Goal: Task Accomplishment & Management: Use online tool/utility

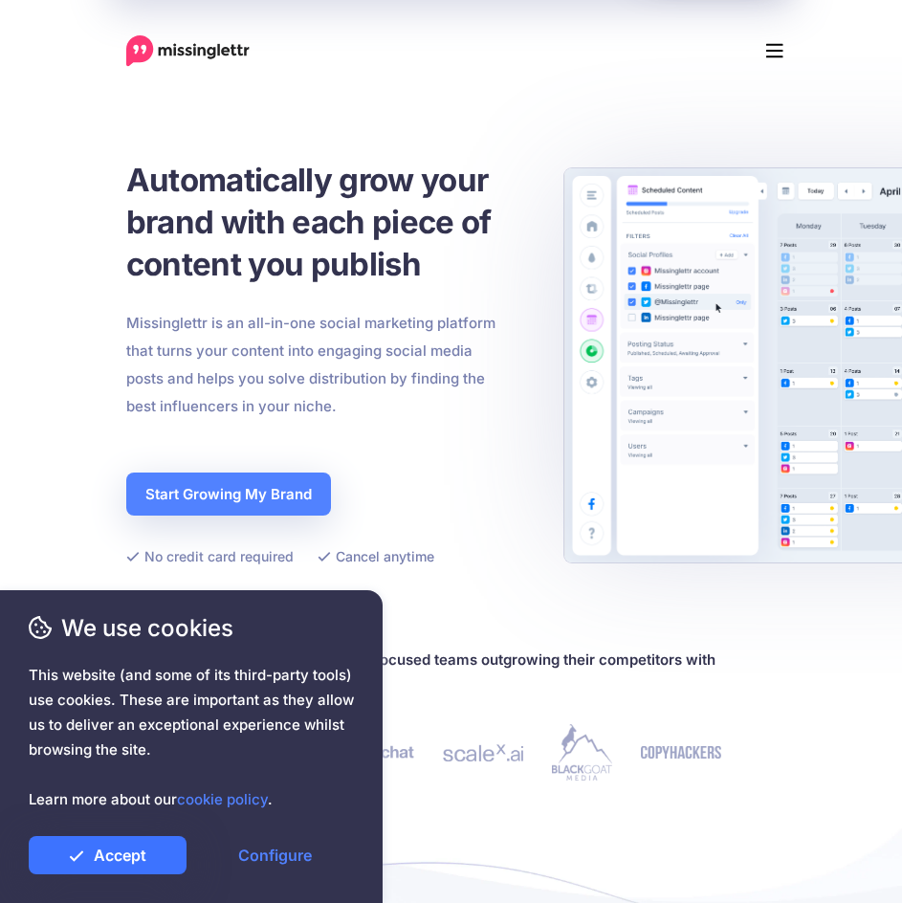
click at [140, 853] on link "Accept" at bounding box center [108, 855] width 158 height 38
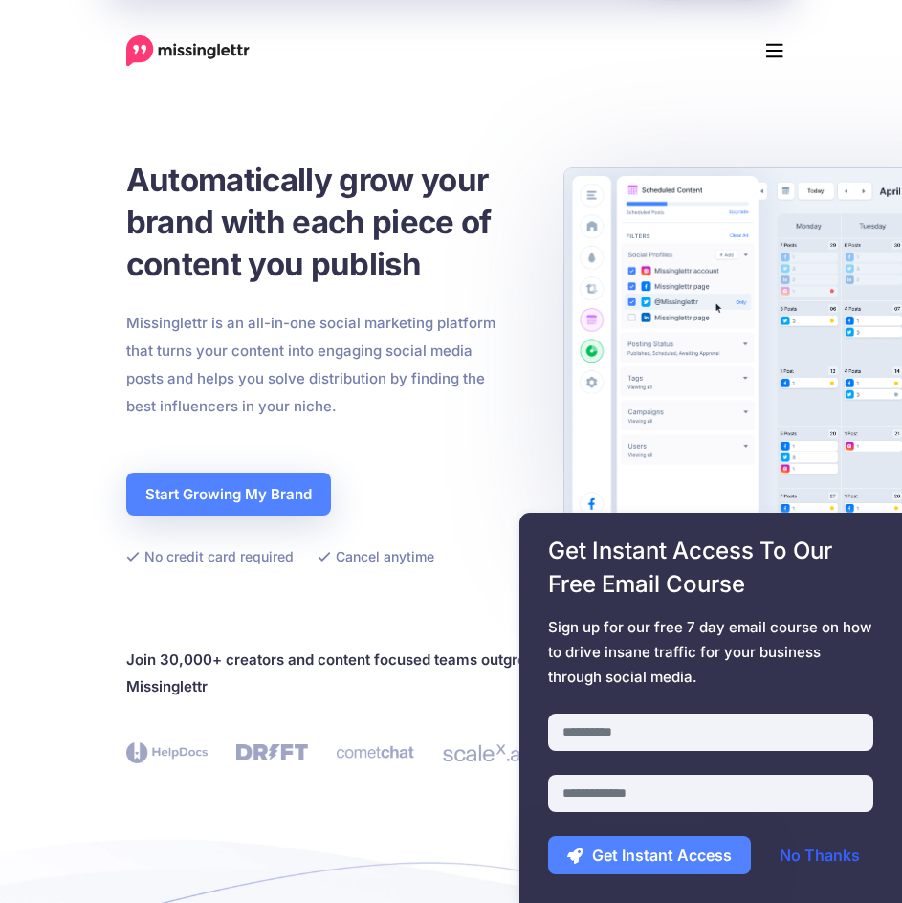
drag, startPoint x: 823, startPoint y: 860, endPoint x: 839, endPoint y: 860, distance: 16.3
click at [823, 860] on link "No Thanks" at bounding box center [820, 855] width 119 height 38
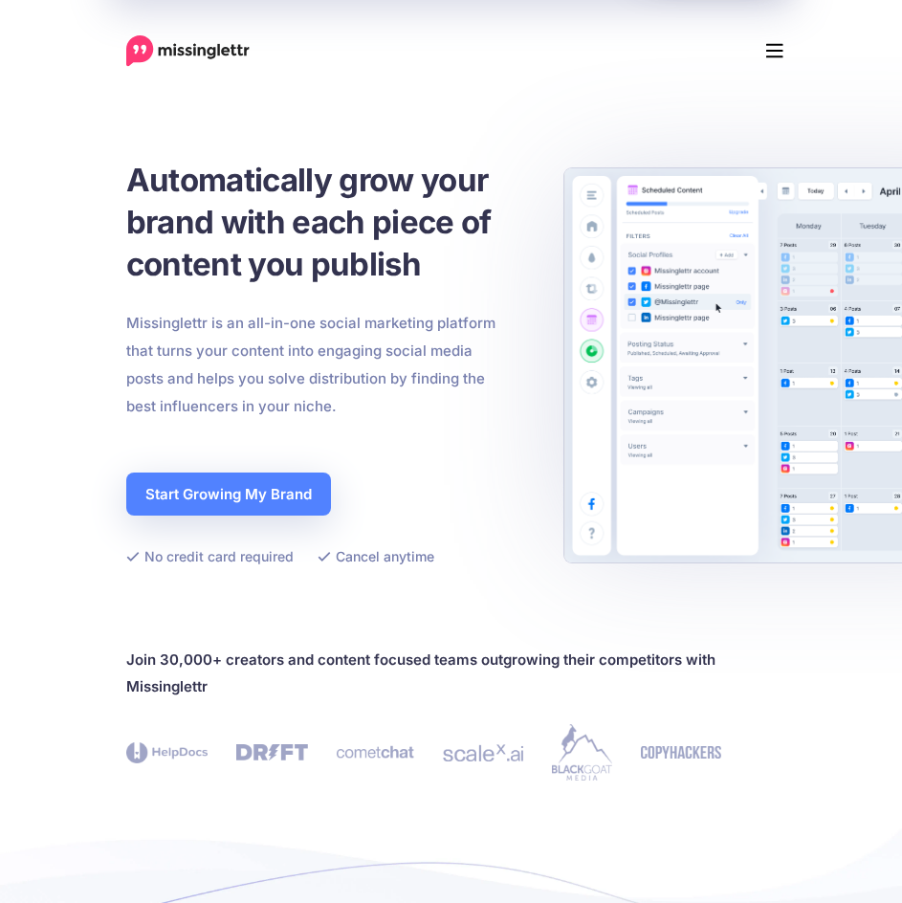
click at [783, 43] on icon "Menu" at bounding box center [774, 50] width 17 height 29
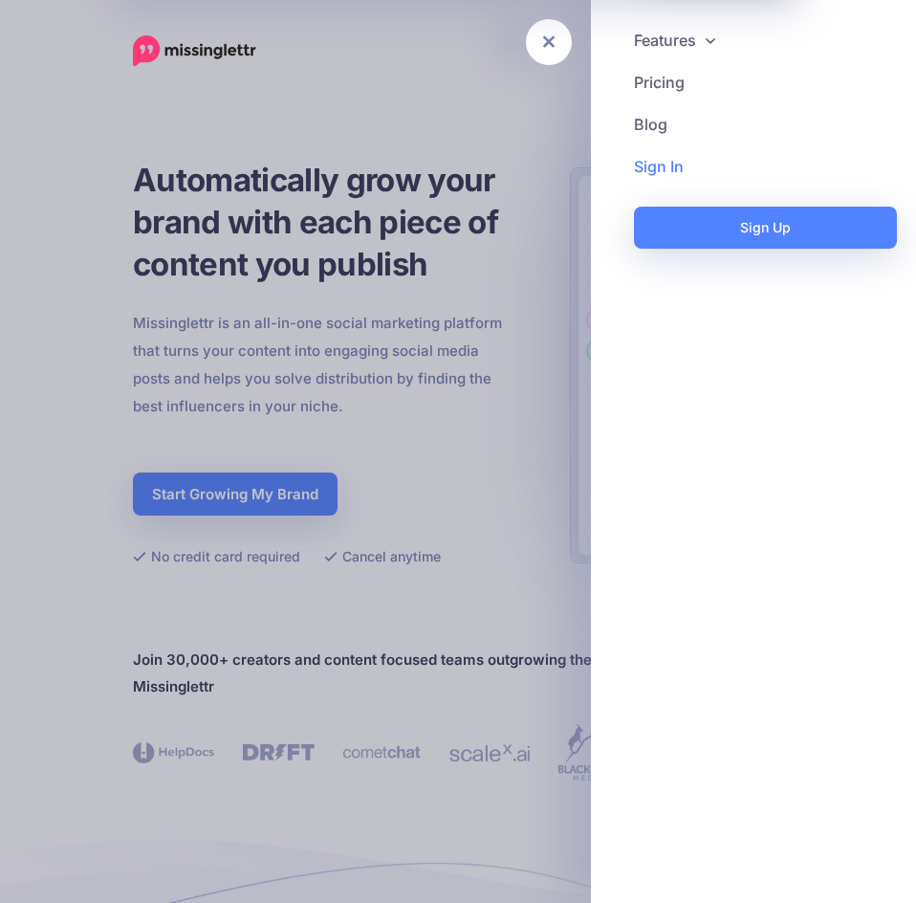
click at [674, 169] on link "Sign In" at bounding box center [753, 166] width 287 height 42
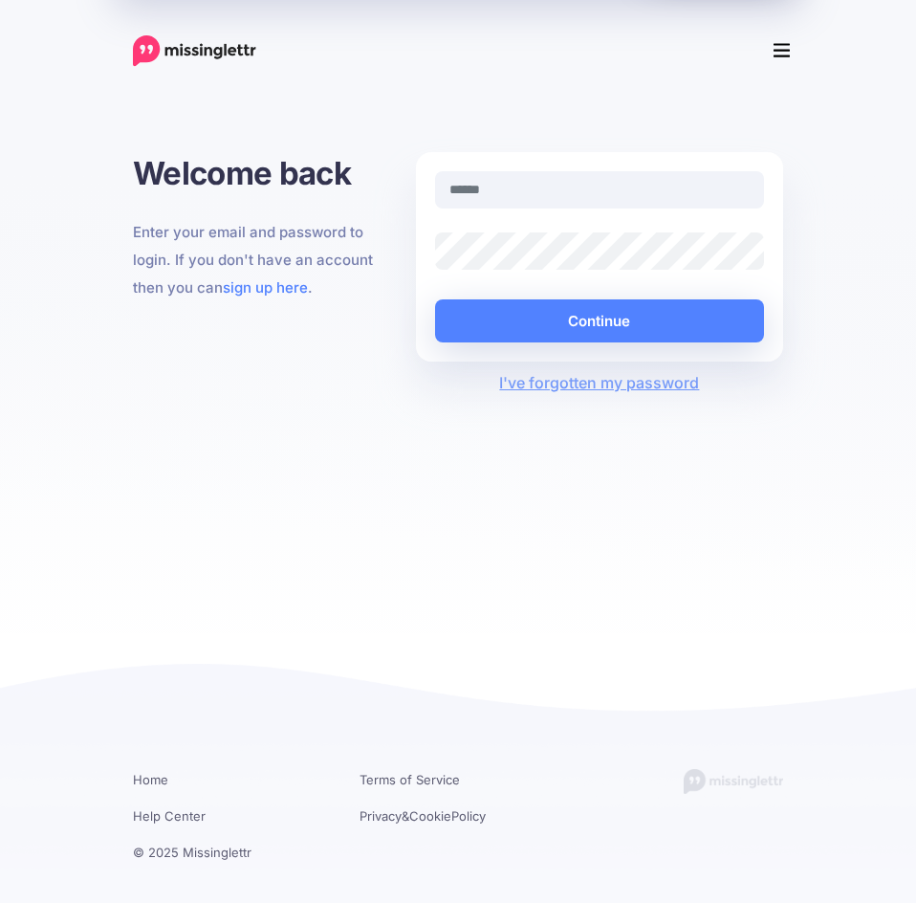
type input "**********"
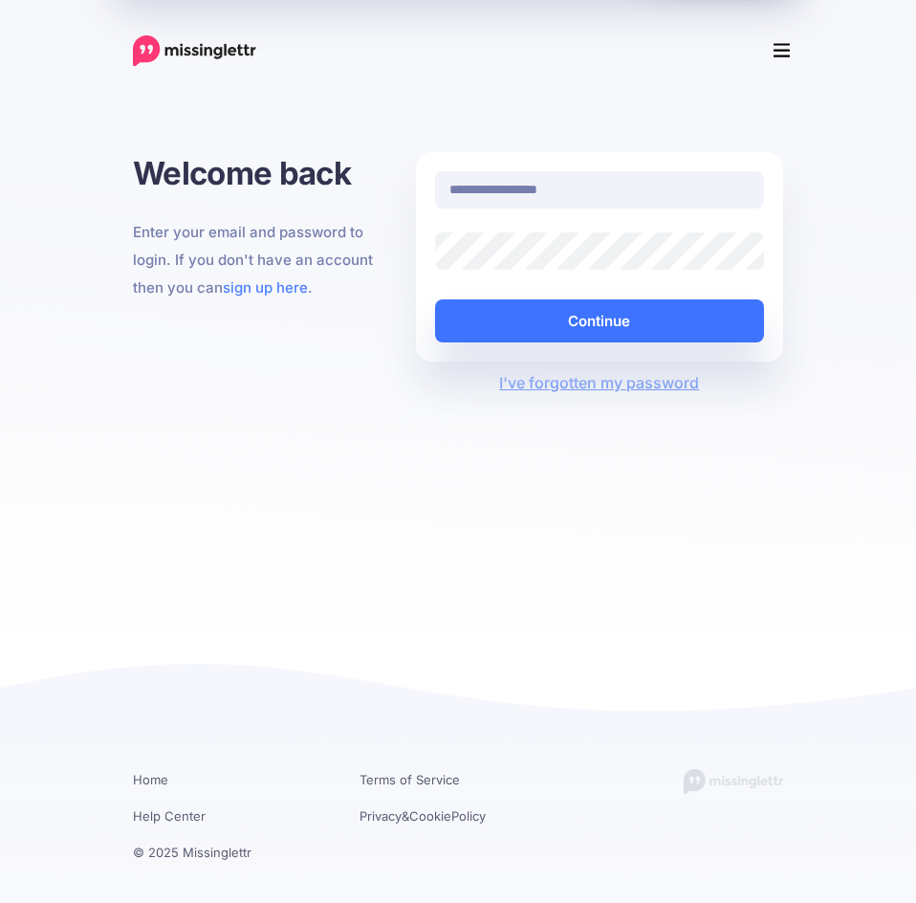
click at [554, 320] on button "Continue" at bounding box center [599, 320] width 329 height 43
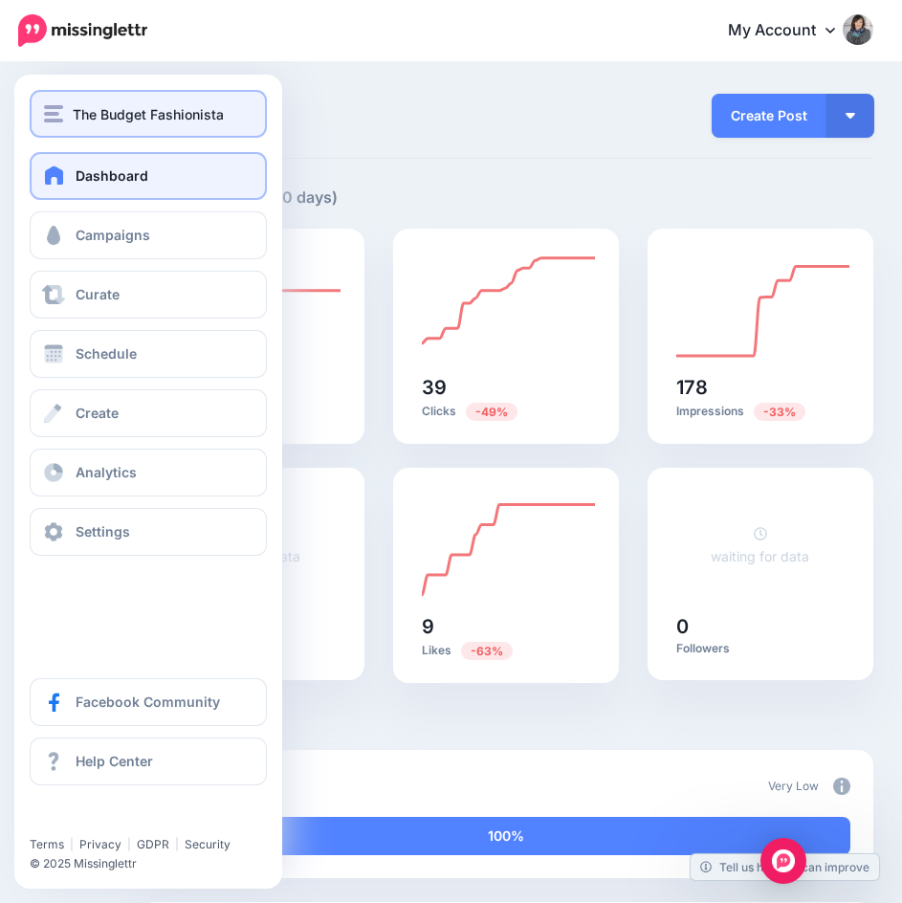
click at [65, 118] on div "The Budget Fashionista" at bounding box center [148, 114] width 209 height 22
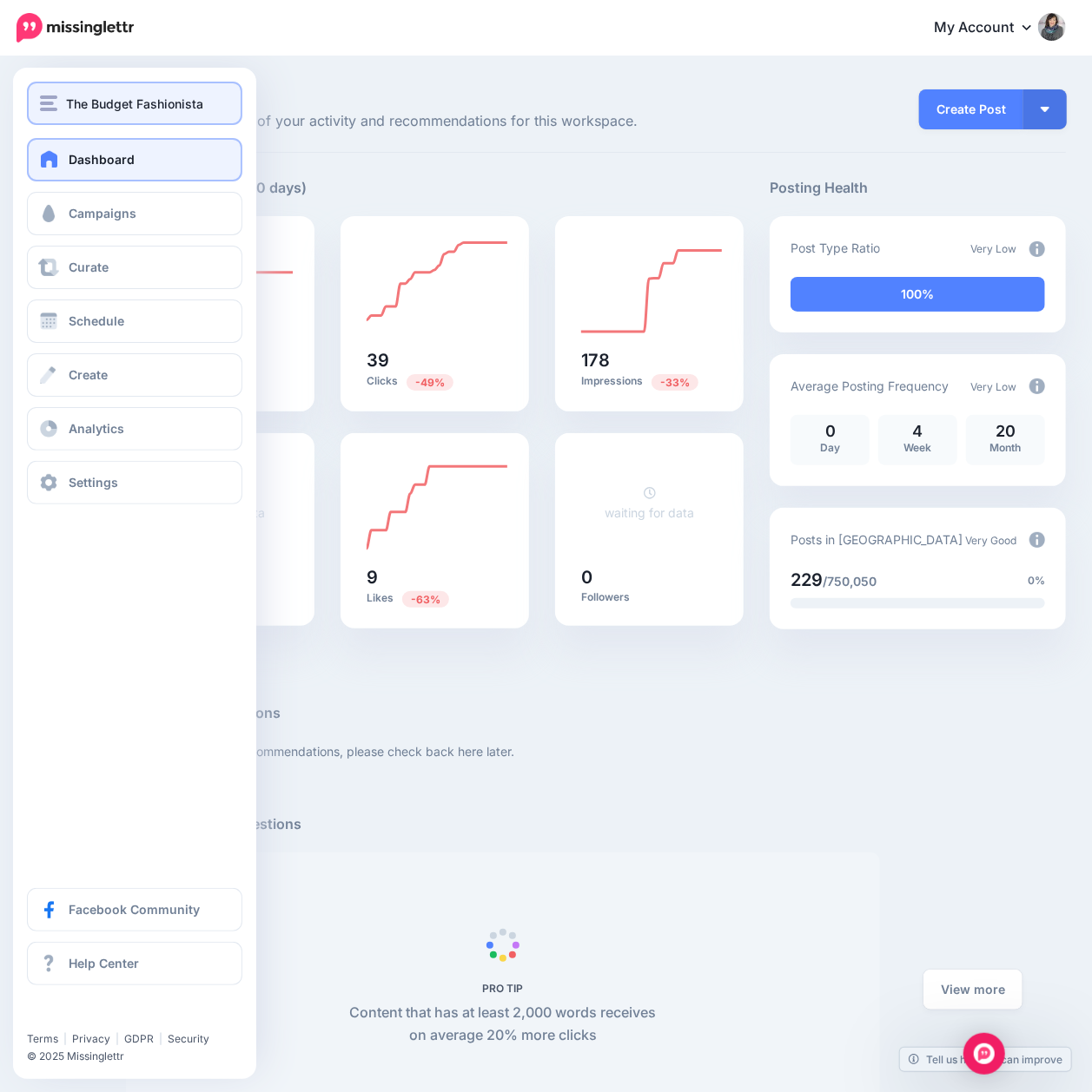
click at [53, 103] on img "button" at bounding box center [48, 103] width 17 height 15
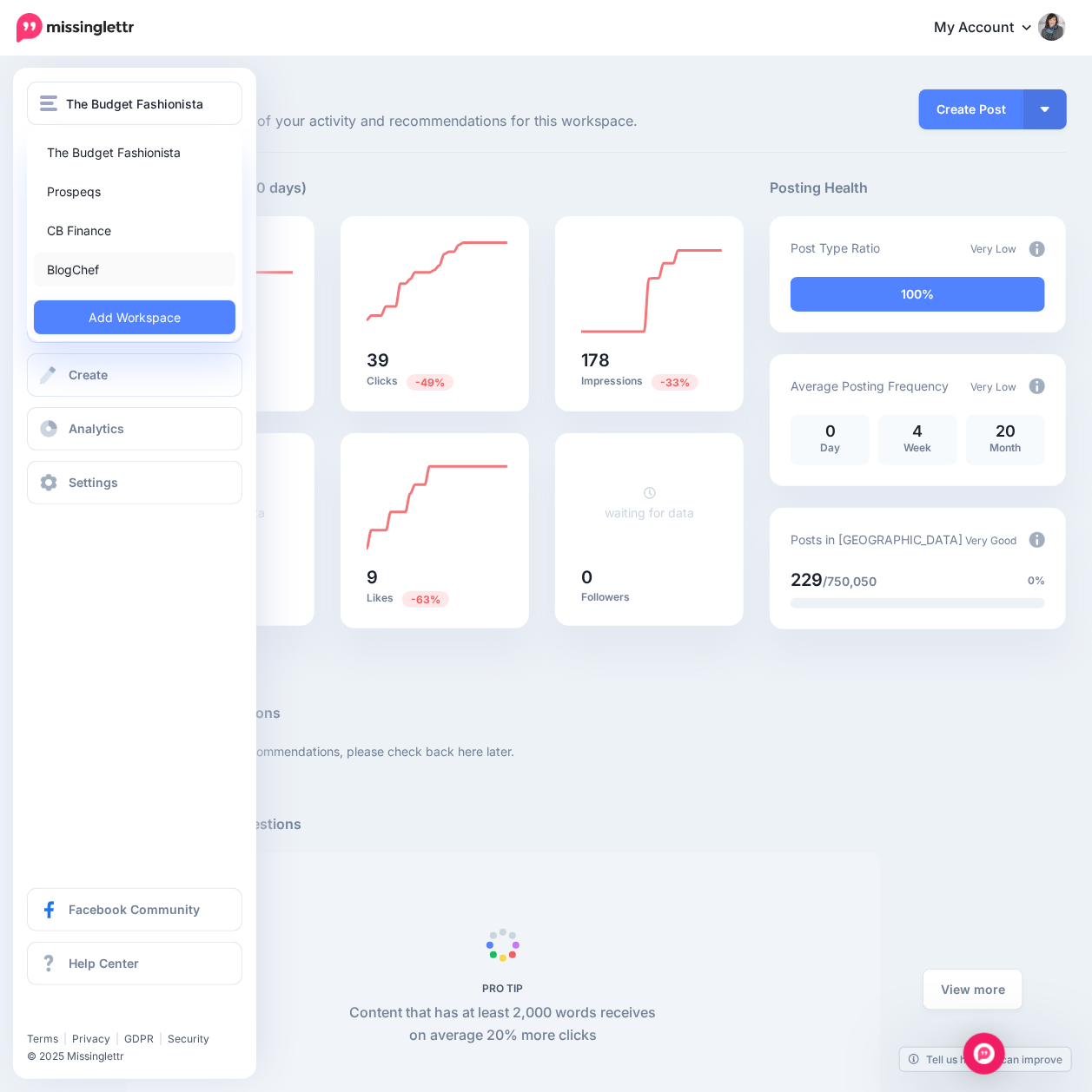
click at [87, 270] on link "BlogChef" at bounding box center [134, 269] width 202 height 34
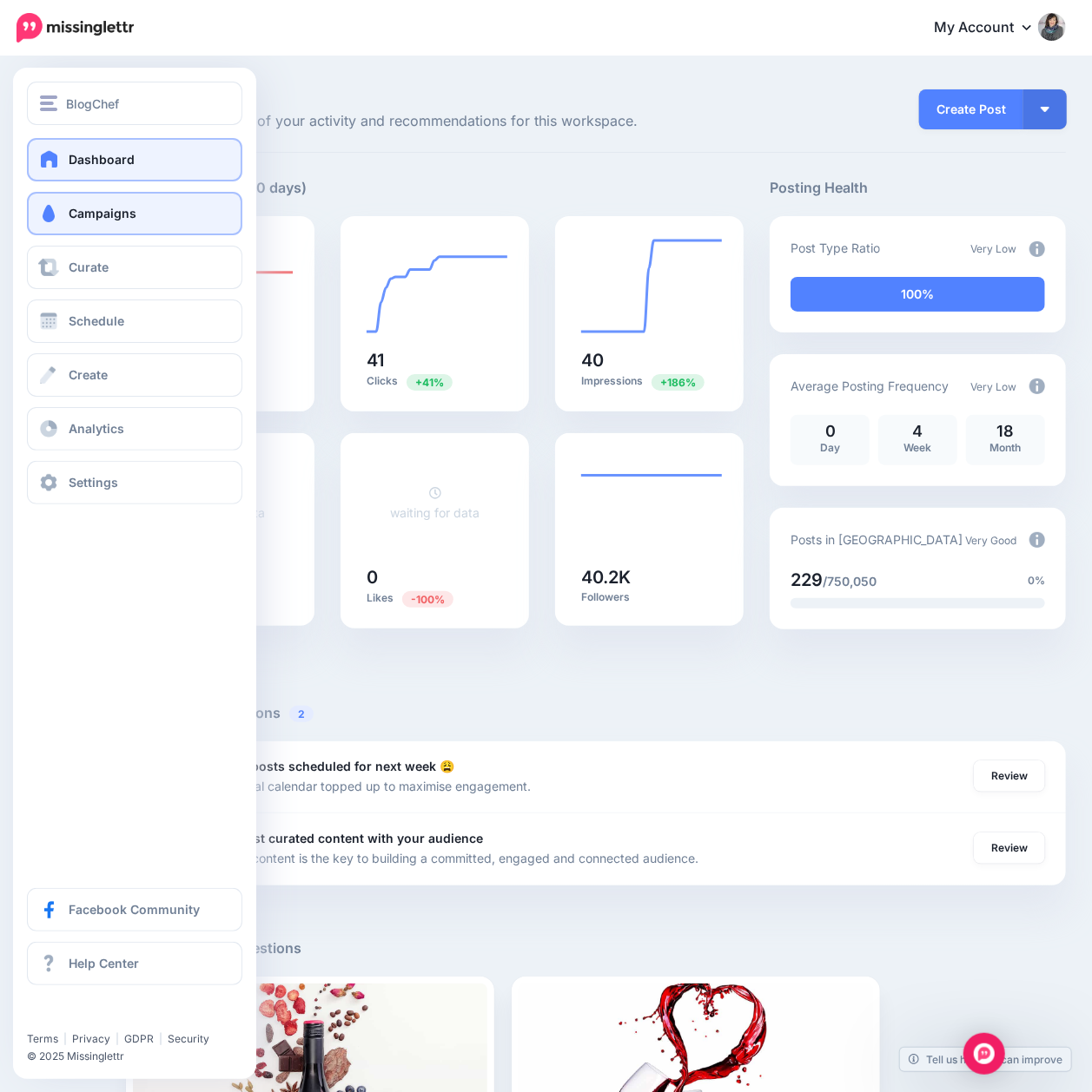
click at [73, 212] on span "Campaigns" at bounding box center [103, 213] width 68 height 15
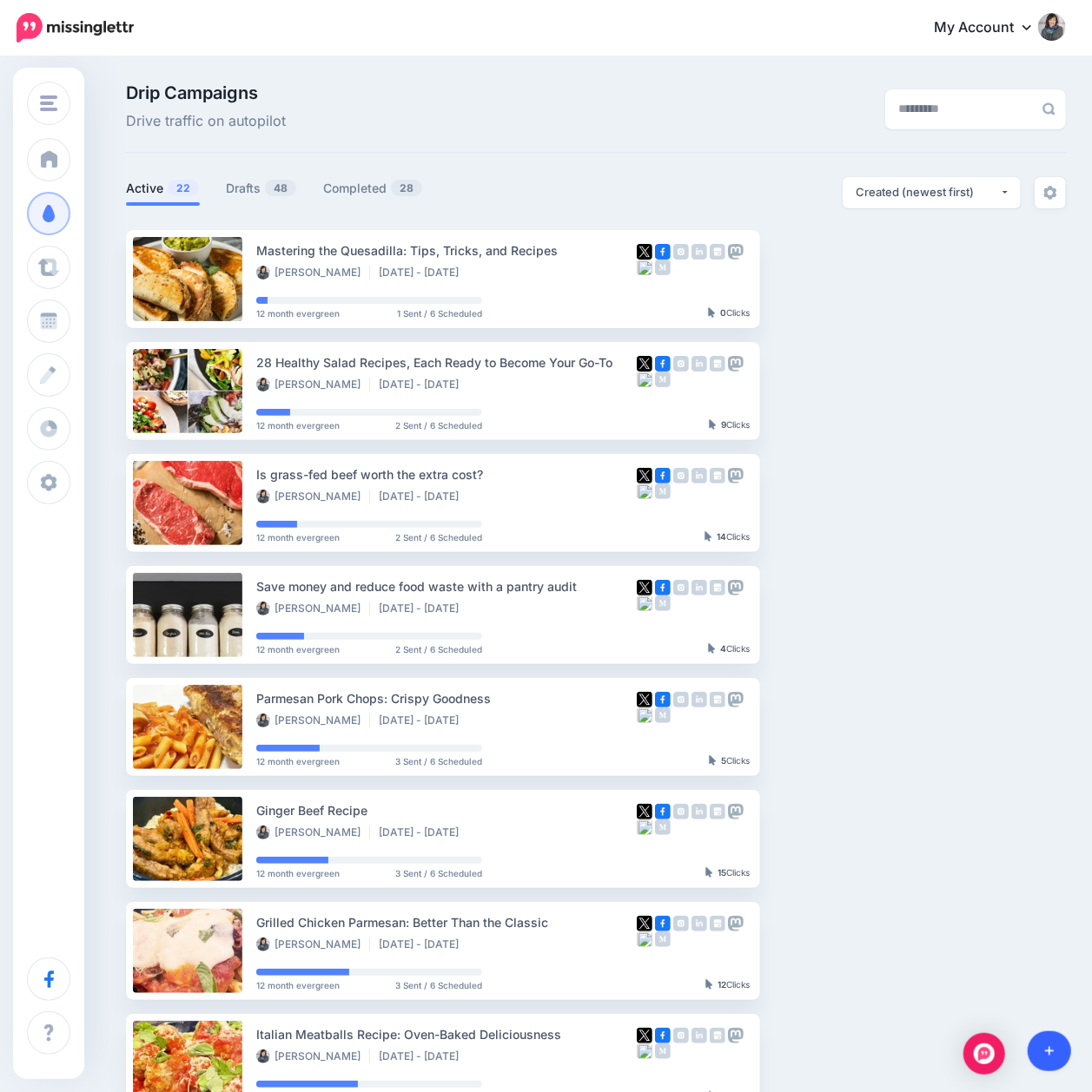
click at [1051, 1046] on icon at bounding box center [1049, 1051] width 10 height 12
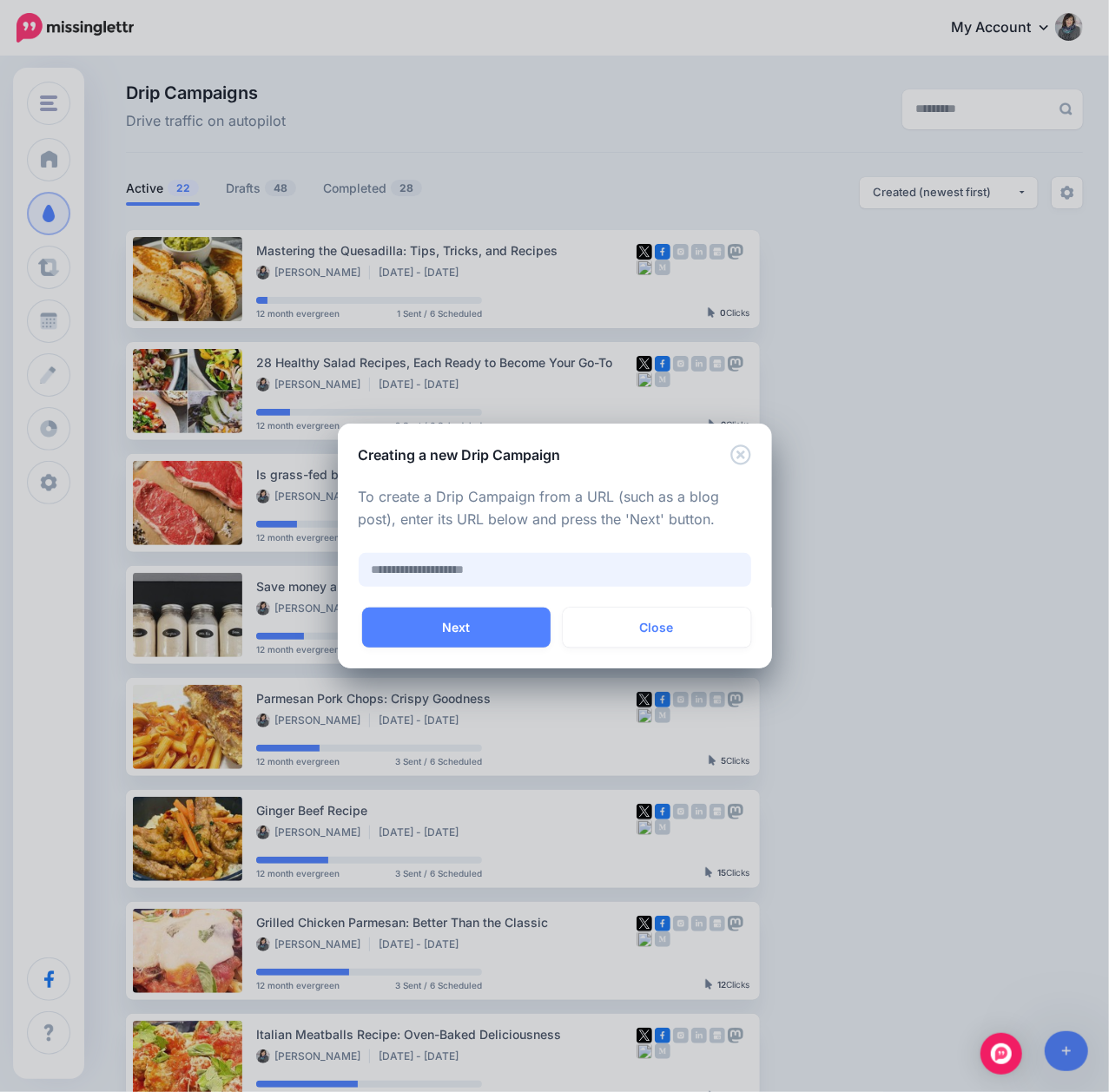
click at [463, 559] on input "text" at bounding box center [554, 569] width 392 height 34
paste input "**********"
type input "**********"
click at [463, 632] on button "Next" at bounding box center [456, 628] width 189 height 40
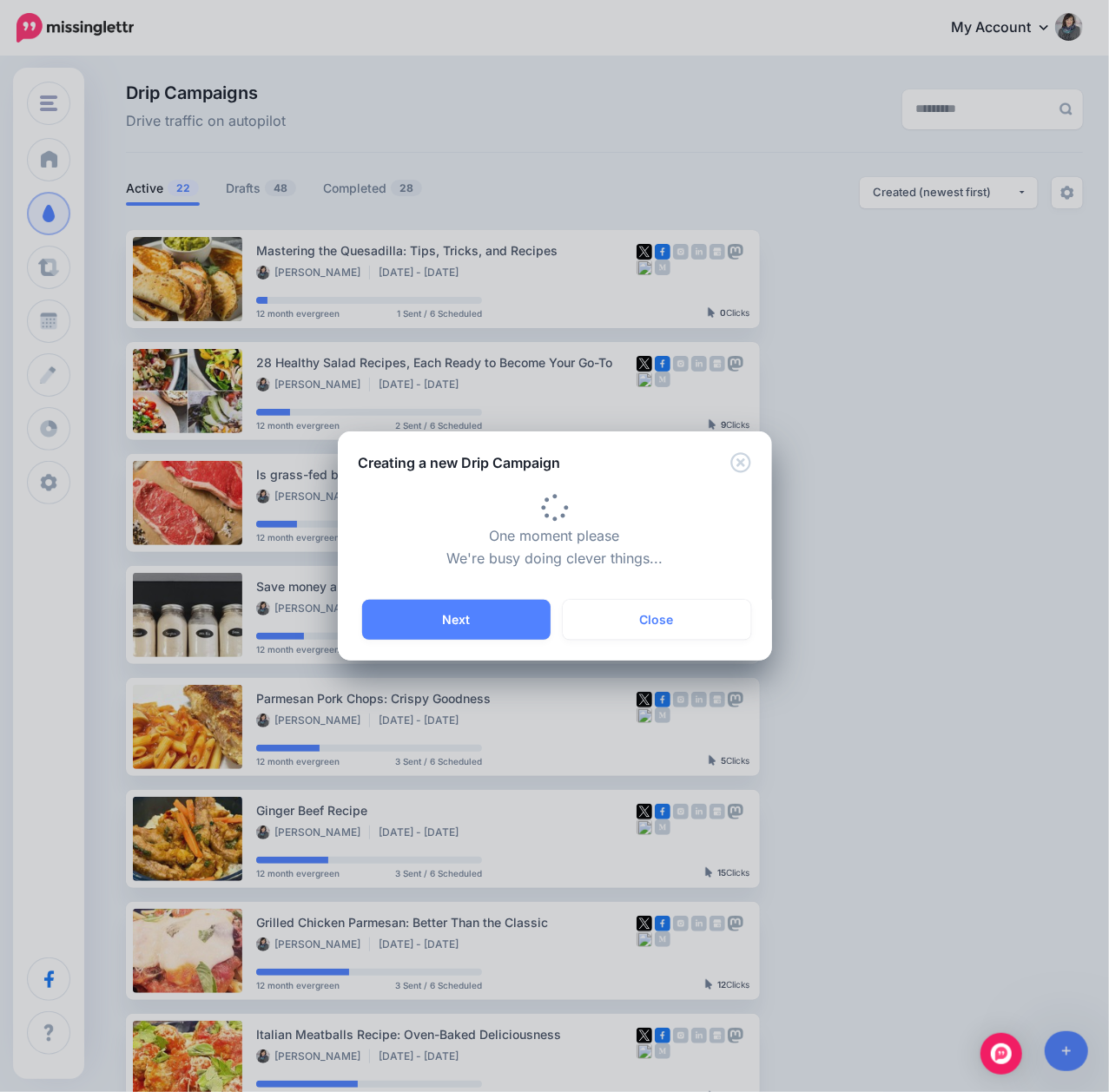
type input "**********"
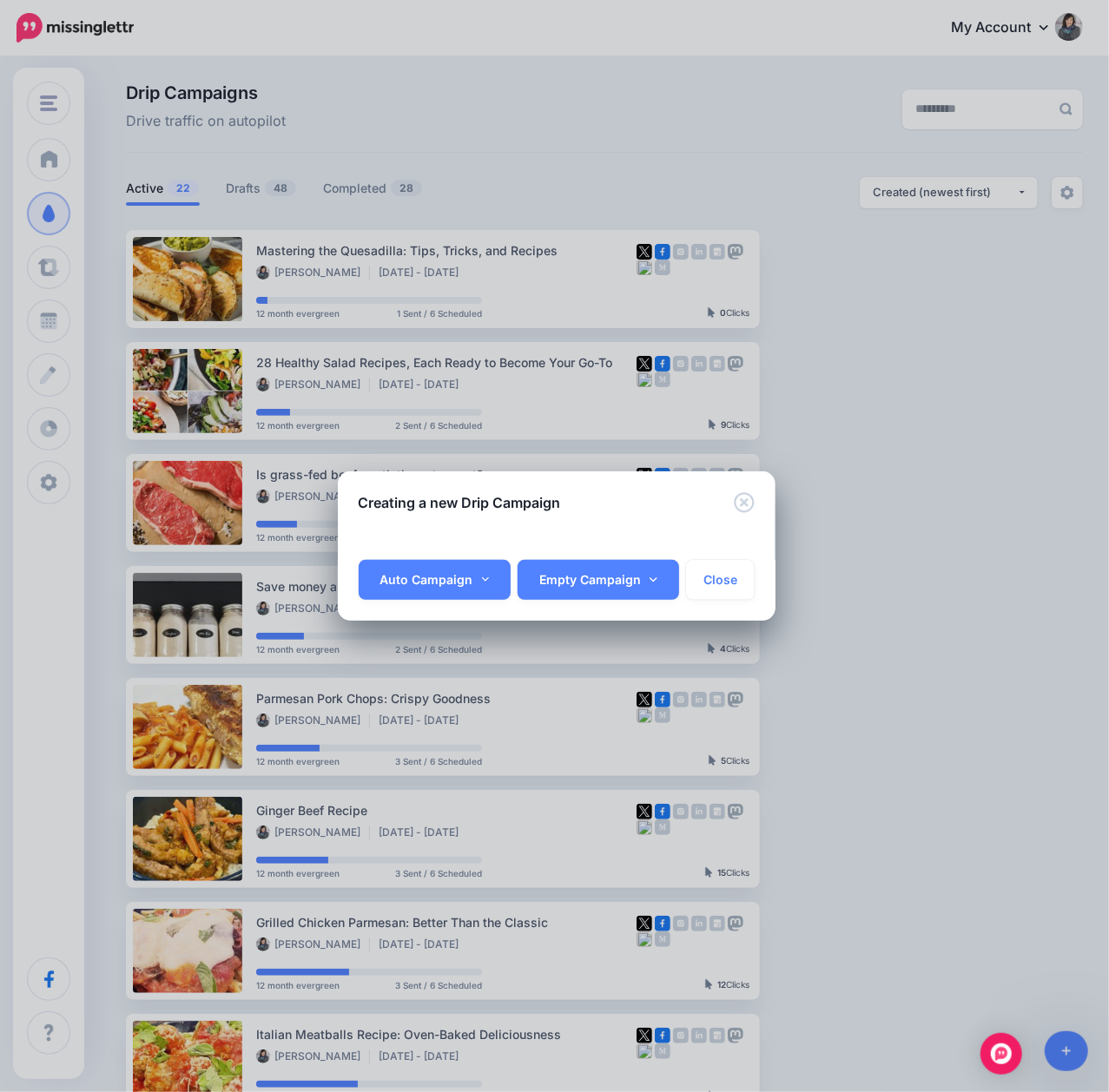
scroll to position [0, 19]
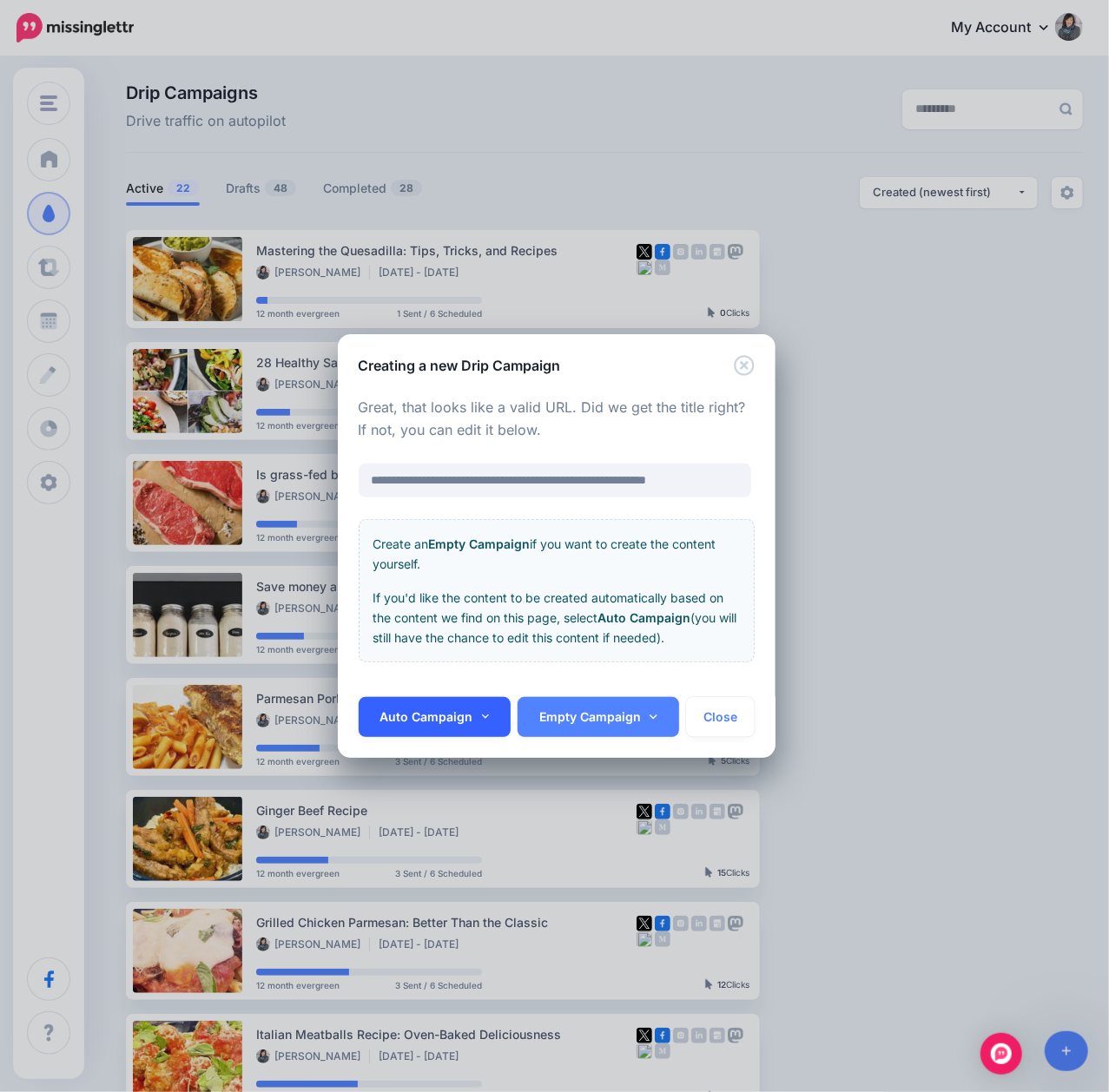
click at [429, 719] on link "Auto Campaign" at bounding box center [435, 717] width 152 height 40
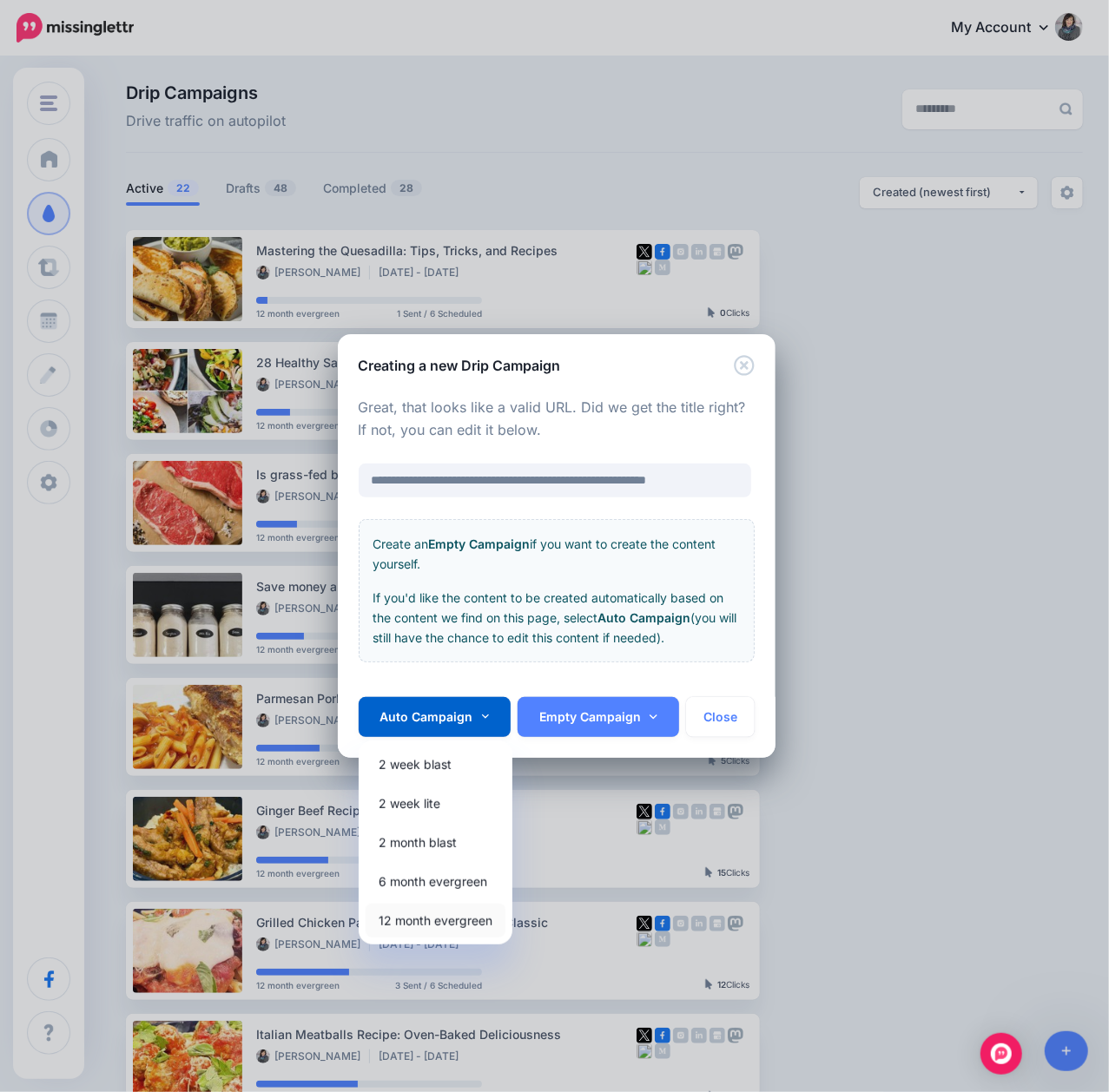
click at [417, 915] on link "12 month evergreen" at bounding box center [436, 920] width 140 height 34
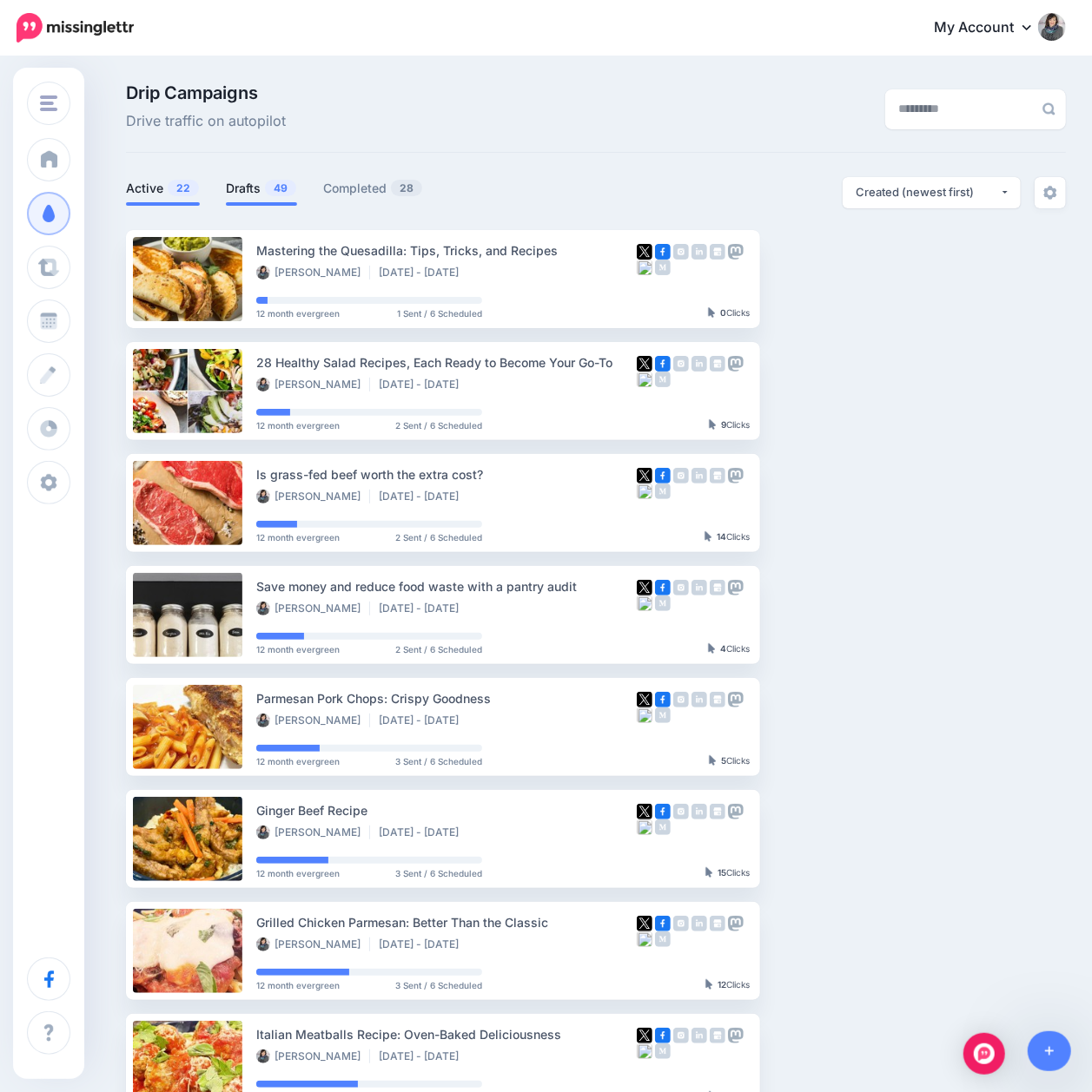
click at [257, 182] on link "Drafts 49" at bounding box center [261, 188] width 71 height 21
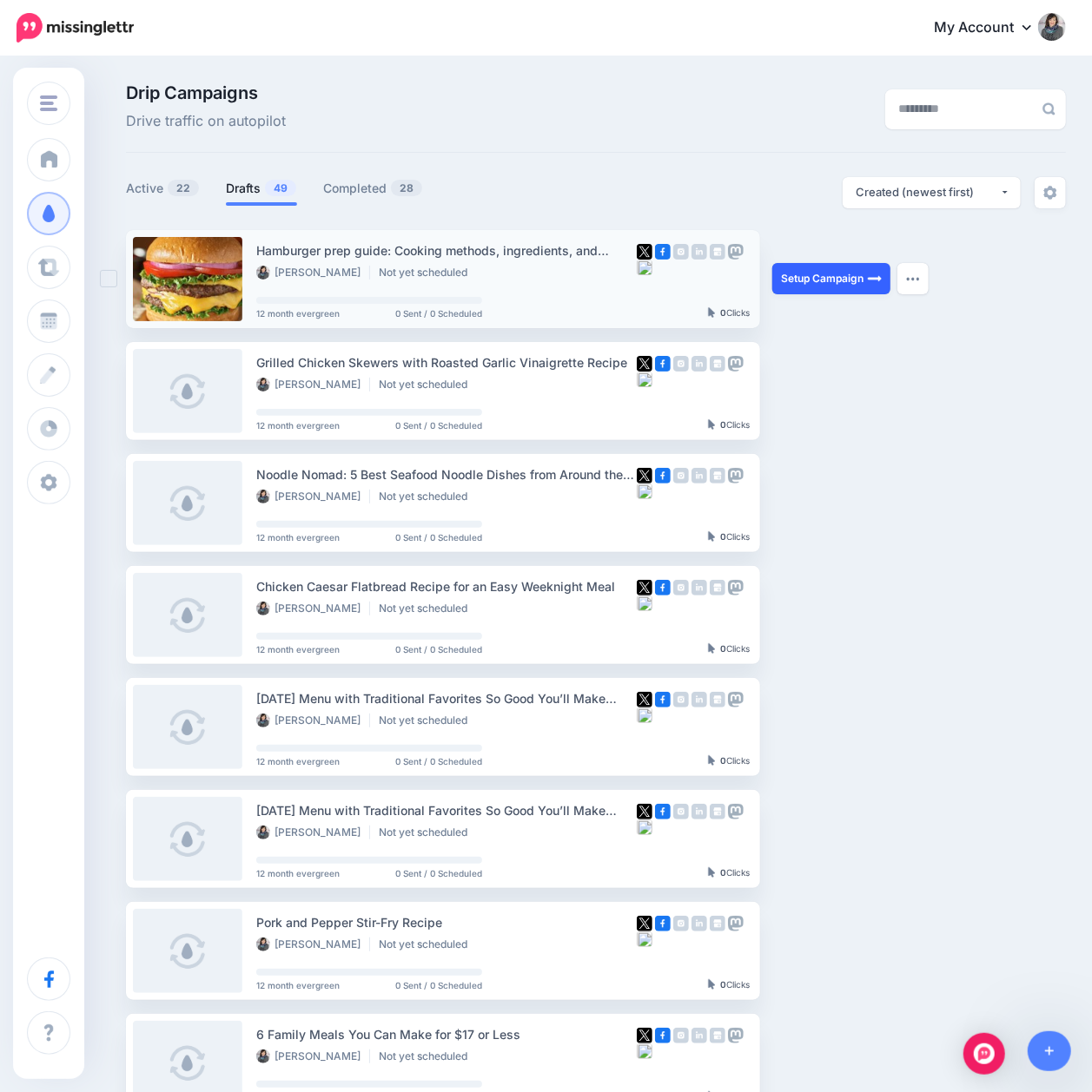
click at [848, 290] on link "Setup Campaign" at bounding box center [831, 279] width 118 height 31
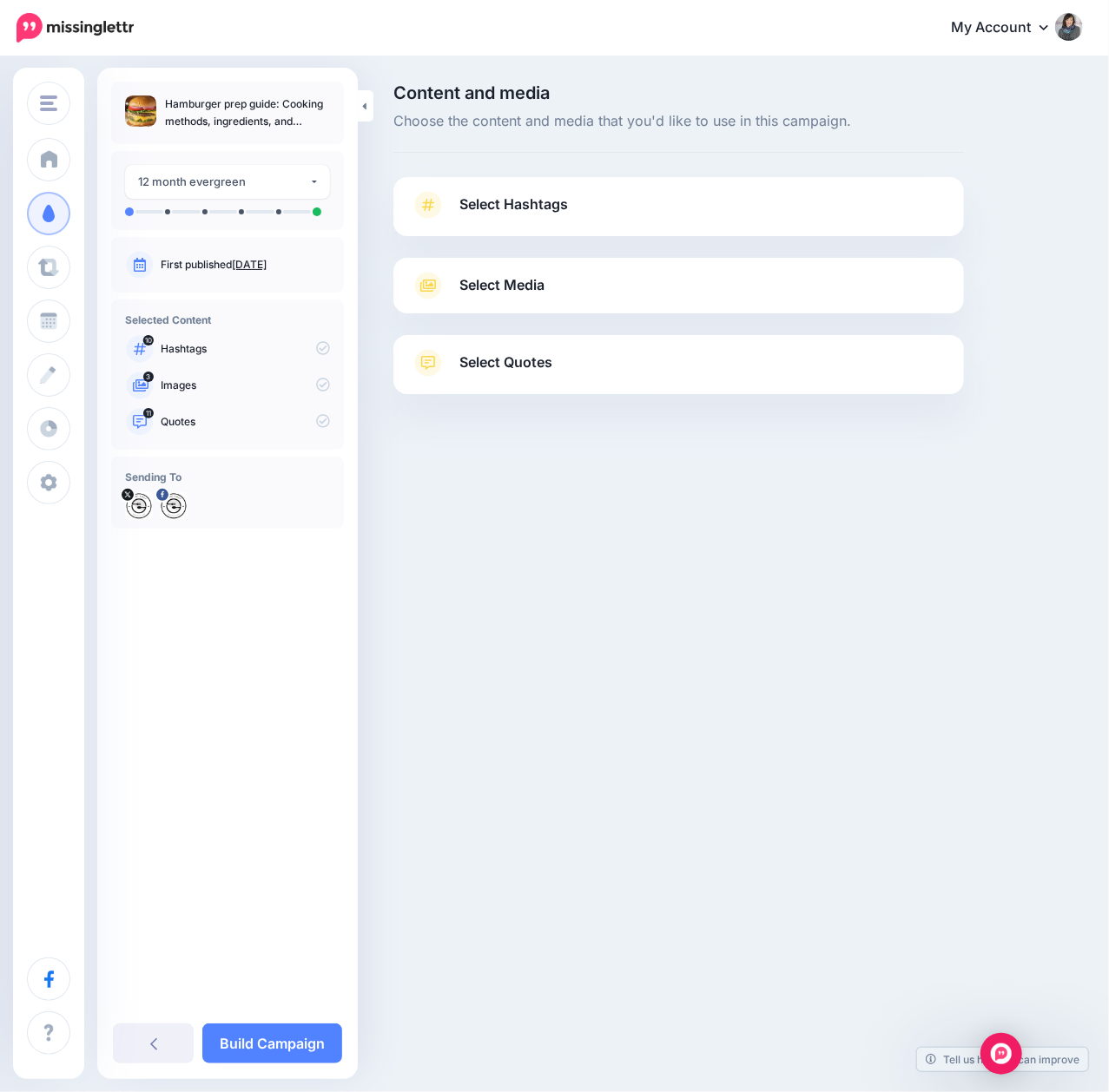
click at [545, 199] on span "Select Hashtags" at bounding box center [514, 204] width 109 height 24
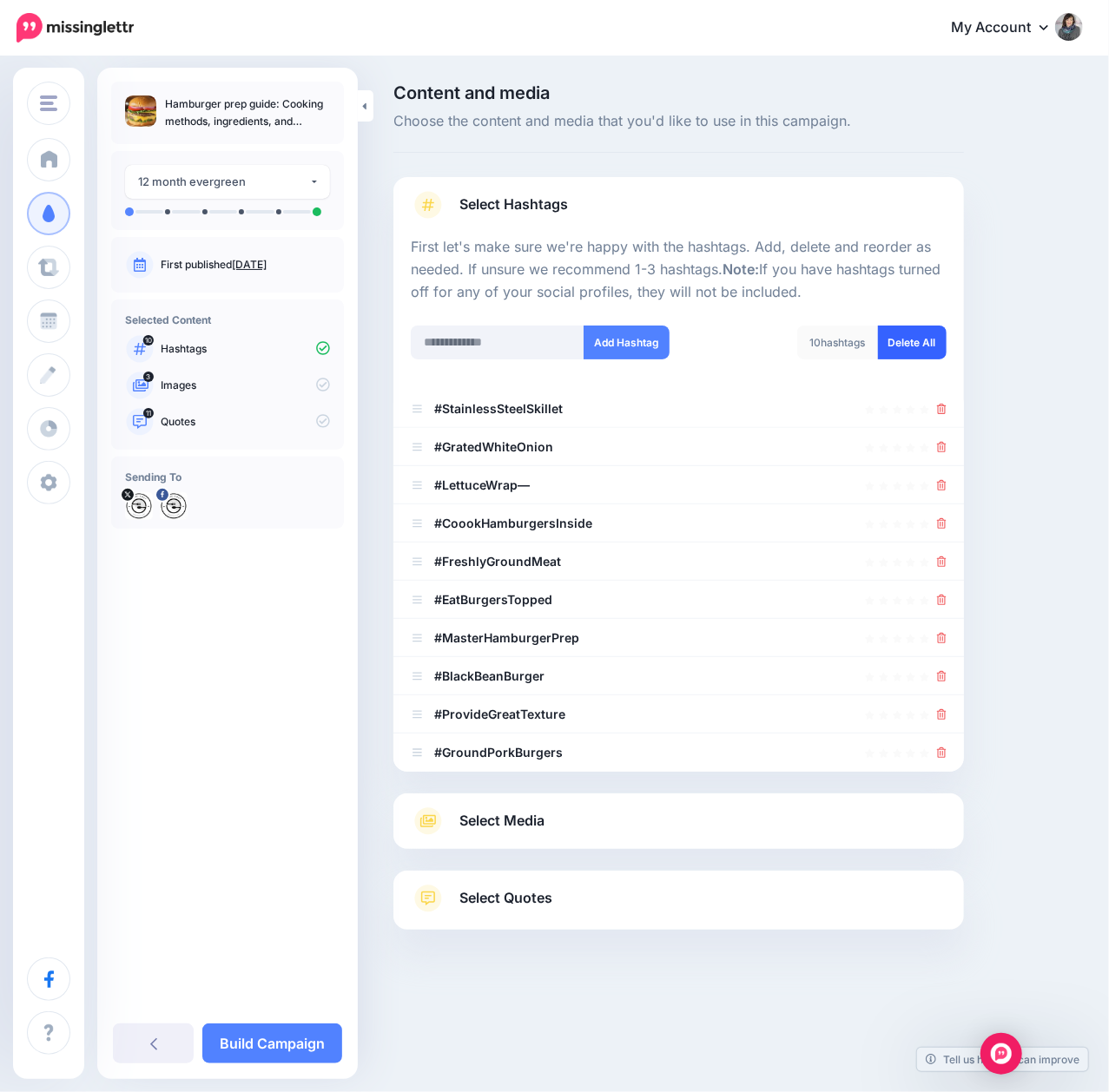
click at [932, 349] on link "Delete All" at bounding box center [912, 342] width 69 height 34
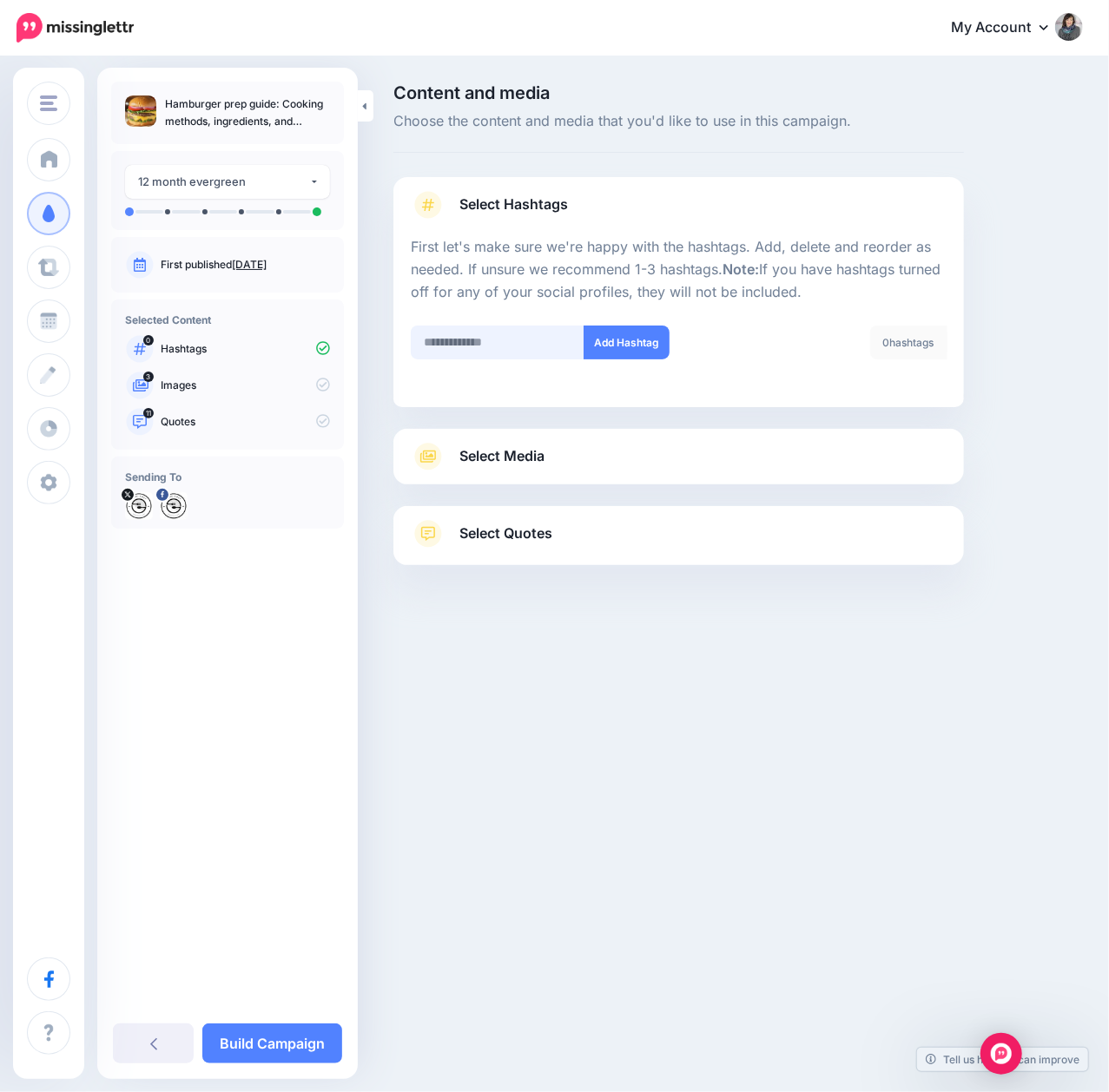
click at [476, 354] on input "text" at bounding box center [497, 342] width 173 height 34
paste input "*********"
type input "*********"
click at [647, 349] on button "Add Hashtag" at bounding box center [626, 342] width 86 height 34
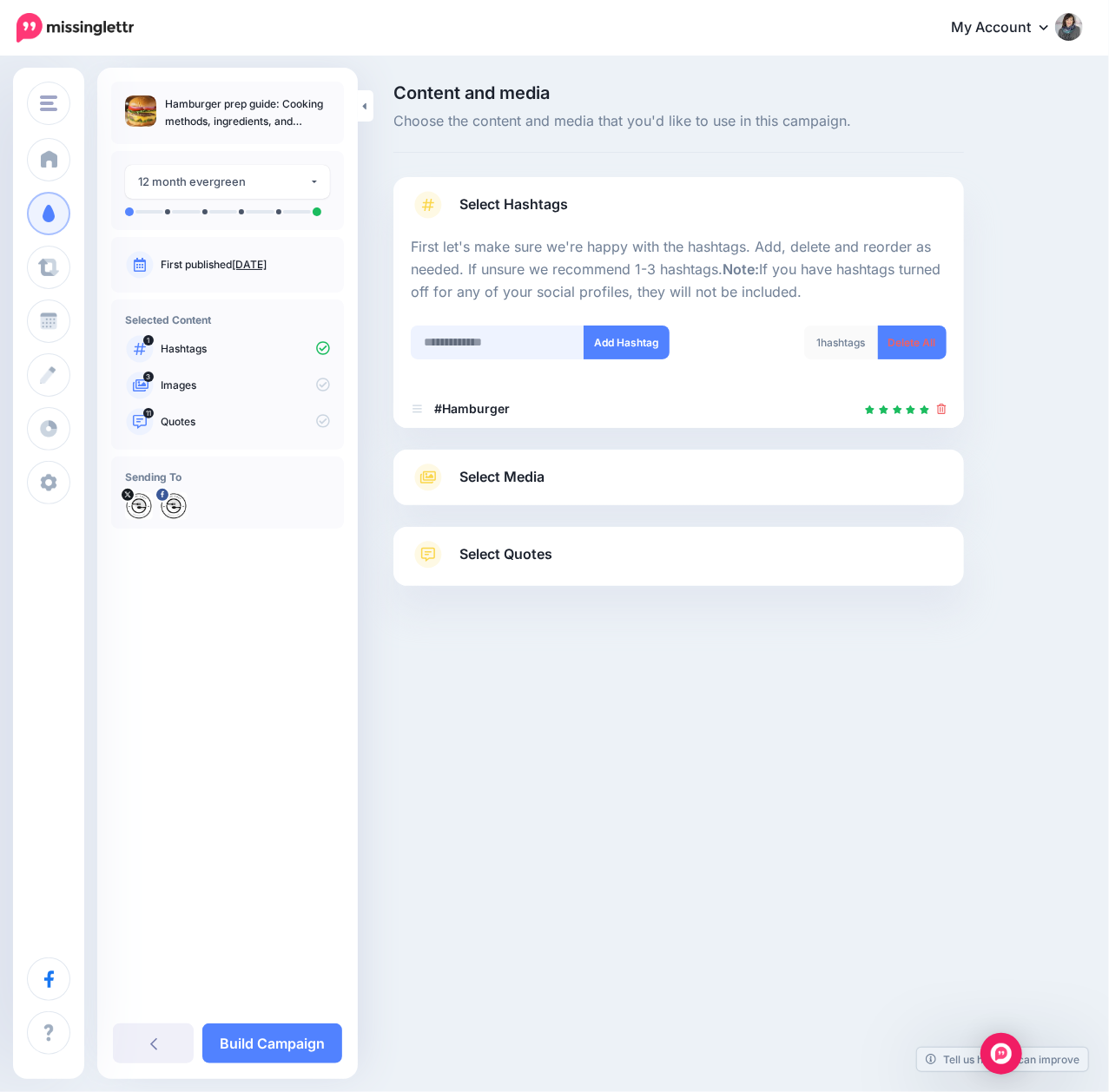
click at [507, 341] on input "text" at bounding box center [497, 342] width 173 height 34
type input "********"
drag, startPoint x: 604, startPoint y: 335, endPoint x: 566, endPoint y: 348, distance: 40.2
click at [605, 335] on button "Add Hashtag" at bounding box center [626, 342] width 86 height 34
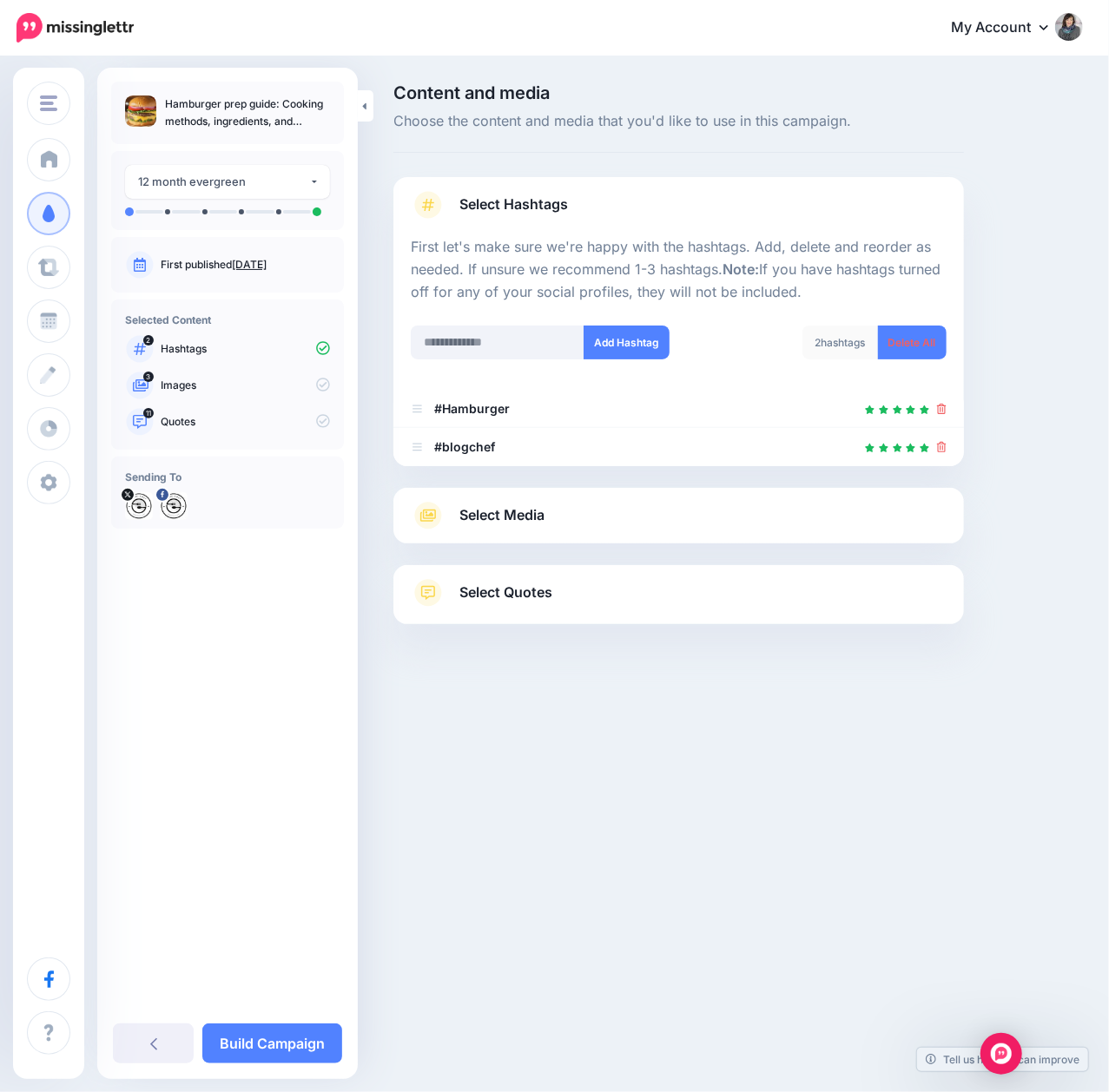
click at [496, 522] on span "Select Media" at bounding box center [502, 516] width 85 height 24
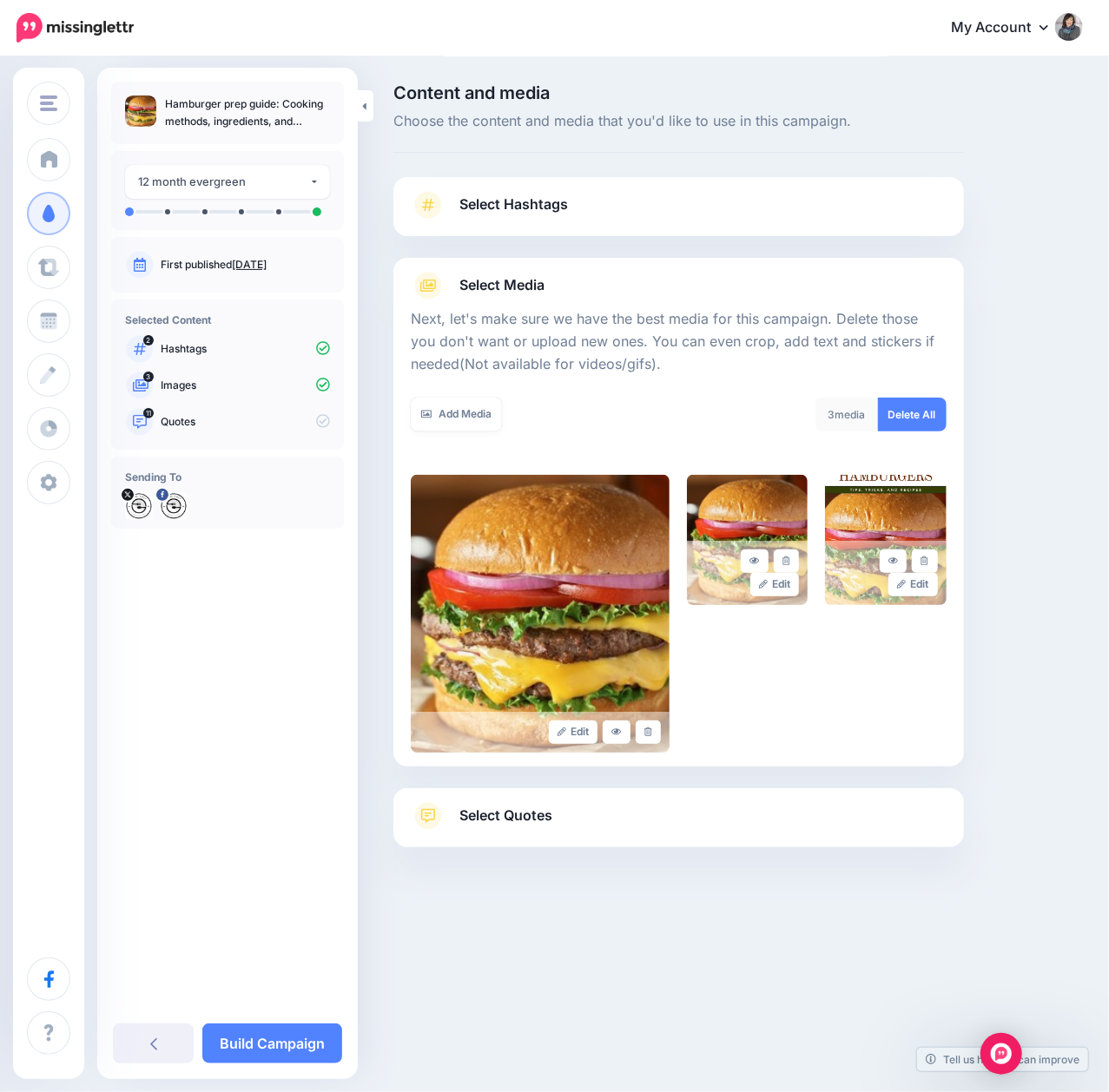
click at [519, 828] on span "Select Quotes" at bounding box center [505, 816] width 93 height 24
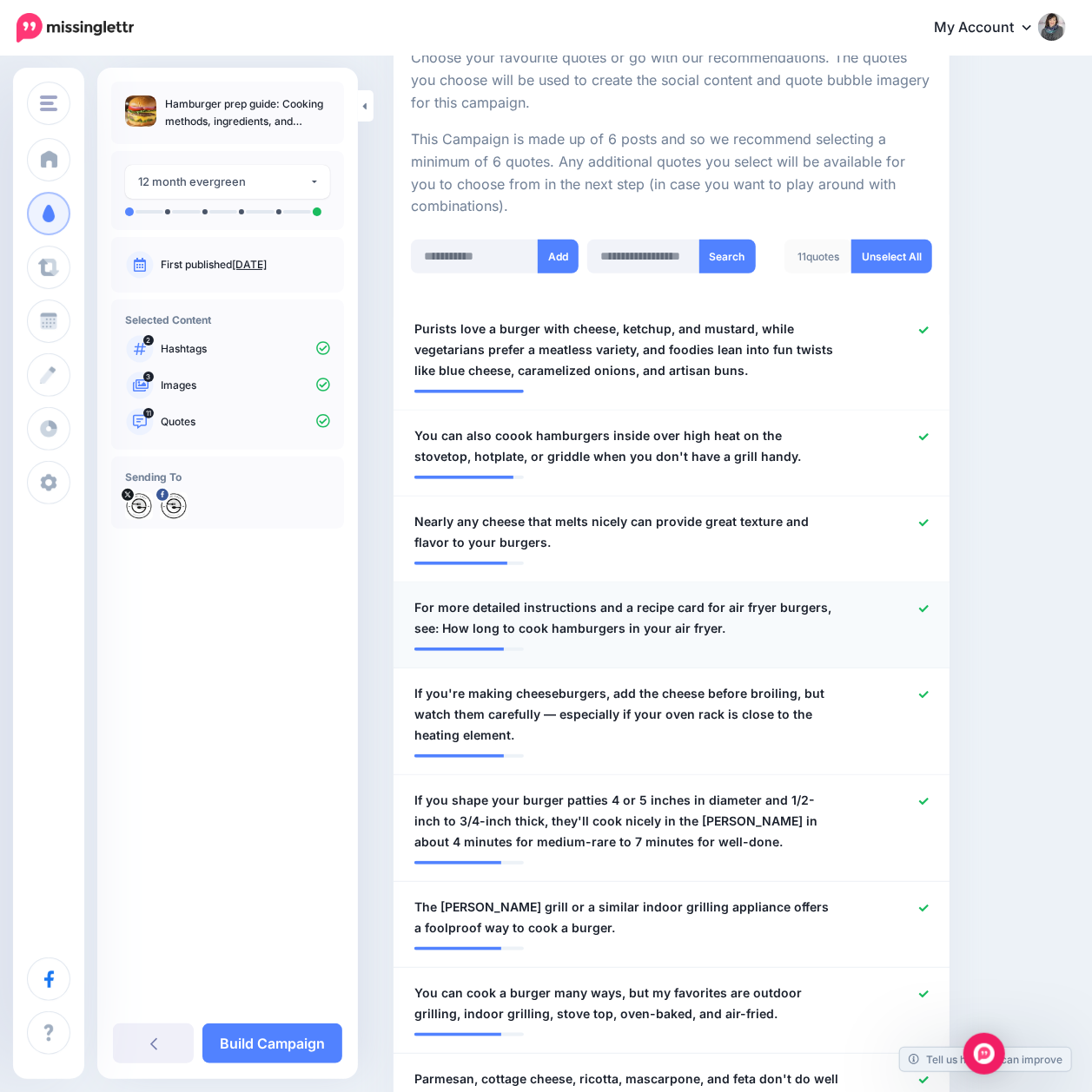
scroll to position [463, 0]
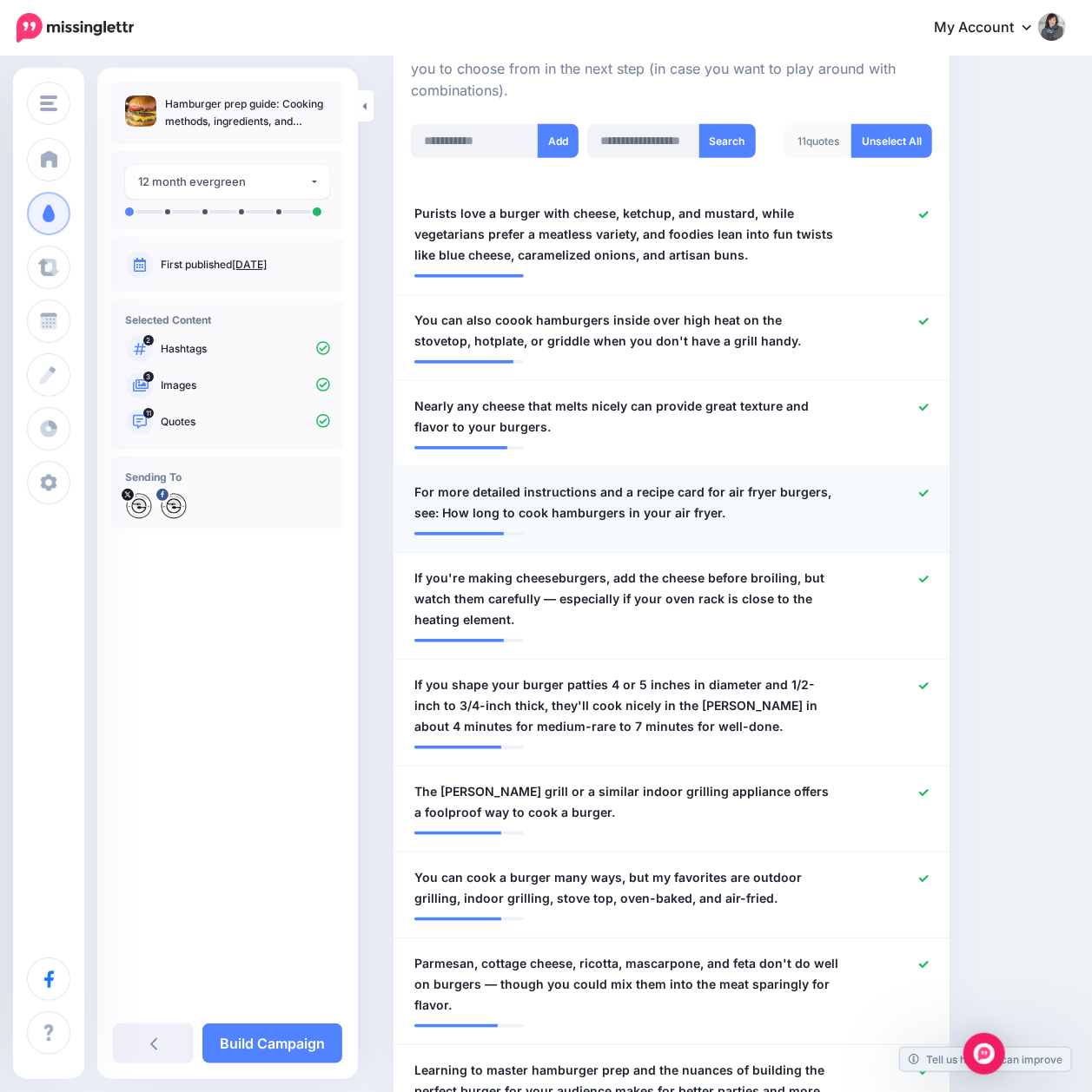
click at [929, 489] on icon at bounding box center [923, 494] width 10 height 10
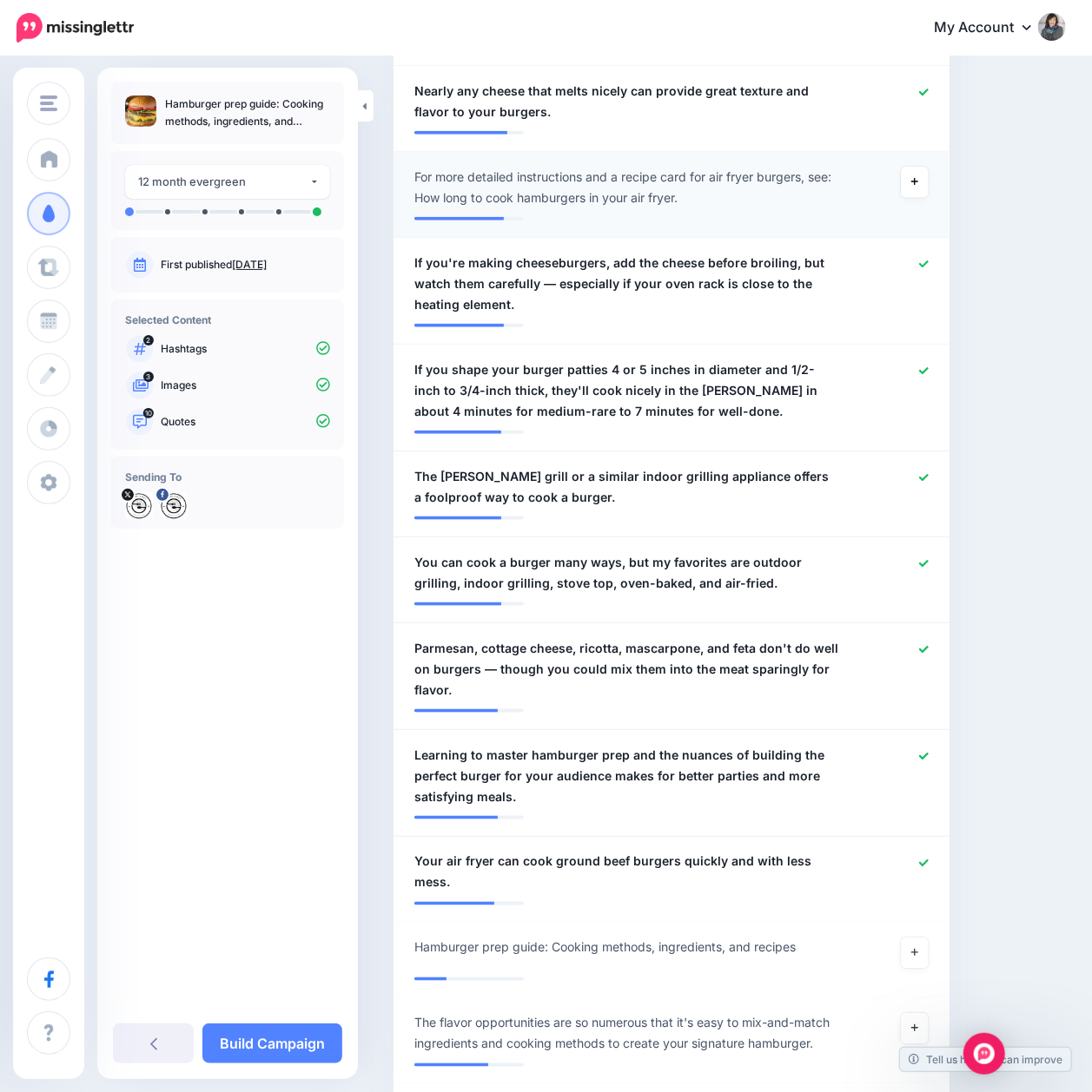
scroll to position [811, 0]
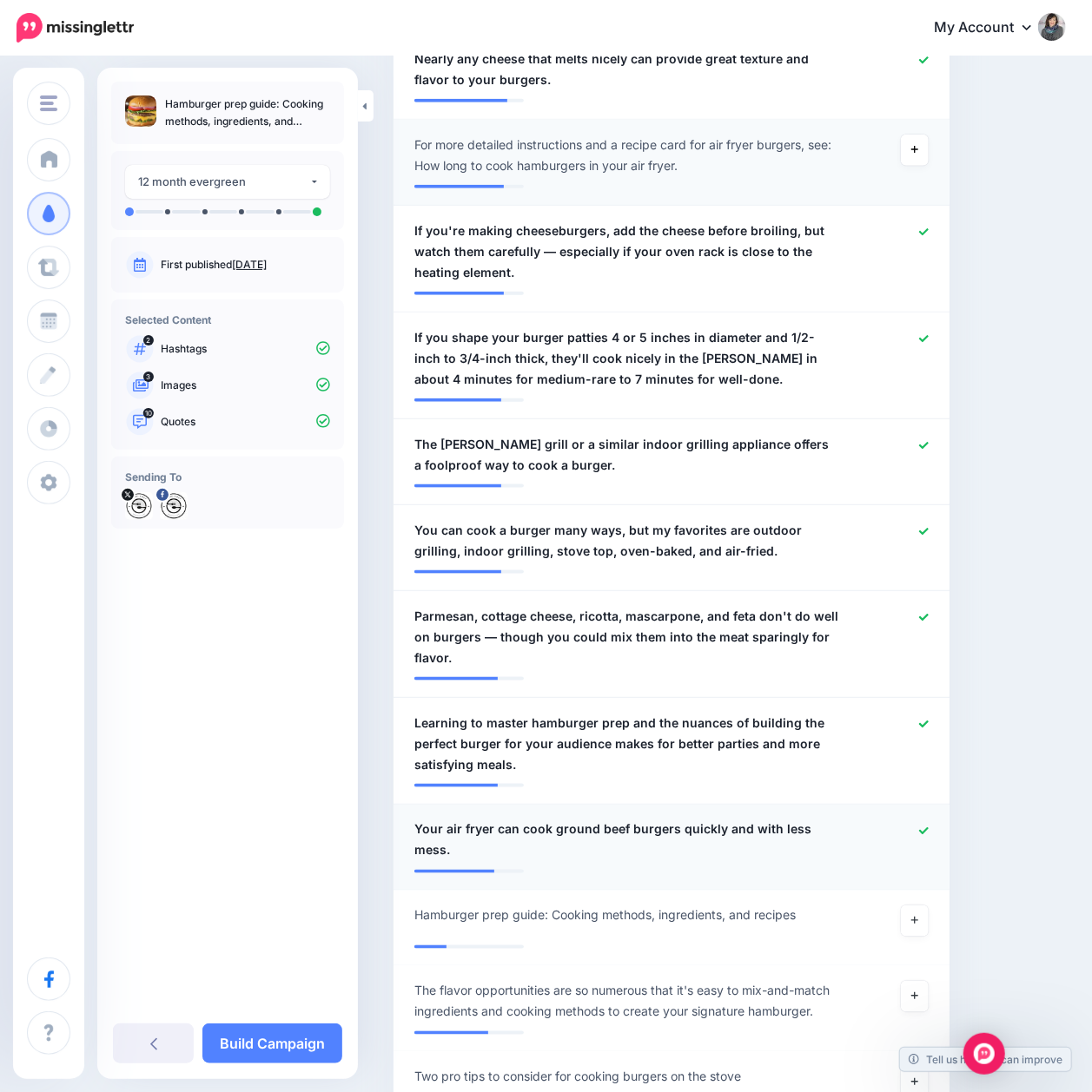
click at [929, 827] on icon at bounding box center [923, 831] width 10 height 10
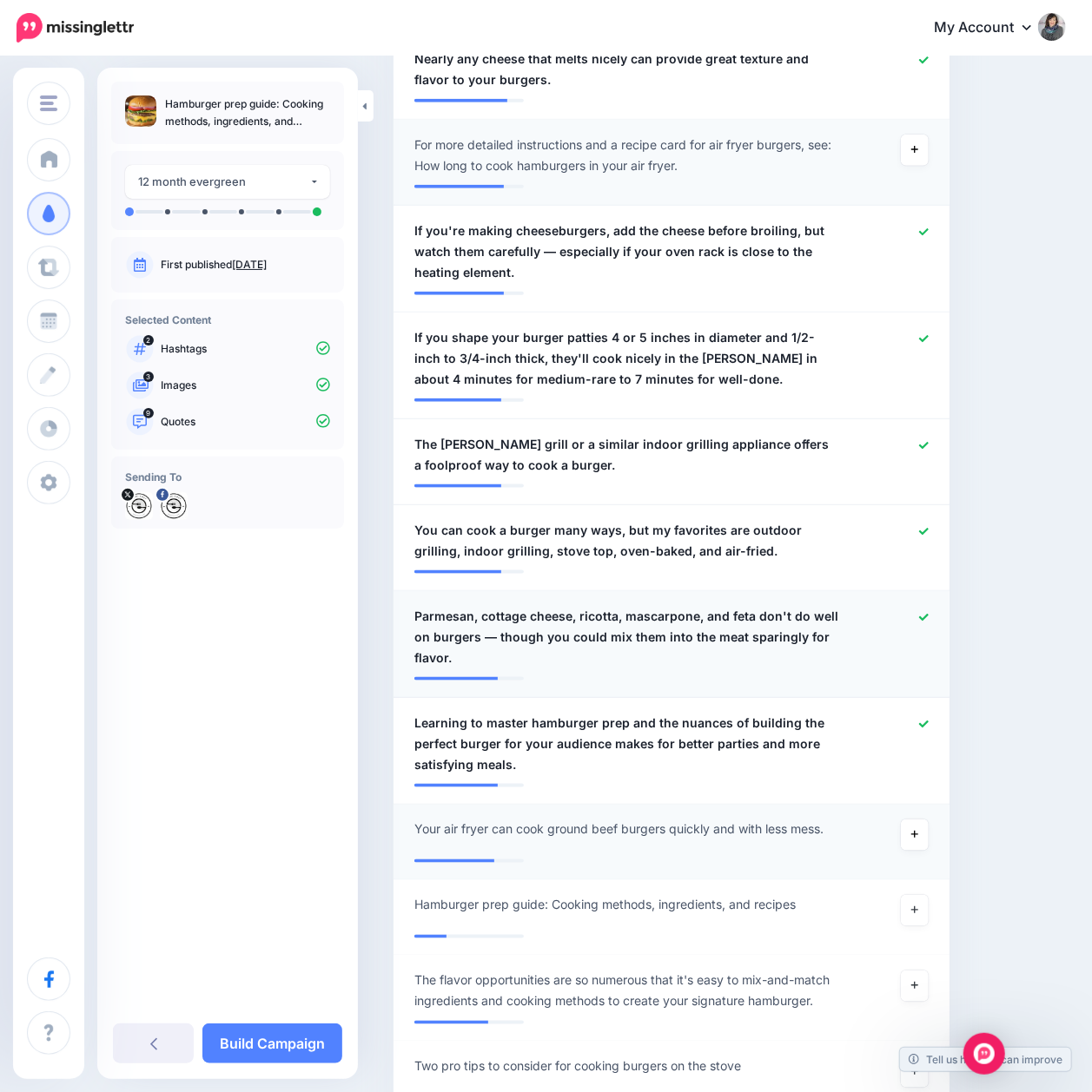
click at [929, 618] on icon at bounding box center [923, 617] width 10 height 7
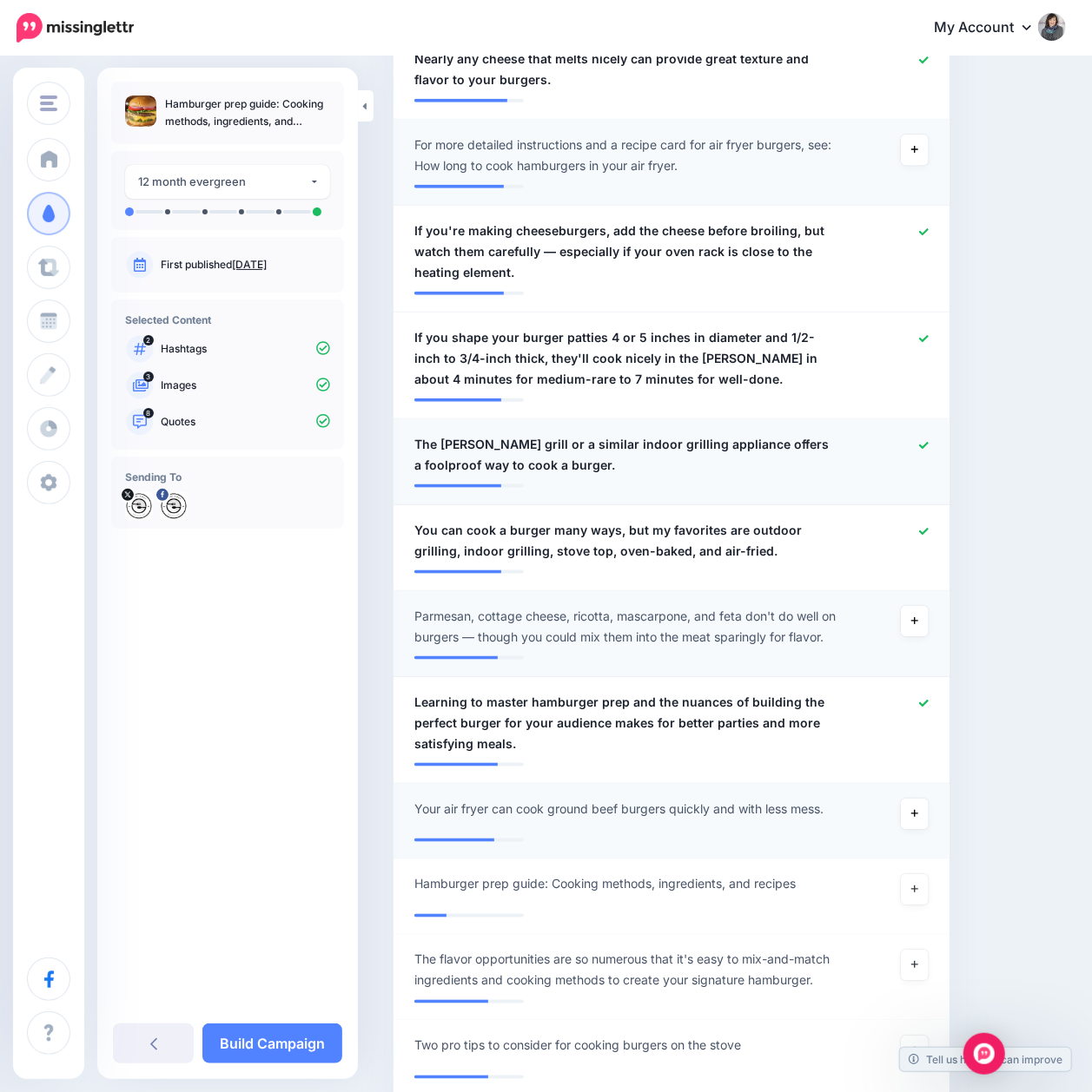
click at [929, 445] on icon at bounding box center [923, 446] width 10 height 10
click at [929, 338] on icon at bounding box center [923, 339] width 10 height 7
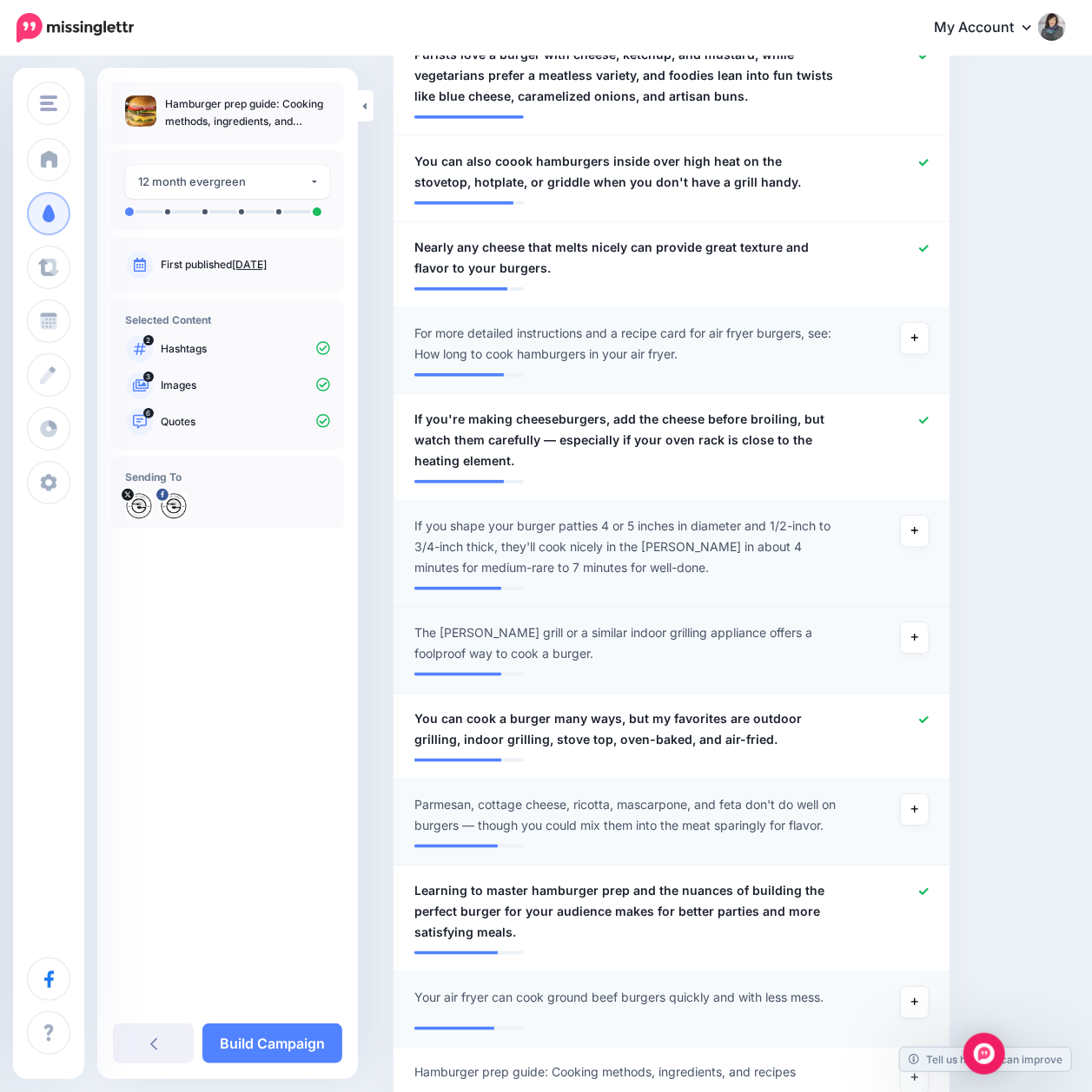
scroll to position [348, 0]
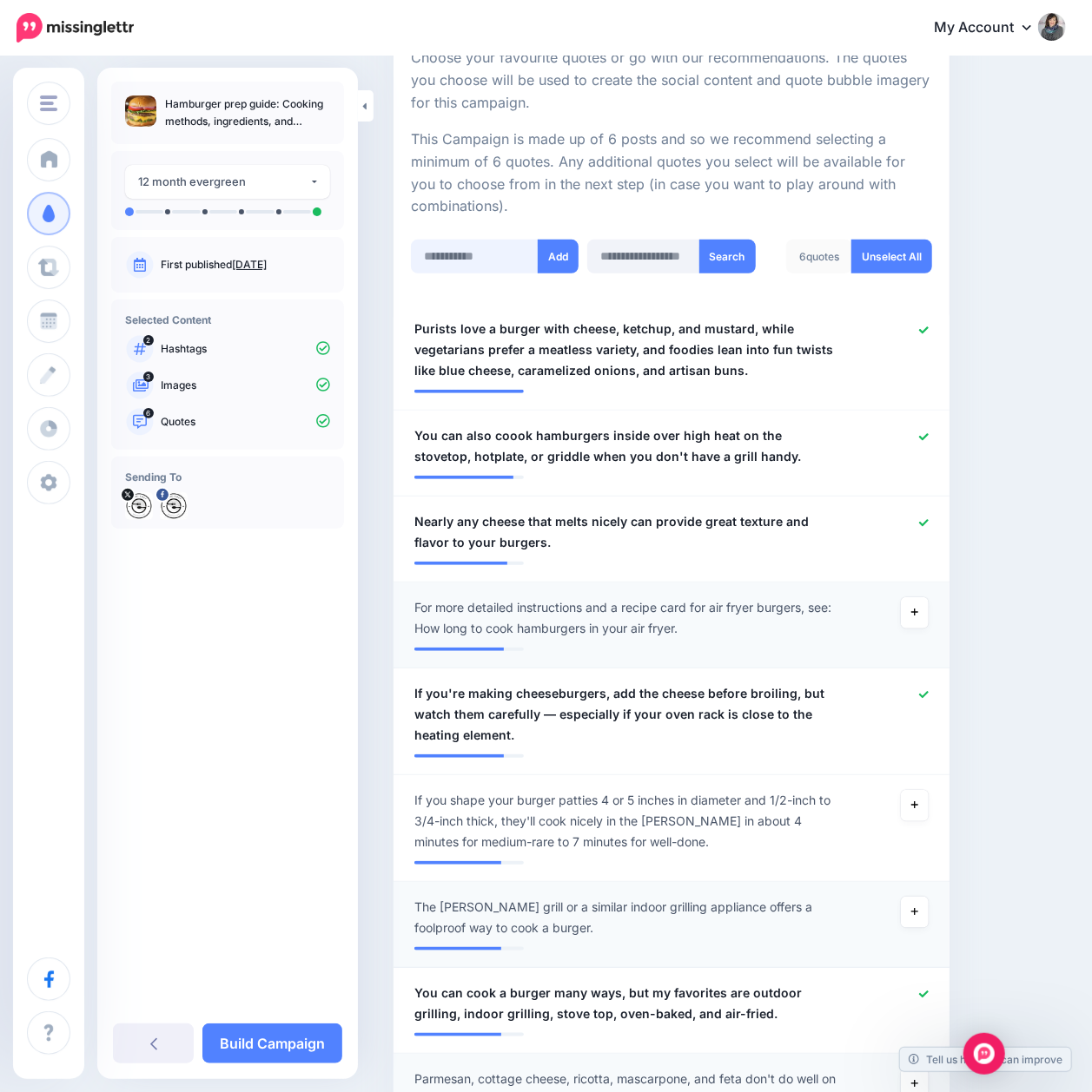
click at [484, 265] on input "text" at bounding box center [475, 256] width 128 height 34
paste input "**********"
type input "**********"
click at [560, 259] on button "Add" at bounding box center [562, 256] width 41 height 34
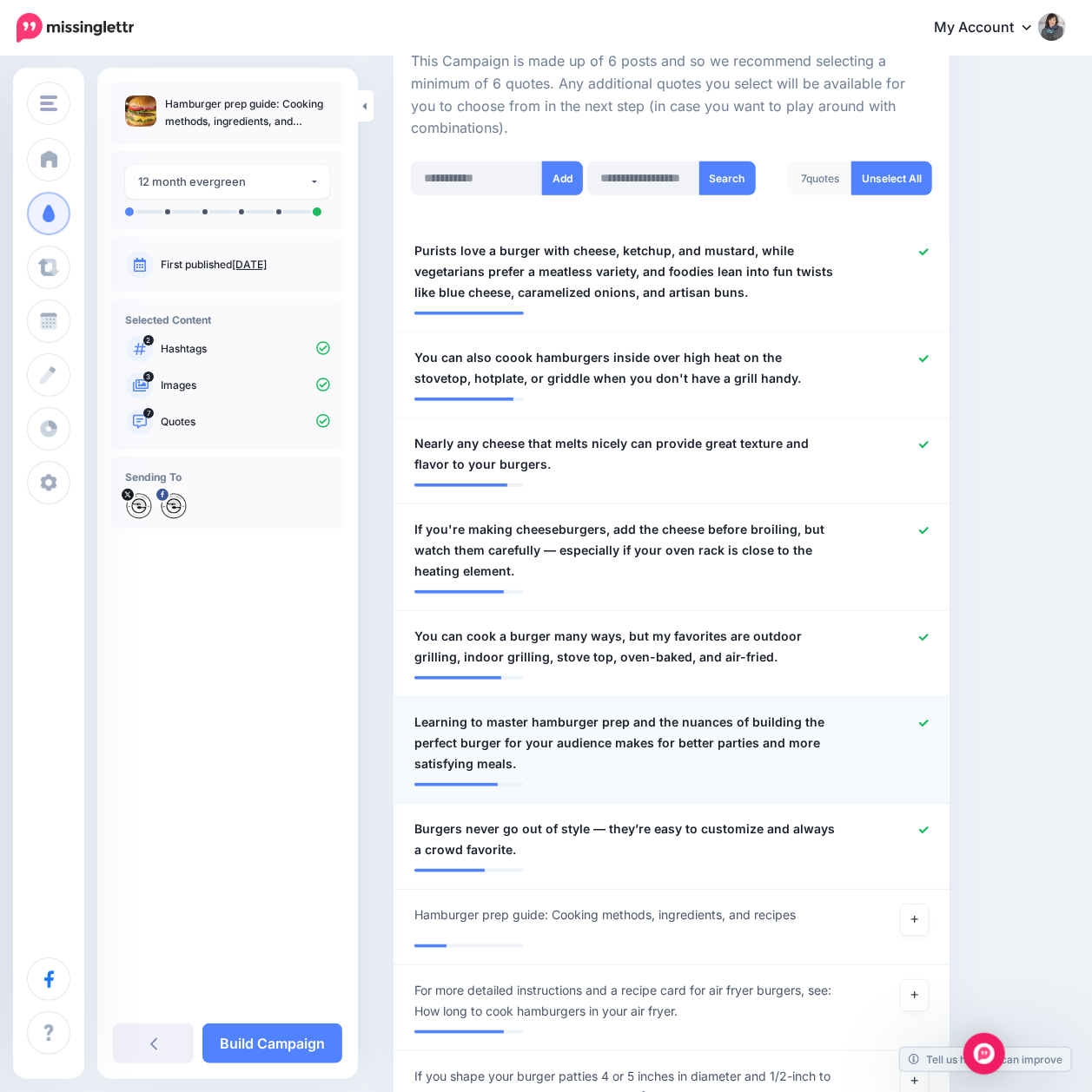
scroll to position [420, 0]
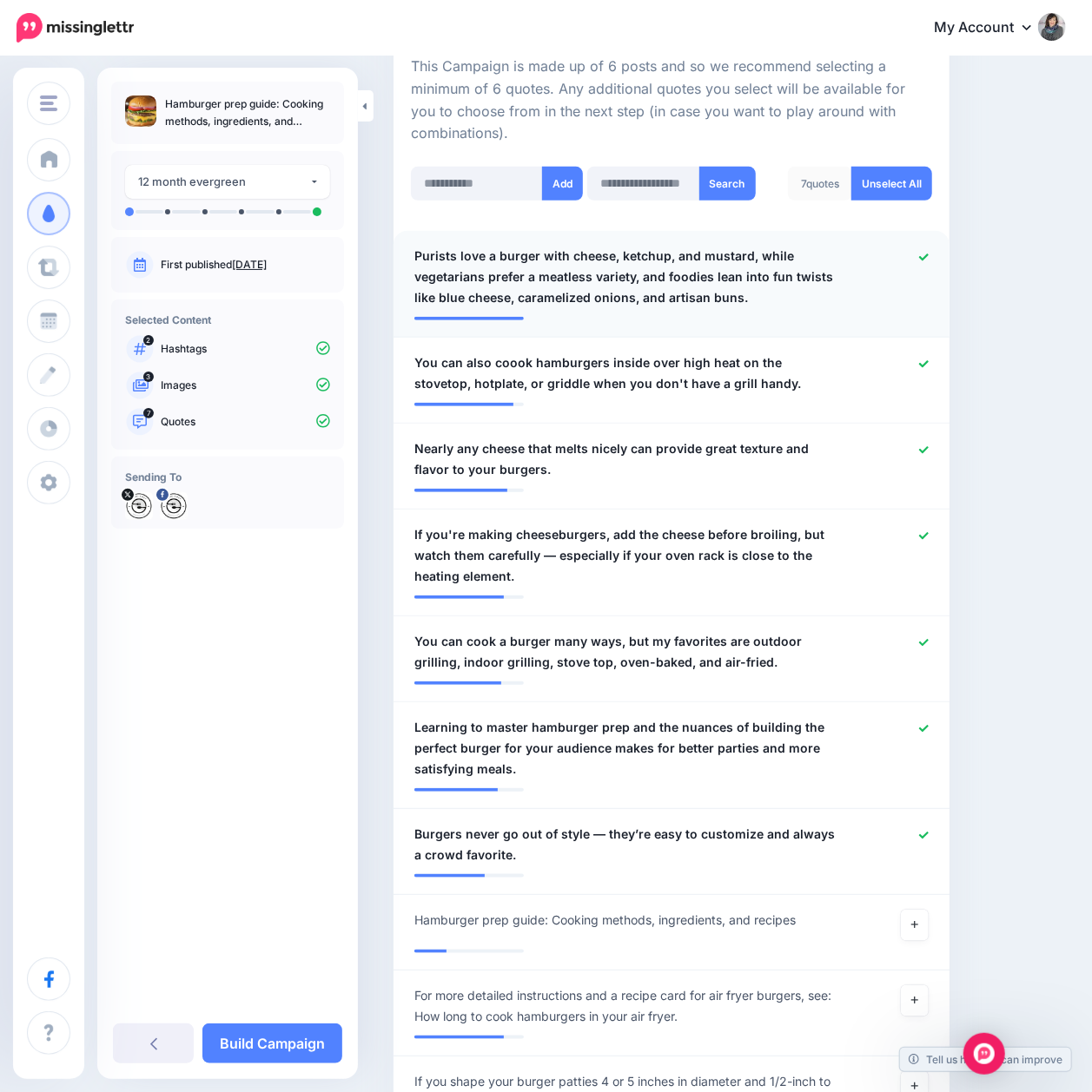
click at [929, 257] on icon at bounding box center [923, 257] width 10 height 10
click at [929, 453] on icon at bounding box center [923, 450] width 10 height 10
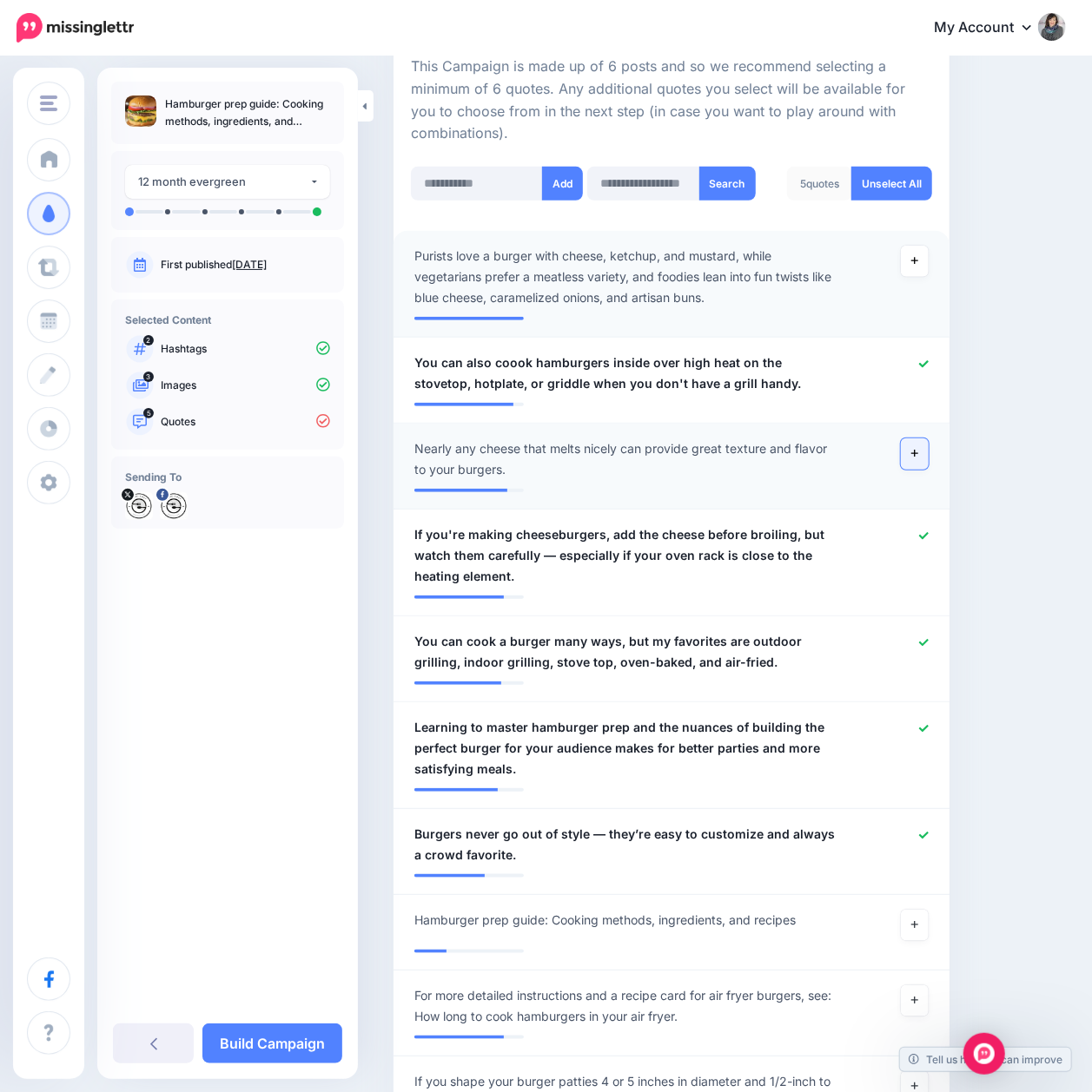
click at [918, 455] on icon at bounding box center [915, 454] width 7 height 10
click at [276, 1051] on link "Build Campaign" at bounding box center [272, 1044] width 140 height 40
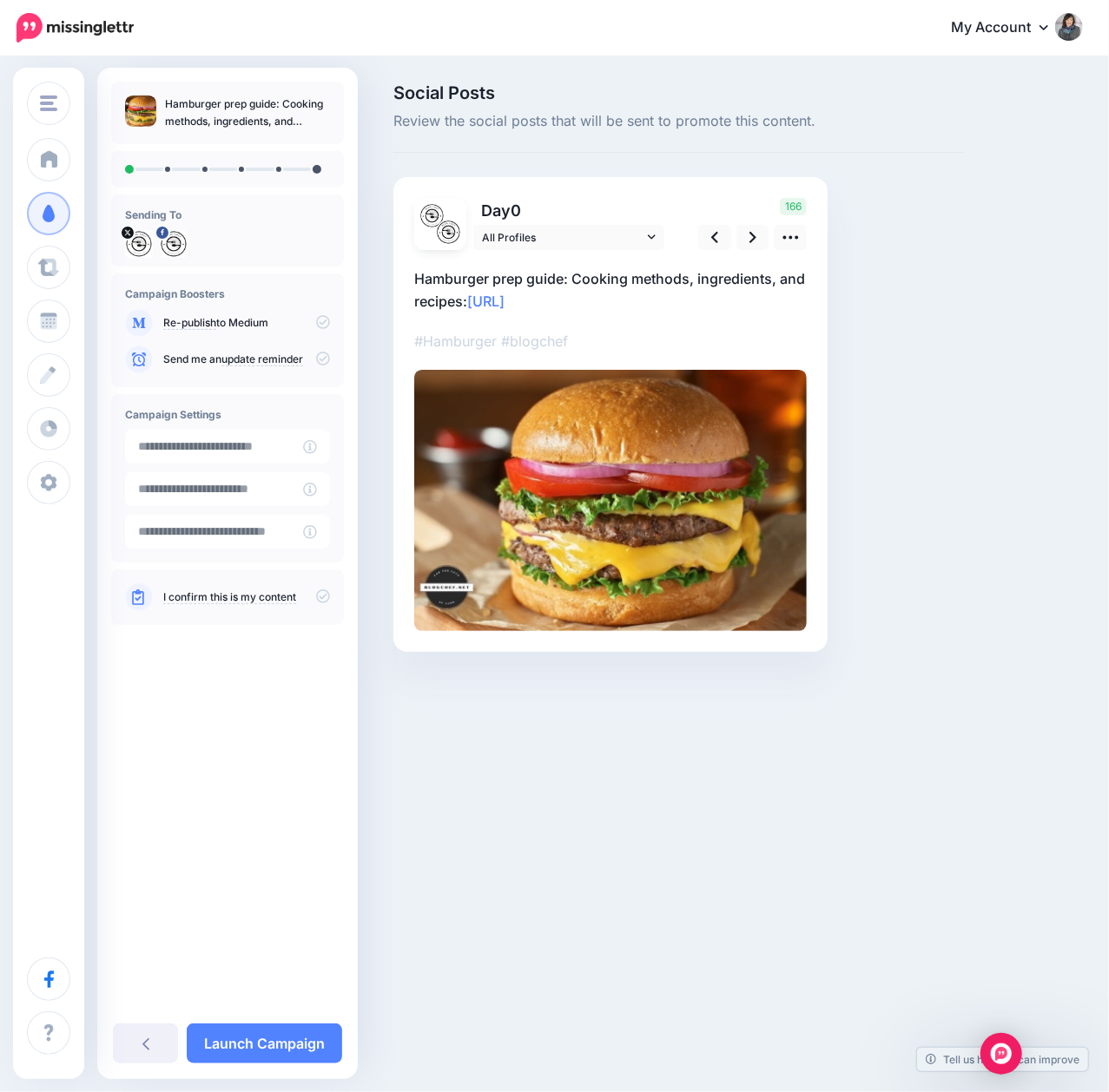
click at [320, 588] on div "I confirm this is my content" at bounding box center [228, 597] width 205 height 28
click at [319, 590] on icon at bounding box center [322, 596] width 14 height 14
click at [276, 446] on input "**********" at bounding box center [214, 447] width 178 height 34
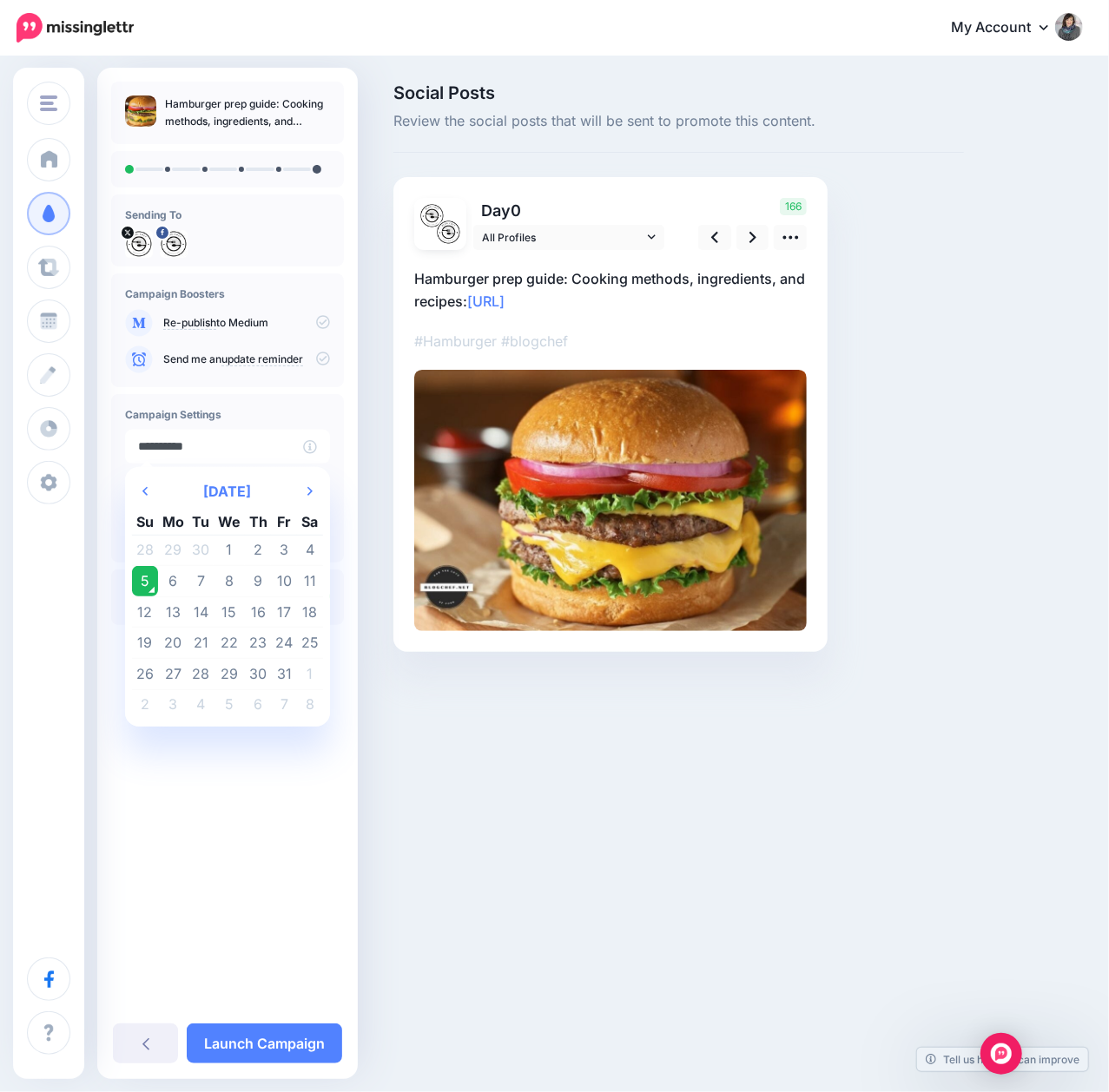
click at [196, 578] on td "7" at bounding box center [201, 582] width 26 height 31
type input "**********"
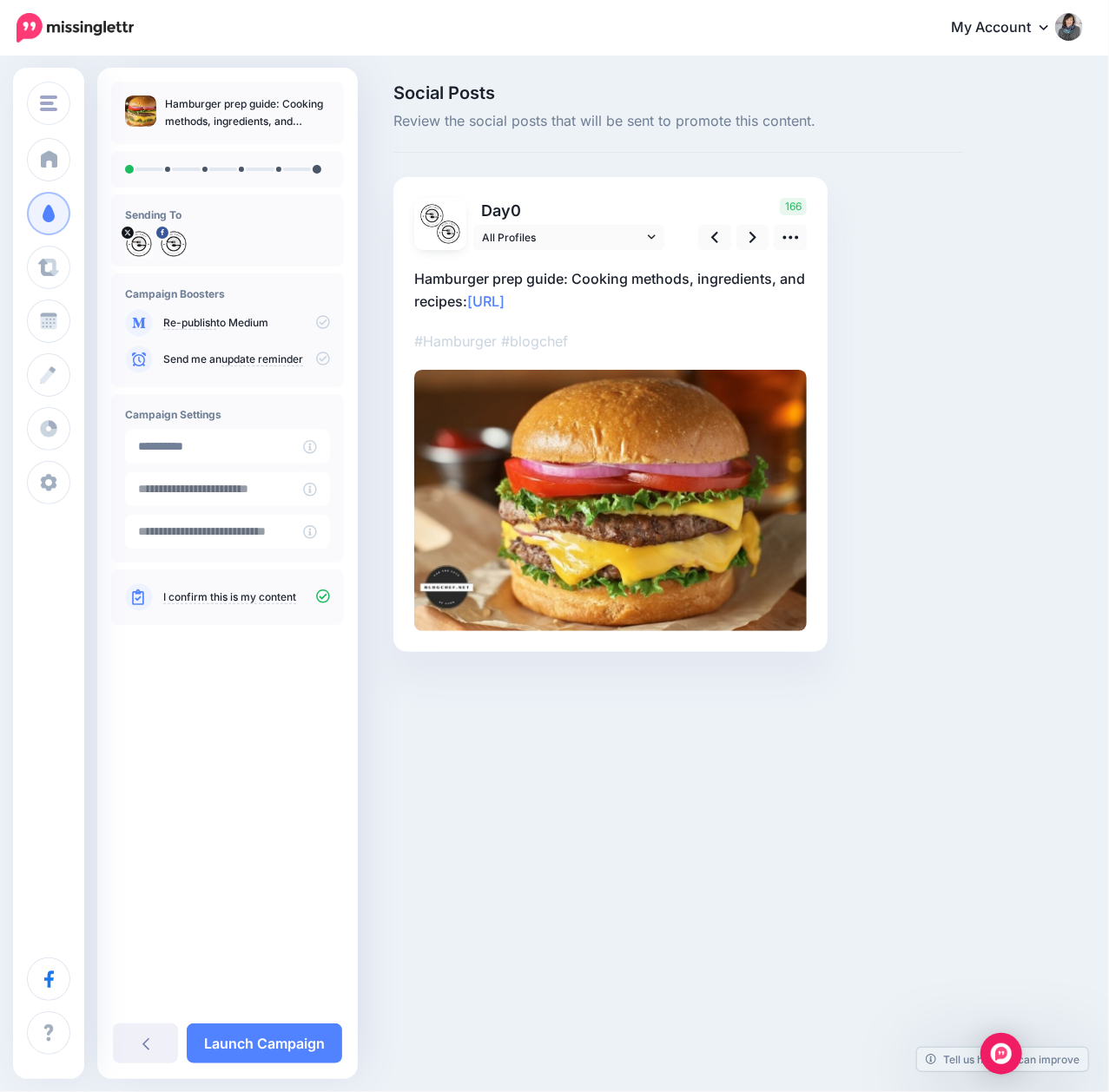
click at [220, 761] on div "Hamburger prep guide: Cooking methods, ingredients, and recipes Sending To upda…" at bounding box center [227, 538] width 260 height 914
click at [790, 234] on icon at bounding box center [790, 238] width 18 height 18
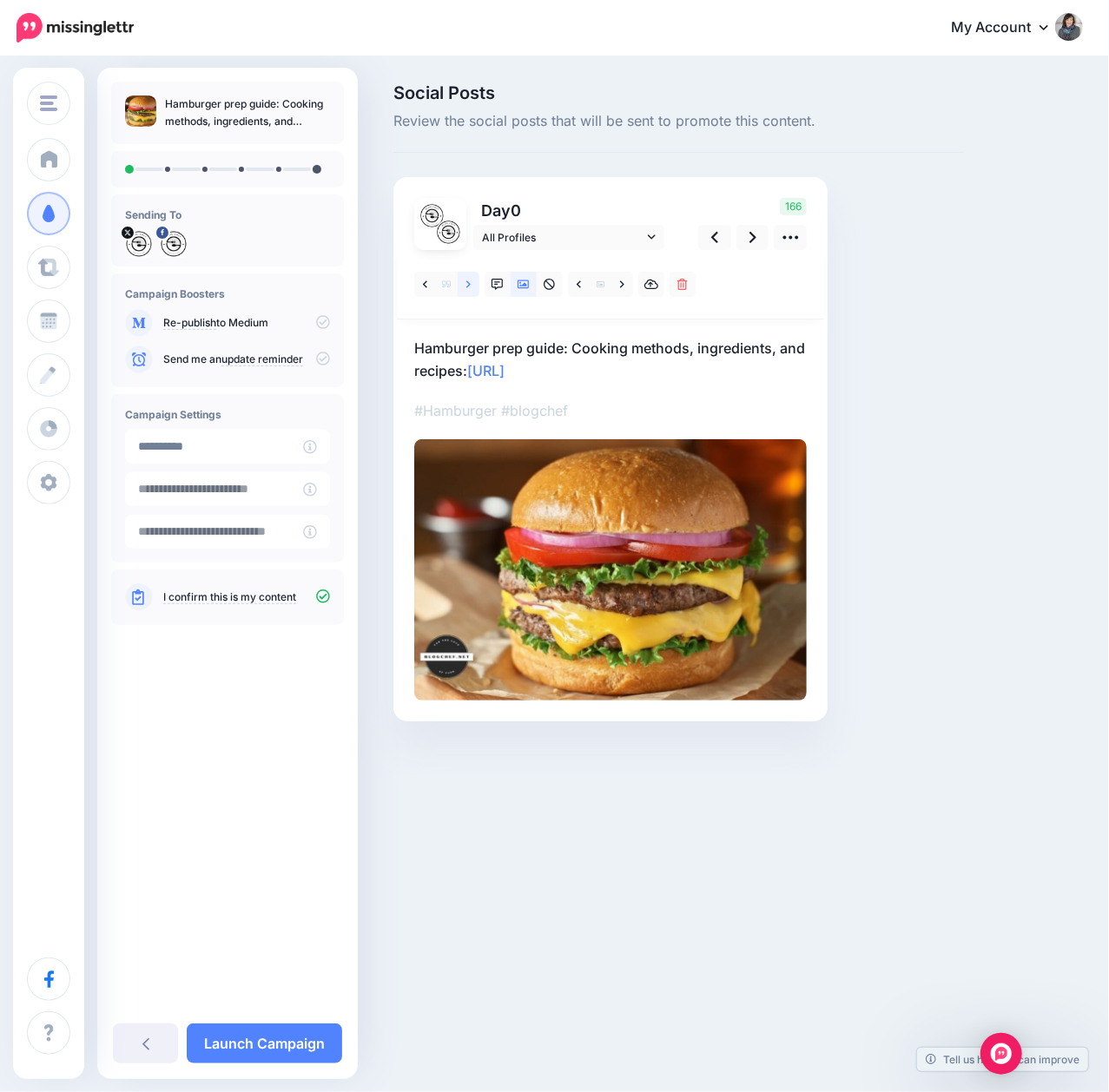
click at [474, 290] on link at bounding box center [468, 284] width 22 height 25
click at [473, 290] on link at bounding box center [468, 284] width 22 height 25
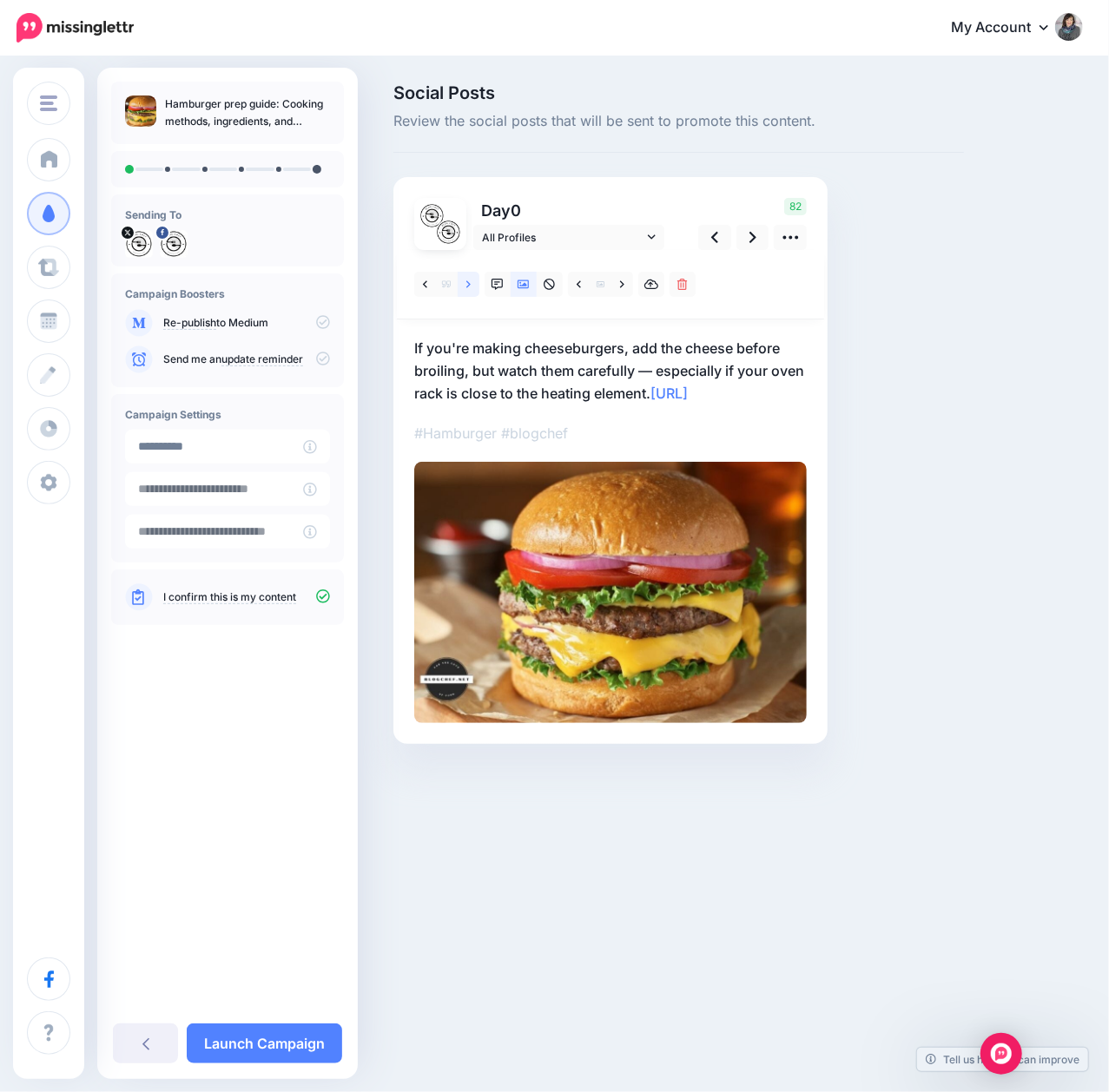
click at [473, 290] on link at bounding box center [468, 284] width 22 height 25
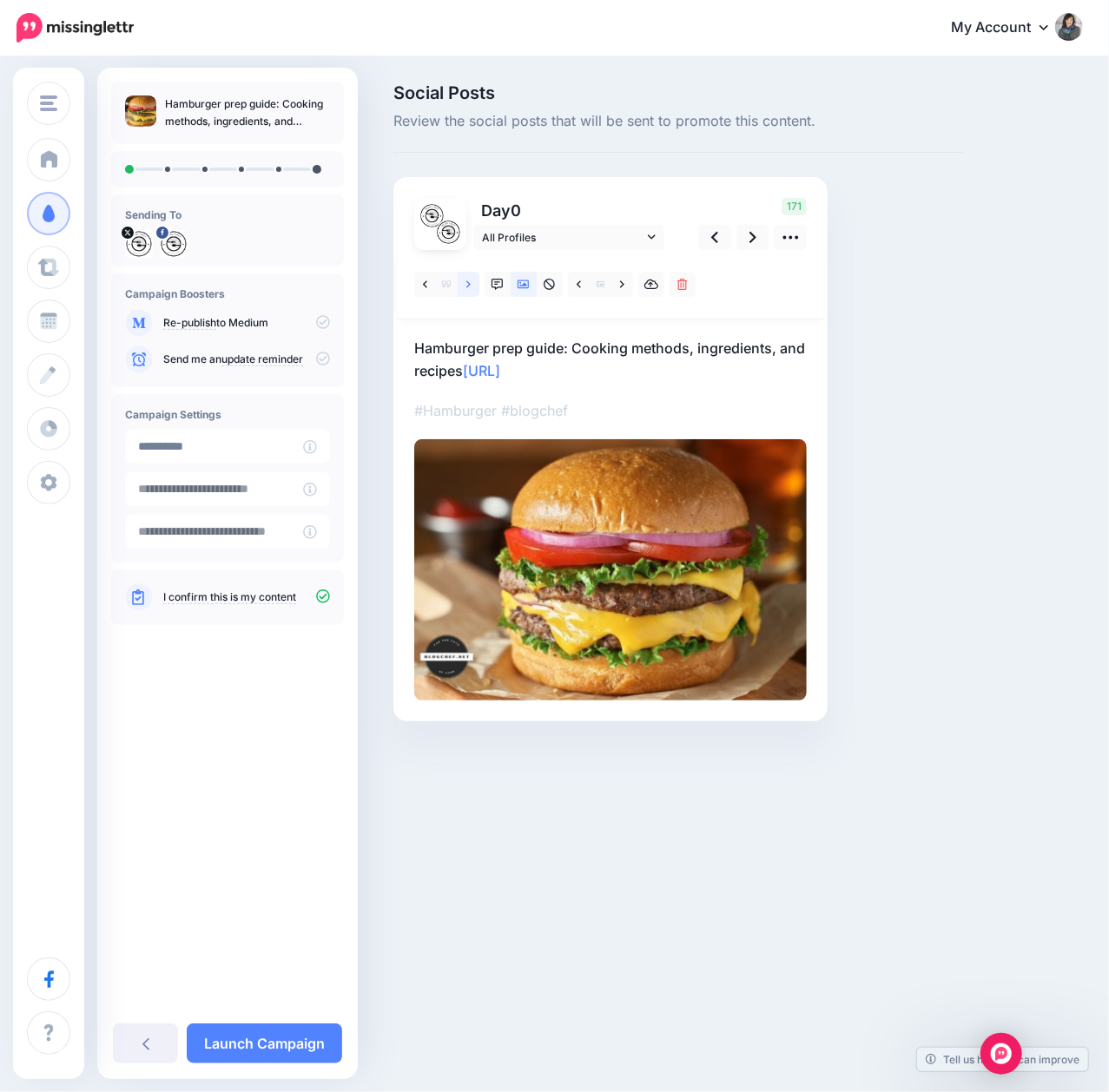
click at [473, 290] on link at bounding box center [468, 284] width 22 height 25
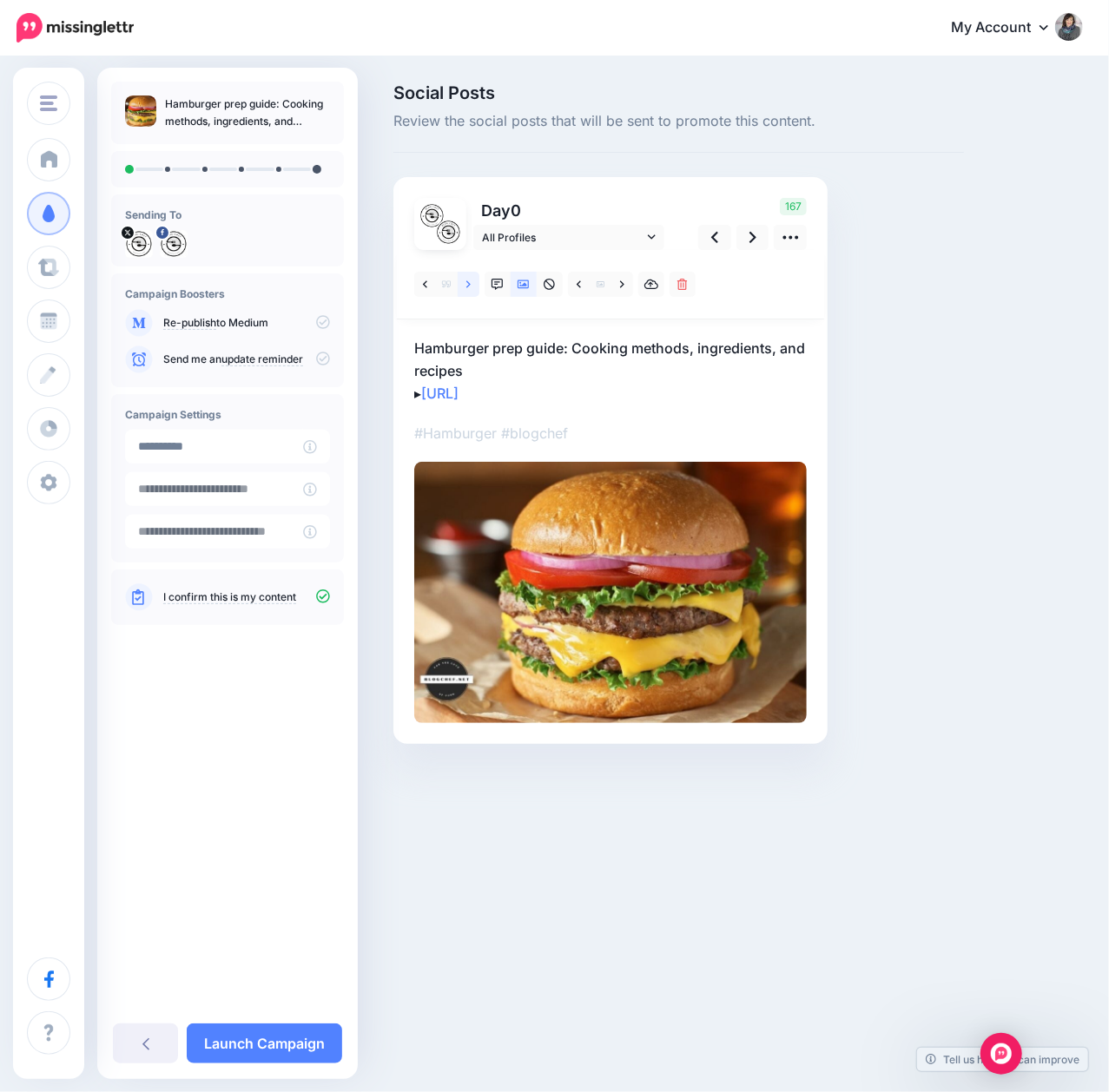
click at [473, 290] on link at bounding box center [468, 284] width 22 height 25
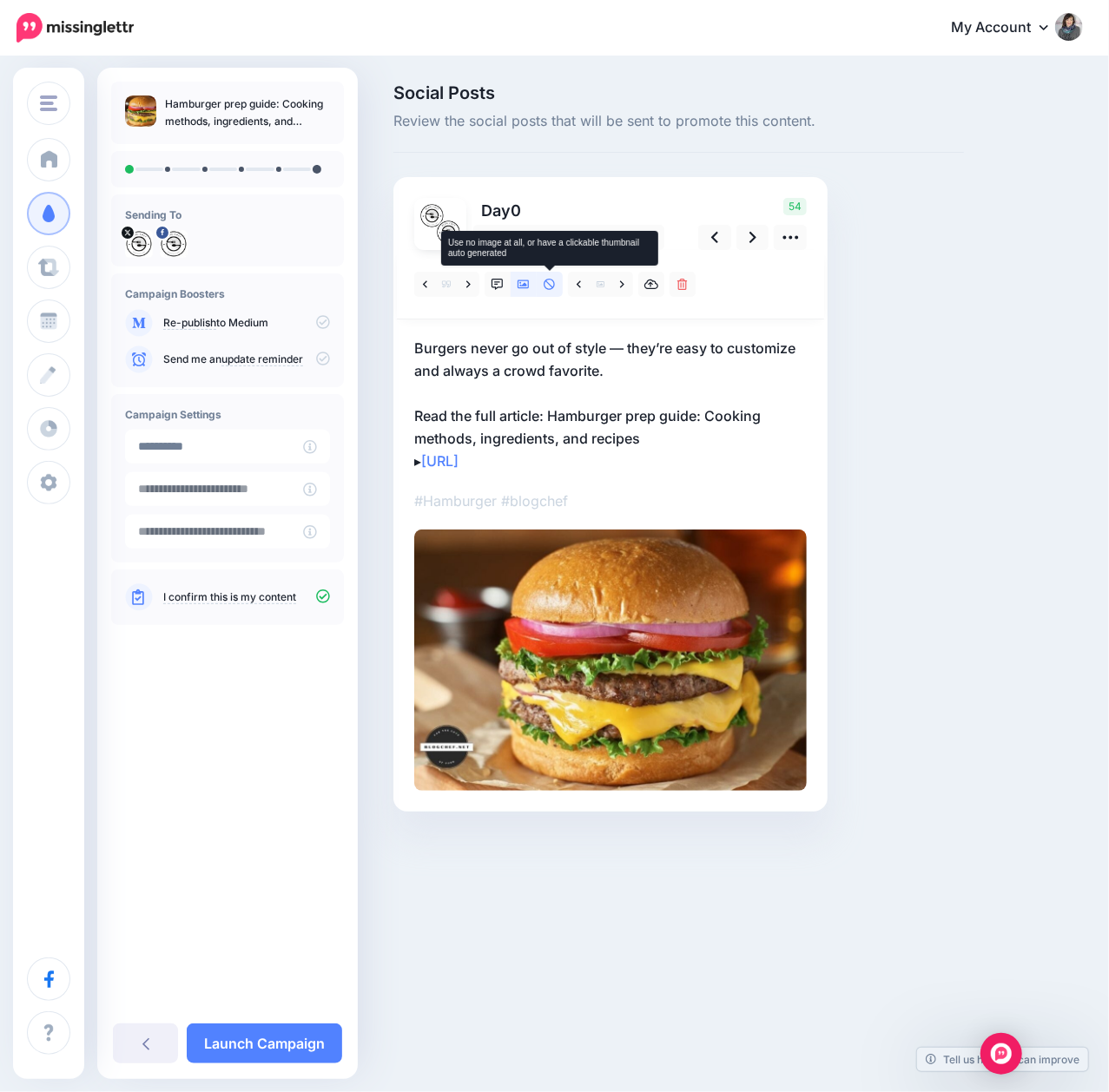
click at [544, 285] on icon at bounding box center [549, 284] width 11 height 11
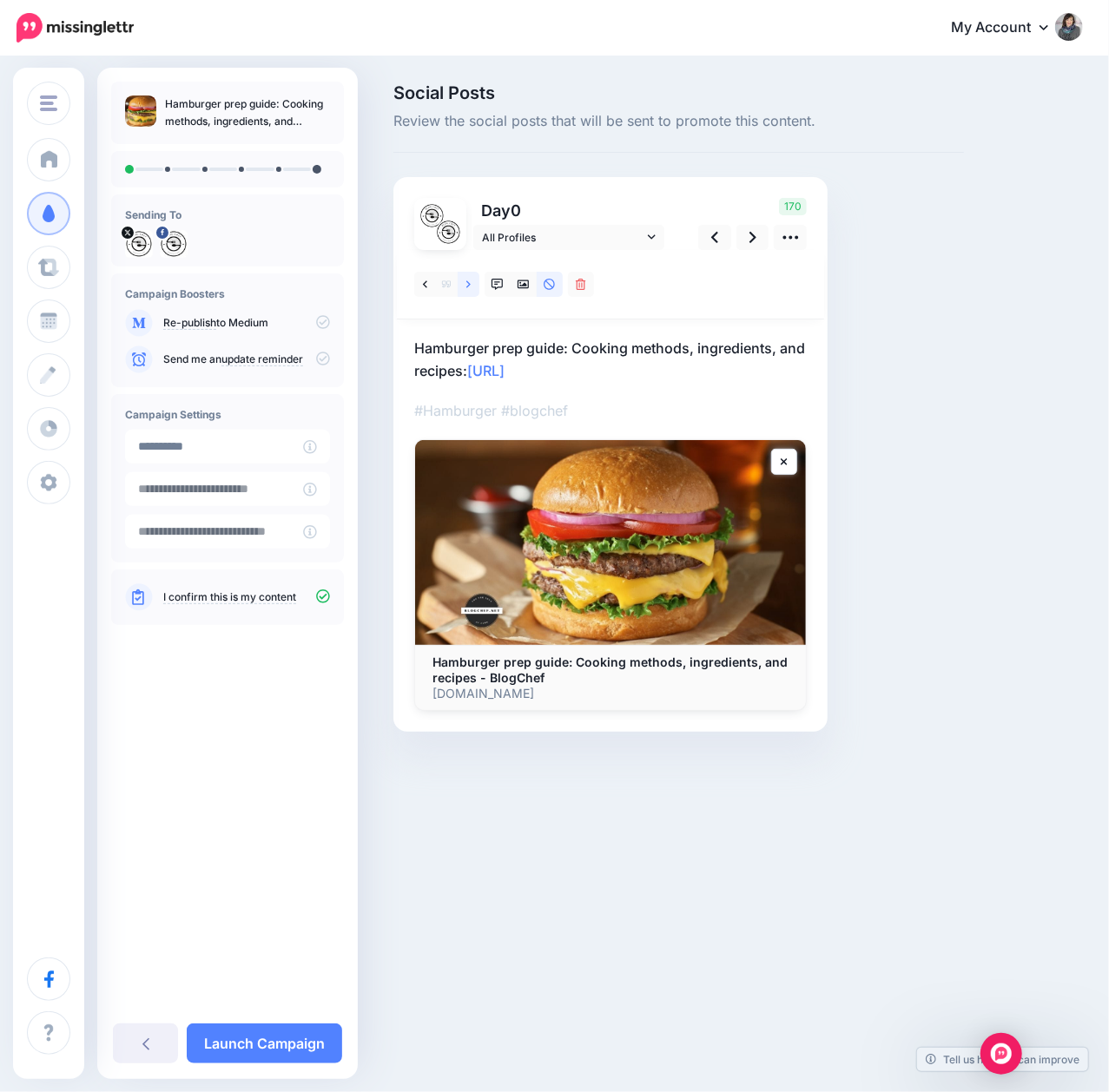
click at [473, 291] on link at bounding box center [468, 284] width 22 height 25
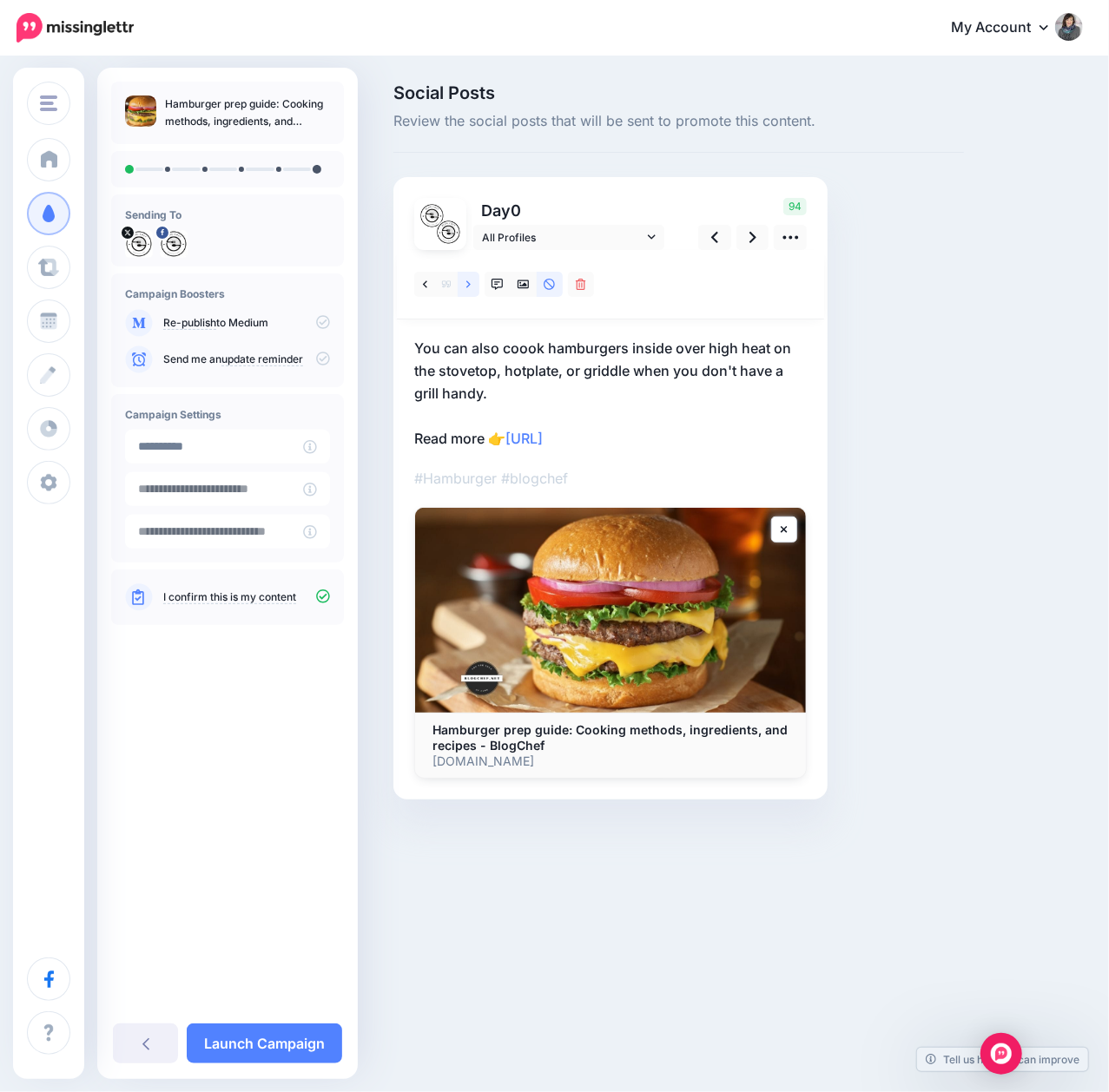
click at [473, 291] on link at bounding box center [468, 284] width 22 height 25
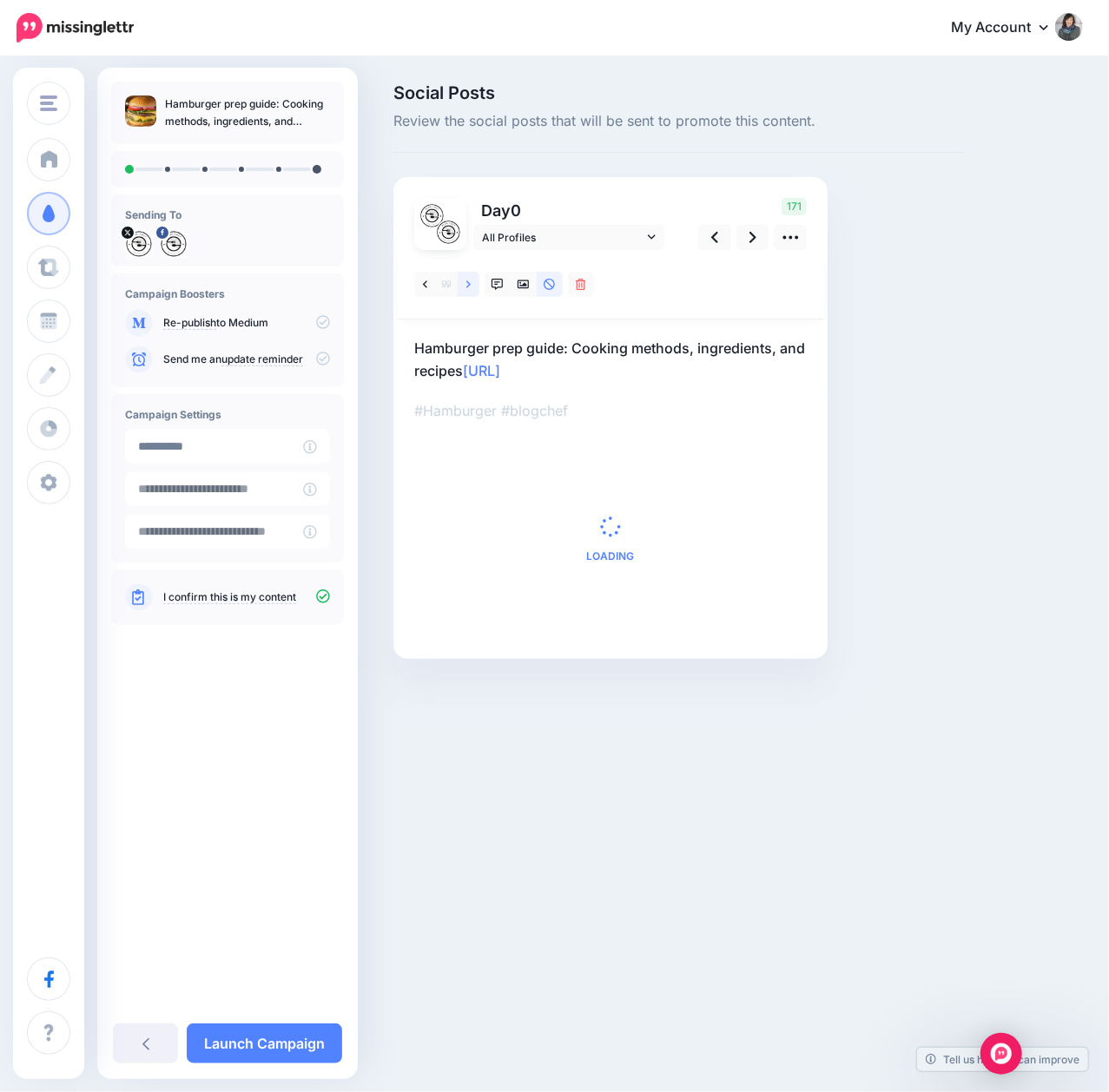
click at [473, 291] on link at bounding box center [468, 284] width 22 height 25
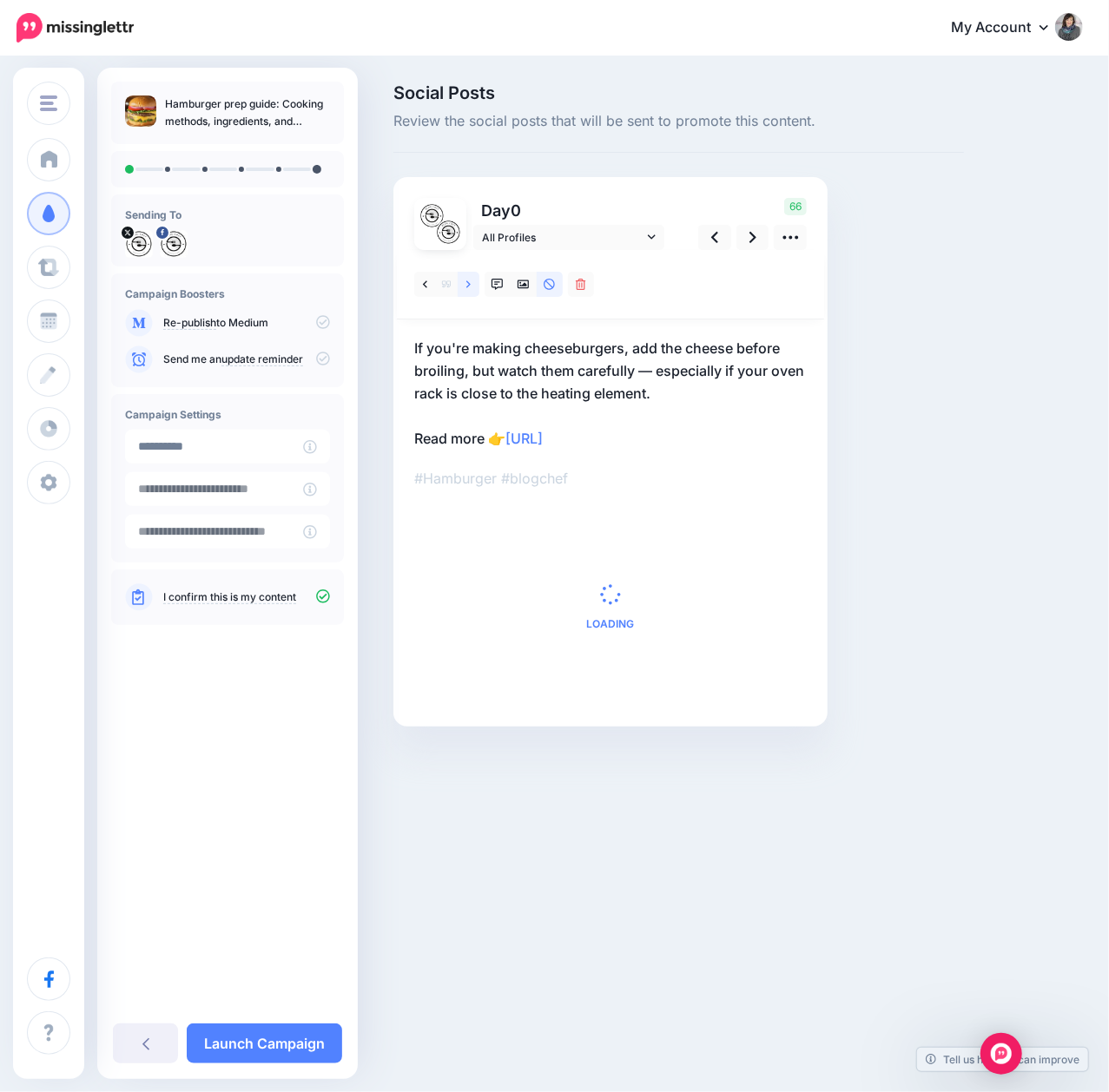
click at [473, 291] on link at bounding box center [468, 284] width 22 height 25
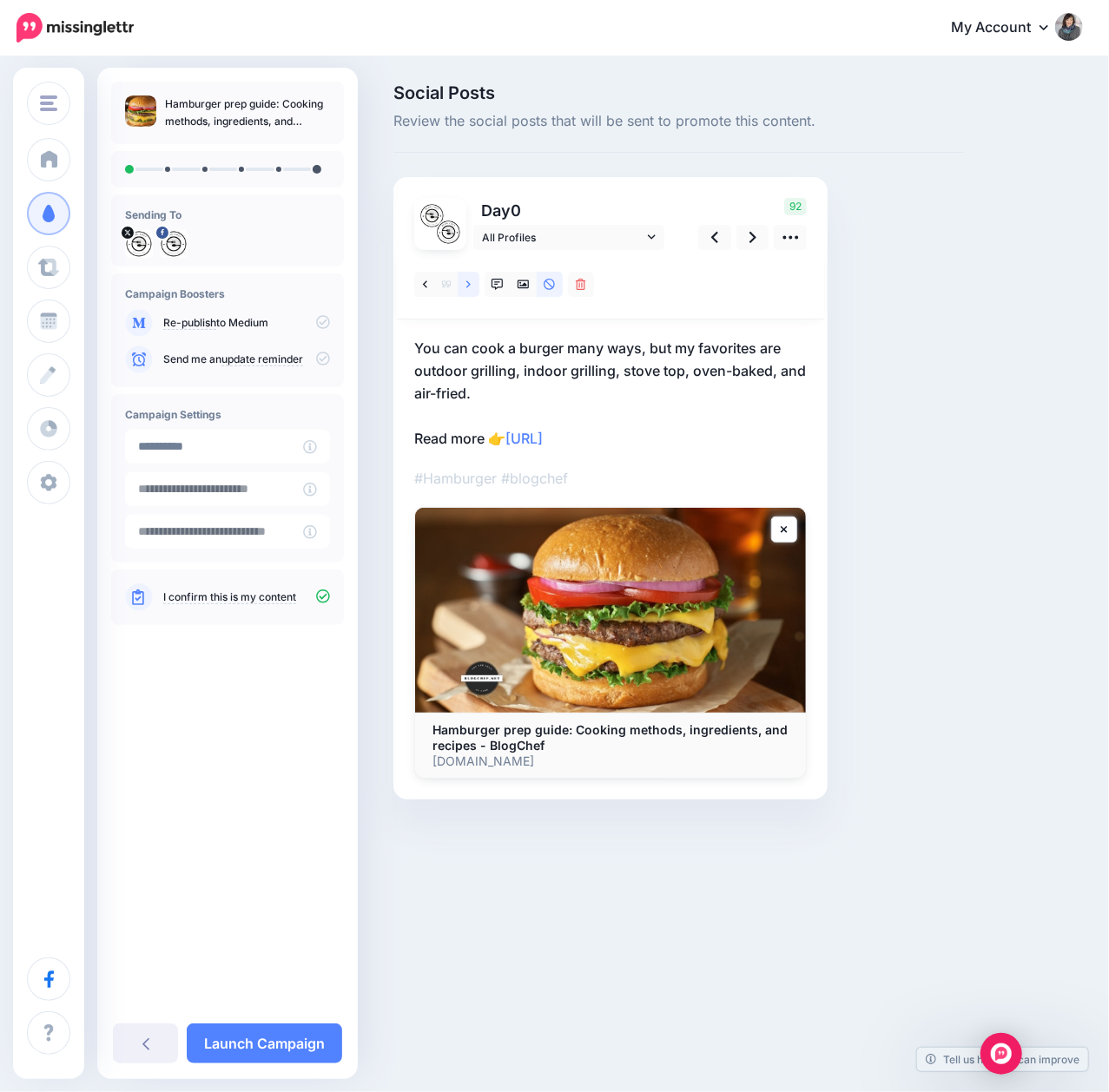
click at [473, 291] on link at bounding box center [468, 284] width 22 height 25
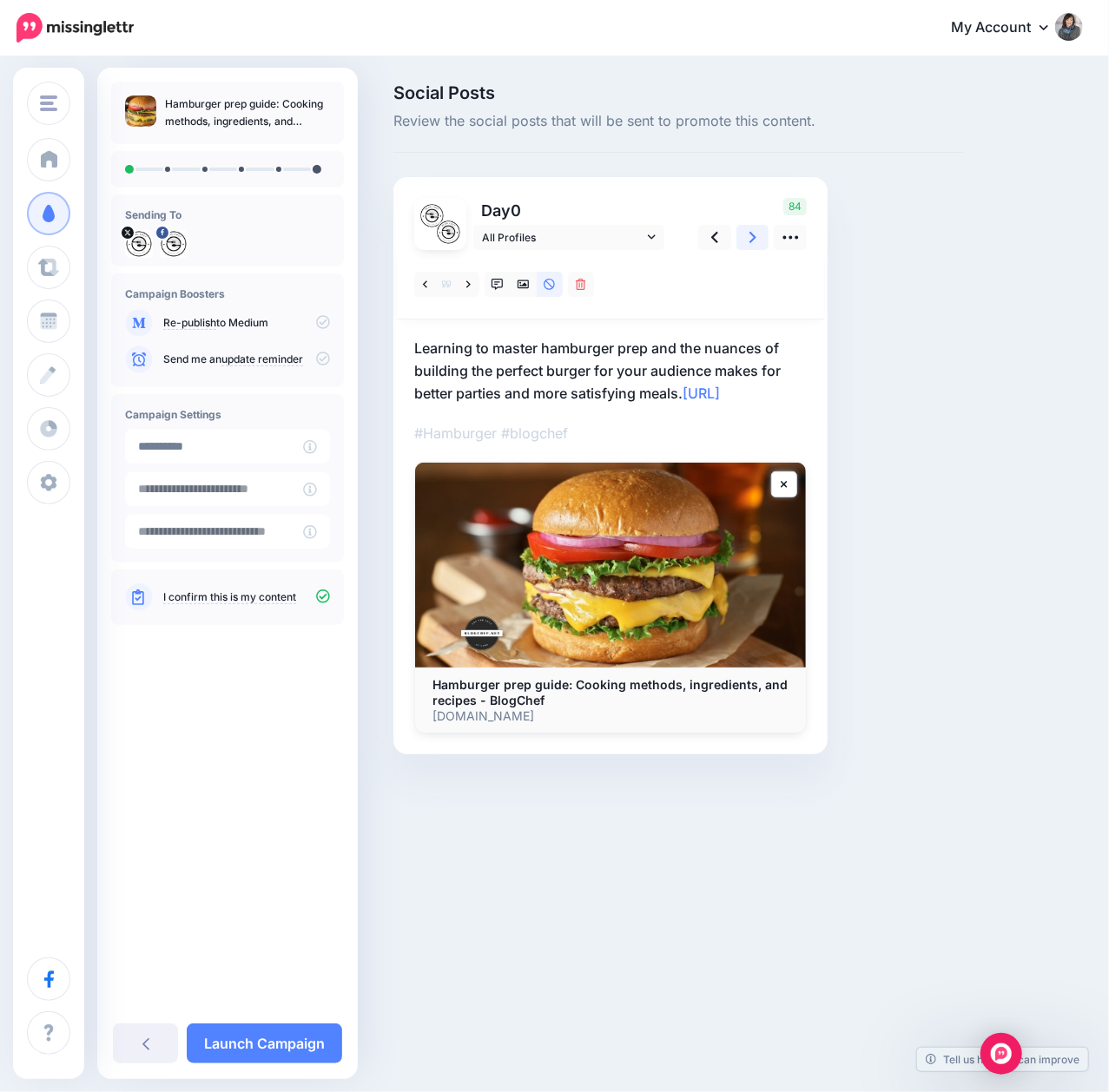
click at [754, 241] on icon at bounding box center [753, 238] width 7 height 18
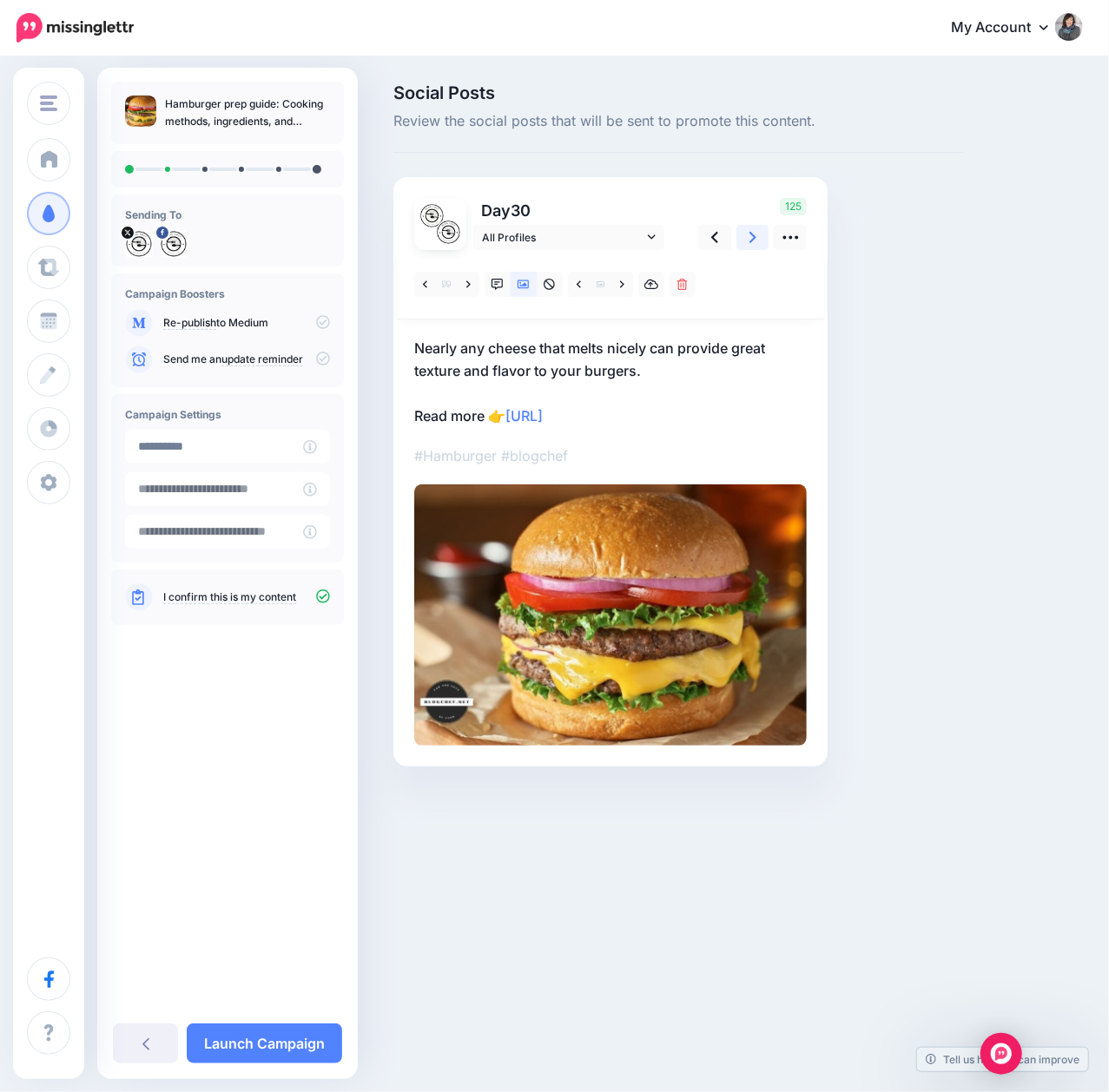
click at [754, 241] on icon at bounding box center [753, 238] width 7 height 18
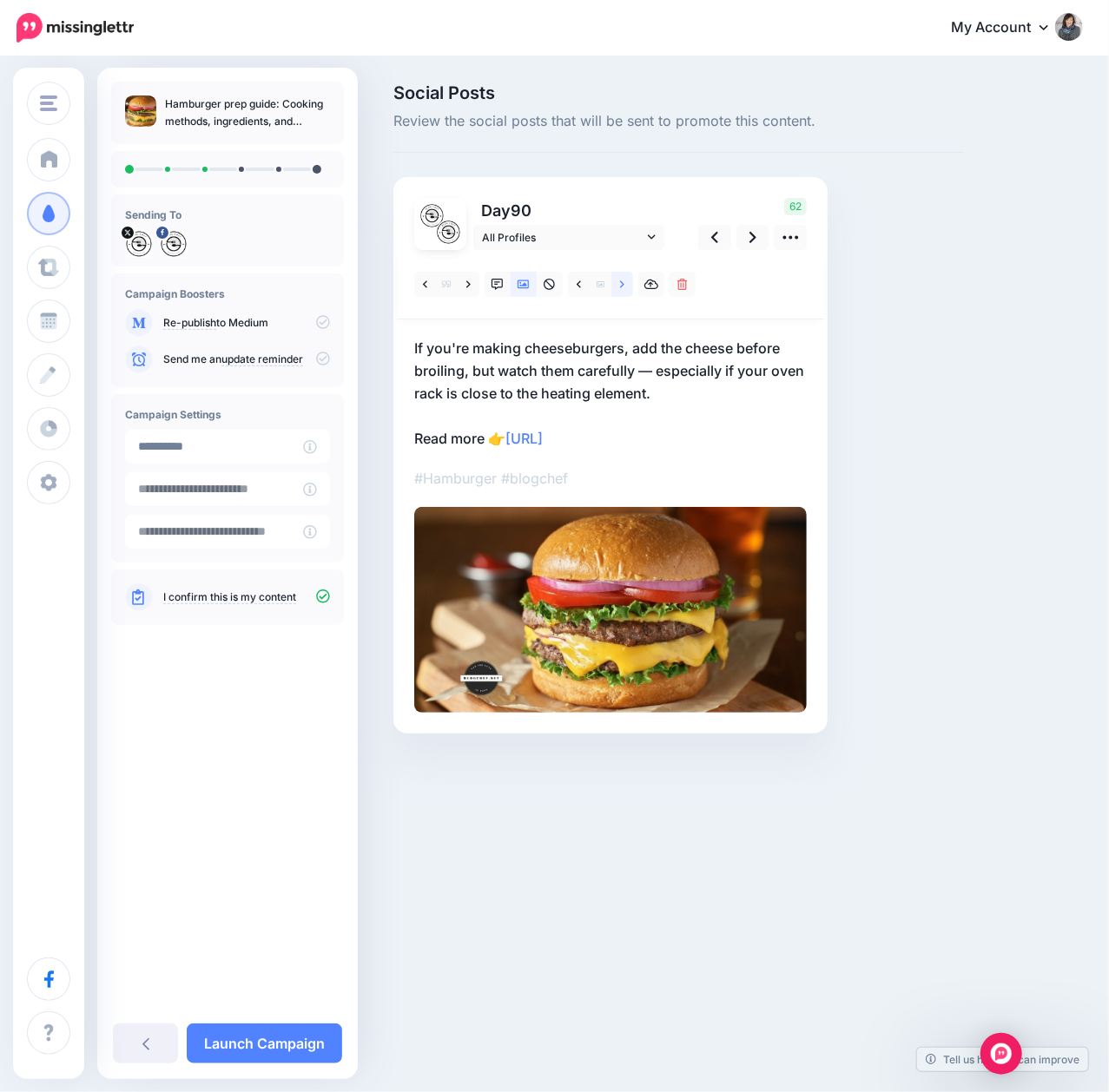
click at [623, 290] on icon at bounding box center [622, 284] width 5 height 12
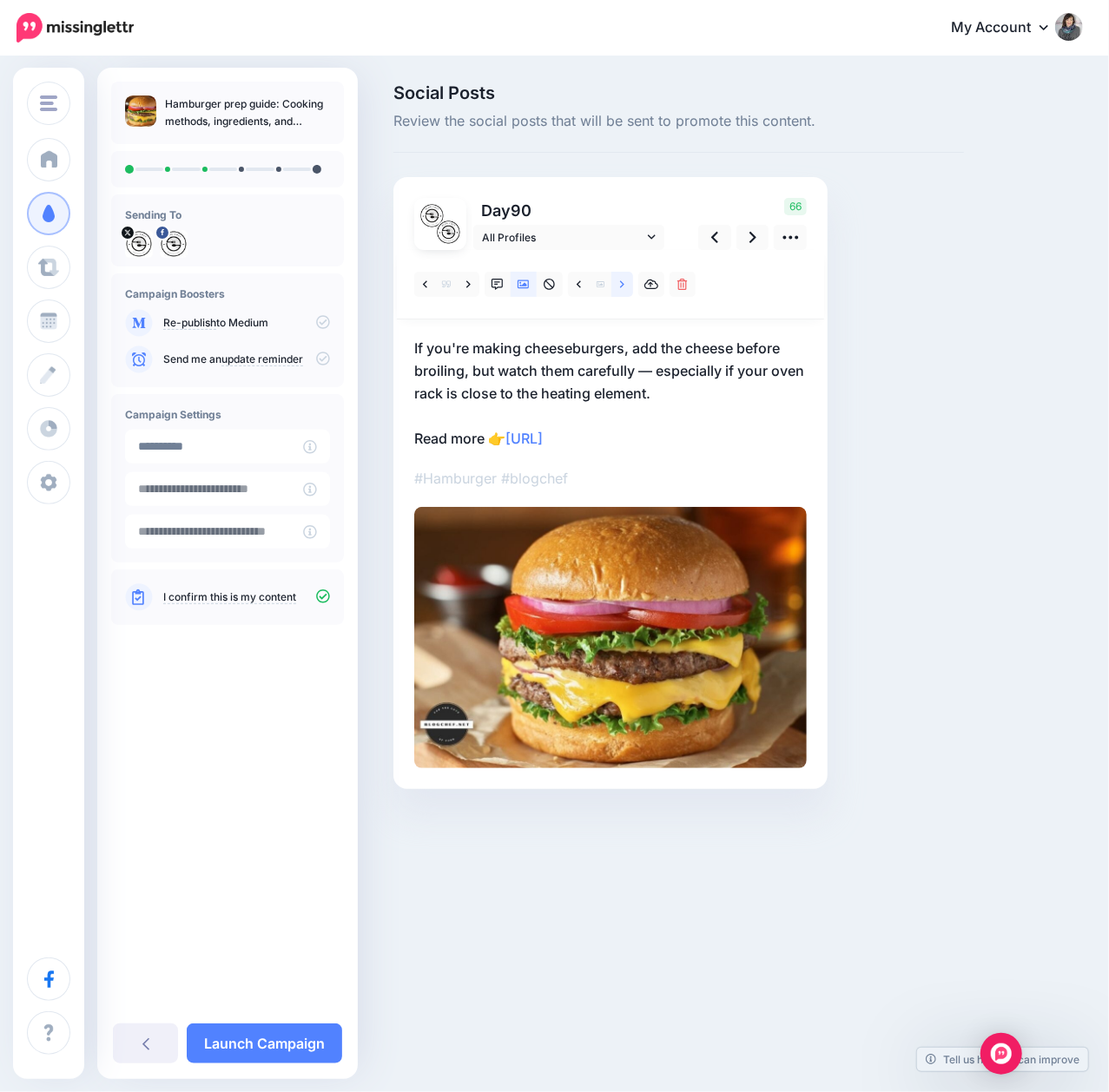
click at [622, 290] on icon at bounding box center [622, 284] width 5 height 12
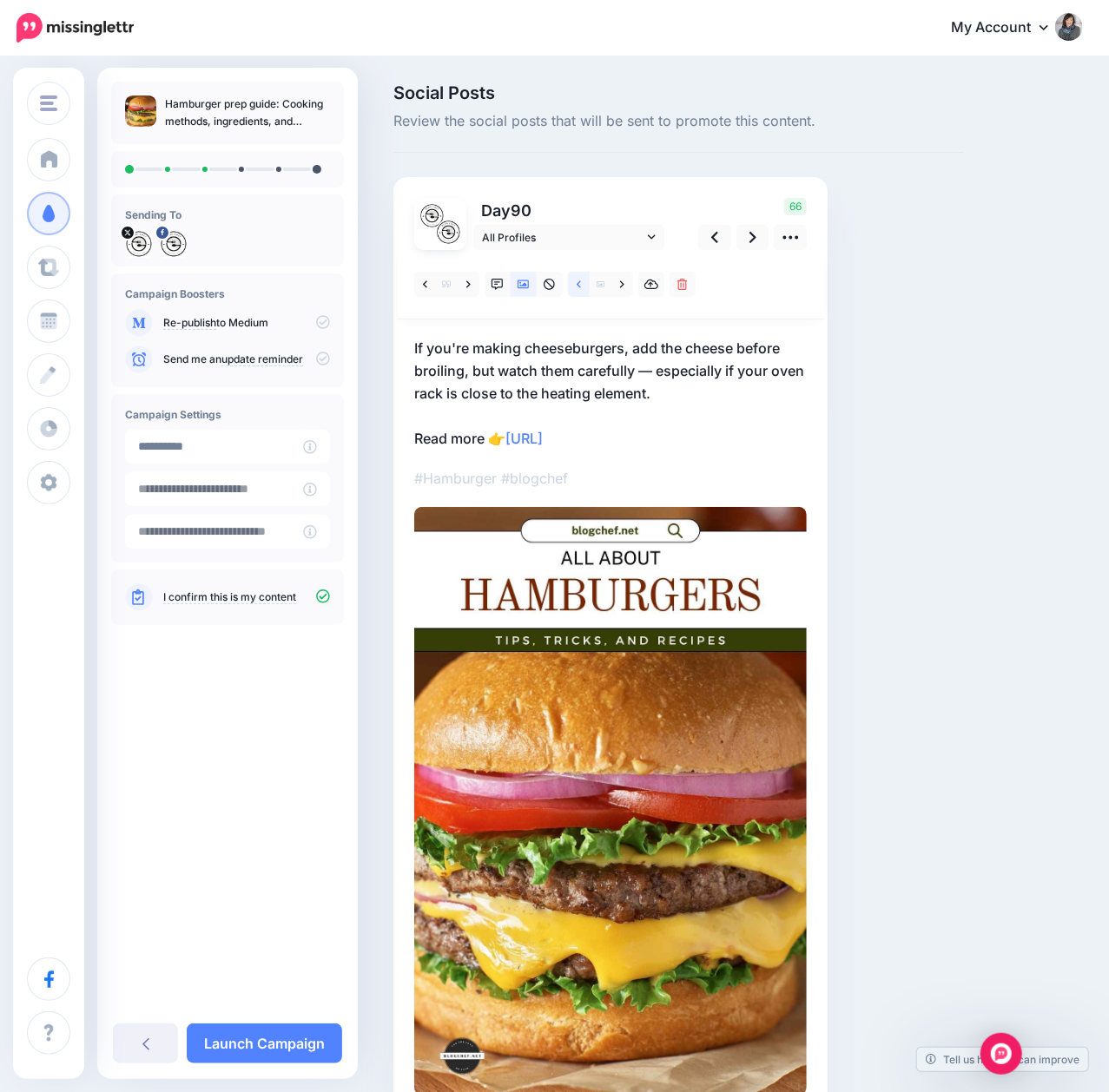
click at [576, 289] on icon at bounding box center [578, 284] width 5 height 12
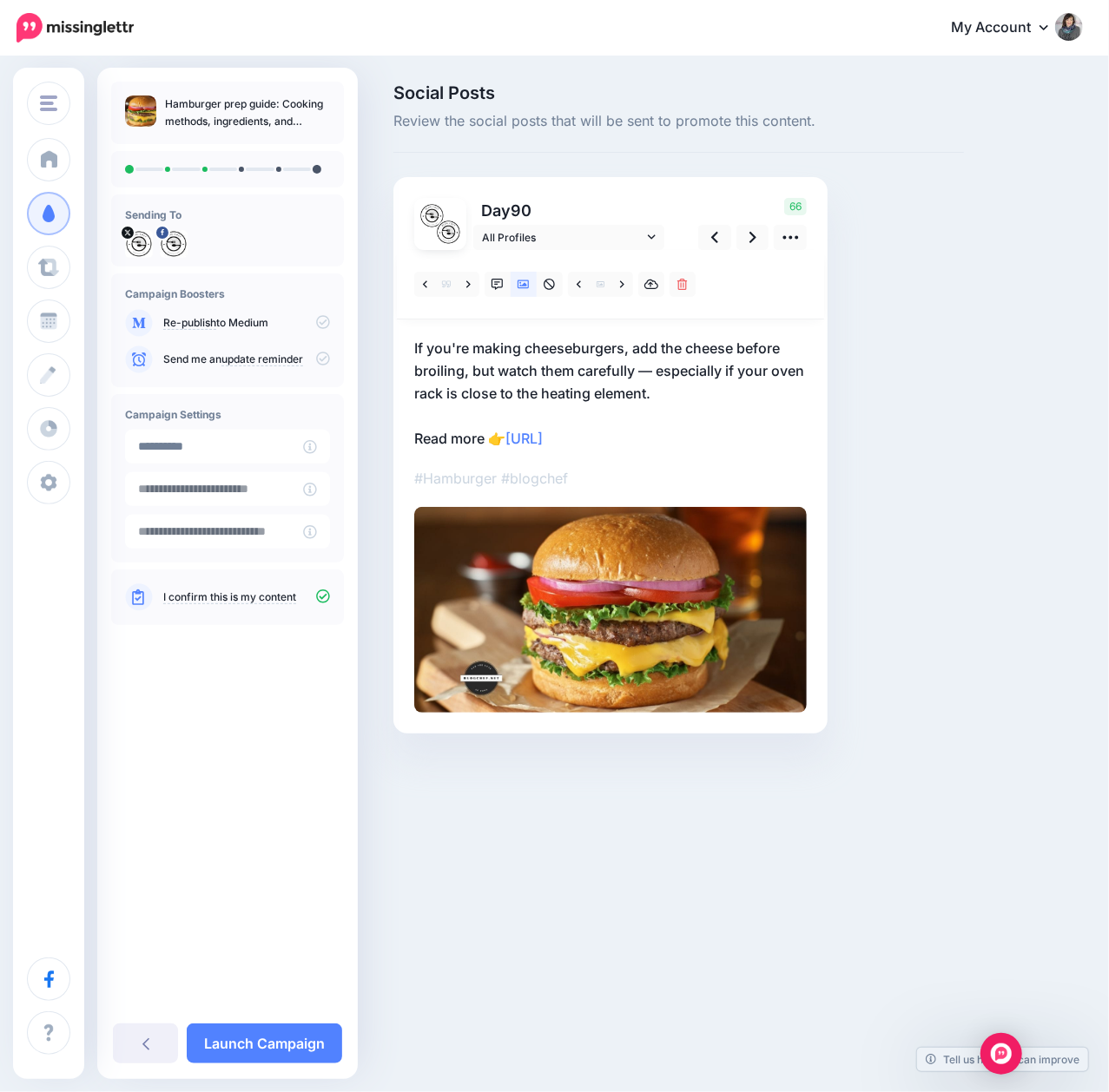
click at [568, 561] on img at bounding box center [610, 610] width 392 height 206
click at [580, 283] on icon at bounding box center [578, 284] width 5 height 12
click at [622, 290] on link at bounding box center [622, 284] width 22 height 25
click at [576, 281] on icon at bounding box center [578, 284] width 5 height 12
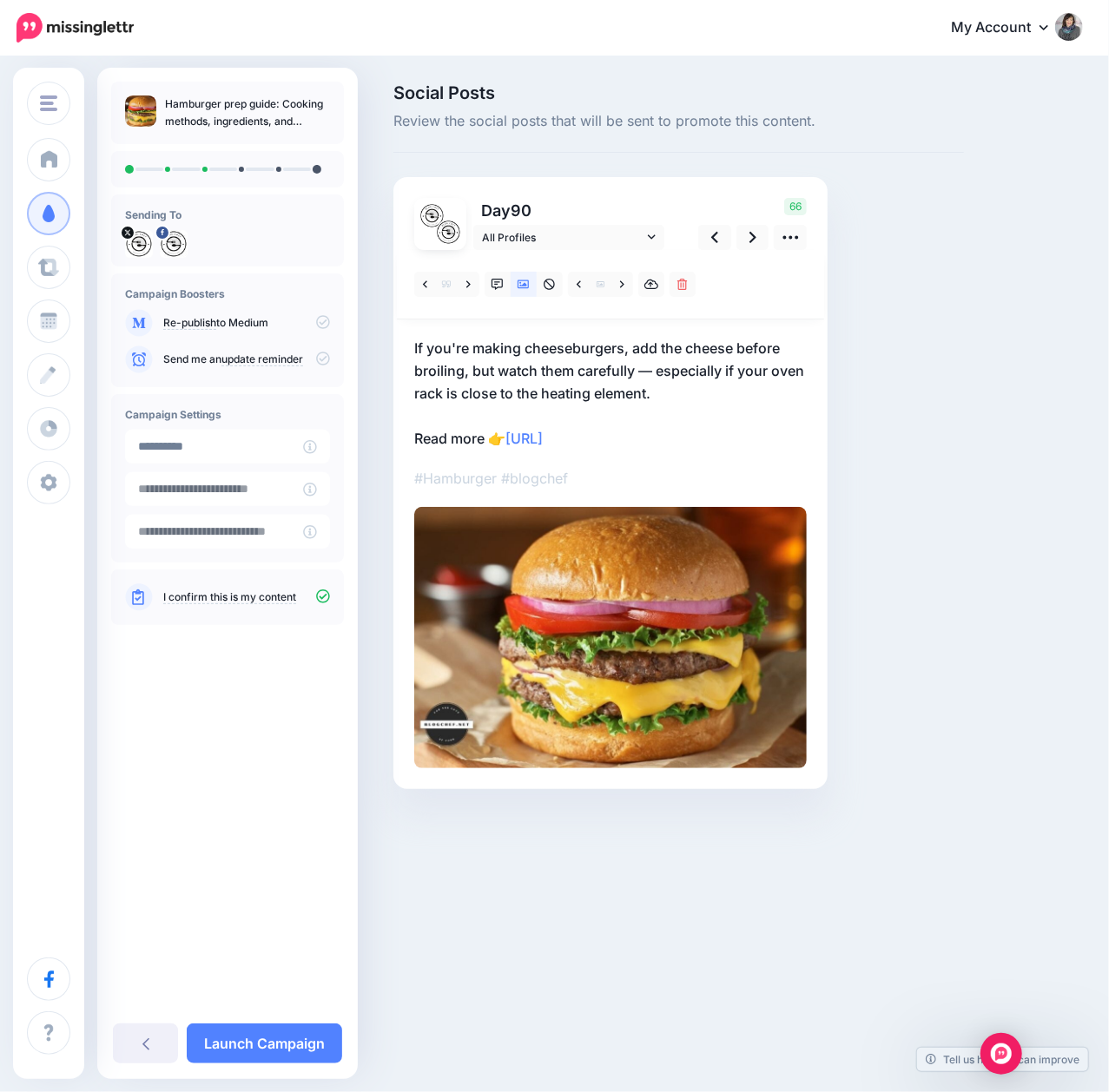
click at [546, 587] on img at bounding box center [610, 638] width 392 height 261
click at [901, 477] on div "Social Posts Review the social posts that will be sent to promote this content.…" at bounding box center [678, 463] width 596 height 757
click at [577, 282] on icon at bounding box center [578, 284] width 5 height 12
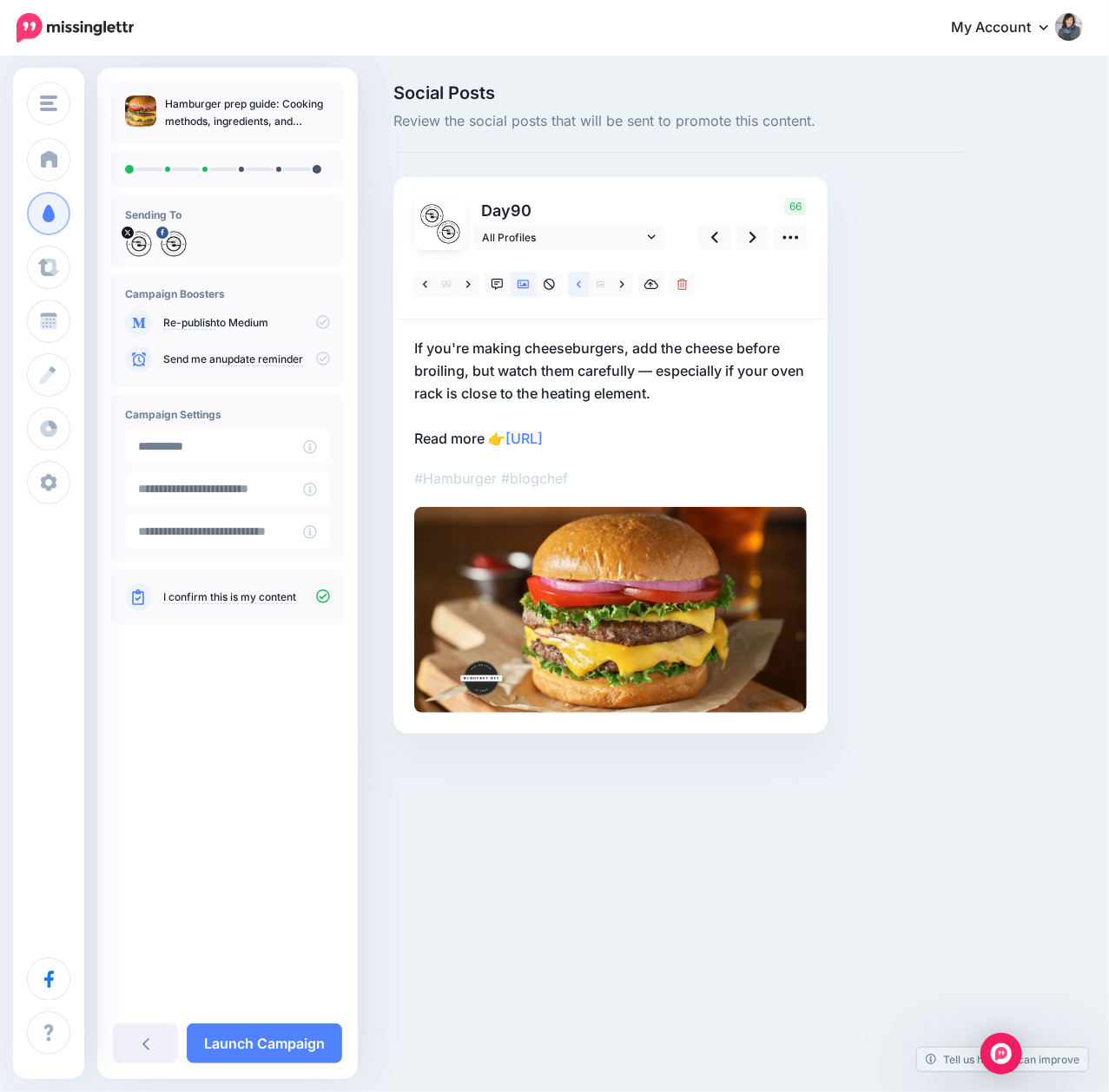
click at [577, 282] on icon at bounding box center [578, 284] width 5 height 12
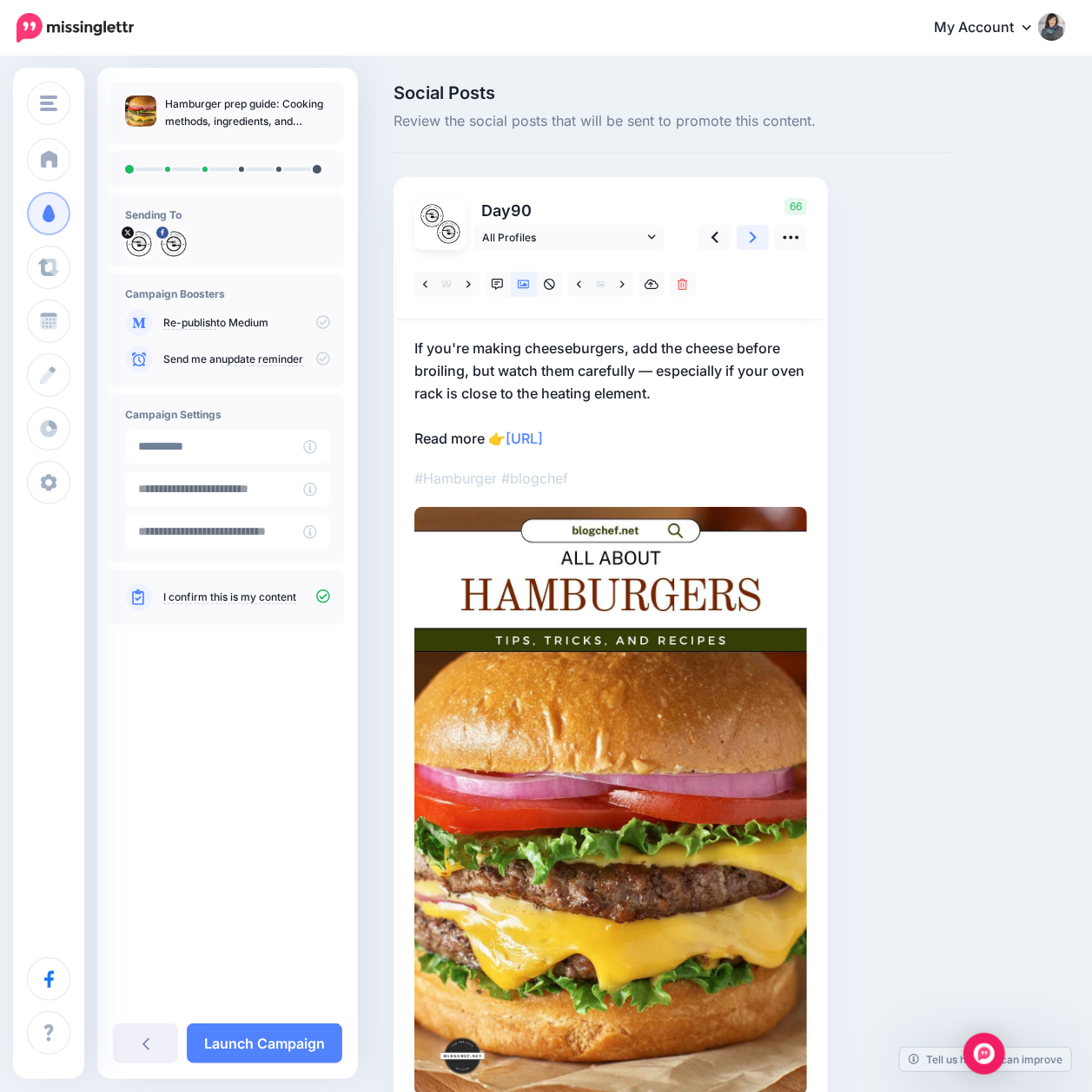
click at [755, 241] on link at bounding box center [753, 238] width 33 height 25
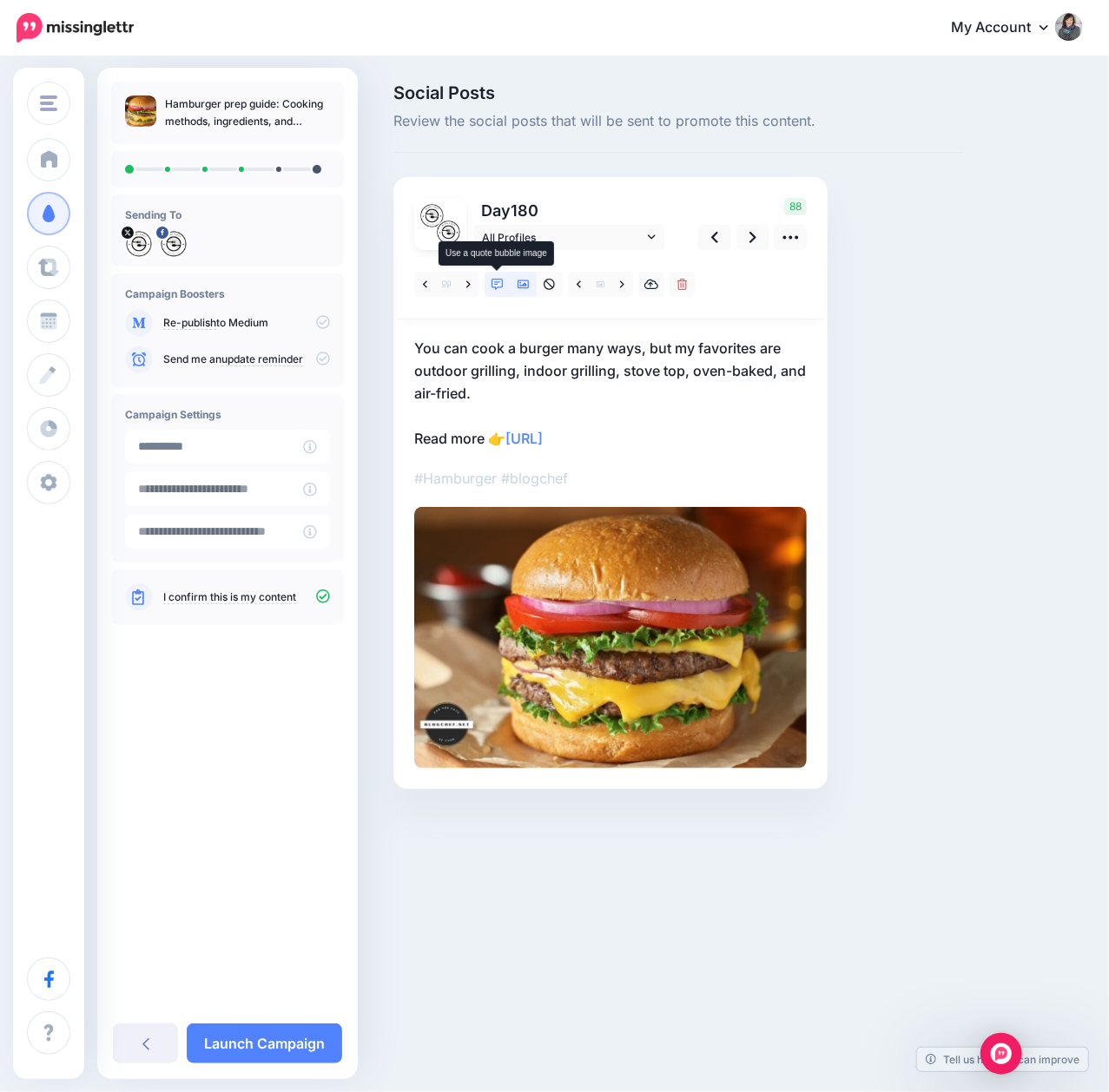
click at [496, 283] on icon at bounding box center [496, 284] width 12 height 12
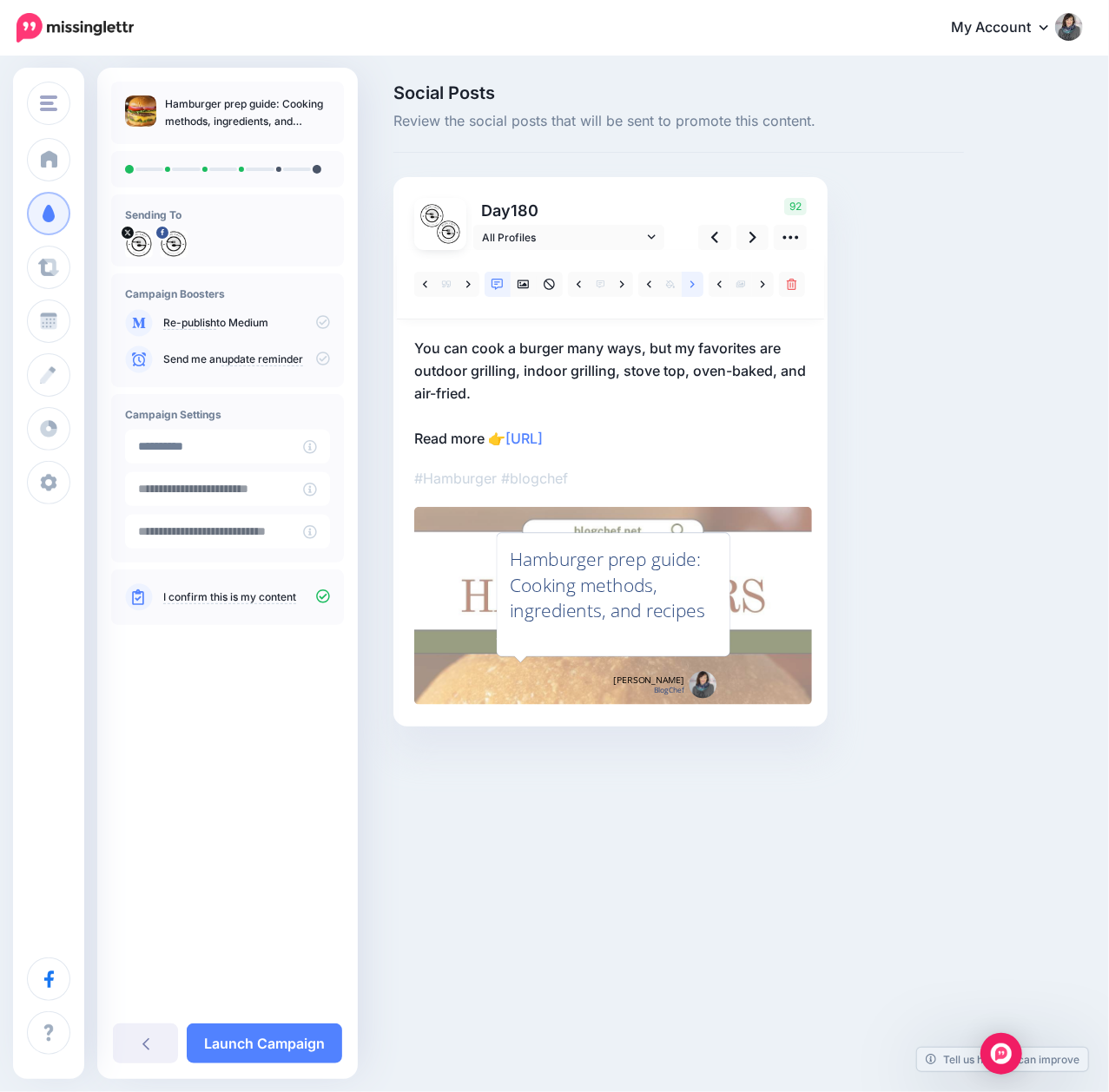
click at [692, 289] on icon at bounding box center [692, 284] width 5 height 12
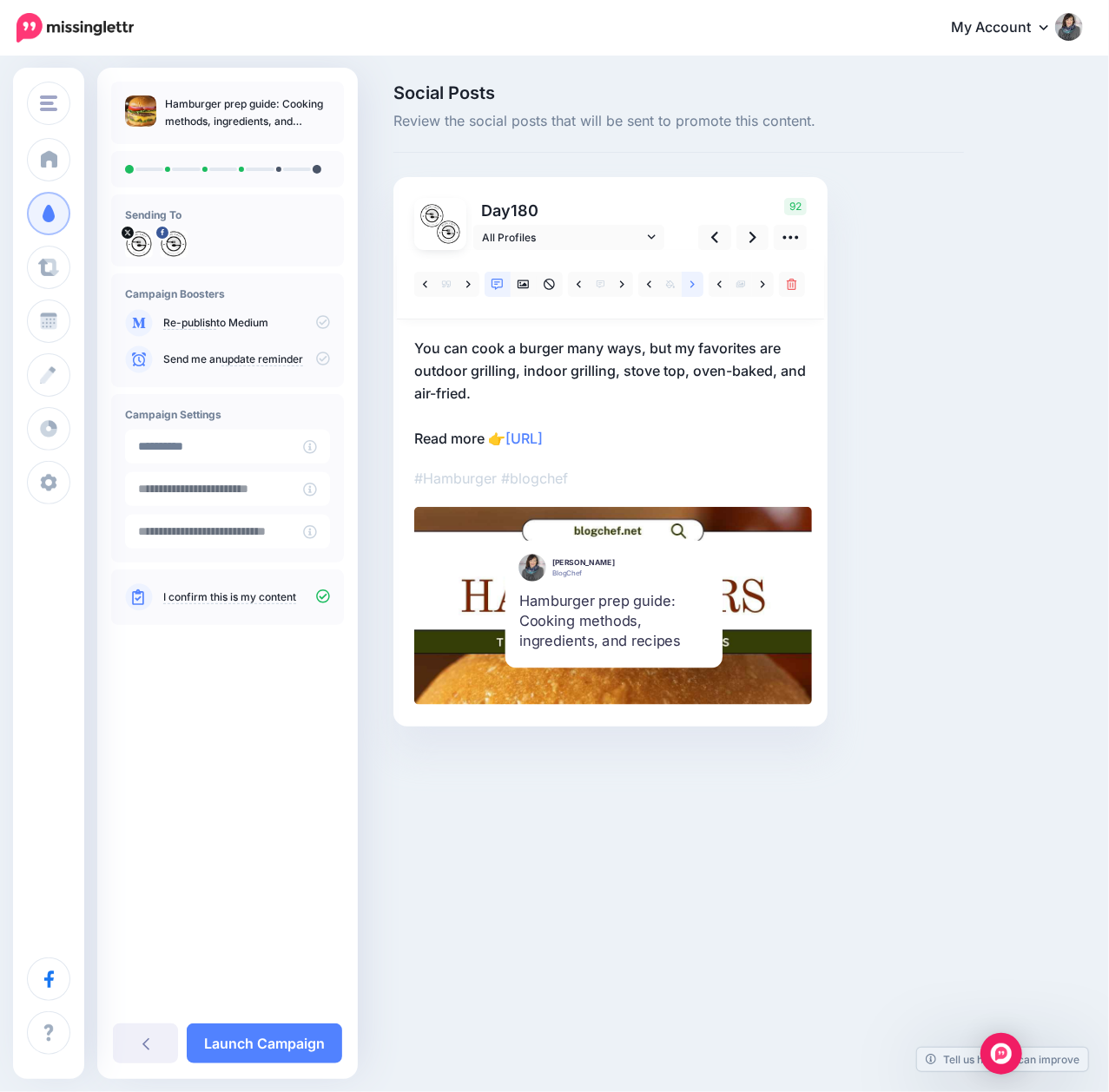
click at [692, 285] on icon at bounding box center [692, 284] width 5 height 12
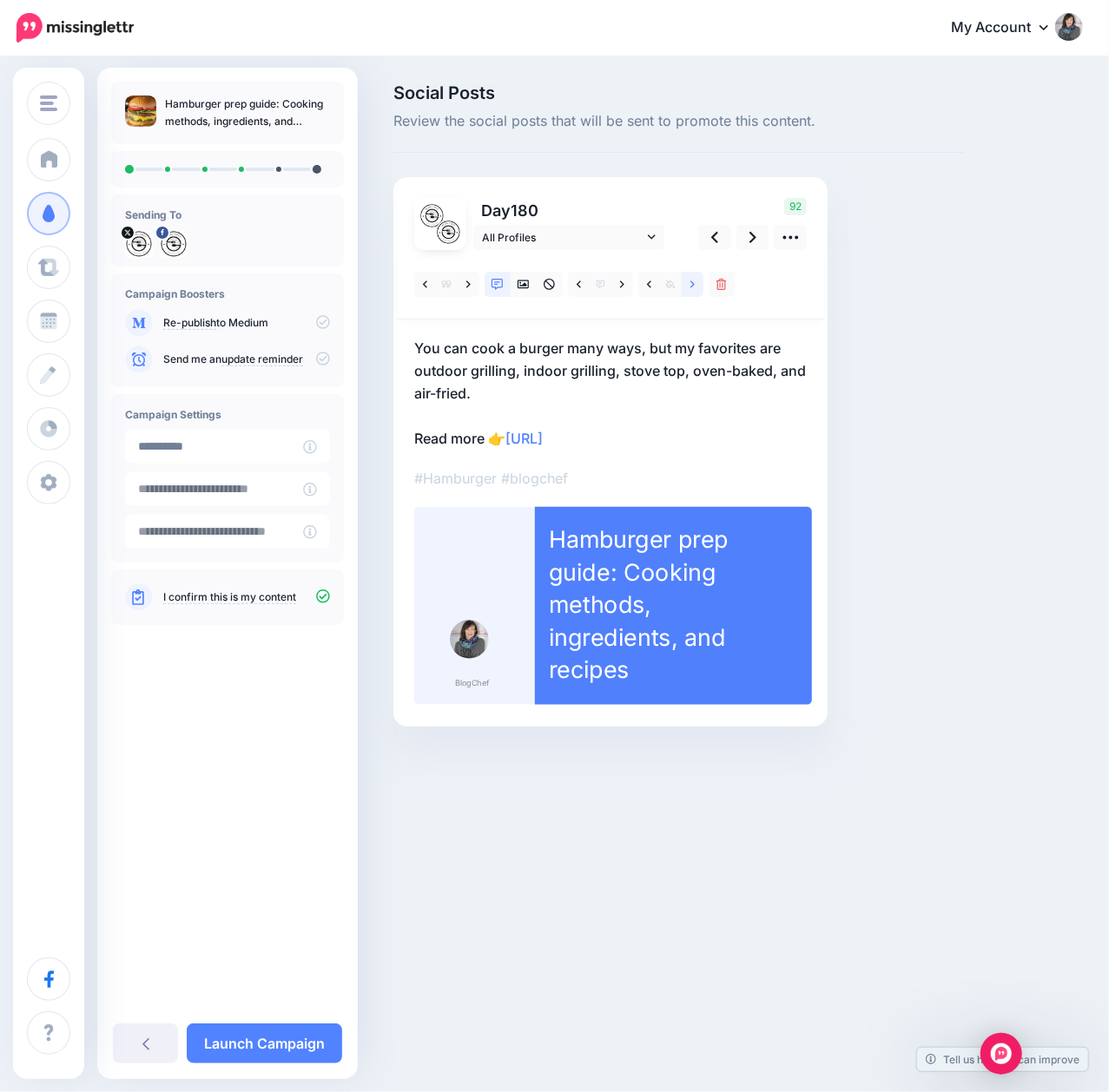
click at [692, 283] on icon at bounding box center [692, 284] width 5 height 12
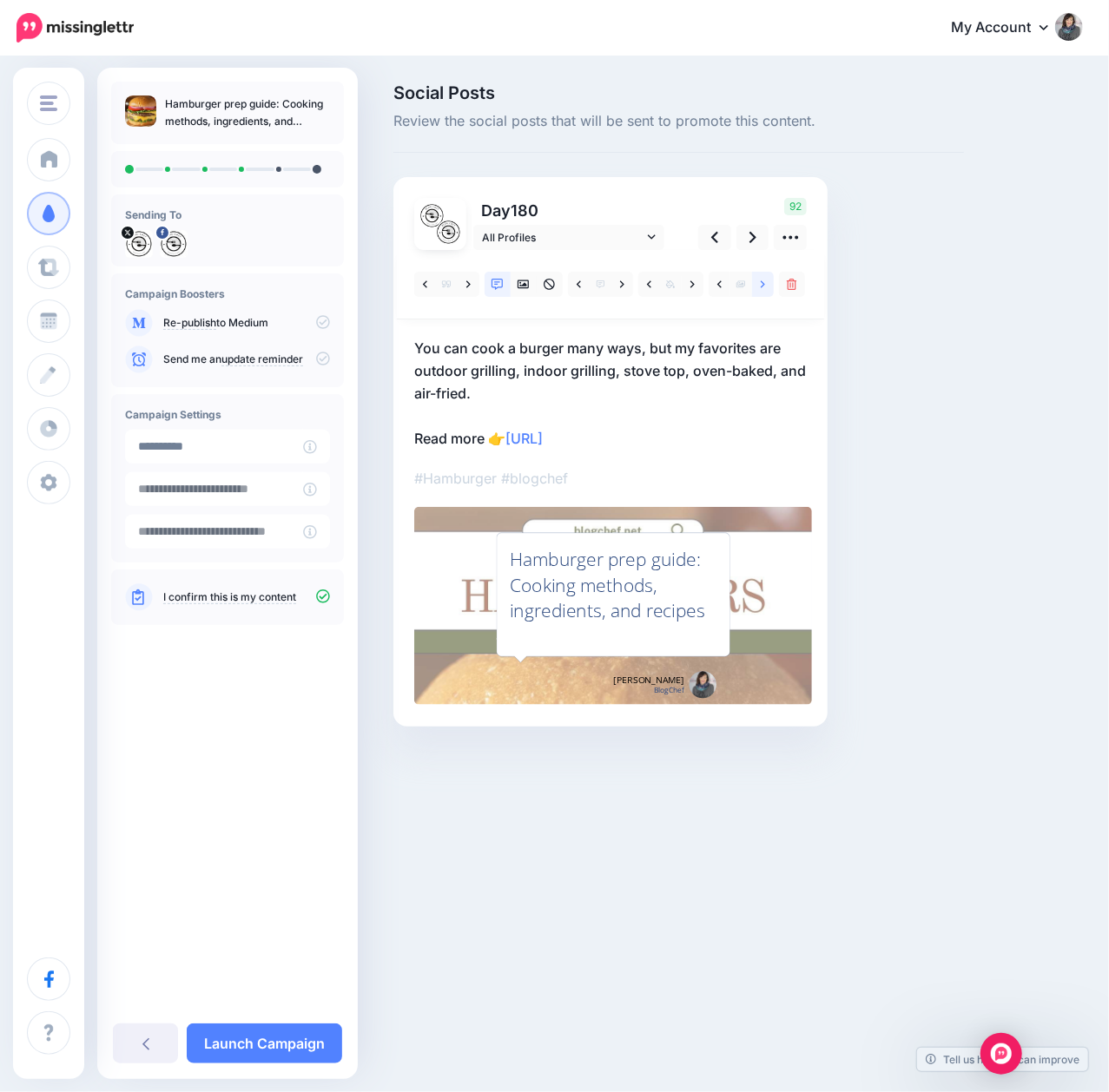
click at [764, 286] on icon at bounding box center [762, 284] width 5 height 12
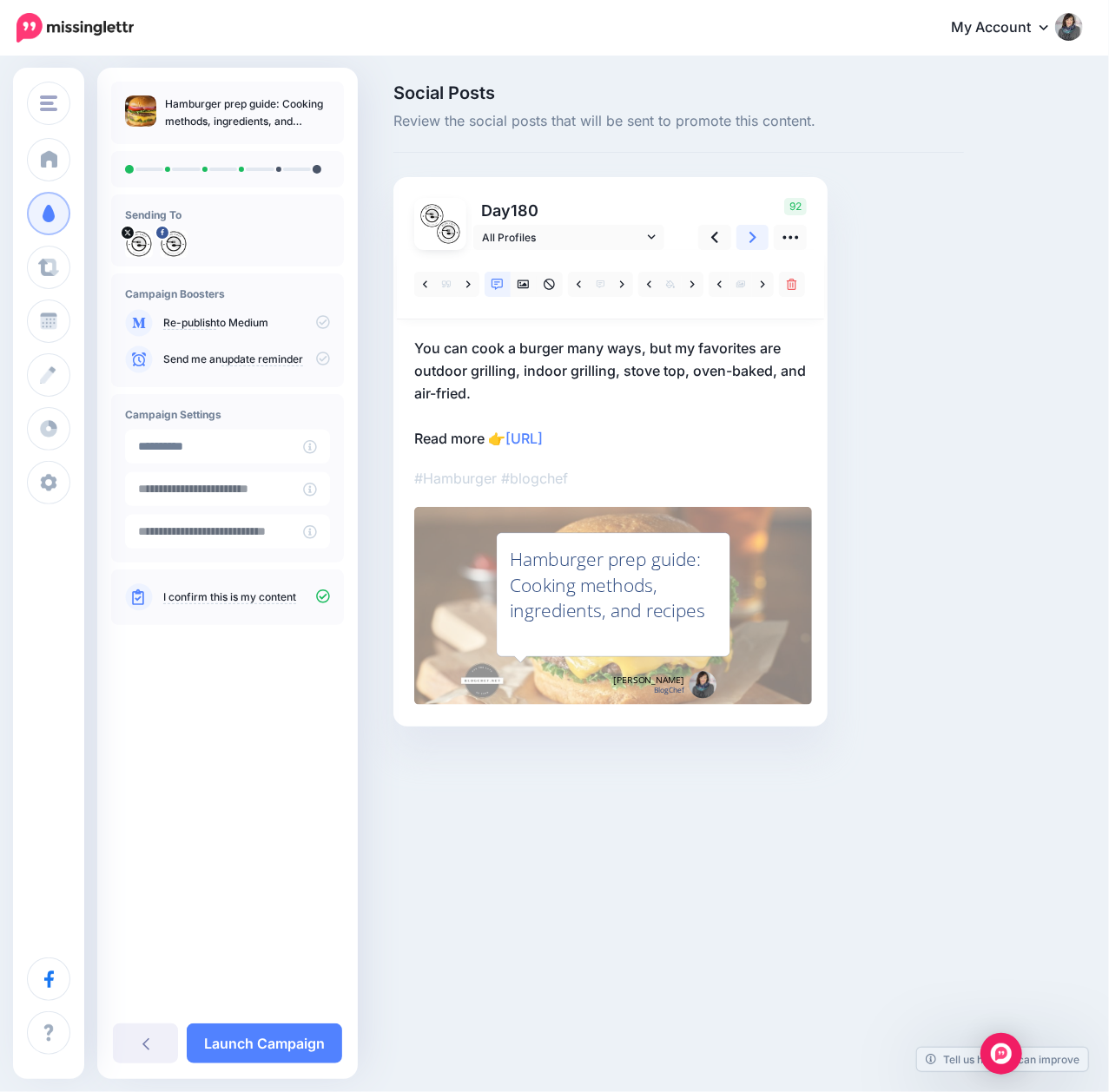
click at [757, 238] on link at bounding box center [752, 238] width 33 height 25
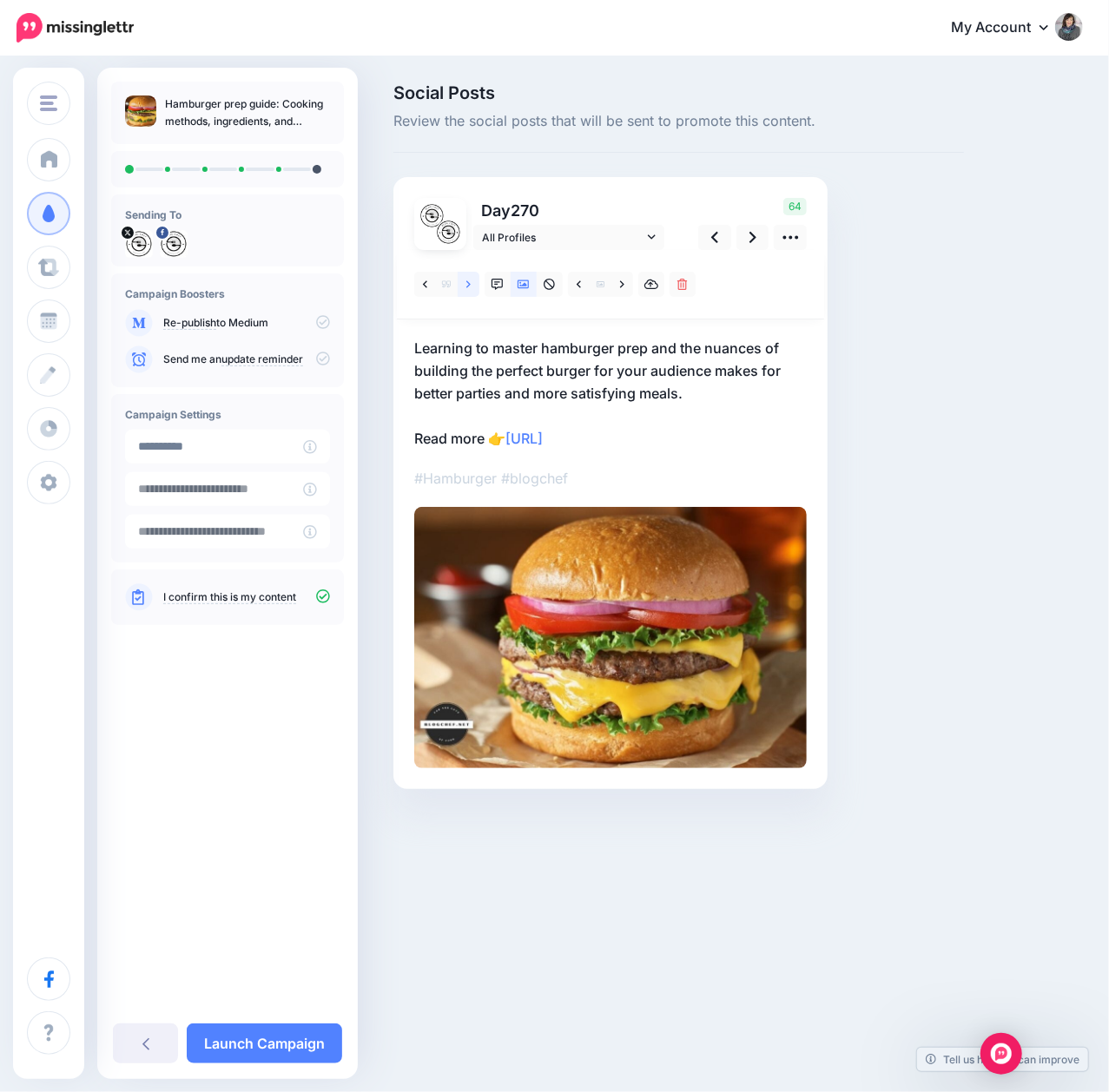
click at [471, 287] on link at bounding box center [468, 284] width 22 height 25
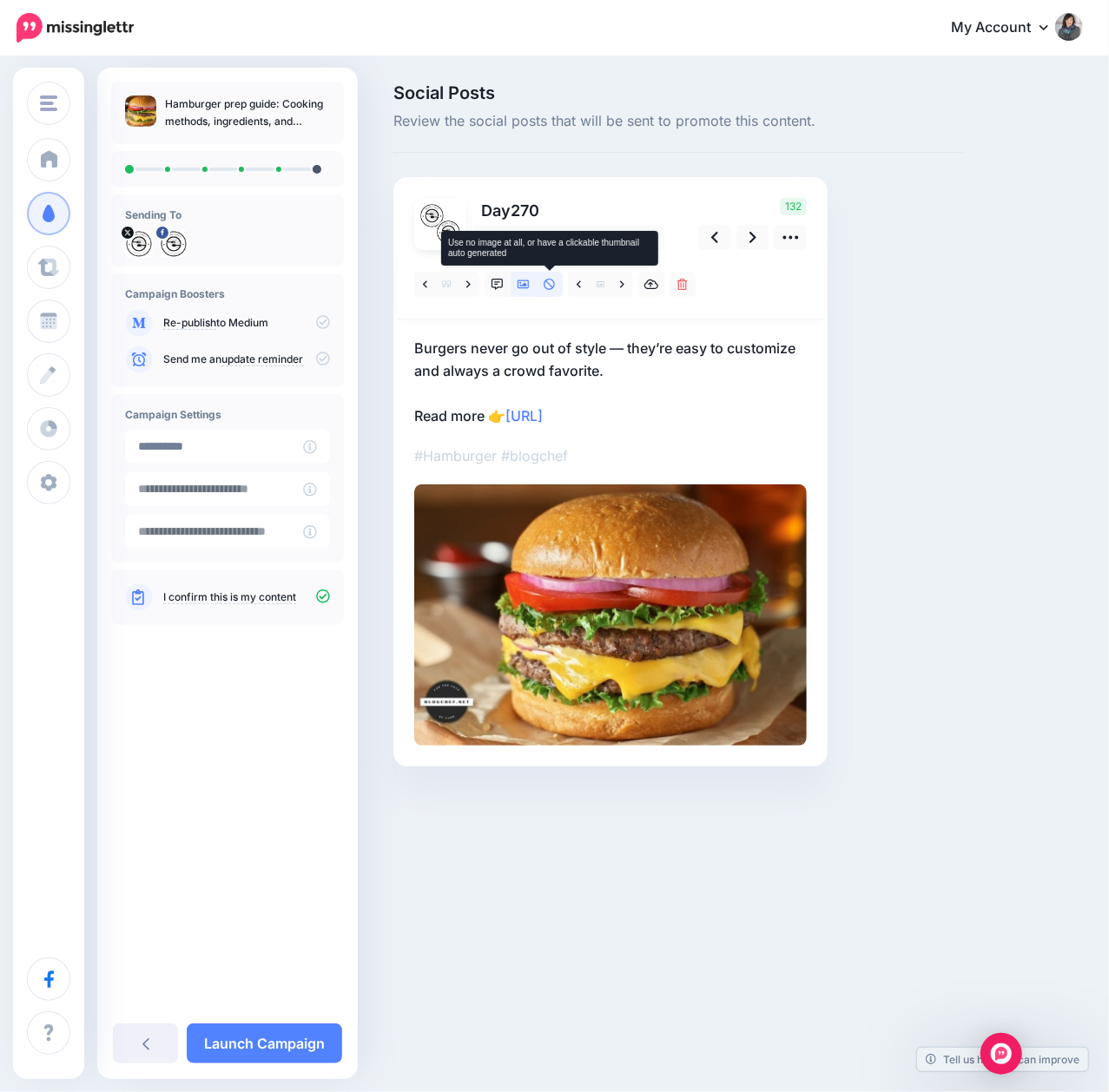
click at [550, 290] on link at bounding box center [549, 284] width 26 height 25
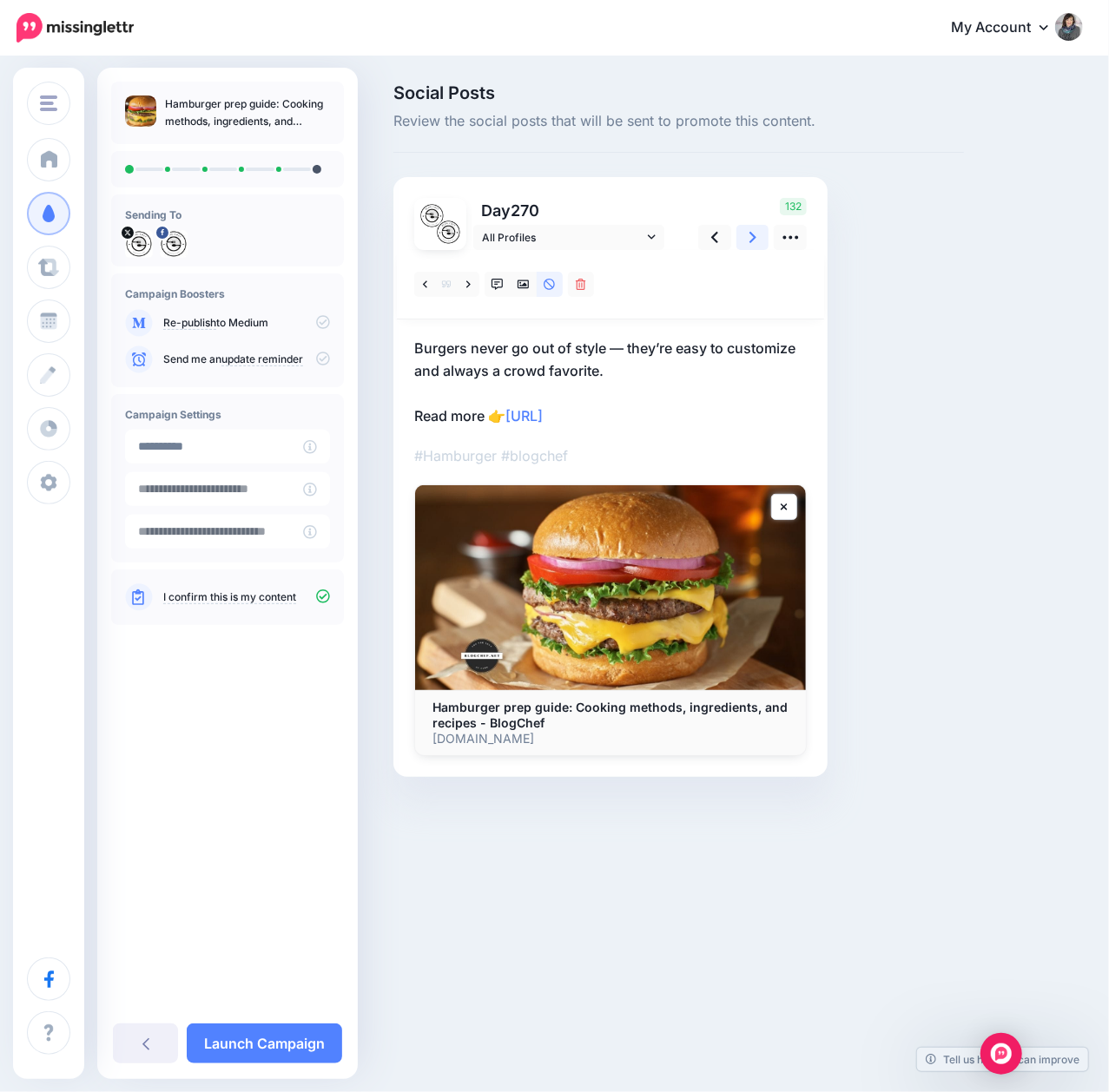
click at [759, 241] on link at bounding box center [752, 238] width 33 height 25
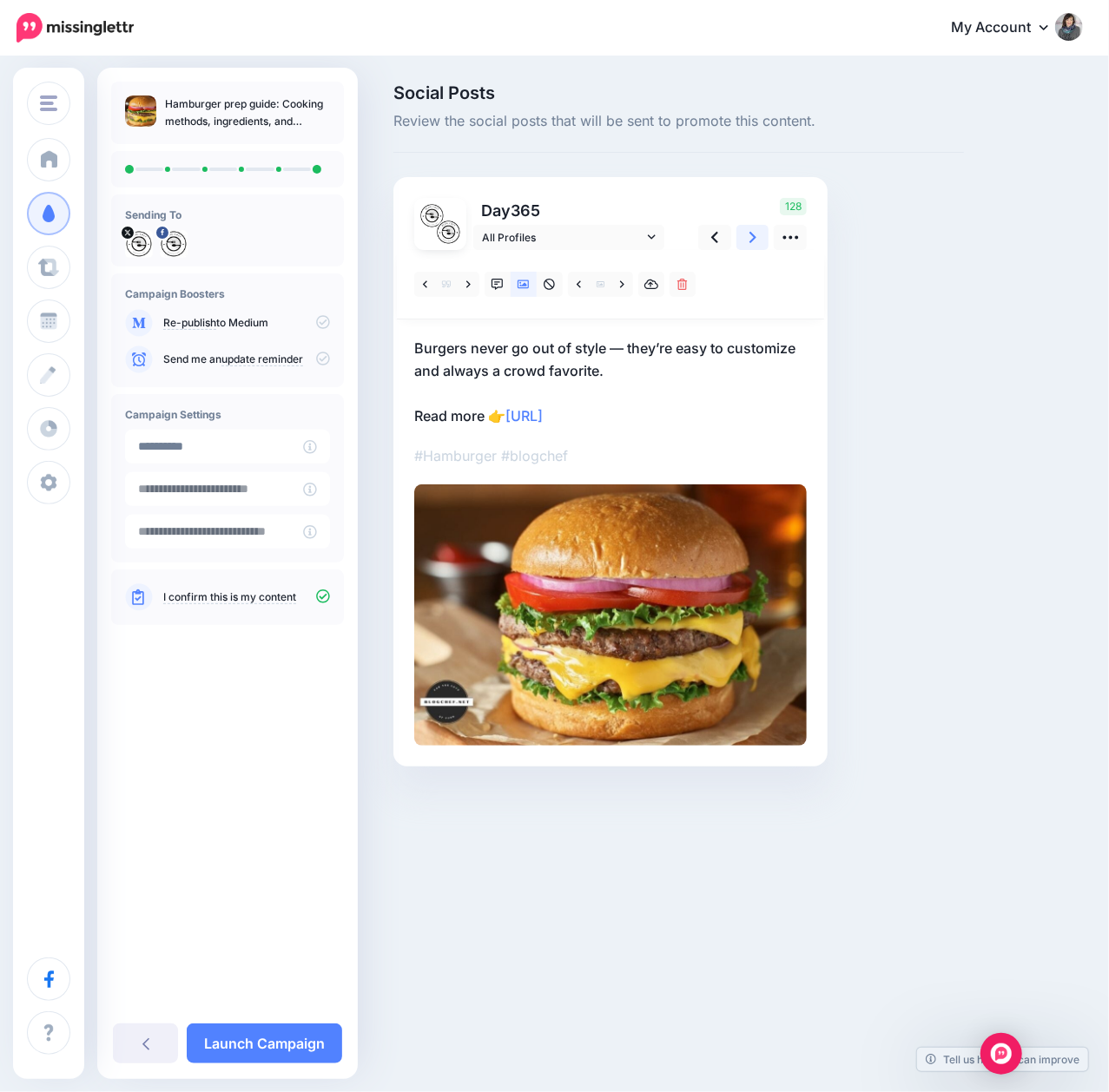
click at [759, 241] on link at bounding box center [752, 238] width 33 height 25
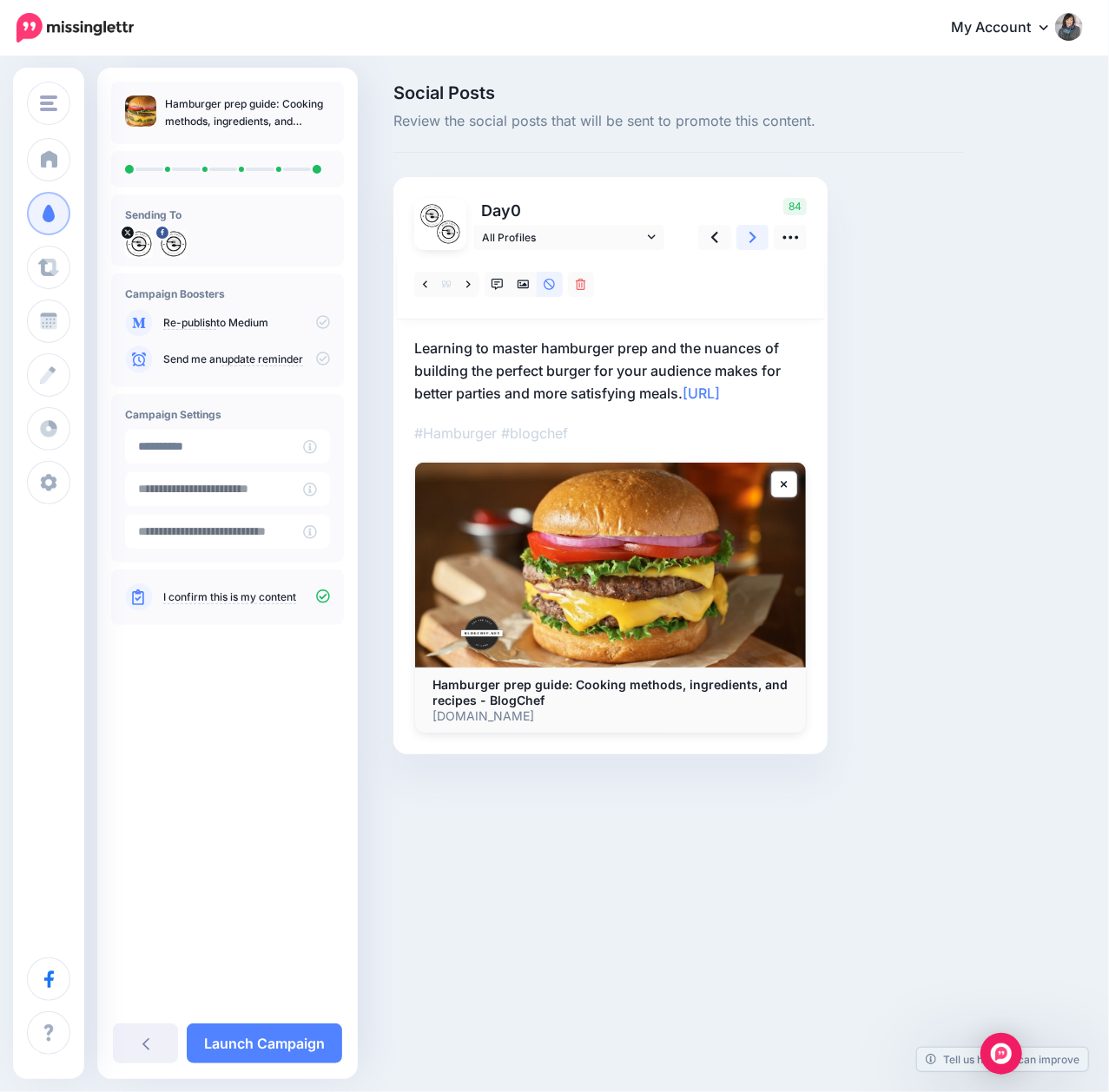
click at [759, 241] on link at bounding box center [752, 238] width 33 height 25
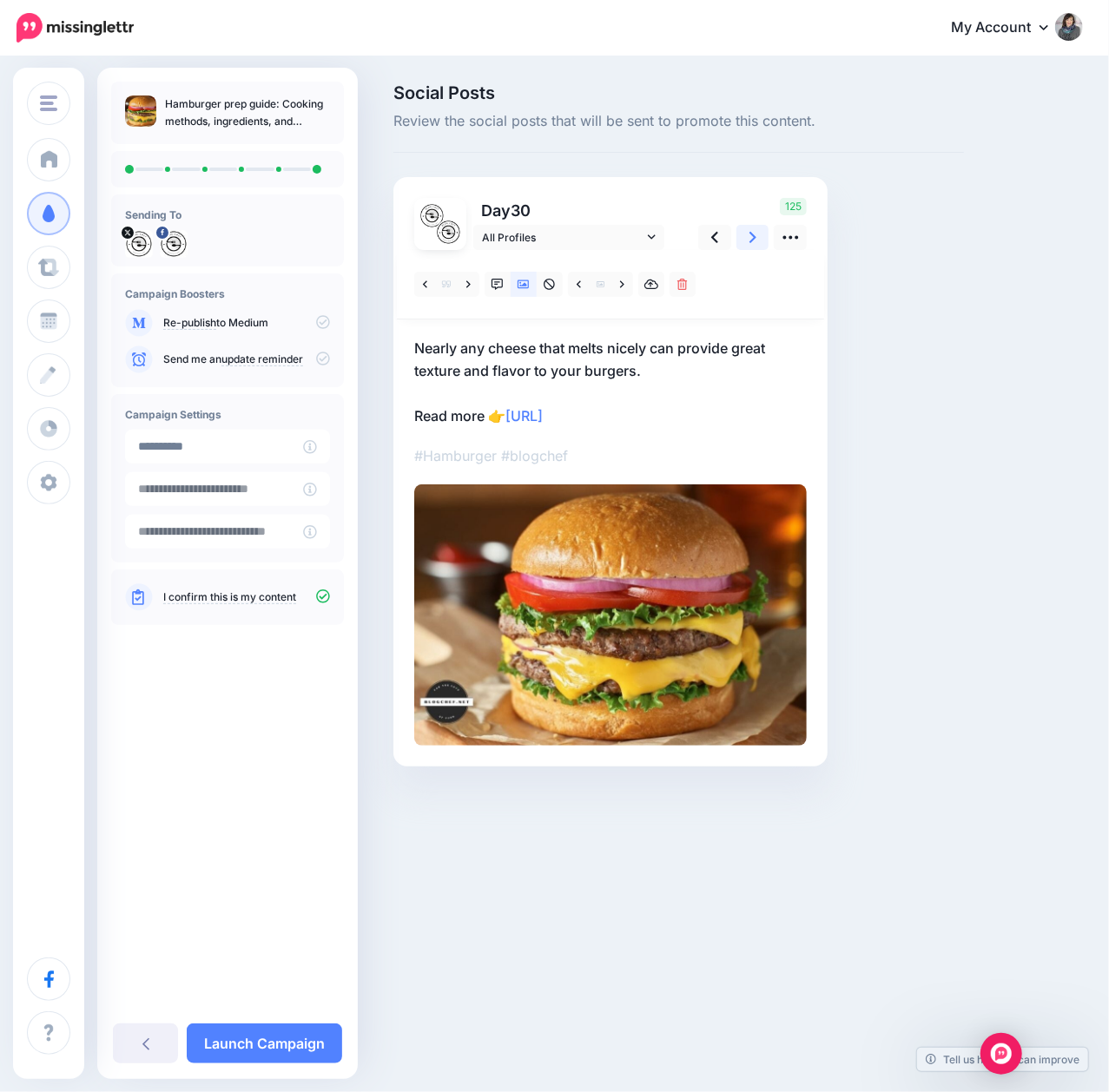
click at [759, 241] on link at bounding box center [752, 238] width 33 height 25
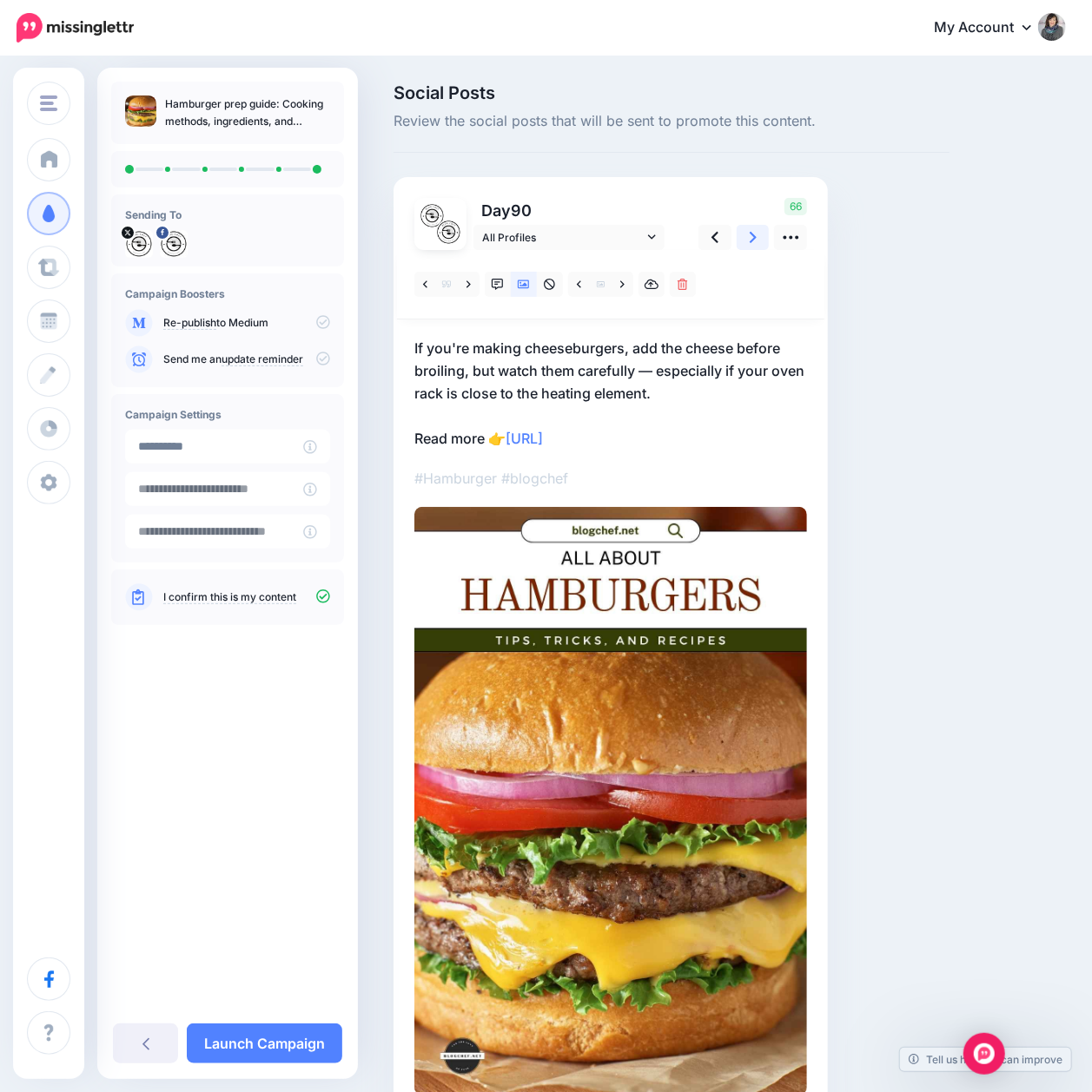
click at [759, 241] on link at bounding box center [753, 238] width 33 height 25
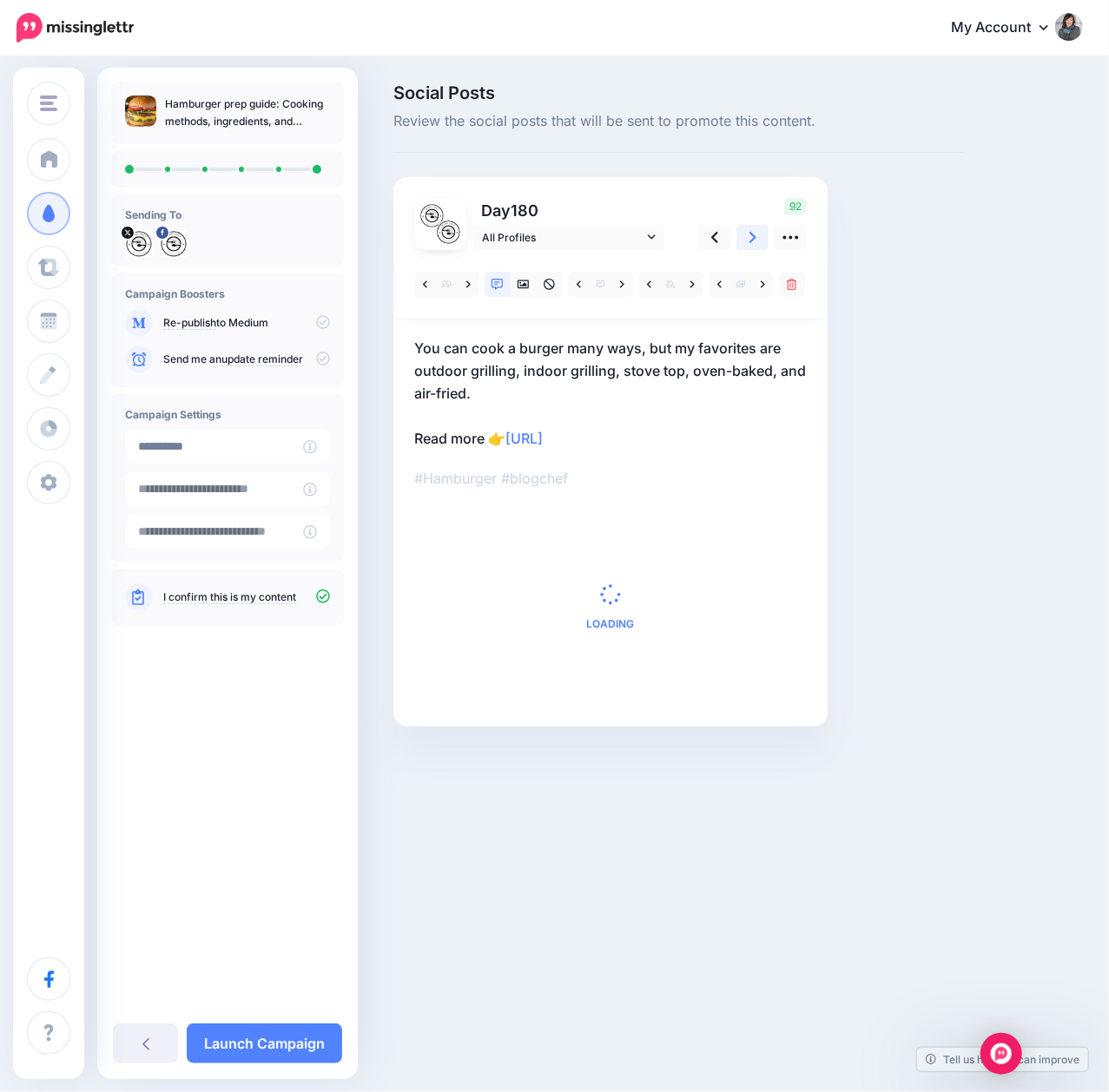
click at [759, 241] on link at bounding box center [752, 238] width 33 height 25
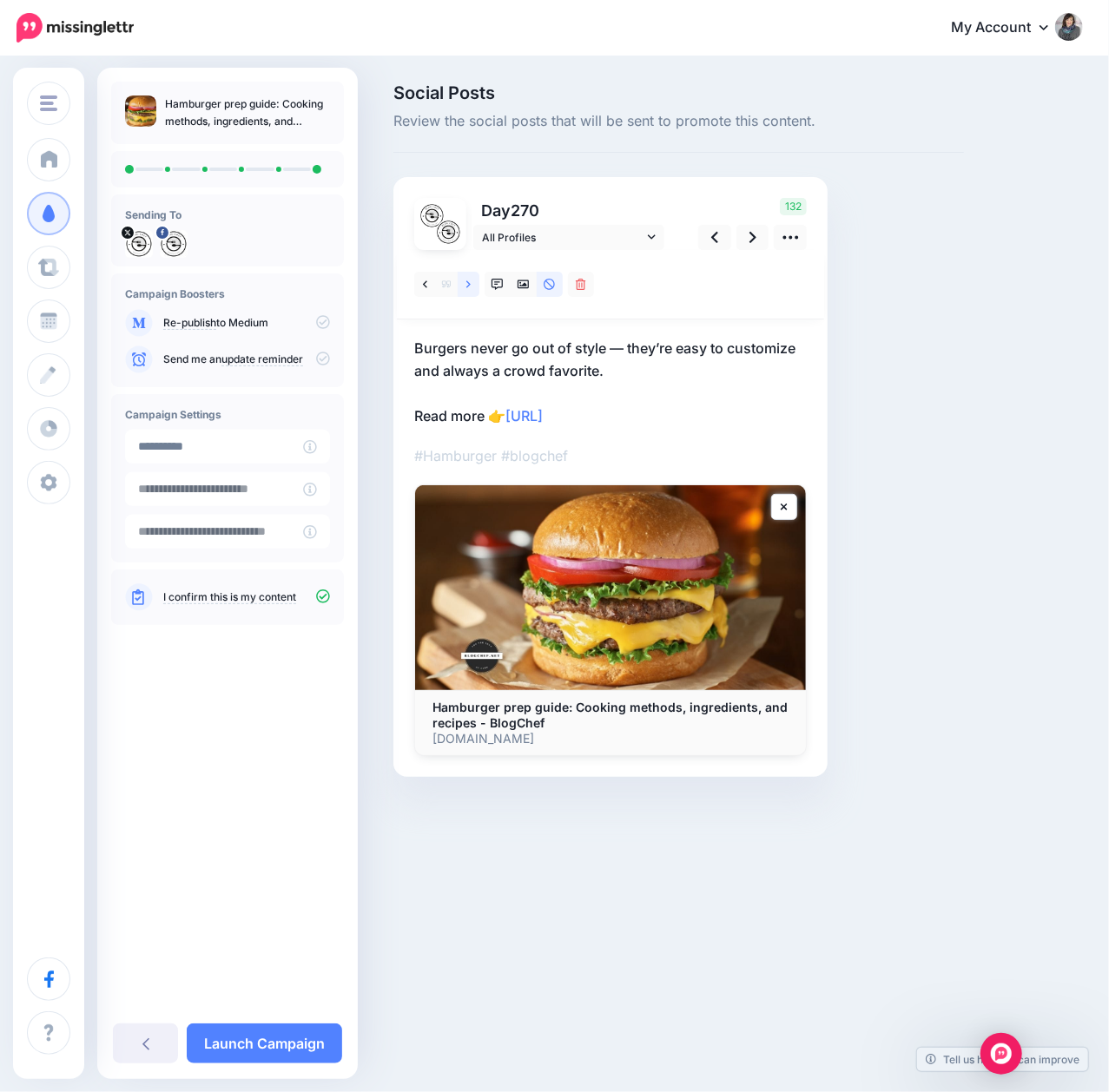
click at [467, 285] on icon at bounding box center [468, 284] width 5 height 12
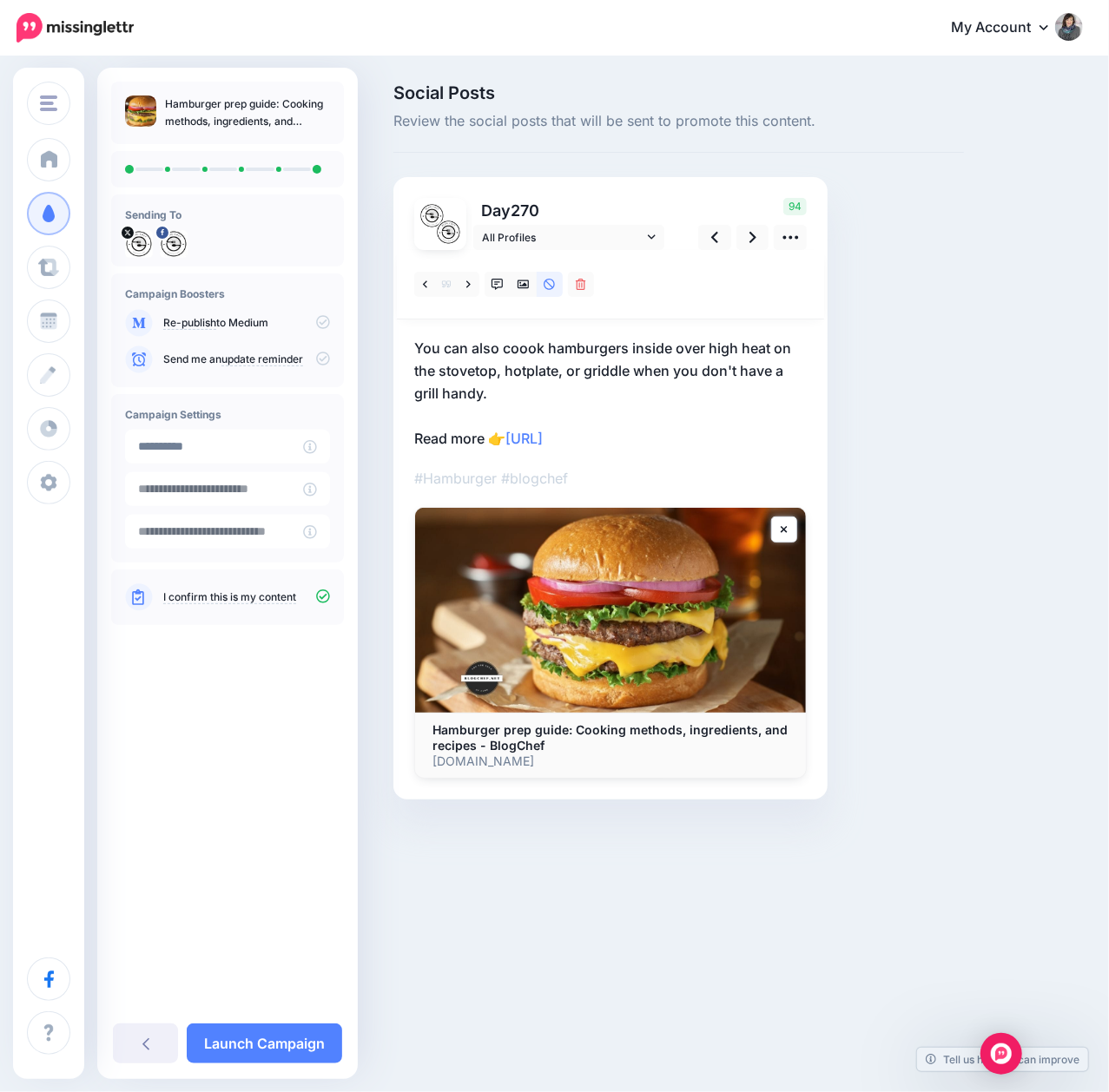
click at [484, 349] on p "You can also coook hamburgers inside over high heat on the stovetop, hotplate, …" at bounding box center [610, 393] width 392 height 113
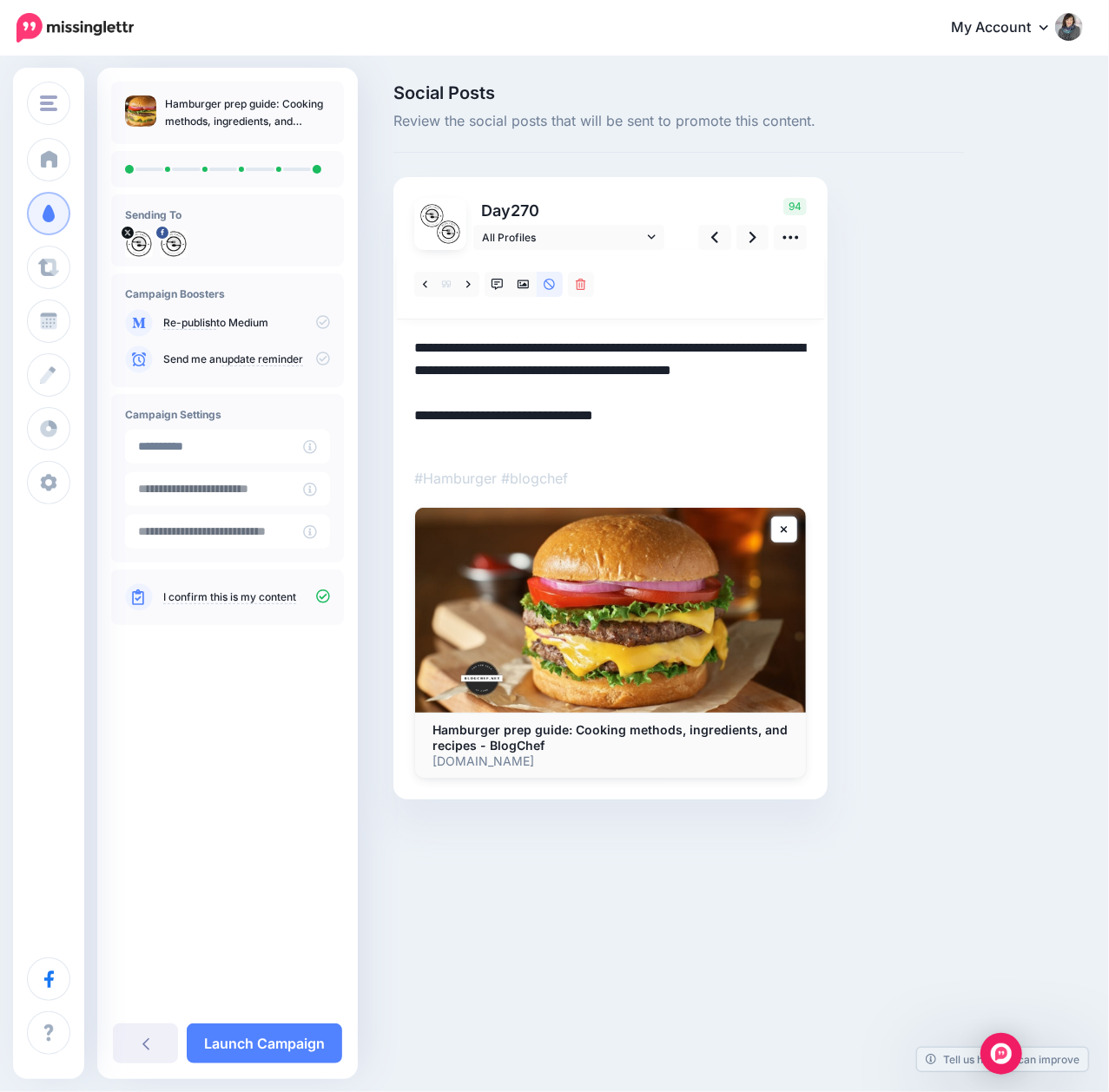
click at [484, 349] on textarea "**********" at bounding box center [610, 393] width 392 height 113
click at [496, 351] on textarea "**********" at bounding box center [610, 393] width 392 height 113
click at [903, 439] on div "Social Posts Review the social posts that will be sent to promote this content.…" at bounding box center [678, 468] width 596 height 768
click at [755, 236] on link at bounding box center [752, 238] width 33 height 25
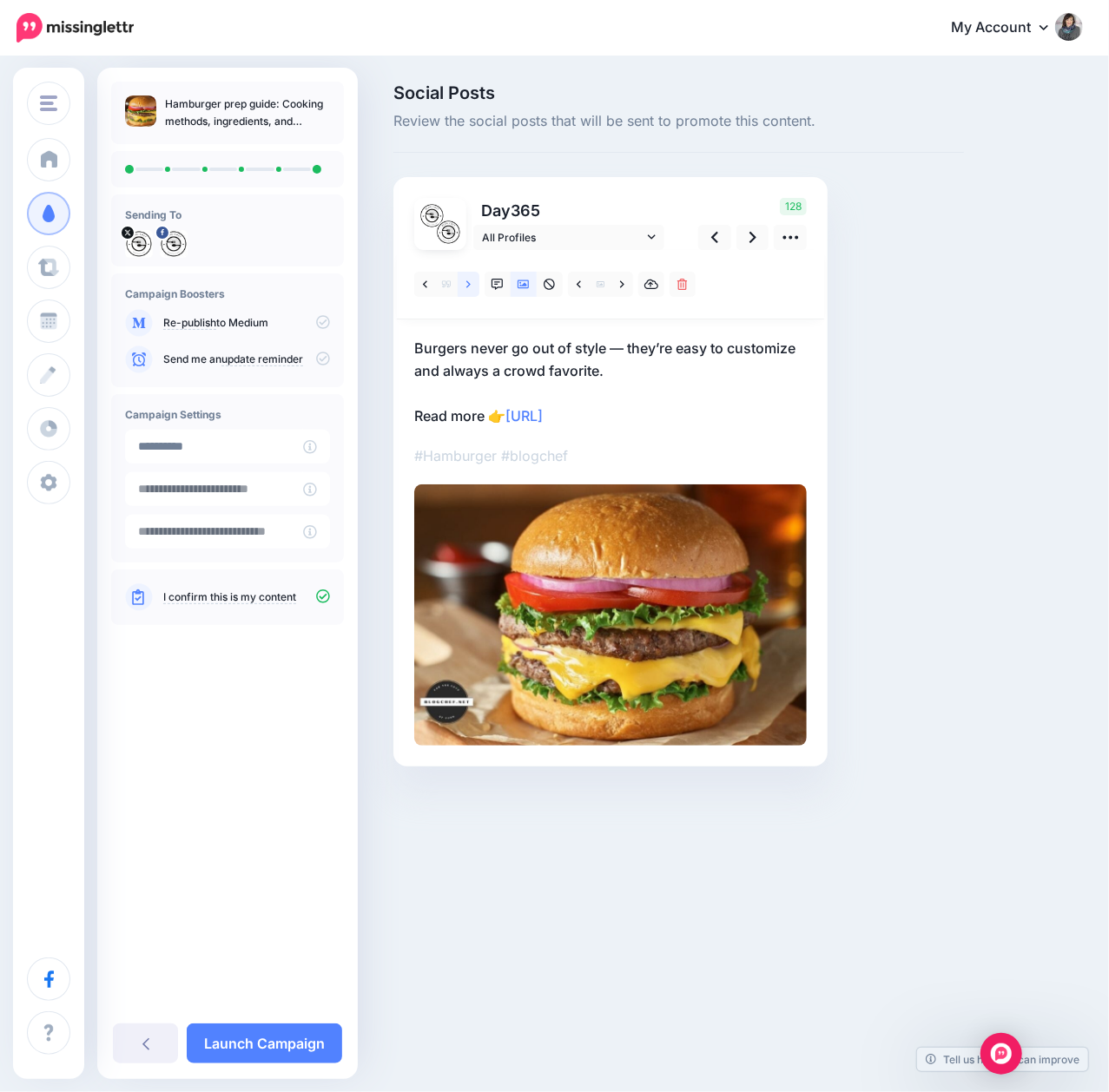
click at [472, 289] on link at bounding box center [468, 284] width 22 height 25
click at [751, 243] on icon at bounding box center [753, 238] width 7 height 18
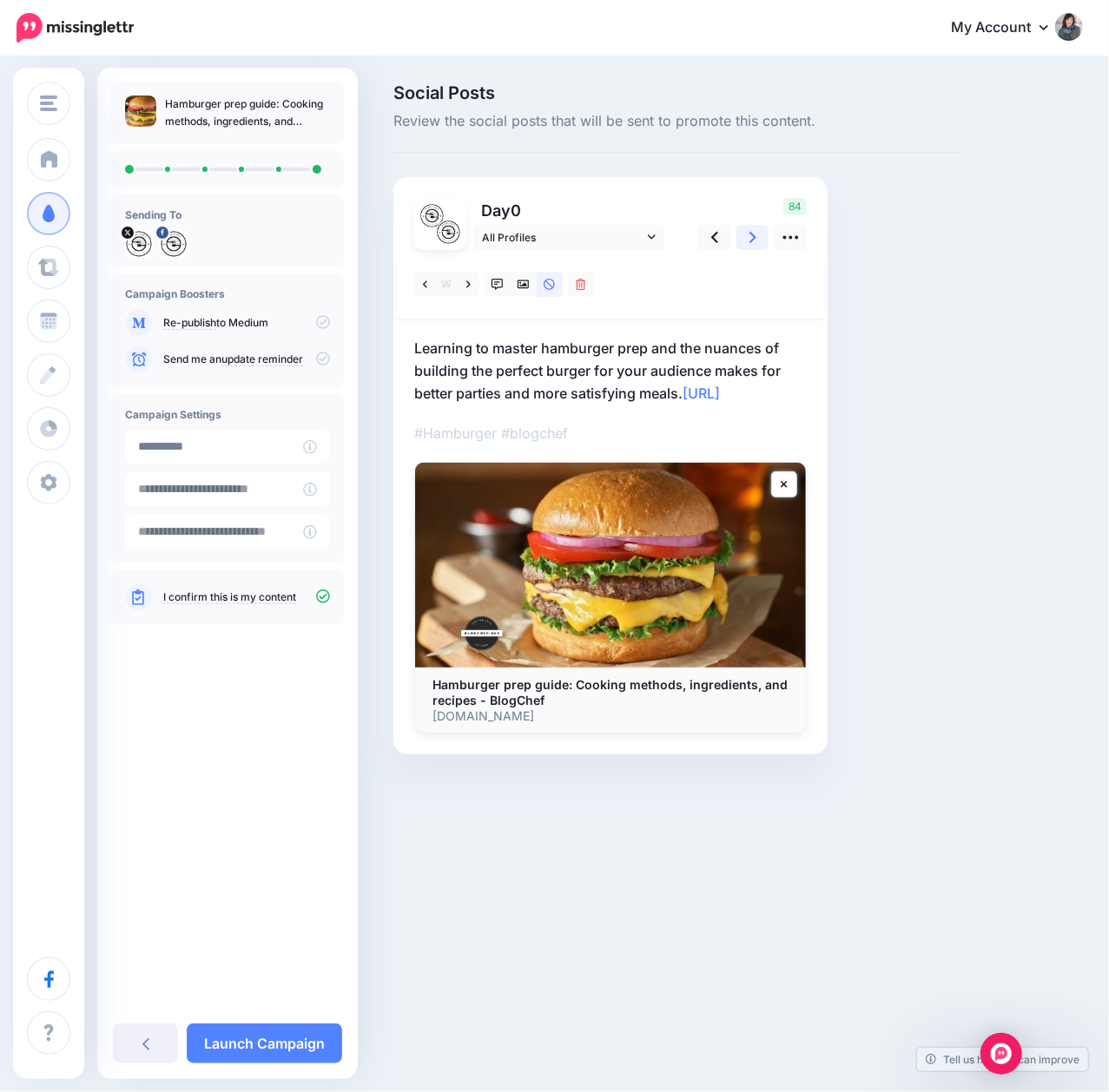
click at [751, 243] on icon at bounding box center [753, 238] width 7 height 18
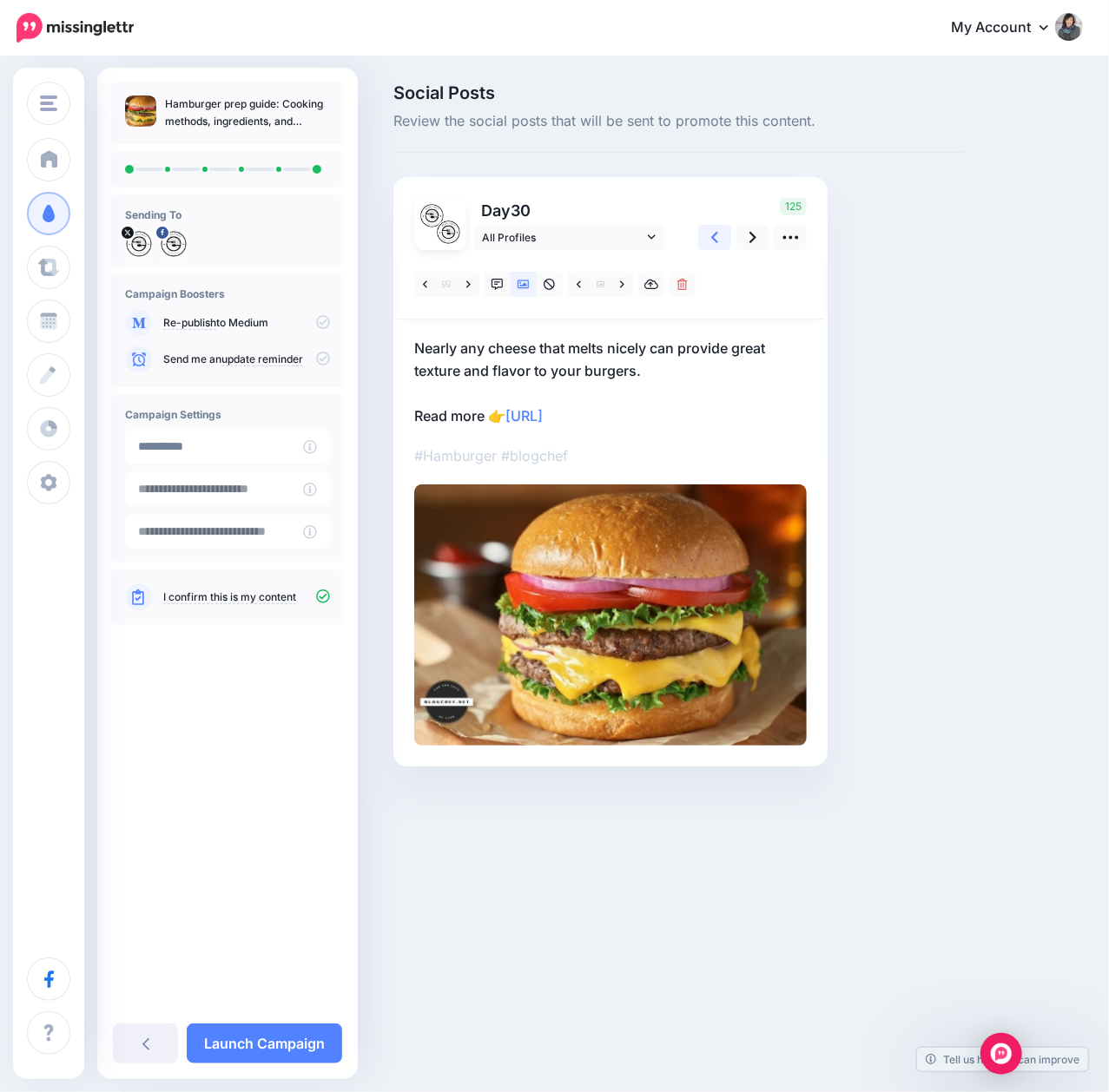
click at [712, 237] on icon at bounding box center [715, 238] width 7 height 18
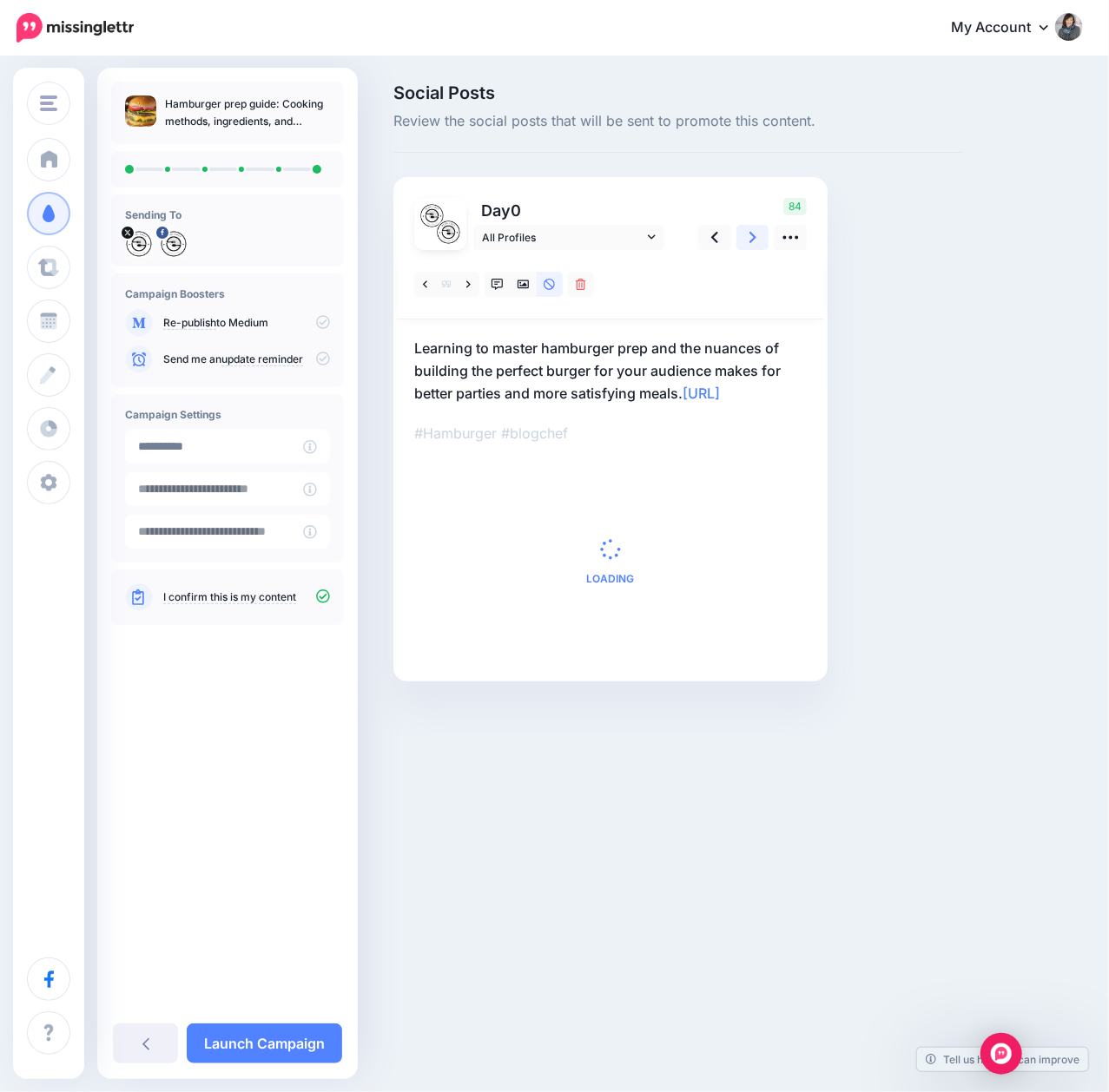
click at [751, 241] on icon at bounding box center [753, 237] width 7 height 11
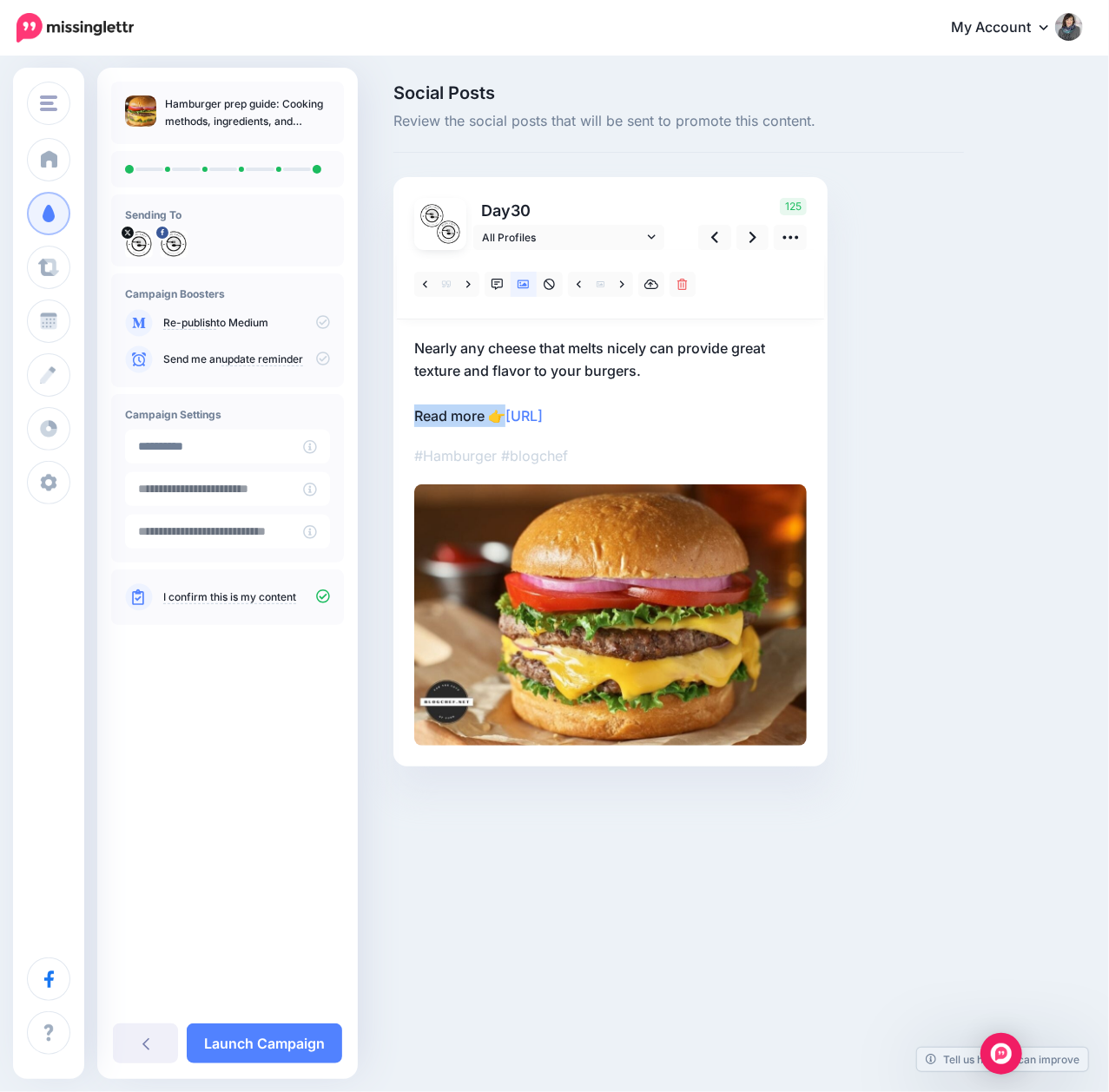
drag, startPoint x: 413, startPoint y: 415, endPoint x: 507, endPoint y: 422, distance: 94.3
click at [507, 422] on p "Nearly any cheese that melts nicely can provide great texture and flavor to you…" at bounding box center [610, 381] width 392 height 90
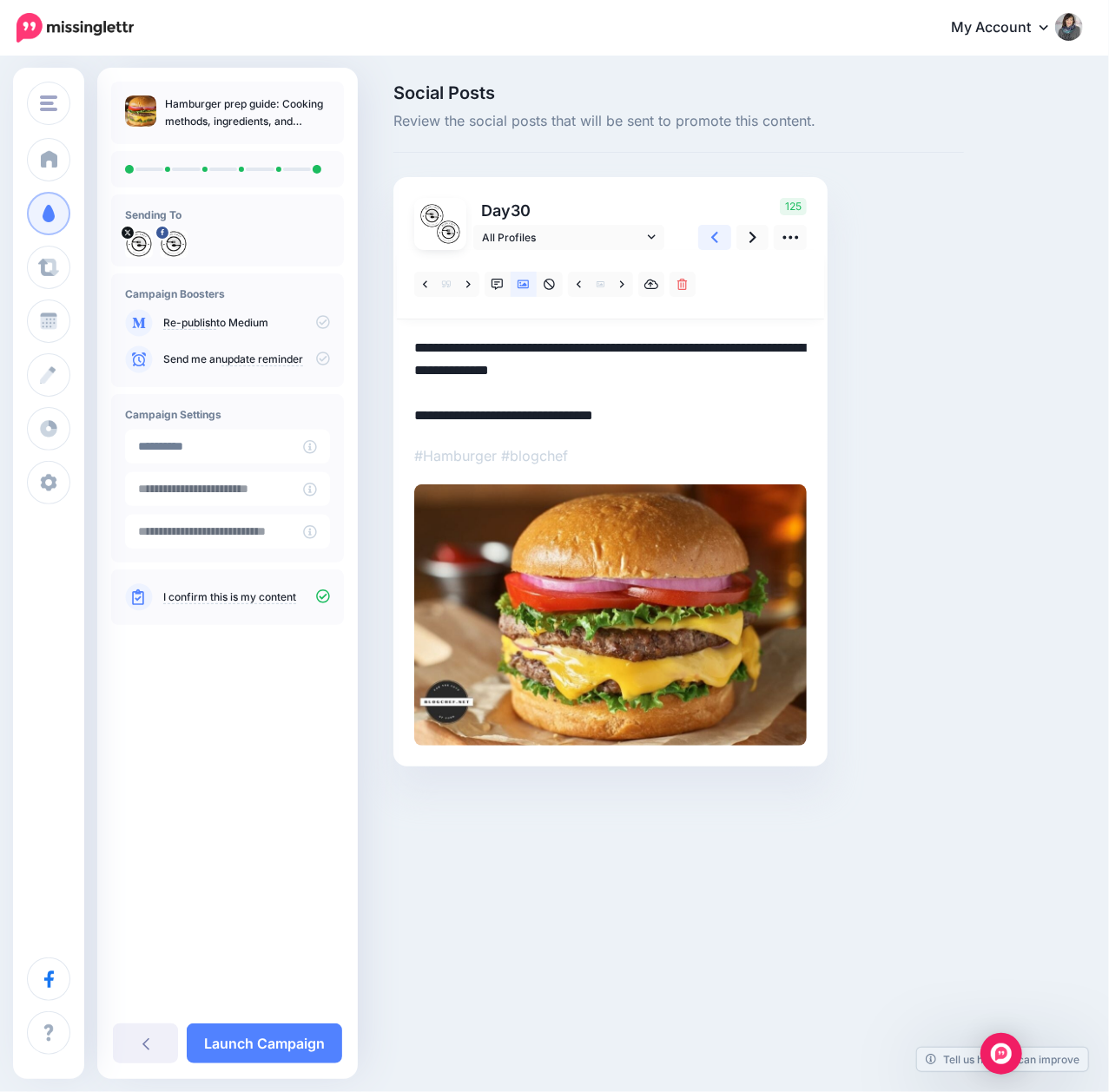
click at [713, 237] on icon at bounding box center [715, 238] width 7 height 18
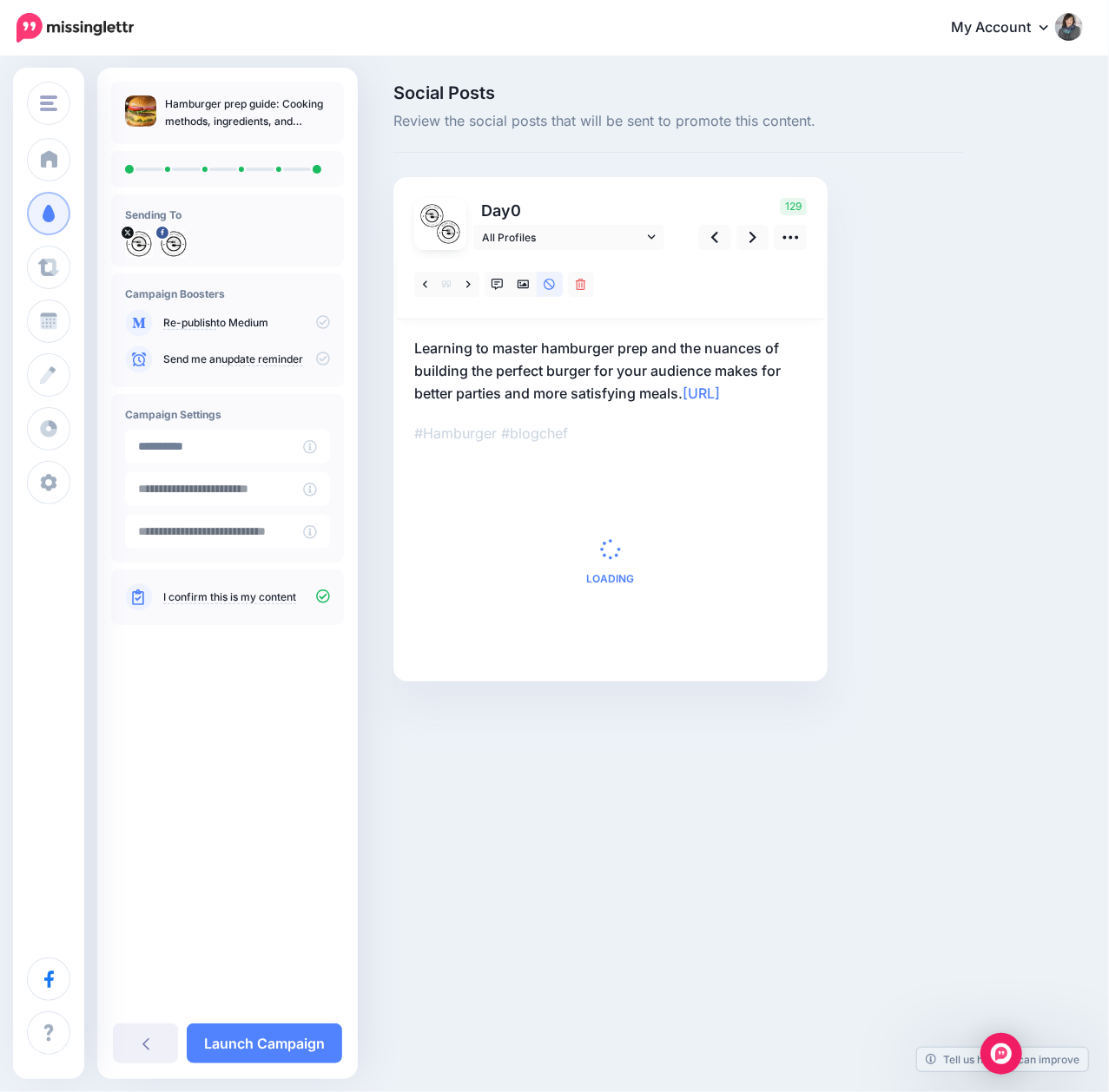
click at [688, 390] on p "Learning to master hamburger prep and the nuances of building the perfect burge…" at bounding box center [610, 370] width 392 height 68
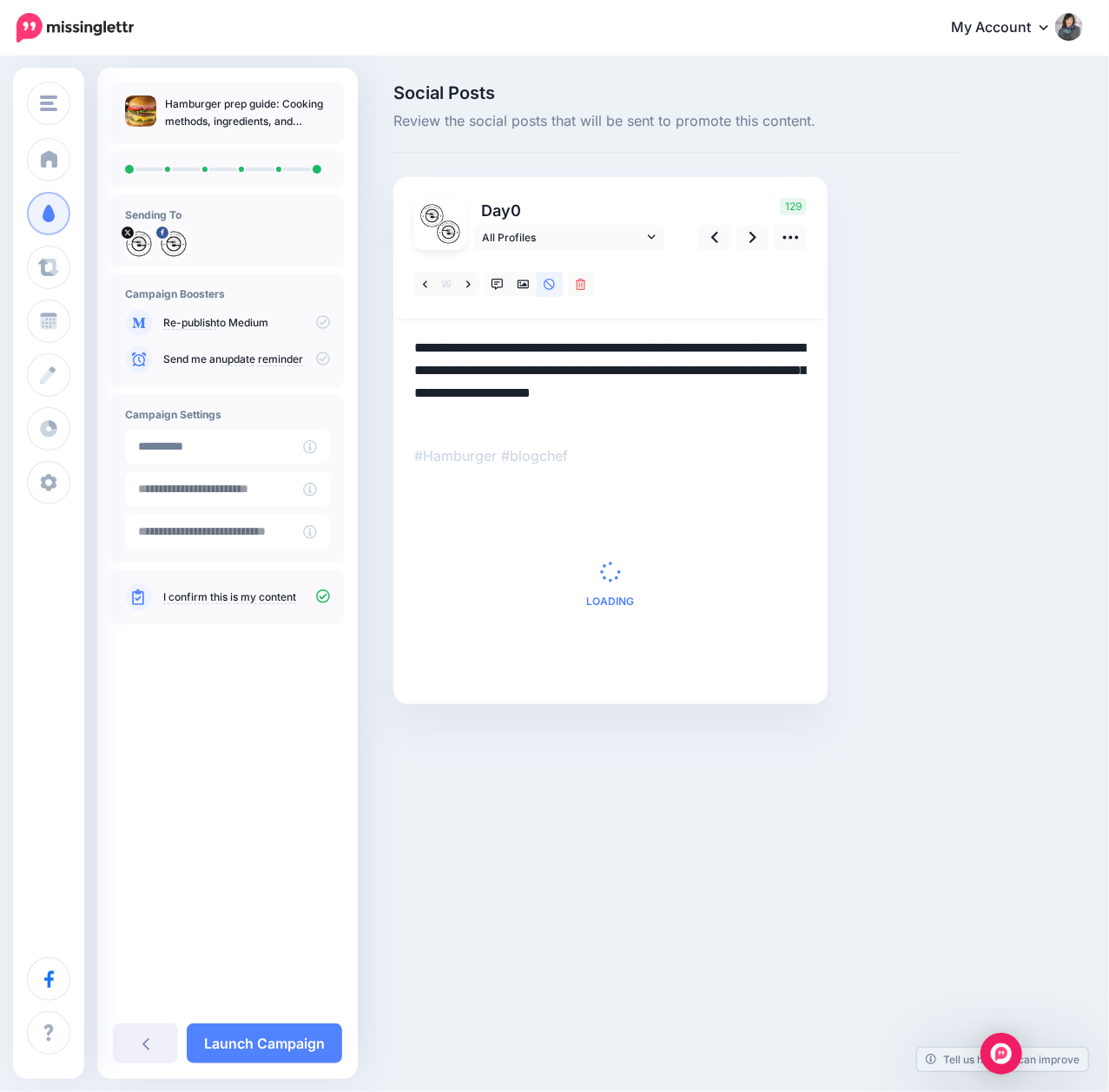
click at [702, 393] on textarea "**********" at bounding box center [610, 381] width 392 height 90
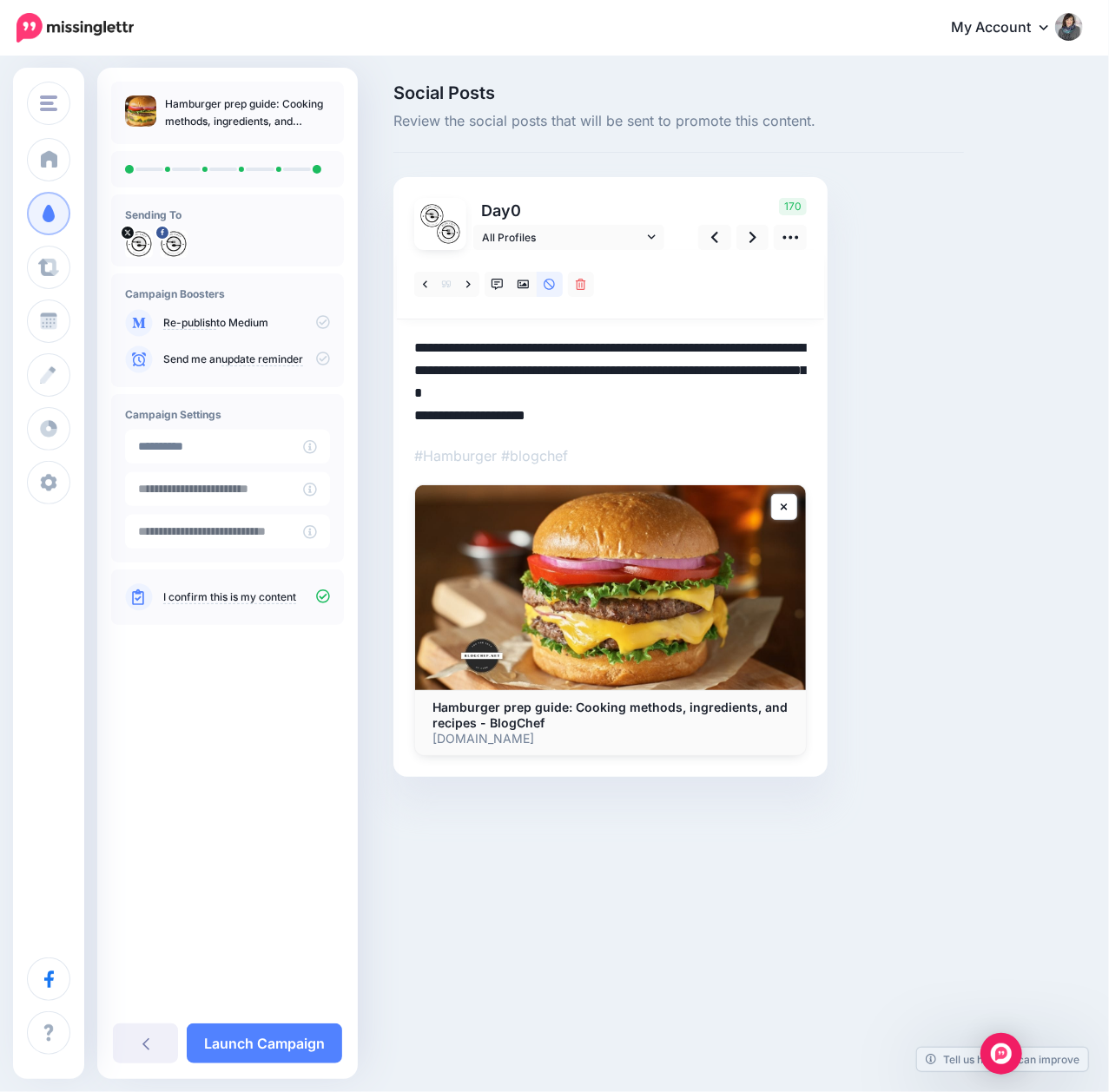
paste textarea "*******"
click at [753, 231] on icon at bounding box center [753, 238] width 7 height 18
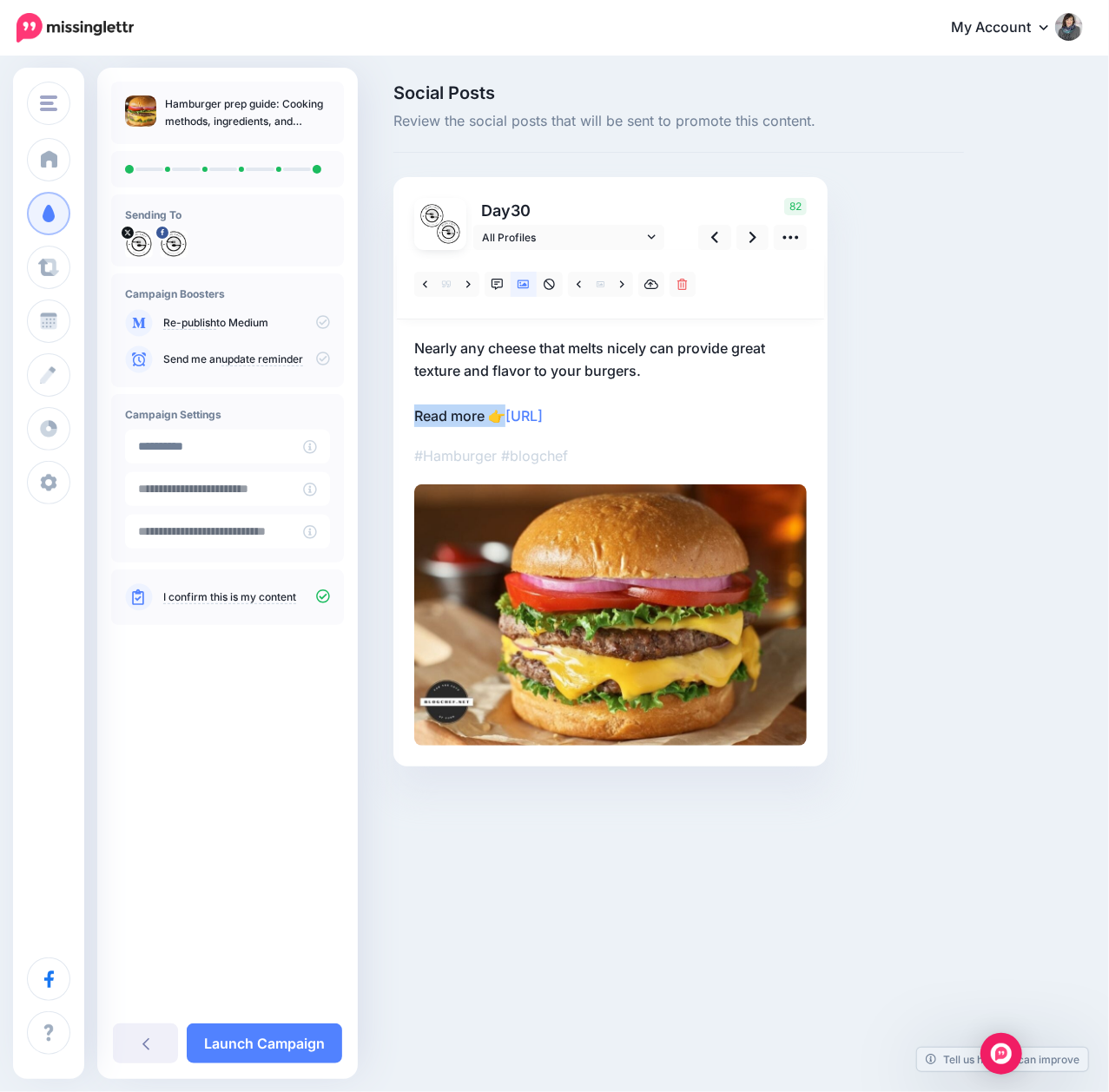
drag, startPoint x: 476, startPoint y: 424, endPoint x: 414, endPoint y: 425, distance: 62.0
click at [414, 425] on p "Nearly any cheese that melts nicely can provide great texture and flavor to you…" at bounding box center [610, 381] width 392 height 90
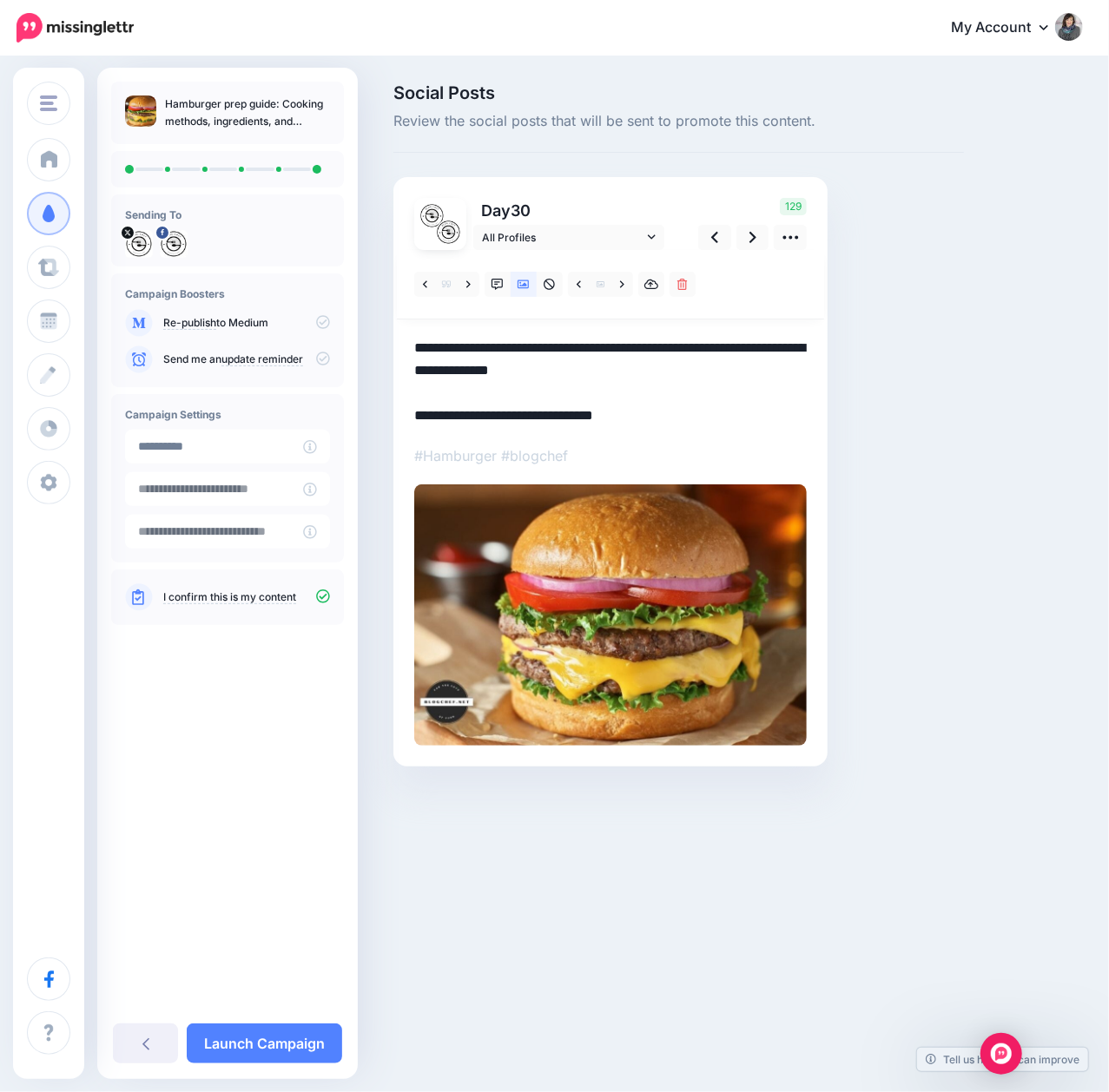
drag, startPoint x: 415, startPoint y: 417, endPoint x: 505, endPoint y: 415, distance: 90.0
click at [505, 415] on textarea "**********" at bounding box center [610, 381] width 392 height 90
click at [724, 232] on link at bounding box center [714, 238] width 33 height 25
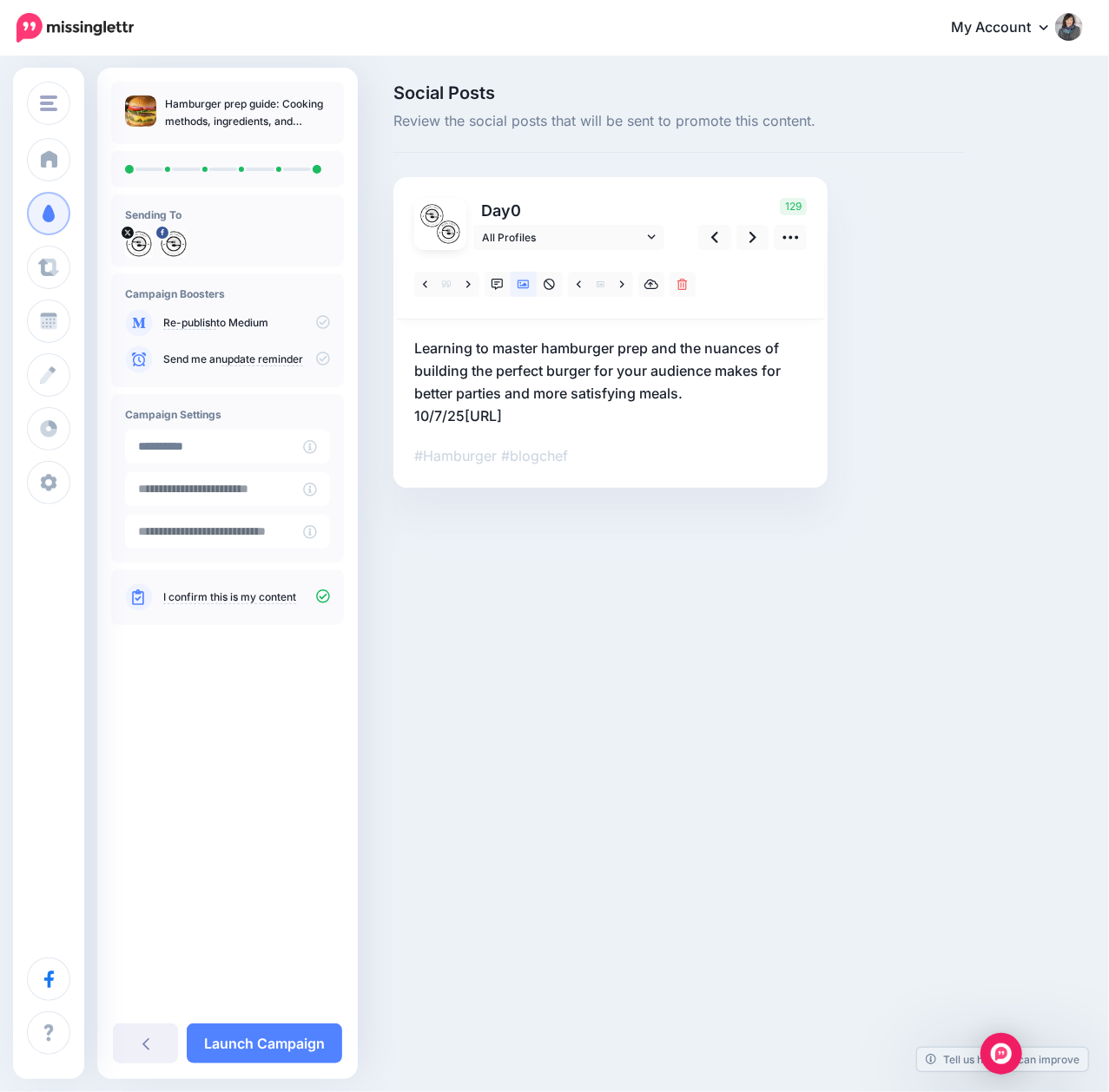
click at [411, 410] on div "Day 0 All Profiles 129" at bounding box center [610, 332] width 434 height 310
click at [420, 417] on p "Learning to master hamburger prep and the nuances of building the perfect burge…" at bounding box center [610, 381] width 392 height 90
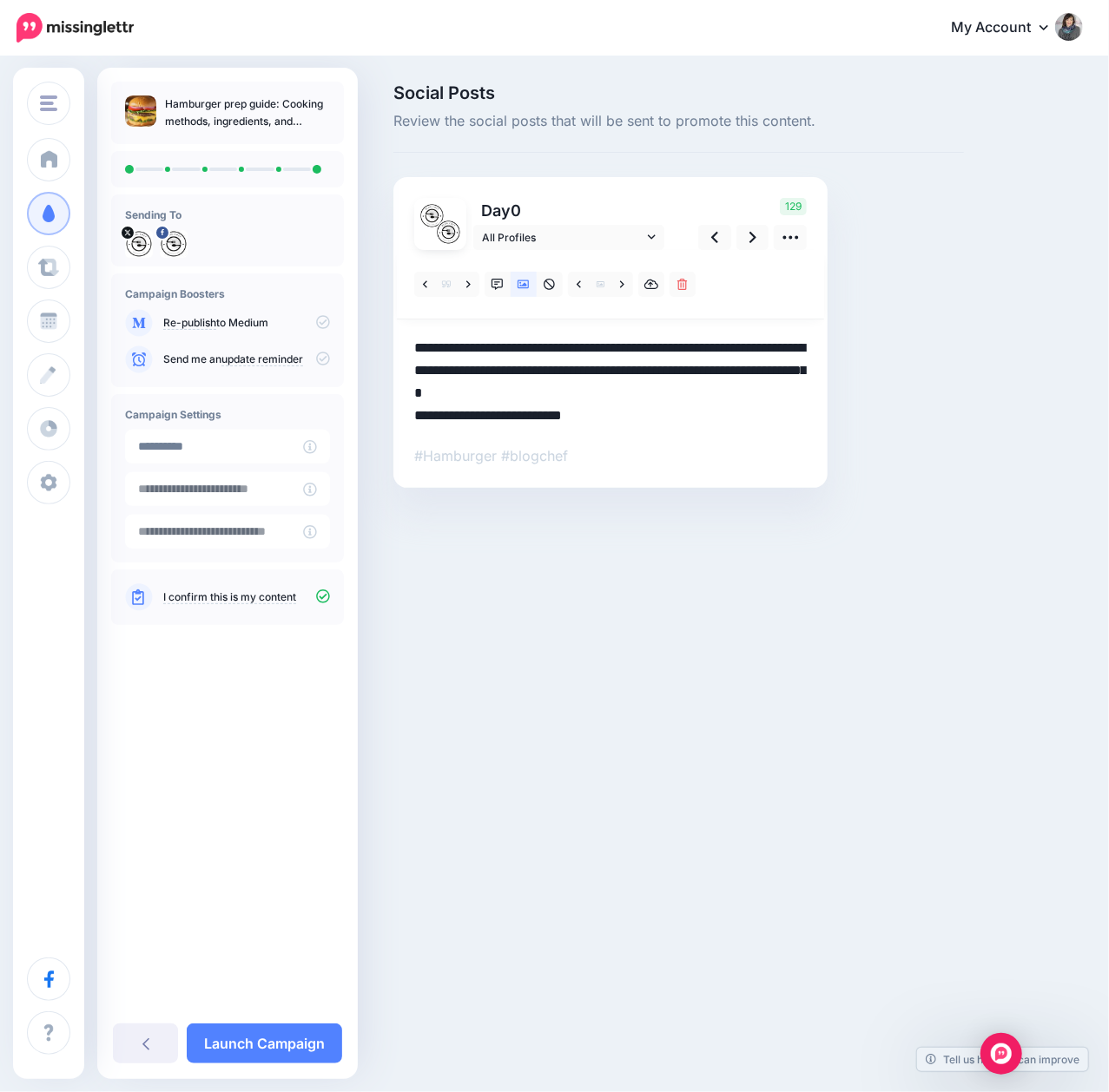
click at [420, 417] on textarea "**********" at bounding box center [610, 381] width 392 height 90
drag, startPoint x: 462, startPoint y: 417, endPoint x: 410, endPoint y: 420, distance: 52.1
click at [410, 420] on div "Day 0 All Profiles 129" at bounding box center [610, 332] width 434 height 310
paste textarea "*****"
click at [418, 417] on textarea "**********" at bounding box center [610, 381] width 392 height 90
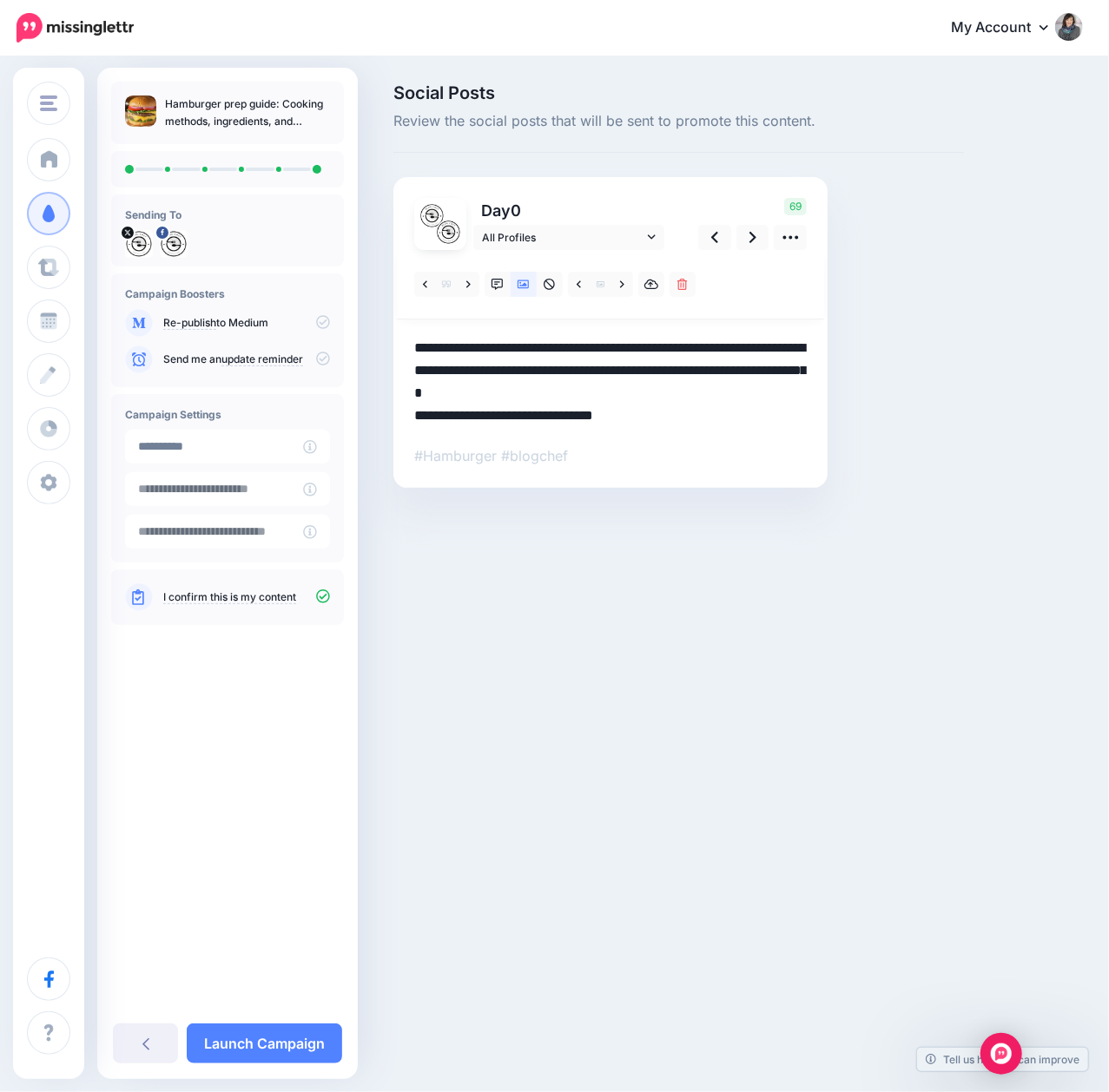
click at [414, 417] on textarea "**********" at bounding box center [610, 381] width 392 height 90
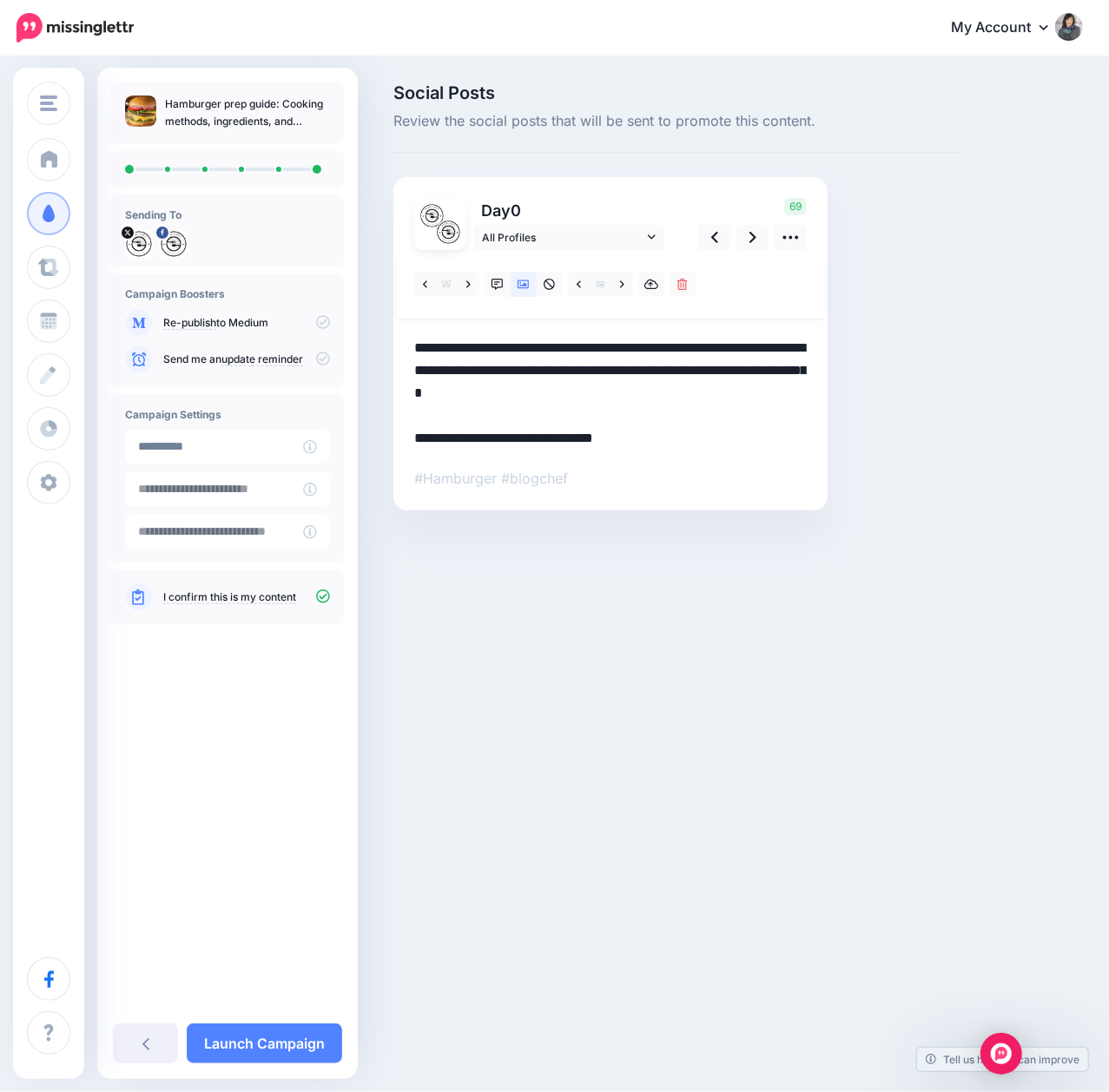
click at [915, 491] on div "Social Posts Review the social posts that will be sent to promote this content.…" at bounding box center [678, 323] width 596 height 478
click at [542, 289] on link at bounding box center [549, 284] width 26 height 25
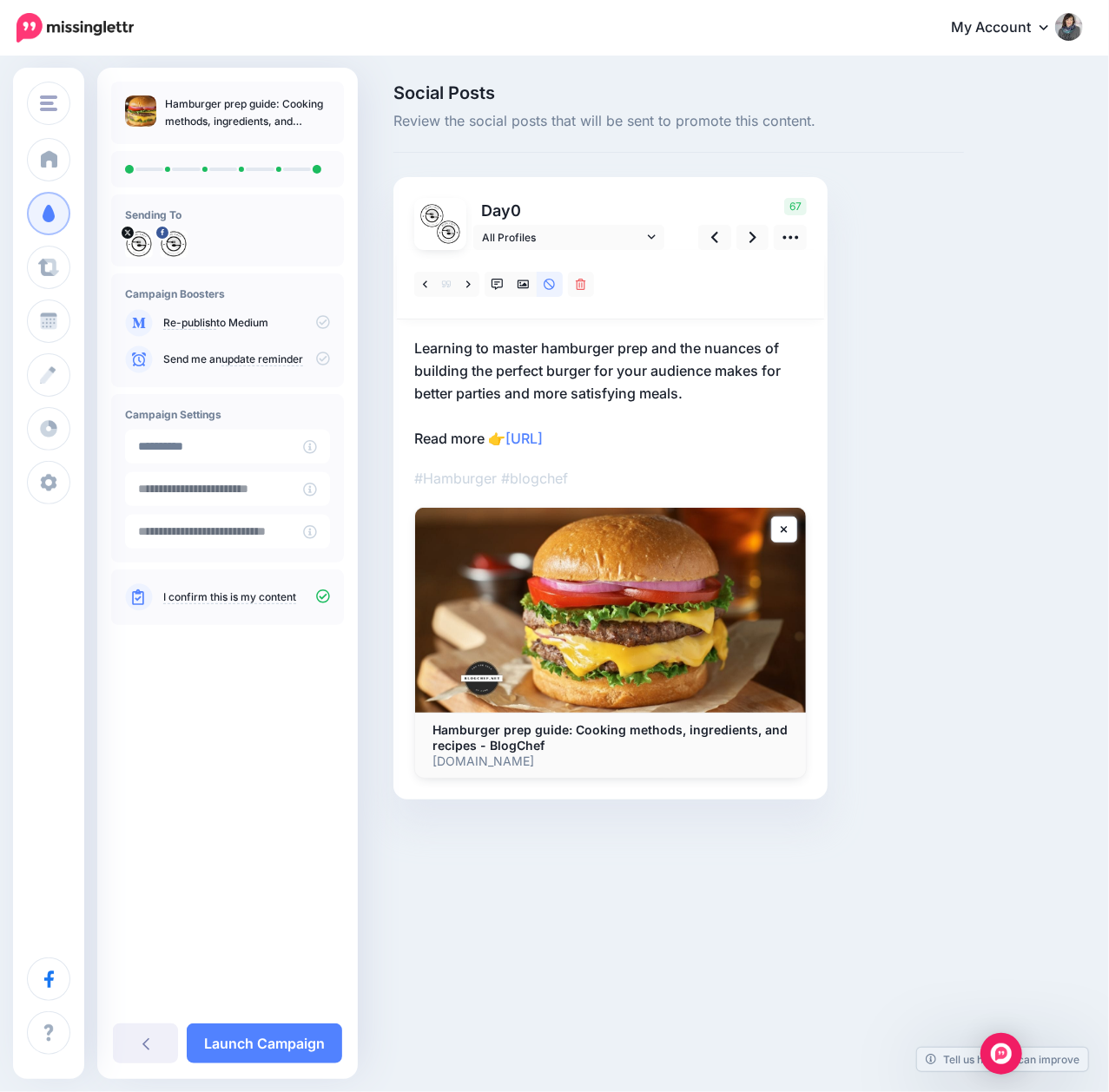
click at [856, 397] on div "Social Posts Review the social posts that will be sent to promote this content.…" at bounding box center [678, 468] width 596 height 768
click at [753, 248] on link at bounding box center [752, 238] width 33 height 25
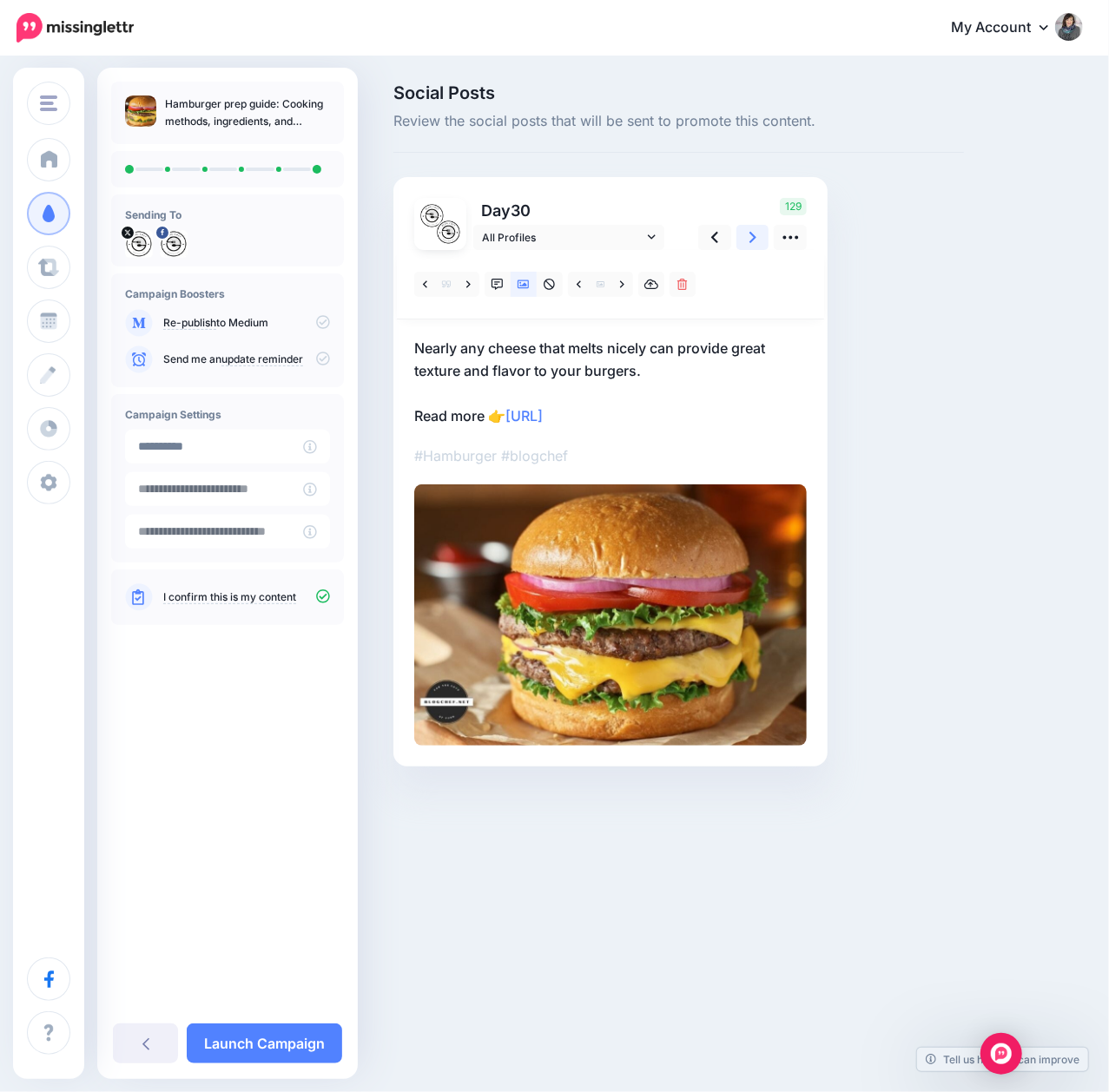
click at [753, 247] on icon at bounding box center [753, 238] width 7 height 18
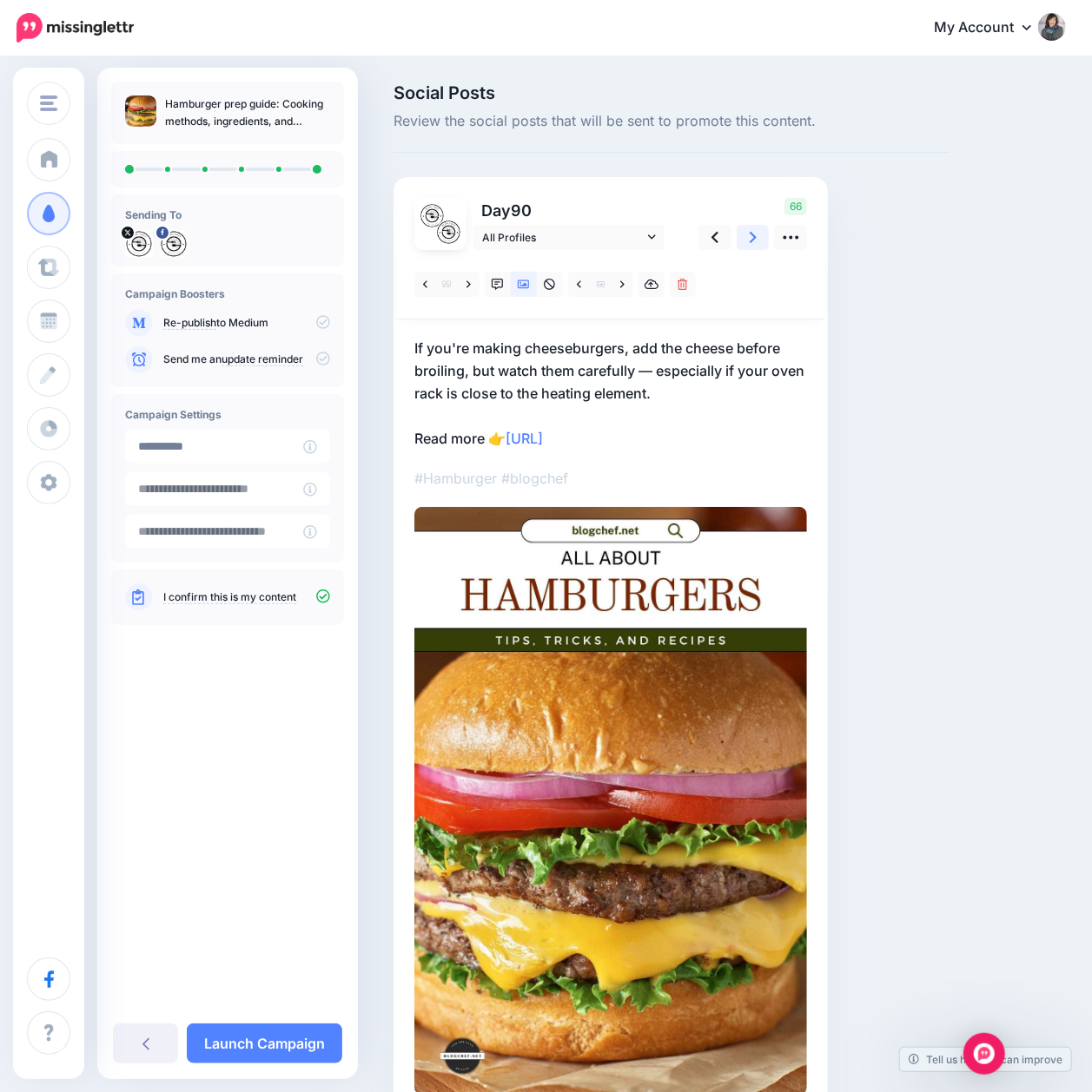
click at [753, 247] on icon at bounding box center [753, 238] width 7 height 18
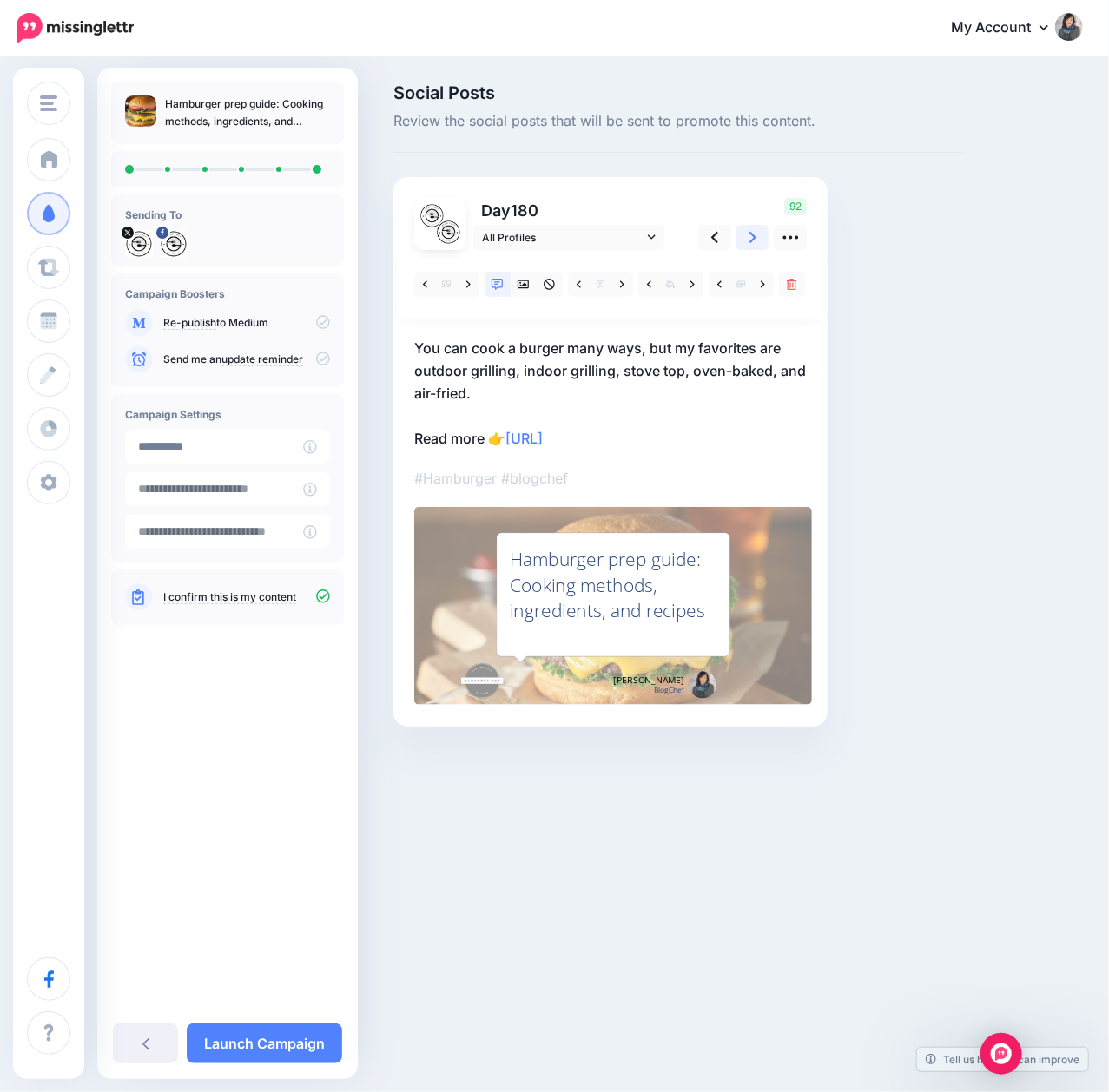
click at [753, 247] on icon at bounding box center [753, 238] width 7 height 18
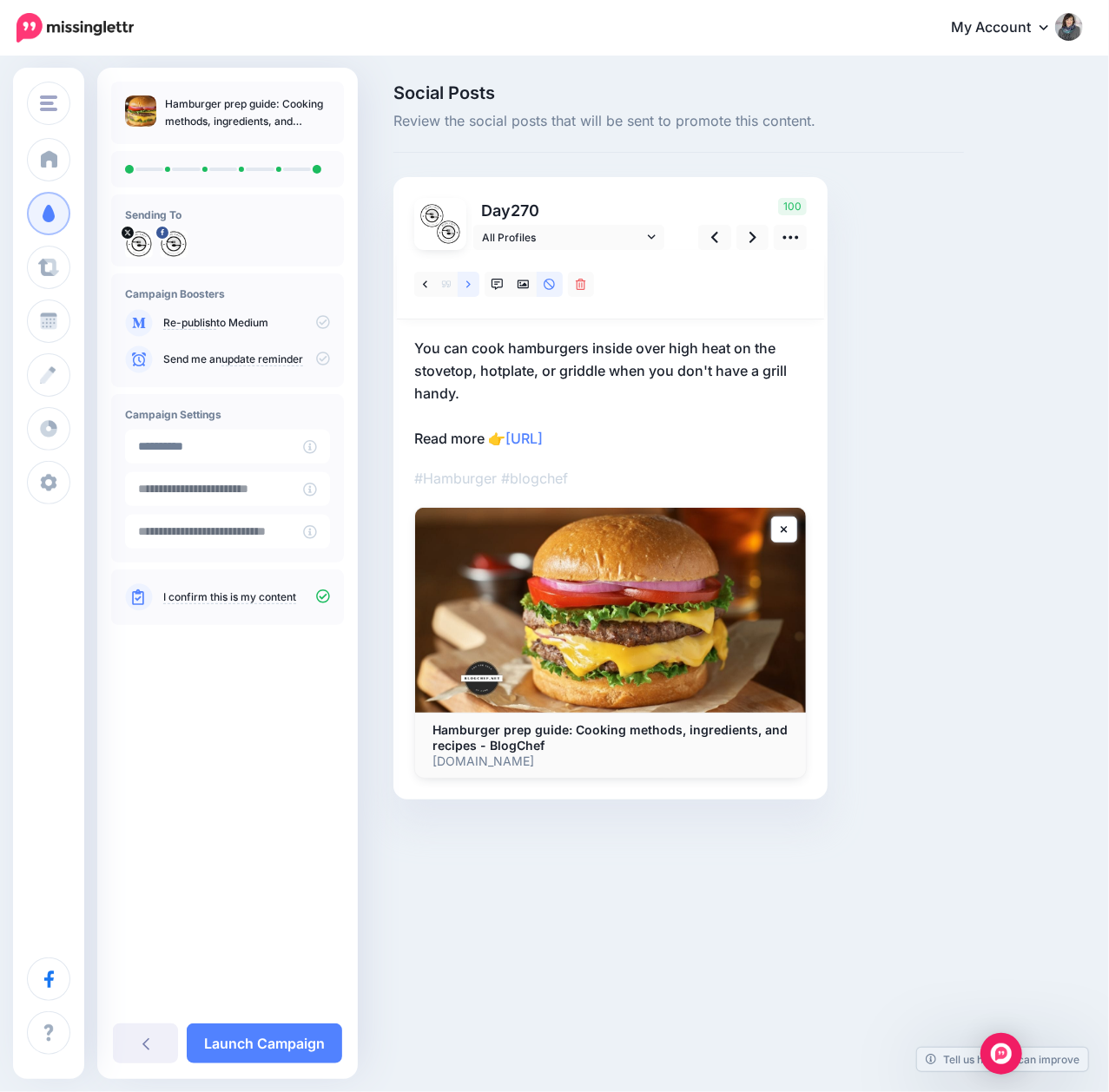
click at [466, 285] on icon at bounding box center [468, 284] width 5 height 12
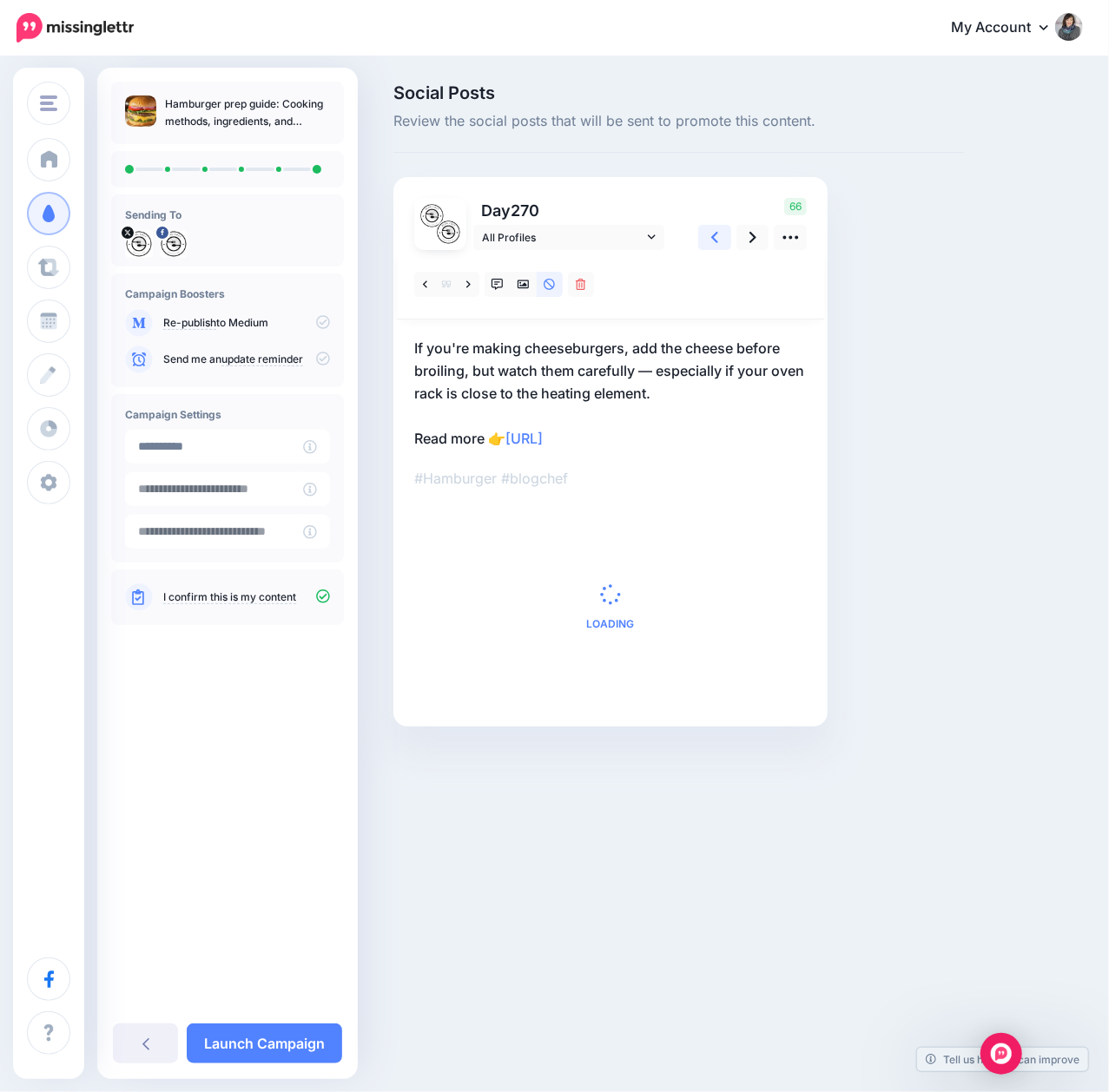
click at [727, 236] on link at bounding box center [714, 238] width 33 height 25
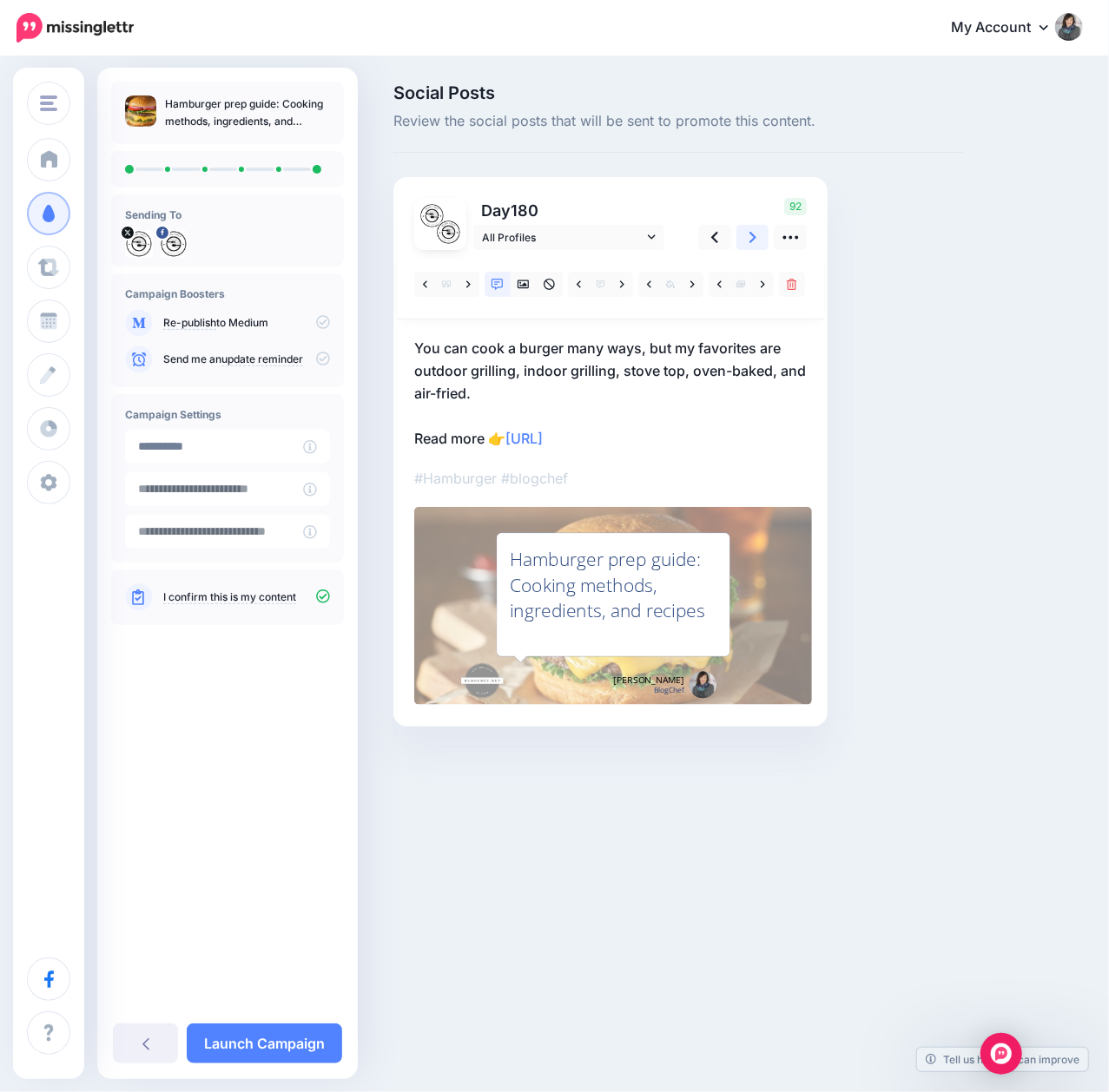
click at [748, 241] on link at bounding box center [752, 238] width 33 height 25
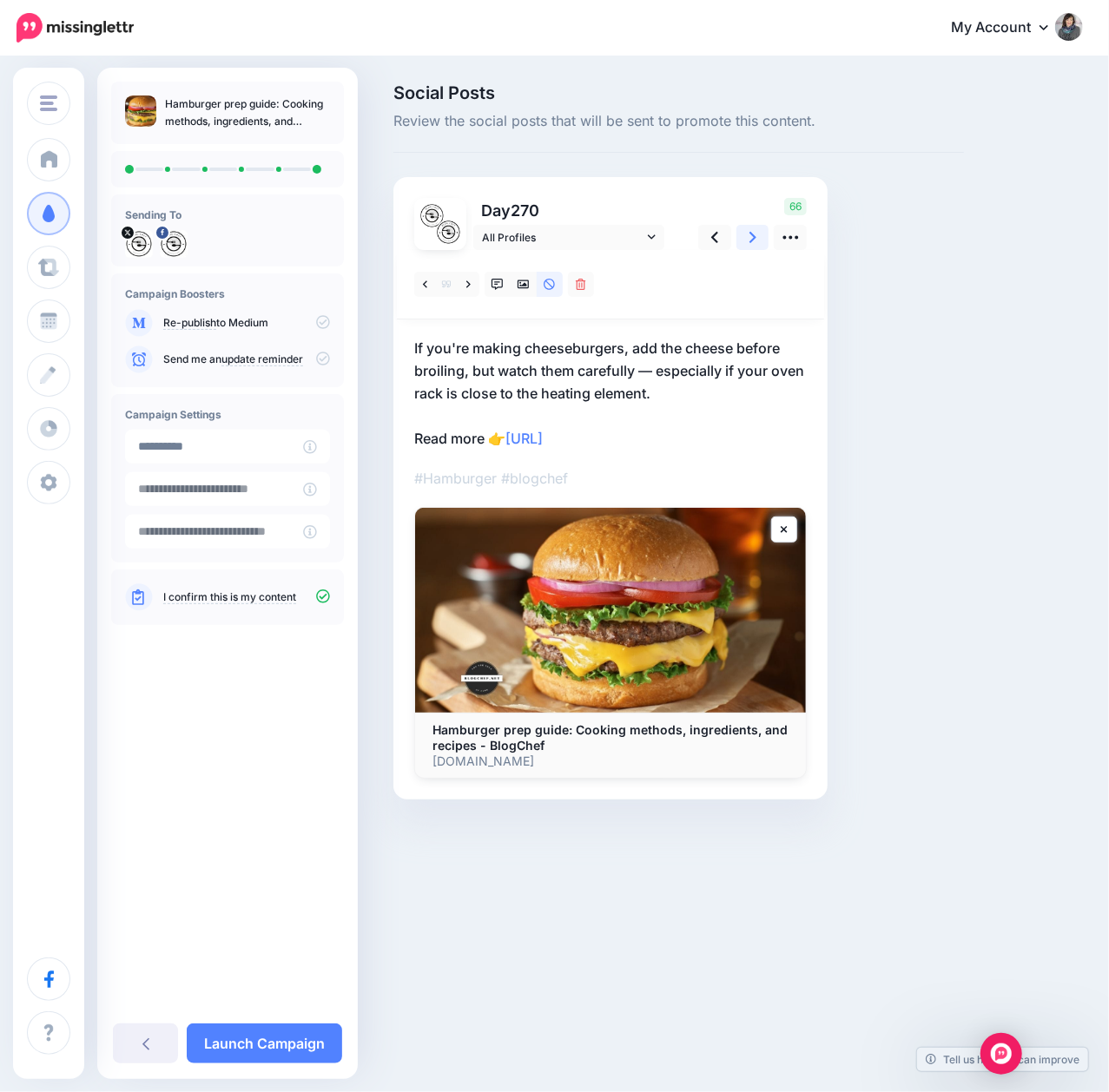
click at [748, 241] on link at bounding box center [752, 238] width 33 height 25
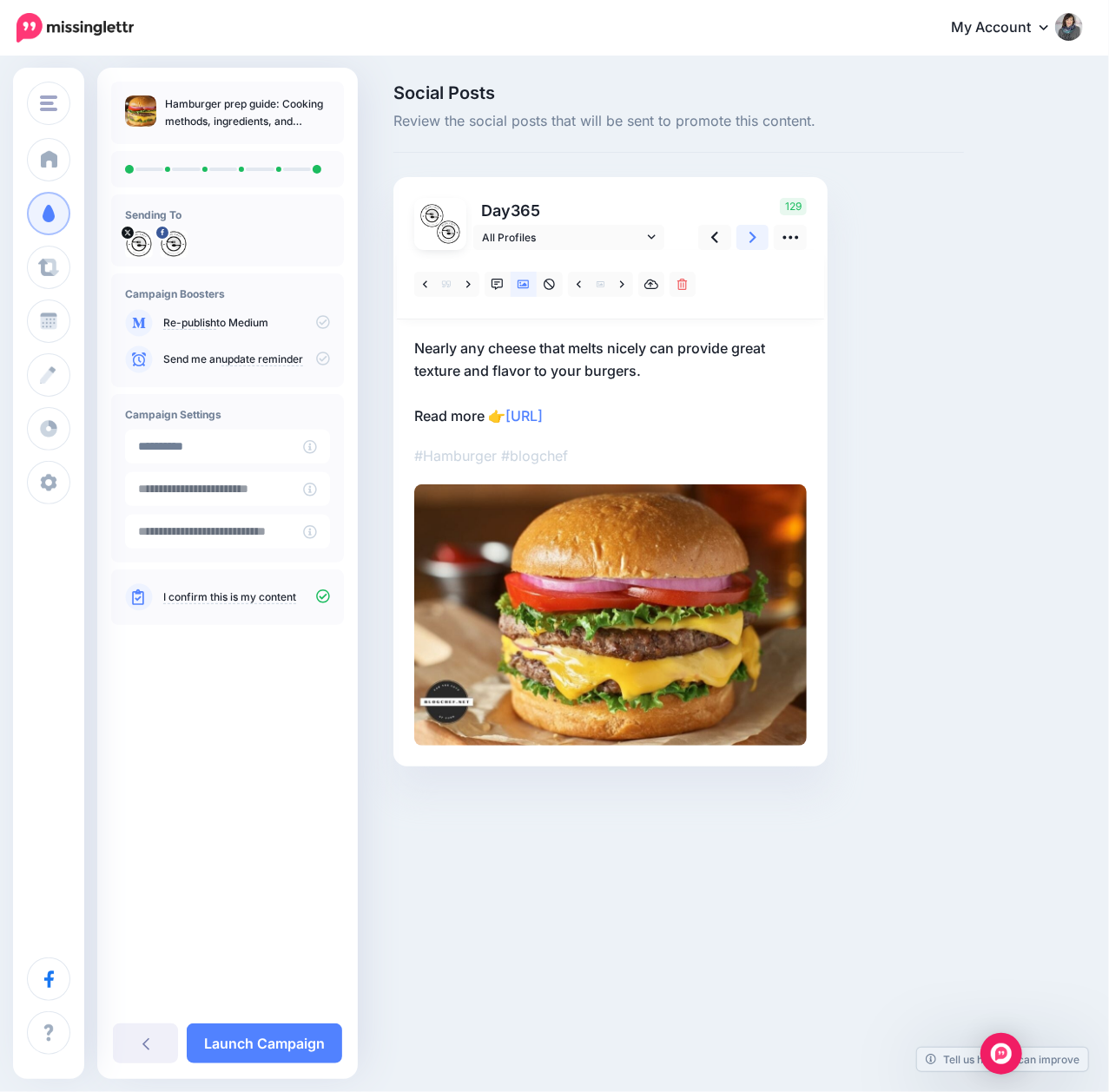
click at [748, 241] on link at bounding box center [752, 238] width 33 height 25
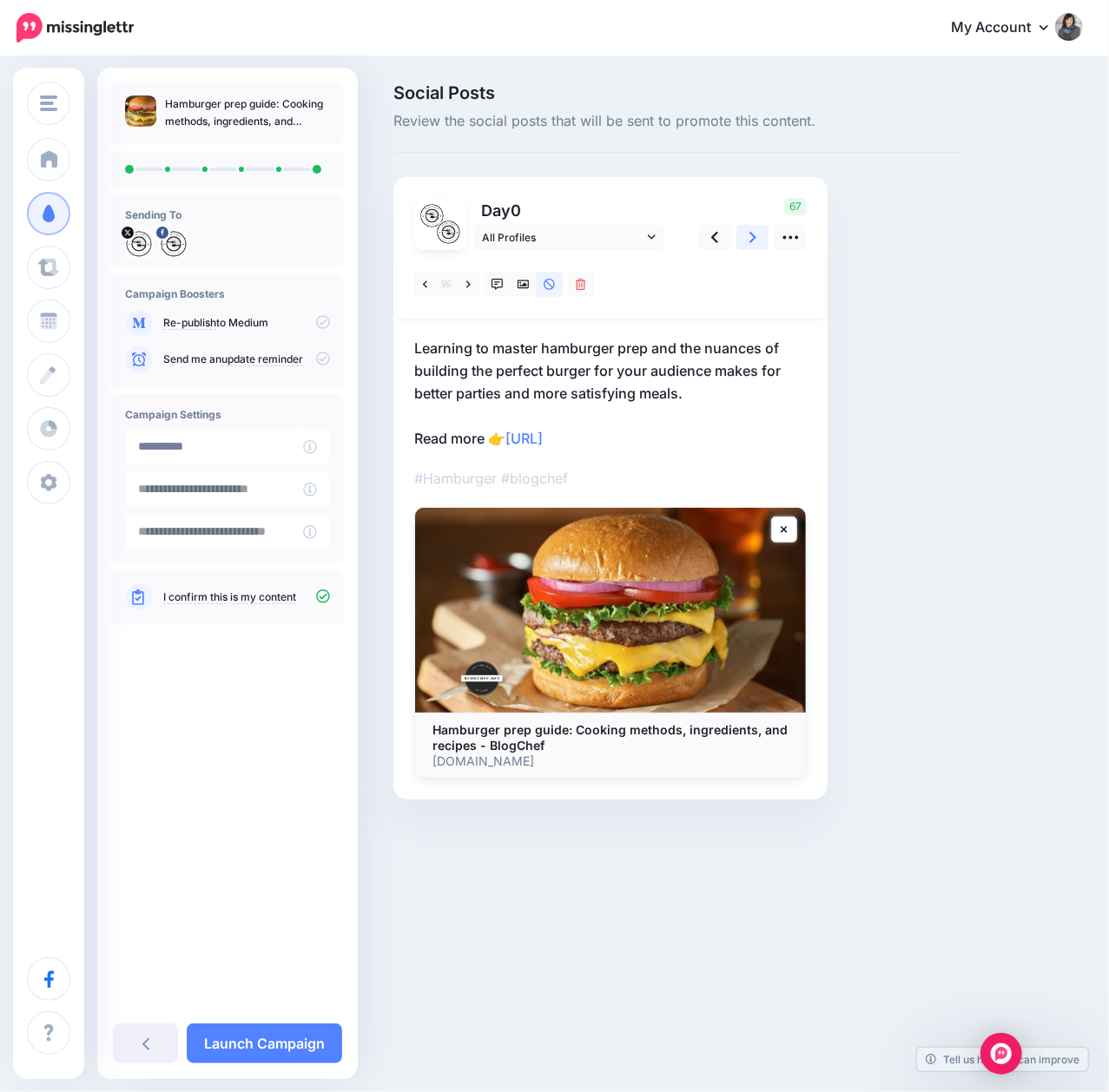
click at [748, 241] on link at bounding box center [752, 238] width 33 height 25
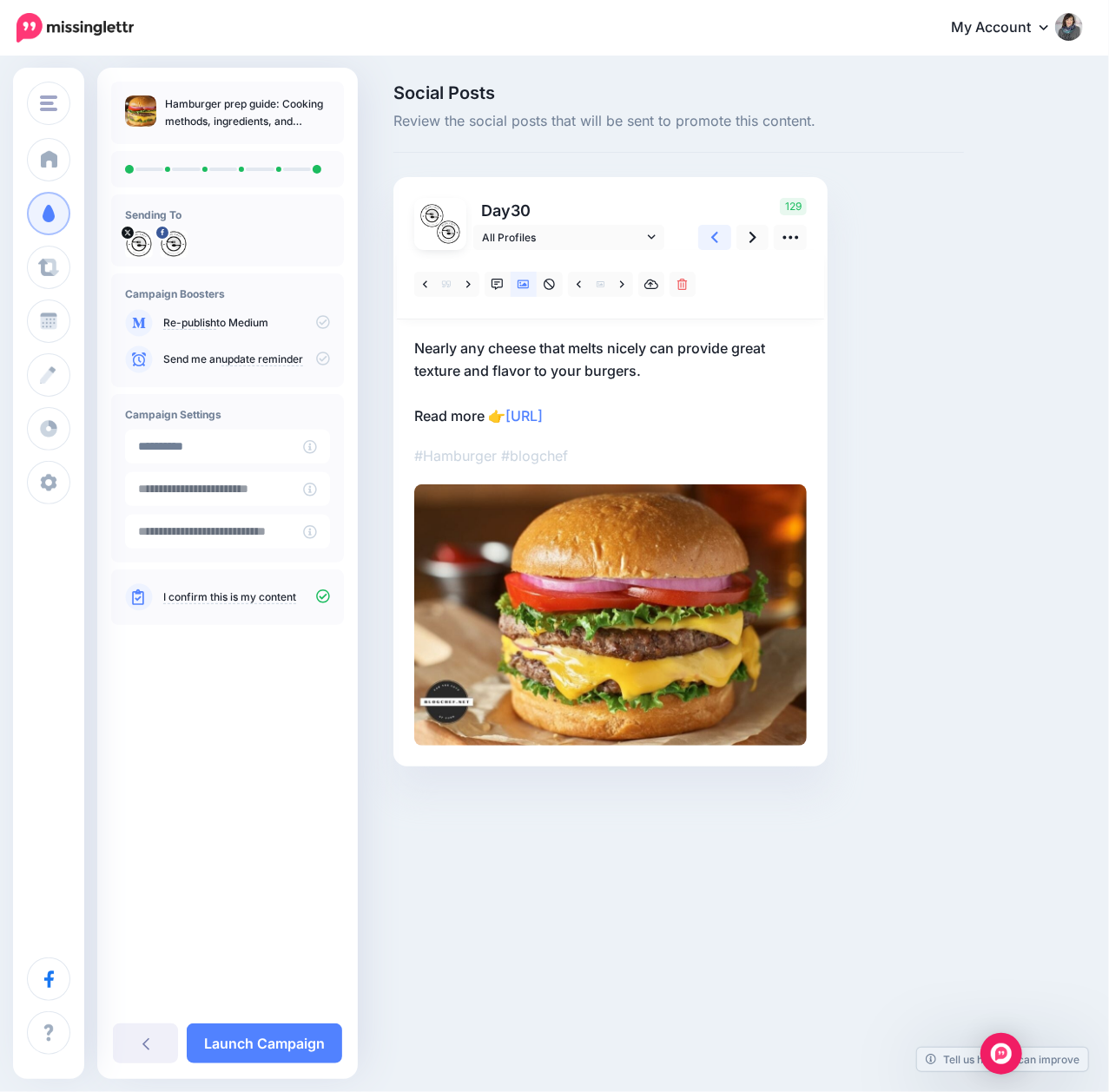
click at [712, 240] on icon at bounding box center [715, 238] width 7 height 18
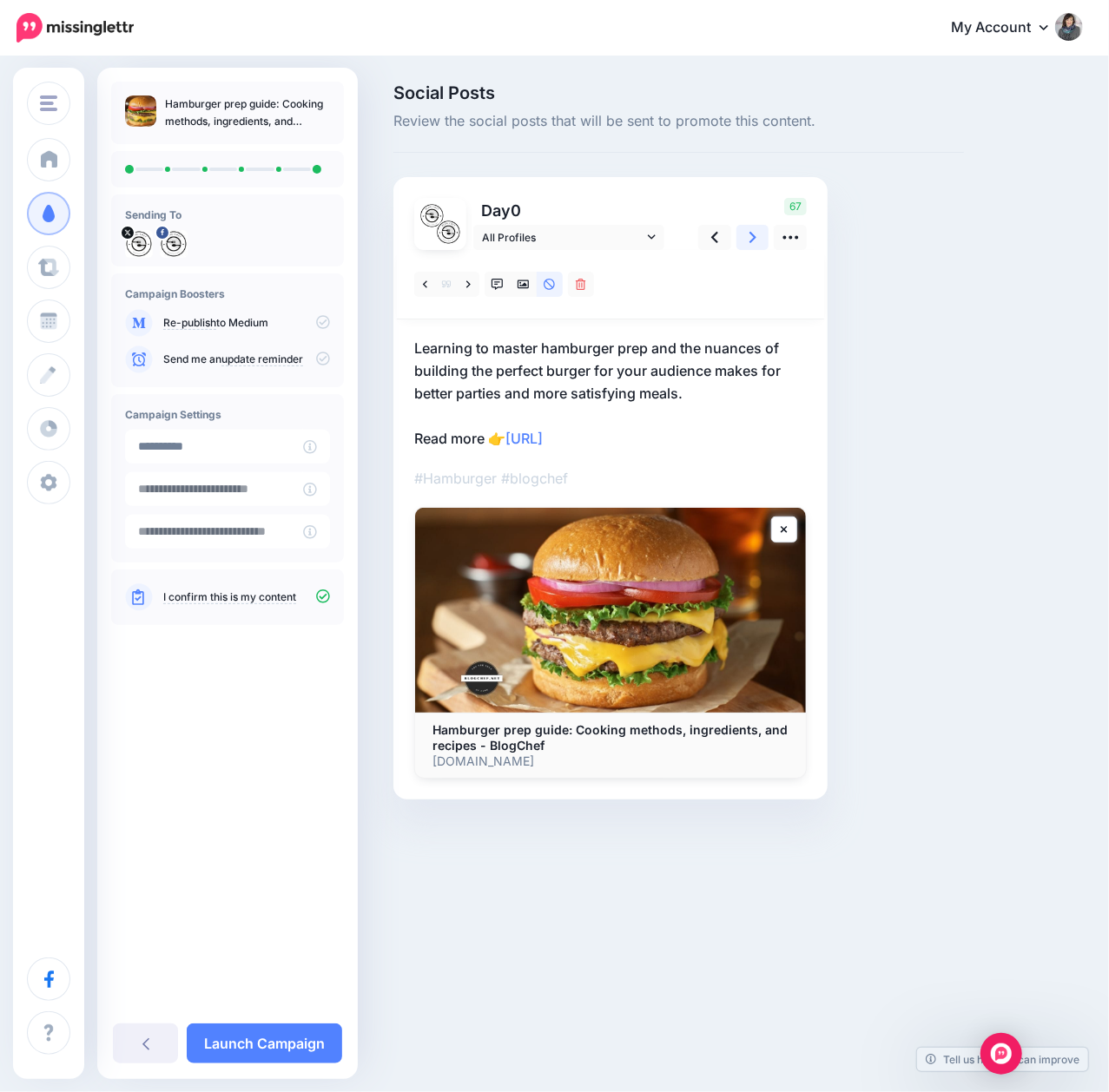
click at [753, 238] on icon at bounding box center [753, 237] width 7 height 11
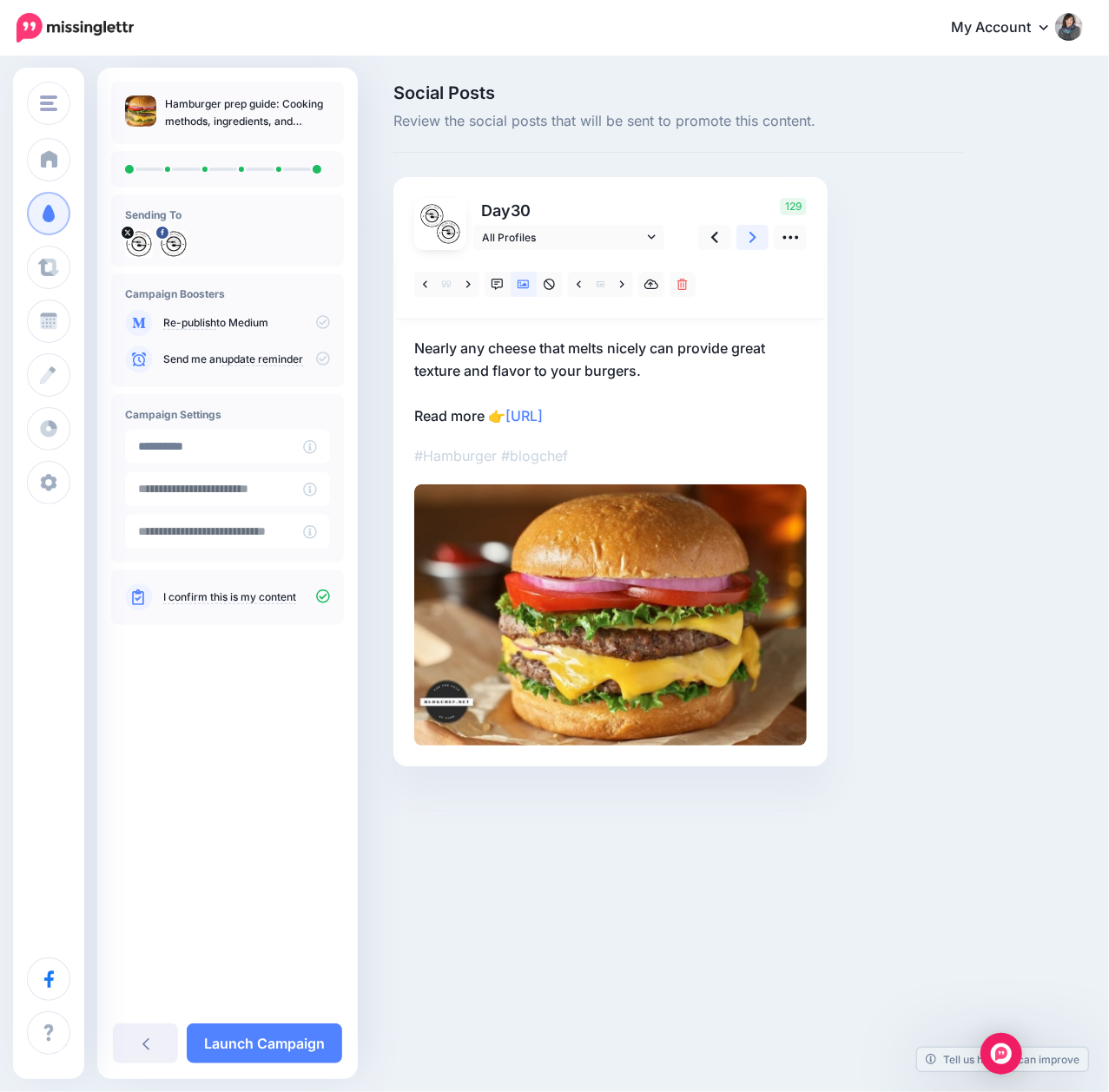
click at [753, 238] on icon at bounding box center [753, 237] width 7 height 11
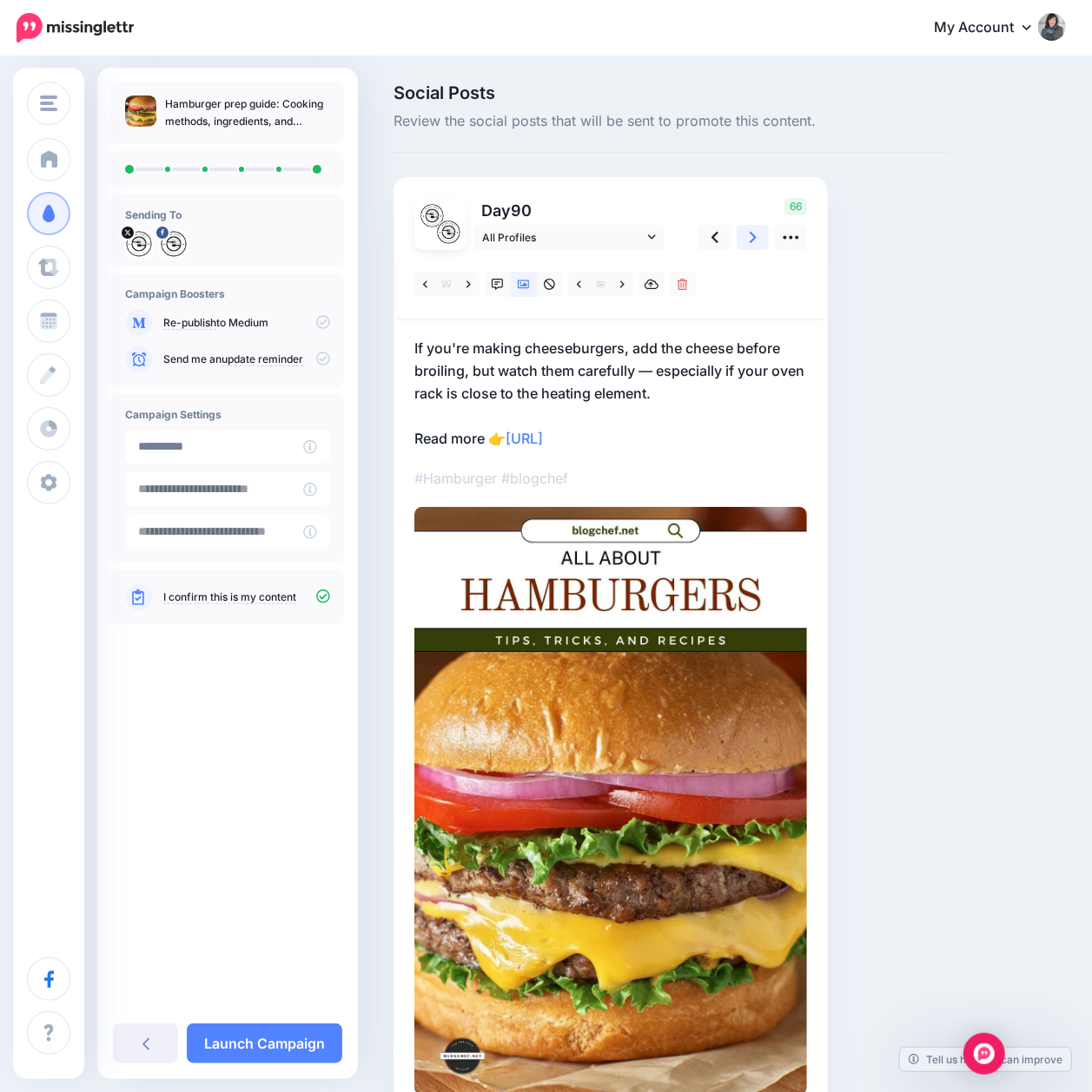
click at [753, 238] on icon at bounding box center [753, 237] width 7 height 11
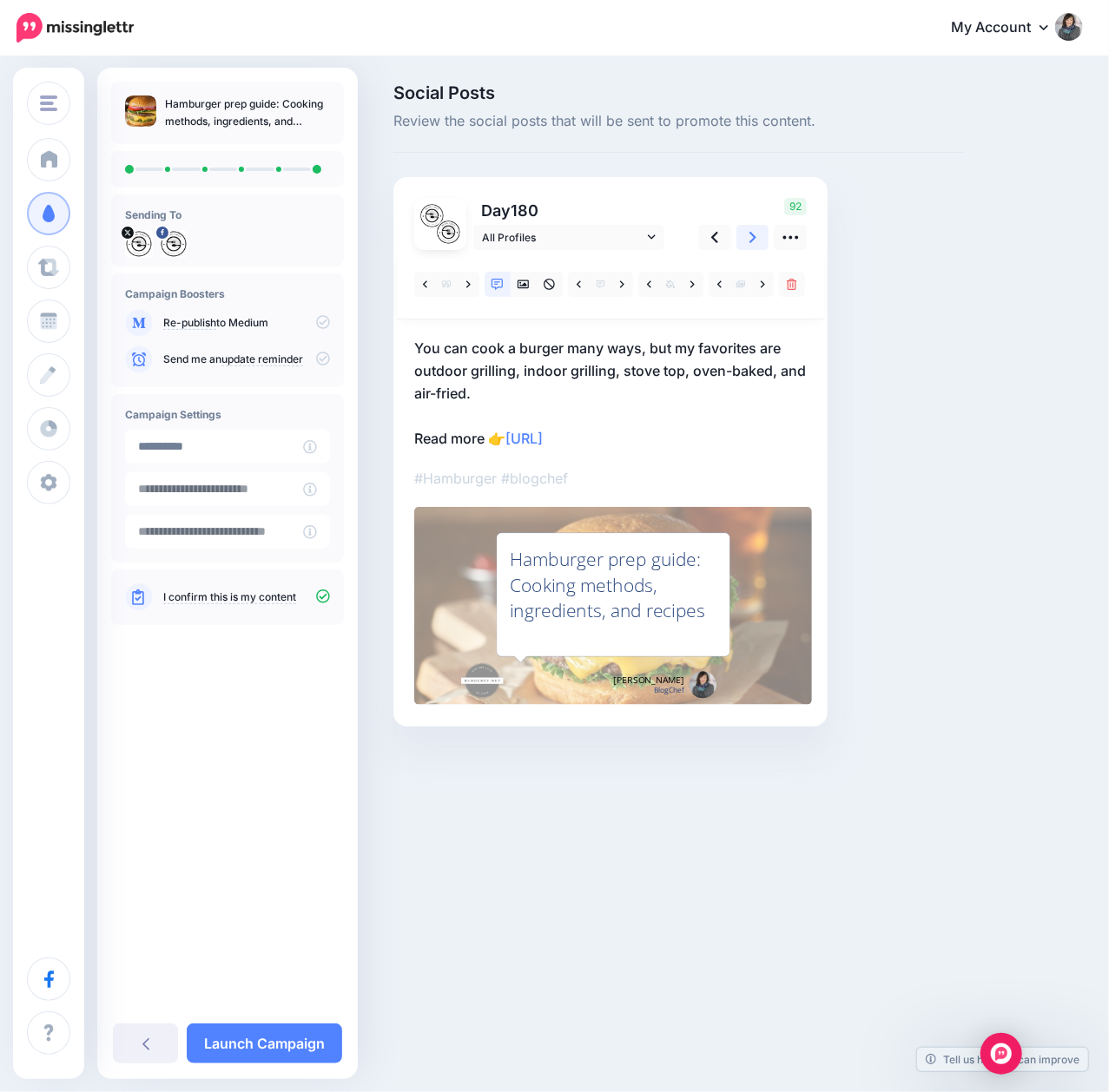
click at [753, 238] on icon at bounding box center [753, 237] width 7 height 11
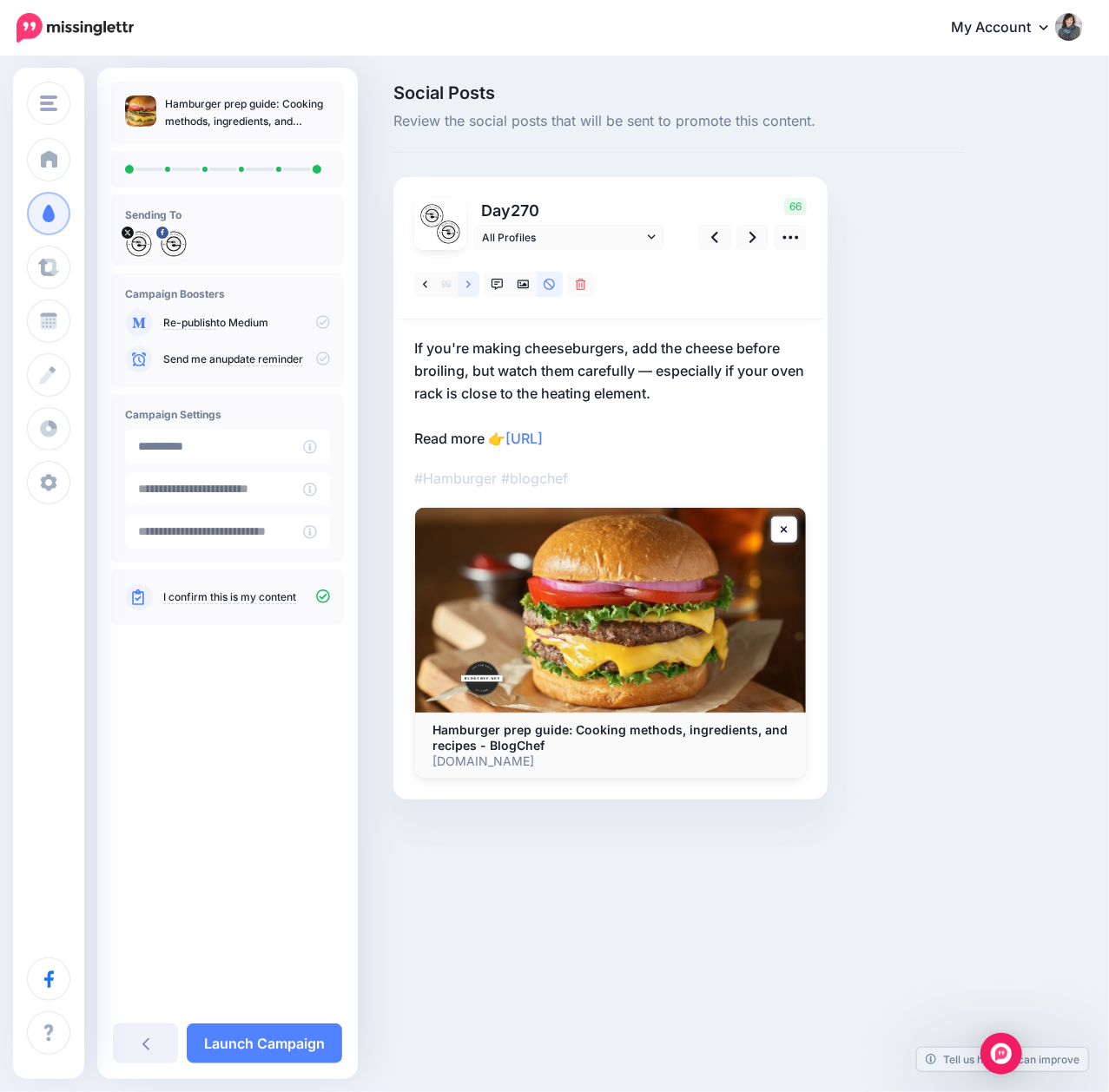
click at [467, 285] on icon at bounding box center [468, 284] width 5 height 12
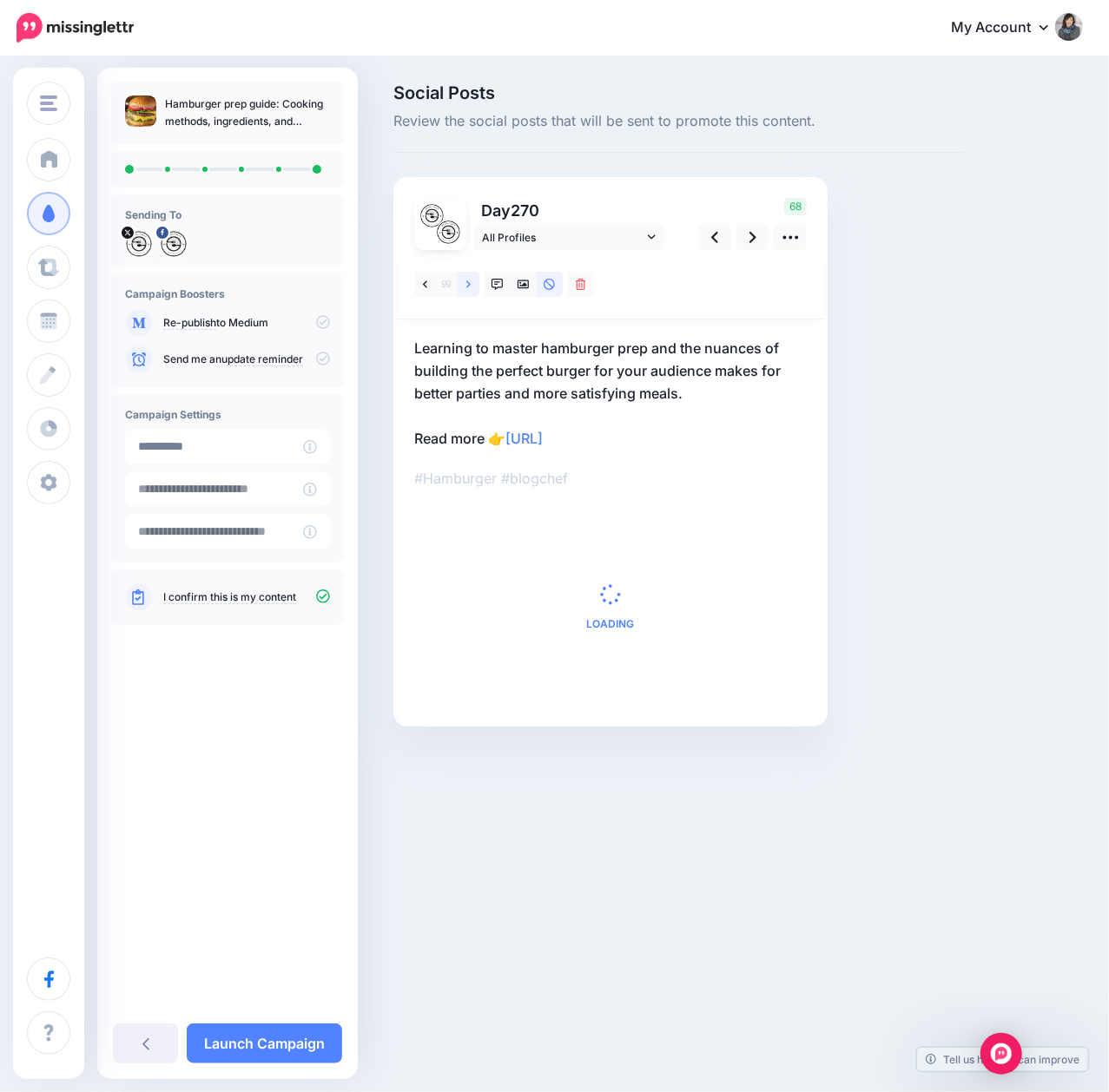
click at [467, 285] on icon at bounding box center [468, 284] width 5 height 12
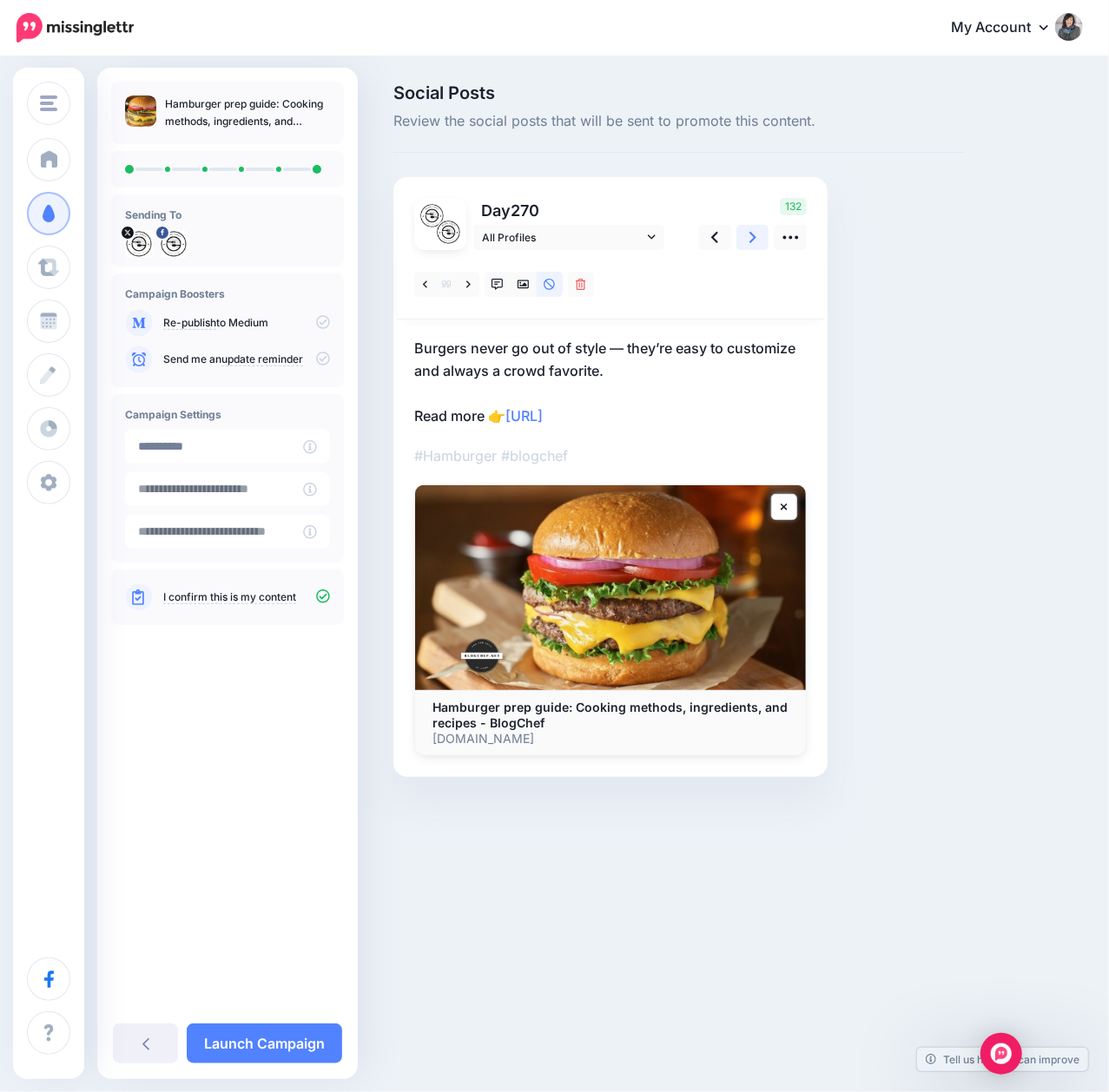
click at [753, 248] on link at bounding box center [752, 238] width 33 height 25
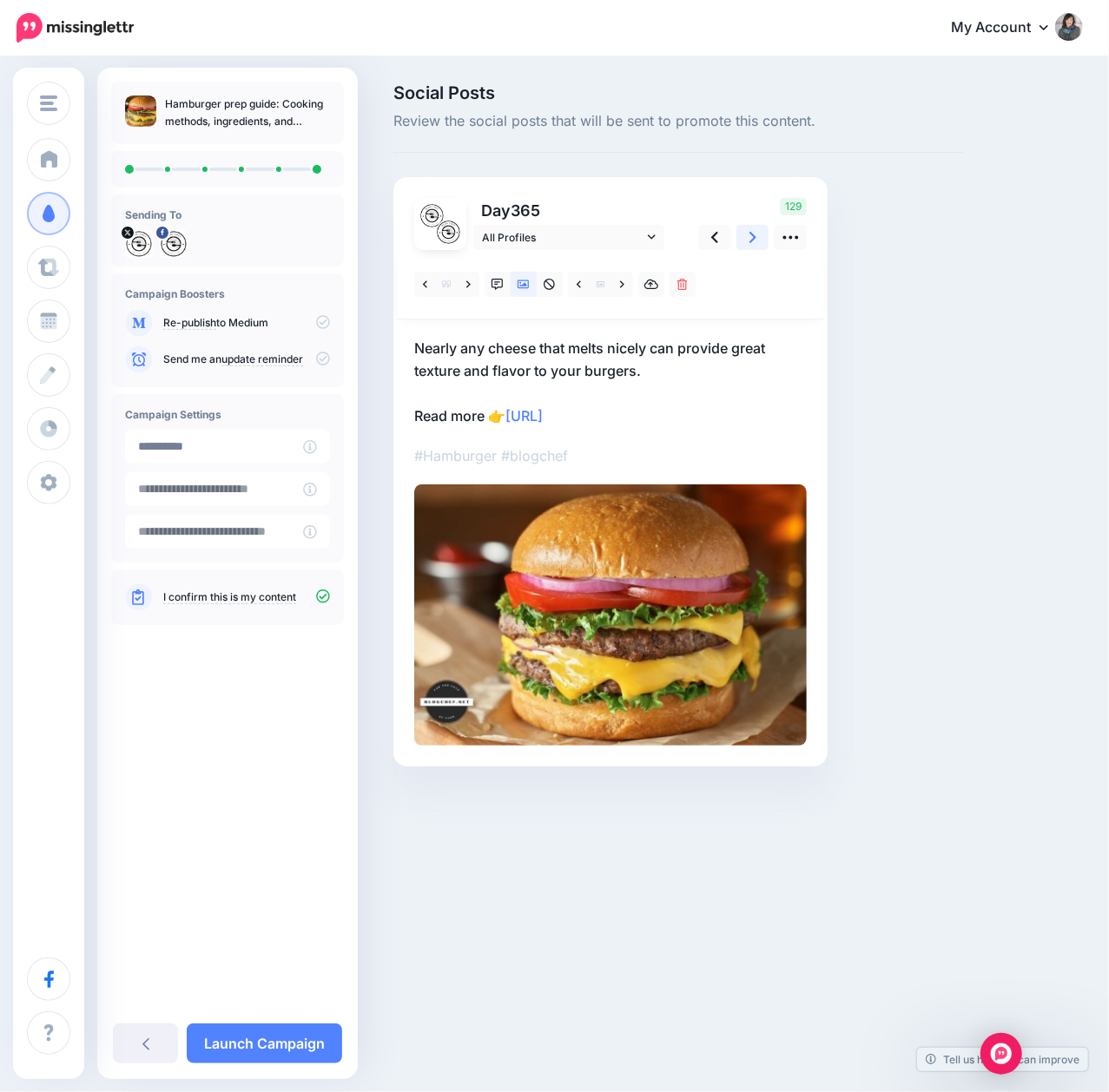
click at [753, 248] on link at bounding box center [752, 238] width 33 height 25
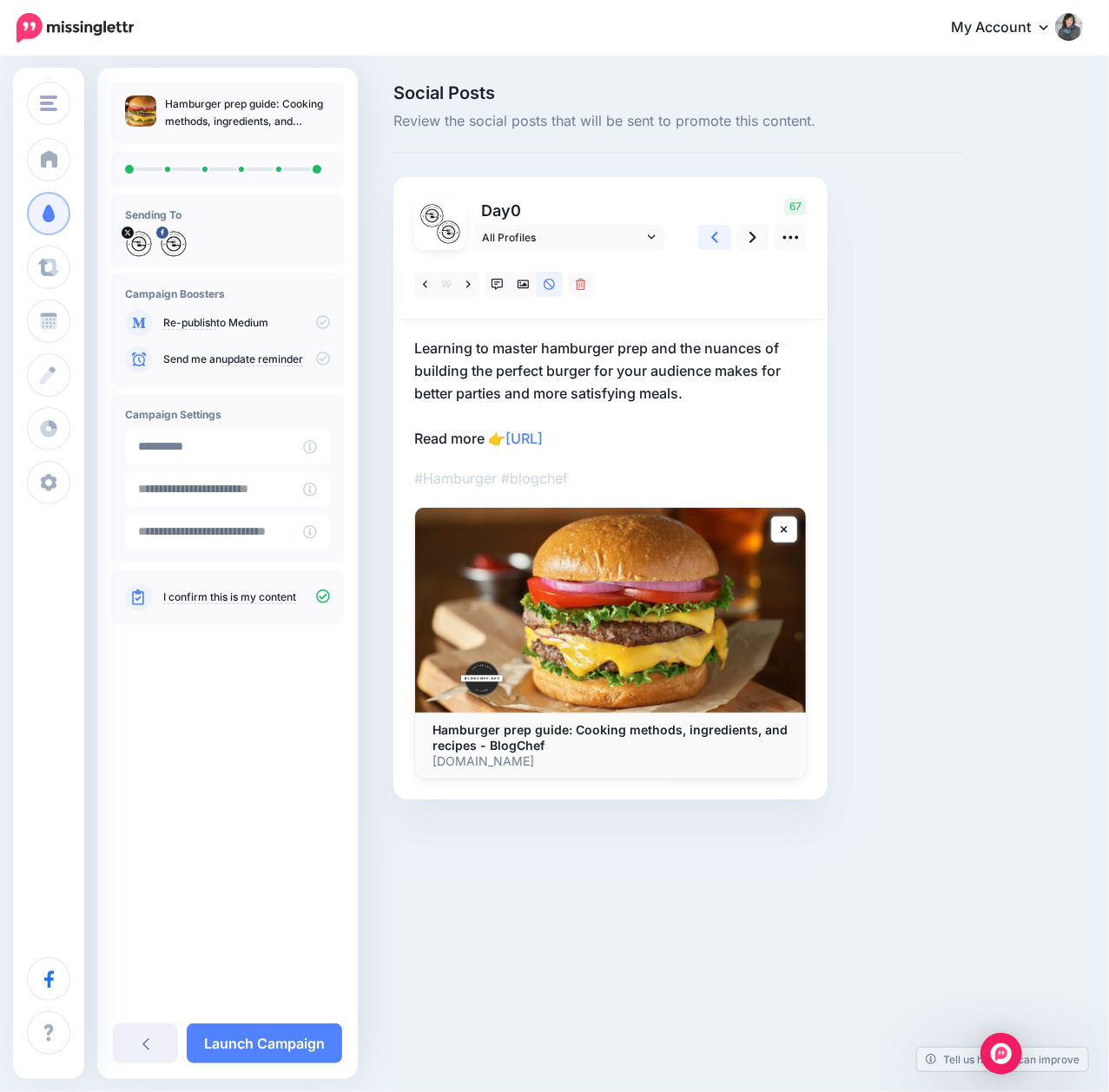
click at [706, 248] on link at bounding box center [714, 238] width 33 height 25
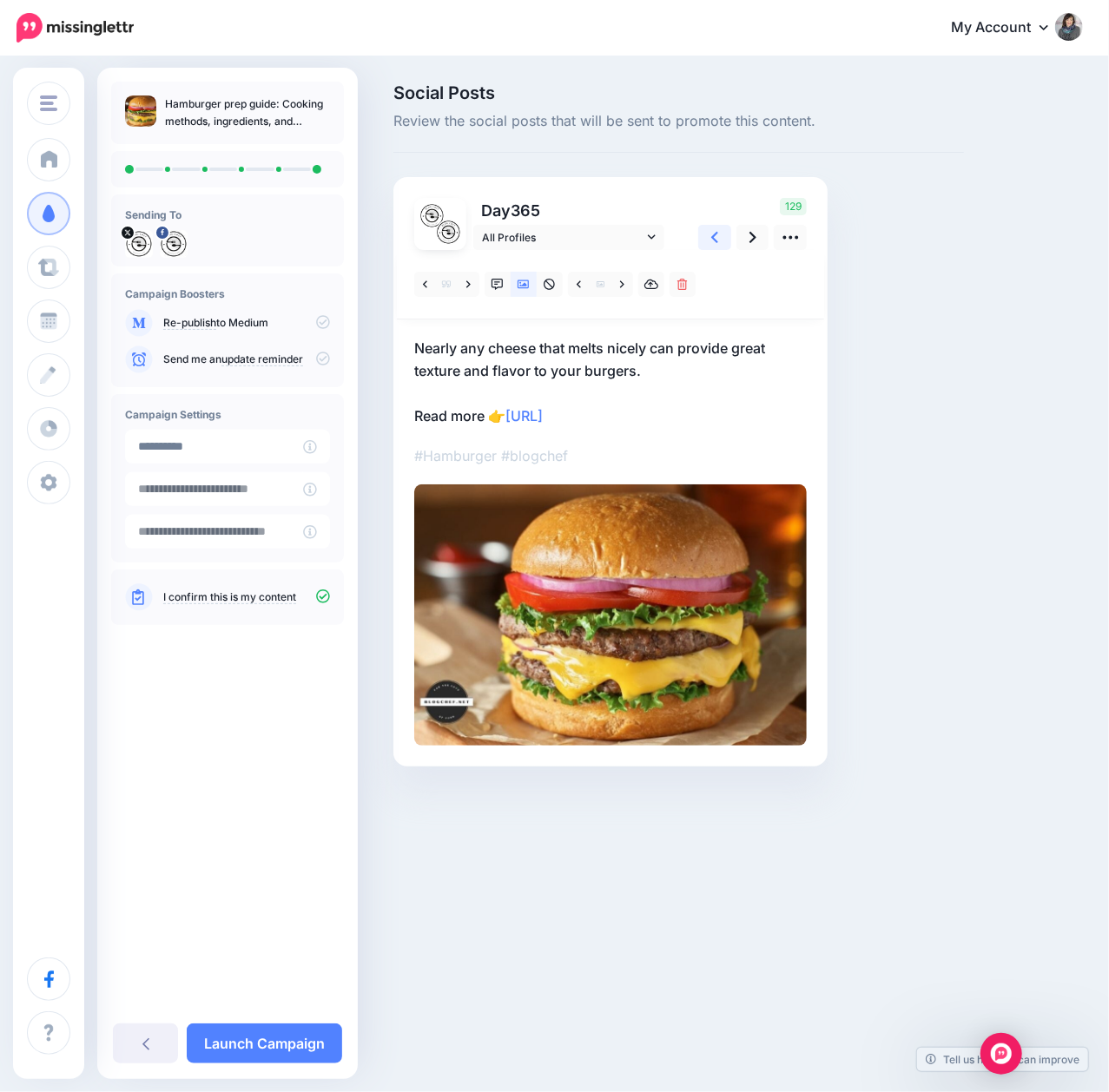
click at [706, 248] on link at bounding box center [714, 238] width 33 height 25
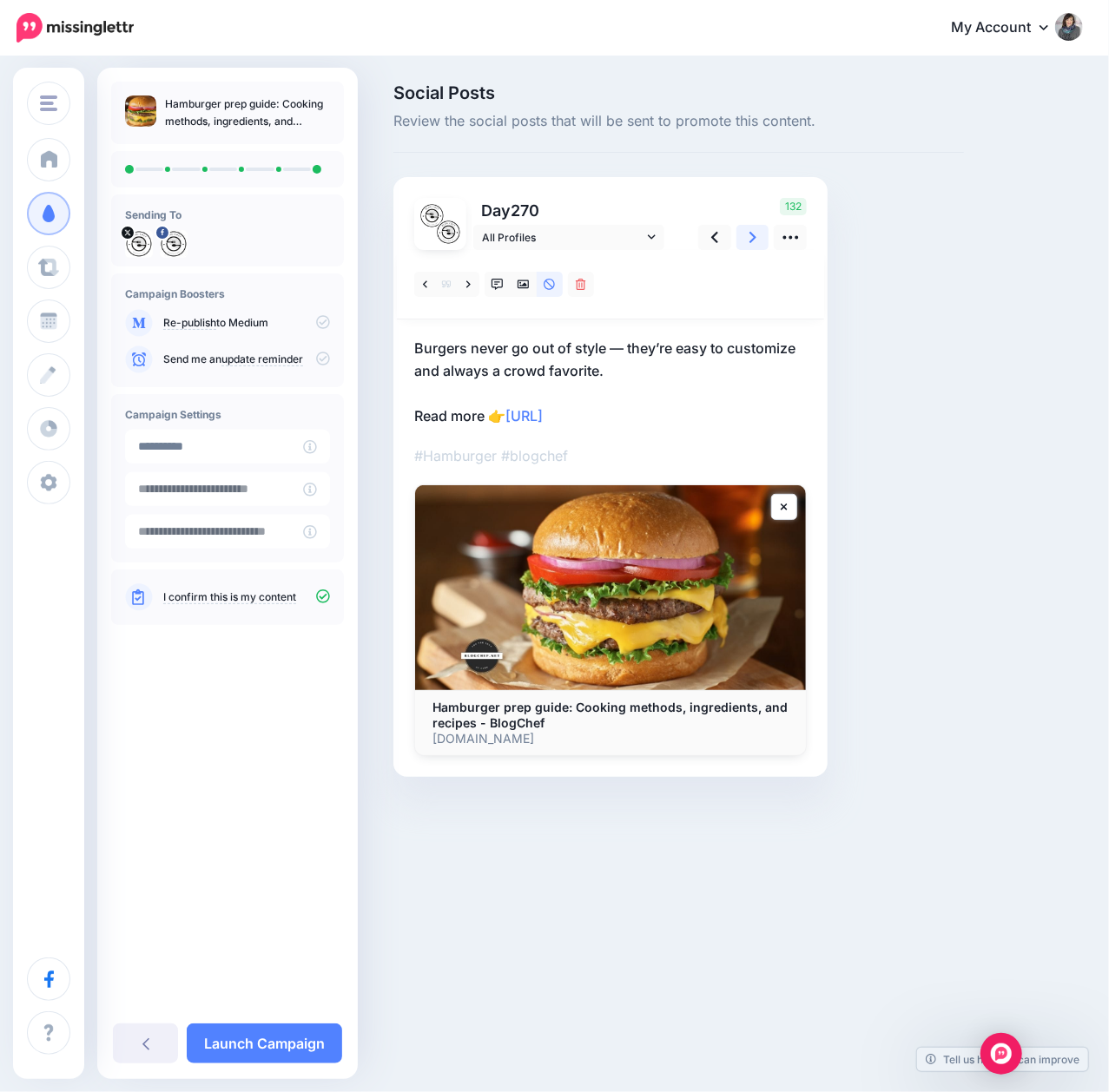
click at [761, 245] on link at bounding box center [752, 238] width 33 height 25
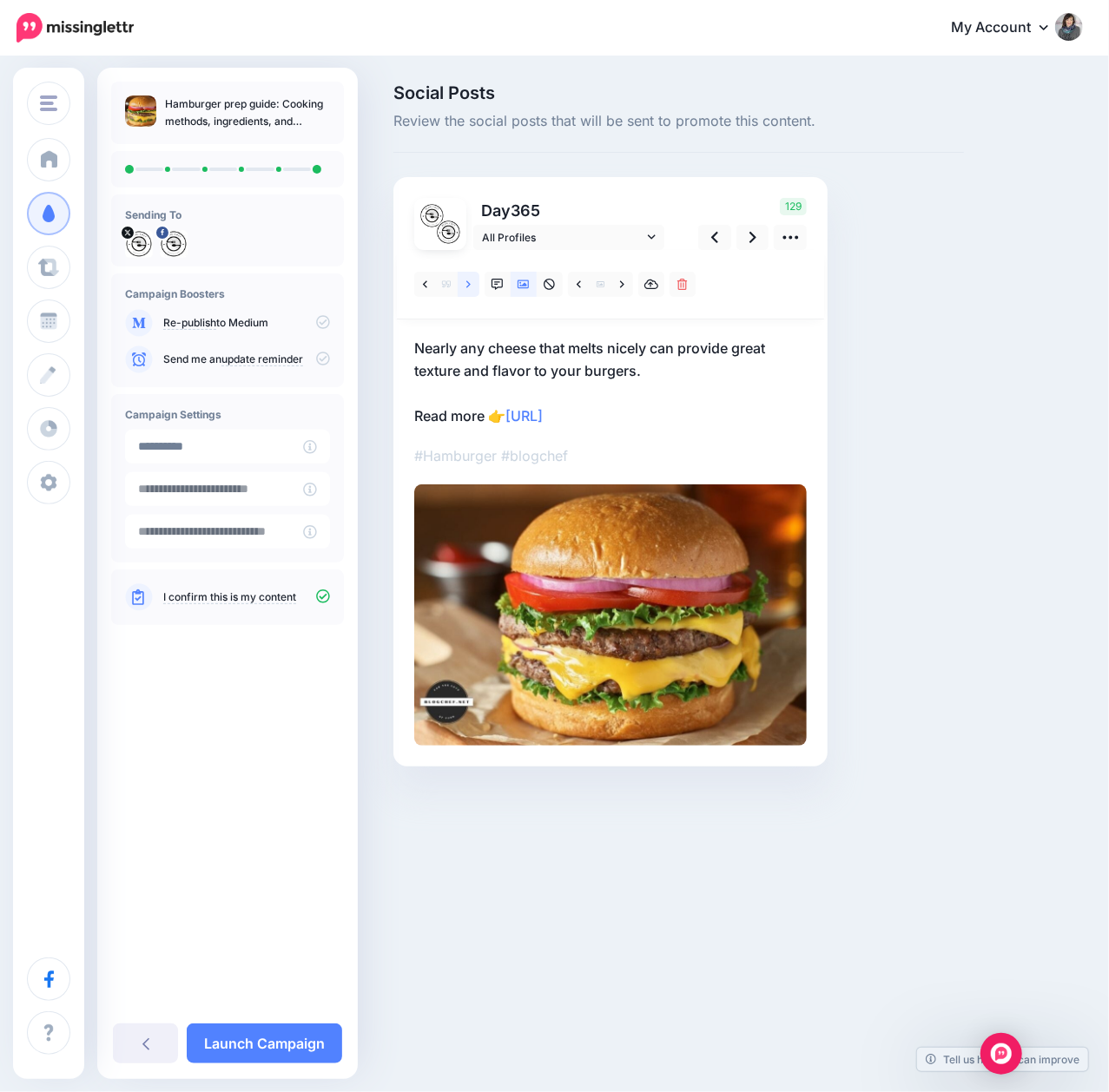
click at [470, 287] on icon at bounding box center [468, 284] width 5 height 12
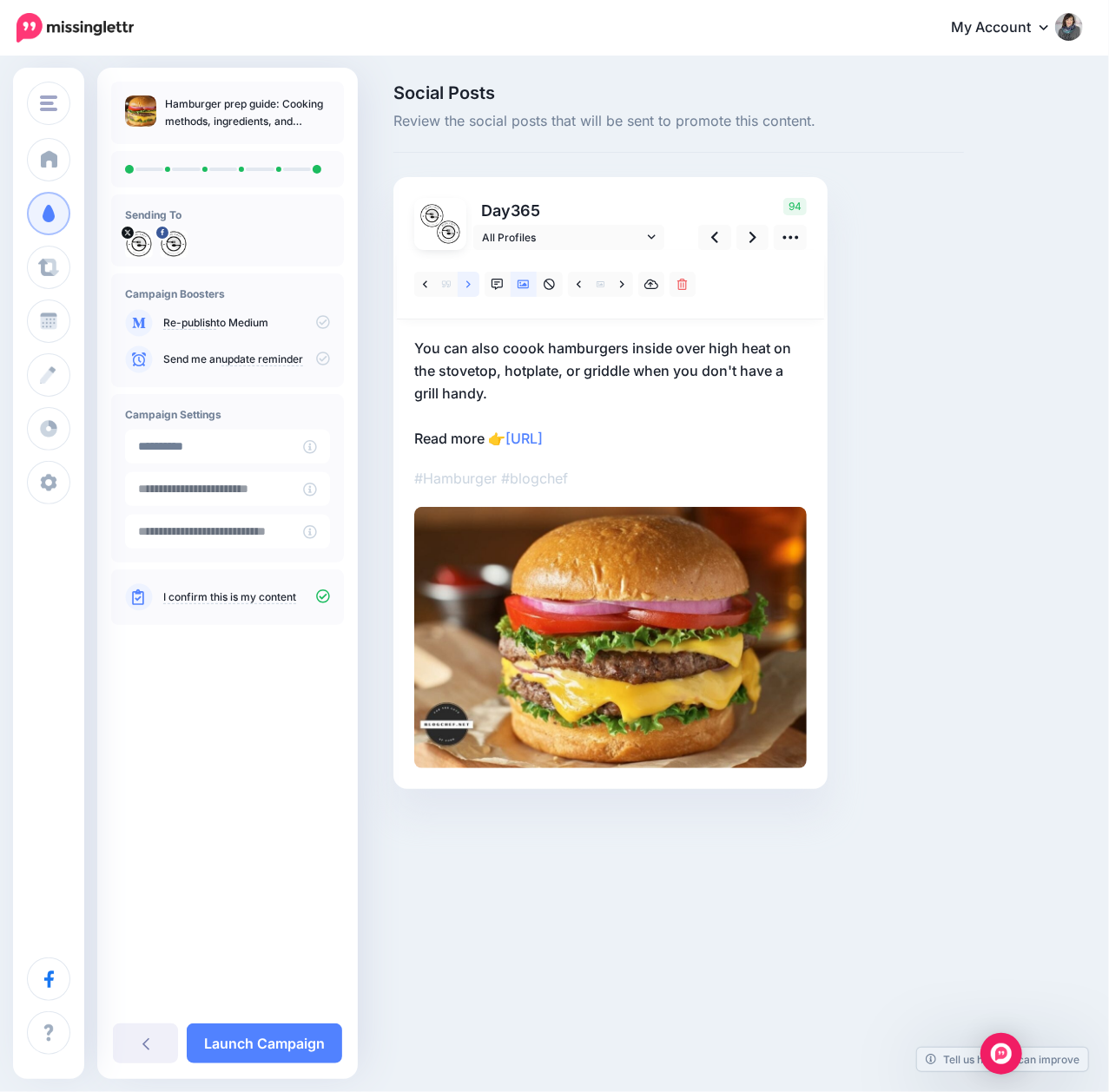
click at [469, 287] on icon at bounding box center [468, 284] width 5 height 12
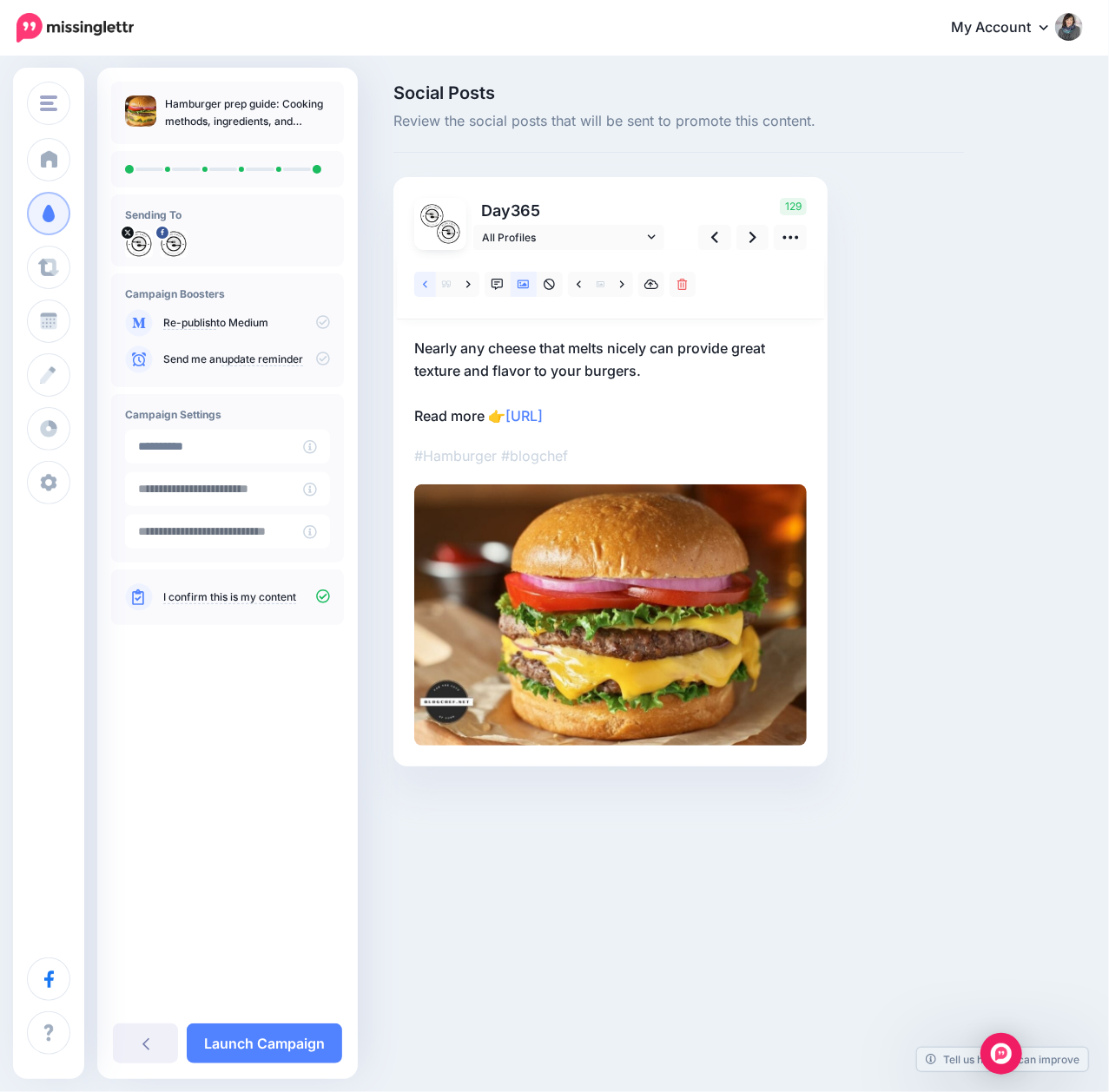
click at [426, 290] on icon at bounding box center [425, 284] width 5 height 12
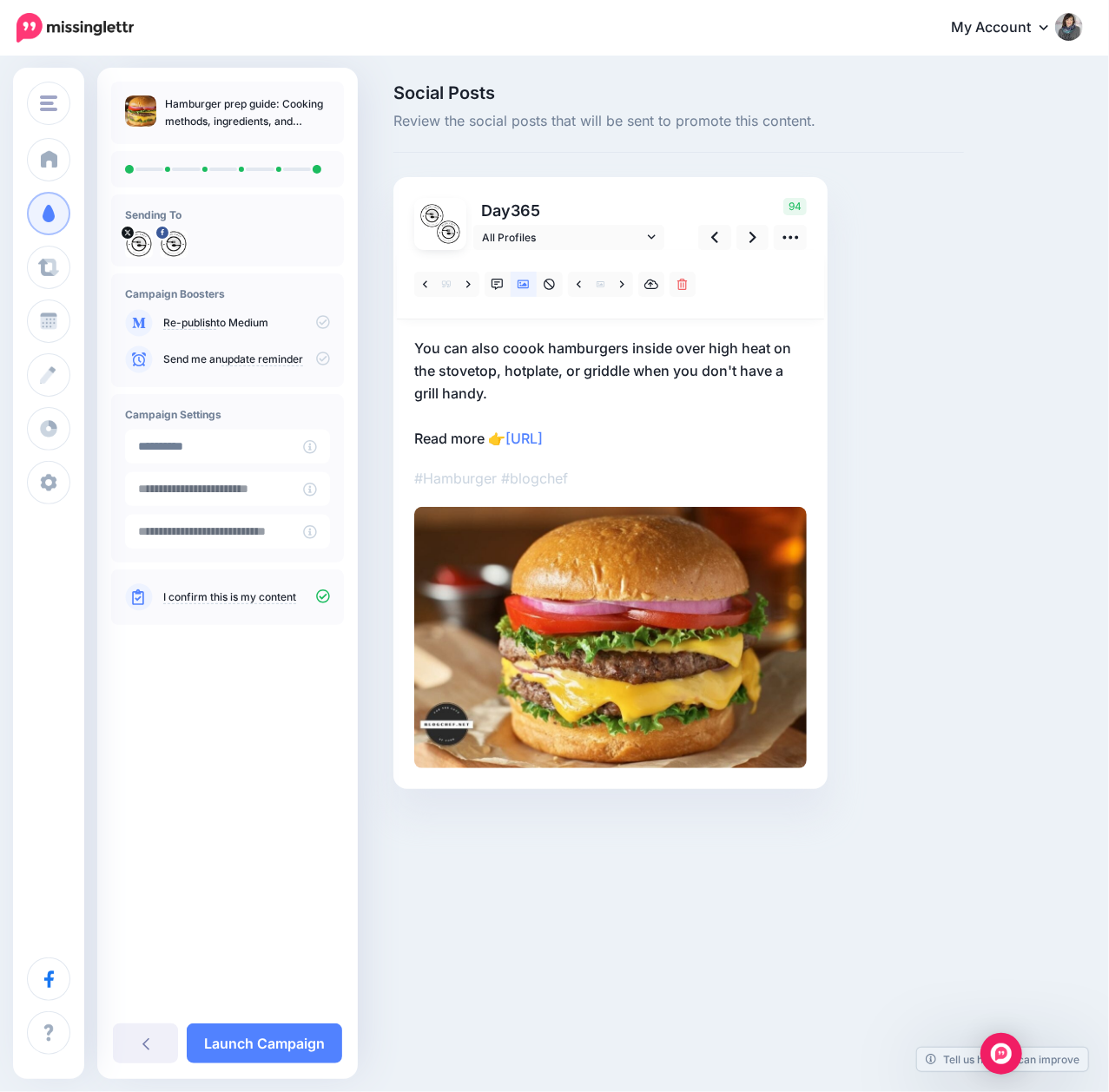
click at [519, 349] on p "You can also coook hamburgers inside over high heat on the stovetop, hotplate, …" at bounding box center [610, 393] width 392 height 113
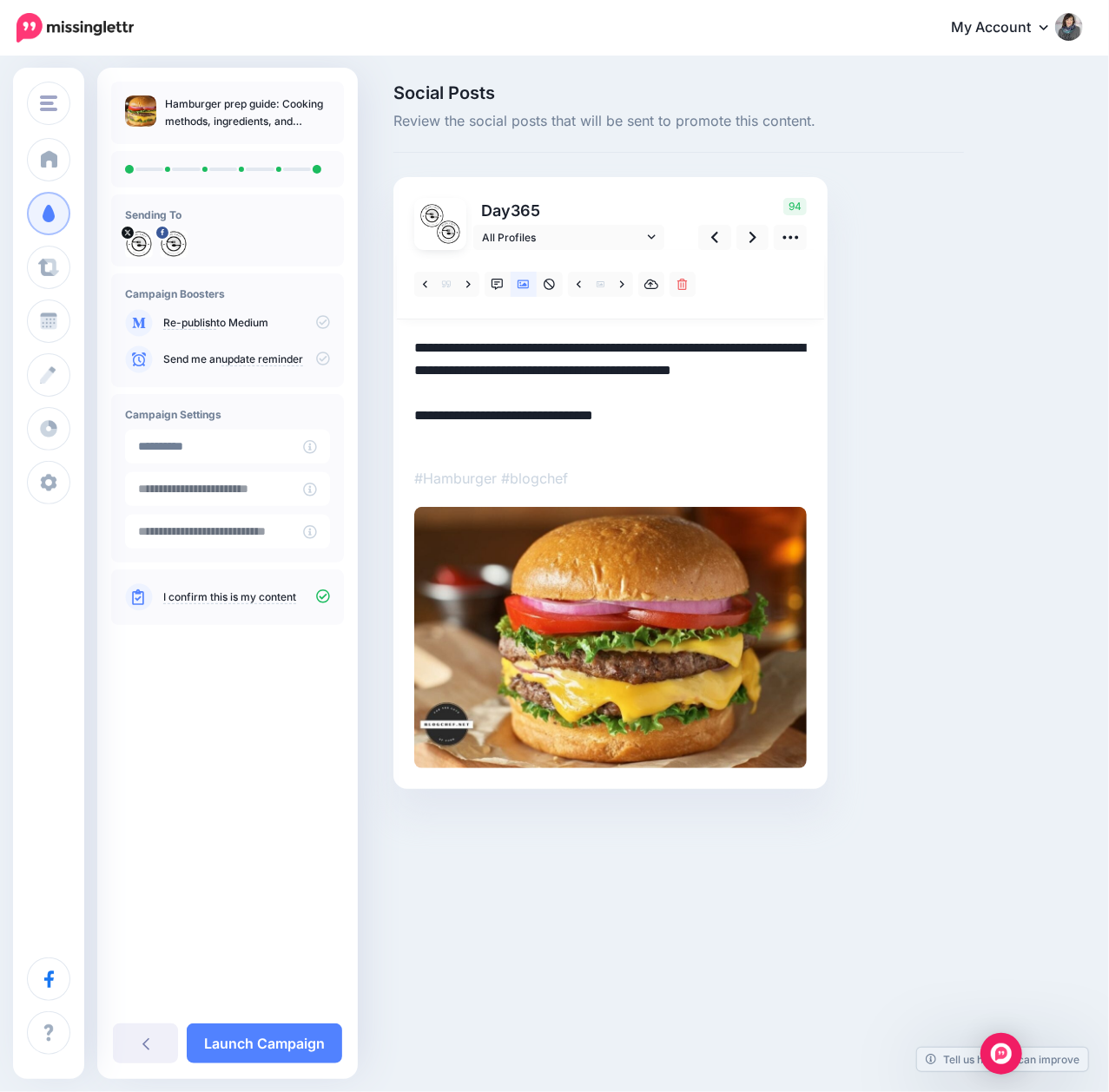
click at [519, 349] on textarea "**********" at bounding box center [610, 393] width 392 height 113
click at [747, 241] on link at bounding box center [752, 238] width 33 height 25
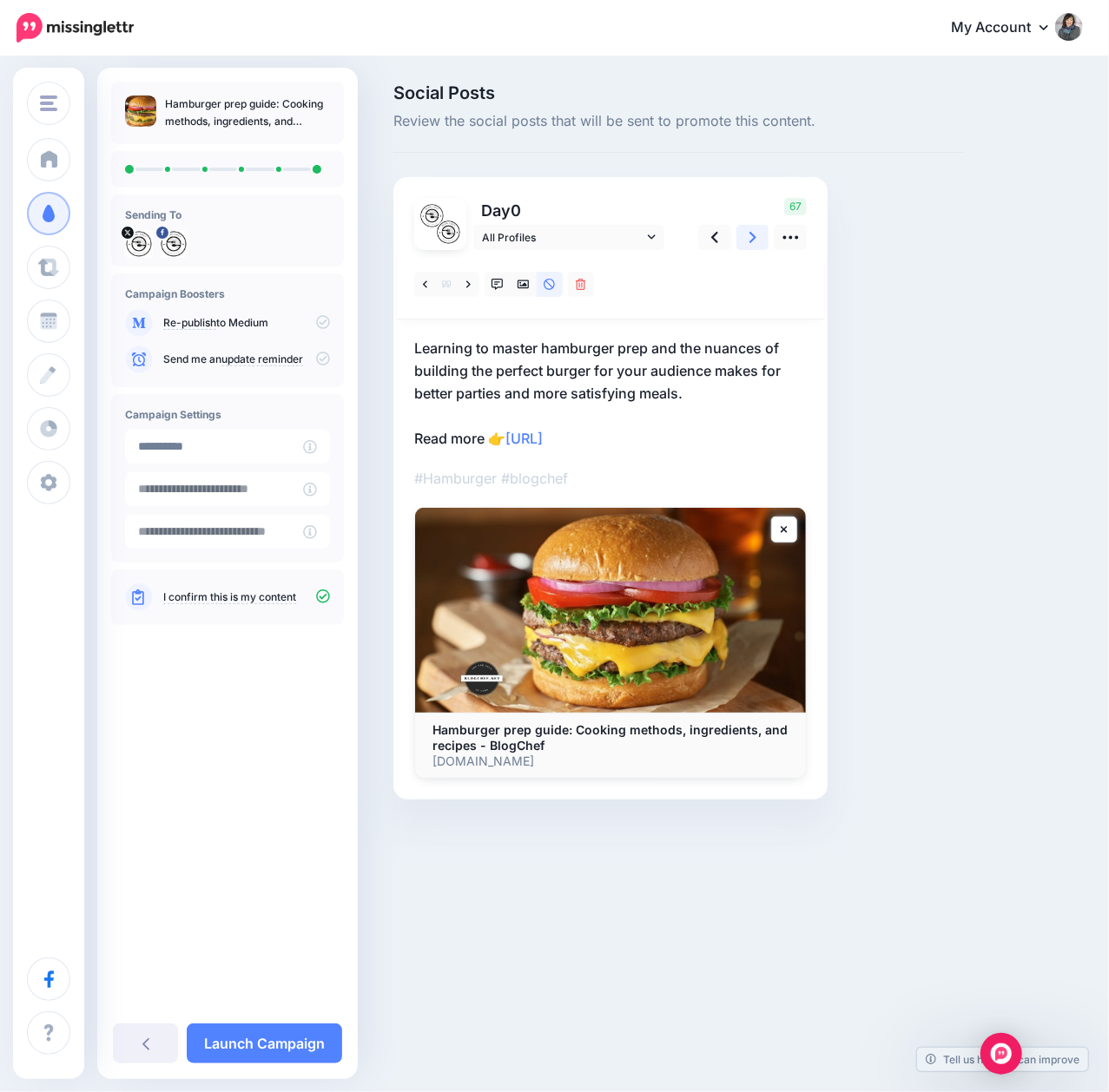
click at [747, 241] on link at bounding box center [752, 238] width 33 height 25
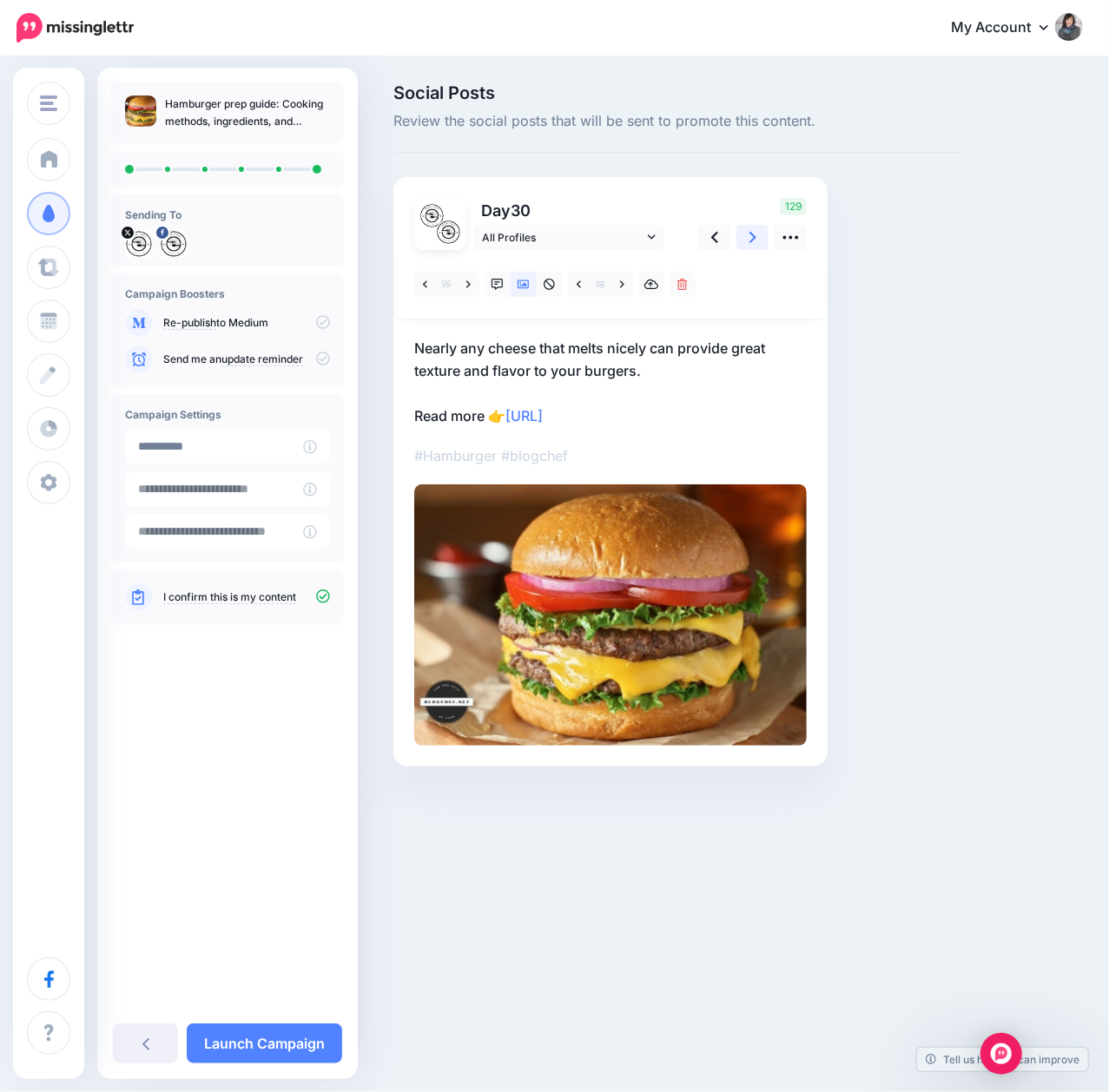
click at [747, 241] on link at bounding box center [752, 238] width 33 height 25
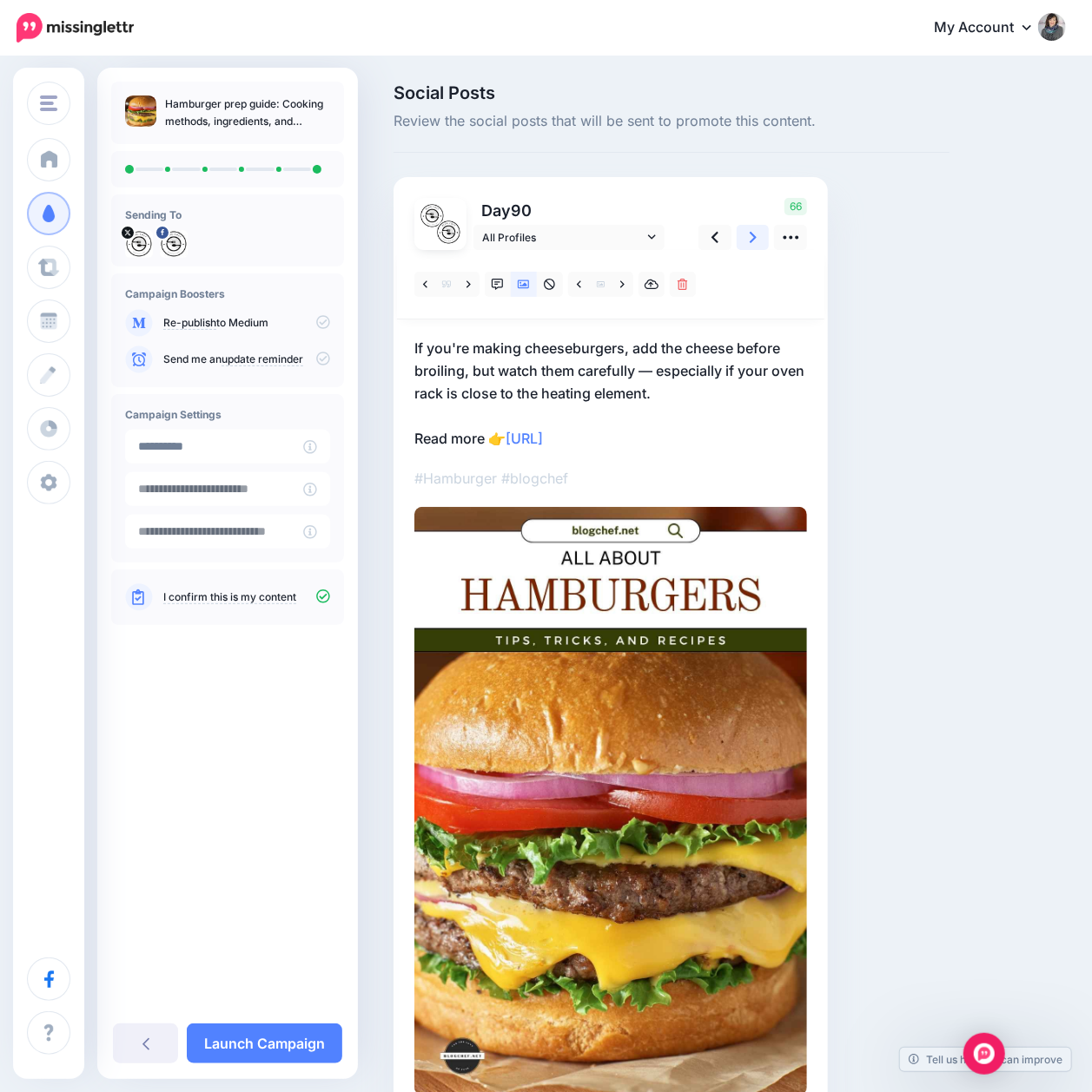
click at [747, 241] on link at bounding box center [753, 238] width 33 height 25
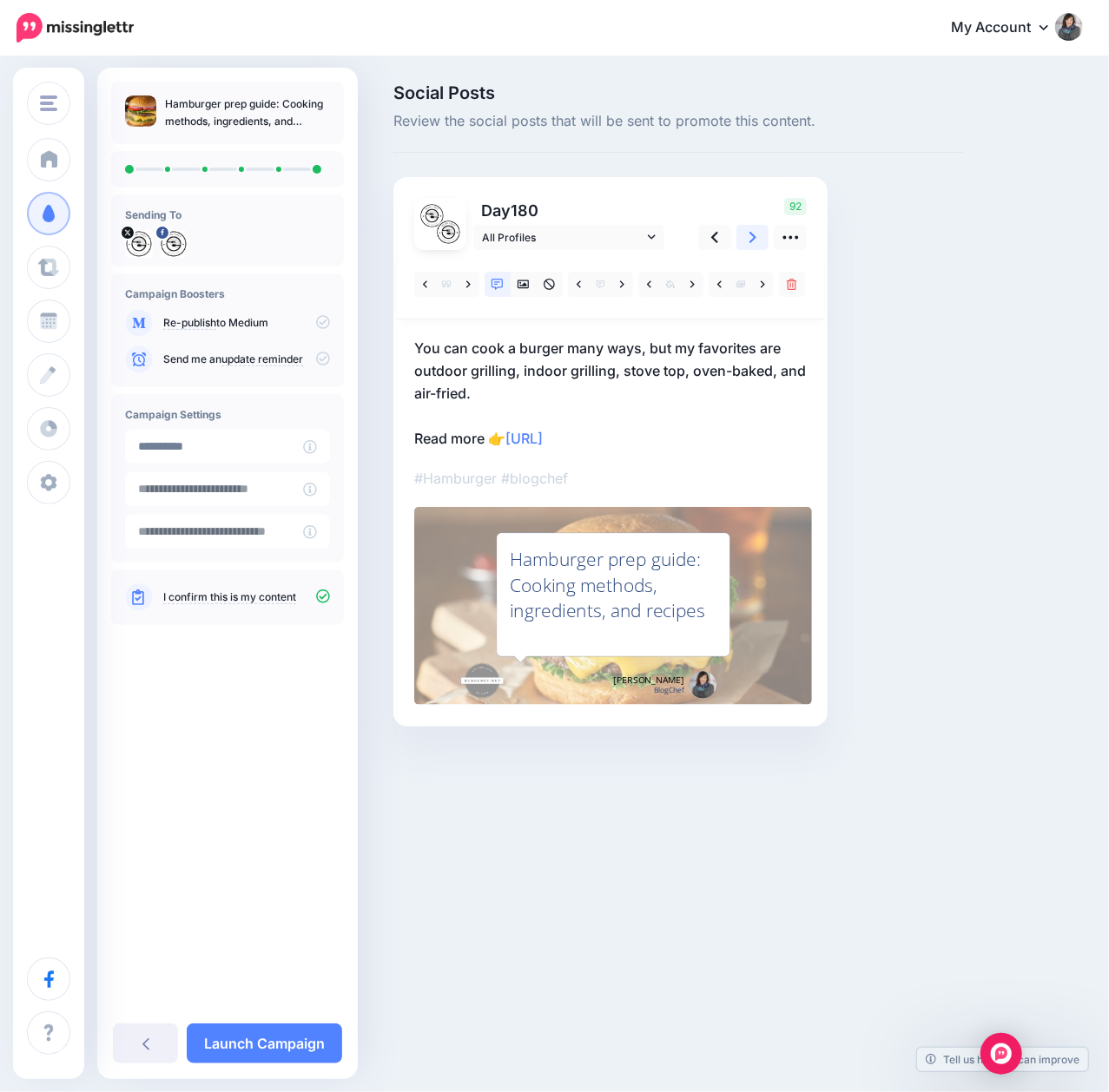
click at [747, 241] on link at bounding box center [752, 238] width 33 height 25
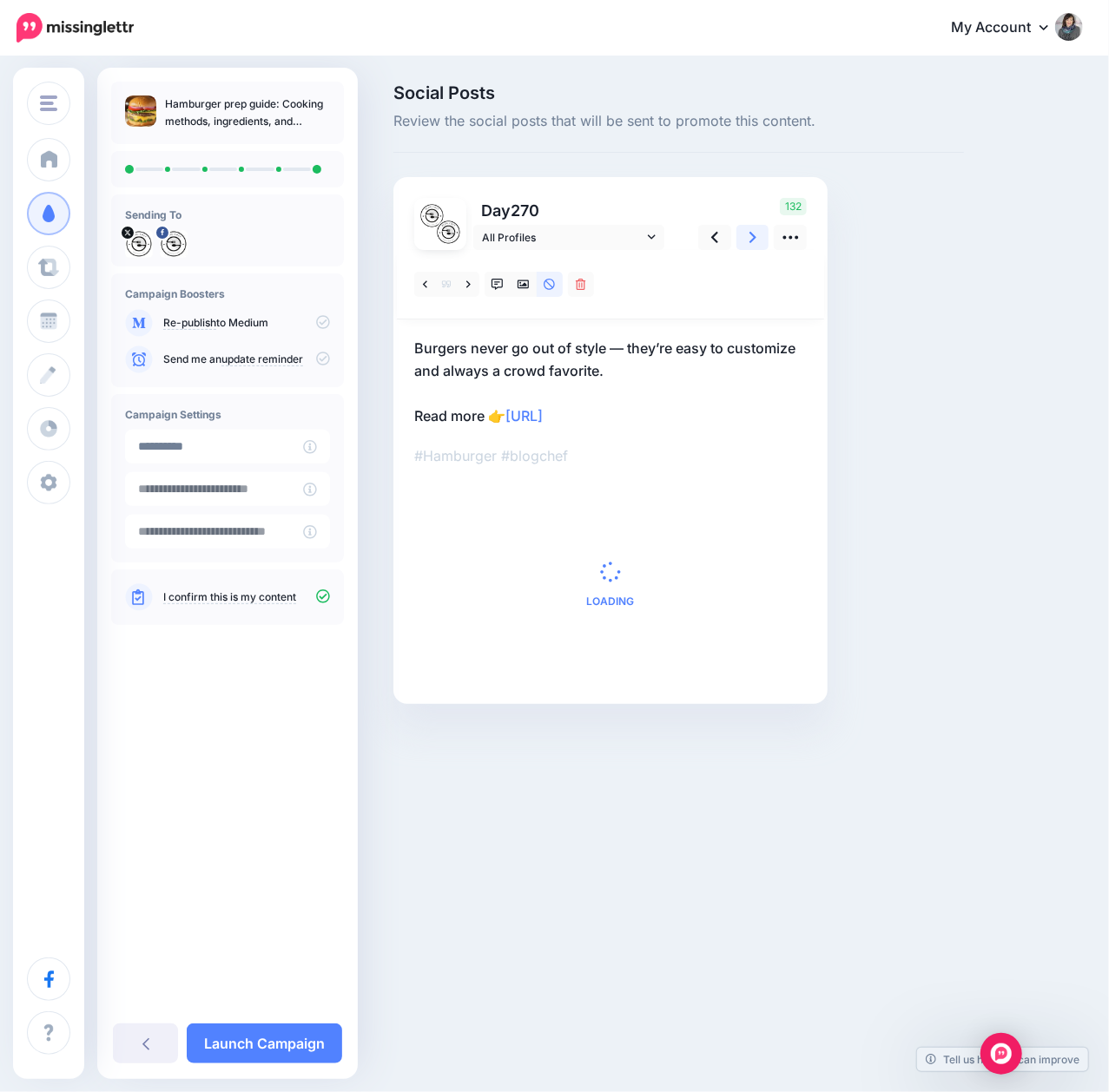
click at [747, 241] on link at bounding box center [752, 238] width 33 height 25
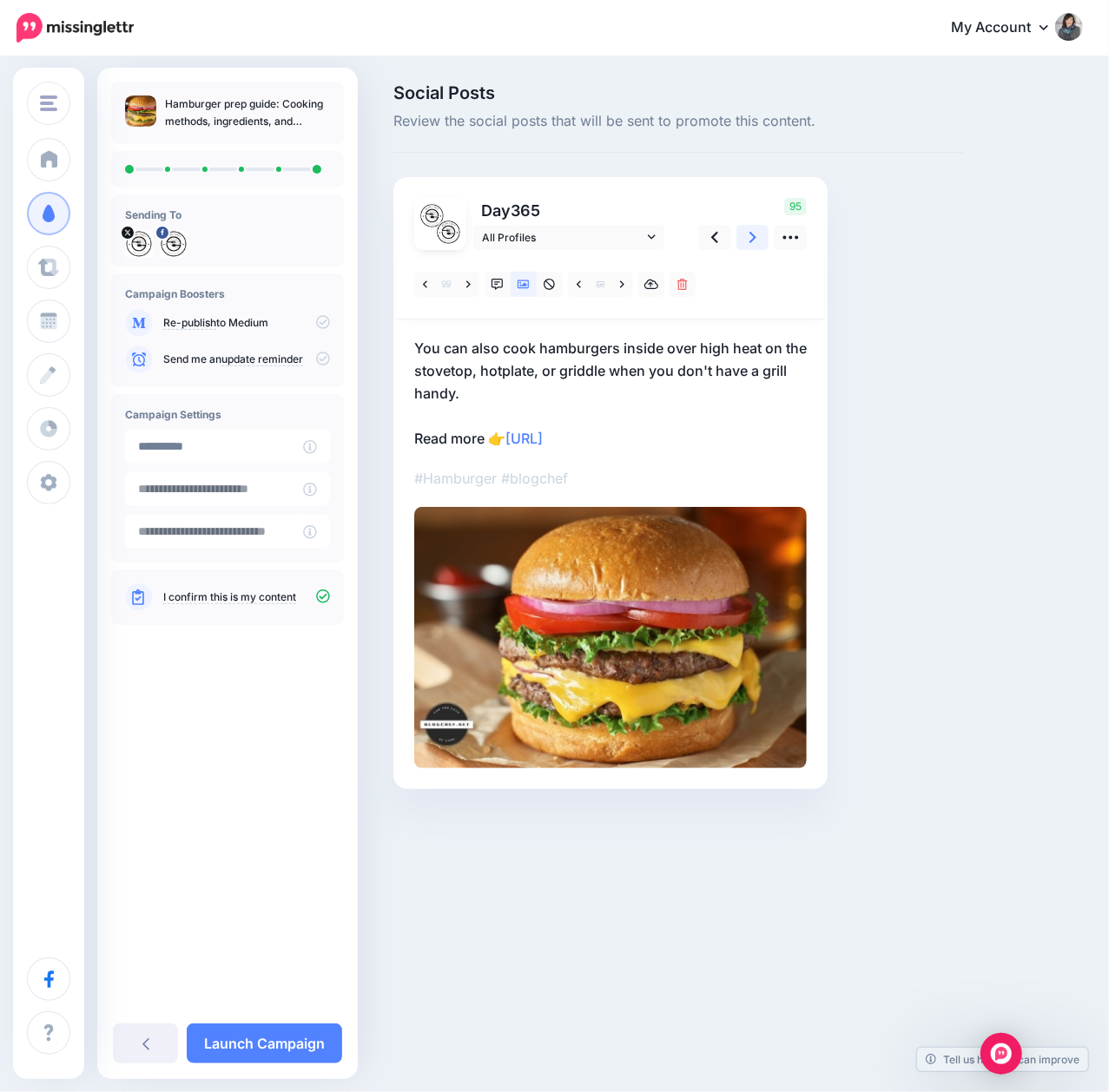
click at [747, 241] on link at bounding box center [752, 238] width 33 height 25
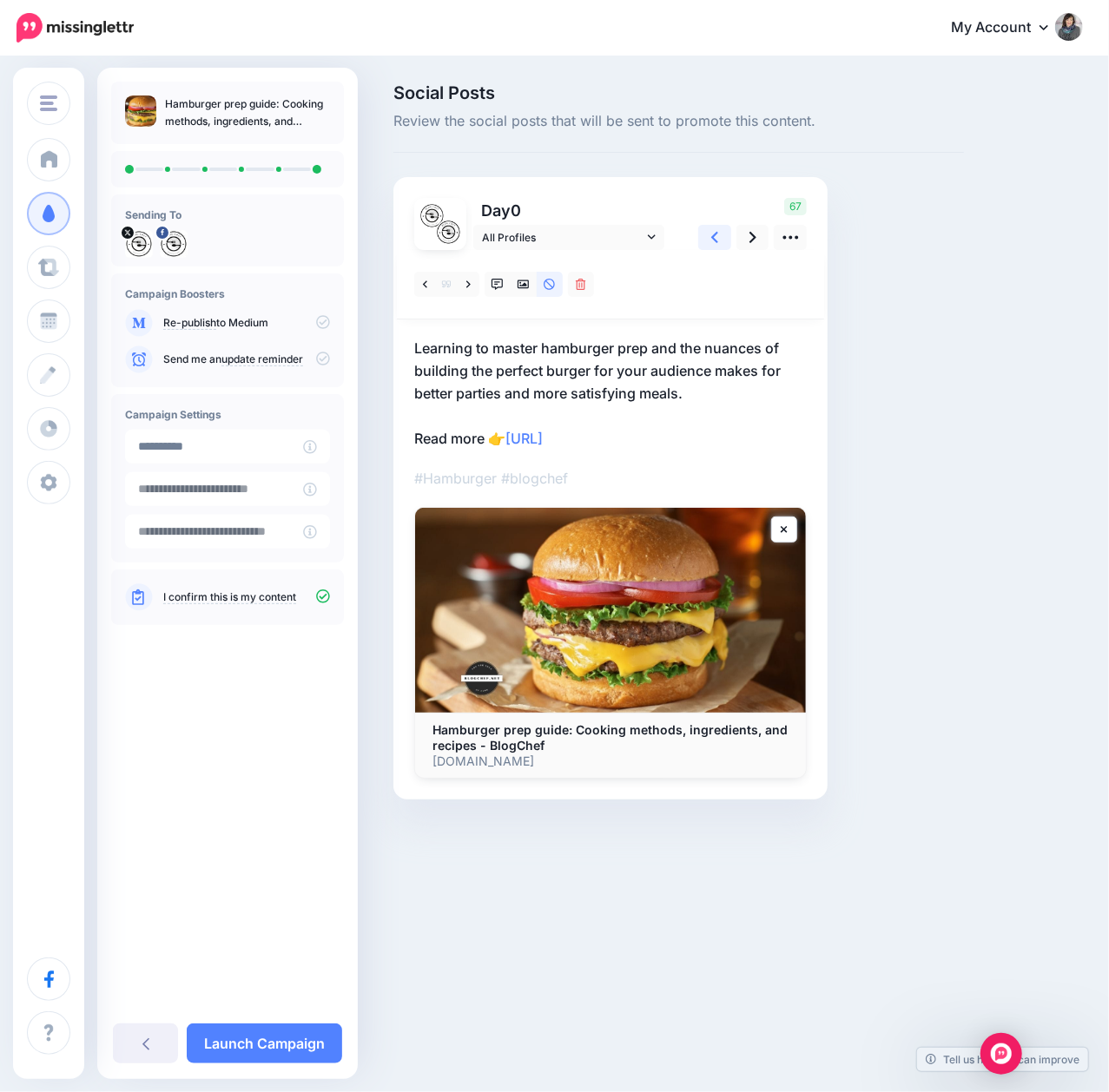
click at [712, 241] on icon at bounding box center [715, 238] width 7 height 18
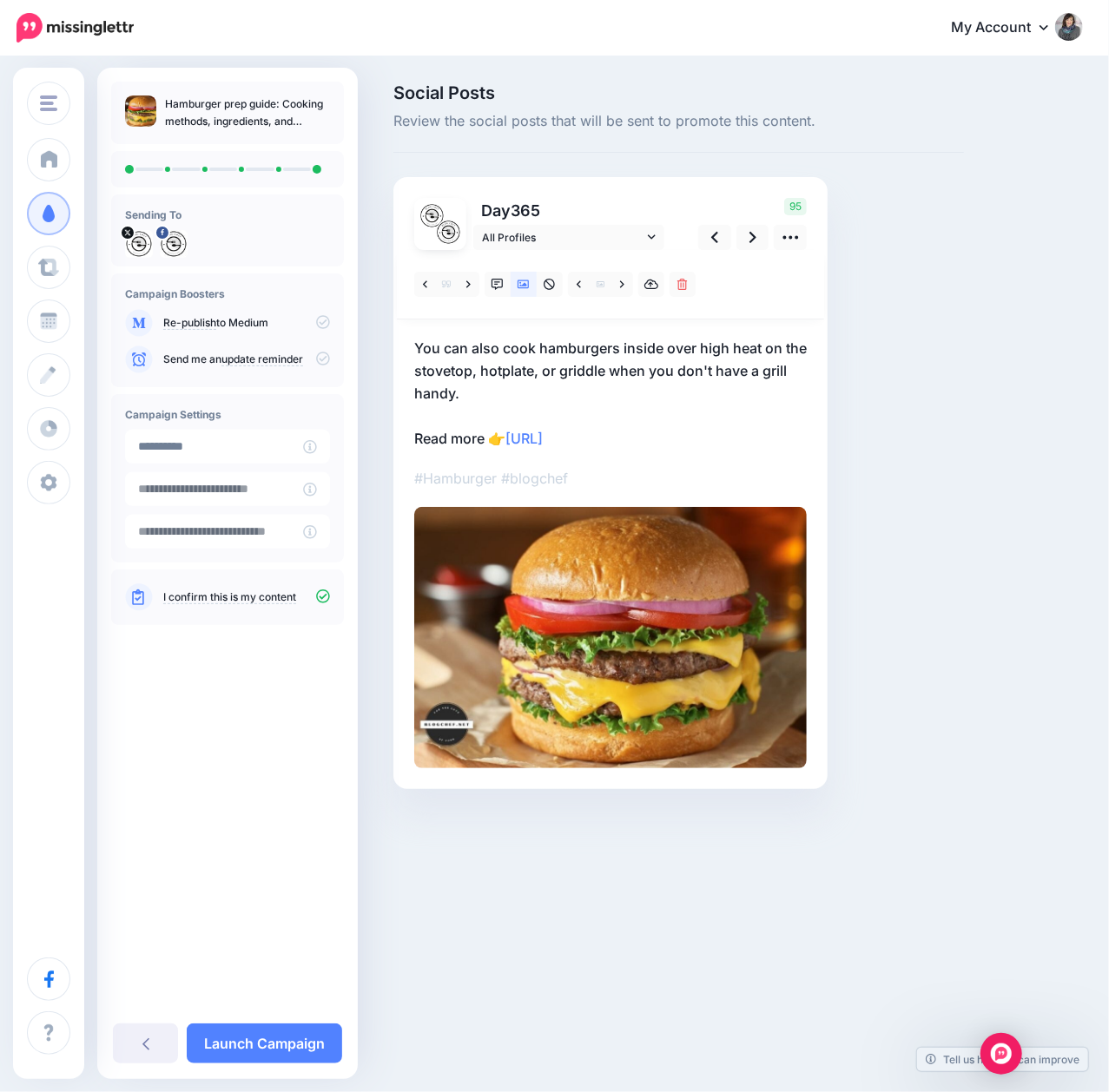
click at [491, 345] on p "You can also cook hamburgers inside over high heat on the stovetop, hotplate, o…" at bounding box center [610, 393] width 392 height 113
click at [0, 0] on textarea "**********" at bounding box center [0, 0] width 0 height 0
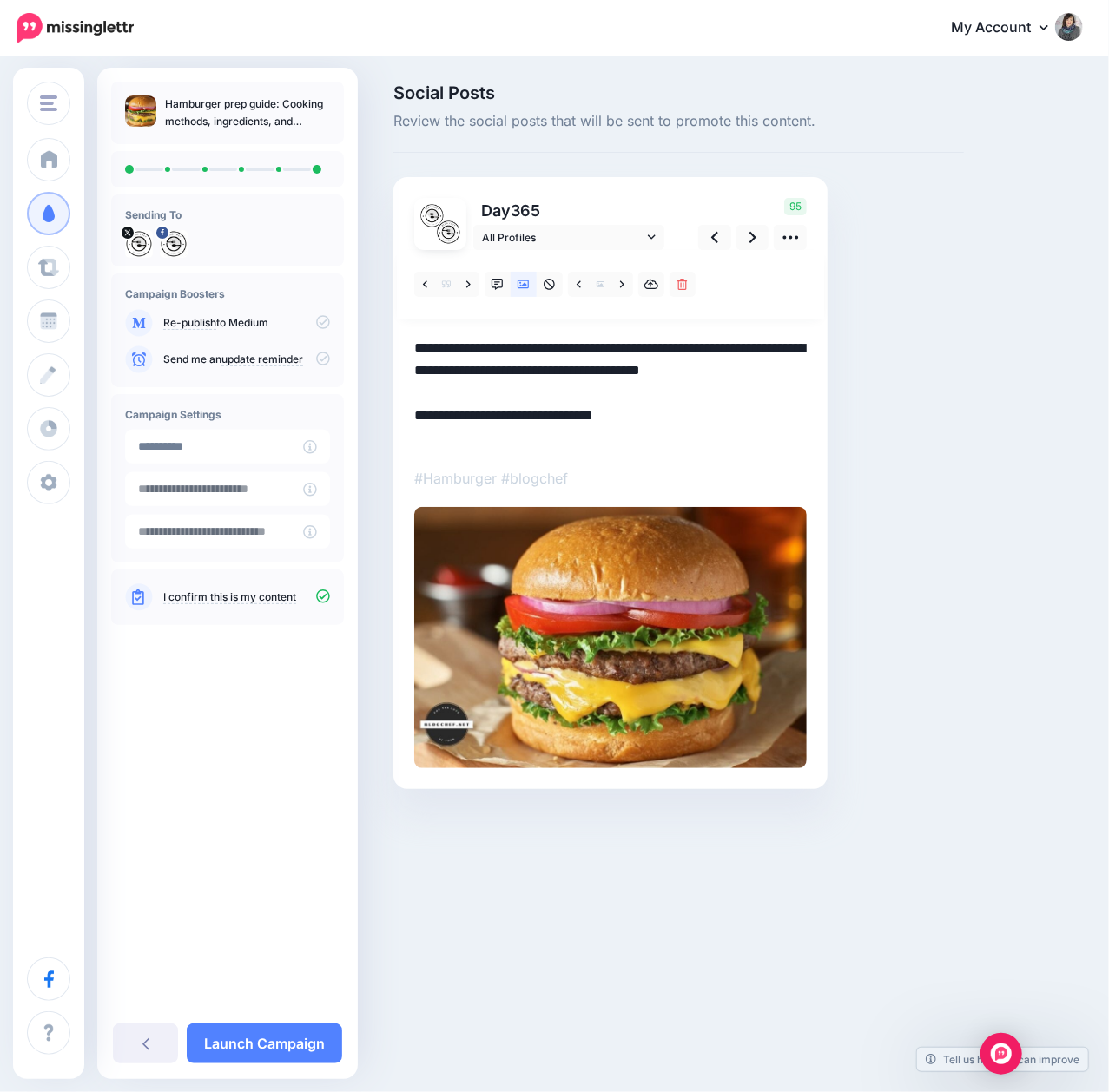
type textarea "**********"
click at [888, 405] on div "Social Posts Review the social posts that will be sent to promote this content.…" at bounding box center [678, 463] width 596 height 757
click at [751, 232] on icon at bounding box center [753, 238] width 7 height 18
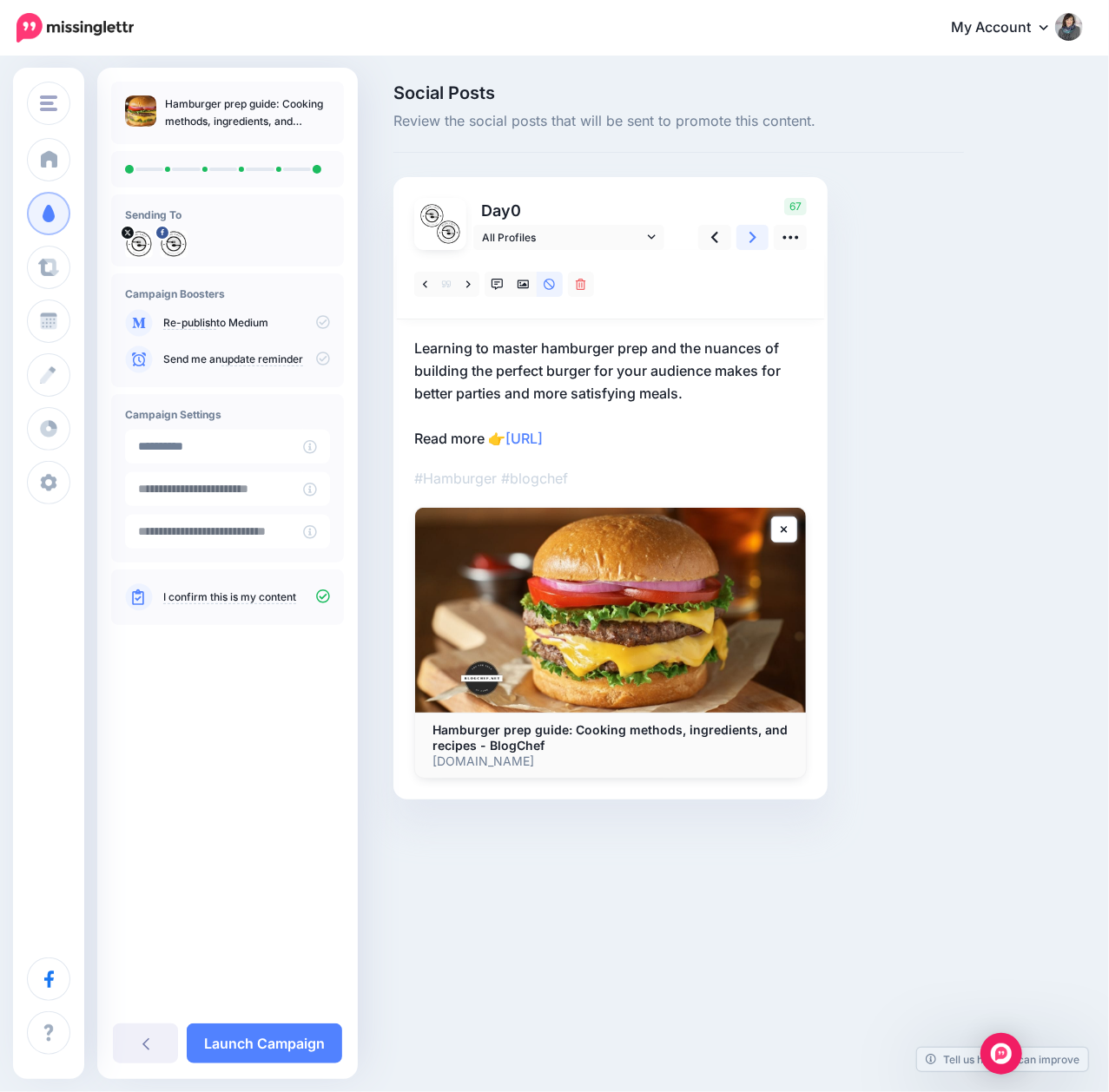
click at [747, 238] on link at bounding box center [752, 238] width 33 height 25
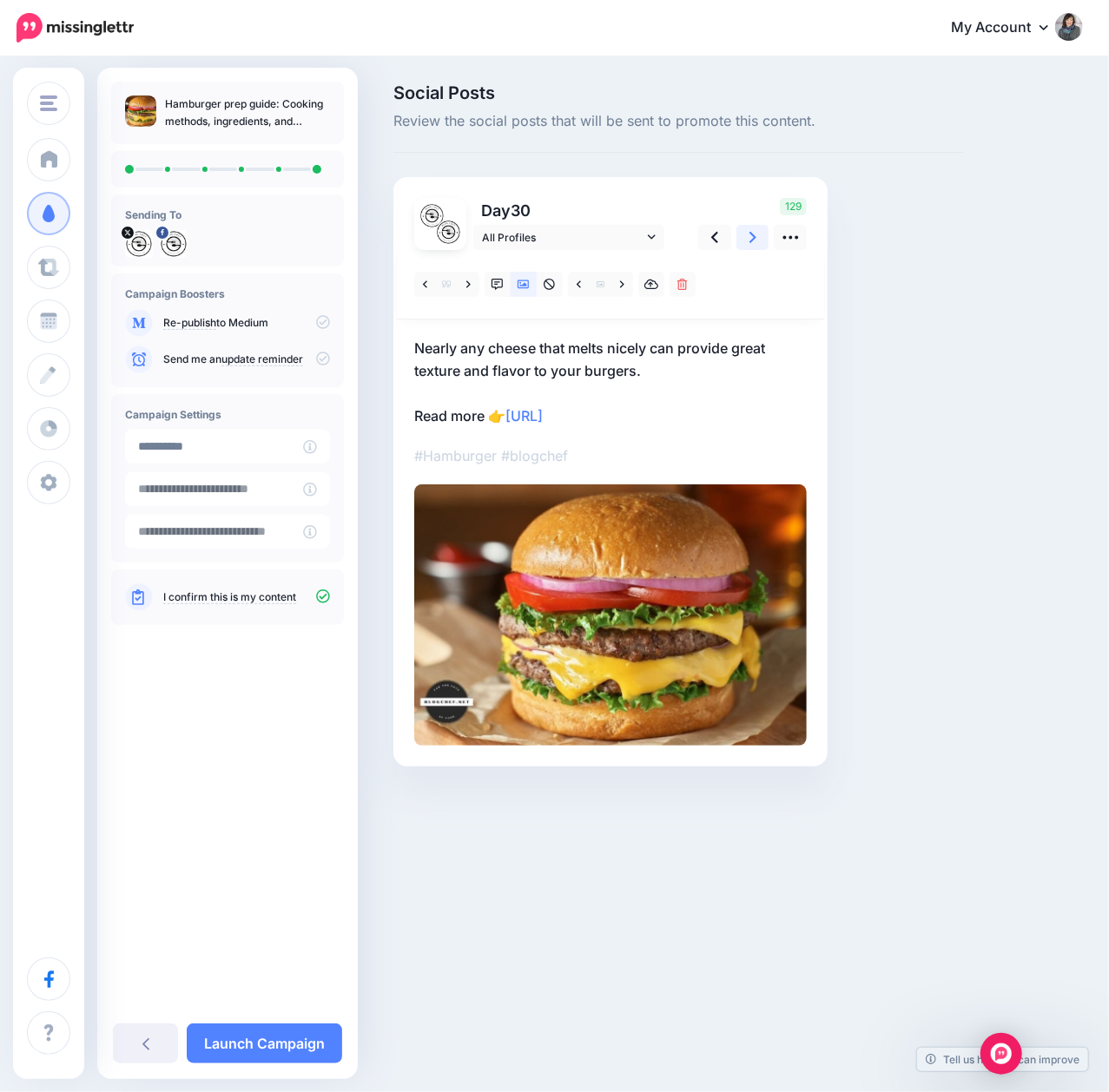
click at [747, 238] on link at bounding box center [752, 238] width 33 height 25
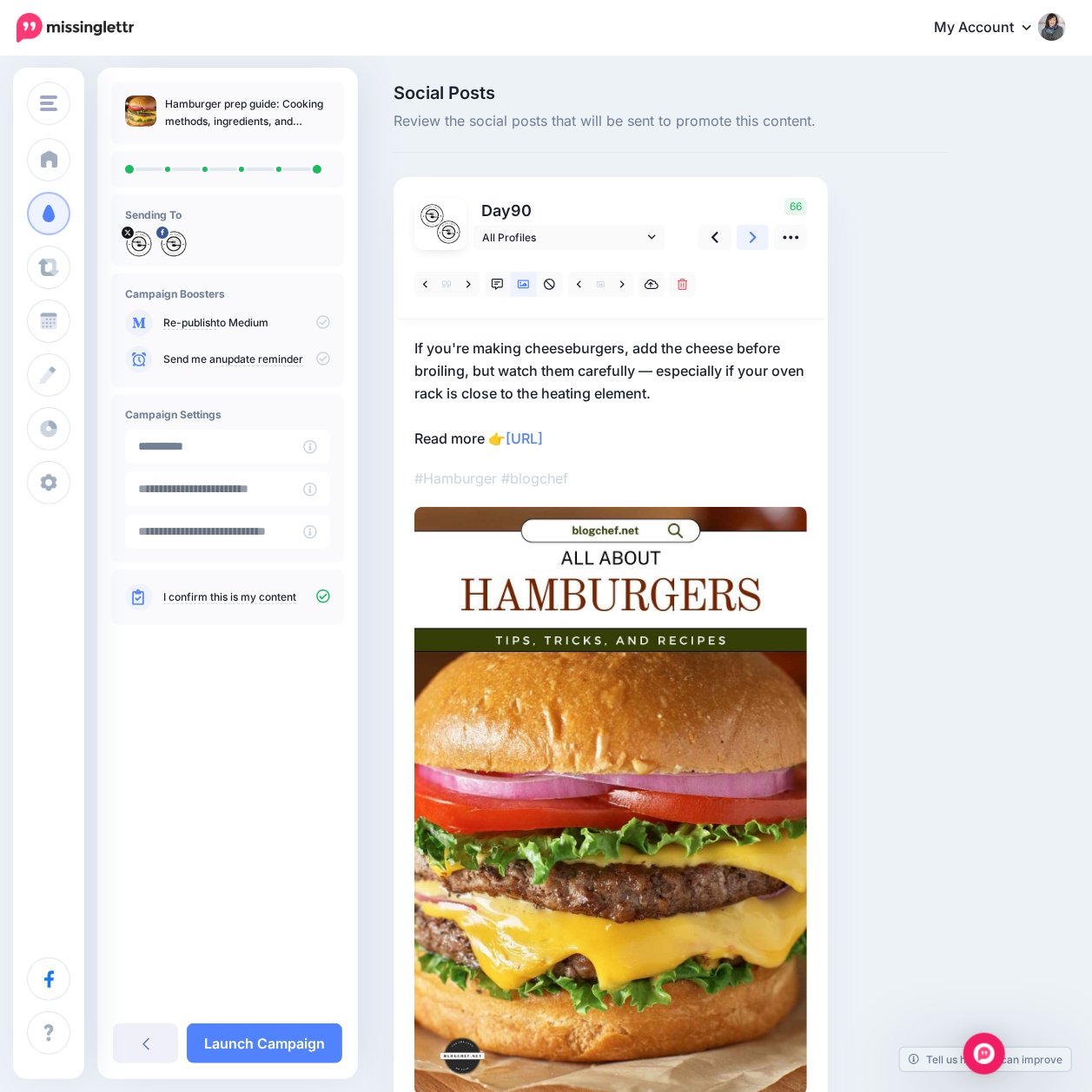
click at [747, 238] on link at bounding box center [753, 238] width 33 height 25
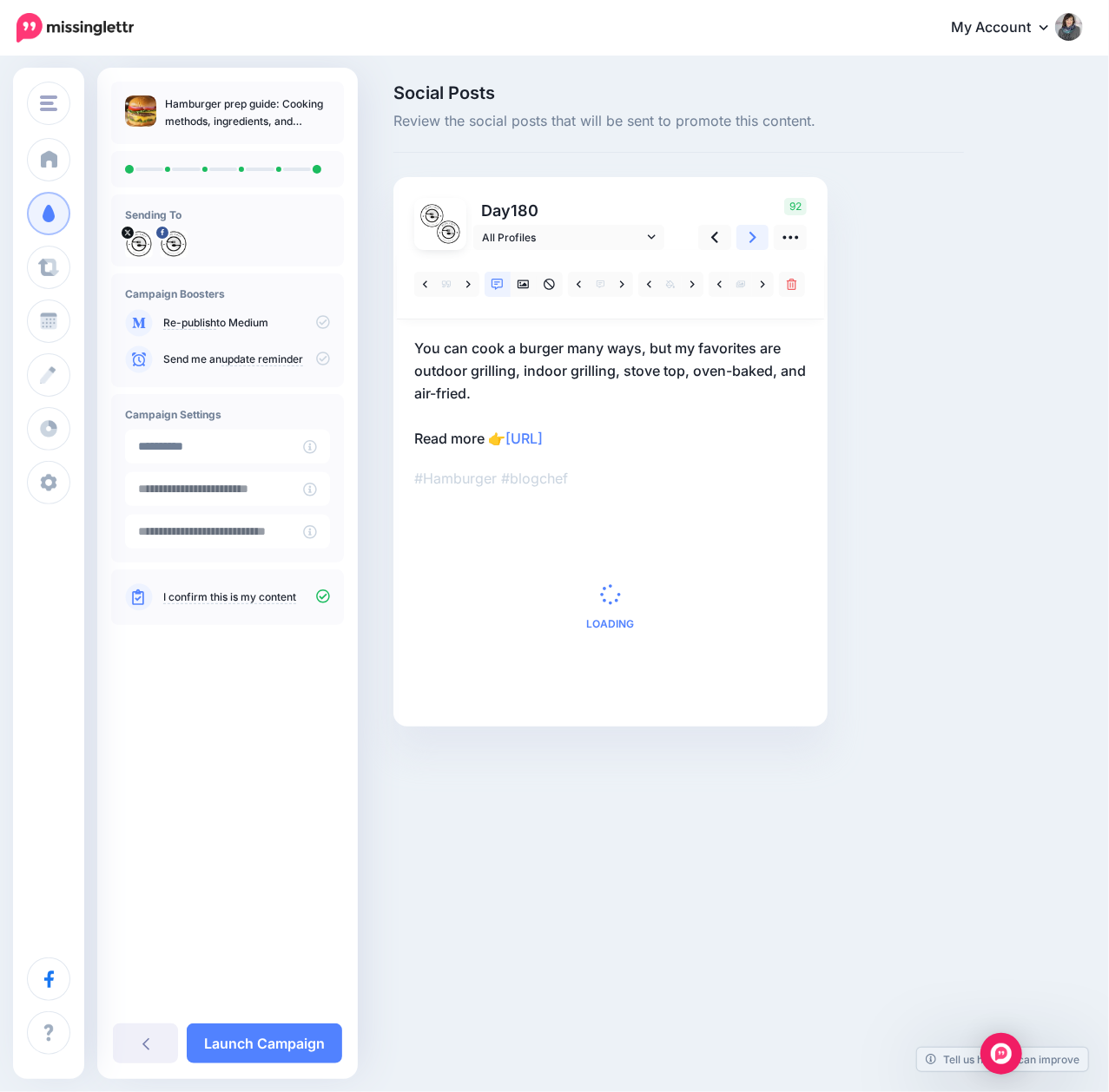
click at [747, 238] on link at bounding box center [752, 238] width 33 height 25
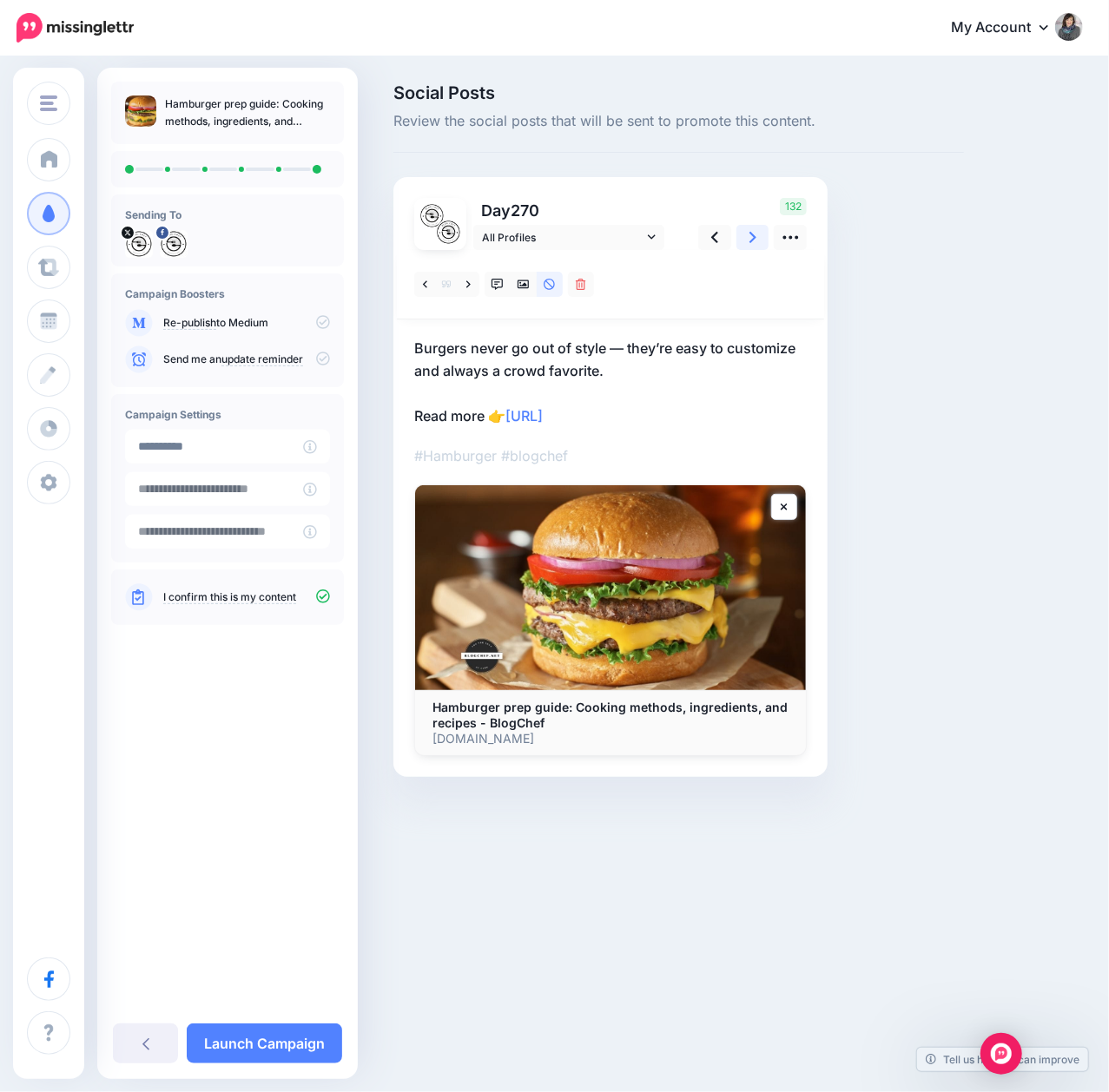
click at [747, 238] on link at bounding box center [752, 238] width 33 height 25
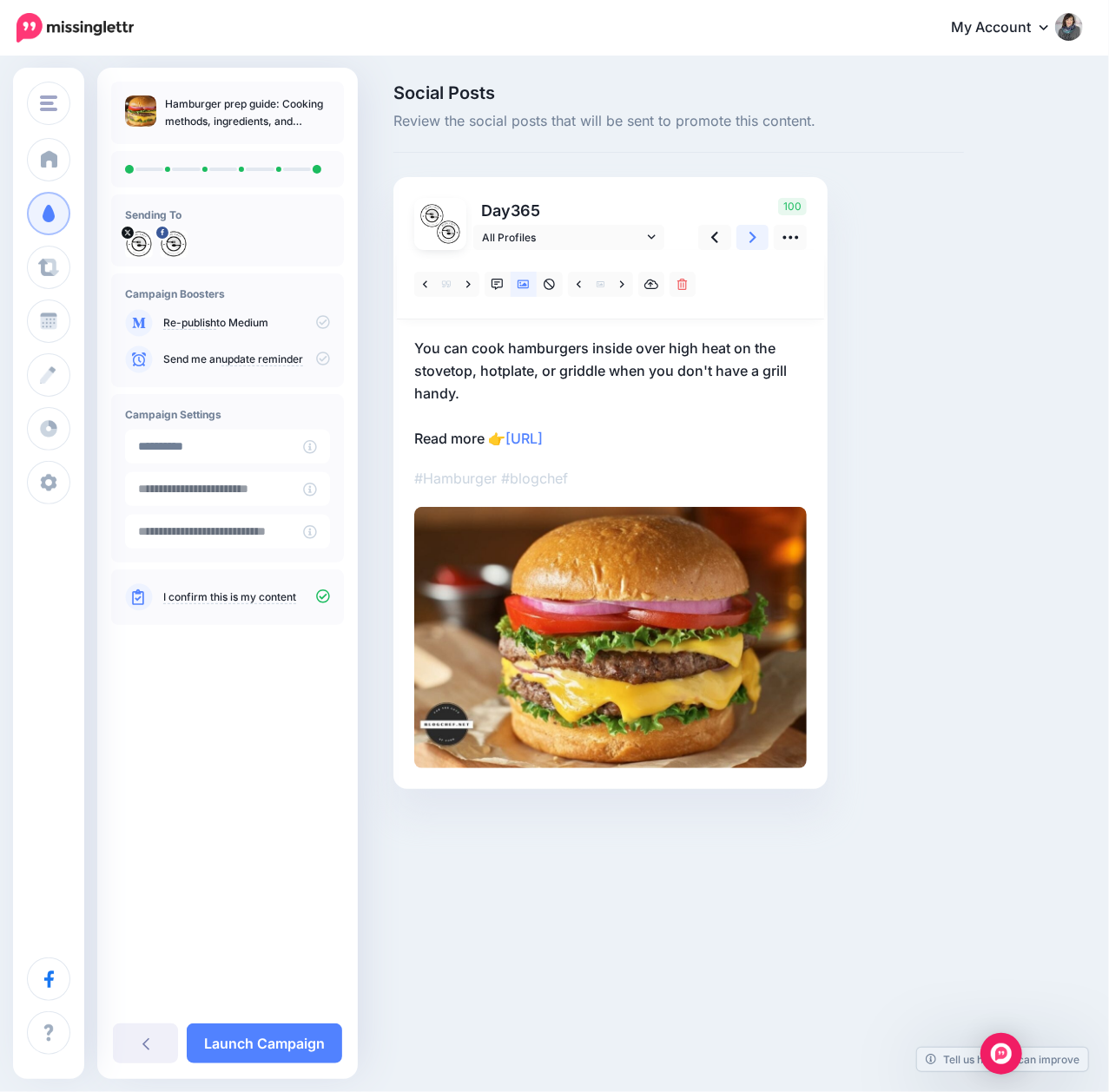
click at [751, 236] on icon at bounding box center [753, 238] width 7 height 18
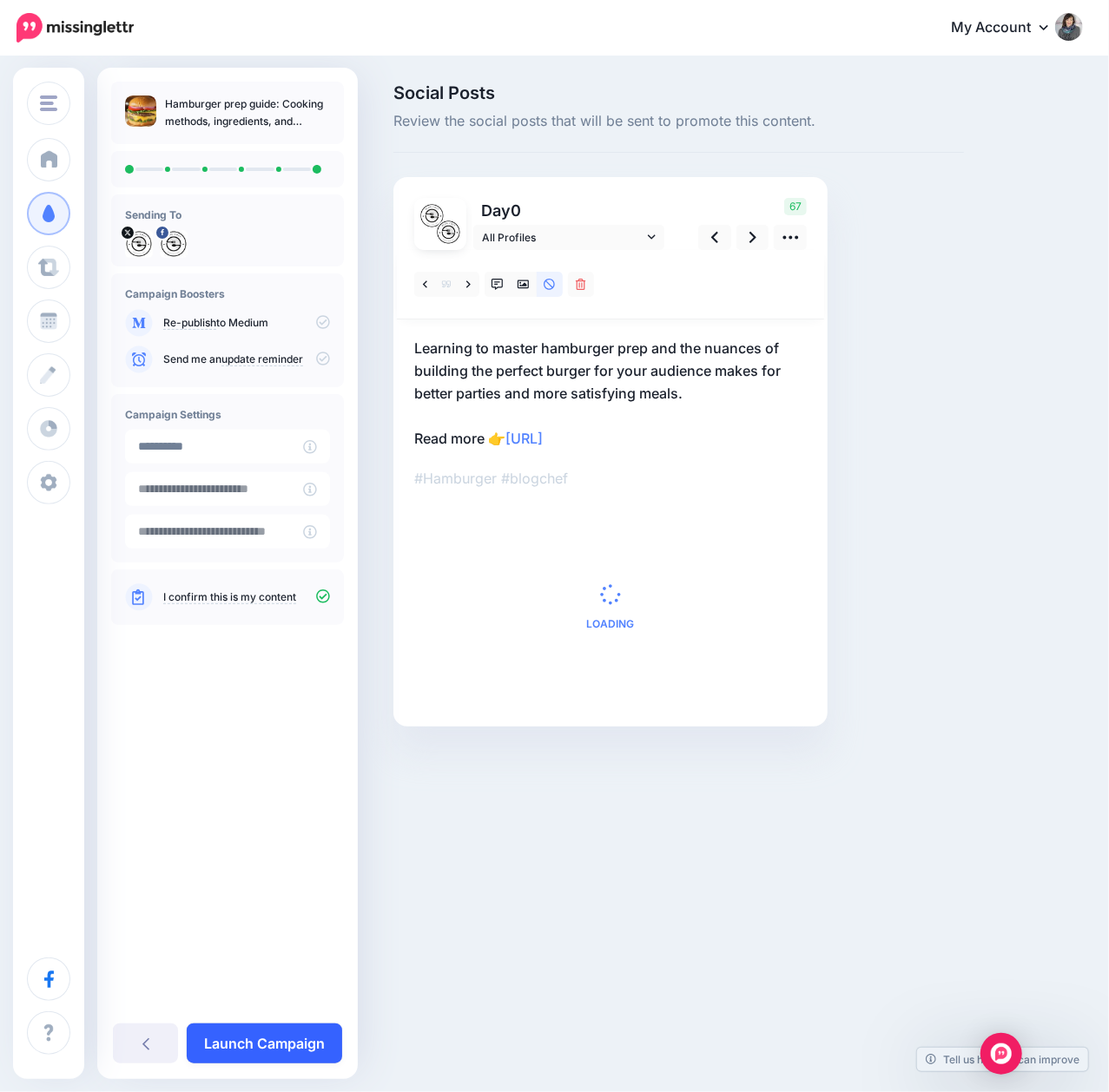
click at [278, 1038] on link "Launch Campaign" at bounding box center [264, 1044] width 155 height 40
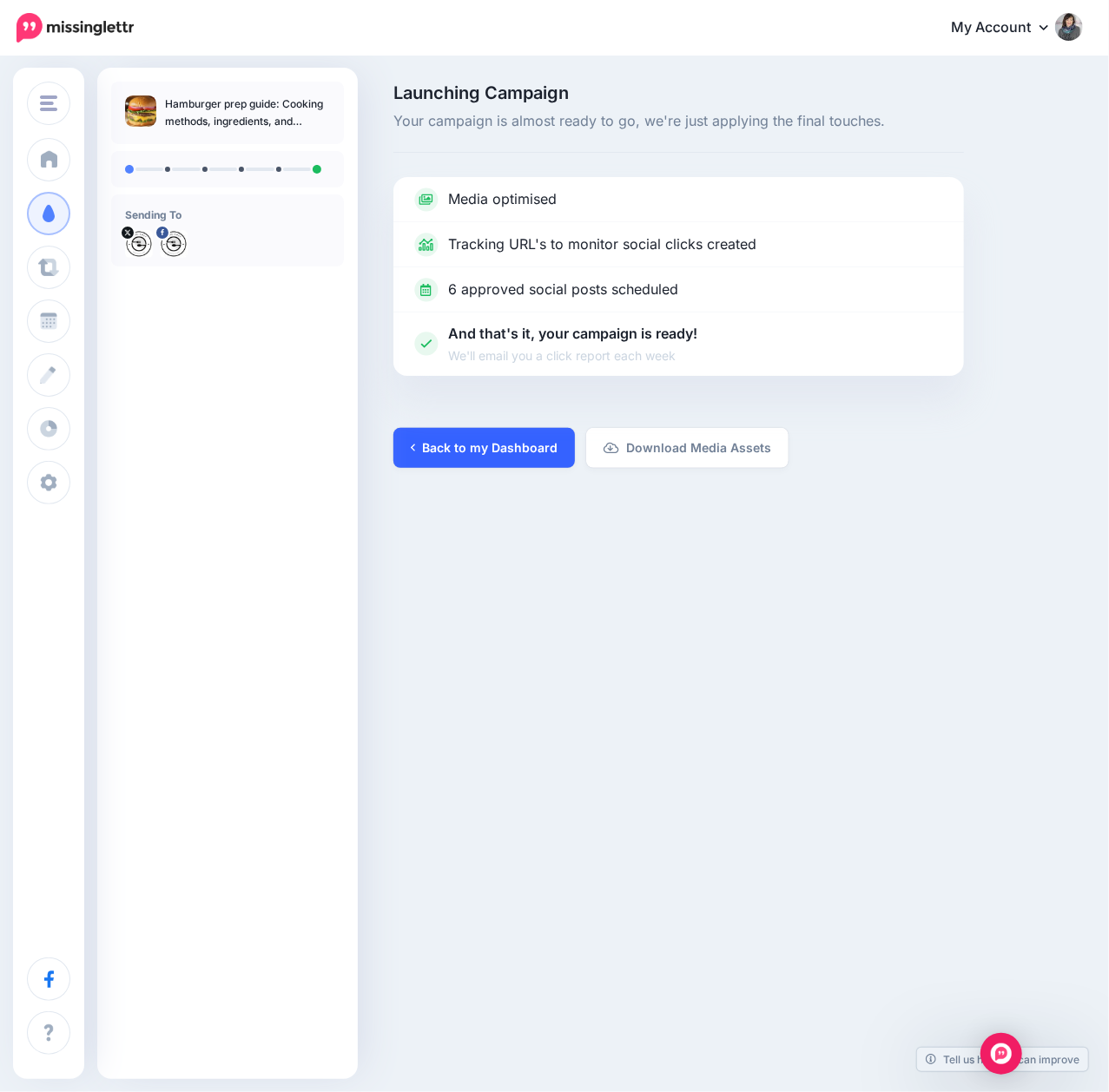
click at [522, 463] on link "Back to my Dashboard" at bounding box center [484, 448] width 182 height 40
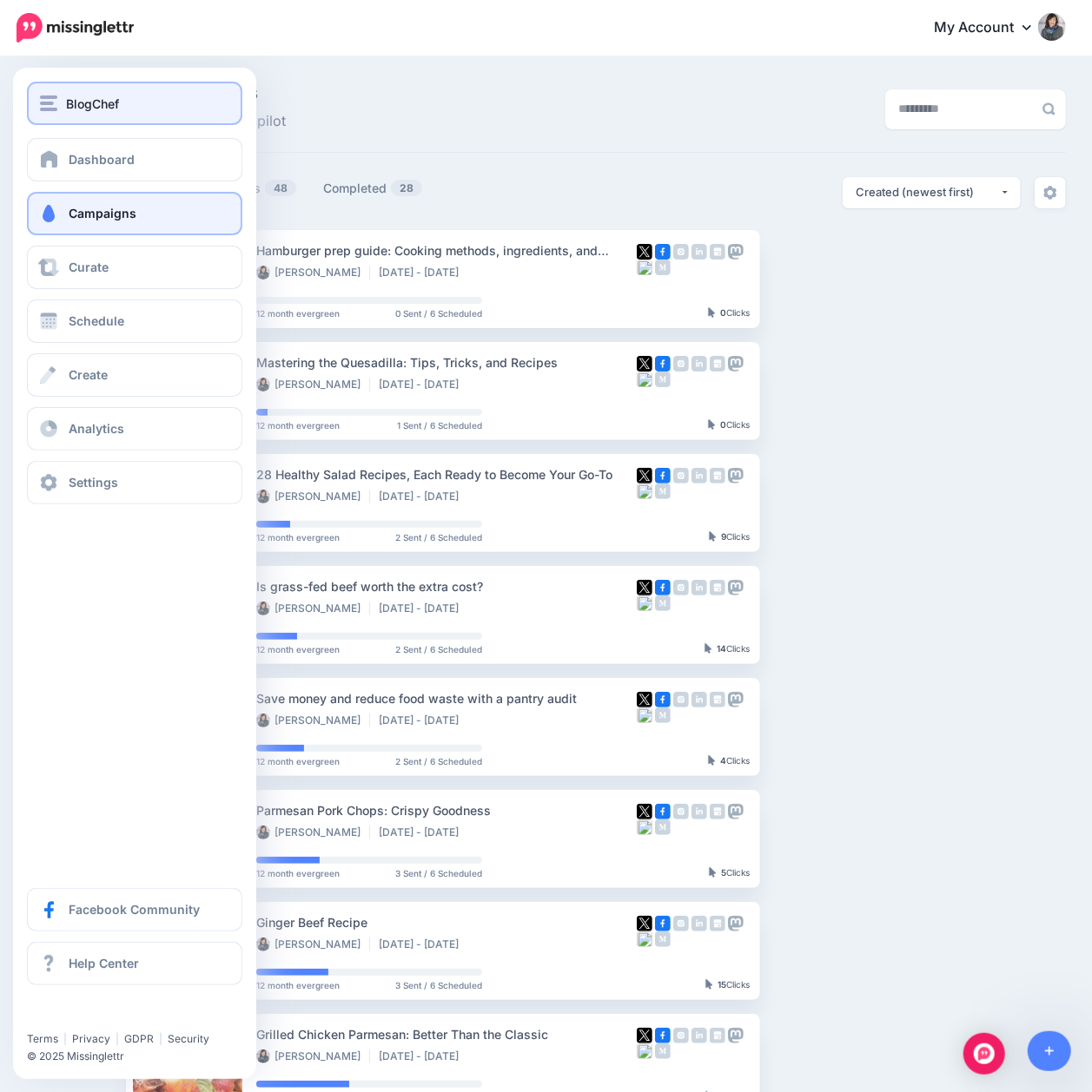
click at [50, 108] on img "button" at bounding box center [48, 103] width 17 height 15
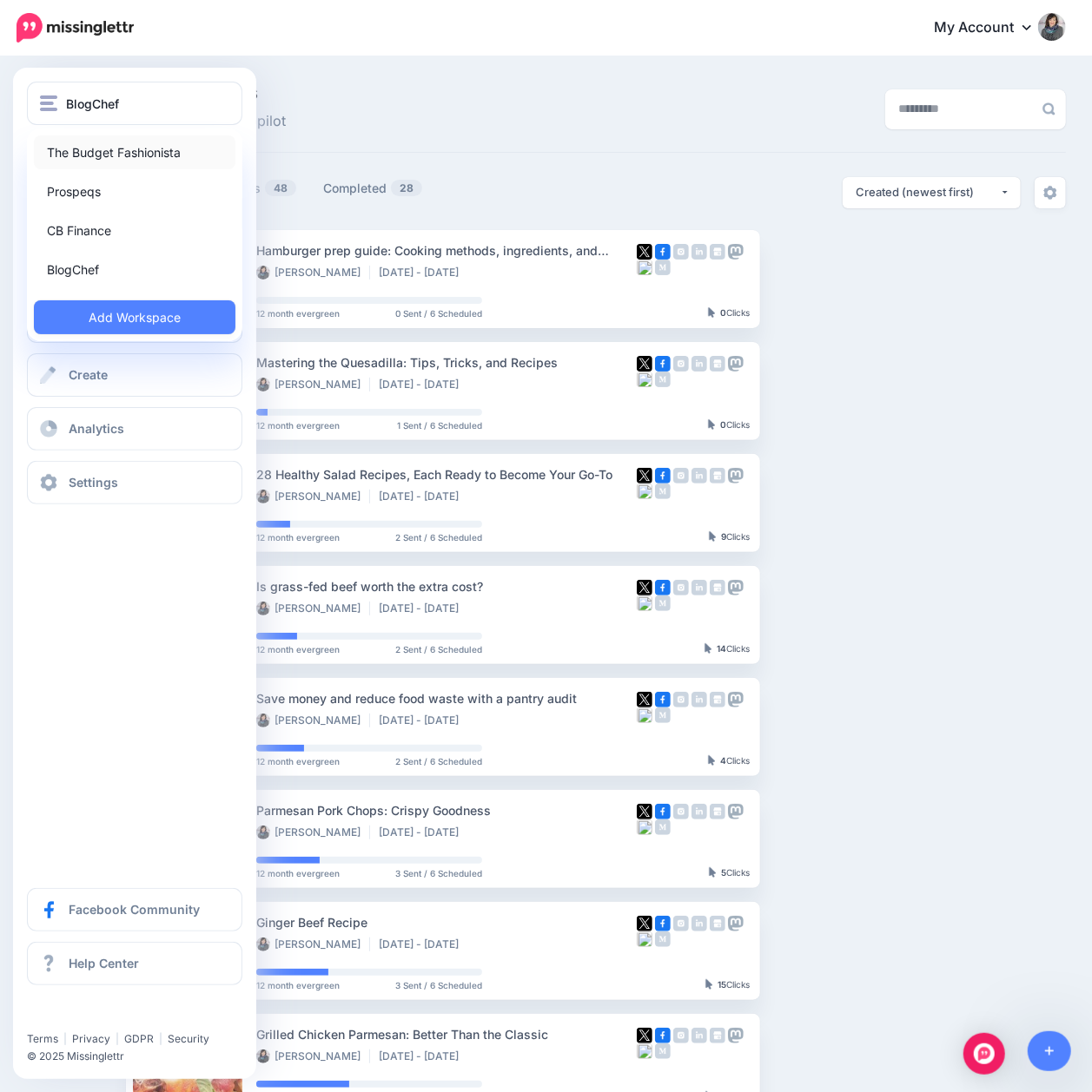
click at [70, 157] on link "The Budget Fashionista" at bounding box center [134, 152] width 202 height 34
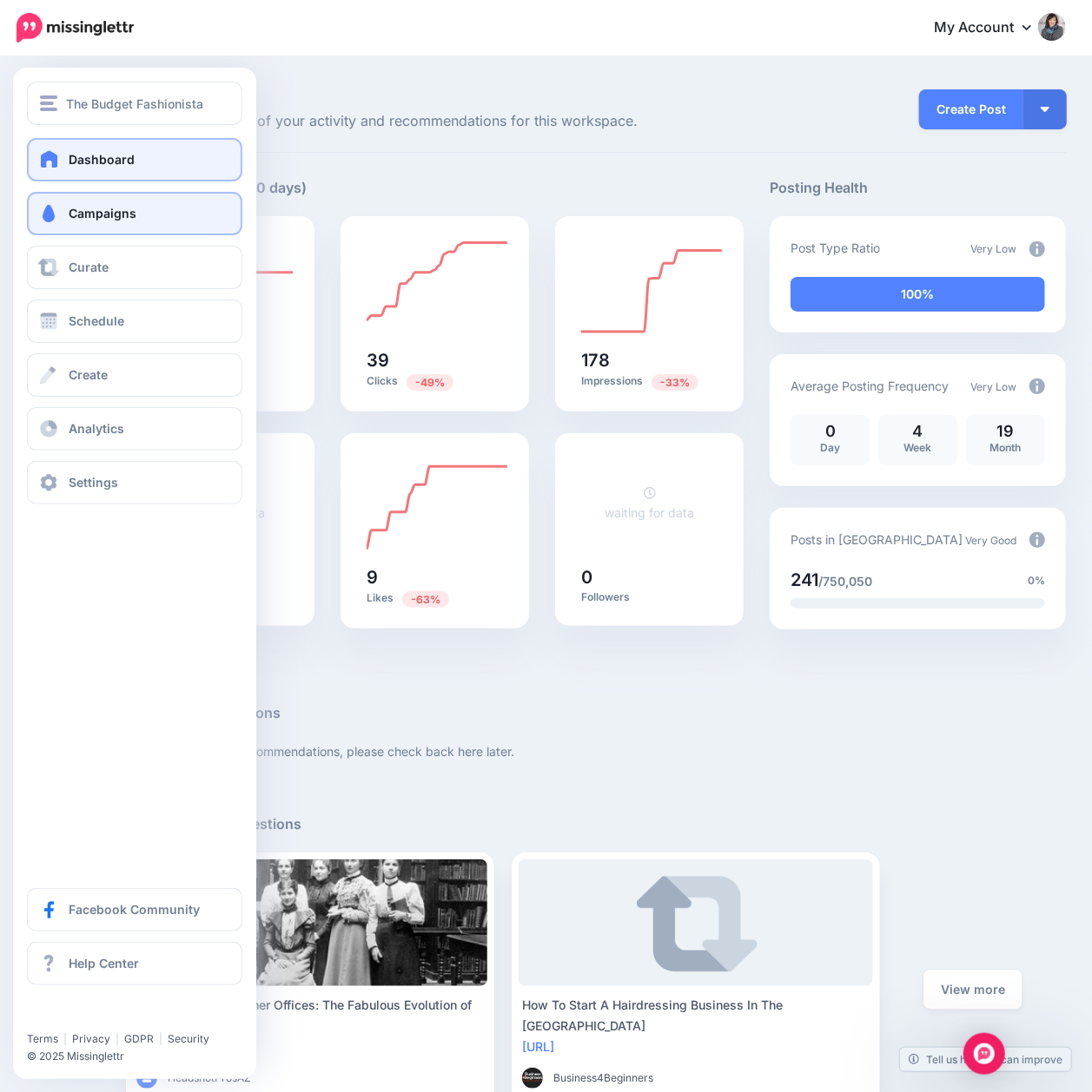
click at [70, 210] on span "Campaigns" at bounding box center [103, 213] width 68 height 15
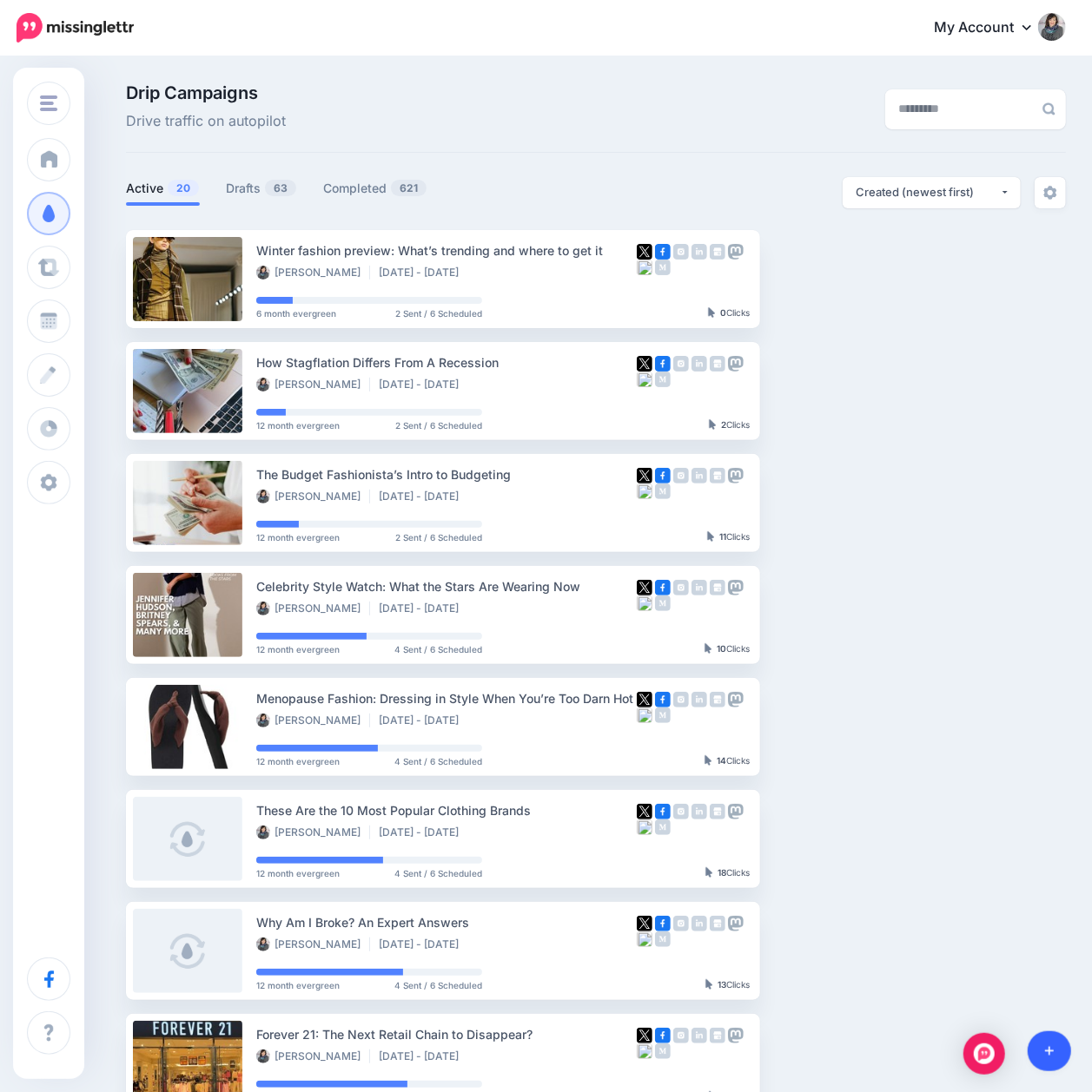
click at [1048, 1056] on icon at bounding box center [1049, 1051] width 10 height 12
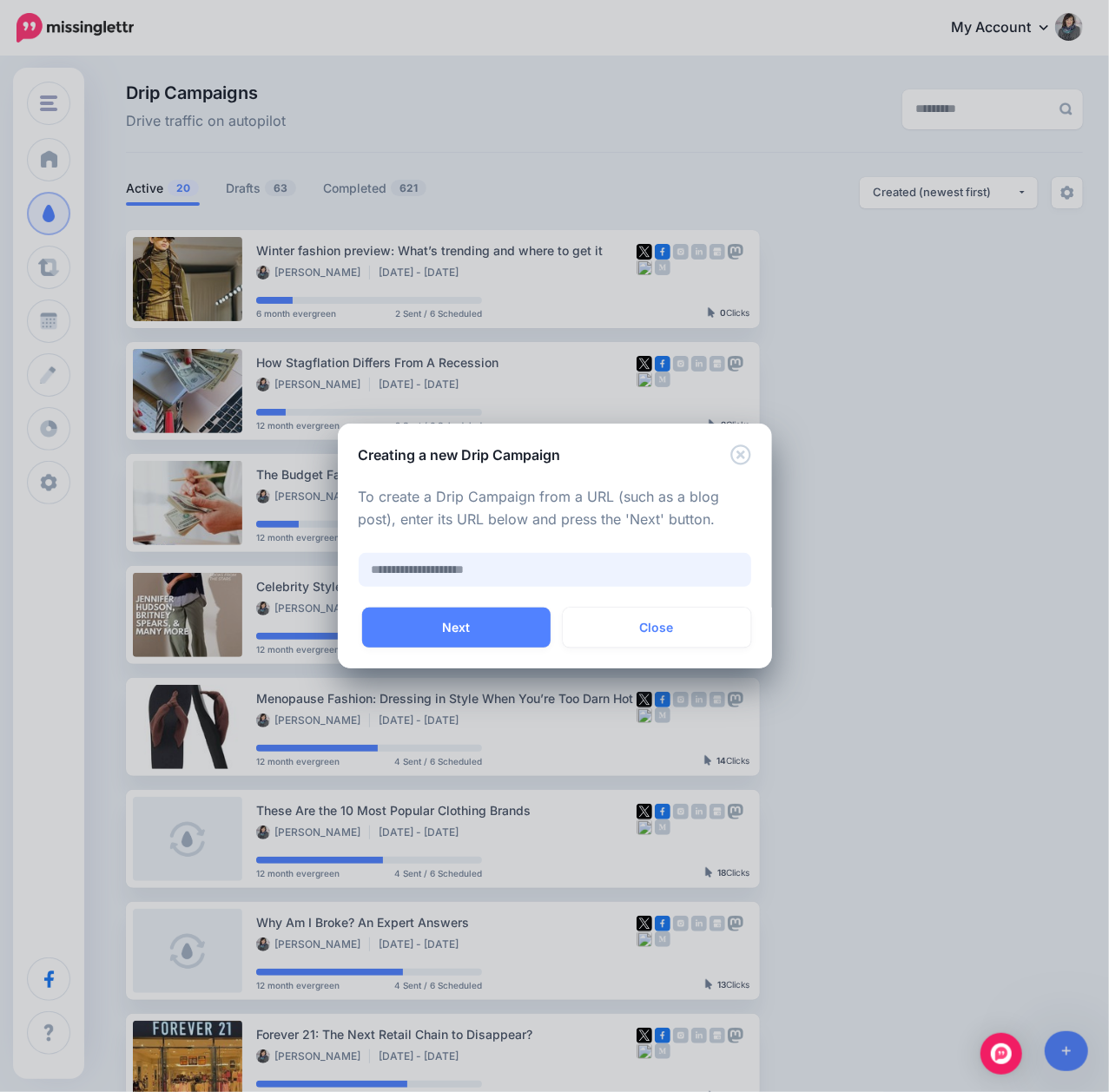
click at [546, 571] on input "text" at bounding box center [554, 569] width 392 height 34
paste input "**********"
type input "**********"
click at [498, 631] on button "Next" at bounding box center [456, 628] width 189 height 40
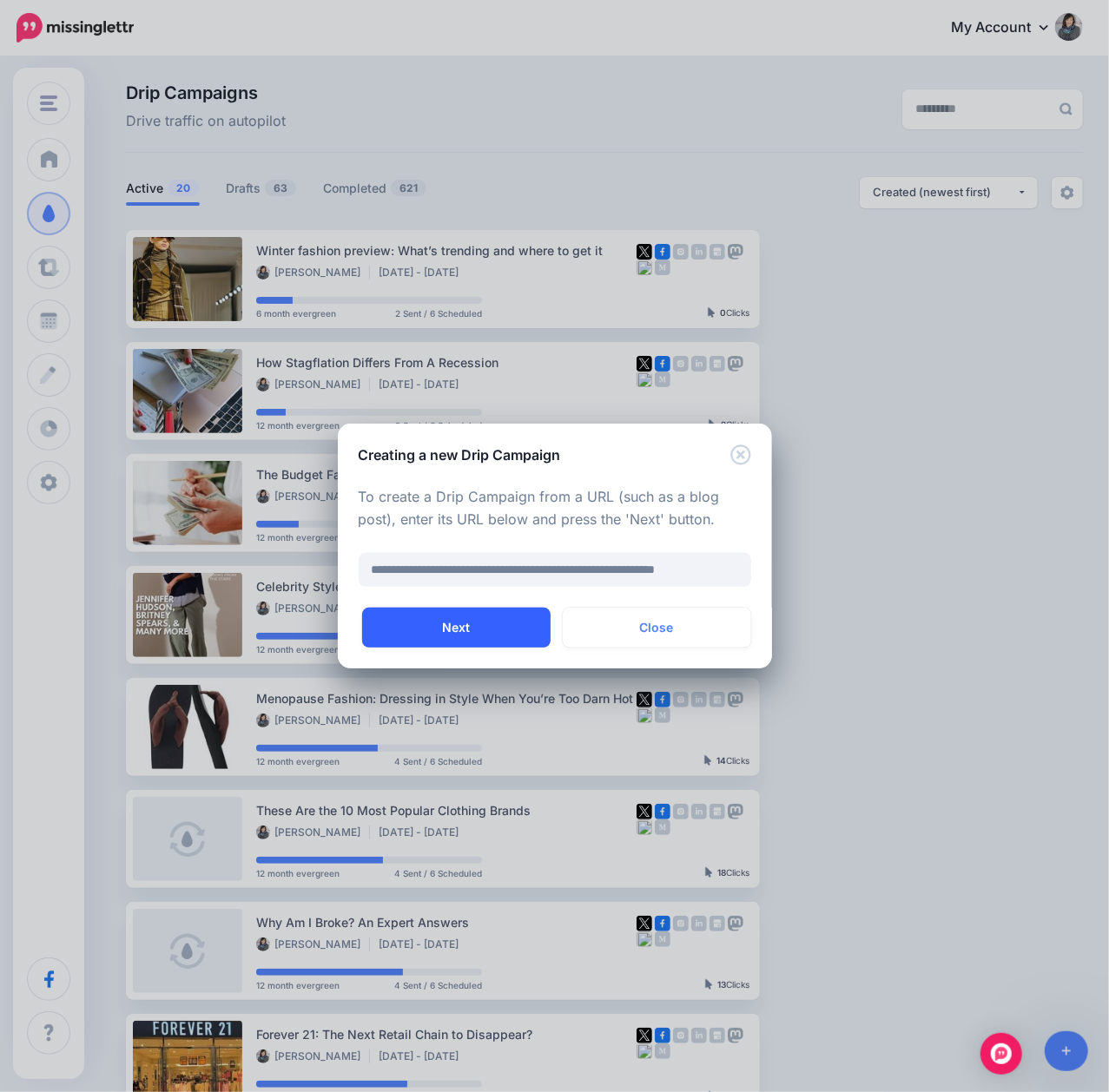
scroll to position [0, 0]
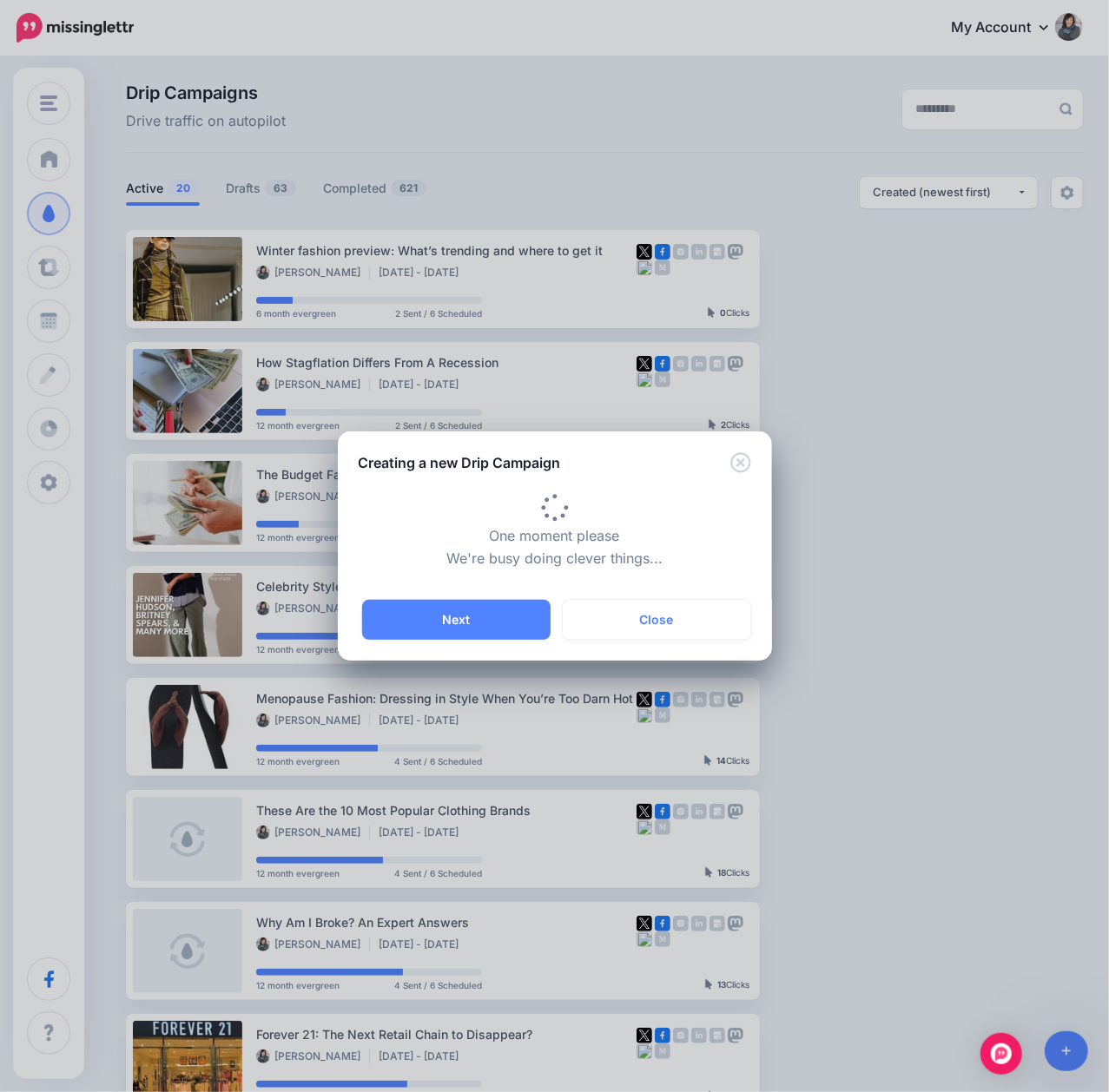
type input "**********"
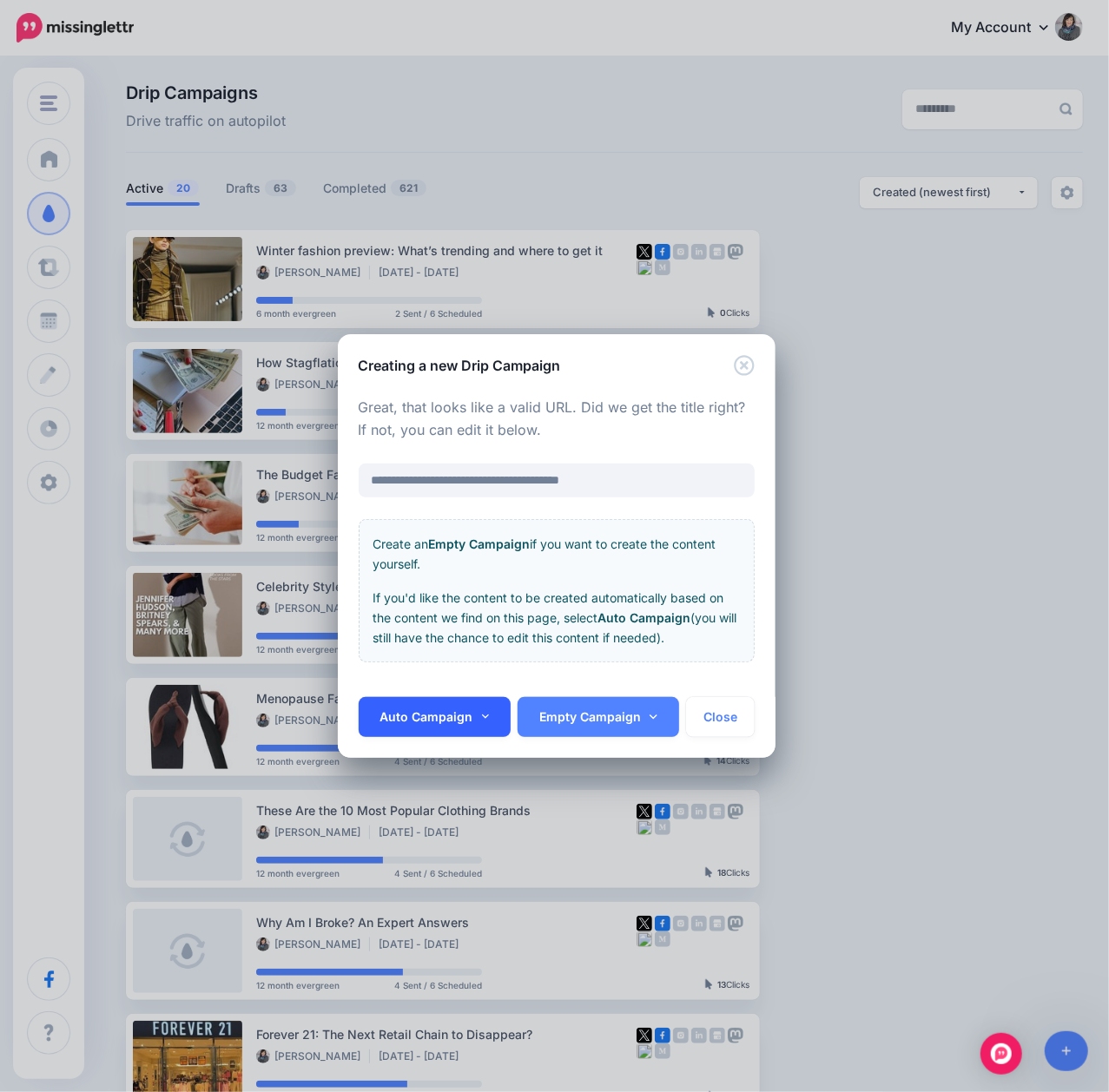
click at [456, 713] on link "Auto Campaign" at bounding box center [435, 717] width 152 height 40
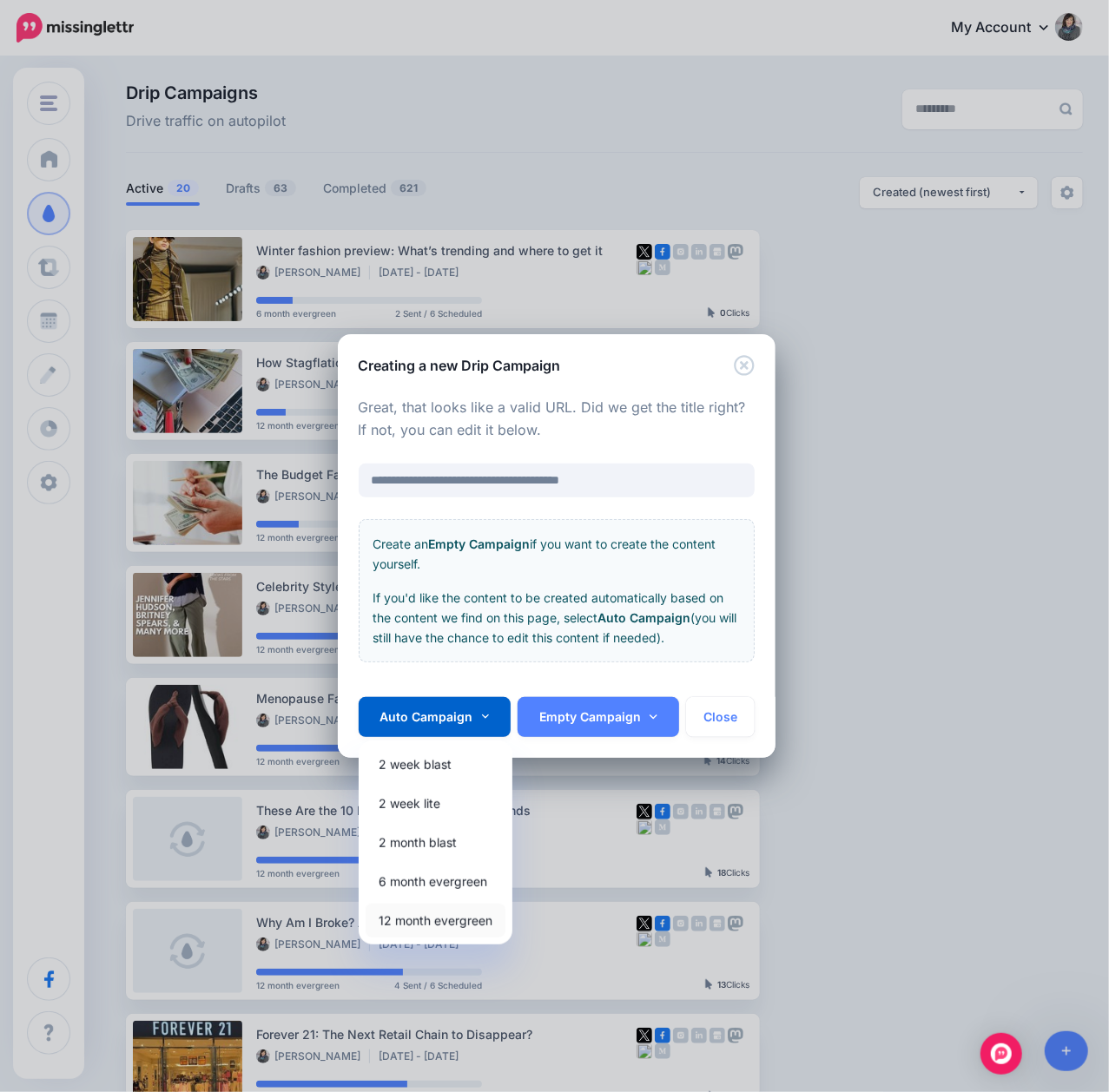
click at [432, 922] on link "12 month evergreen" at bounding box center [436, 920] width 140 height 34
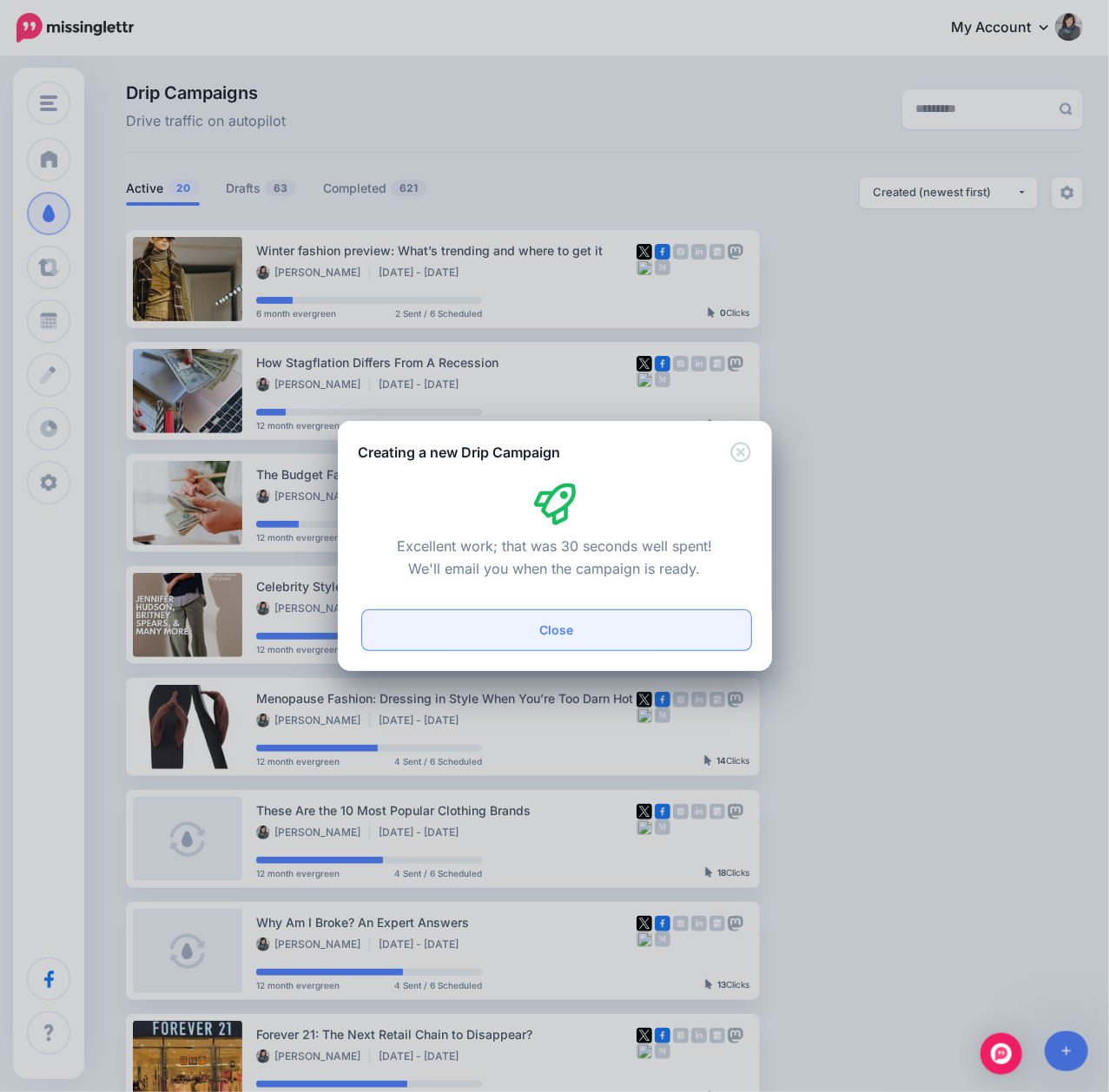
click at [550, 624] on button "Close" at bounding box center [556, 631] width 389 height 40
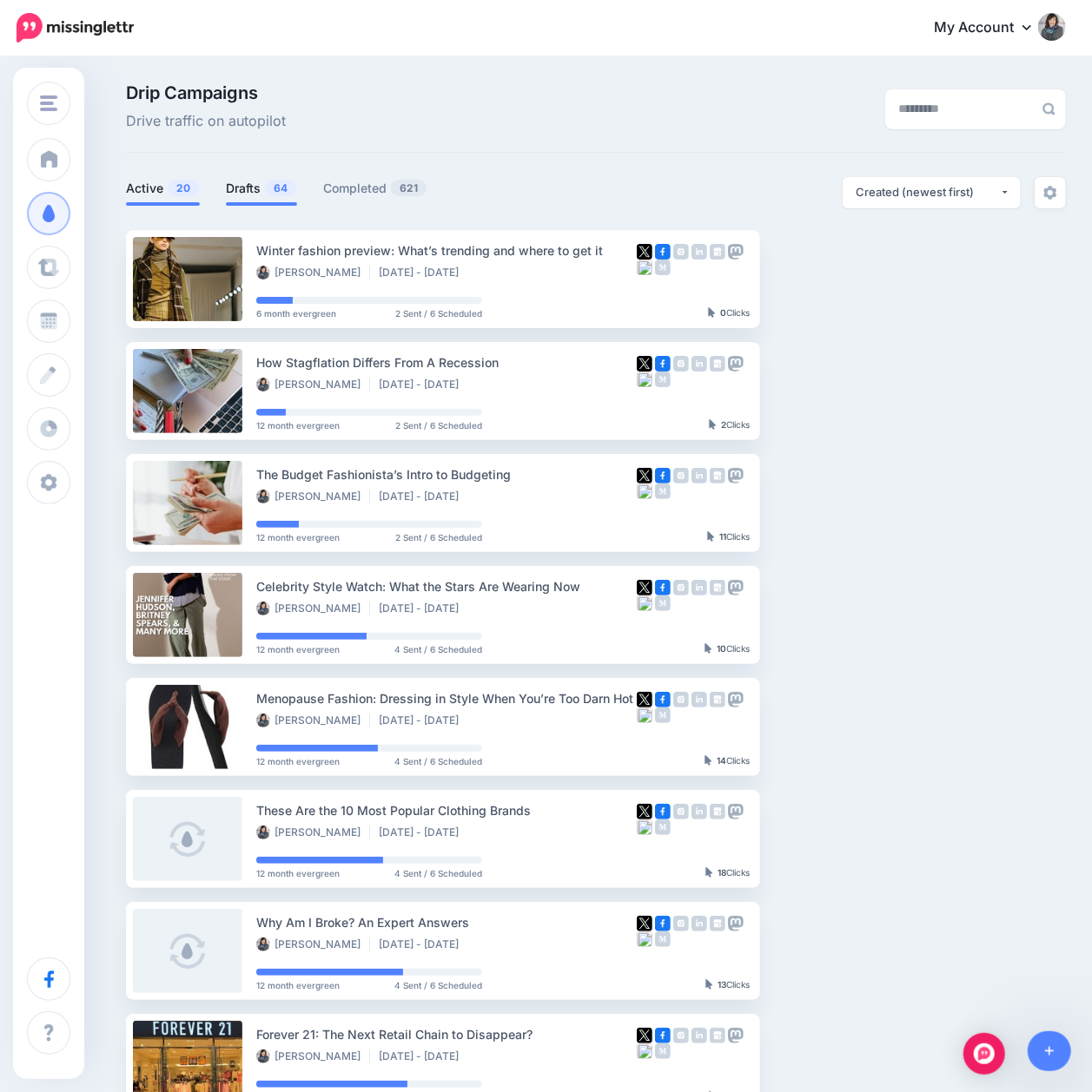
click at [269, 196] on span "64" at bounding box center [280, 188] width 31 height 16
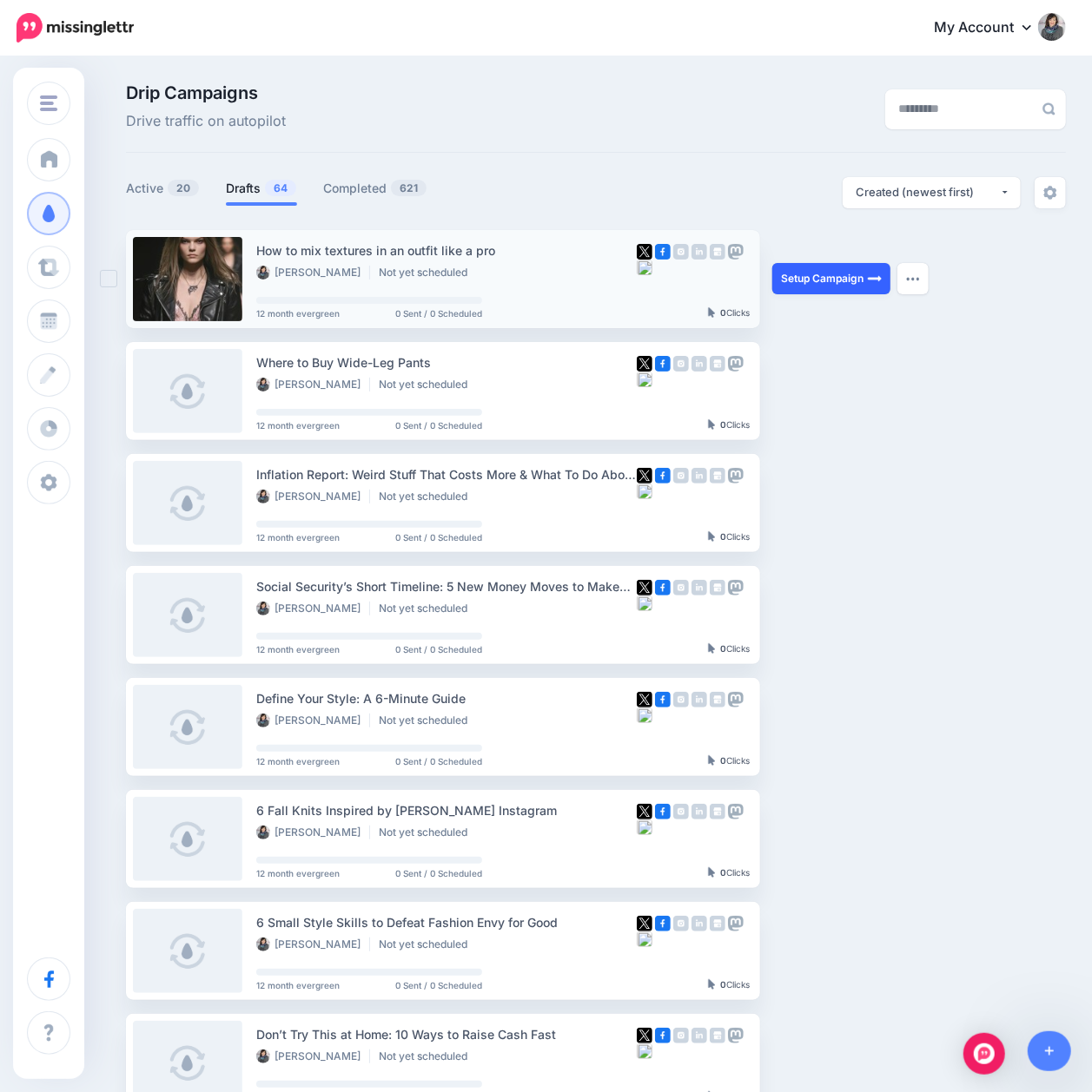
click at [806, 272] on link "Setup Campaign" at bounding box center [831, 279] width 118 height 31
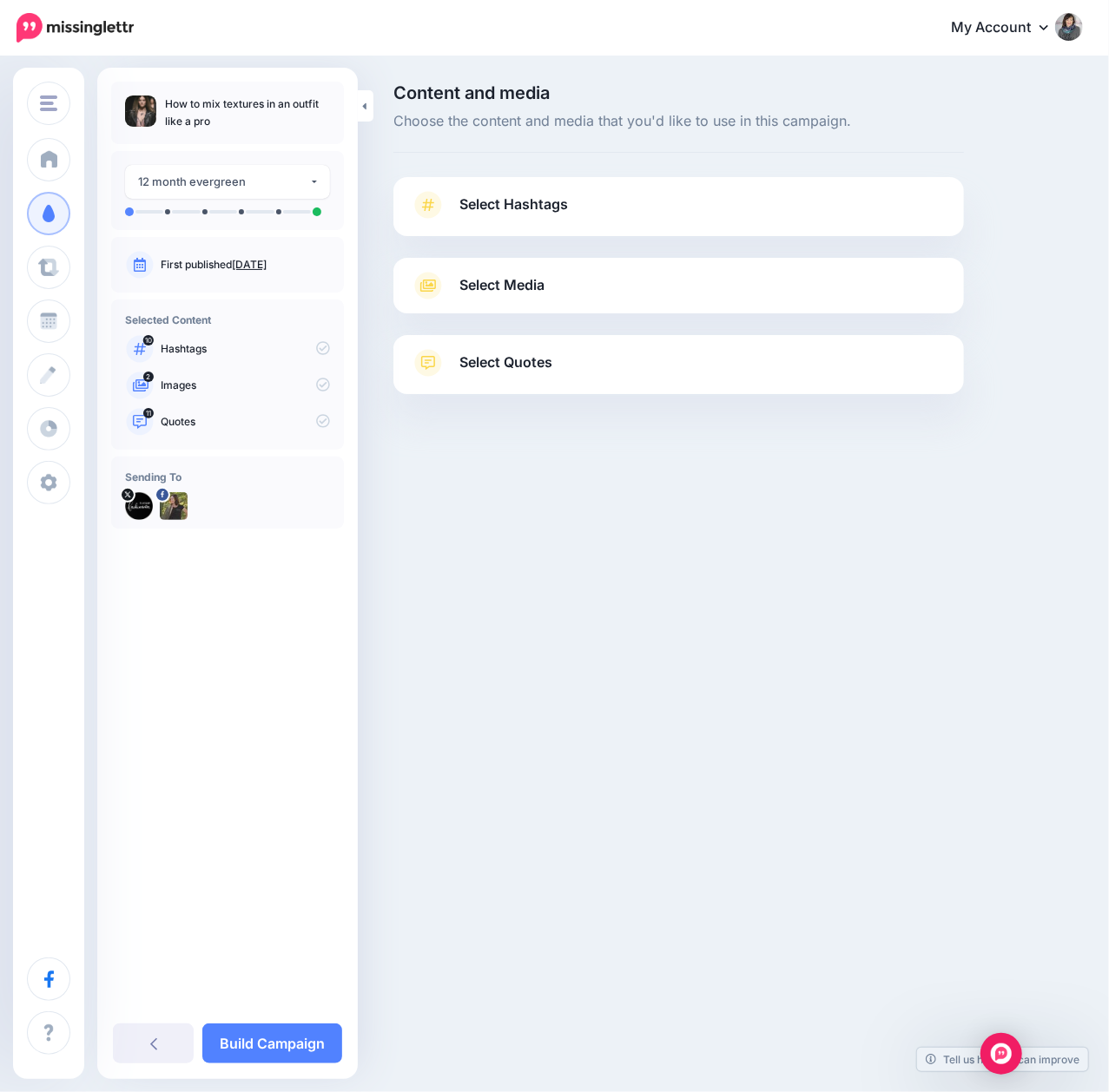
click at [501, 200] on span "Select Hashtags" at bounding box center [514, 204] width 109 height 24
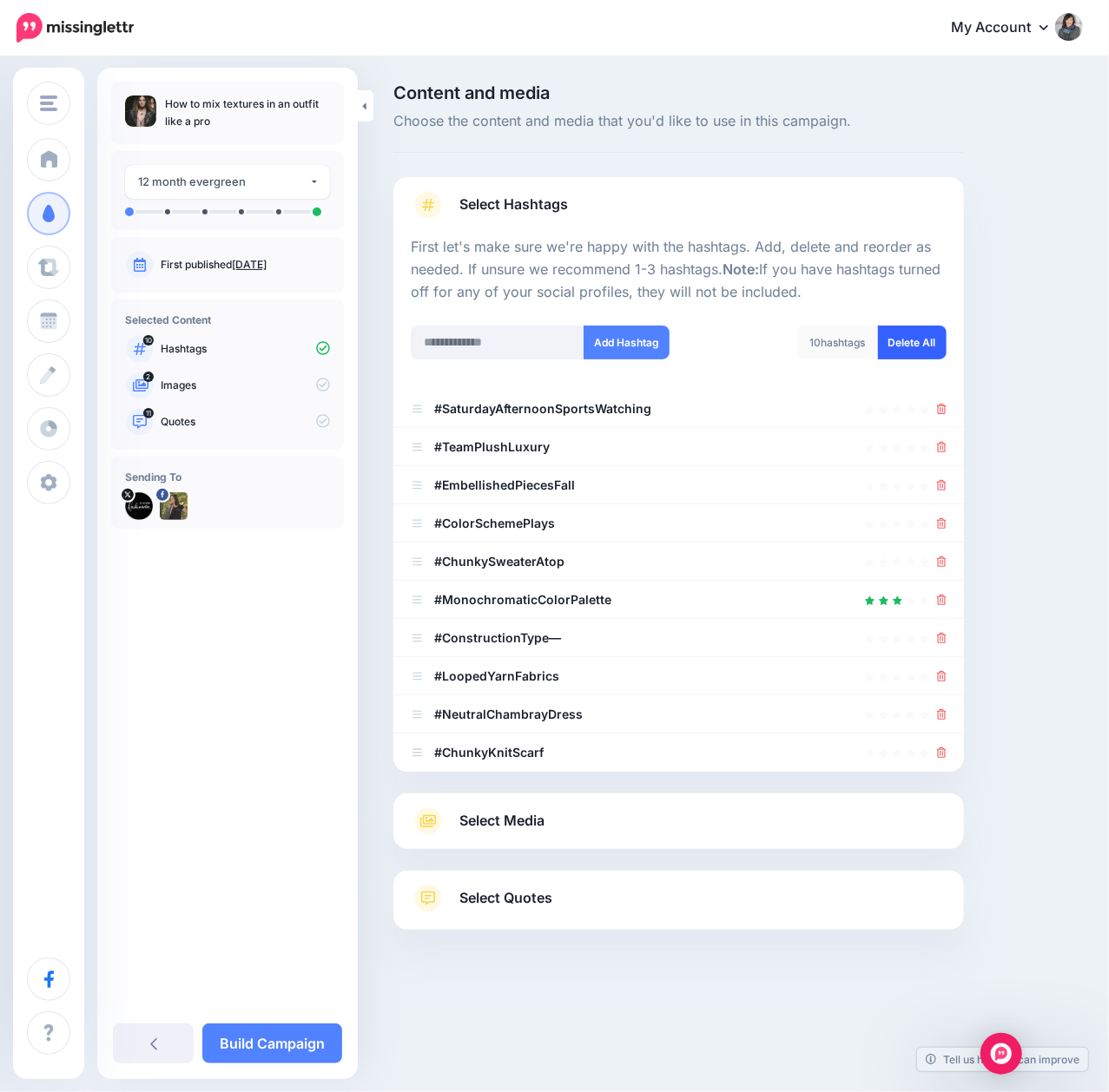
click at [915, 342] on link "Delete All" at bounding box center [912, 342] width 69 height 34
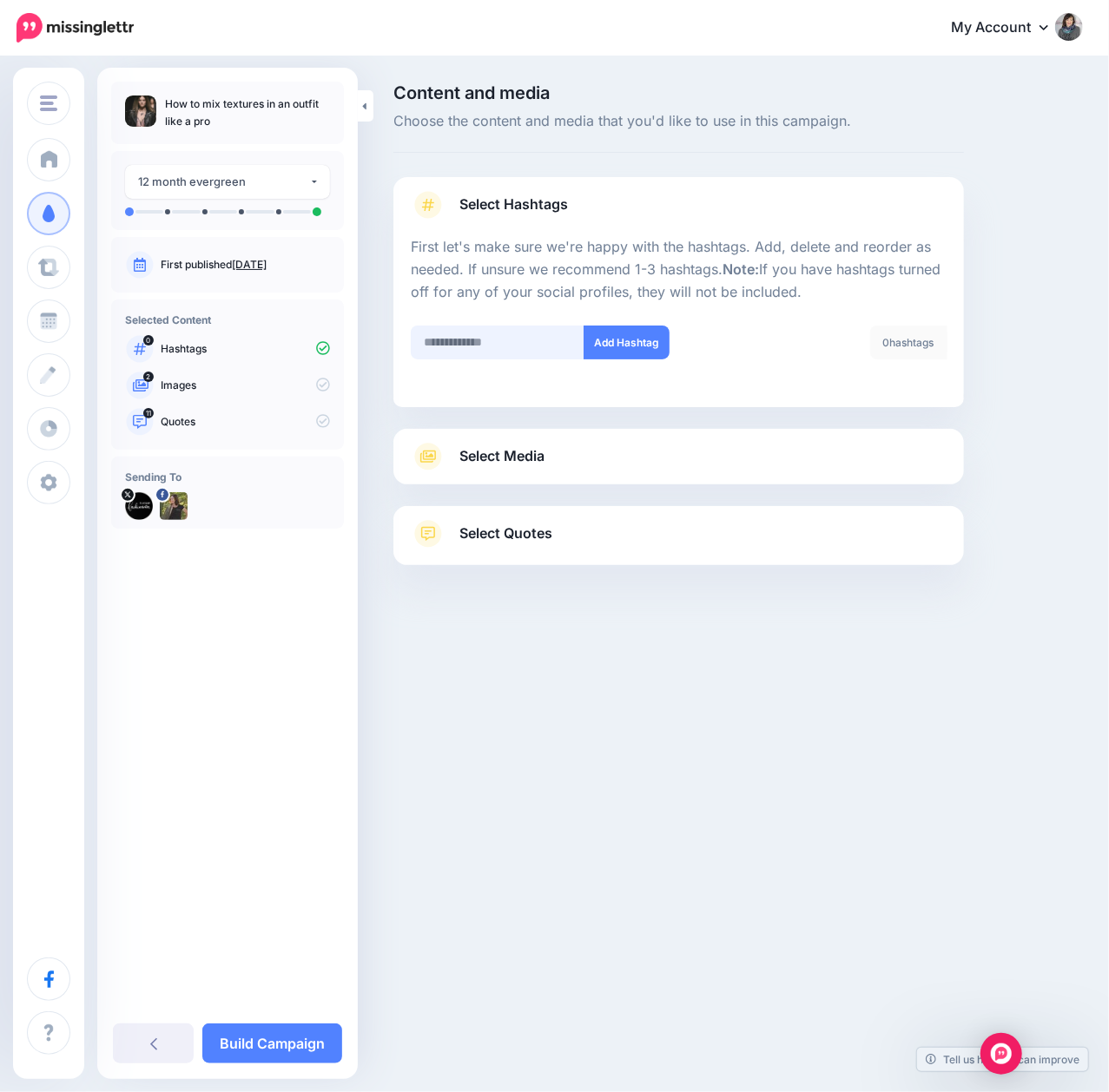
click at [502, 331] on input "text" at bounding box center [497, 342] width 173 height 34
type input "*"
click at [496, 340] on input "**********" at bounding box center [497, 342] width 173 height 34
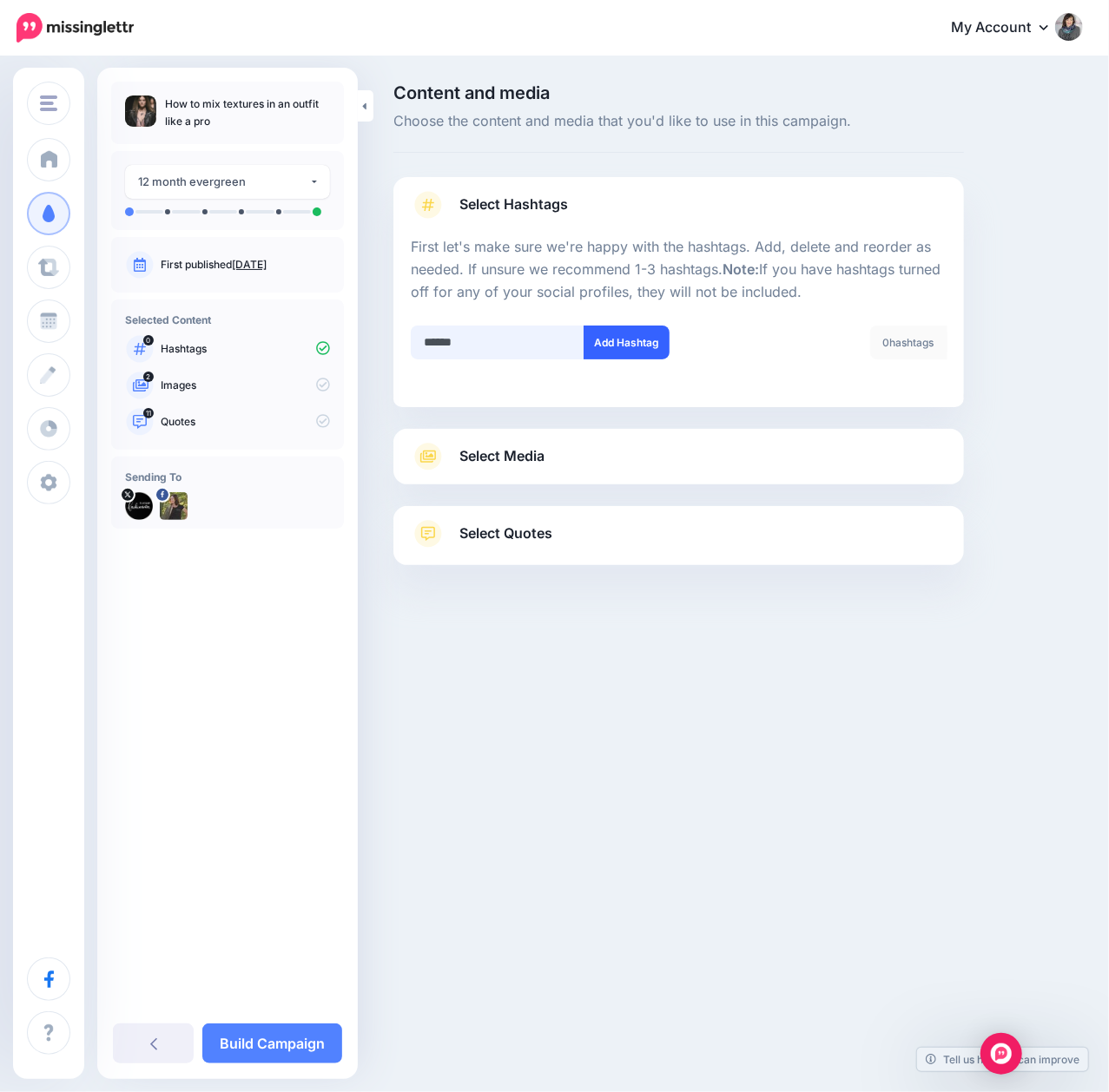
type input "******"
click at [620, 348] on button "Add Hashtag" at bounding box center [626, 342] width 86 height 34
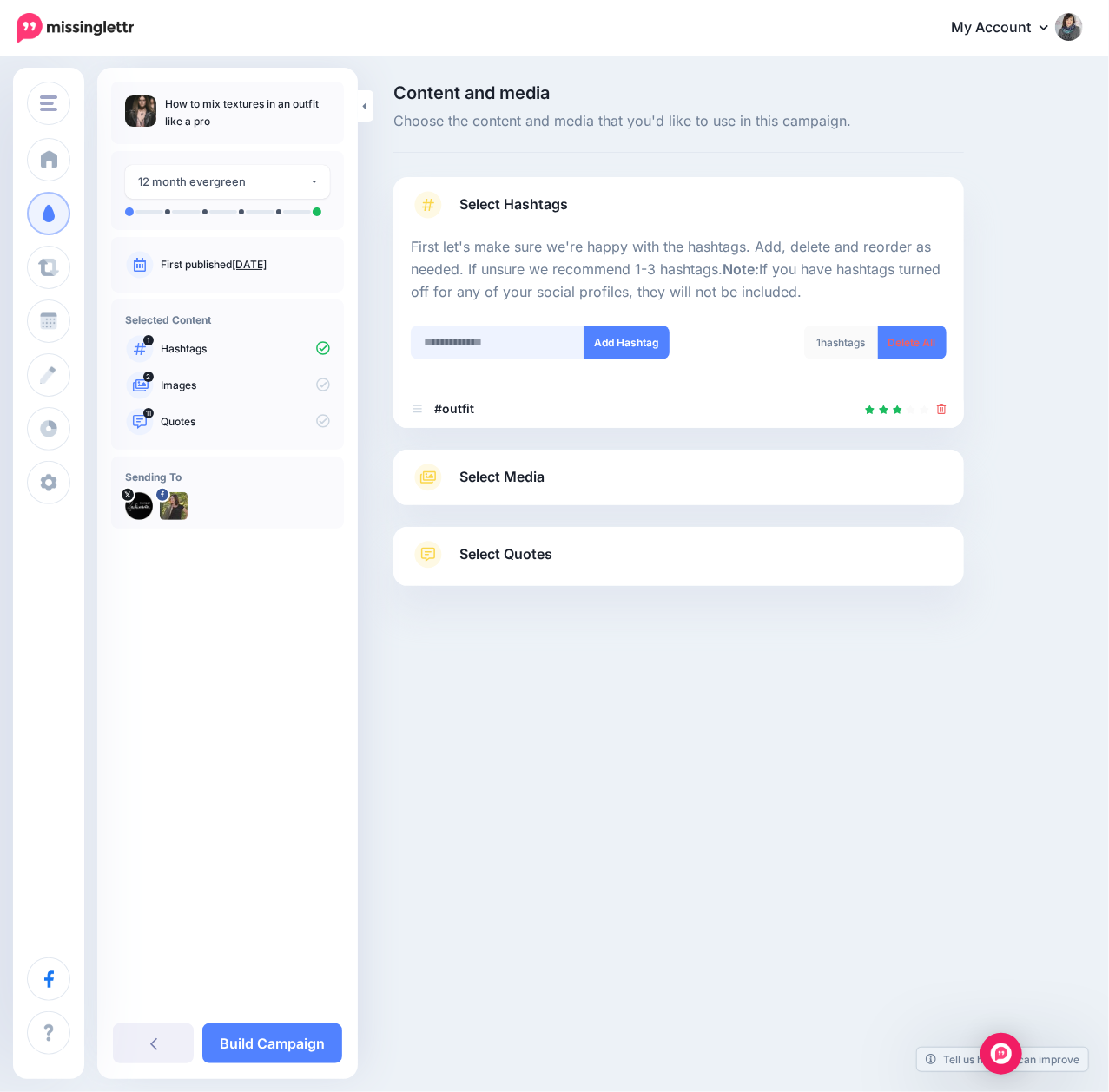
click at [498, 338] on input "text" at bounding box center [497, 342] width 173 height 34
type input "********"
click at [629, 349] on button "Add Hashtag" at bounding box center [626, 342] width 86 height 34
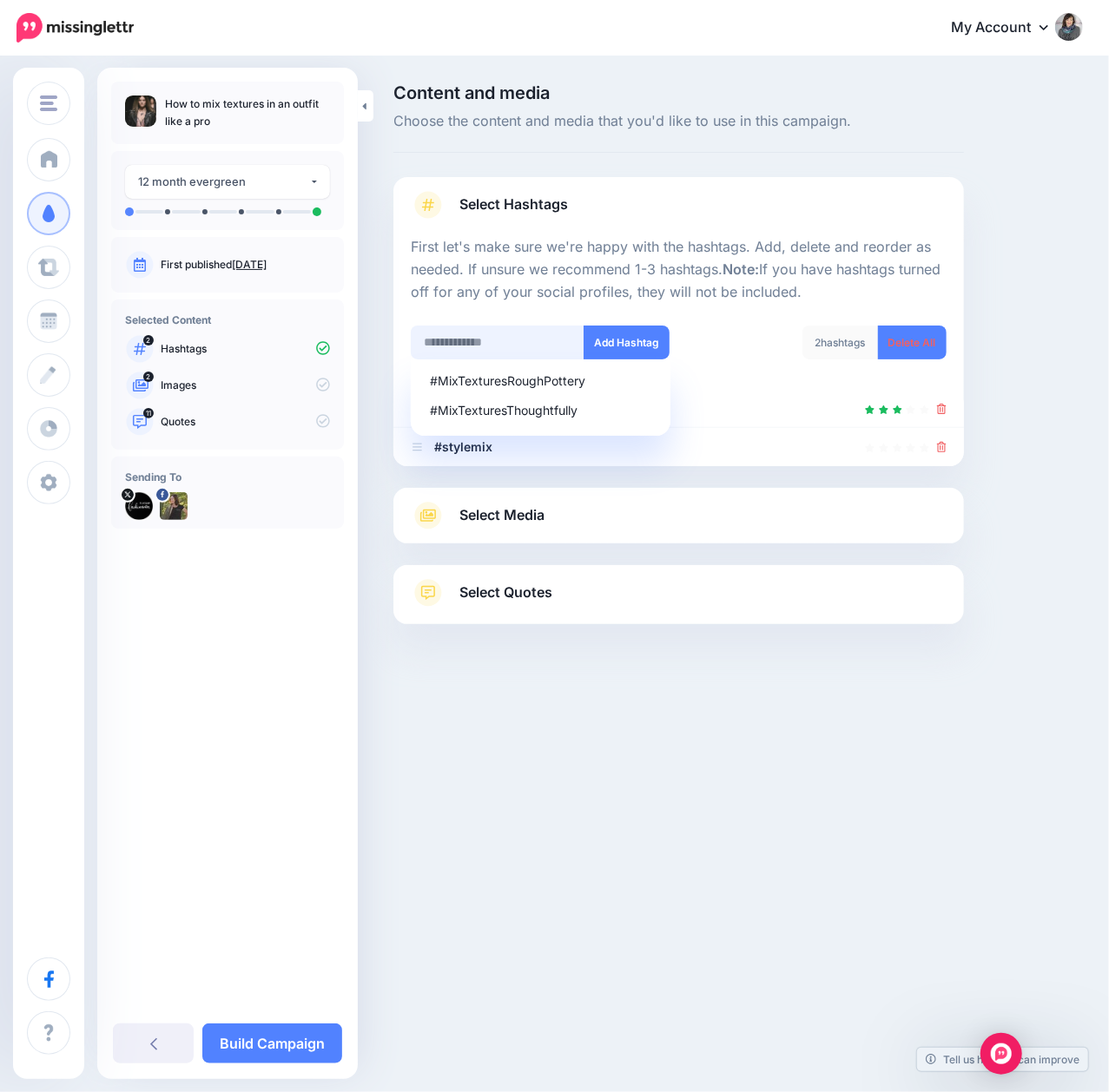
click at [470, 344] on input "text" at bounding box center [497, 342] width 173 height 34
type input "********"
click at [632, 345] on button "Add Hashtag" at bounding box center [626, 342] width 86 height 34
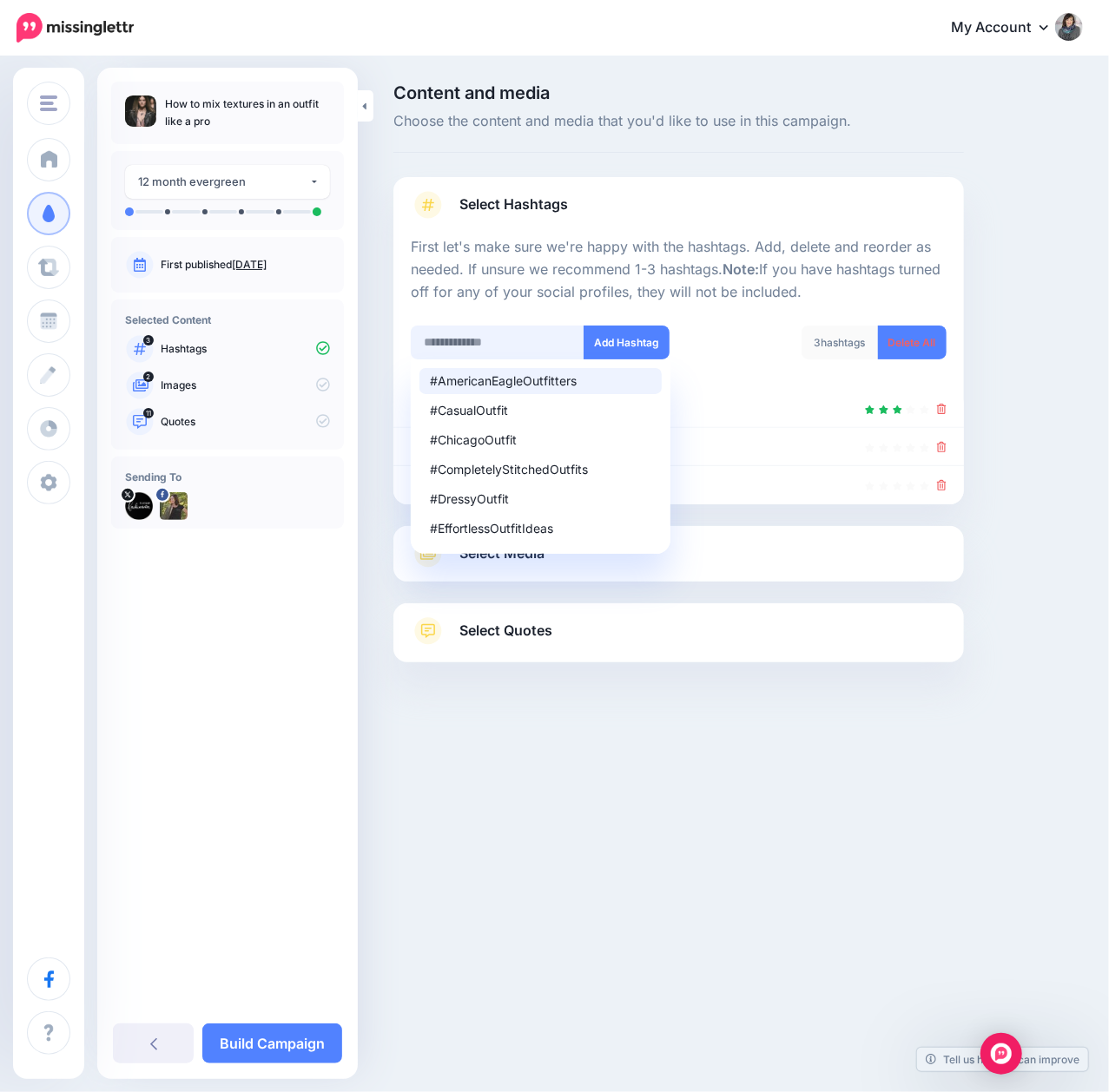
click at [535, 329] on input "text" at bounding box center [497, 342] width 173 height 34
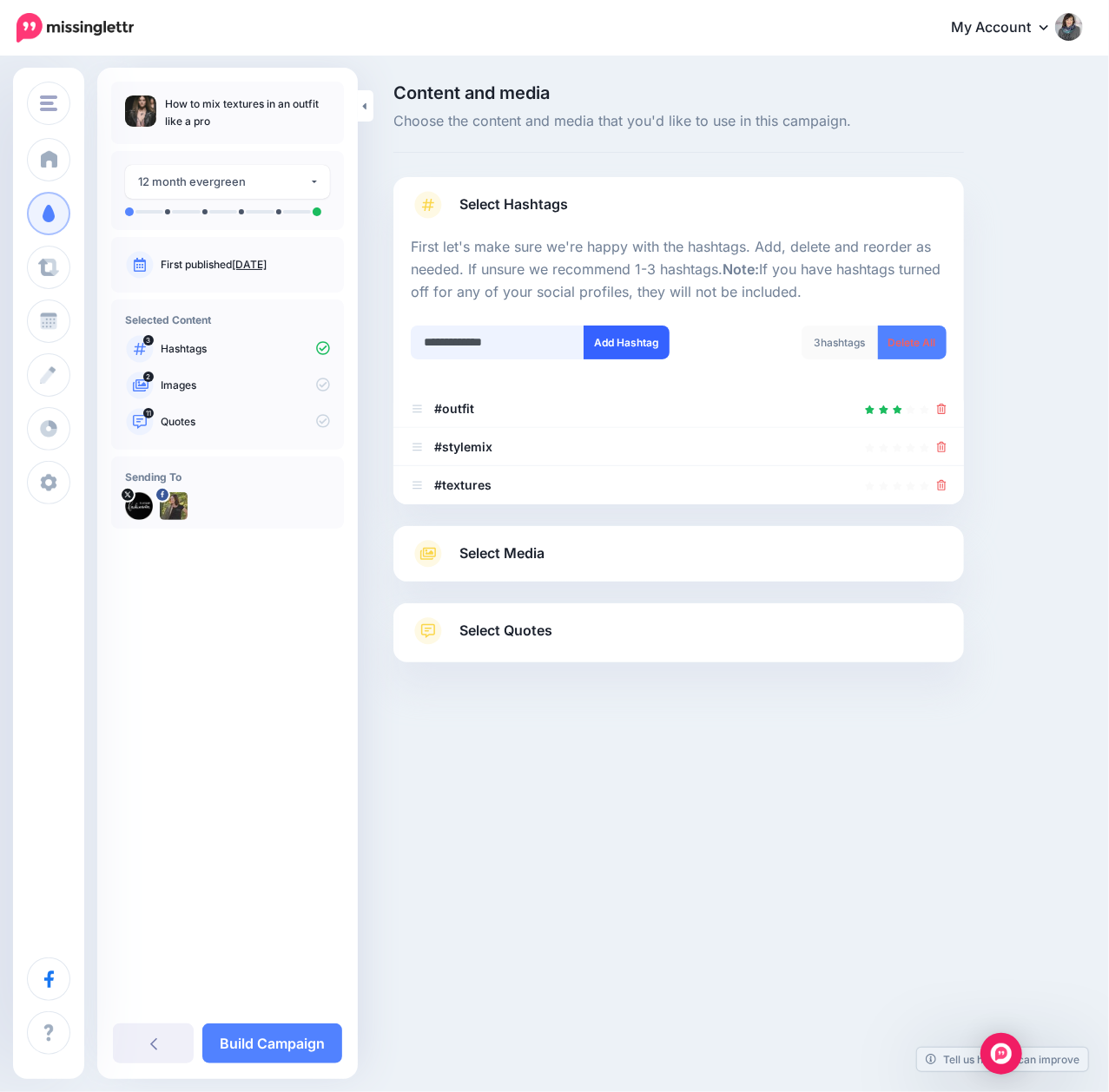
type input "**********"
click at [609, 350] on button "Add Hashtag" at bounding box center [626, 342] width 86 height 34
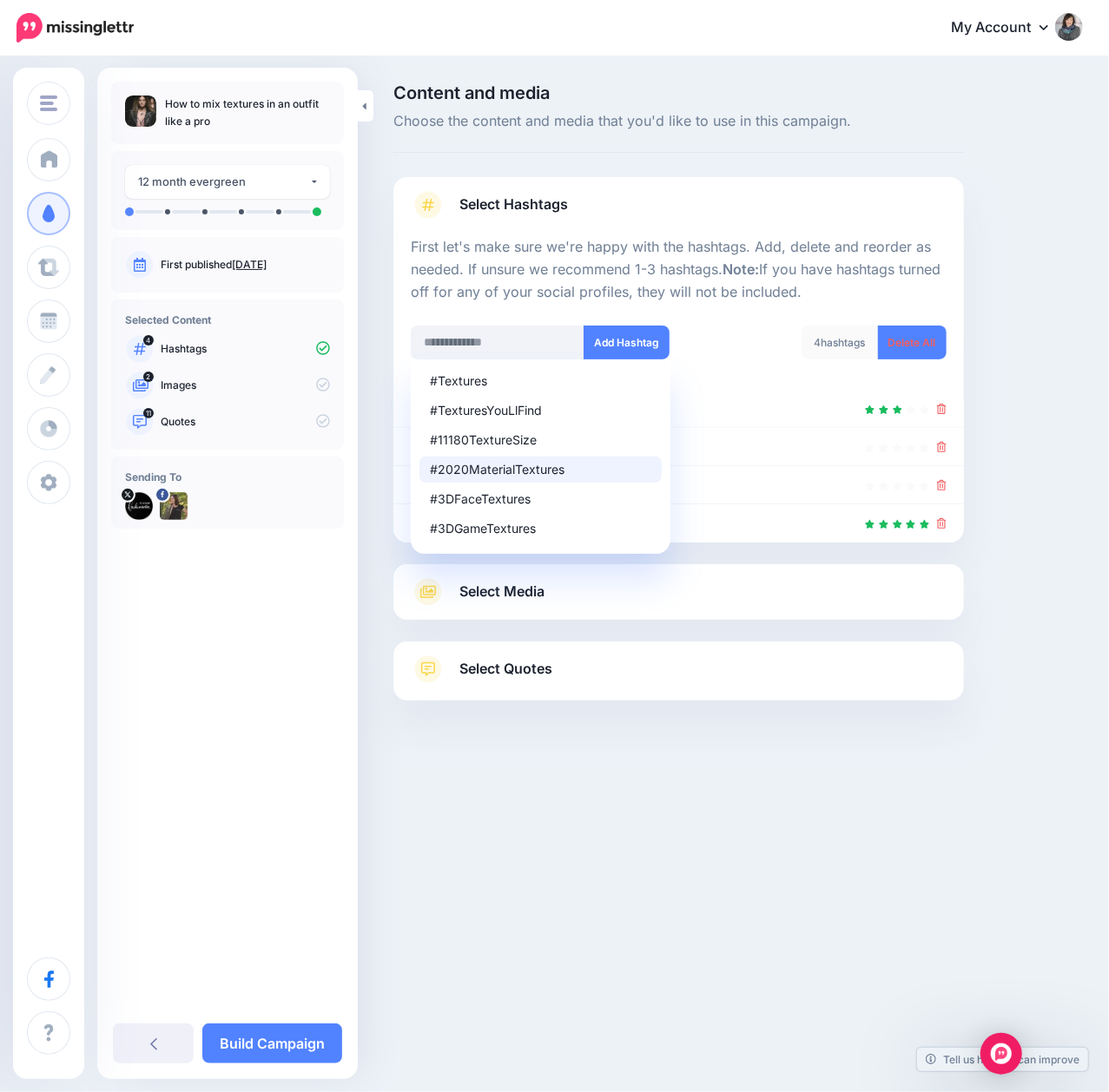
click at [1026, 542] on div "Content and media Choose the content and media that you'd like to use in this c…" at bounding box center [738, 436] width 715 height 703
click at [605, 209] on link "Select Hashtags" at bounding box center [679, 213] width 535 height 45
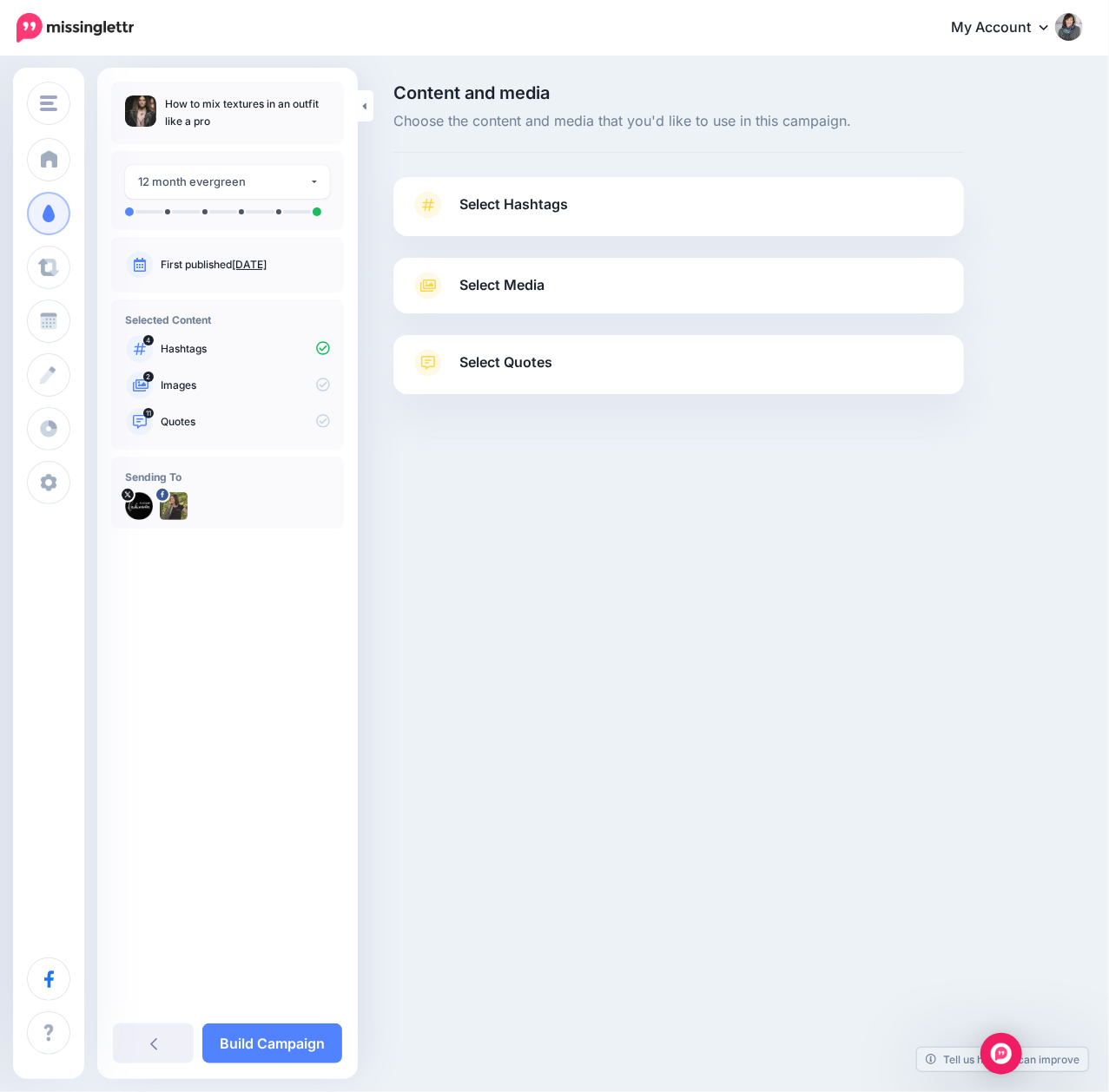
click at [605, 209] on link "Select Hashtags" at bounding box center [679, 213] width 535 height 45
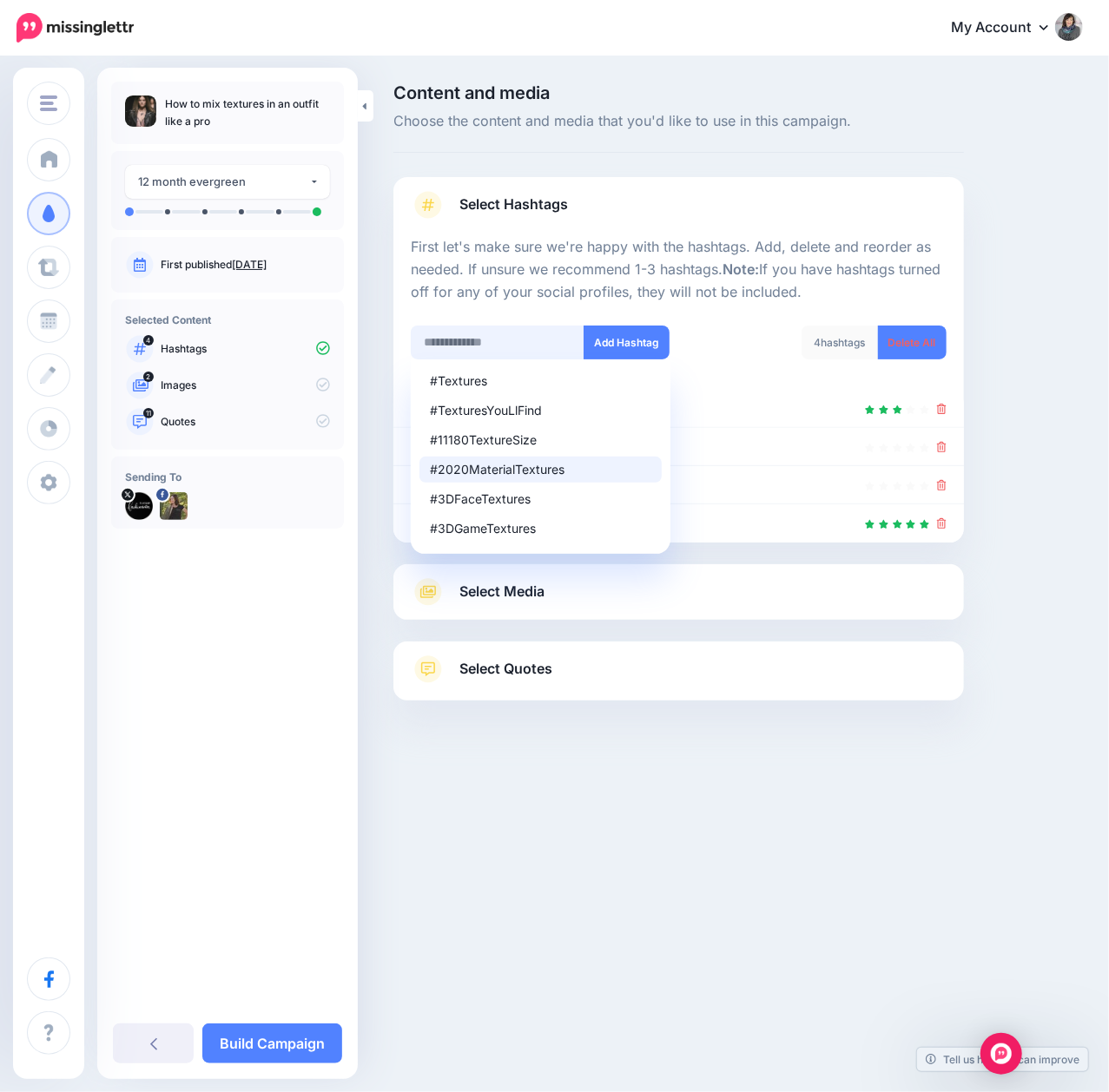
click at [447, 333] on input "text" at bounding box center [497, 342] width 173 height 34
click at [407, 341] on div "#Textures #TexturesYouLlFind #11180TextureSize #2020MaterialTextures #3DFaceTex…" at bounding box center [537, 353] width 280 height 55
click at [998, 422] on div "Content and media Choose the content and media that you'd like to use in this c…" at bounding box center [738, 436] width 715 height 703
click at [403, 376] on div "#2024NationalBudget #2025Budget #2025NationalBudget #2026Budget #2026NationalBu…" at bounding box center [537, 353] width 280 height 55
click at [405, 390] on ul "#outfit #stylemix" at bounding box center [678, 467] width 571 height 152
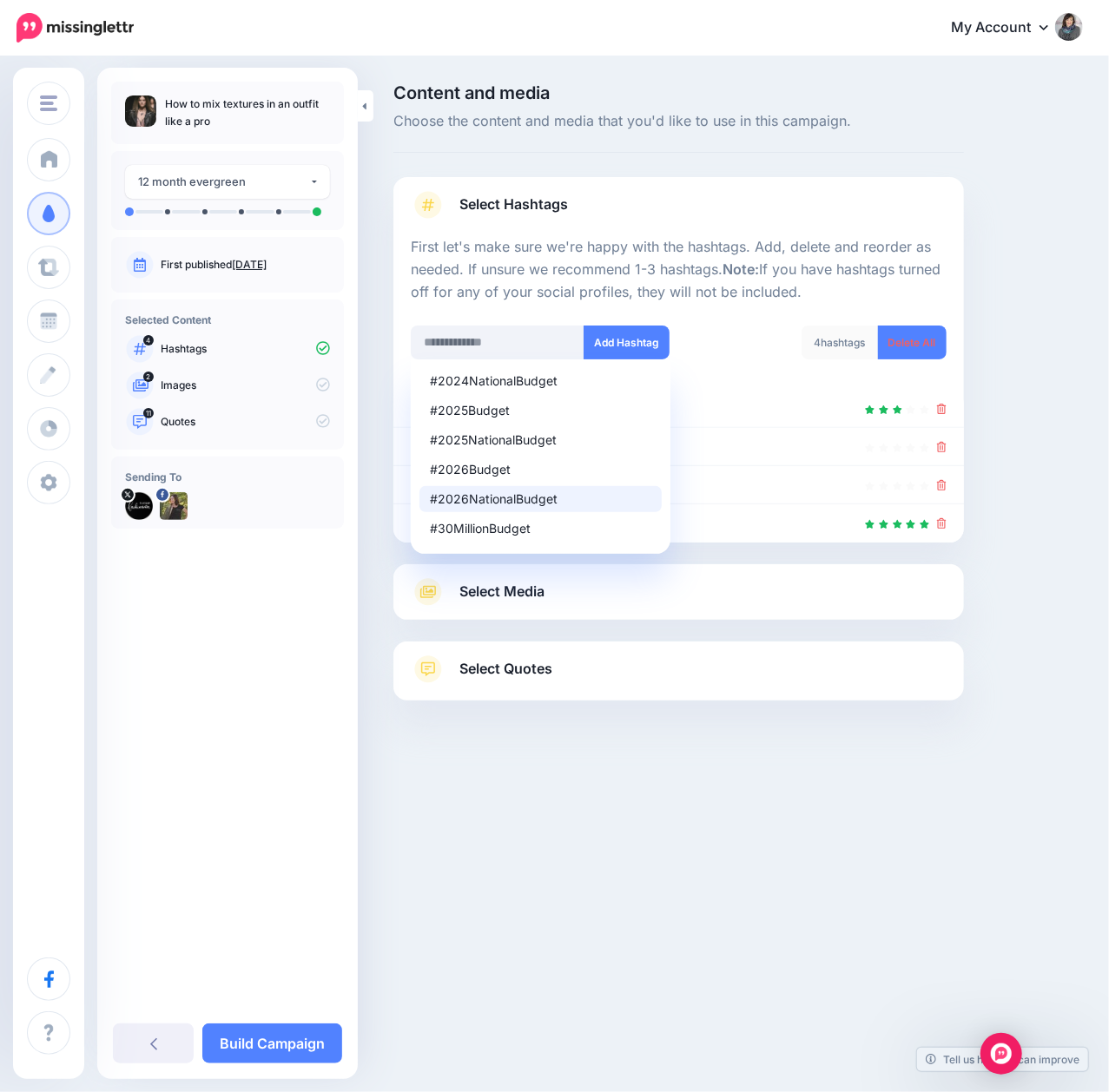
click at [411, 418] on ul "#2024NationalBudget #2025Budget #2025NationalBudget #2026Budget #2026NationalBu…" at bounding box center [541, 457] width 260 height 194
click at [942, 410] on icon at bounding box center [941, 408] width 10 height 10
click at [761, 370] on div "4 hashtags Delete All" at bounding box center [818, 353] width 280 height 55
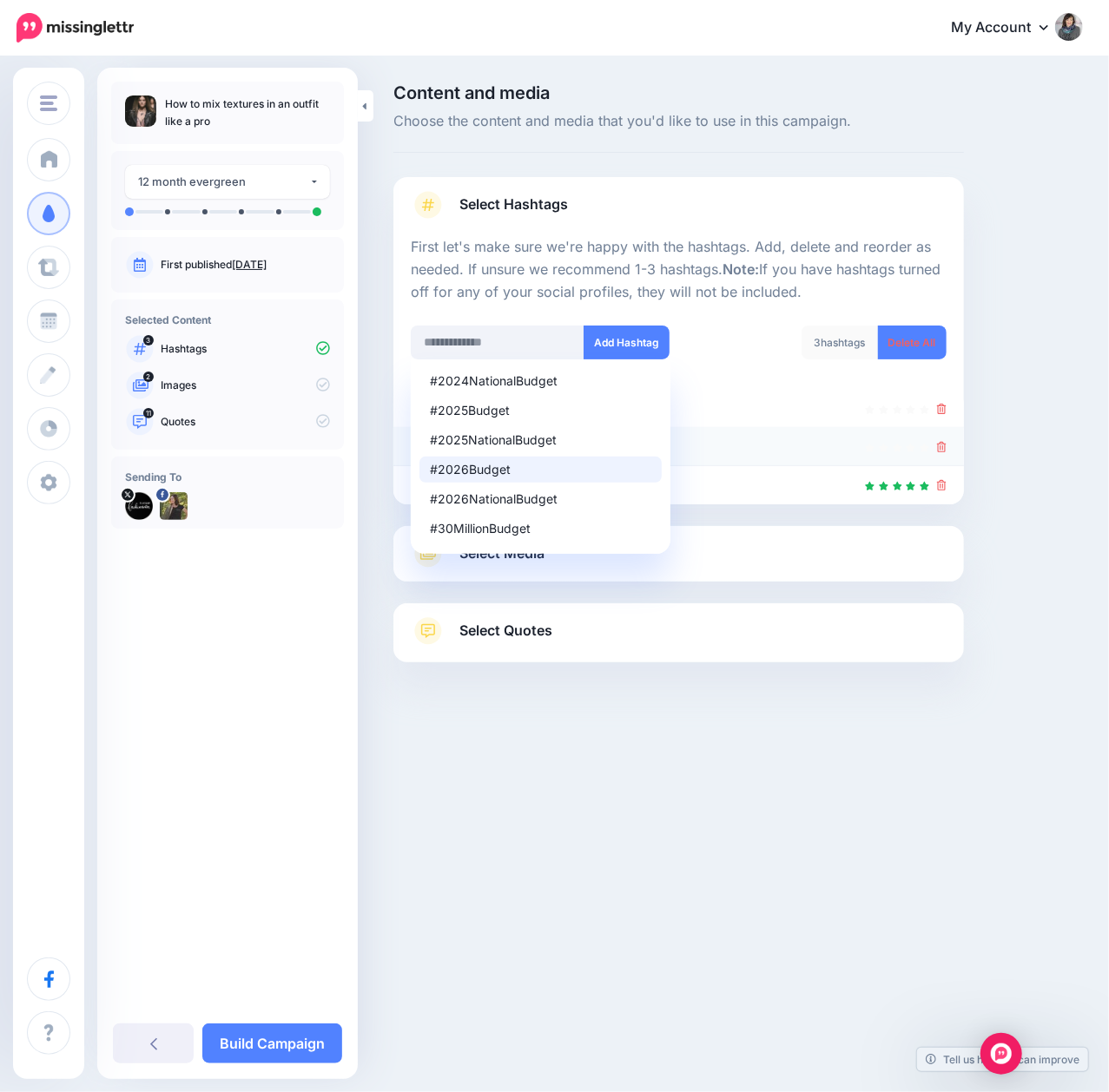
click at [400, 446] on li "#textures" at bounding box center [678, 448] width 571 height 38
click at [400, 407] on li "#stylemix" at bounding box center [678, 409] width 571 height 38
click at [460, 349] on input "text" at bounding box center [497, 342] width 173 height 34
click at [401, 380] on div "#2024NationalBudget #2025Budget #2025NationalBudget #2026Budget #2026NationalBu…" at bounding box center [537, 353] width 280 height 55
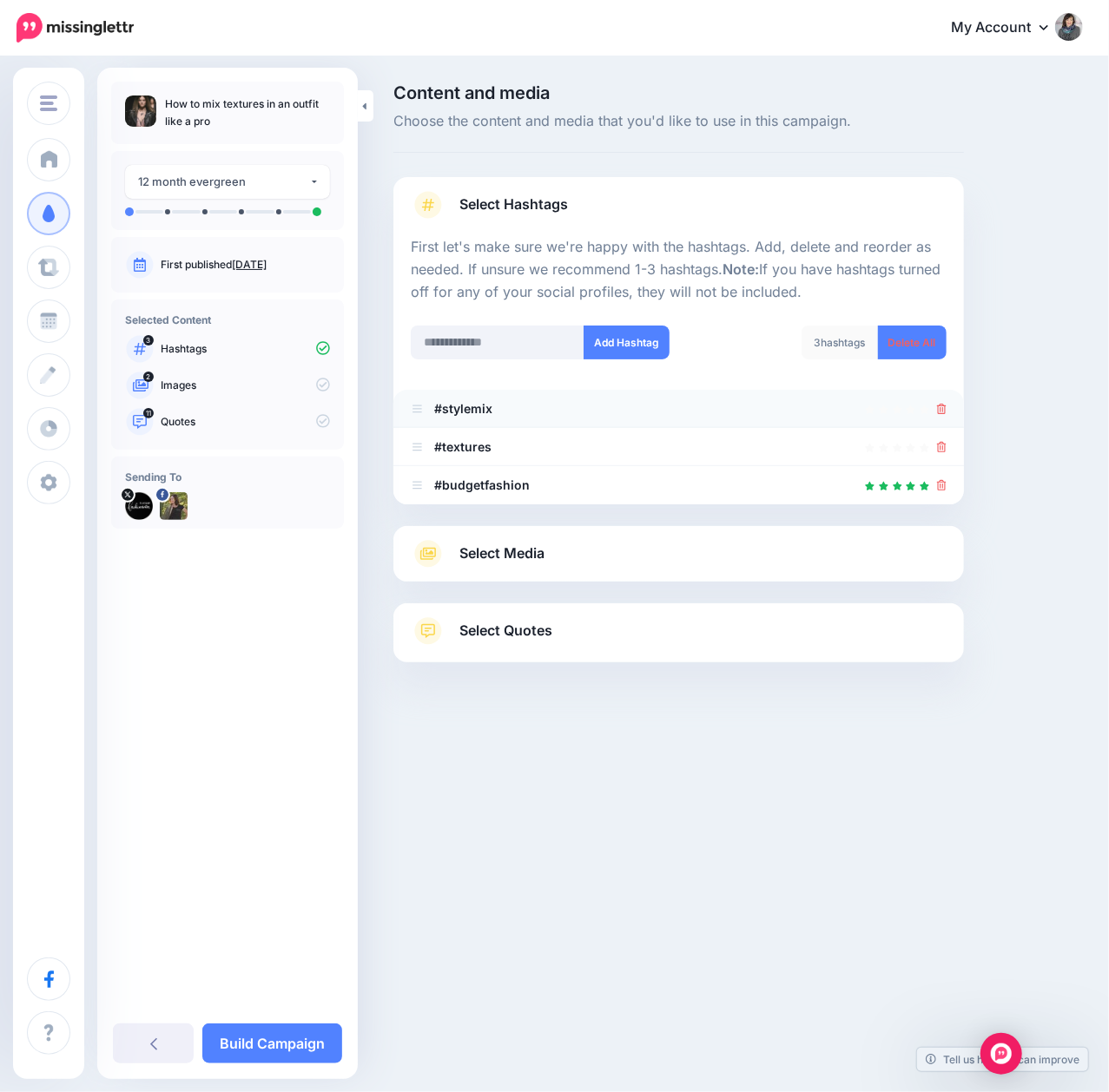
click at [939, 411] on icon at bounding box center [941, 408] width 10 height 10
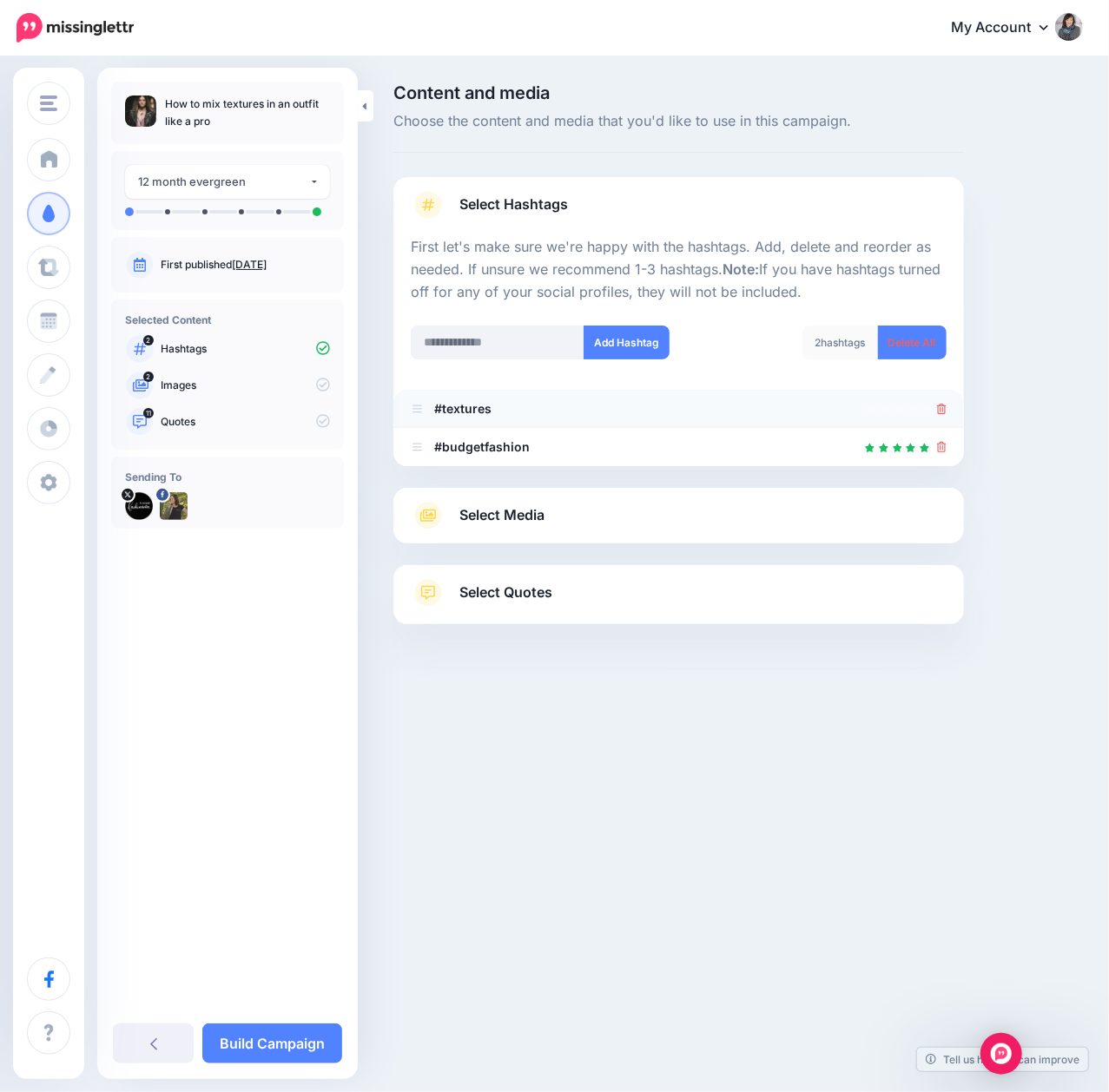
click at [939, 407] on icon at bounding box center [941, 408] width 10 height 10
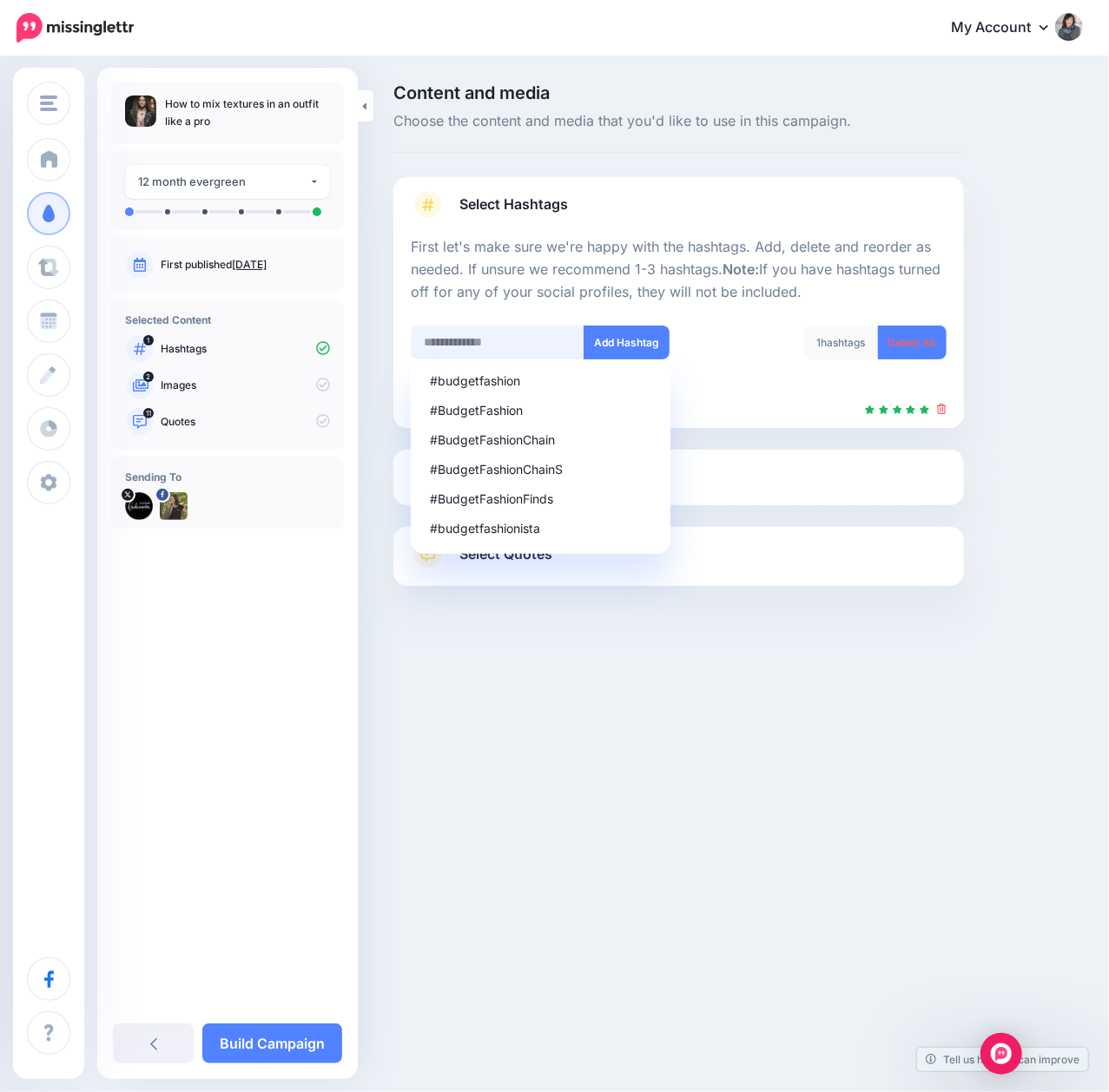
click at [535, 334] on input "text" at bounding box center [497, 342] width 173 height 34
paste input "**********"
click at [472, 342] on input "**********" at bounding box center [497, 342] width 173 height 34
click at [505, 345] on input "**********" at bounding box center [497, 342] width 173 height 34
type input "**********"
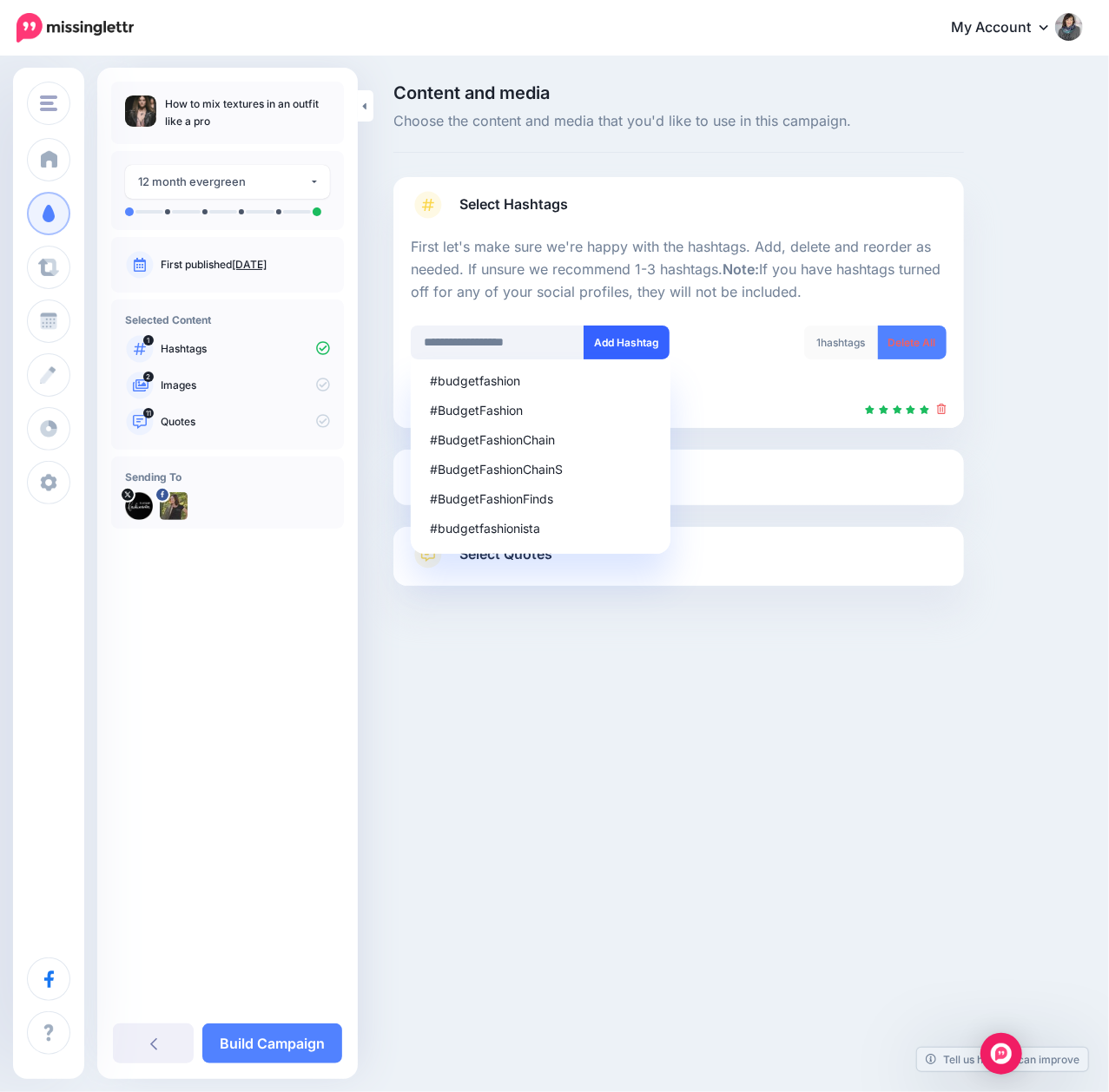
click at [626, 341] on button "Add Hashtag" at bounding box center [626, 342] width 86 height 34
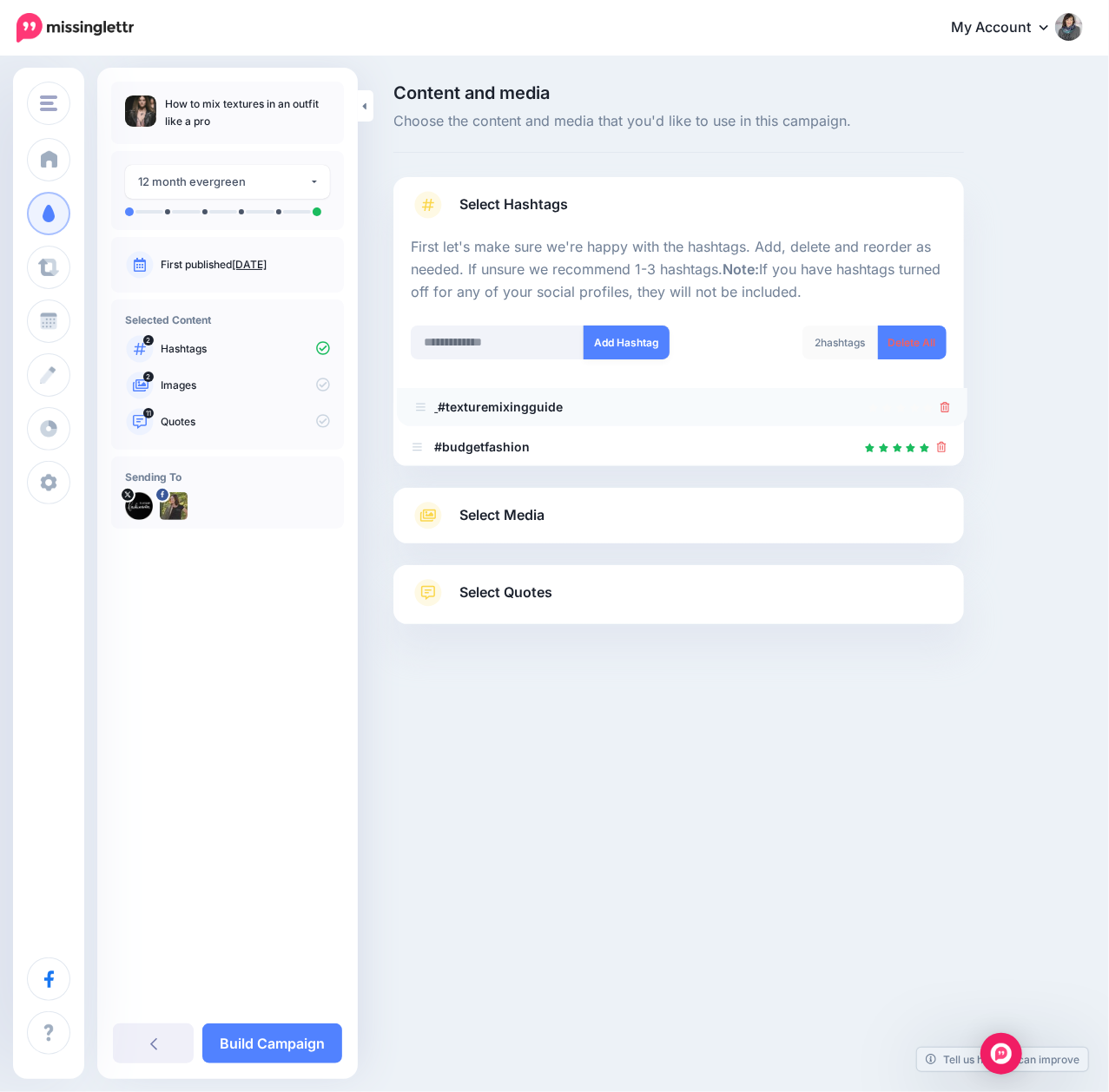
drag, startPoint x: 420, startPoint y: 443, endPoint x: 424, endPoint y: 401, distance: 42.2
click at [431, 515] on icon at bounding box center [427, 516] width 15 height 12
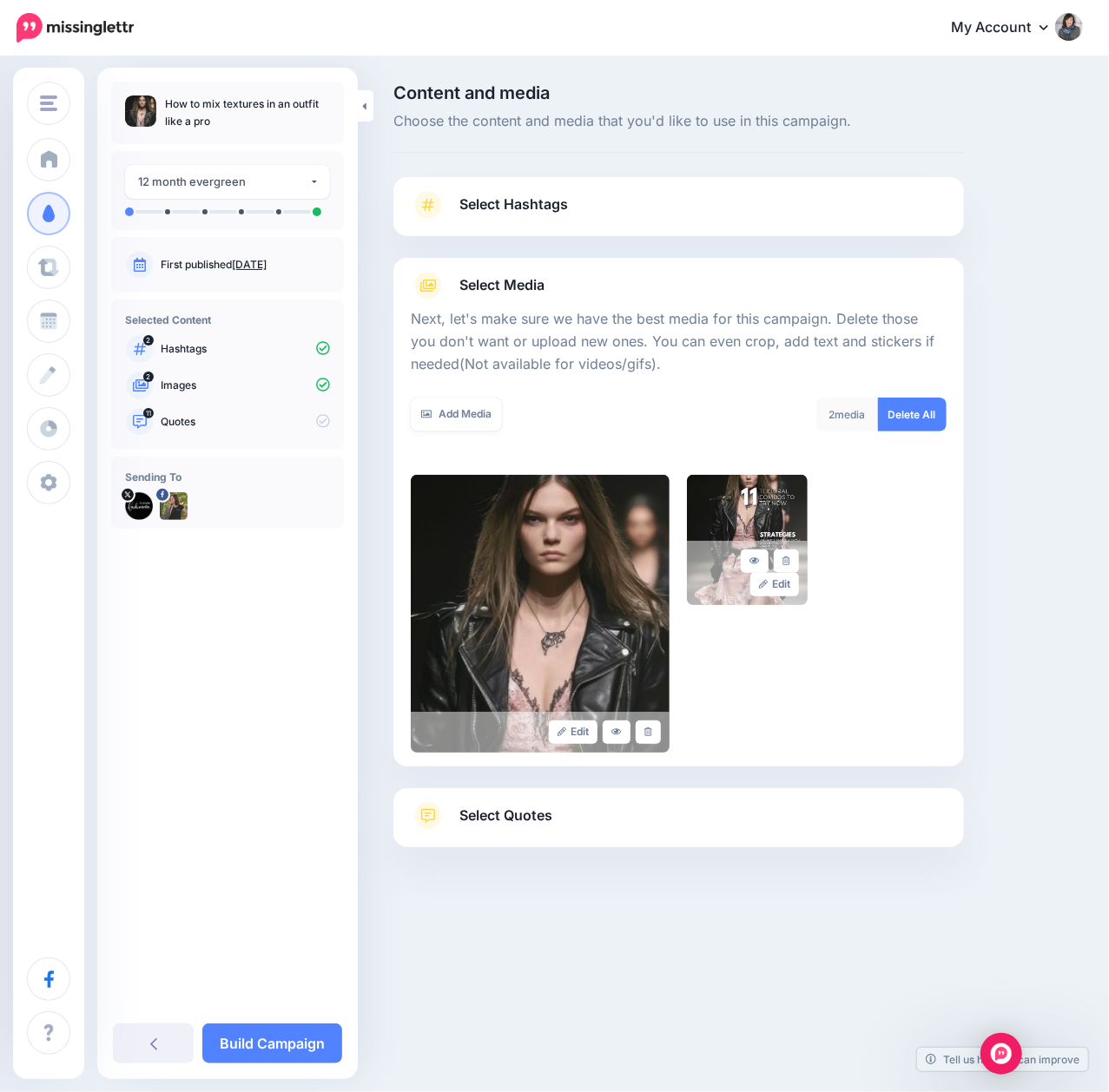
click at [505, 813] on span "Select Quotes" at bounding box center [505, 816] width 93 height 24
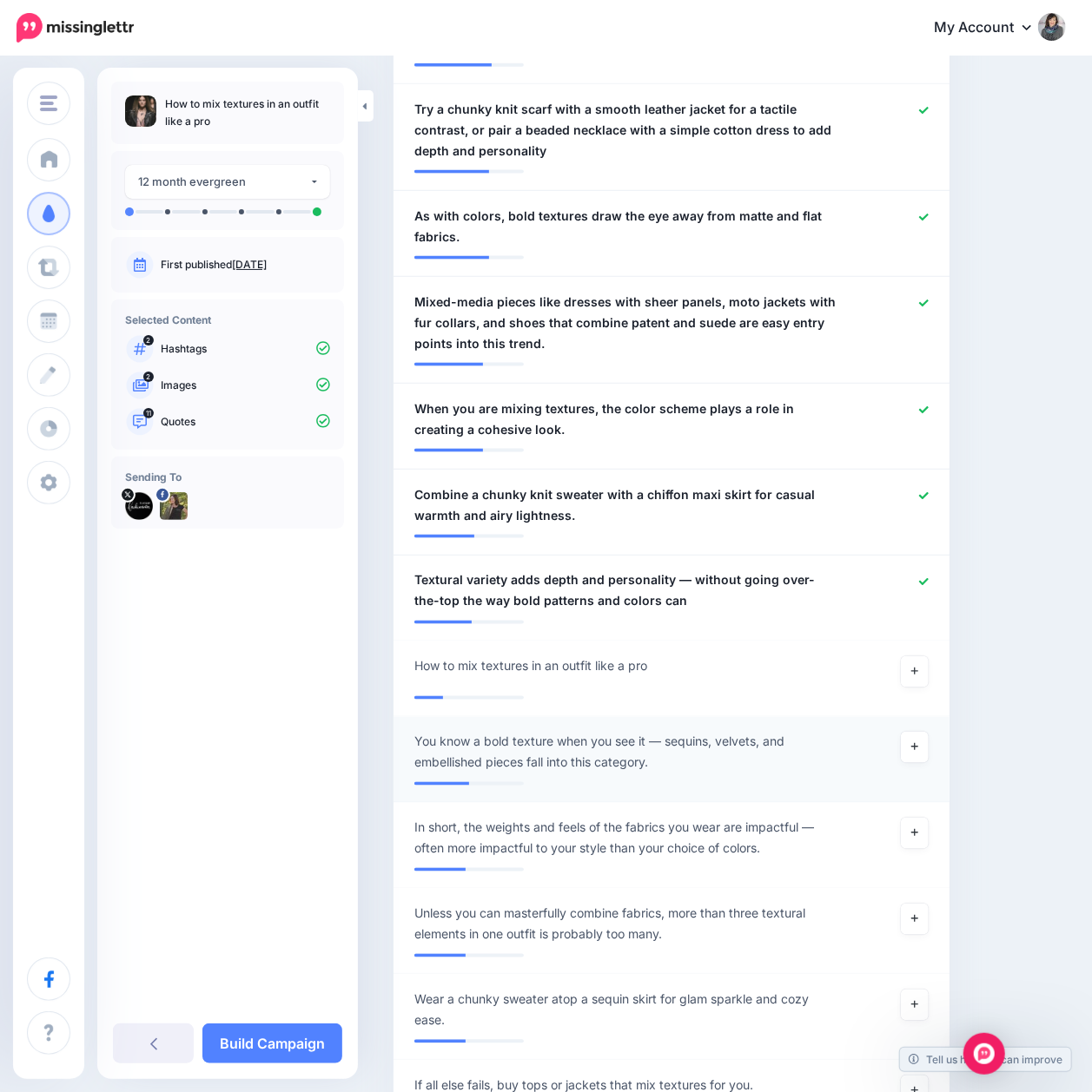
scroll to position [1042, 0]
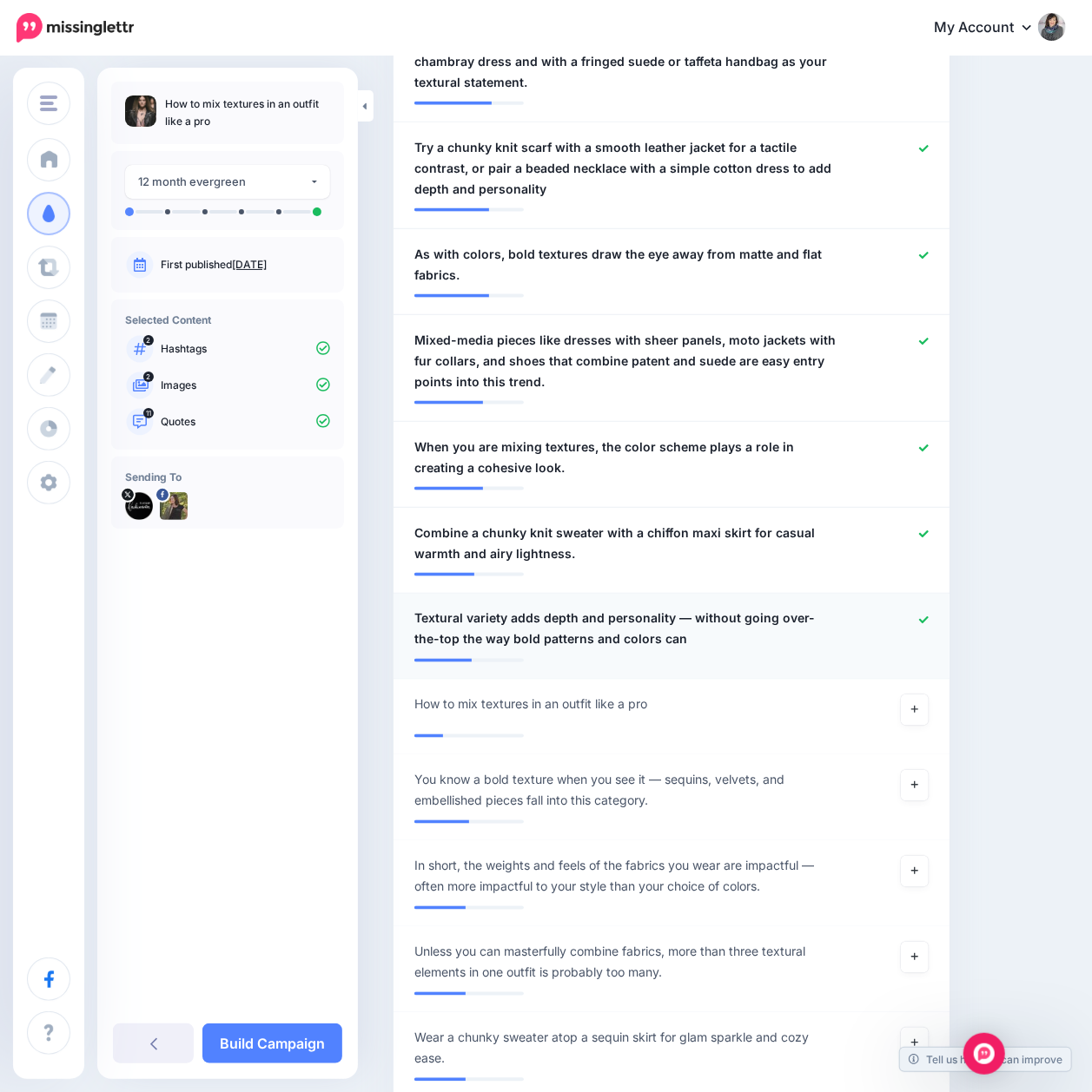
click at [929, 616] on icon at bounding box center [923, 620] width 10 height 10
click at [929, 533] on icon at bounding box center [923, 535] width 10 height 10
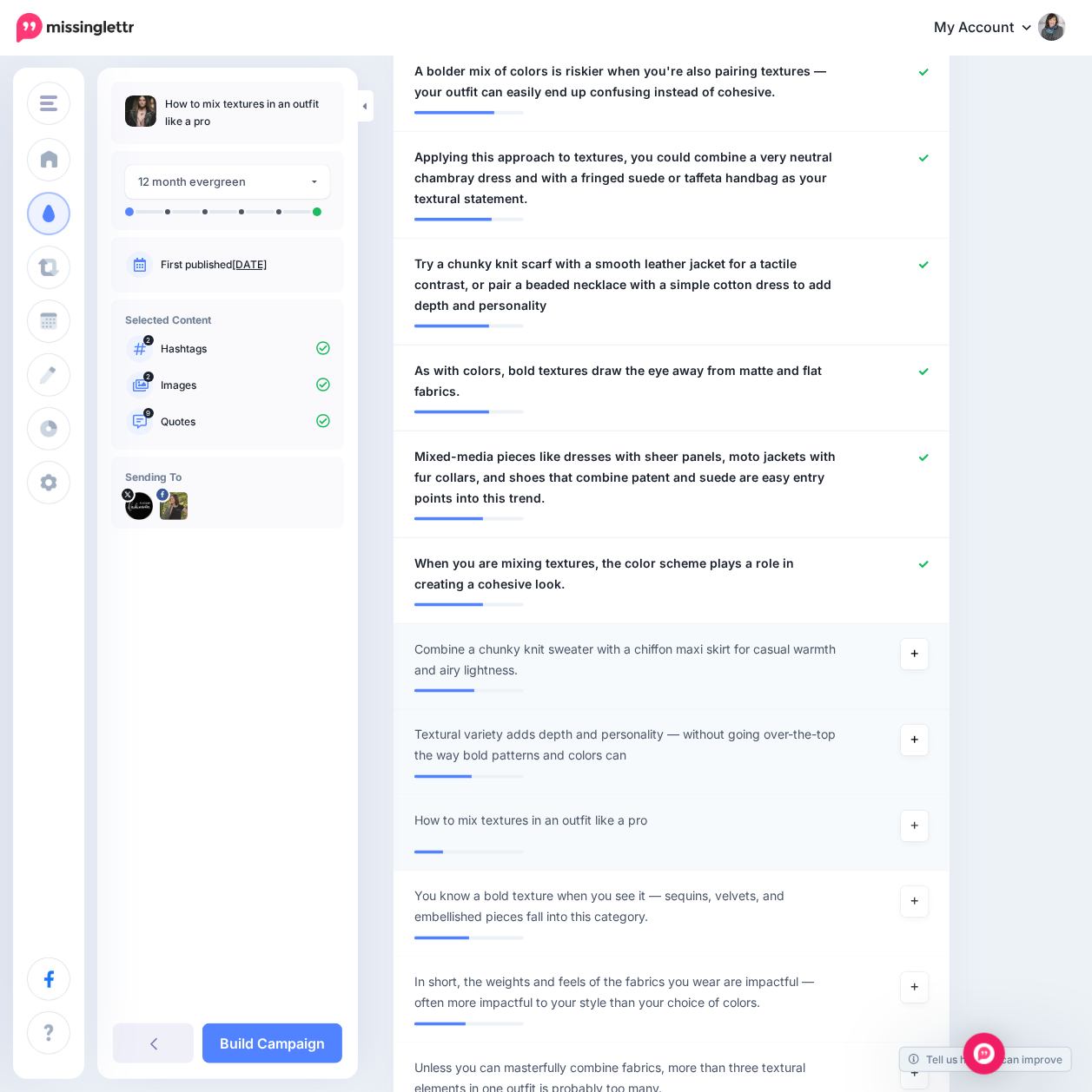
scroll to position [811, 0]
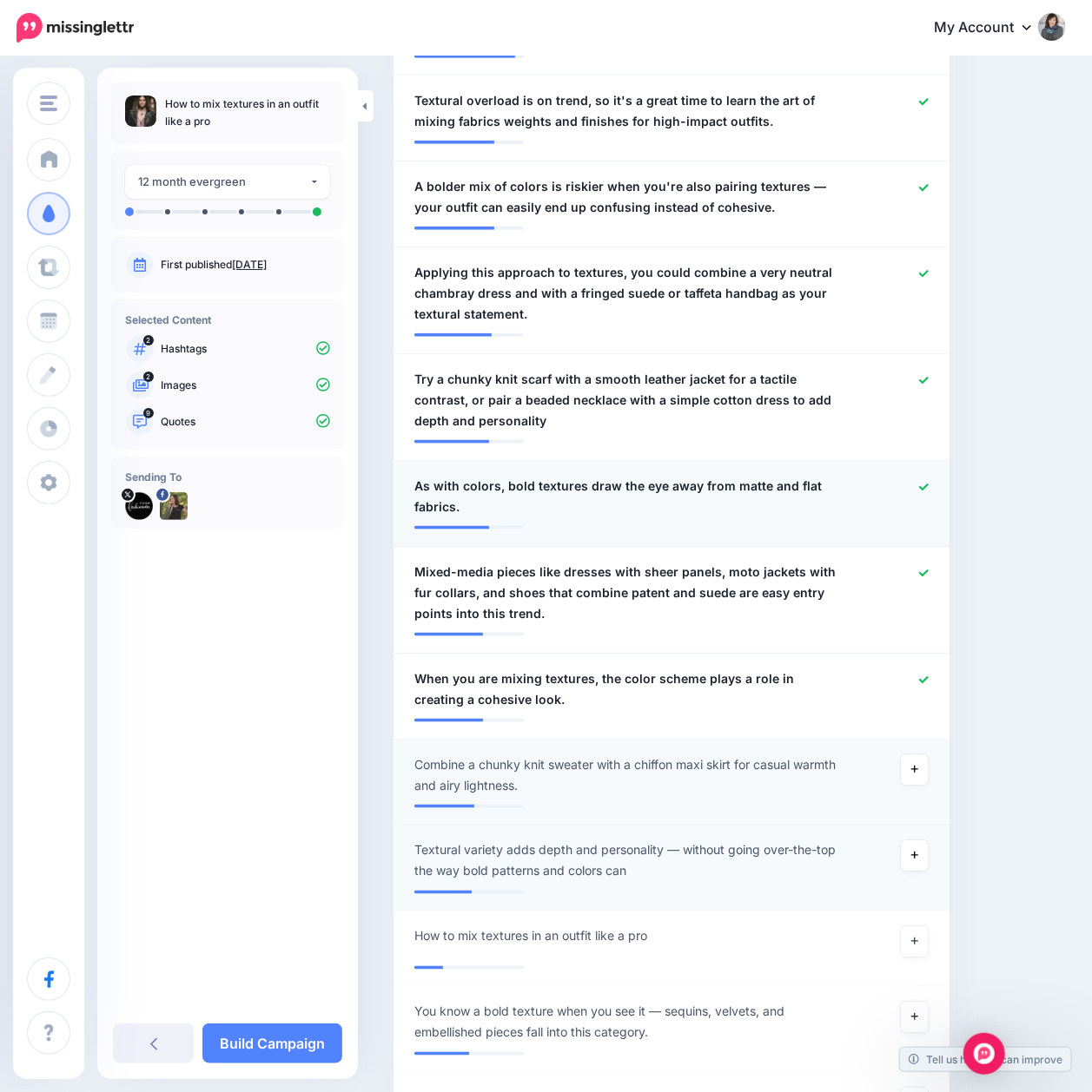
click at [929, 490] on icon at bounding box center [923, 487] width 10 height 10
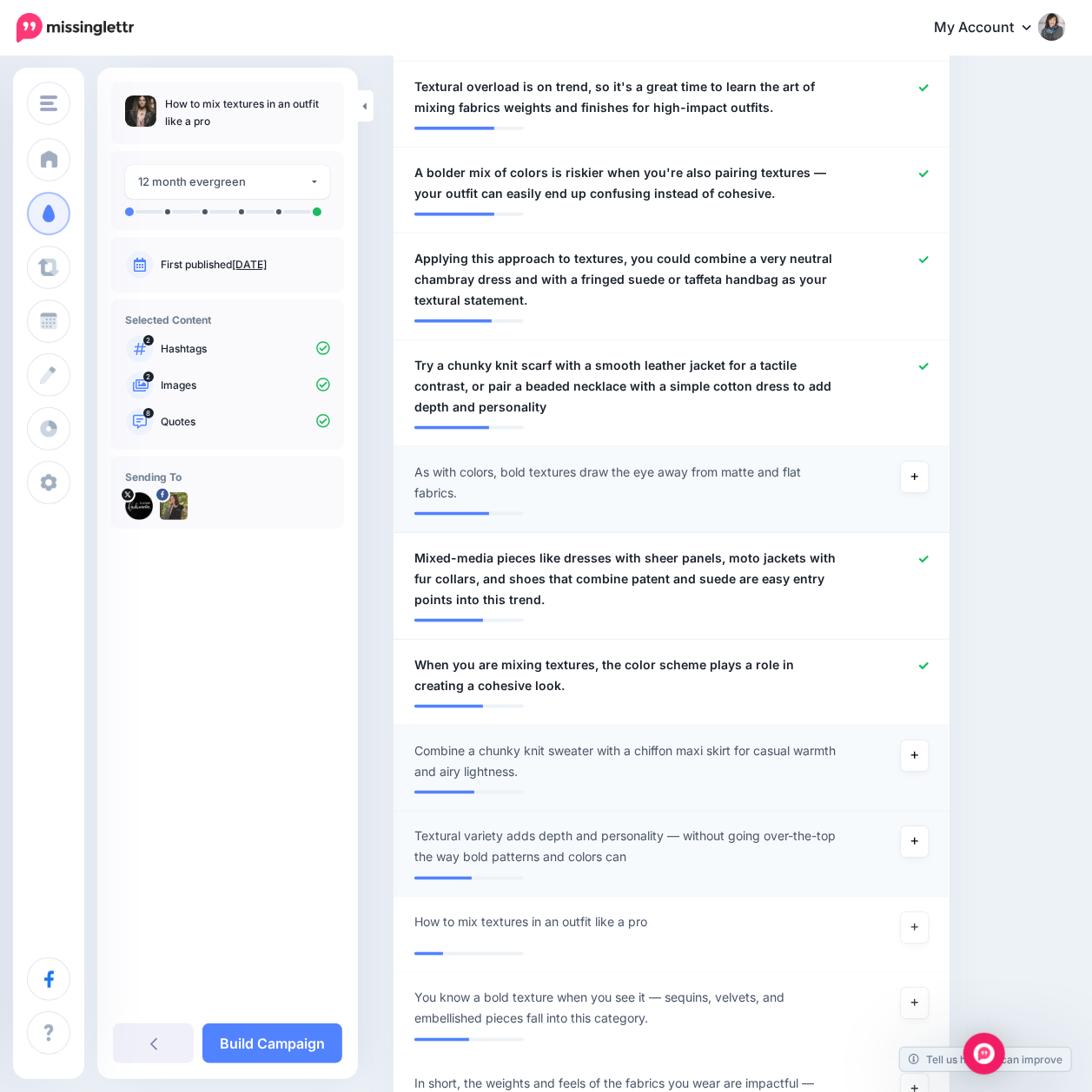
scroll to position [694, 0]
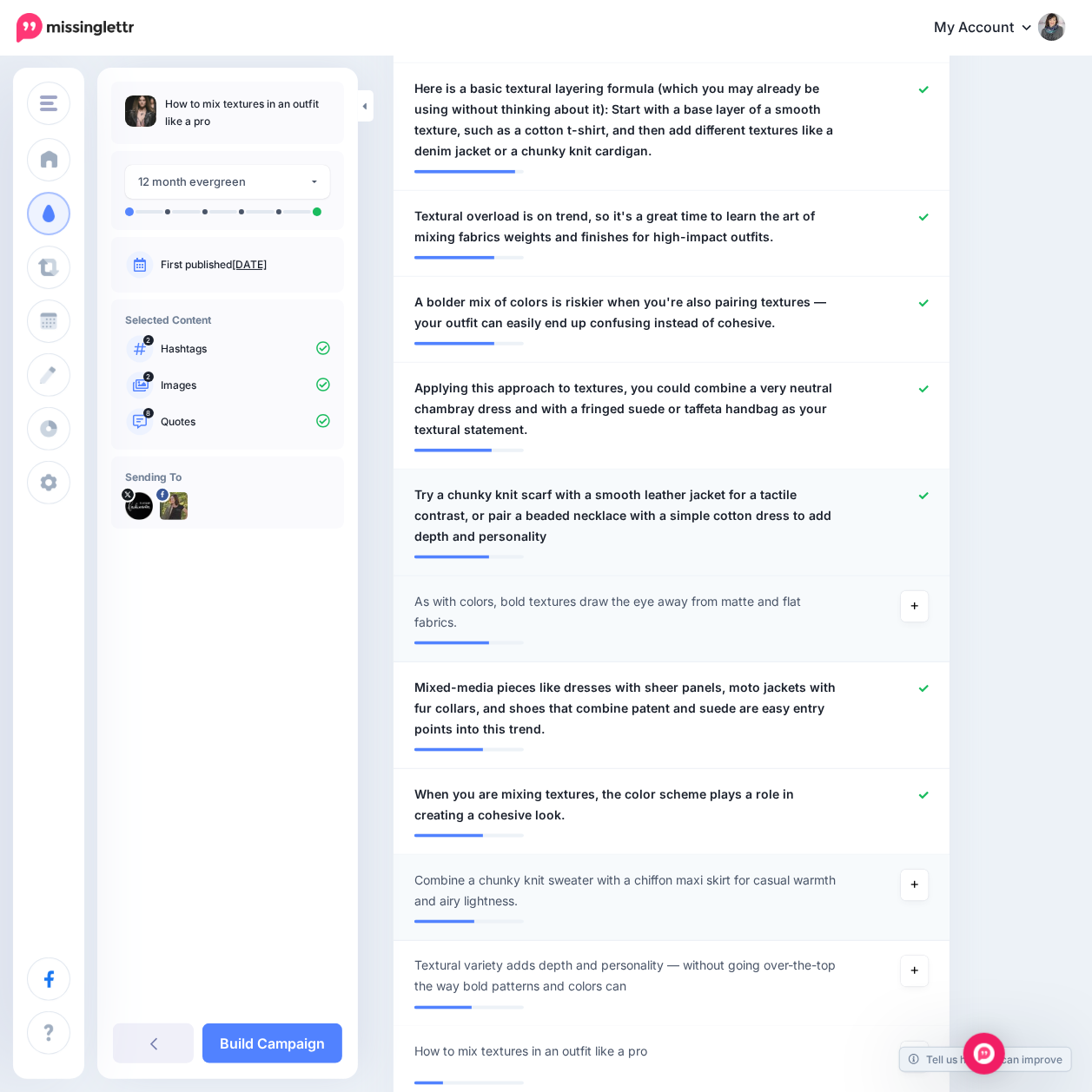
click at [929, 495] on icon at bounding box center [923, 496] width 10 height 7
click at [929, 386] on icon at bounding box center [923, 389] width 10 height 10
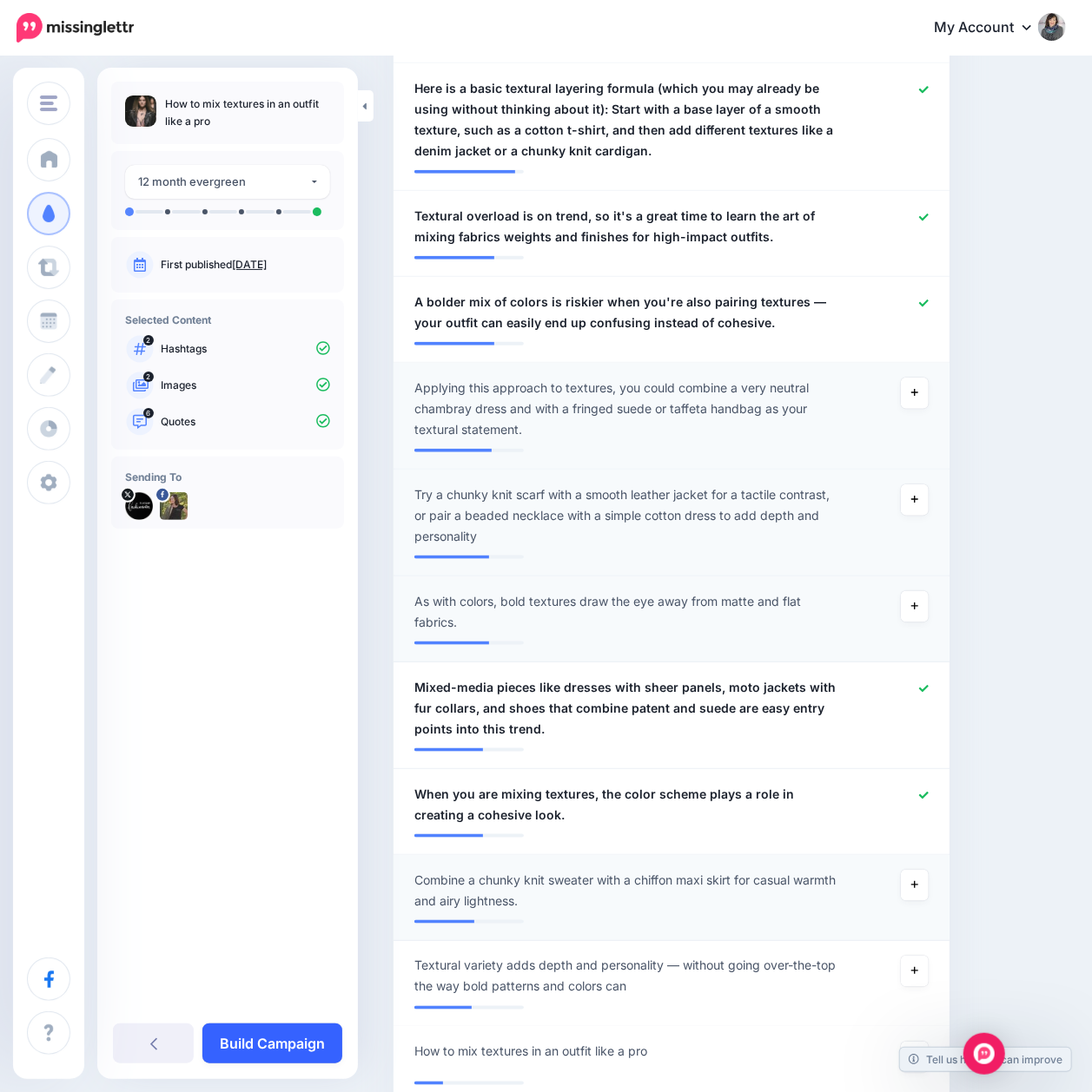
click at [261, 1040] on link "Build Campaign" at bounding box center [272, 1044] width 140 height 40
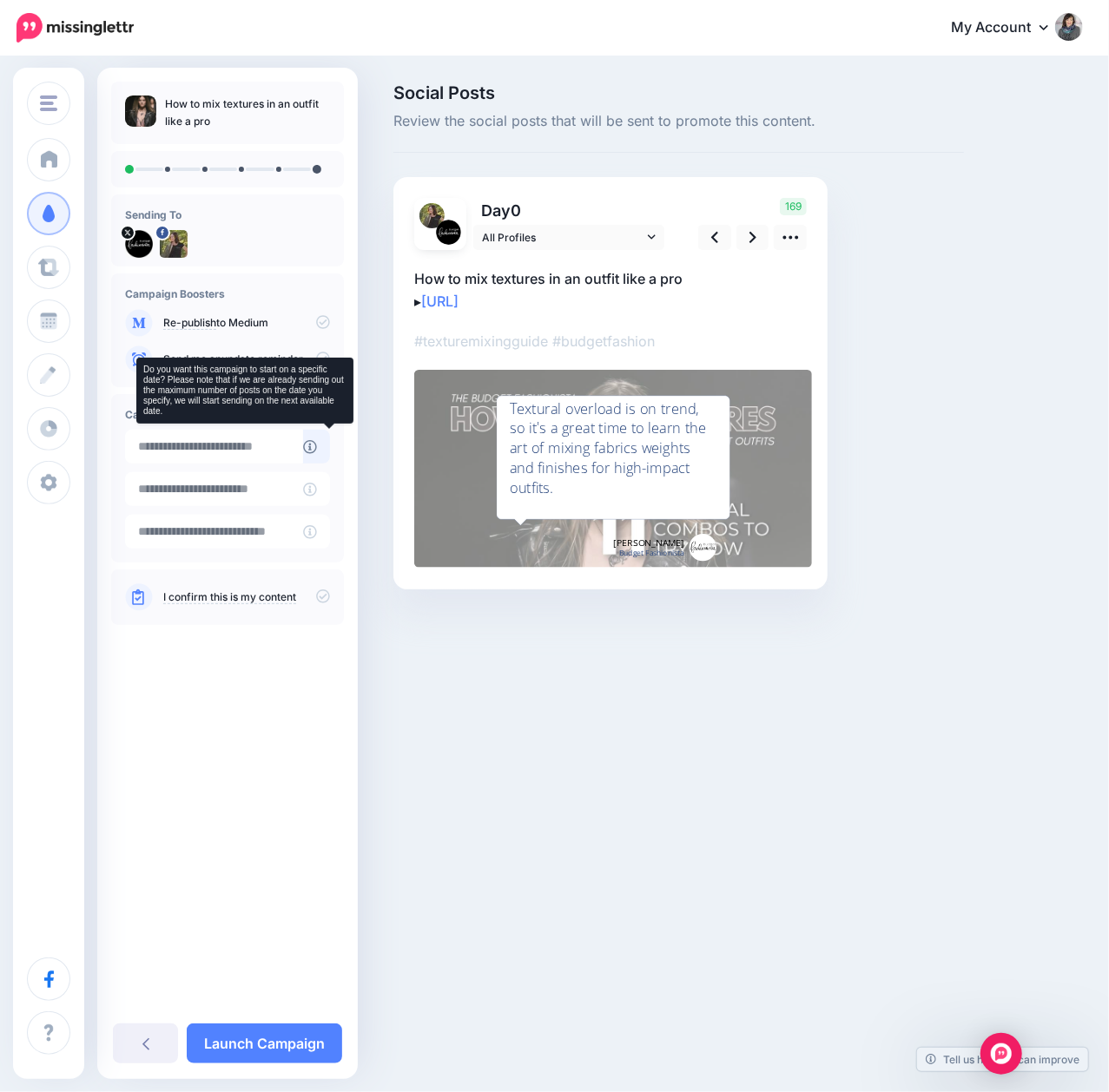
click at [317, 450] on icon at bounding box center [309, 447] width 14 height 14
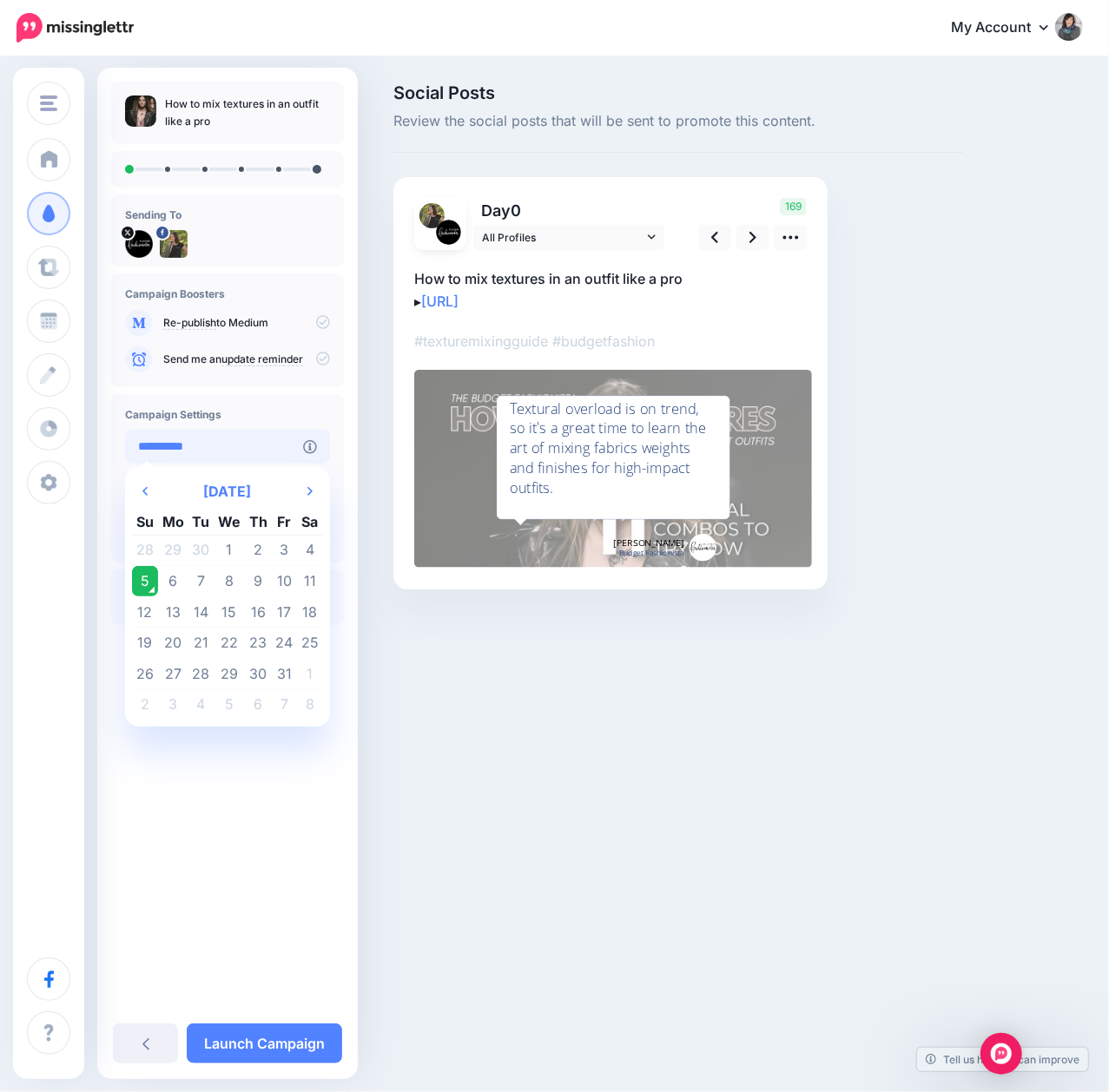
click at [261, 438] on input "**********" at bounding box center [214, 447] width 178 height 34
click at [285, 575] on td "10" at bounding box center [283, 582] width 26 height 31
type input "**********"
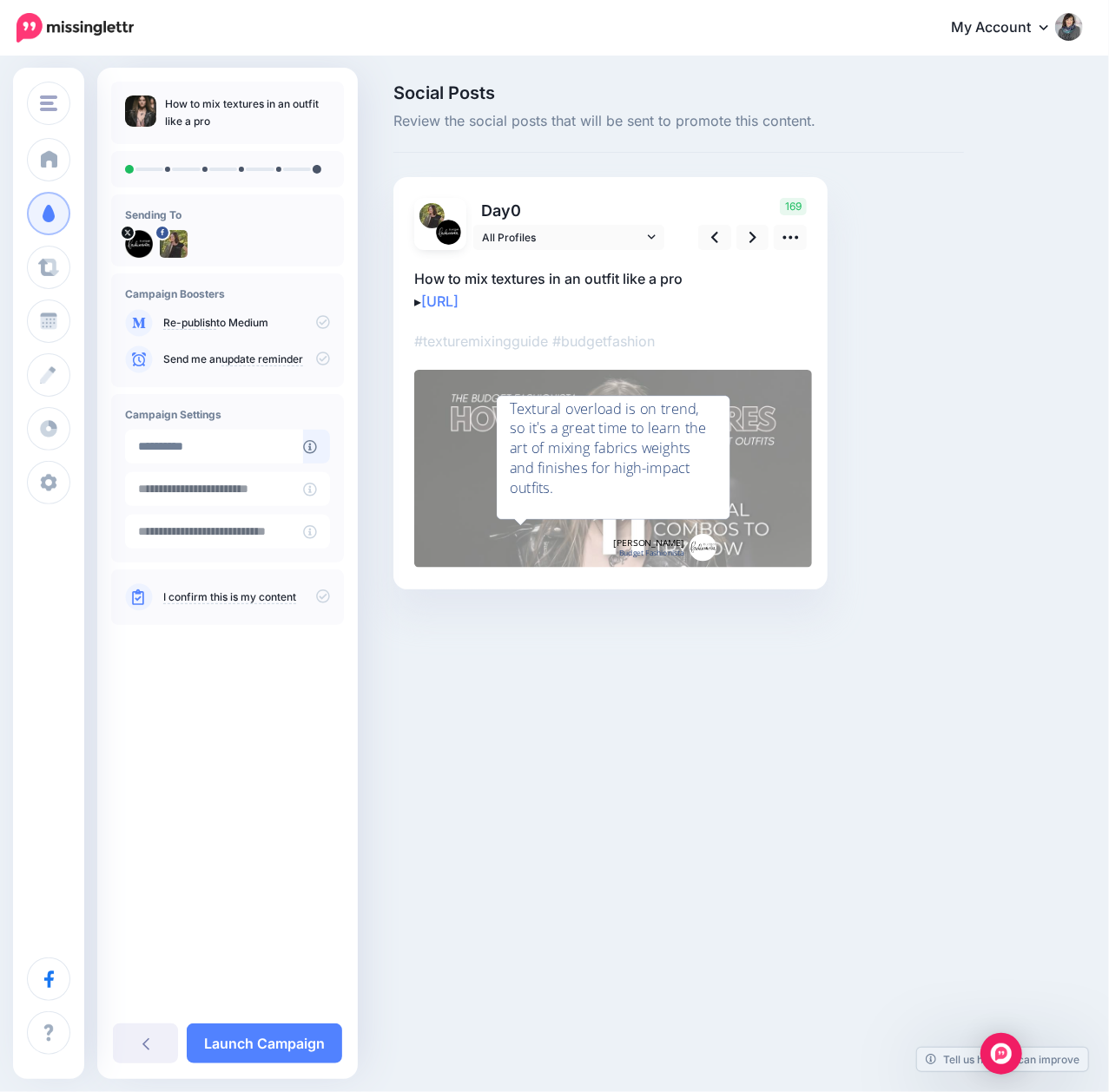
click at [323, 602] on icon at bounding box center [322, 596] width 14 height 14
click at [793, 236] on icon at bounding box center [790, 238] width 18 height 18
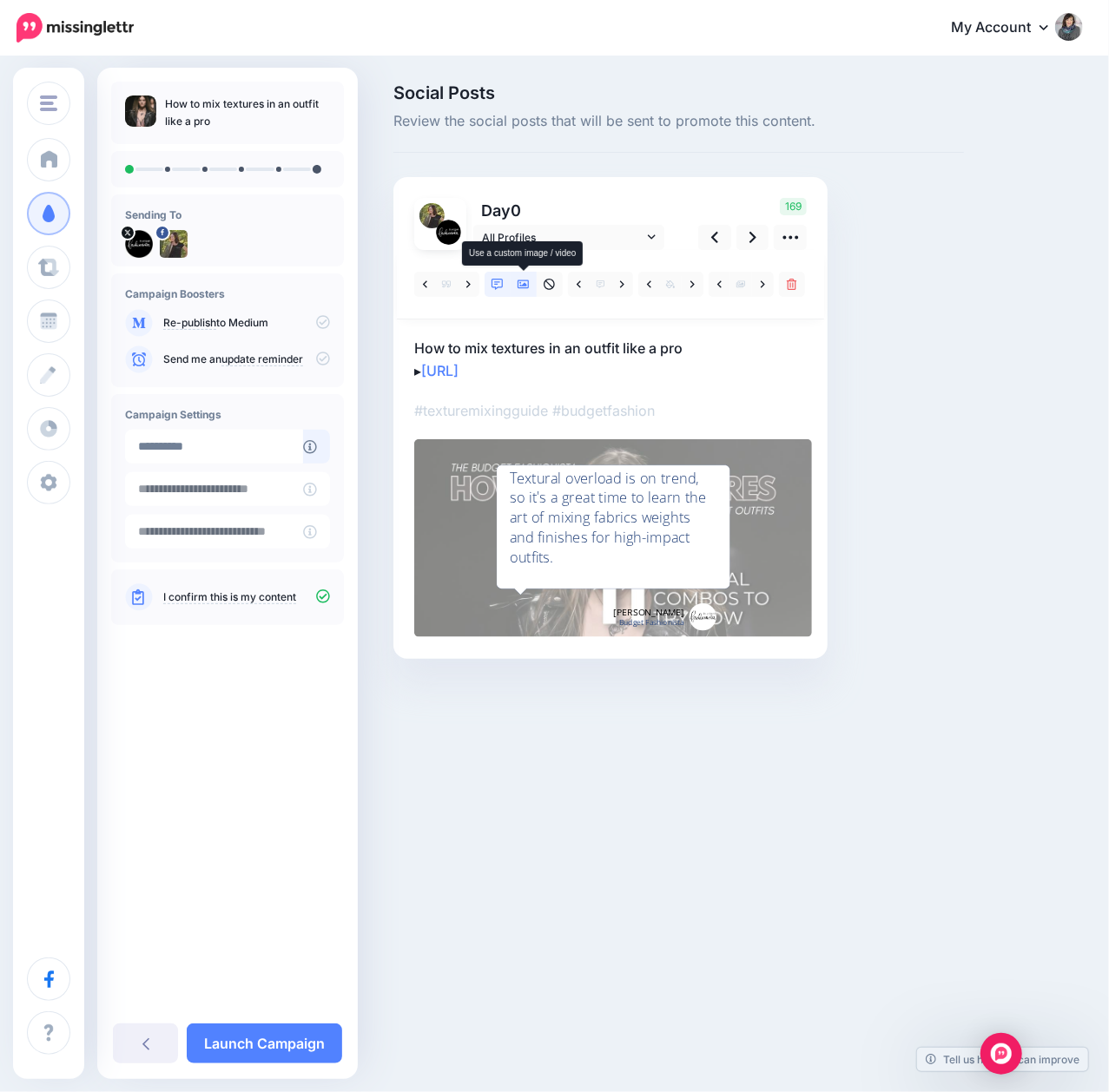
click at [525, 289] on icon at bounding box center [523, 285] width 12 height 9
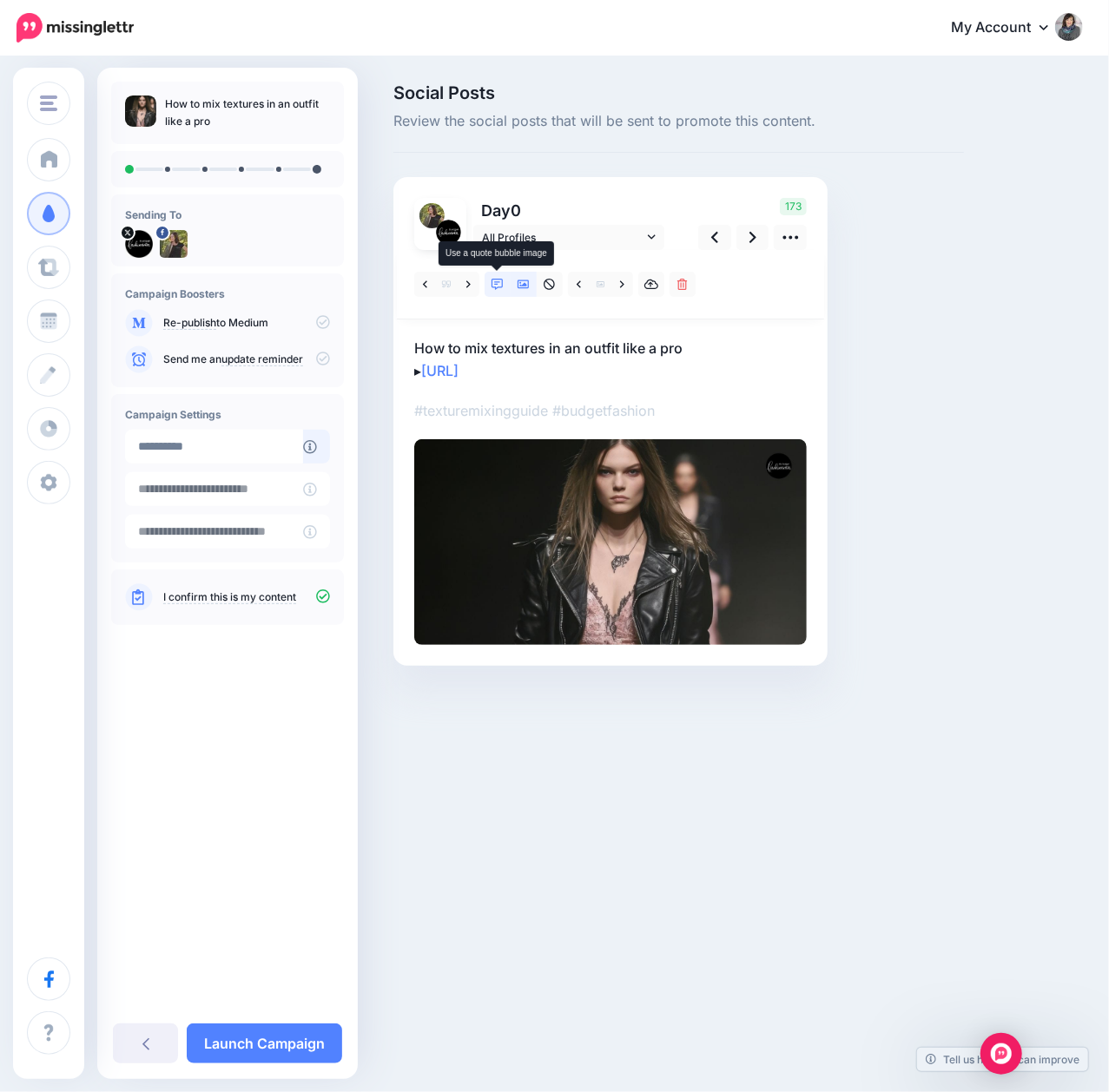
click at [495, 287] on icon at bounding box center [496, 284] width 12 height 12
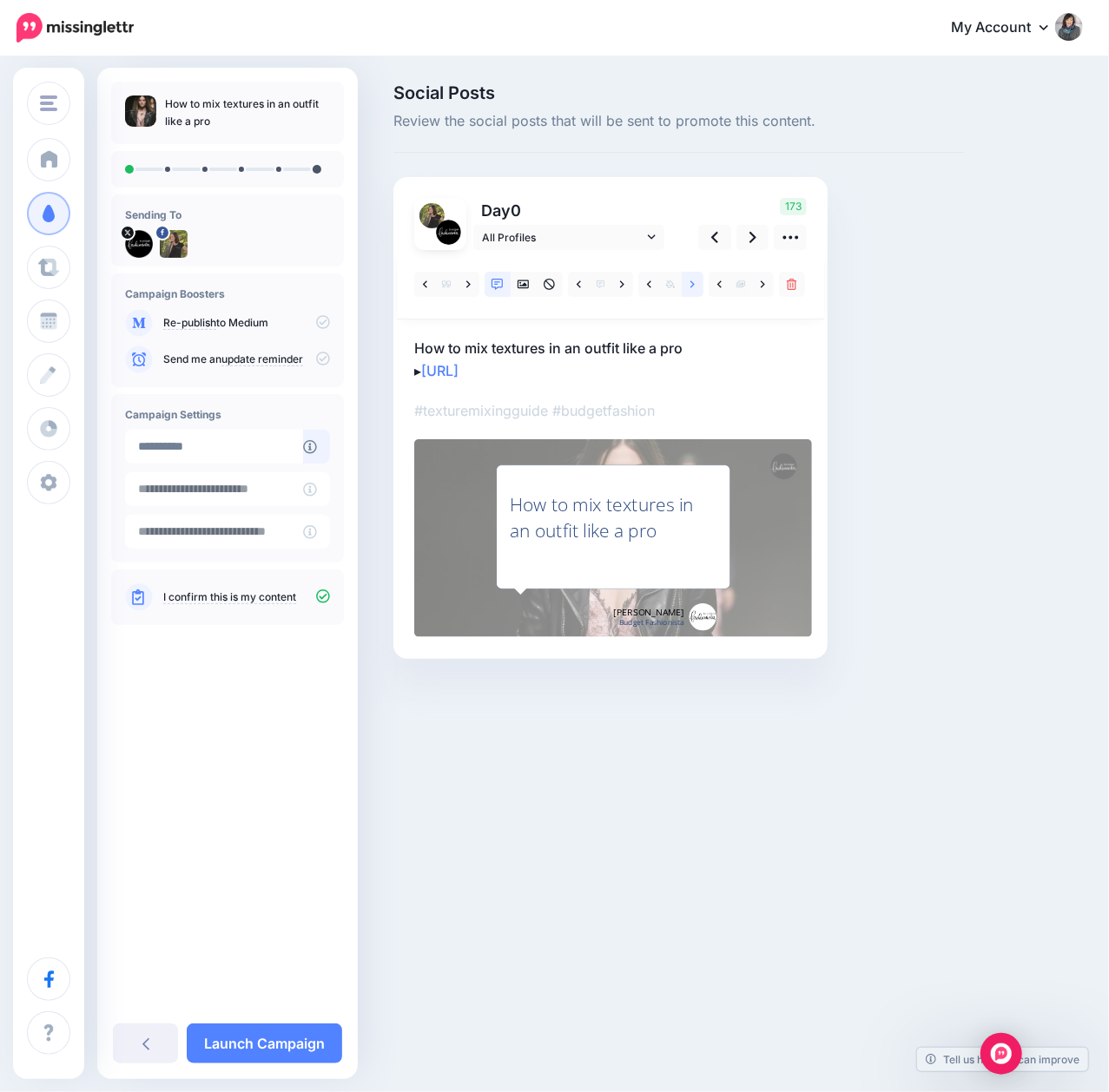
click at [692, 285] on icon at bounding box center [692, 284] width 5 height 12
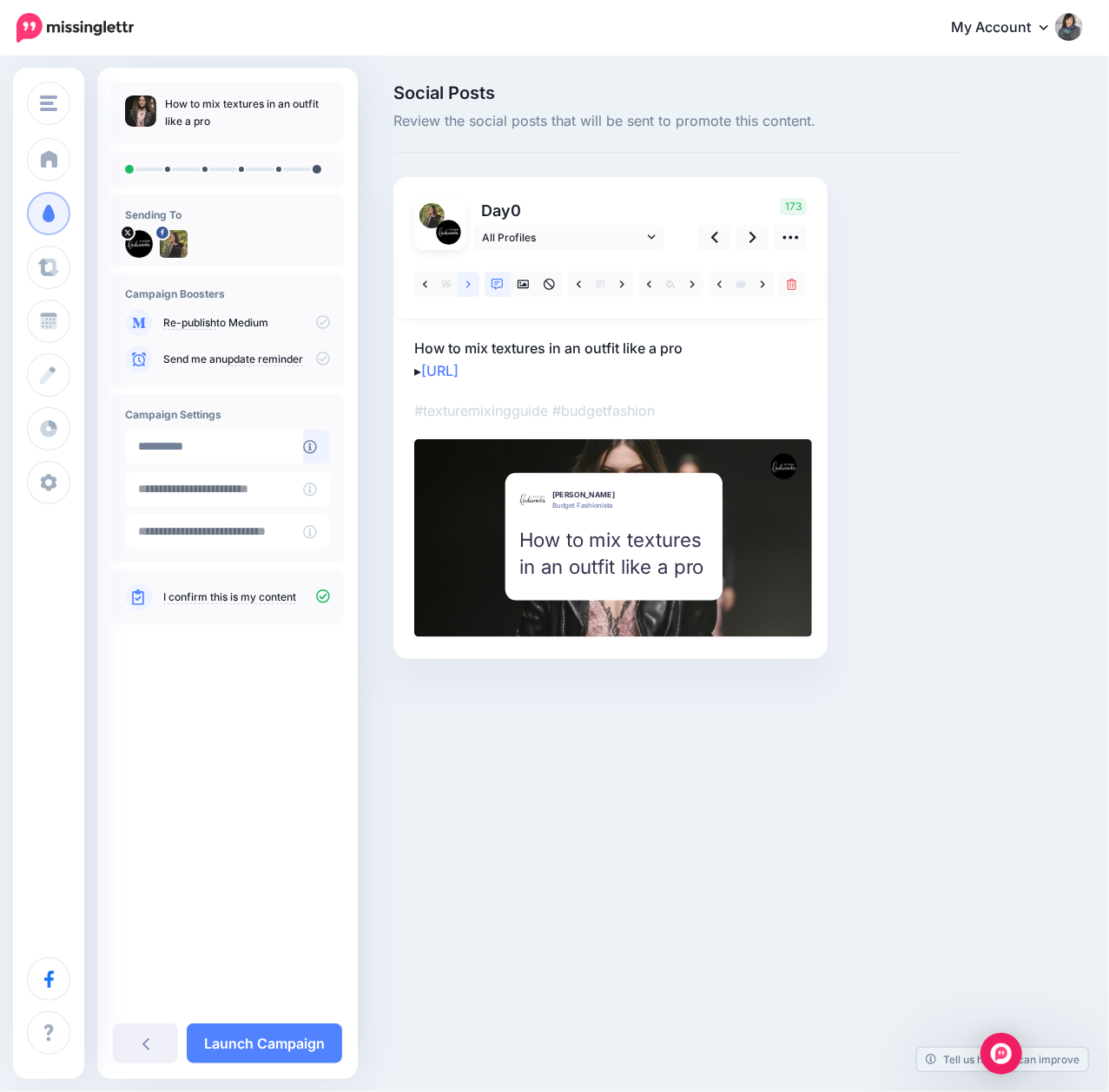
click at [466, 282] on icon at bounding box center [468, 284] width 5 height 12
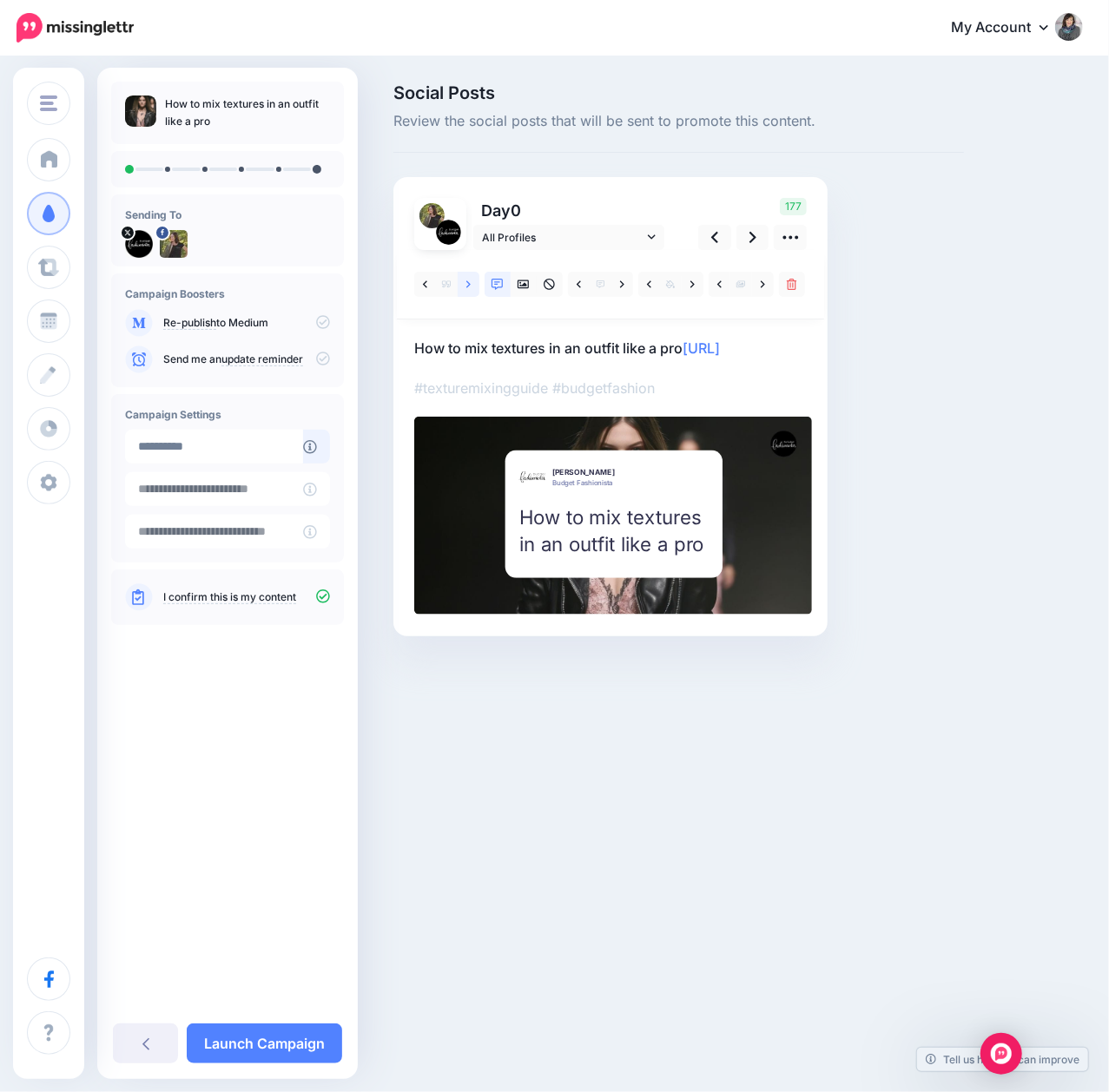
click at [466, 282] on icon at bounding box center [468, 284] width 5 height 12
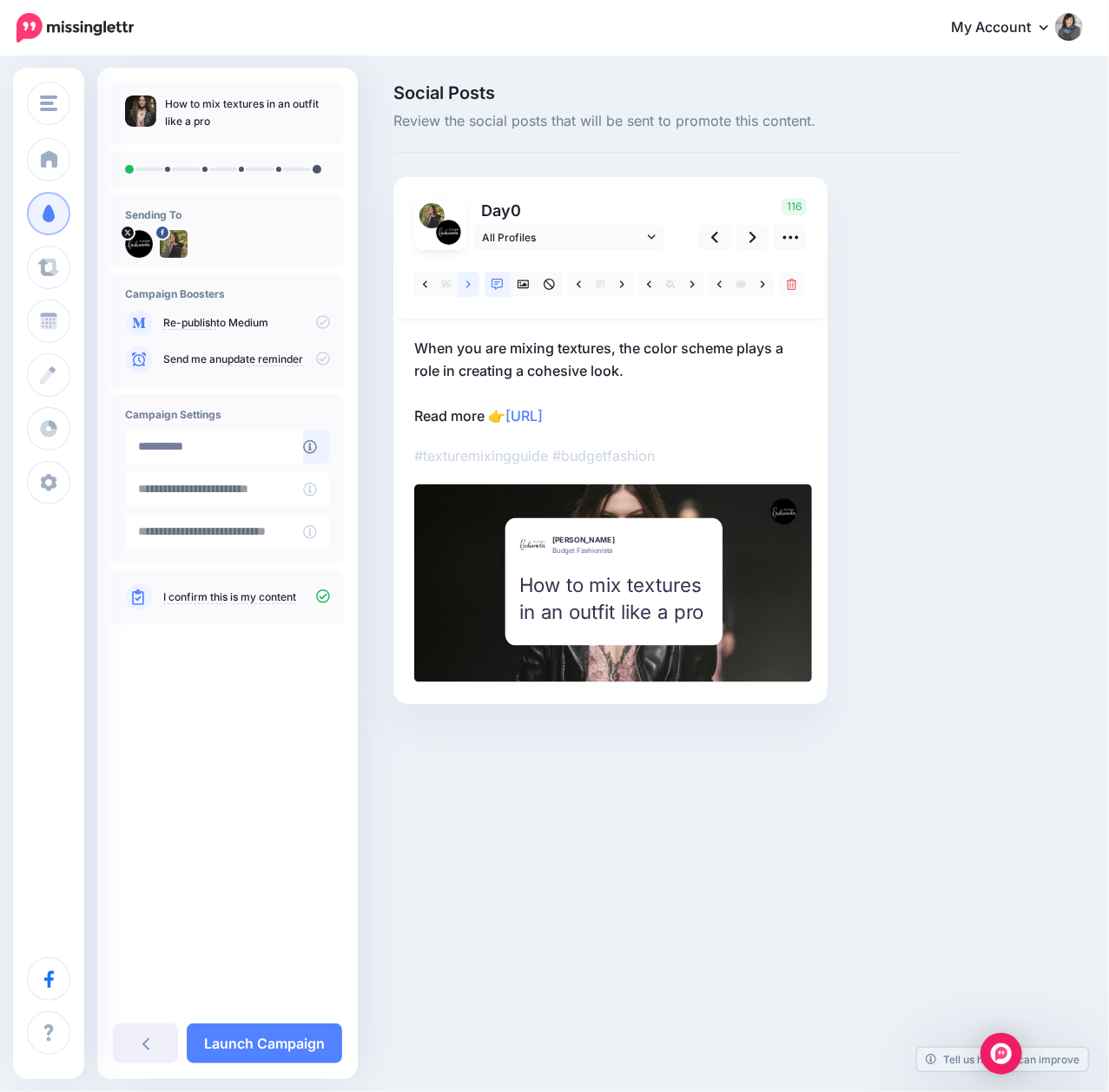
click at [466, 282] on icon at bounding box center [468, 284] width 5 height 12
click at [753, 238] on icon at bounding box center [753, 237] width 7 height 11
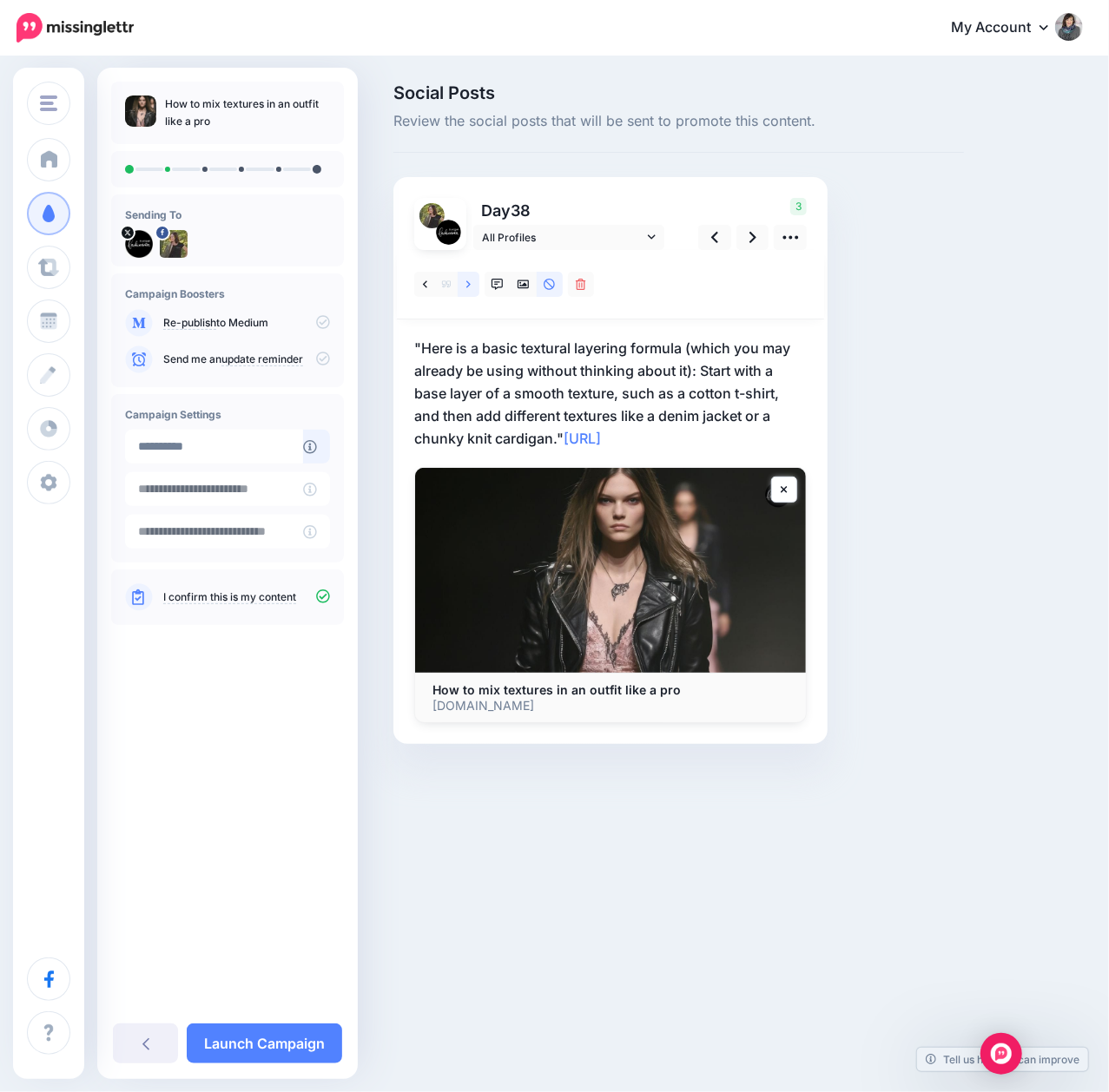
click at [470, 286] on icon at bounding box center [468, 284] width 5 height 12
click at [473, 278] on link at bounding box center [468, 284] width 22 height 25
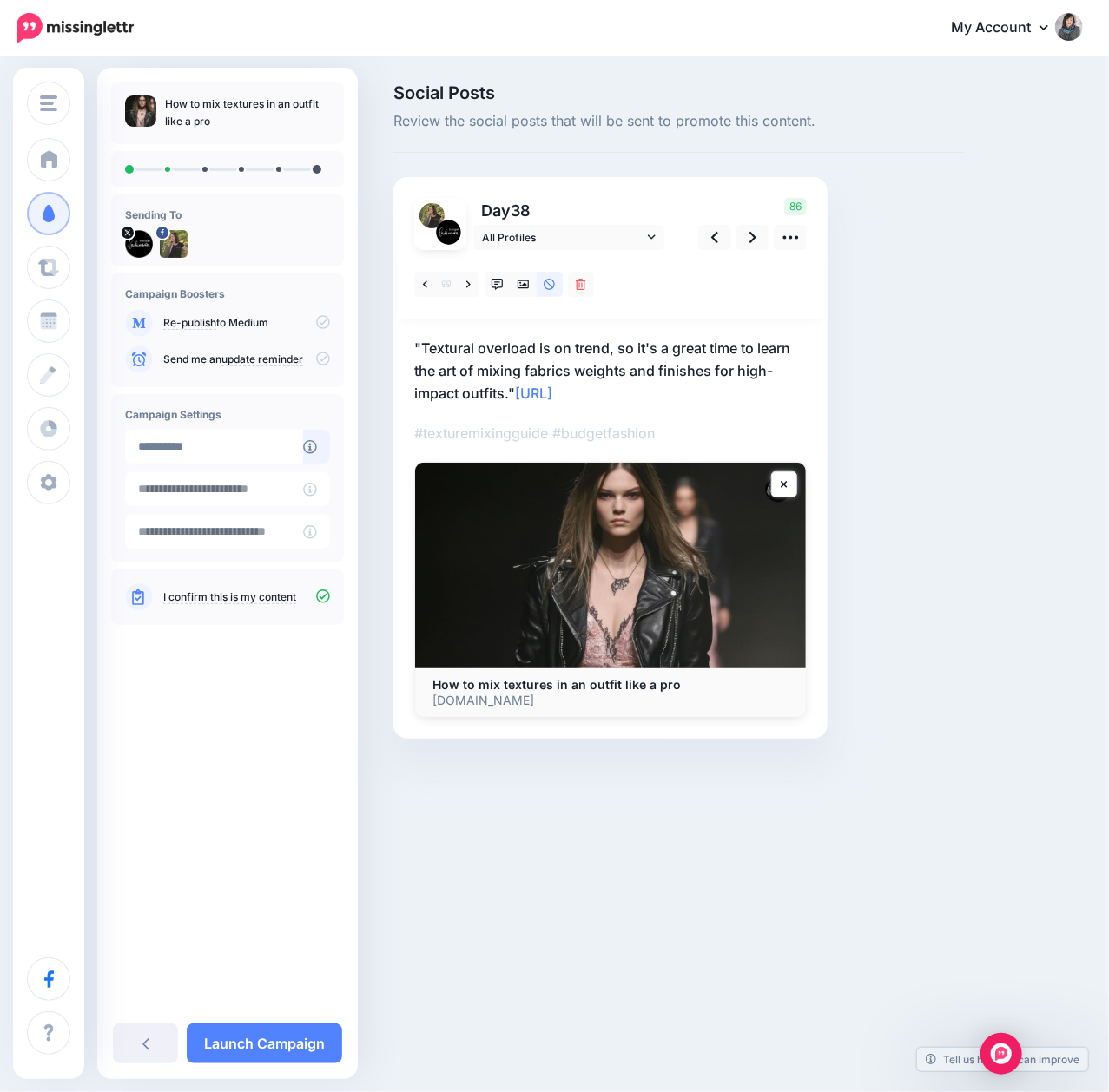
click at [432, 350] on p ""Textural overload is on trend, so it's a great time to learn the art of mixing…" at bounding box center [610, 370] width 392 height 68
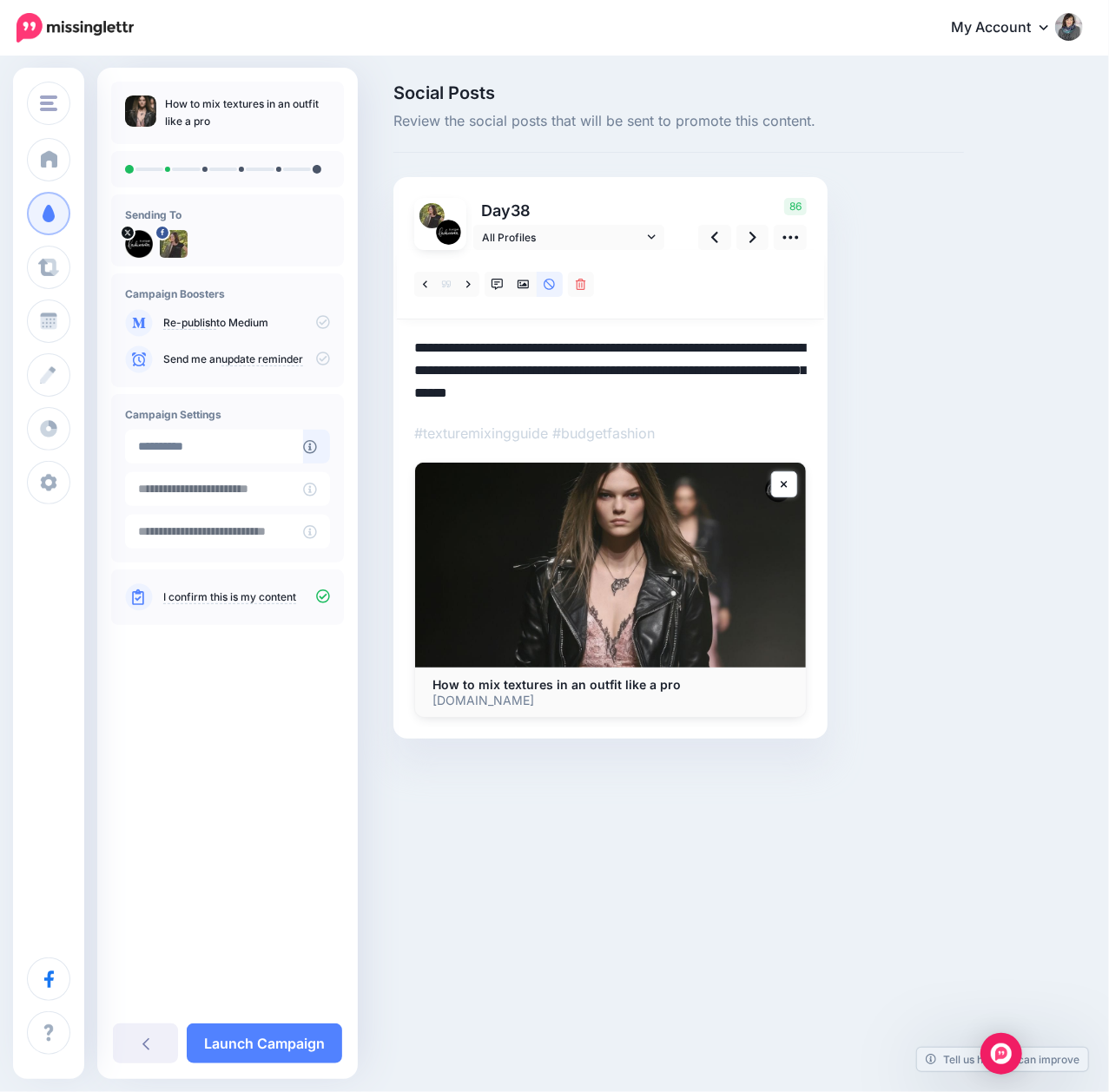
click at [418, 344] on textarea "**********" at bounding box center [610, 370] width 392 height 68
click at [517, 393] on textarea "**********" at bounding box center [610, 370] width 392 height 68
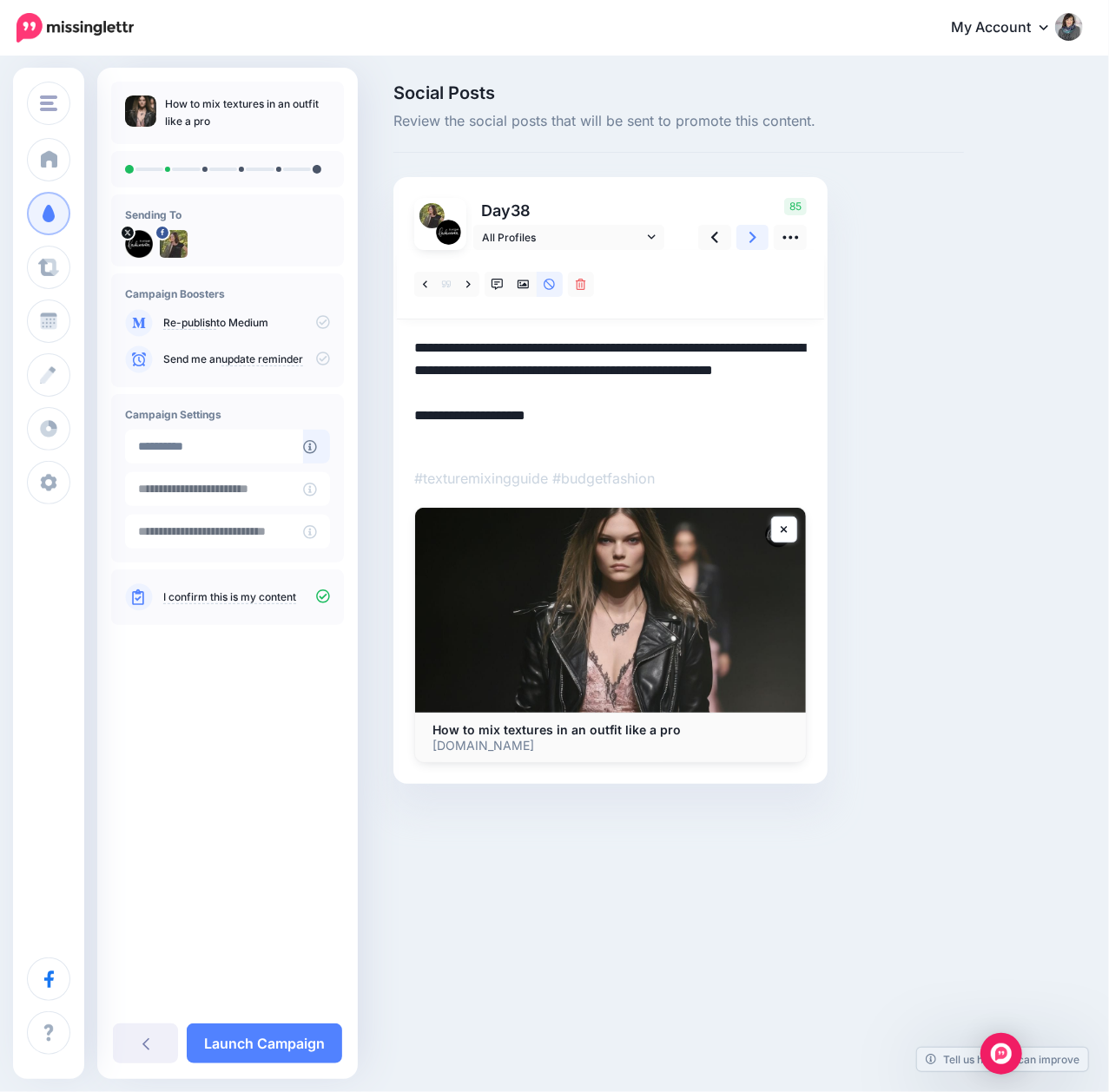
click at [751, 241] on icon at bounding box center [753, 237] width 7 height 11
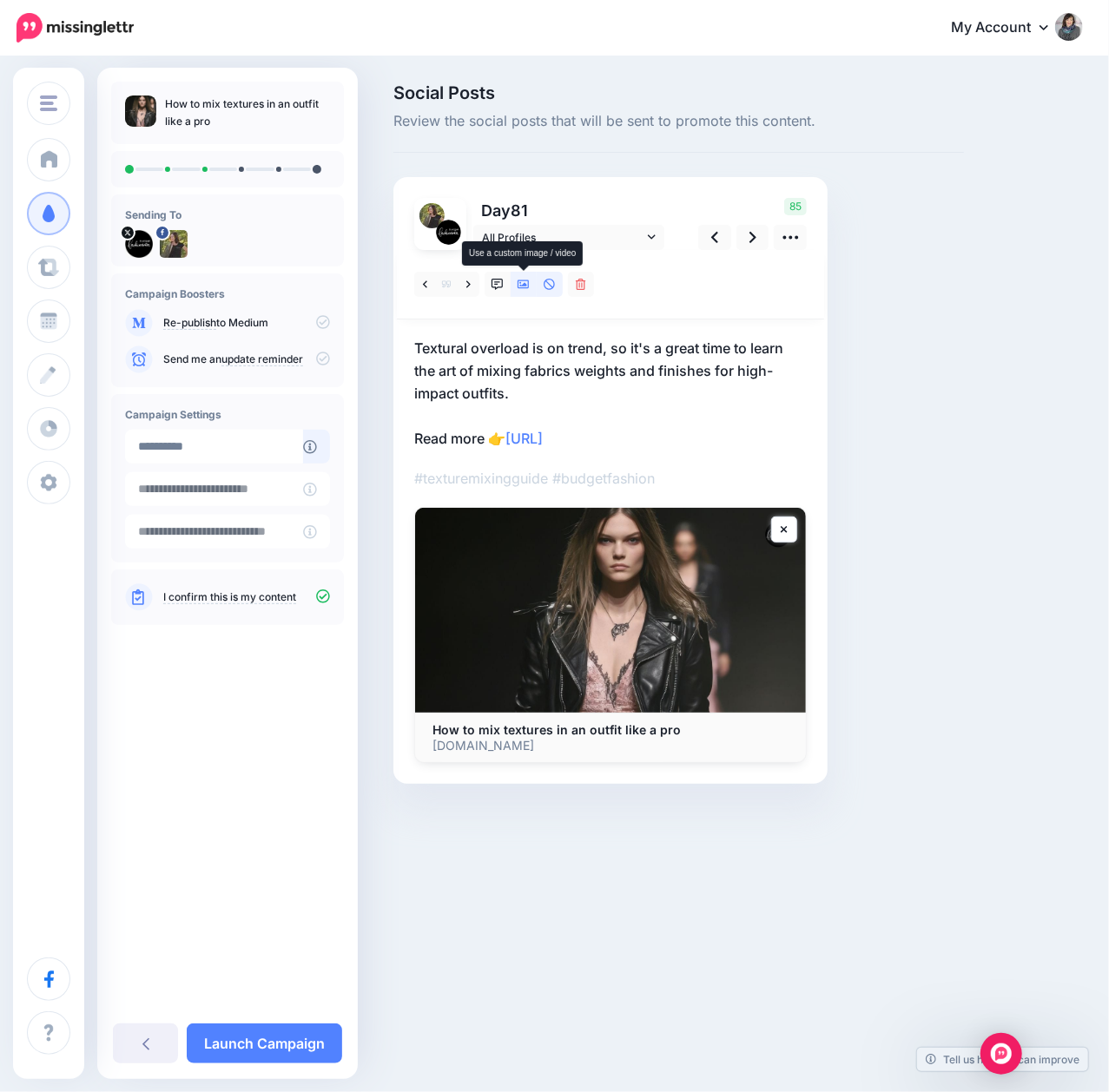
click at [519, 290] on icon at bounding box center [523, 284] width 12 height 12
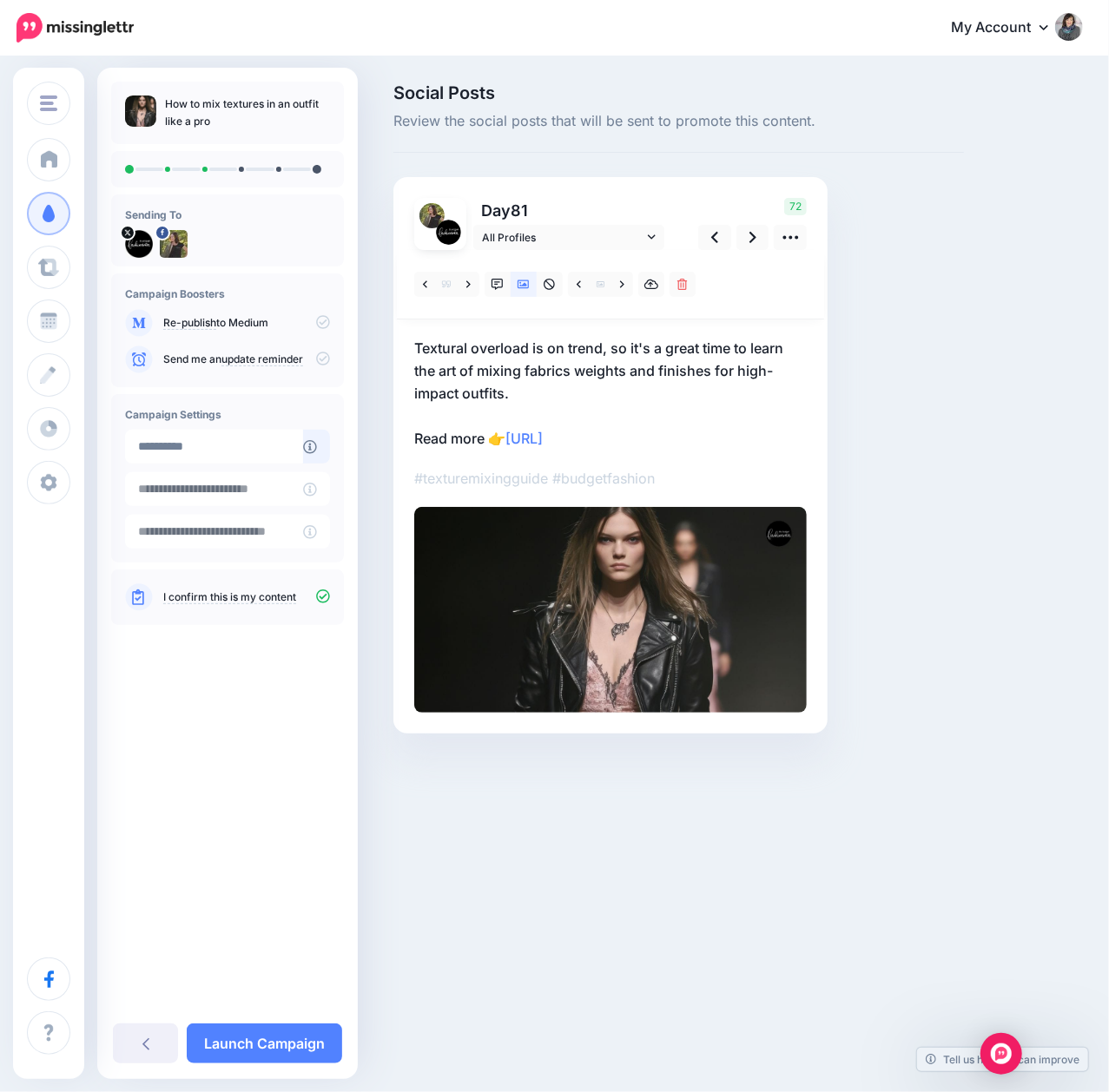
drag, startPoint x: 654, startPoint y: 438, endPoint x: 410, endPoint y: 435, distance: 244.0
click at [410, 435] on div "Day 81 All Profiles 72" at bounding box center [610, 455] width 434 height 556
copy p "Read more 👉 [URL]"
click at [471, 289] on link at bounding box center [468, 284] width 22 height 25
click at [715, 241] on icon at bounding box center [715, 237] width 7 height 11
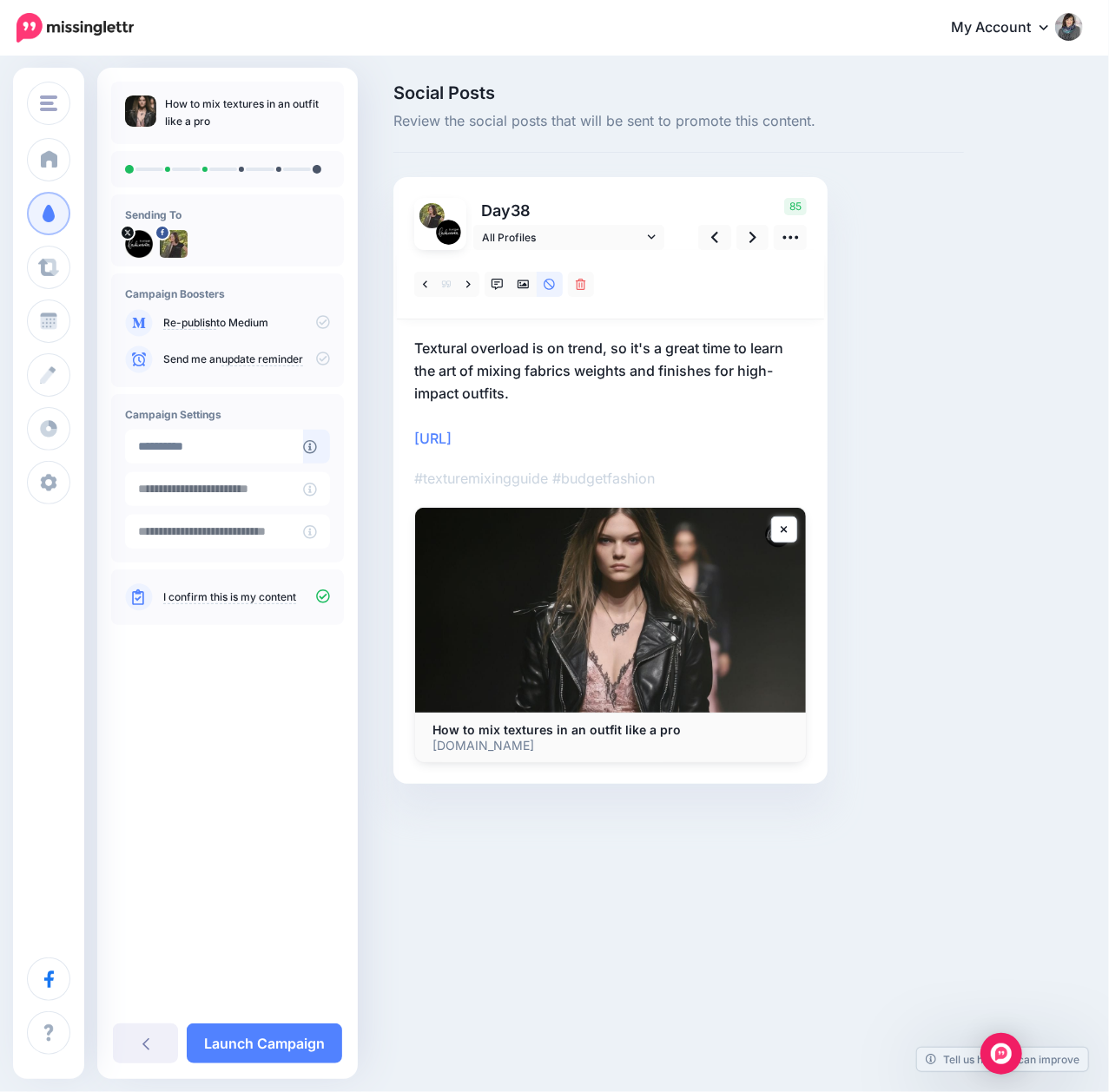
click at [552, 436] on p "Textural overload is on trend, so it's a great time to learn the art of mixing …" at bounding box center [610, 393] width 392 height 113
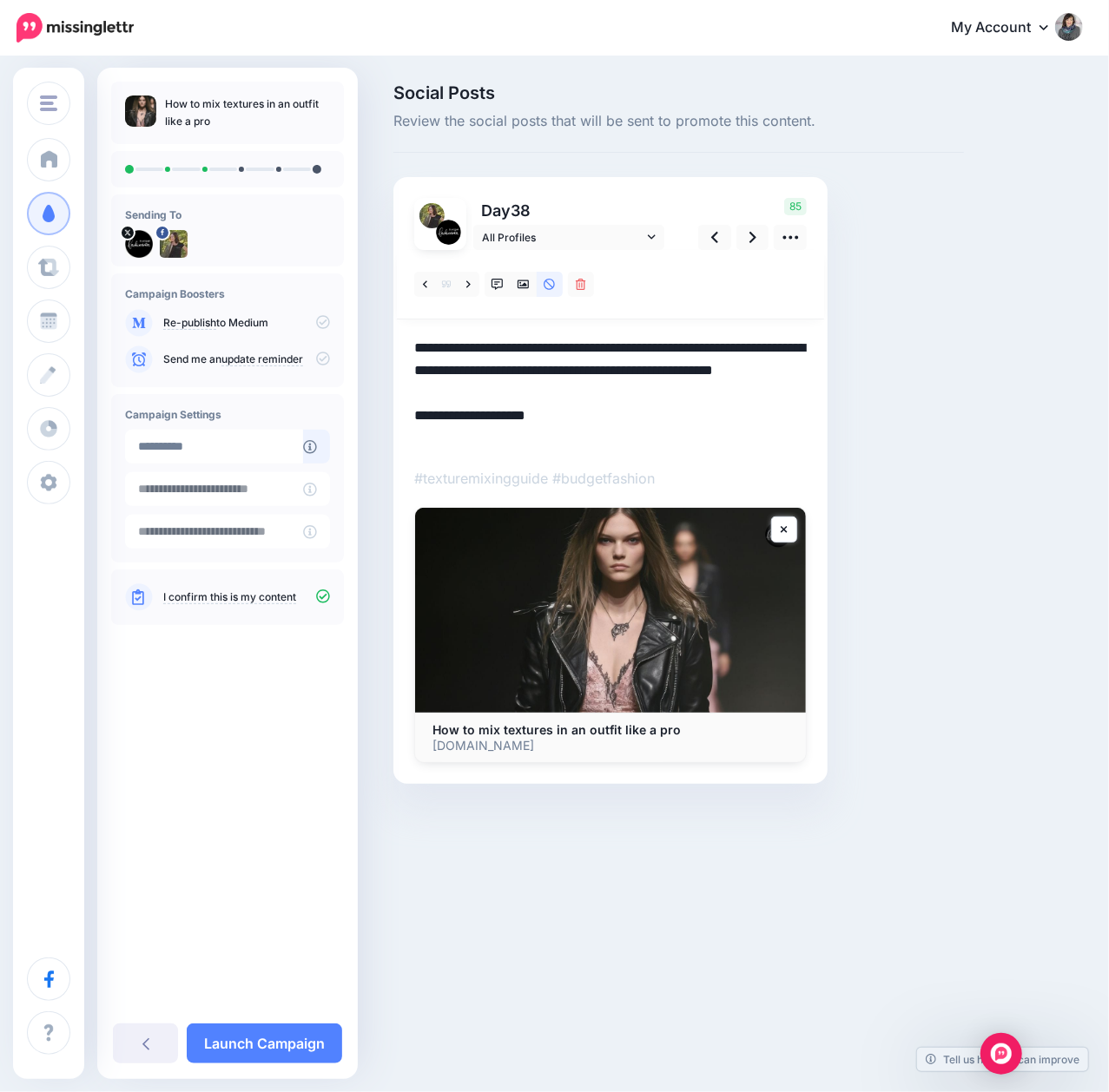
drag, startPoint x: 552, startPoint y: 436, endPoint x: 401, endPoint y: 438, distance: 151.0
click at [401, 438] on div "Day 38 All Profiles 85" at bounding box center [610, 480] width 434 height 607
paste textarea "**********"
click at [715, 241] on icon at bounding box center [715, 237] width 7 height 11
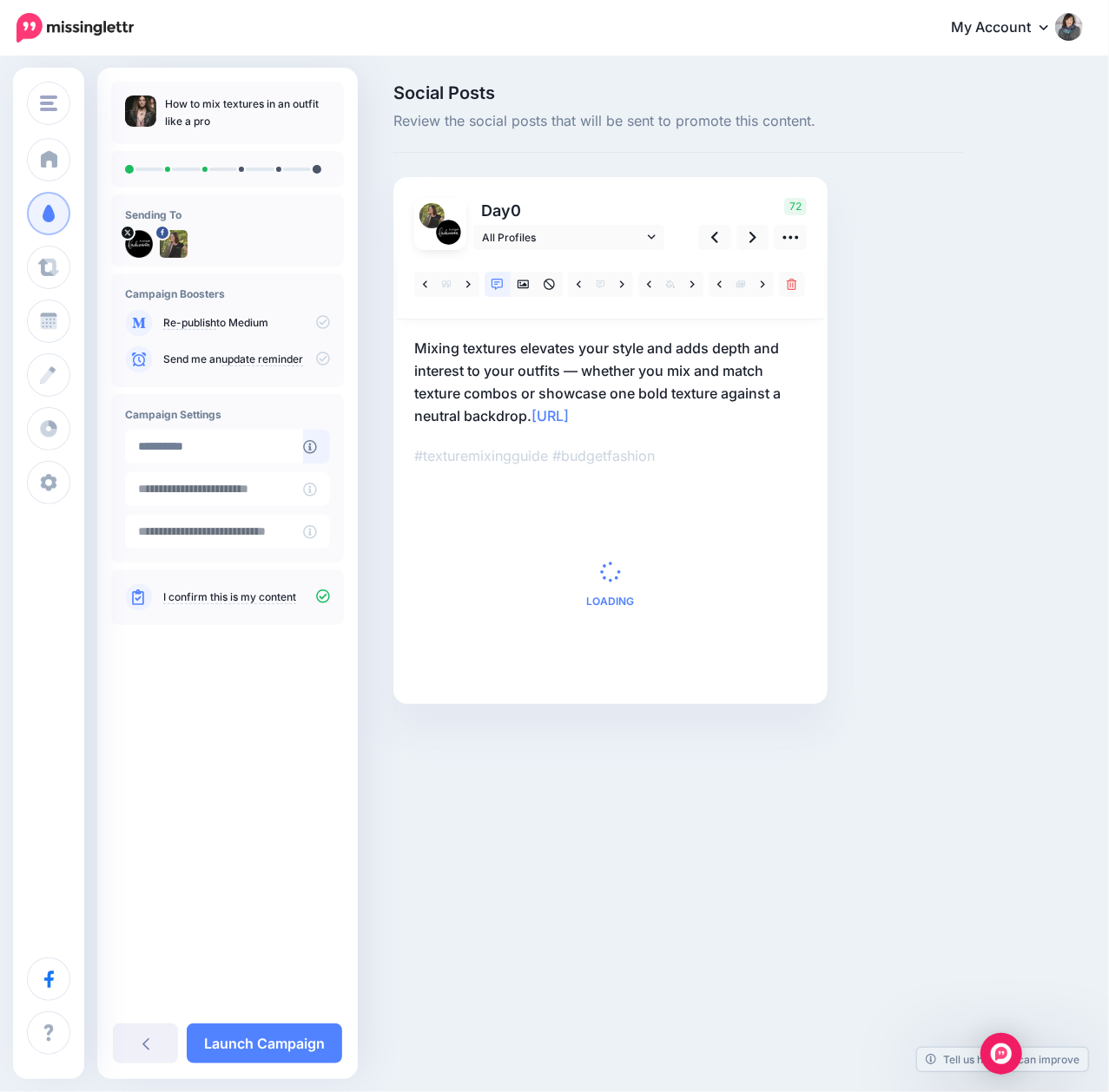
drag, startPoint x: 682, startPoint y: 418, endPoint x: 535, endPoint y: 426, distance: 147.2
click at [535, 426] on p "Mixing textures elevates your style and adds depth and interest to your outfits…" at bounding box center [610, 381] width 392 height 90
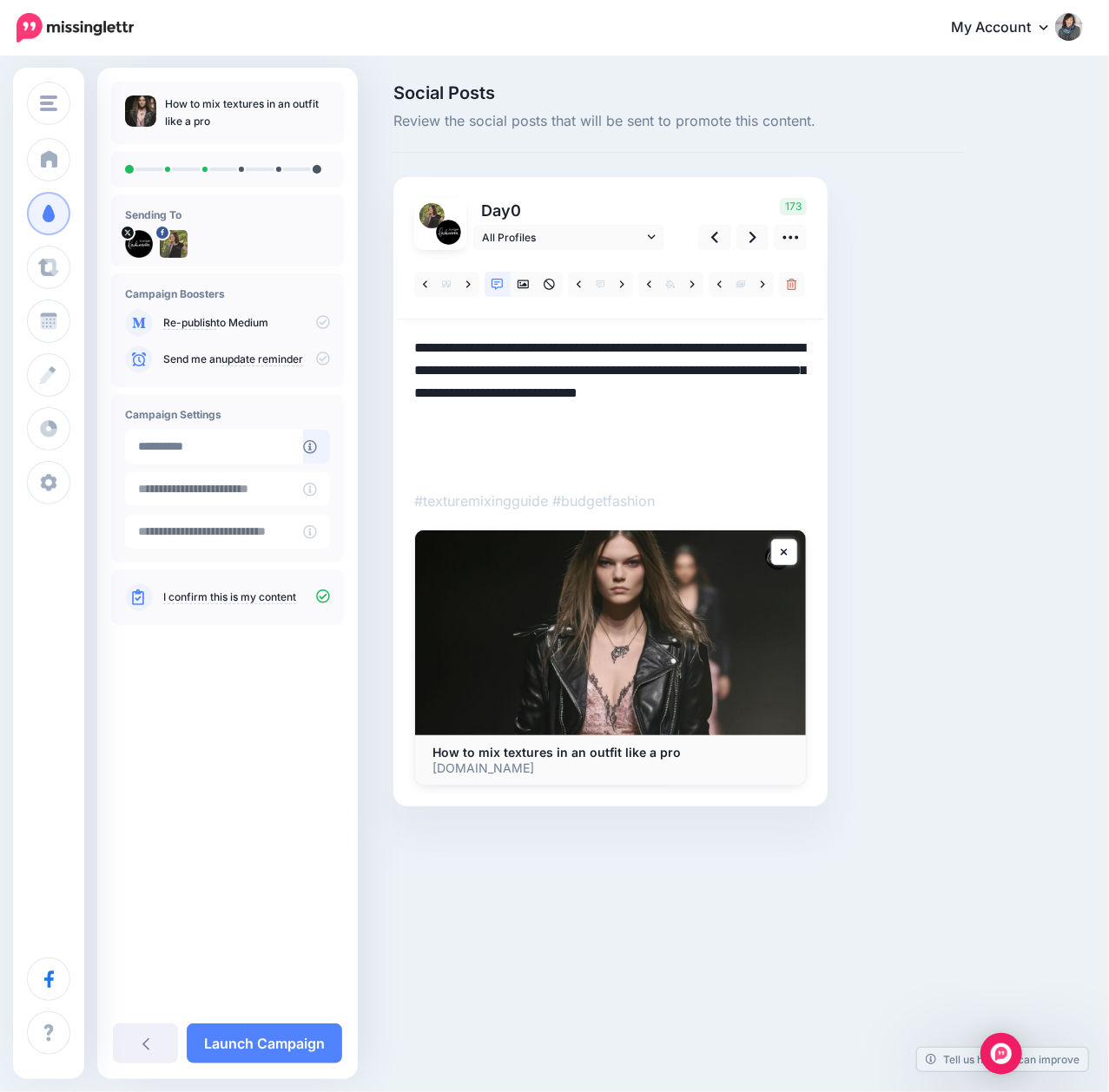
paste textarea "**********"
click at [901, 420] on div "Social Posts Review the social posts that will be sent to promote this content.…" at bounding box center [678, 471] width 596 height 774
click at [748, 233] on link at bounding box center [752, 238] width 33 height 25
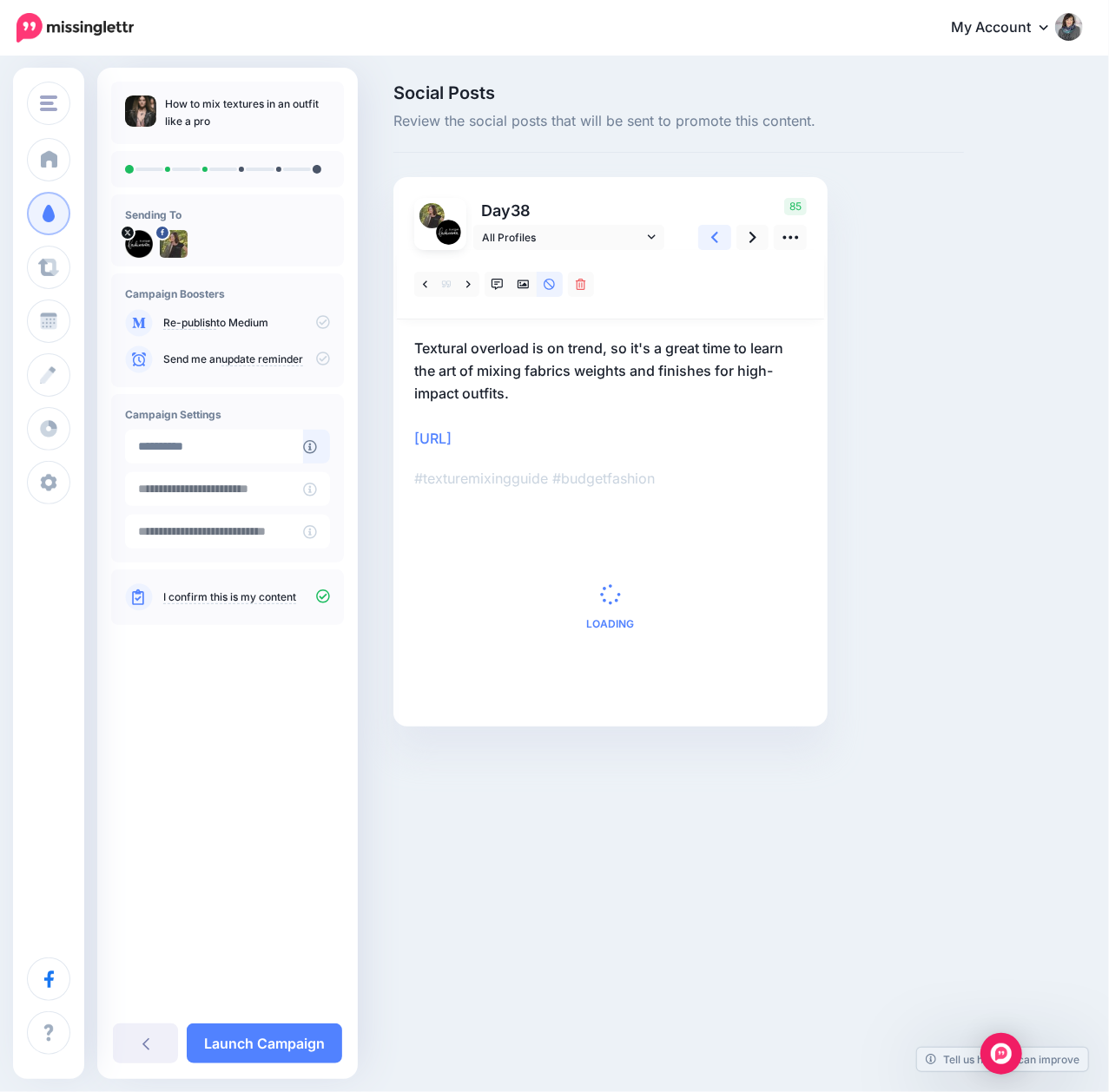
click at [709, 236] on link at bounding box center [714, 238] width 33 height 25
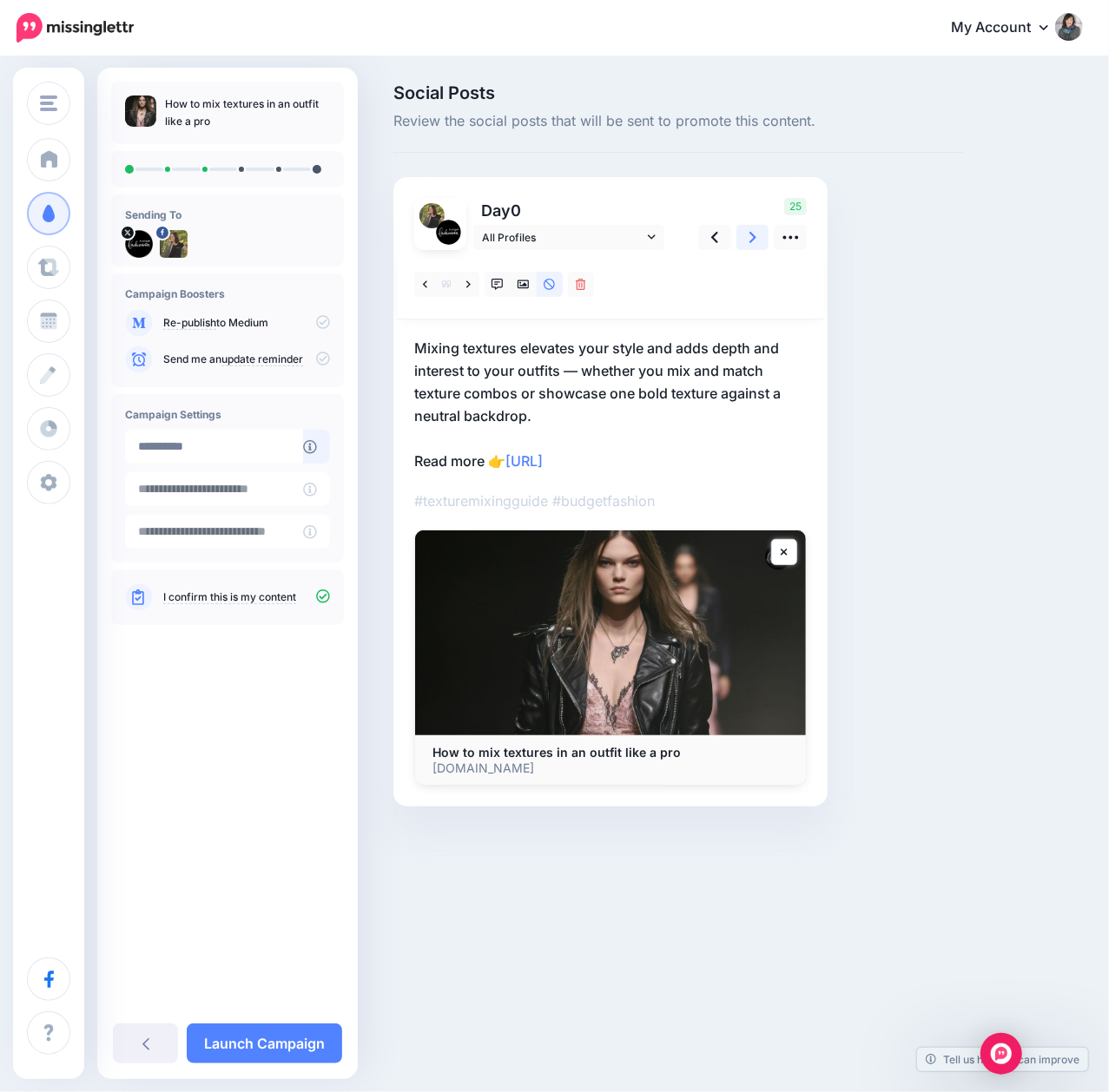
click at [757, 234] on link at bounding box center [752, 238] width 33 height 25
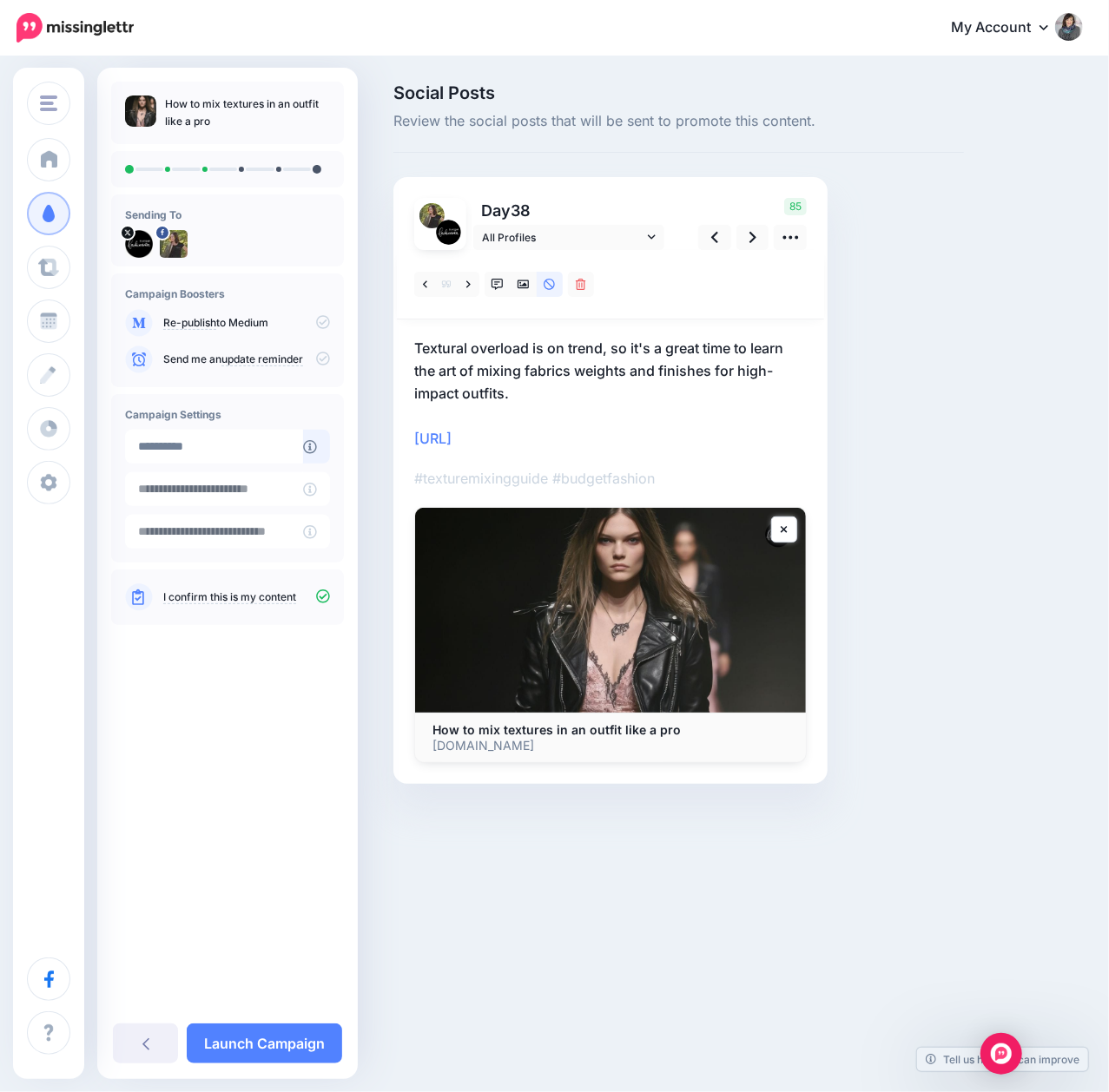
click at [682, 418] on p "Textural overload is on trend, so it's a great time to learn the art of mixing …" at bounding box center [610, 393] width 392 height 113
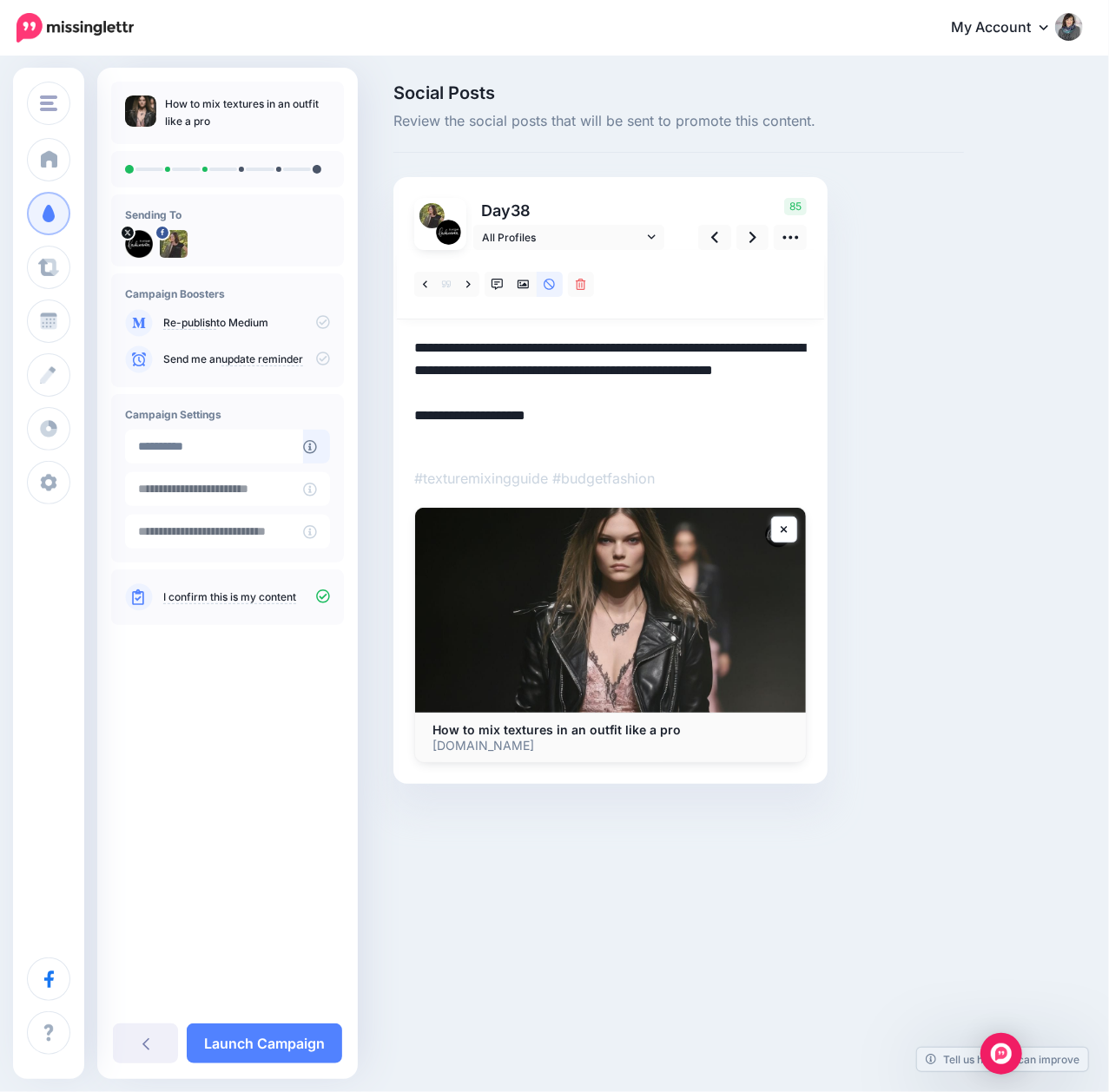
drag, startPoint x: 595, startPoint y: 418, endPoint x: 427, endPoint y: 432, distance: 168.6
click at [427, 432] on textarea "**********" at bounding box center [610, 393] width 392 height 113
click at [571, 424] on textarea "**********" at bounding box center [610, 393] width 392 height 113
drag, startPoint x: 560, startPoint y: 436, endPoint x: 411, endPoint y: 442, distance: 149.1
click at [411, 442] on div "Day 38 All Profiles 85" at bounding box center [610, 480] width 434 height 607
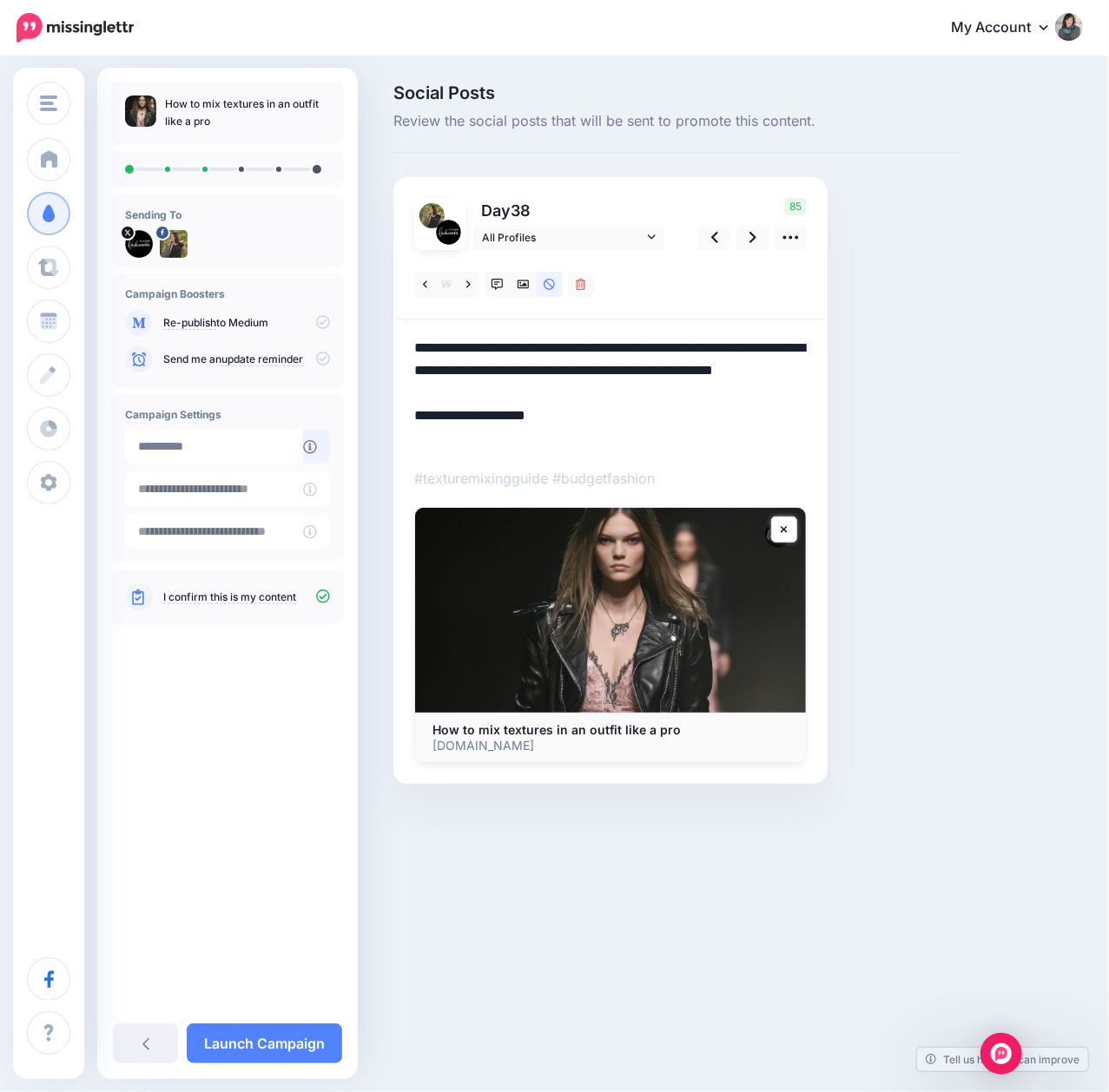
paste textarea "**********"
click at [943, 472] on div "Social Posts Review the social posts that will be sent to promote this content.…" at bounding box center [678, 460] width 596 height 752
click at [783, 408] on textarea "**********" at bounding box center [610, 393] width 392 height 113
click at [865, 388] on div "Social Posts Review the social posts that will be sent to promote this content.…" at bounding box center [678, 460] width 596 height 752
click at [713, 233] on icon at bounding box center [715, 238] width 7 height 18
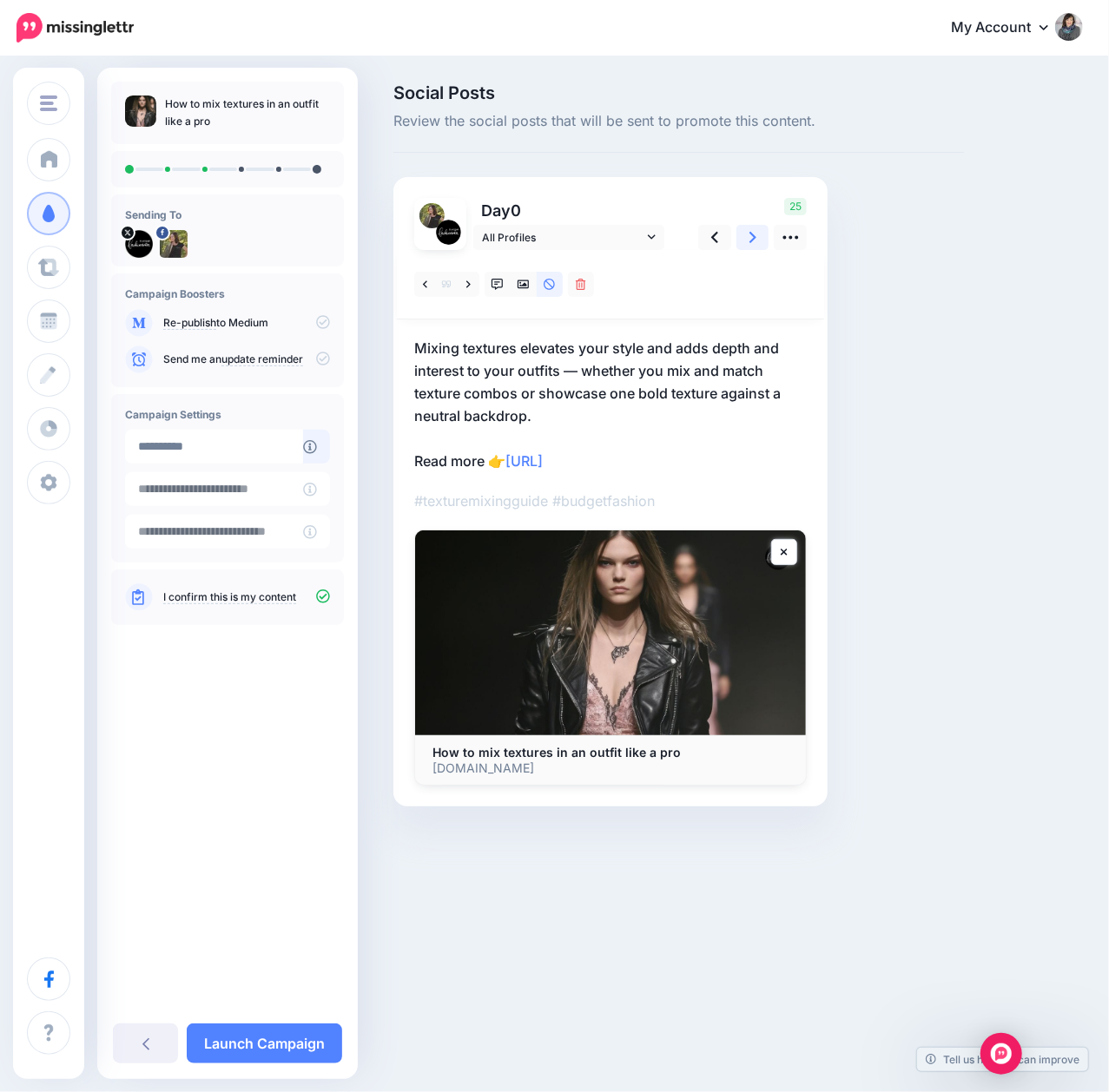
click at [754, 238] on icon at bounding box center [753, 237] width 7 height 11
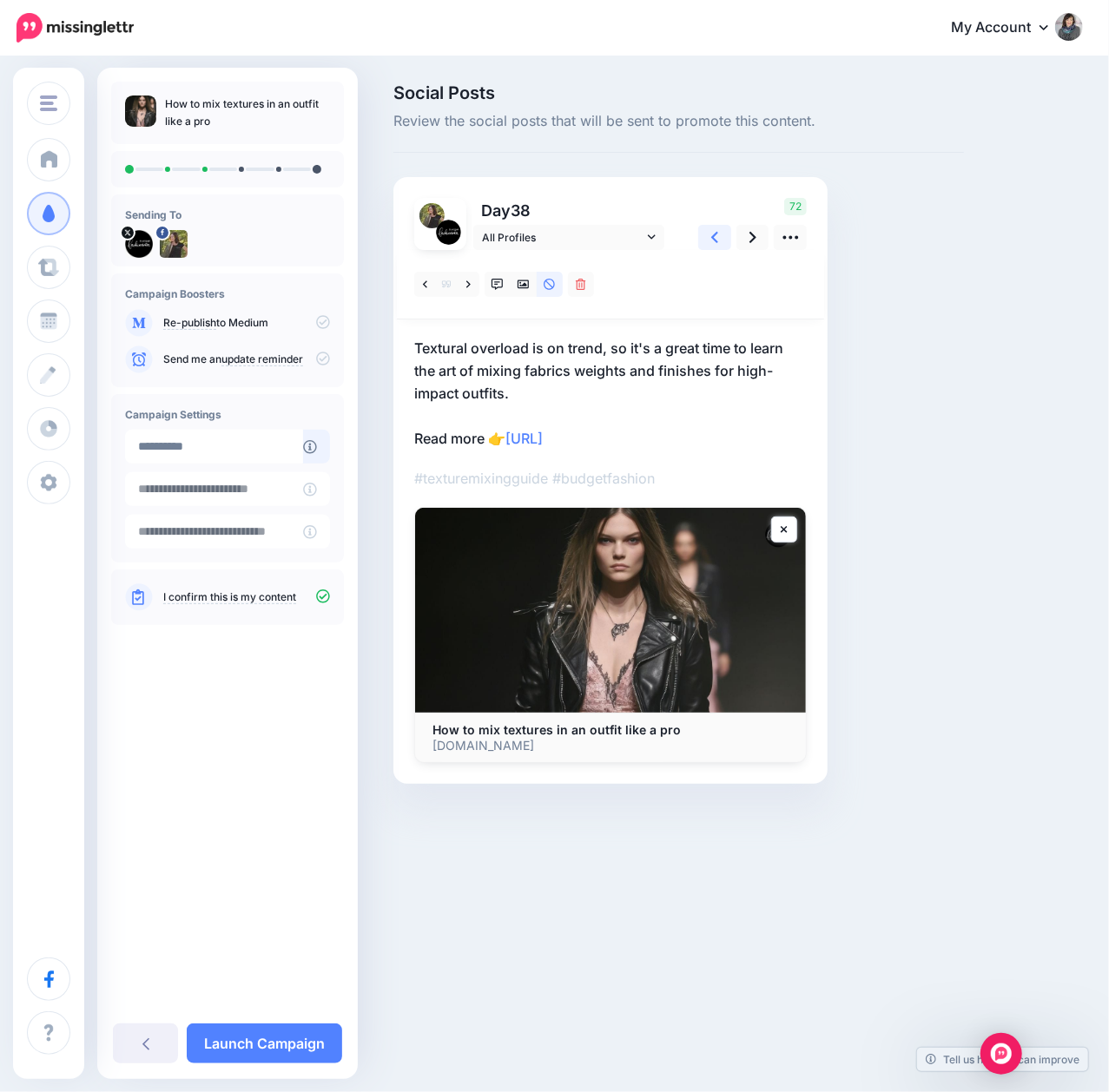
click at [713, 244] on icon at bounding box center [715, 238] width 7 height 18
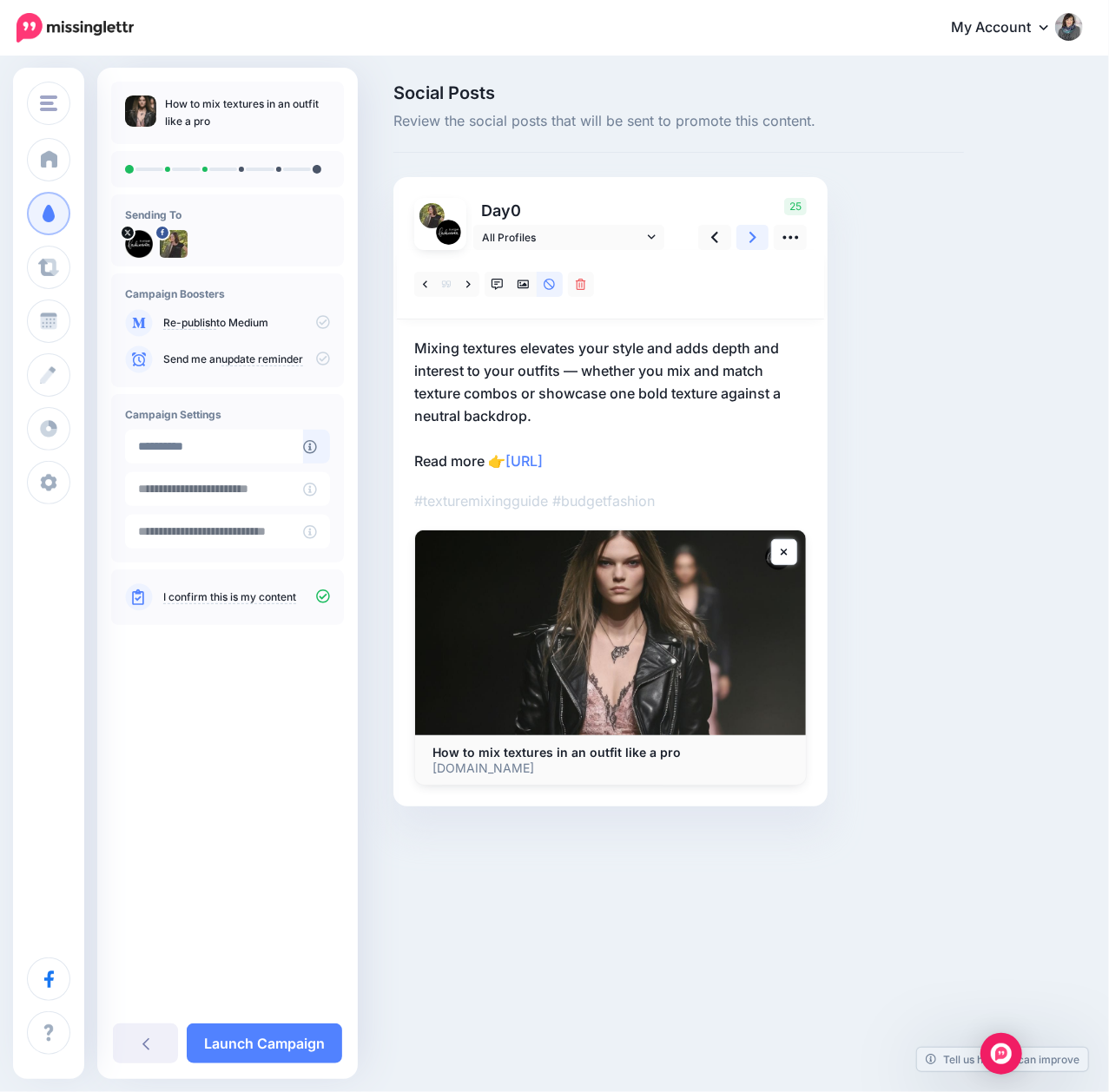
click at [743, 244] on link at bounding box center [752, 238] width 33 height 25
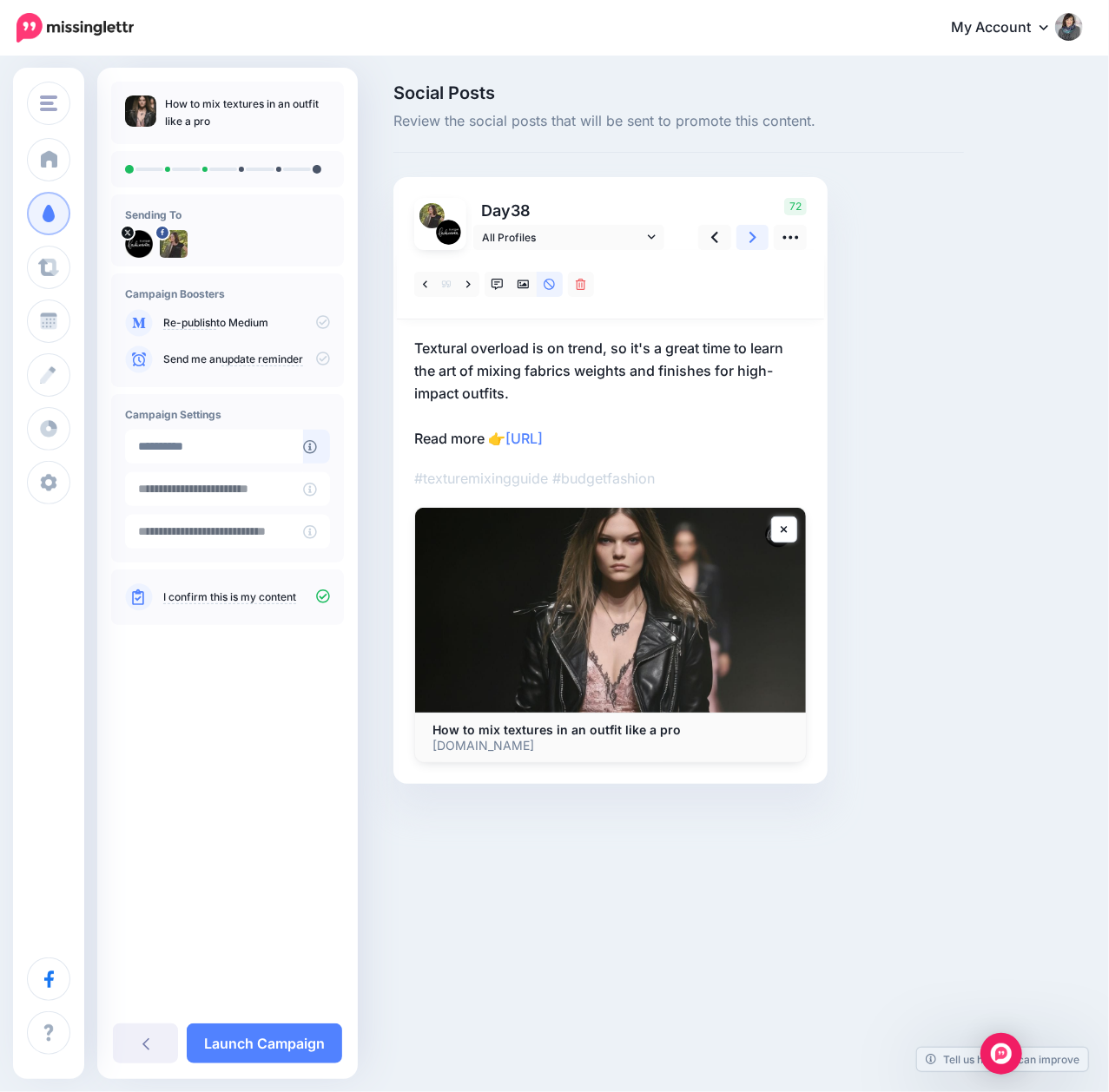
click at [743, 244] on link at bounding box center [752, 238] width 33 height 25
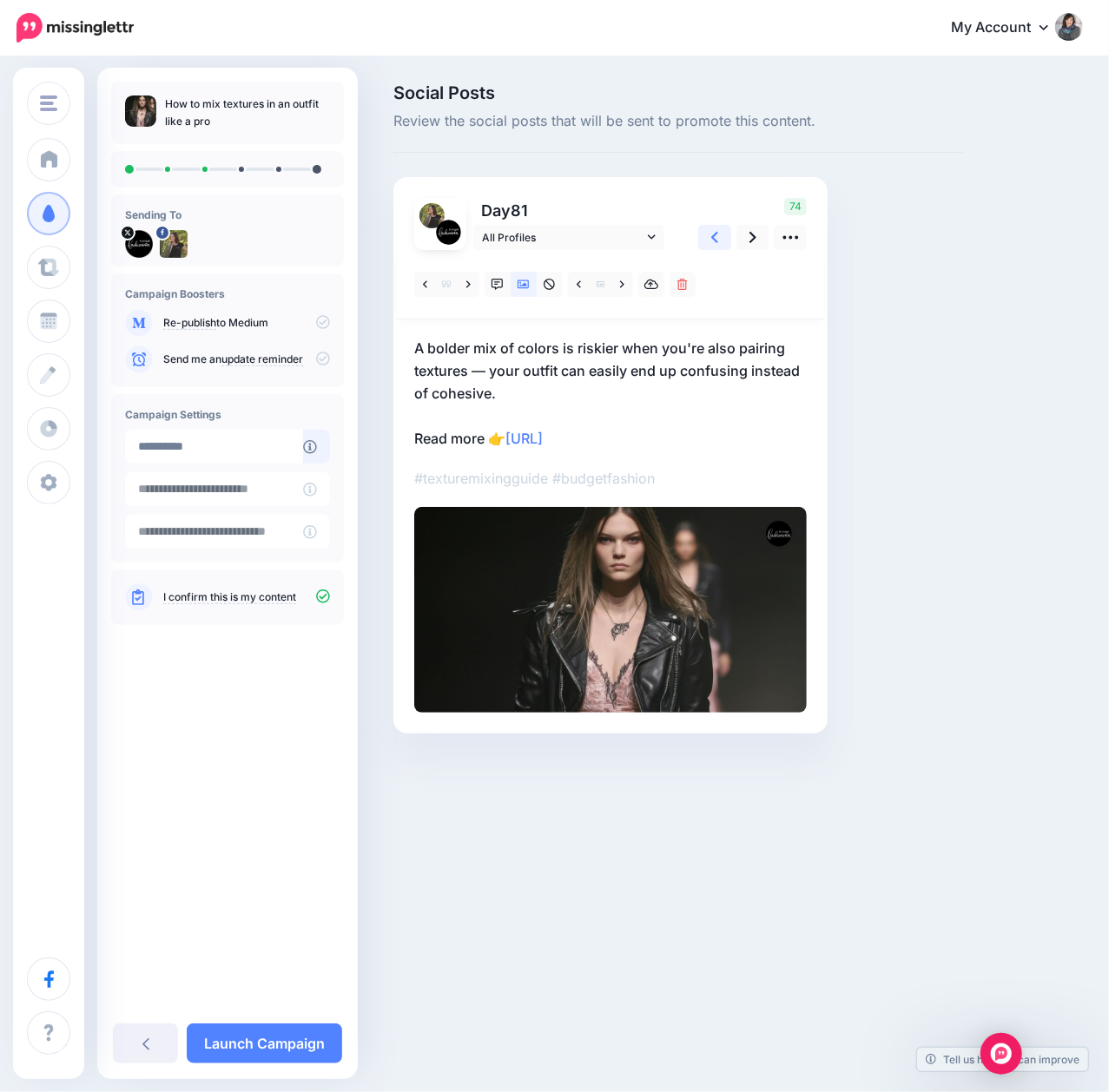
click at [709, 240] on link at bounding box center [714, 238] width 33 height 25
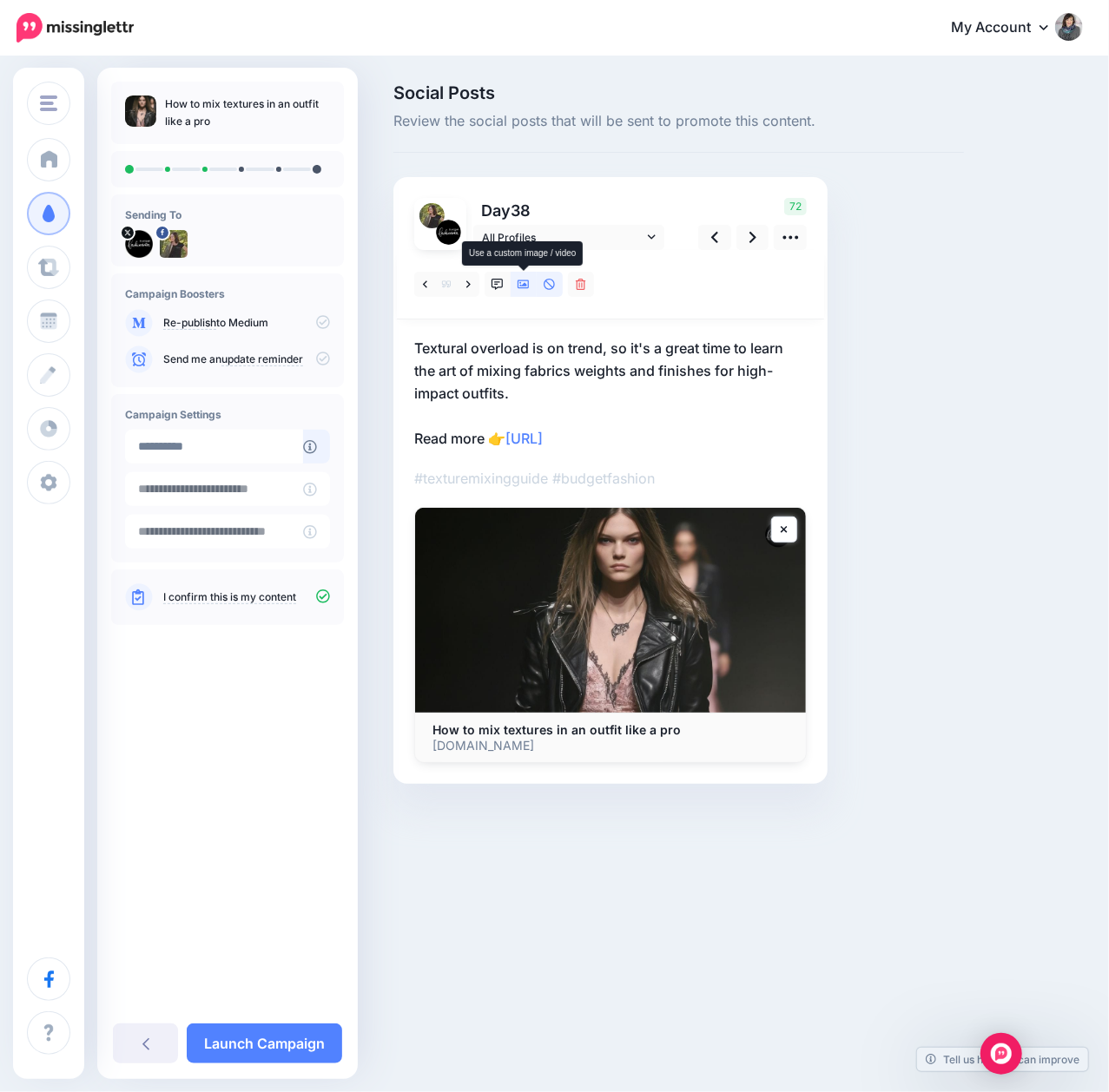
click at [522, 282] on icon at bounding box center [523, 284] width 12 height 12
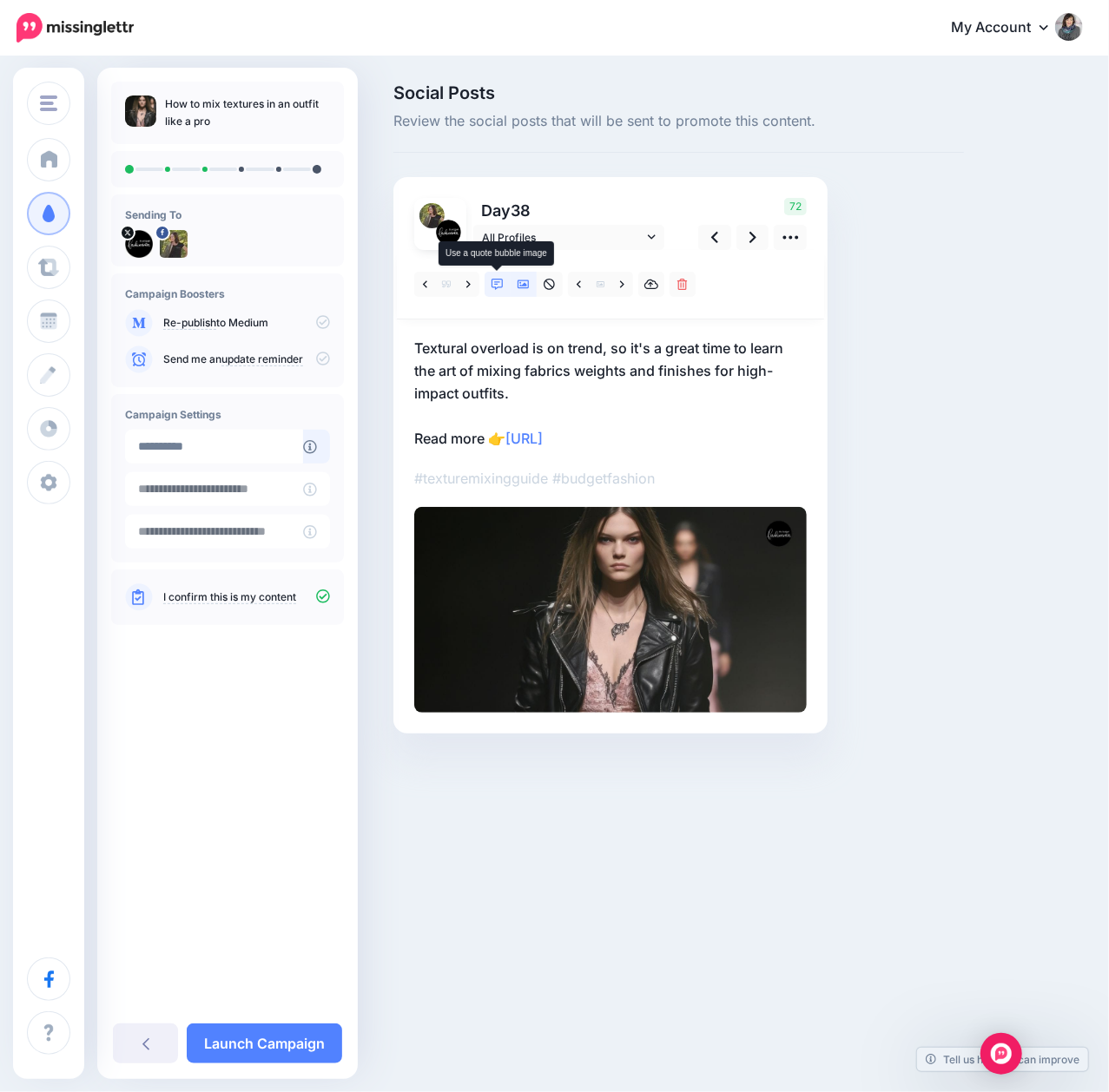
click at [500, 287] on icon at bounding box center [496, 284] width 12 height 12
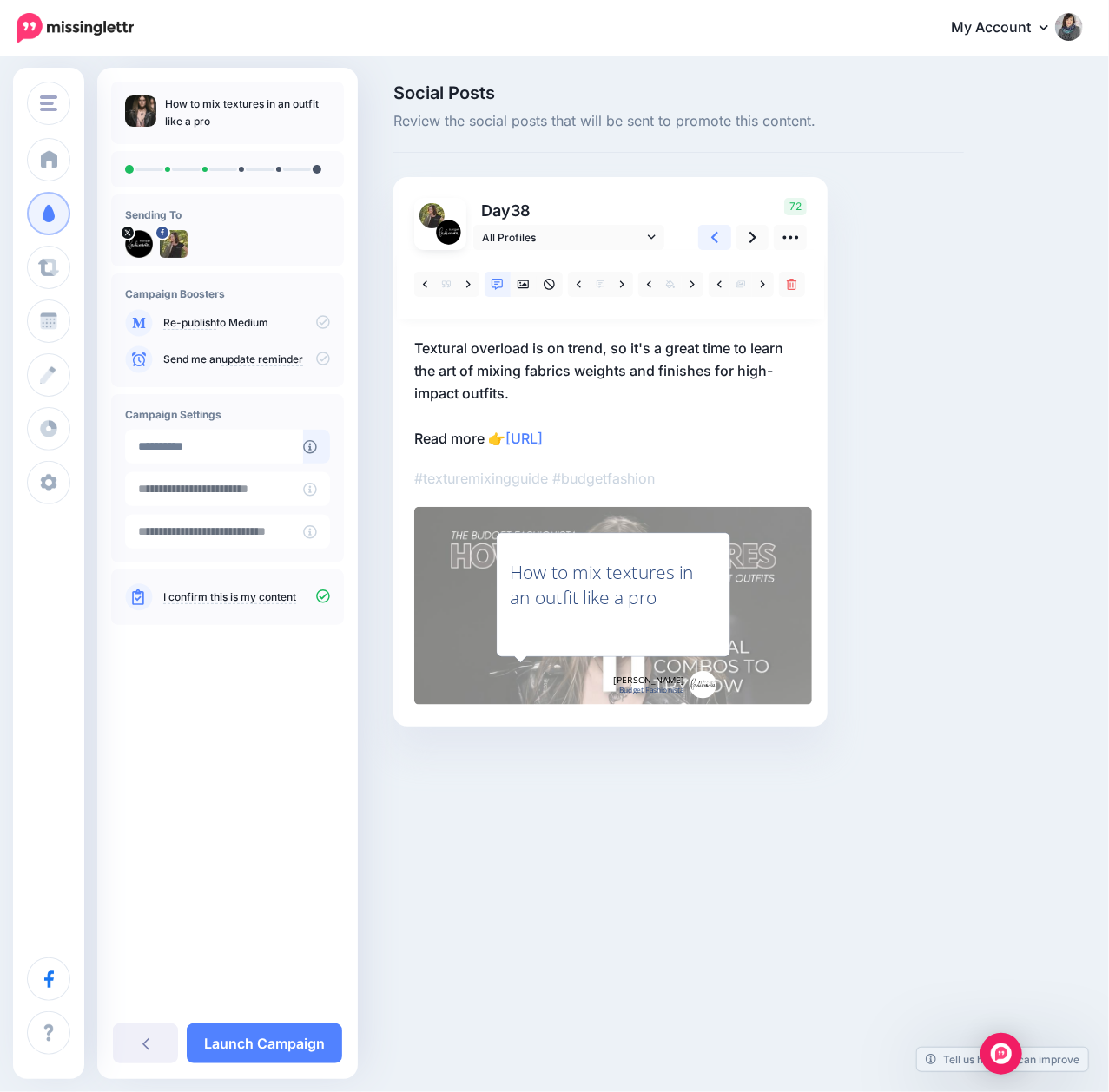
click at [715, 240] on icon at bounding box center [715, 237] width 7 height 11
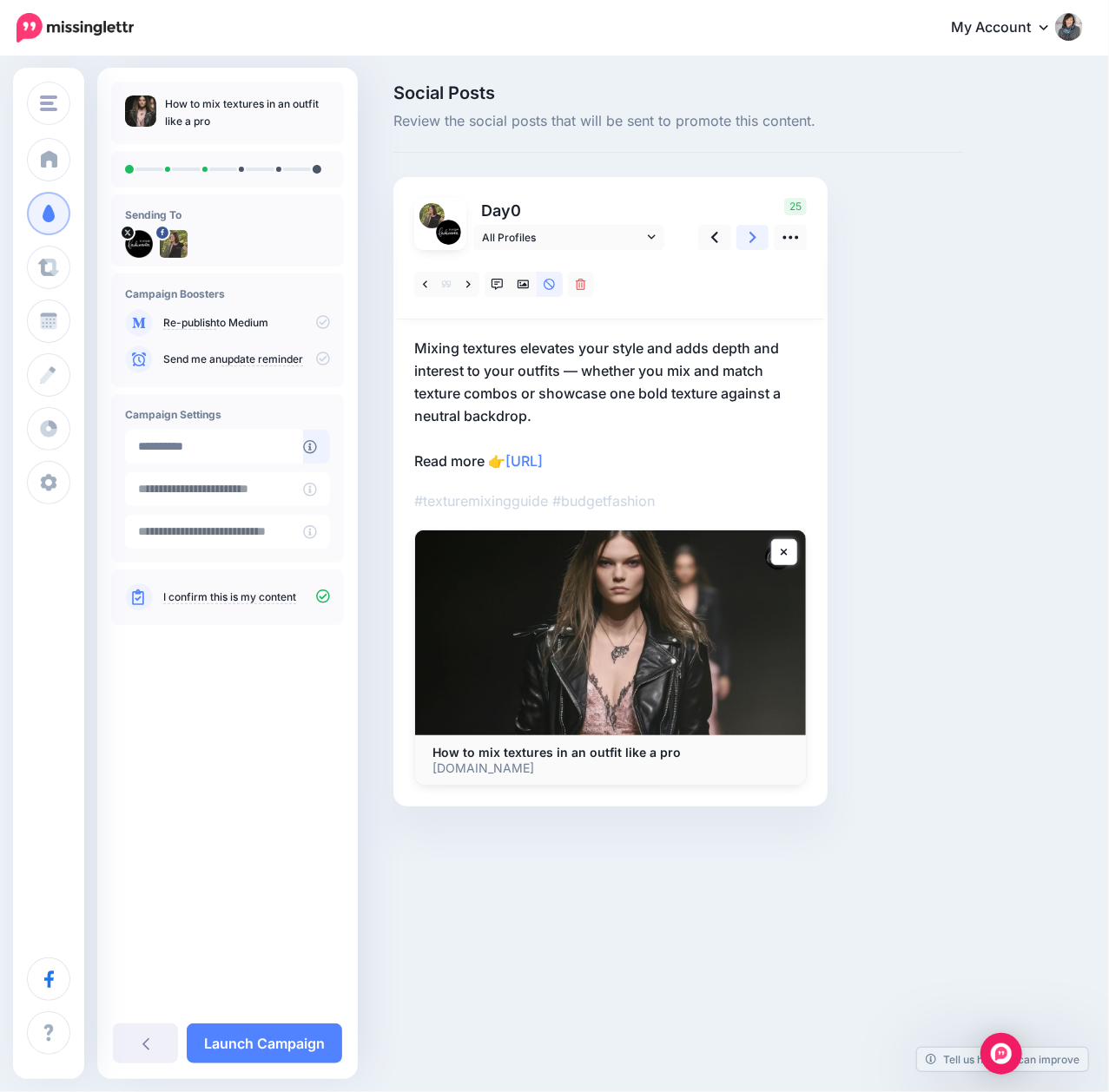
click at [765, 240] on link at bounding box center [752, 238] width 33 height 25
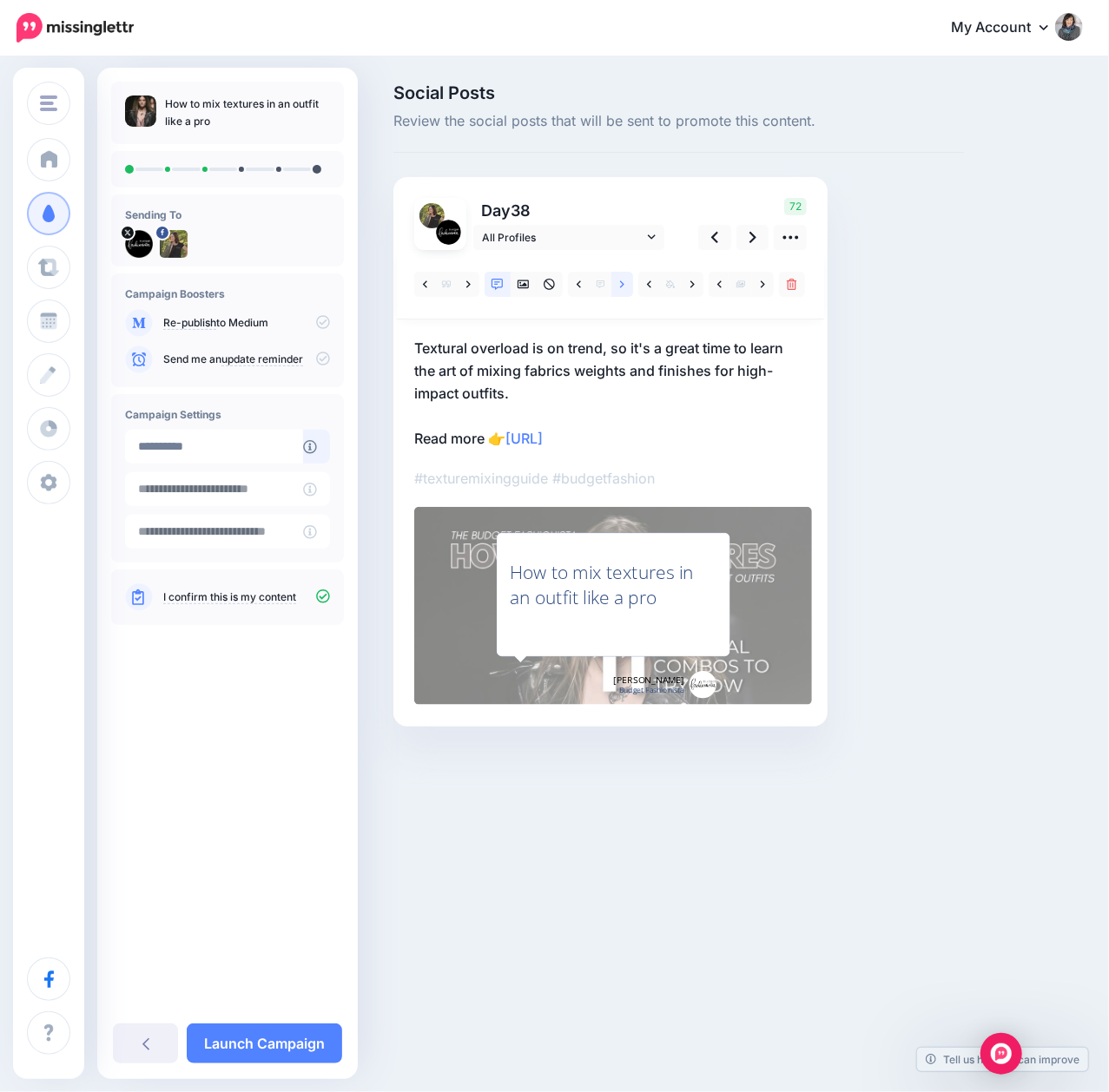
click at [626, 290] on link at bounding box center [622, 284] width 22 height 25
click at [526, 286] on icon at bounding box center [523, 285] width 12 height 9
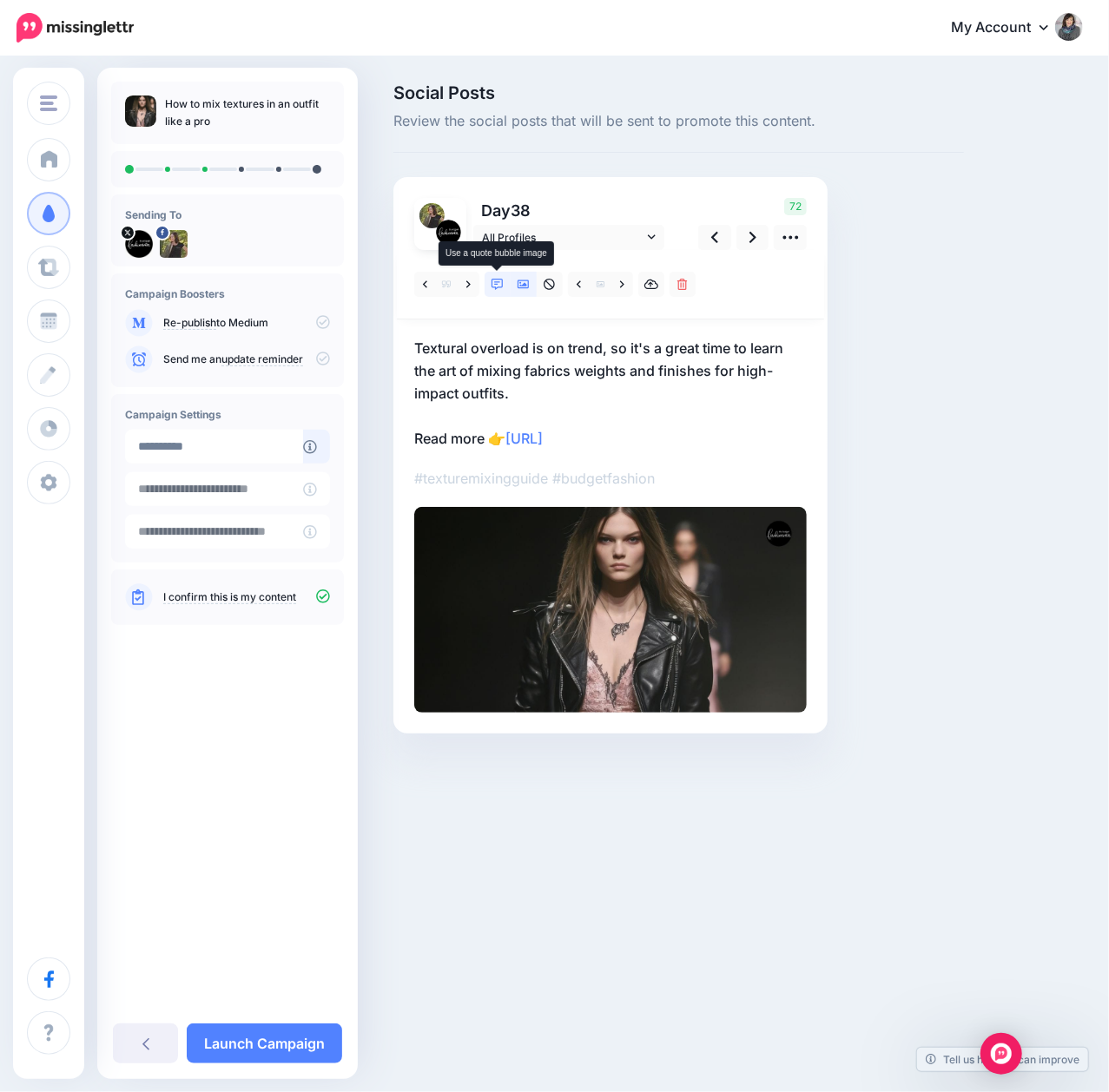
click at [500, 286] on icon at bounding box center [496, 284] width 12 height 12
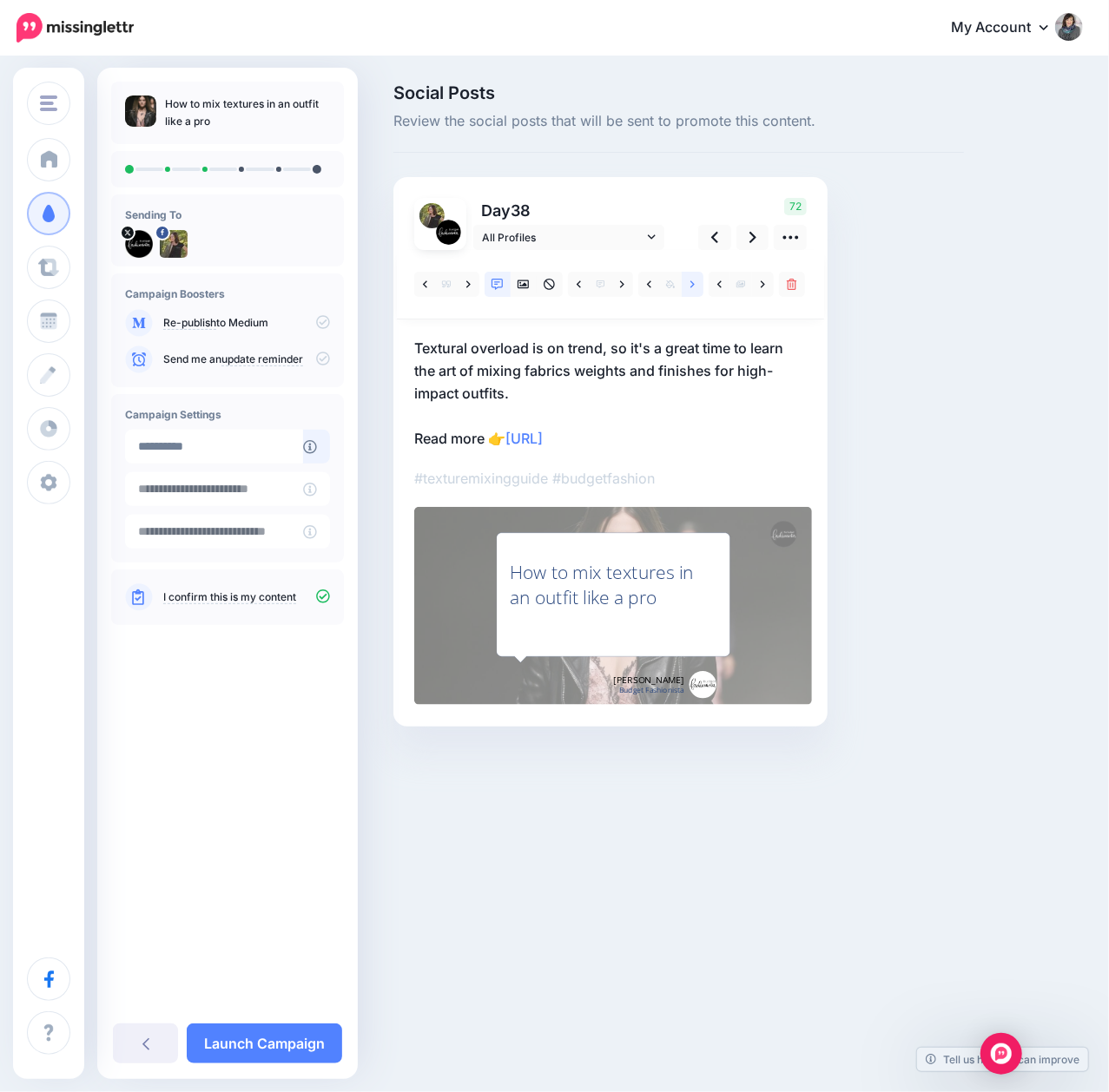
click at [682, 286] on link at bounding box center [692, 284] width 22 height 25
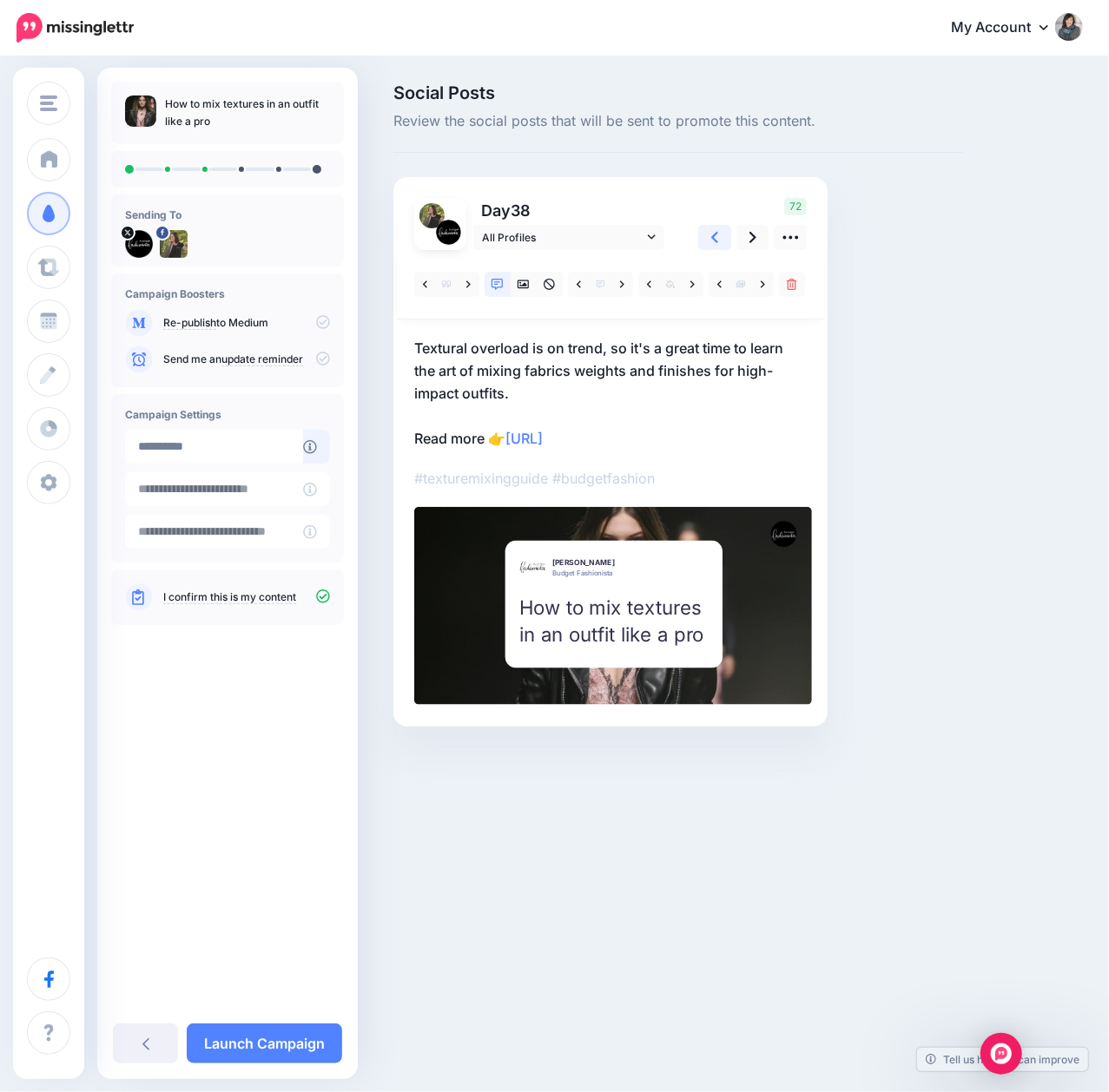
click at [715, 229] on icon at bounding box center [715, 238] width 7 height 18
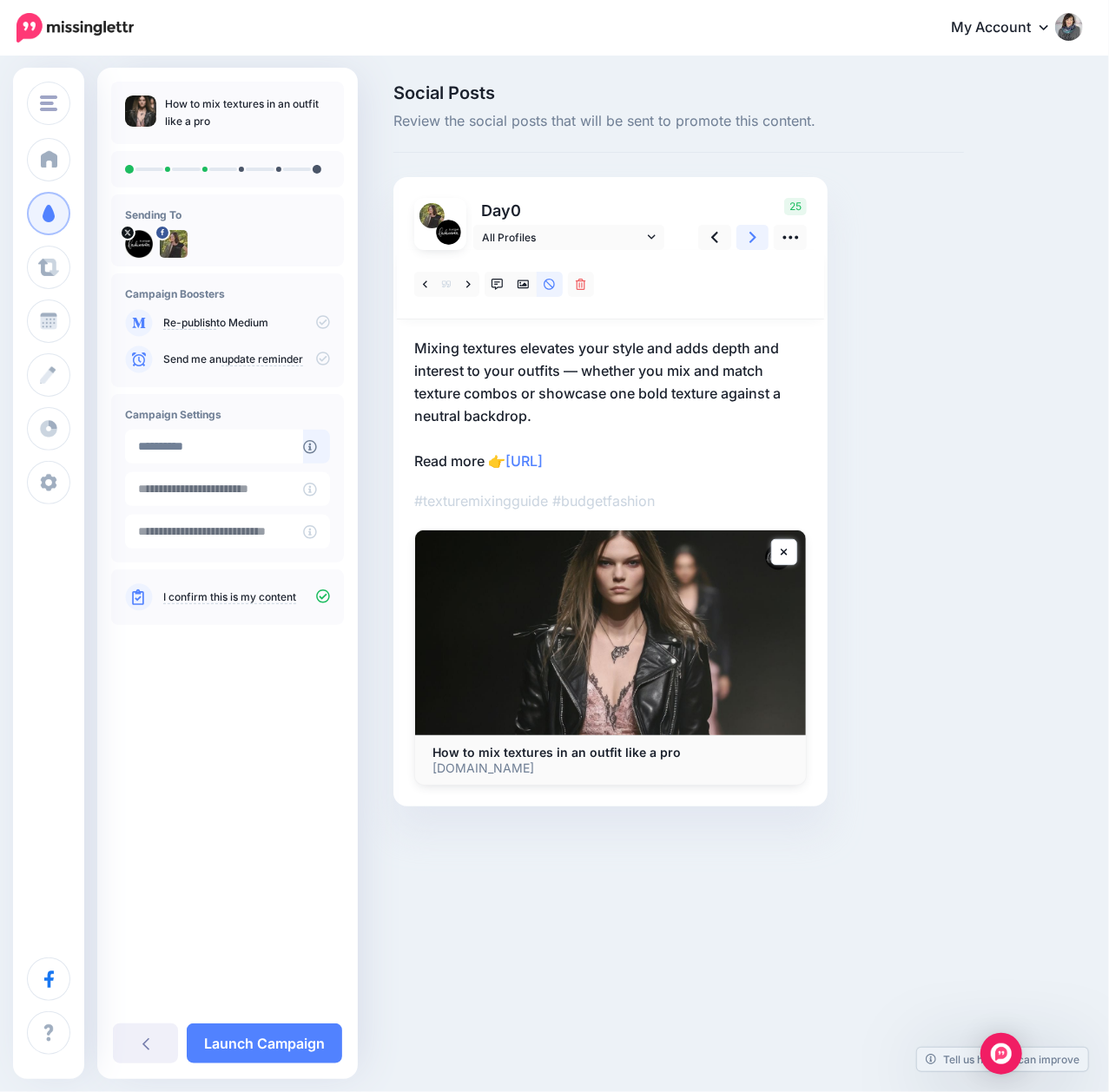
click at [753, 234] on icon at bounding box center [753, 238] width 7 height 18
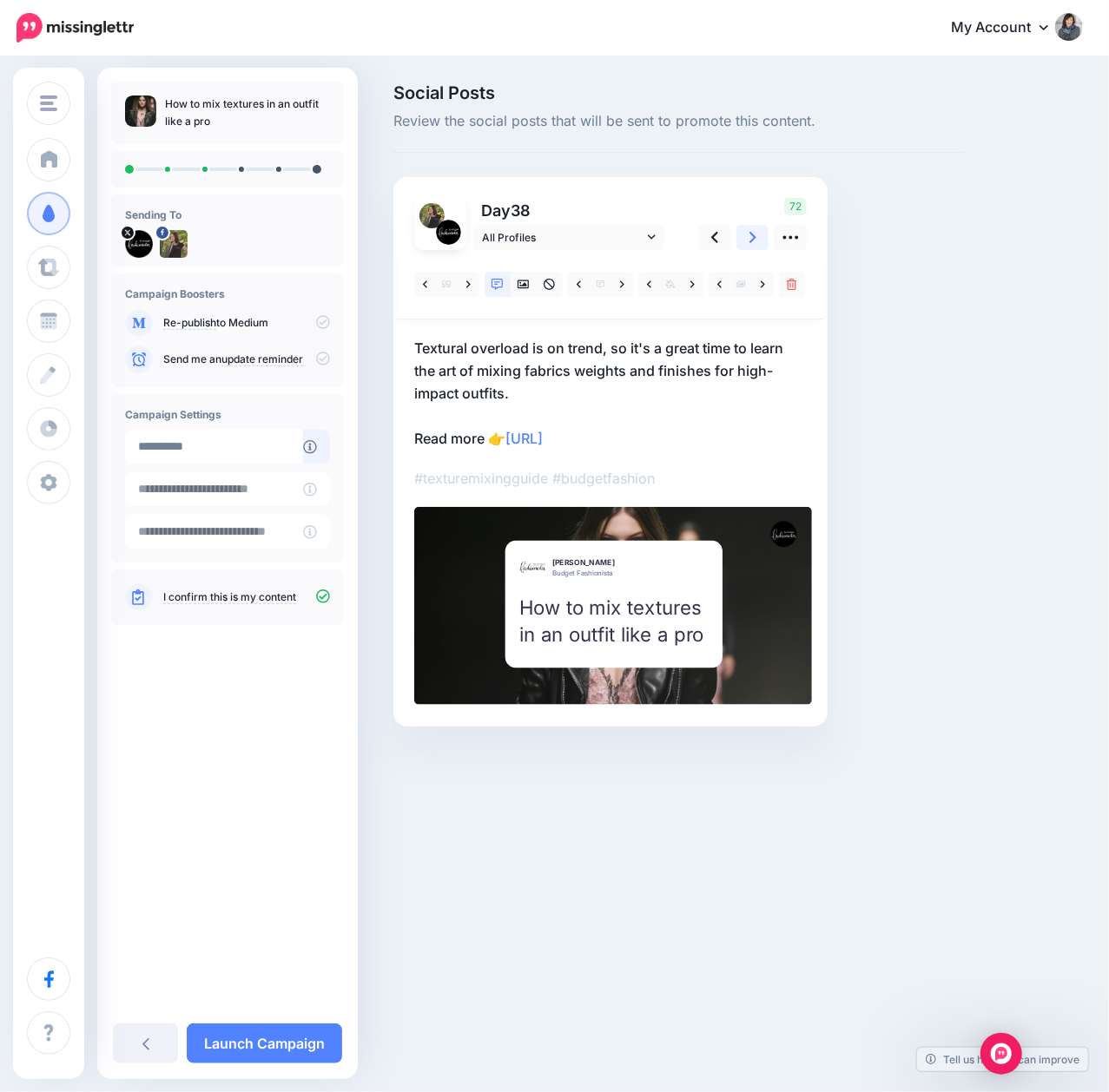
click at [753, 234] on icon at bounding box center [753, 238] width 7 height 18
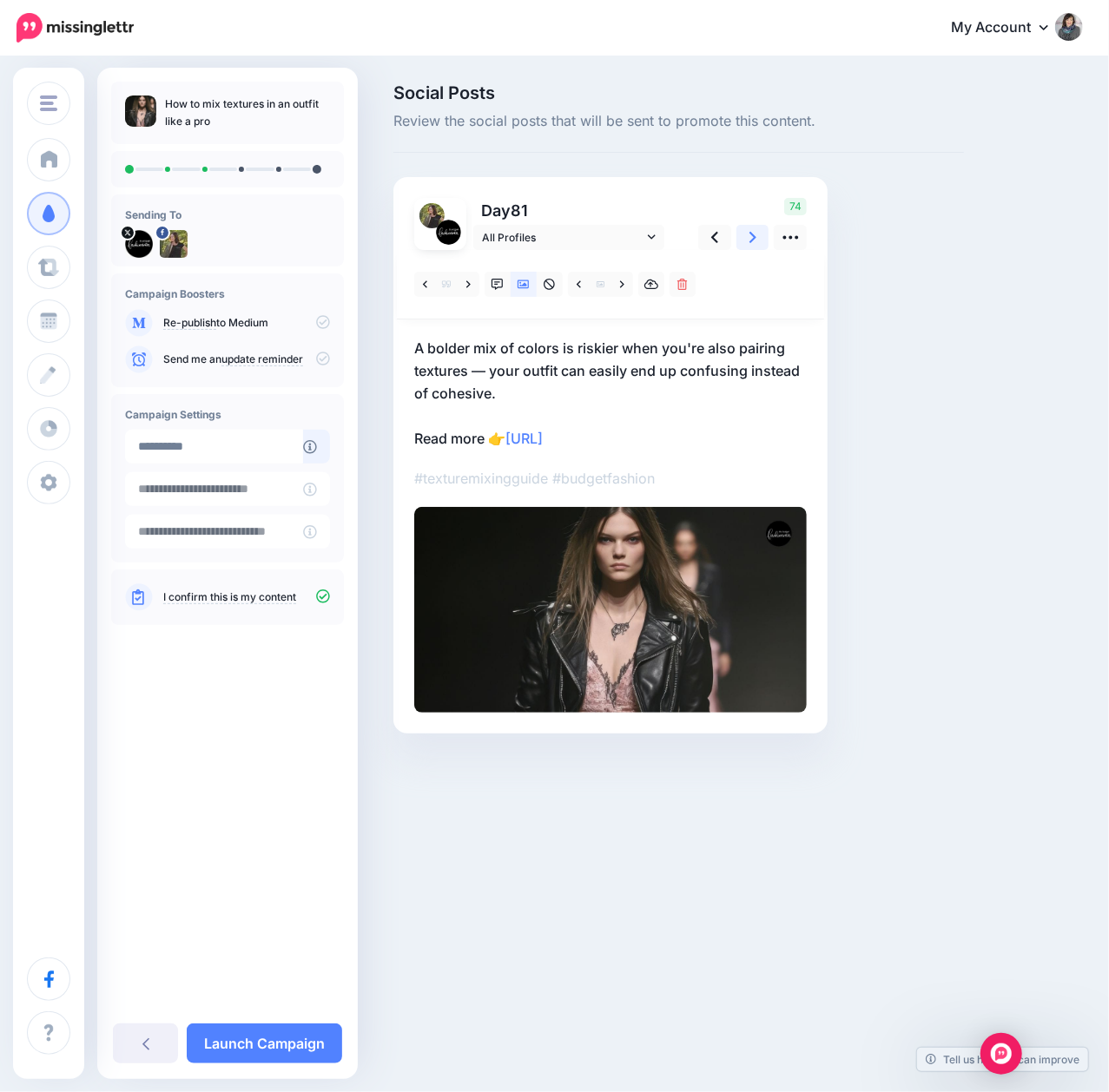
click at [753, 234] on icon at bounding box center [753, 238] width 7 height 18
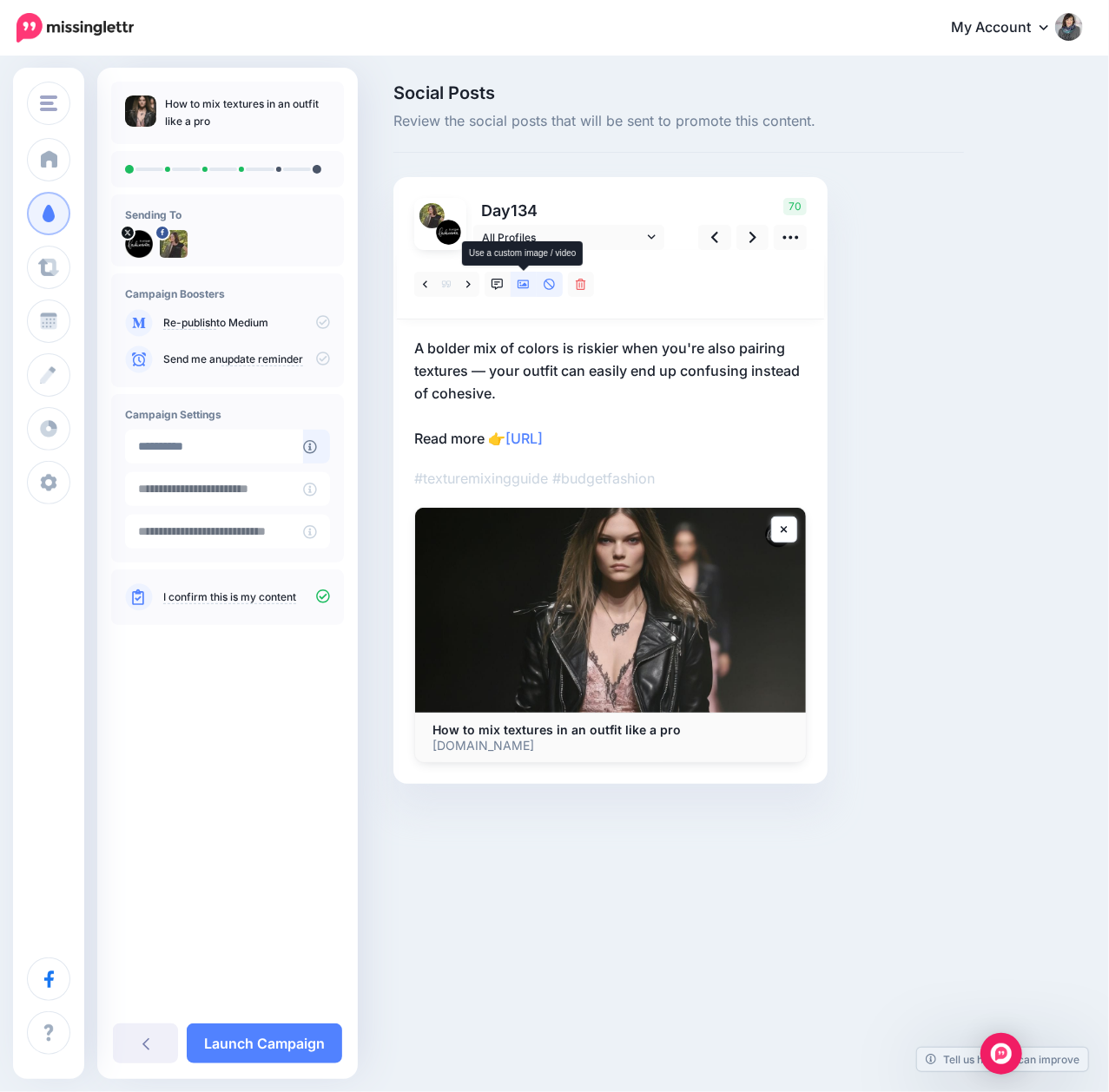
click at [526, 290] on icon at bounding box center [523, 284] width 12 height 12
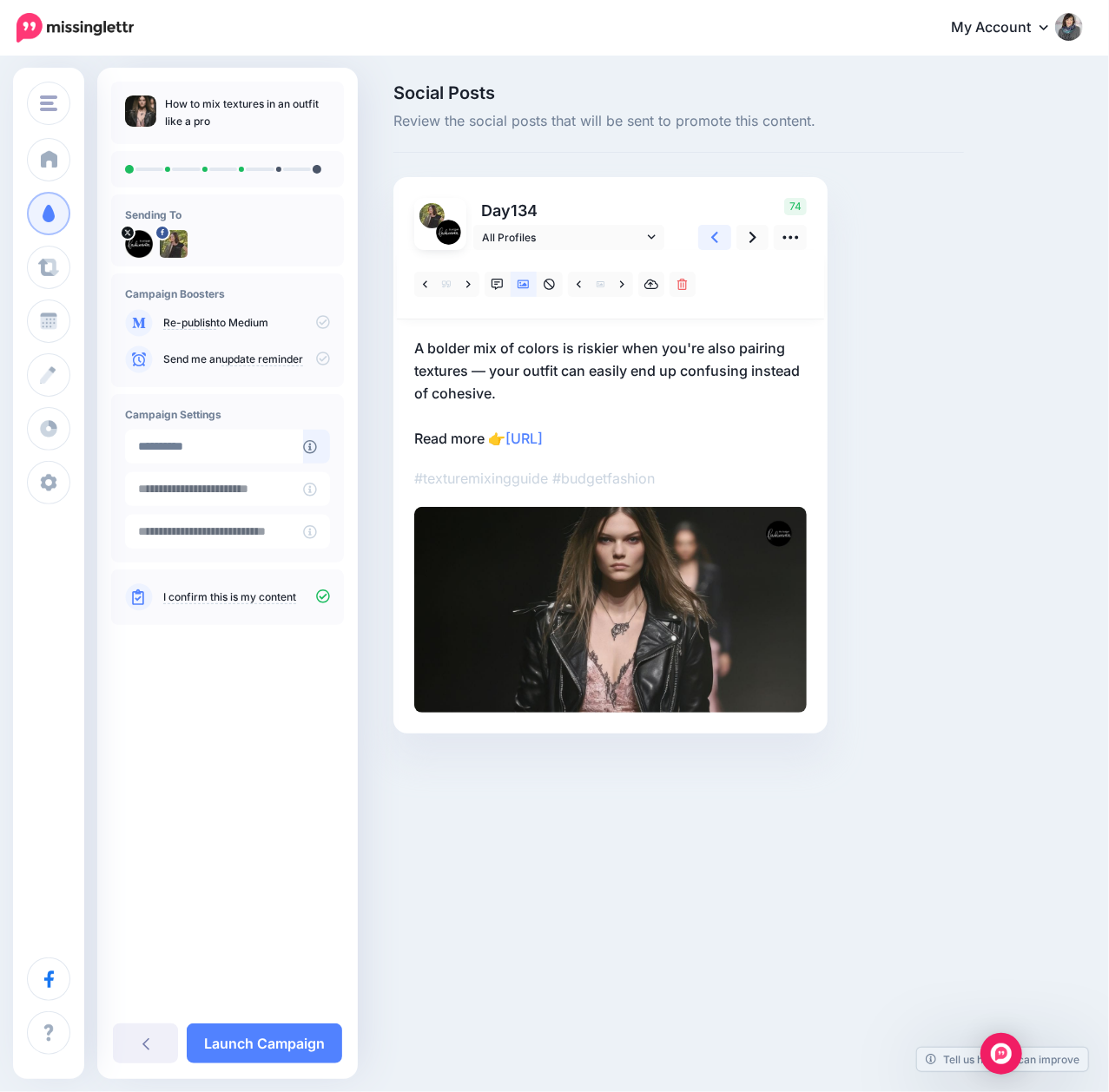
click at [716, 244] on icon at bounding box center [715, 238] width 7 height 18
click at [761, 243] on link at bounding box center [752, 238] width 33 height 25
click at [474, 283] on link at bounding box center [468, 284] width 22 height 25
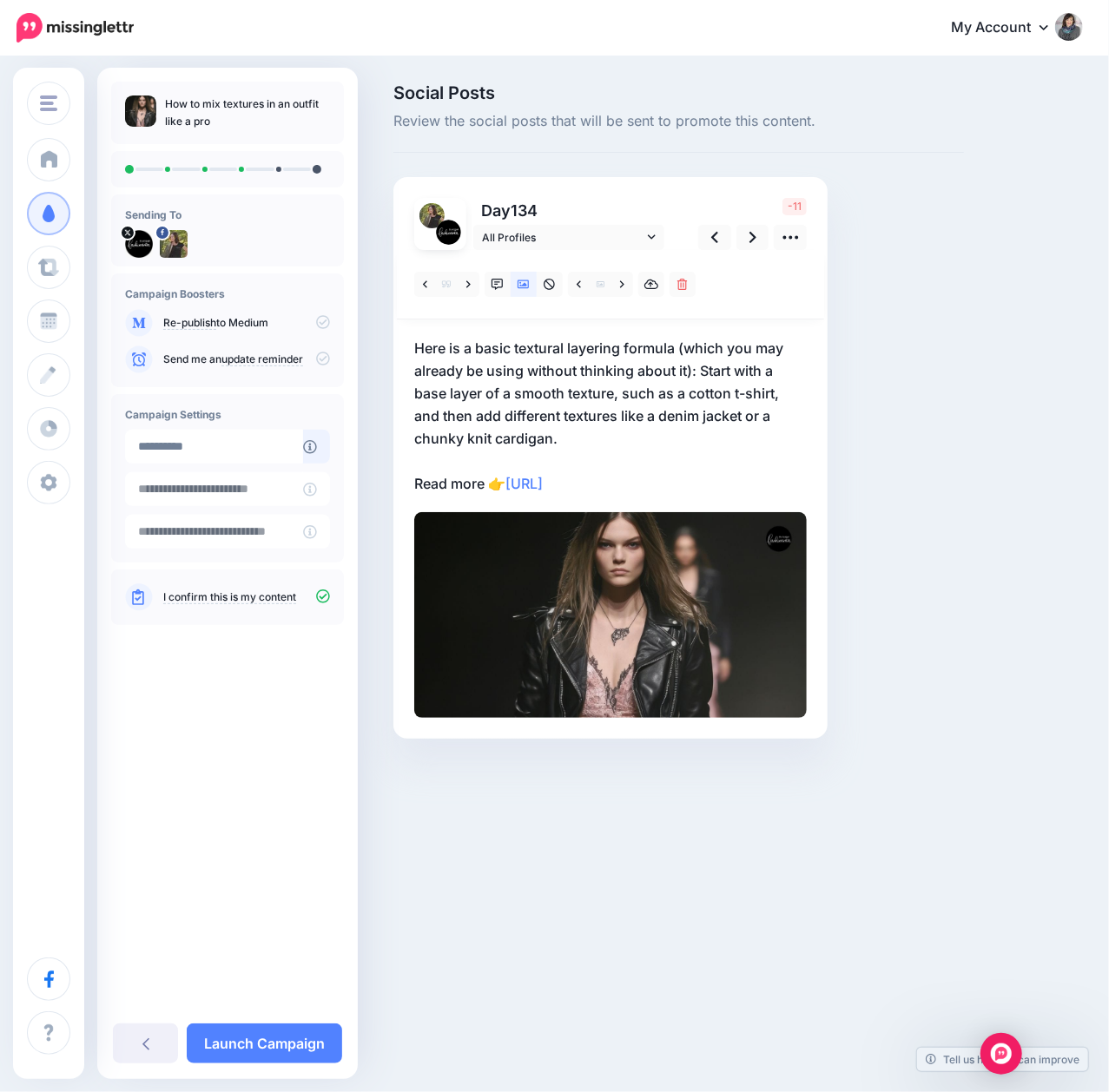
click at [688, 370] on p "Here is a basic textural layering formula (which you may already be using witho…" at bounding box center [610, 416] width 392 height 158
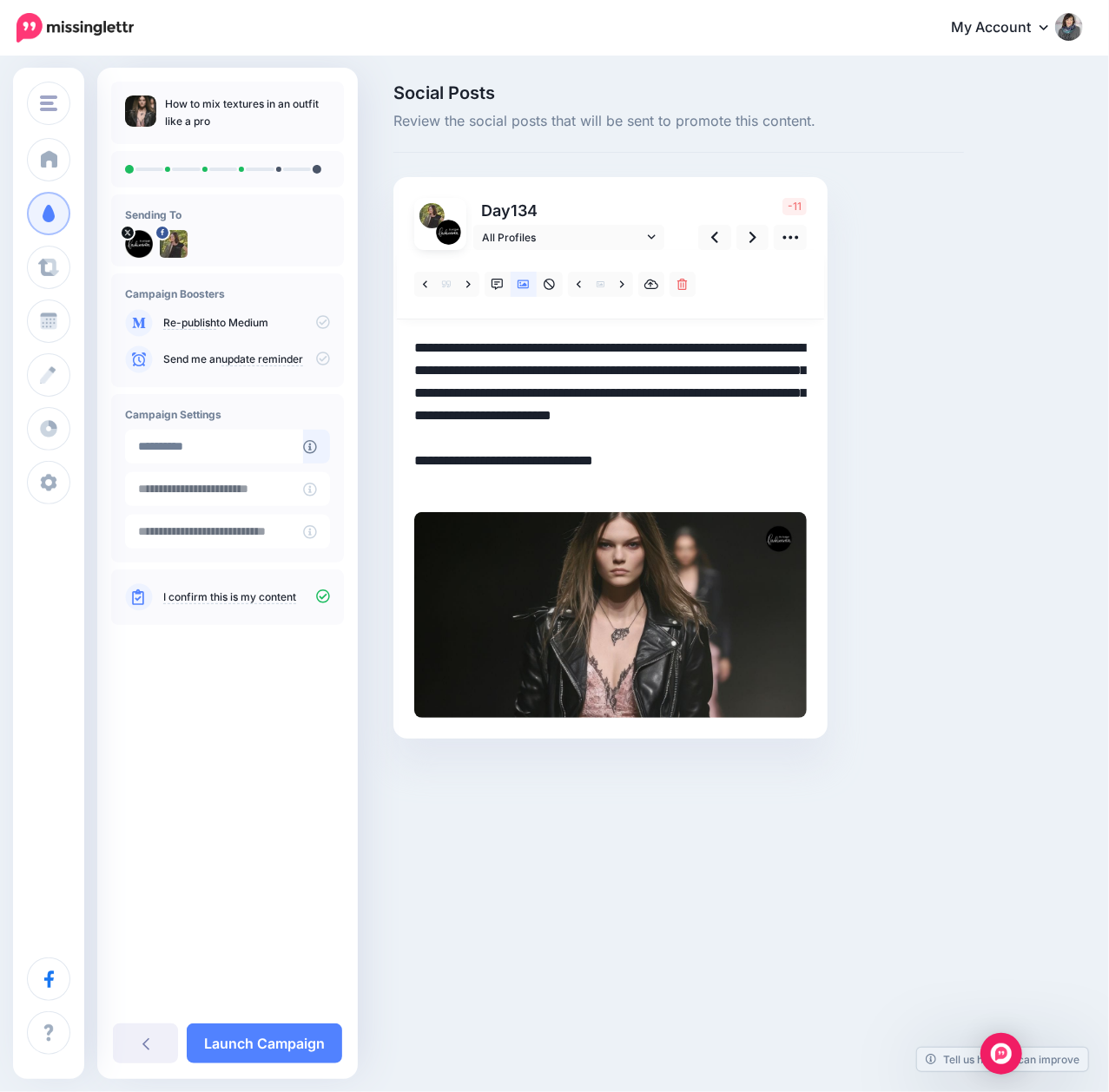
drag, startPoint x: 692, startPoint y: 371, endPoint x: 678, endPoint y: 356, distance: 20.5
click at [678, 356] on textarea "**********" at bounding box center [610, 416] width 392 height 158
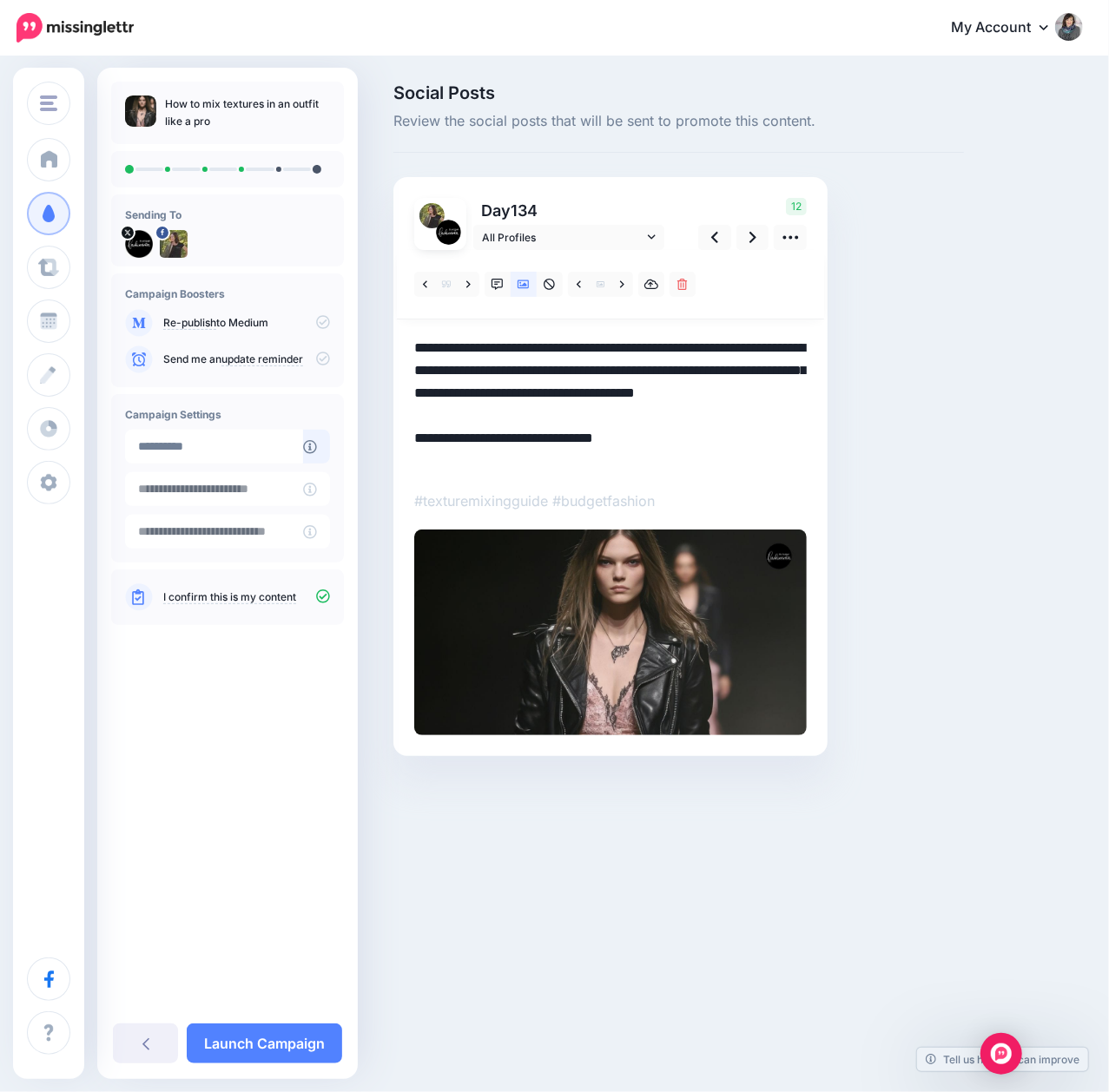
click at [849, 386] on div "Social Posts Review the social posts that will be sent to promote this content.…" at bounding box center [678, 447] width 596 height 724
click at [471, 289] on link at bounding box center [468, 284] width 22 height 25
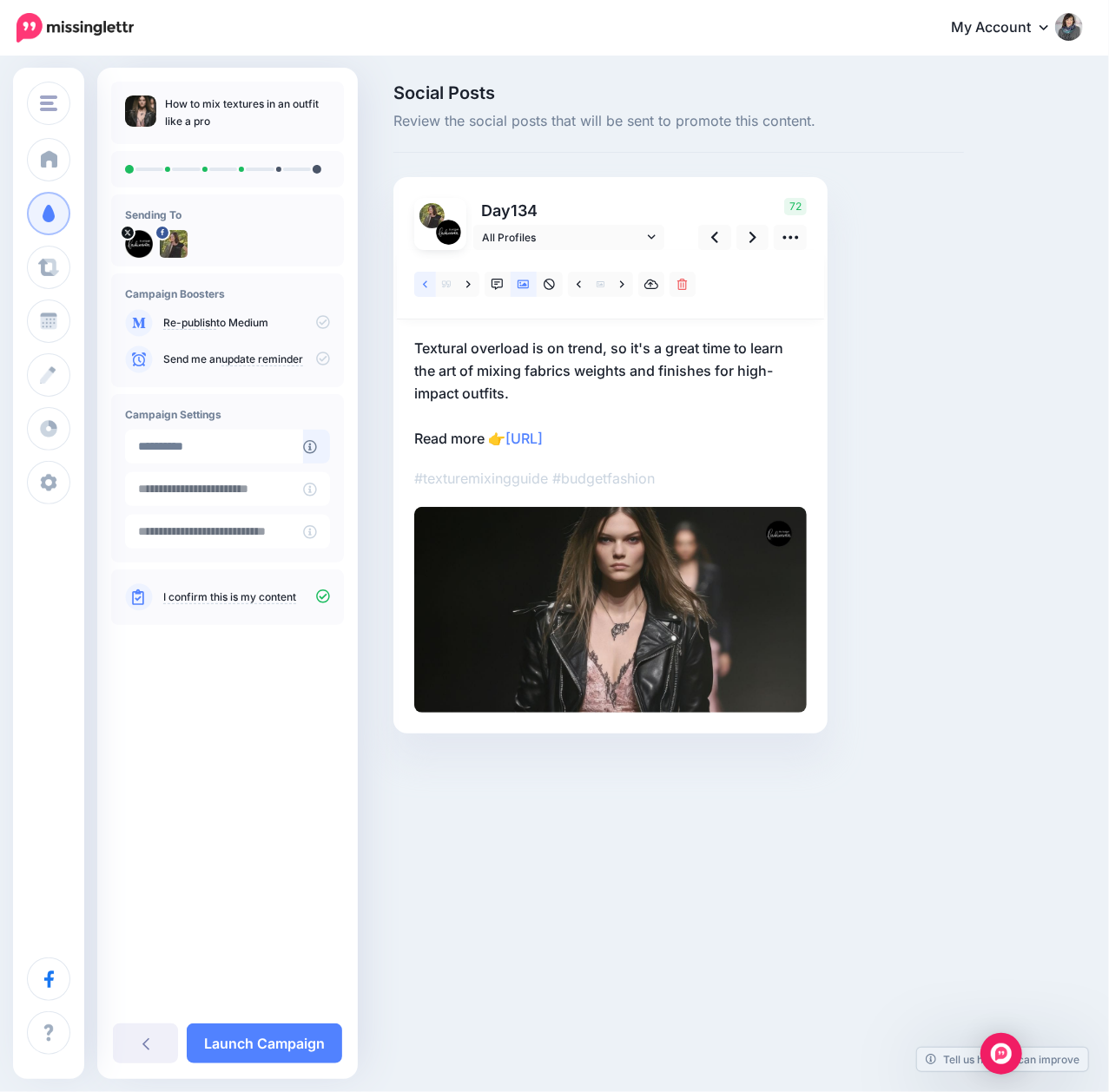
click at [426, 287] on icon at bounding box center [425, 284] width 5 height 7
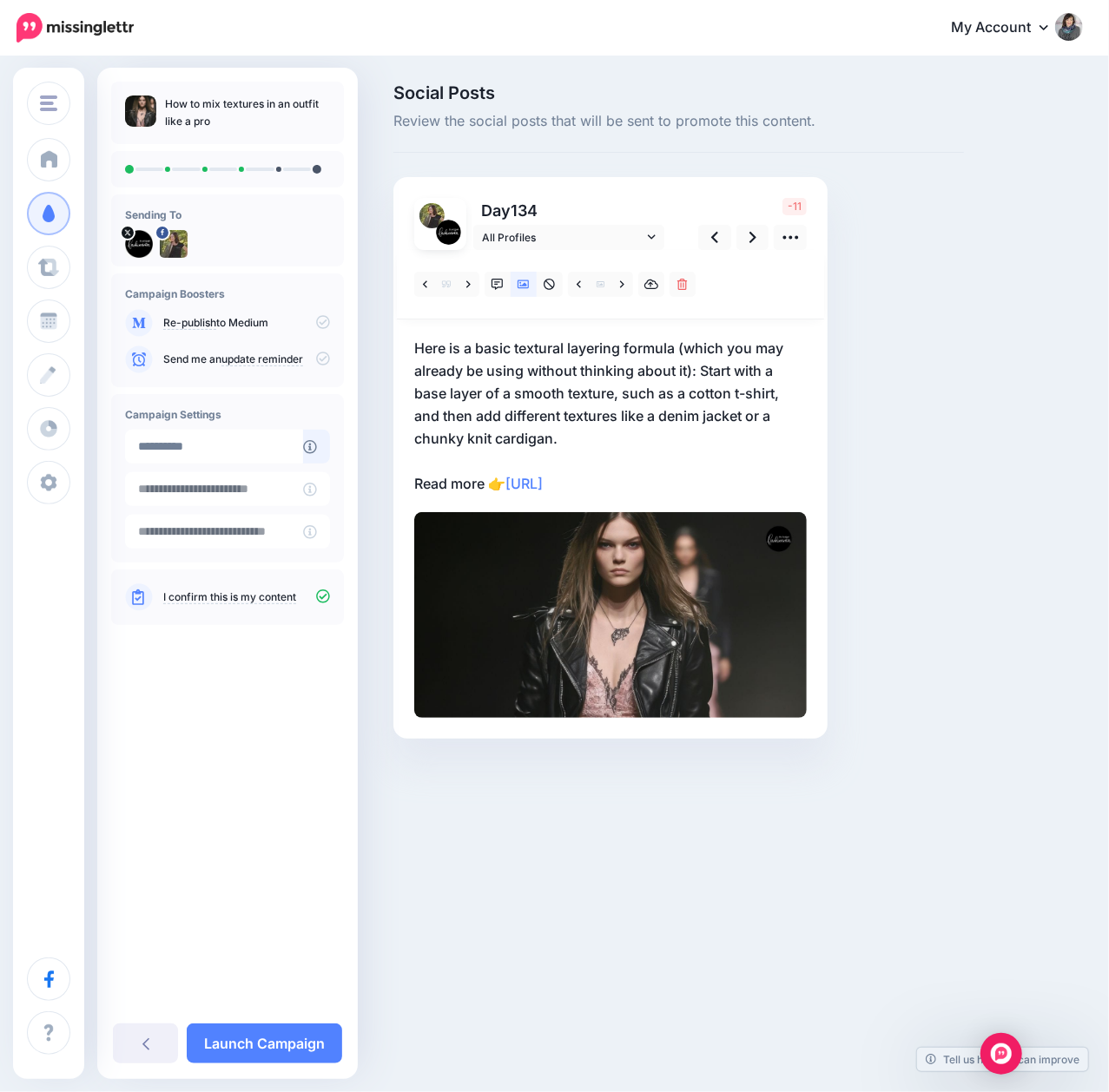
click at [635, 371] on p "Here is a basic textural layering formula (which you may already be using witho…" at bounding box center [610, 416] width 392 height 158
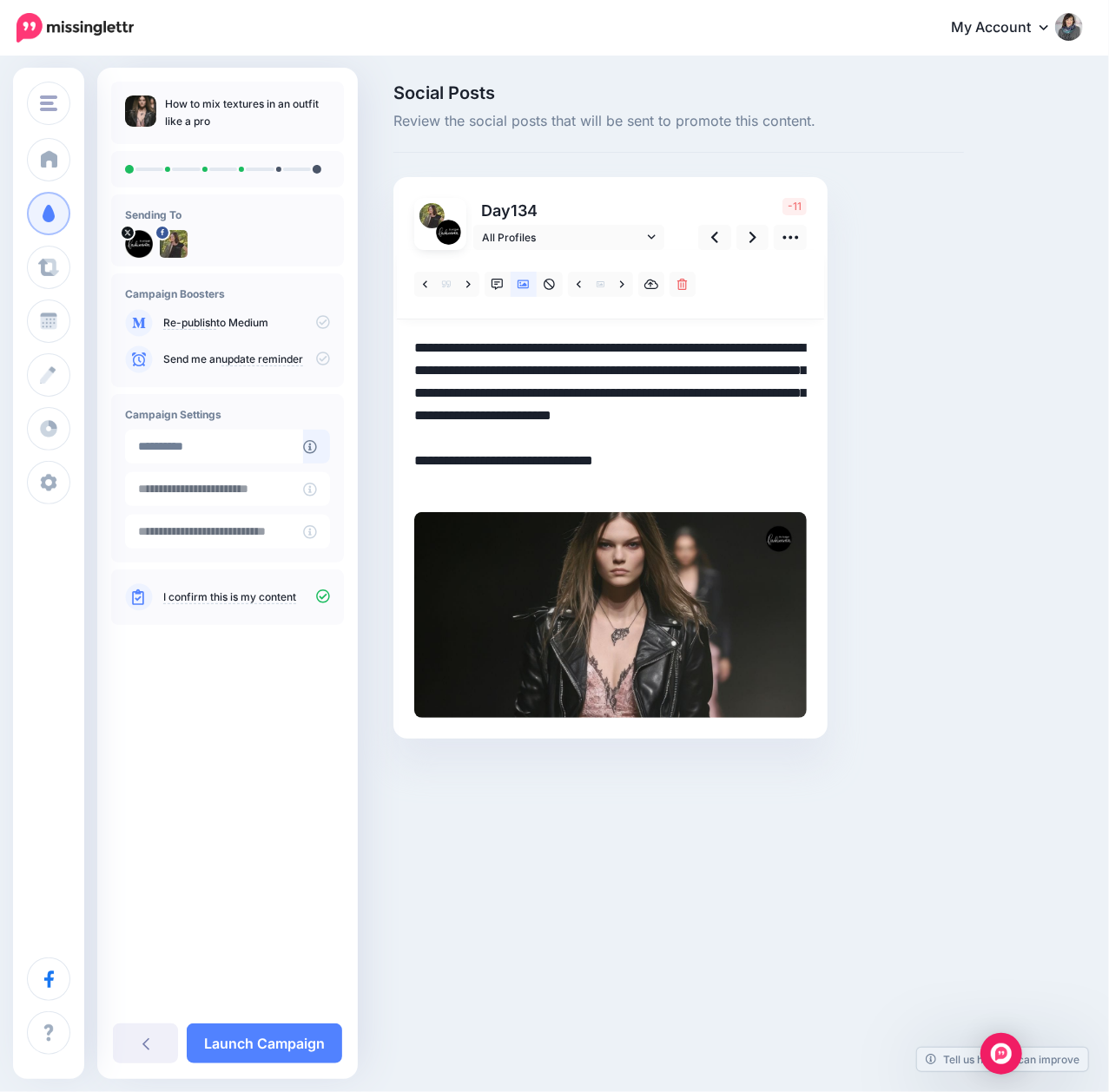
drag, startPoint x: 692, startPoint y: 371, endPoint x: 679, endPoint y: 350, distance: 24.7
click at [679, 350] on textarea "**********" at bounding box center [610, 416] width 392 height 158
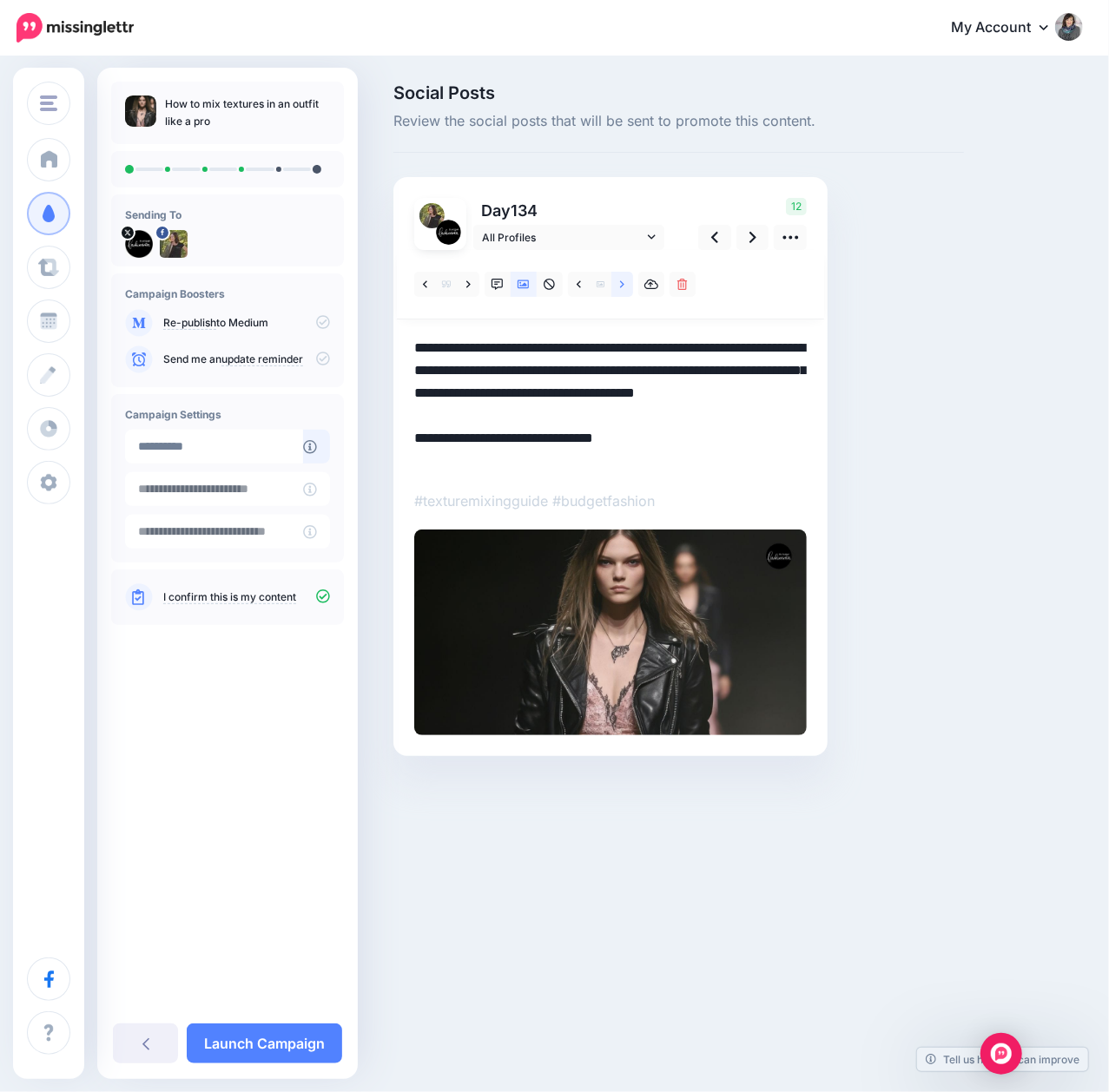
type textarea "**********"
click at [618, 290] on link at bounding box center [622, 284] width 22 height 25
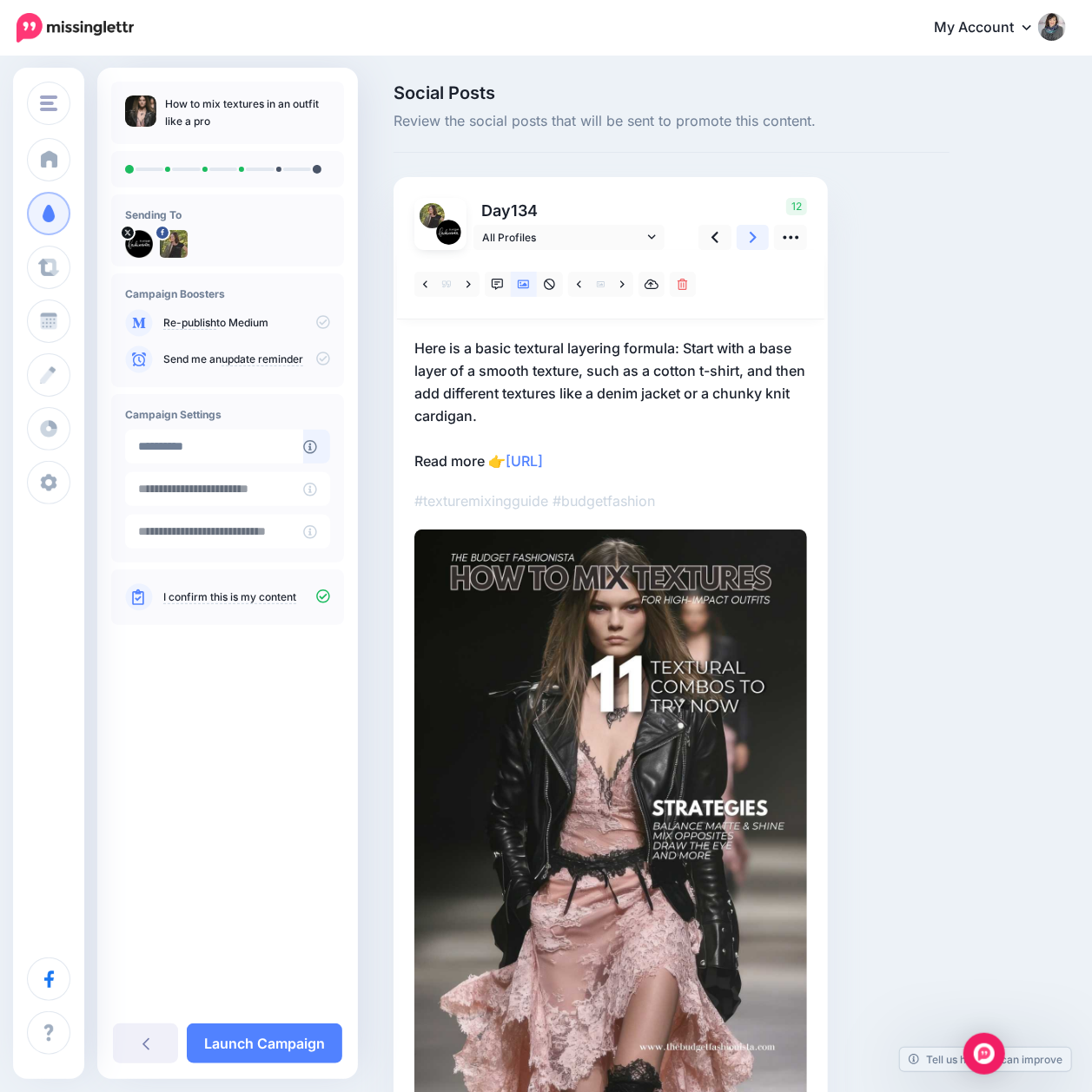
click at [748, 231] on link at bounding box center [753, 238] width 33 height 25
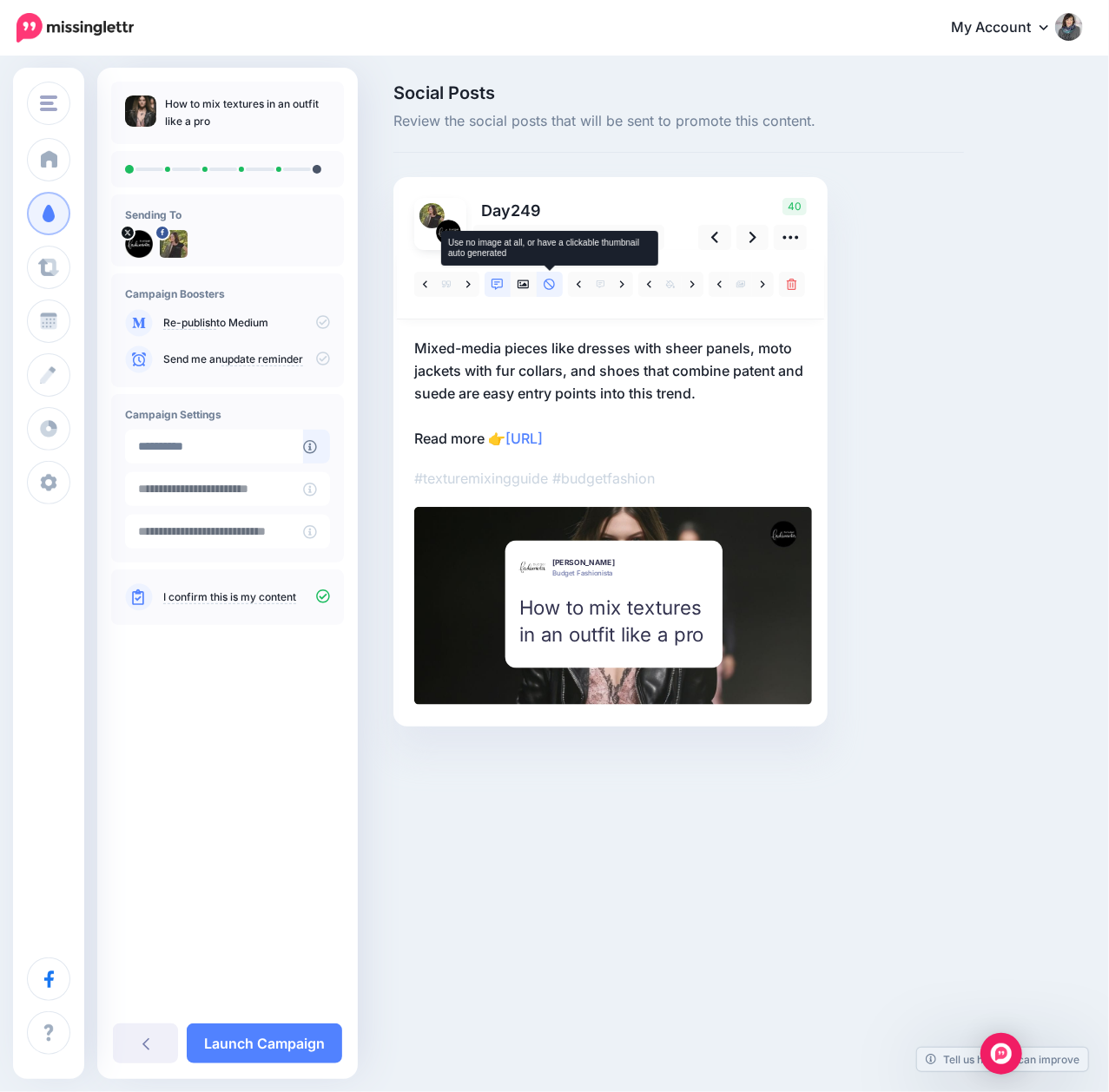
click at [545, 285] on icon at bounding box center [549, 284] width 12 height 12
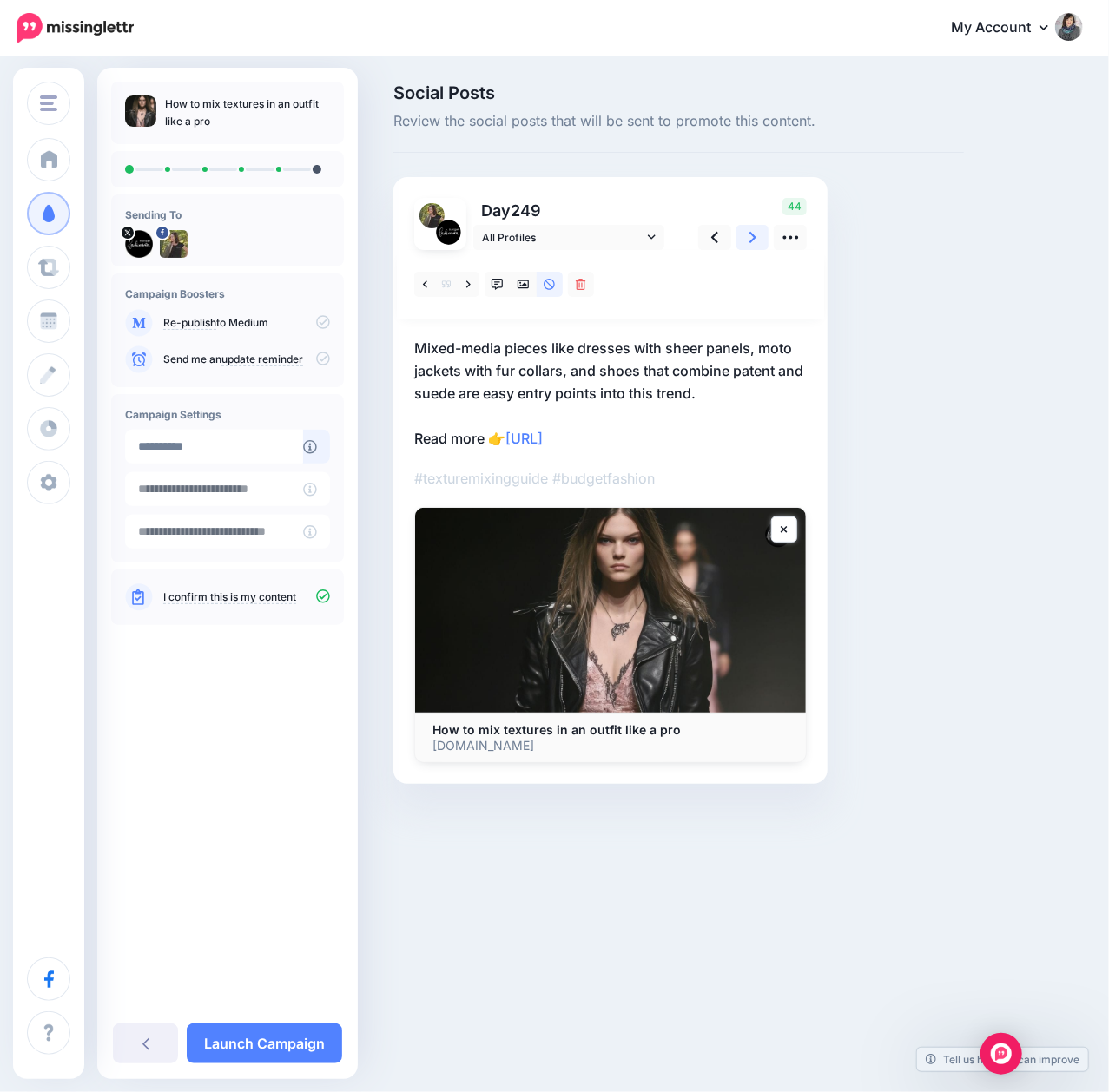
click at [755, 243] on link at bounding box center [752, 238] width 33 height 25
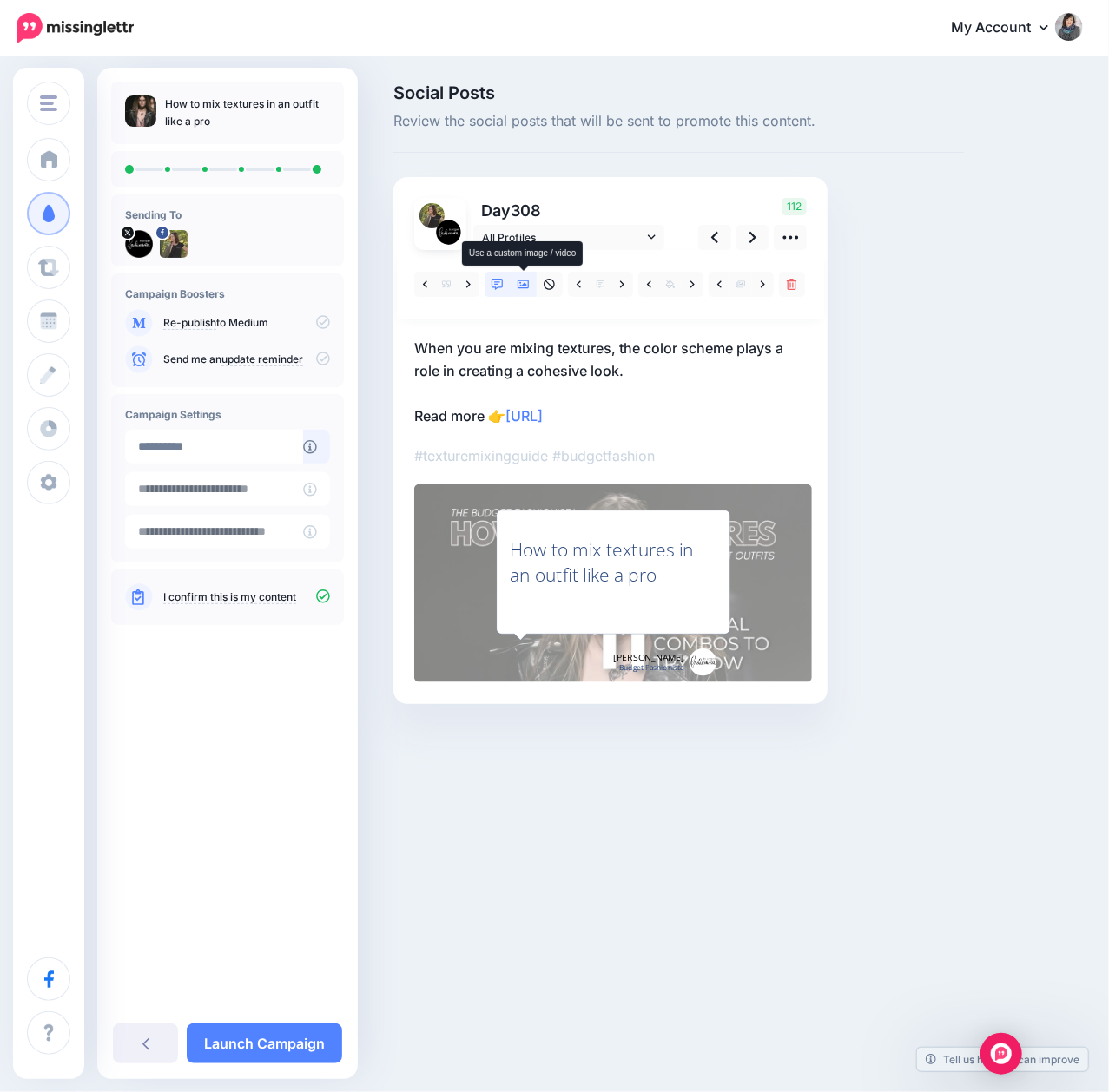
click at [528, 287] on icon at bounding box center [523, 284] width 12 height 12
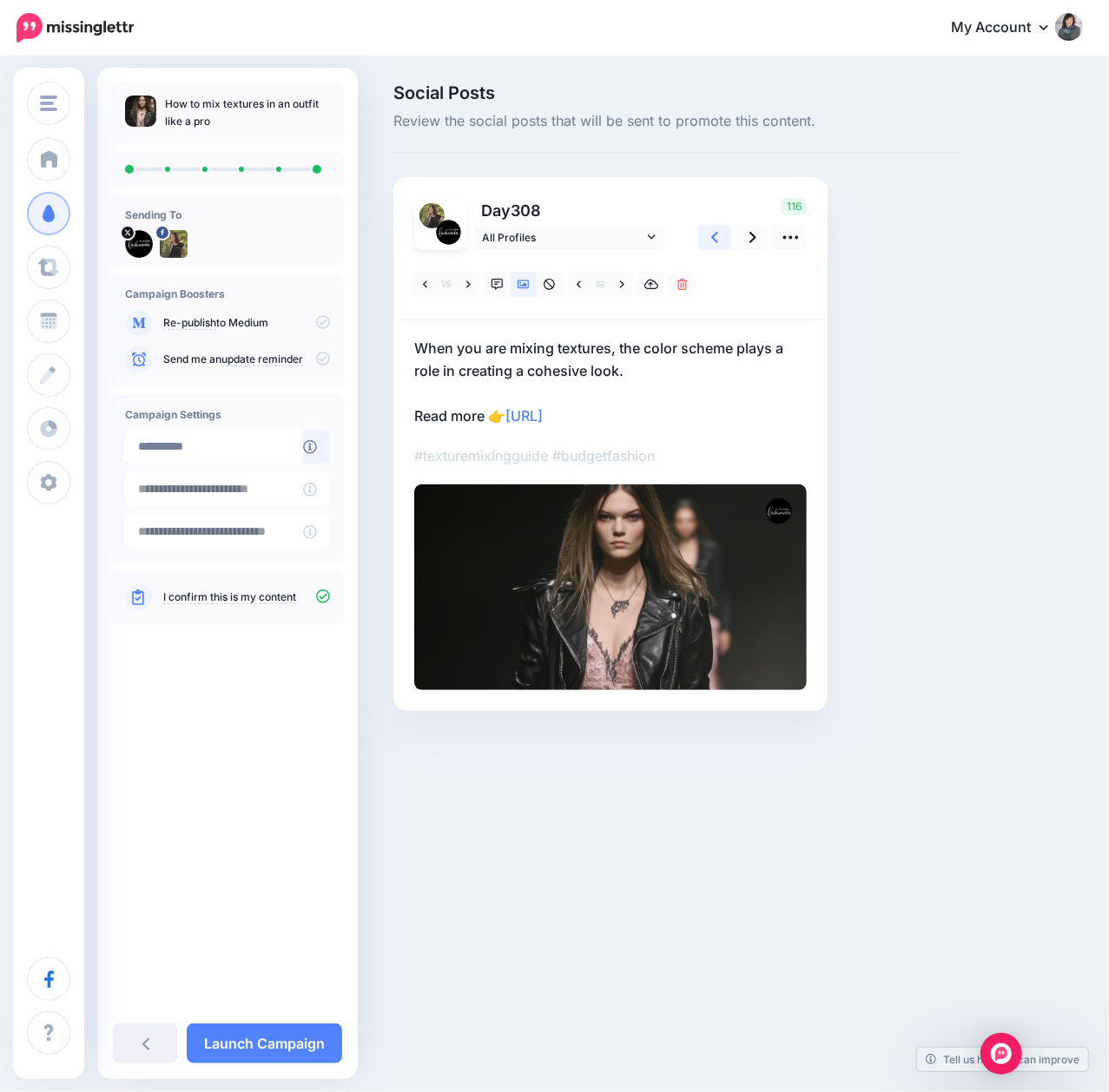
click at [712, 237] on icon at bounding box center [715, 237] width 7 height 11
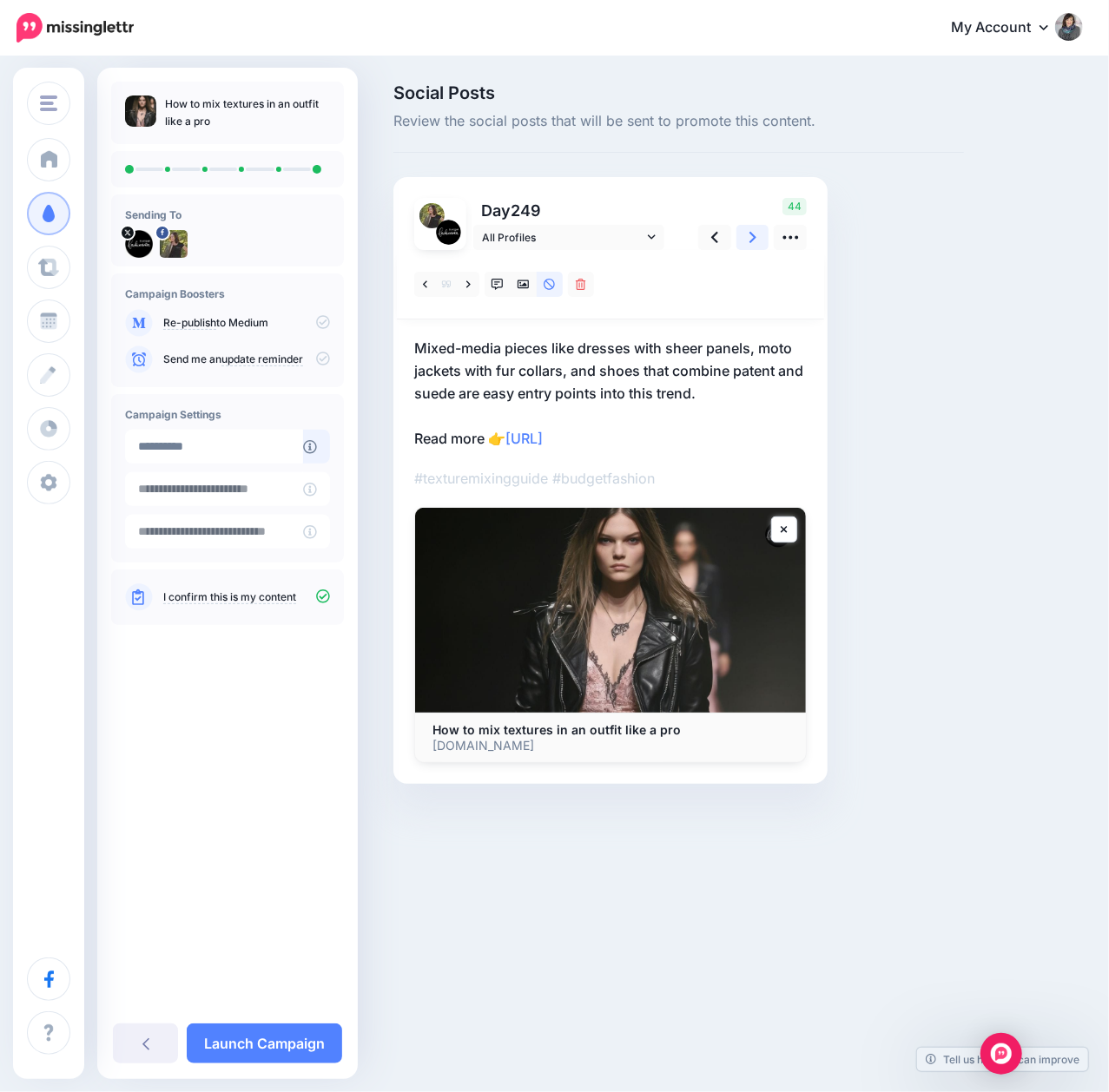
click at [751, 237] on icon at bounding box center [753, 238] width 7 height 18
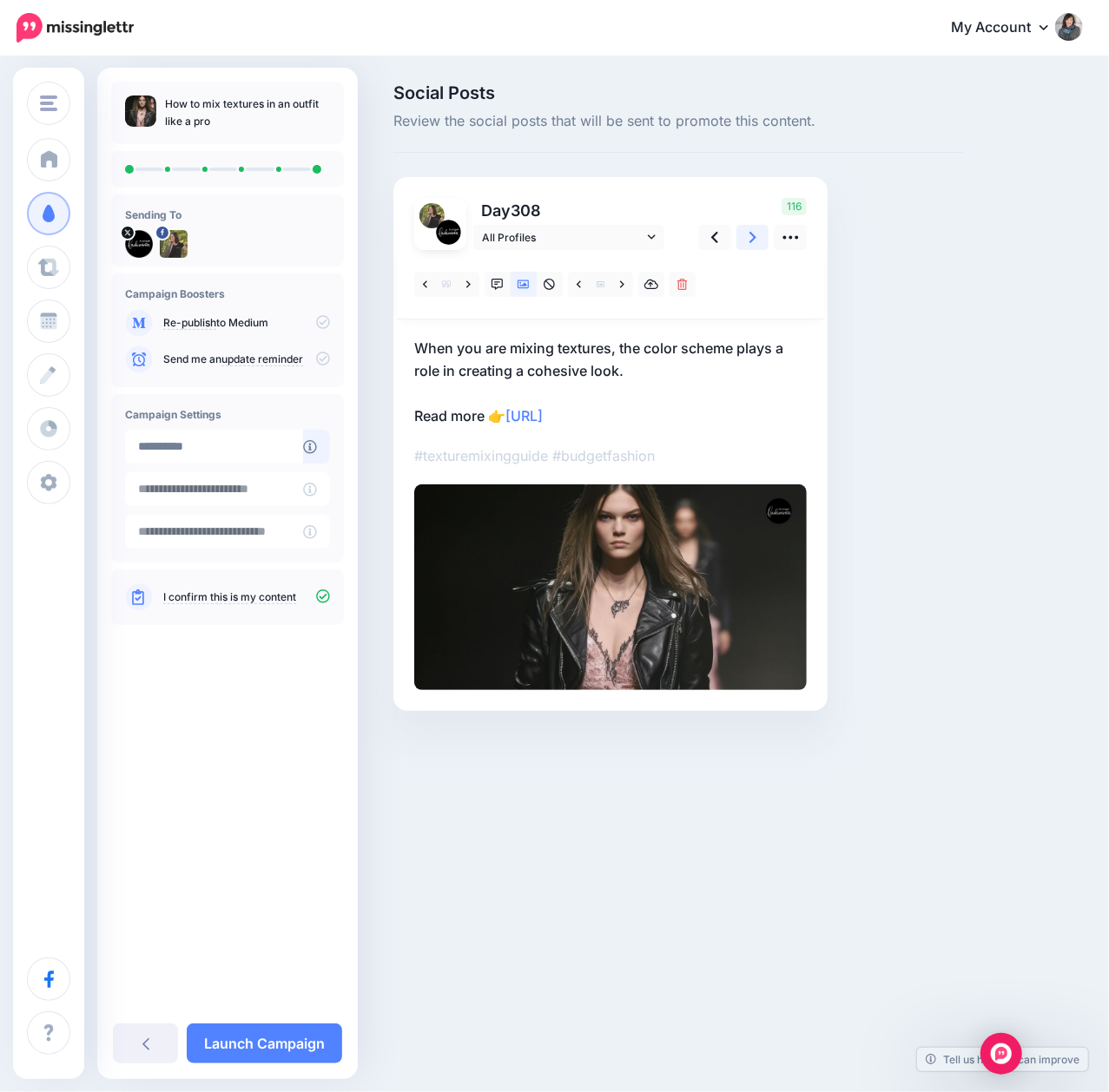
click at [751, 237] on icon at bounding box center [753, 238] width 7 height 18
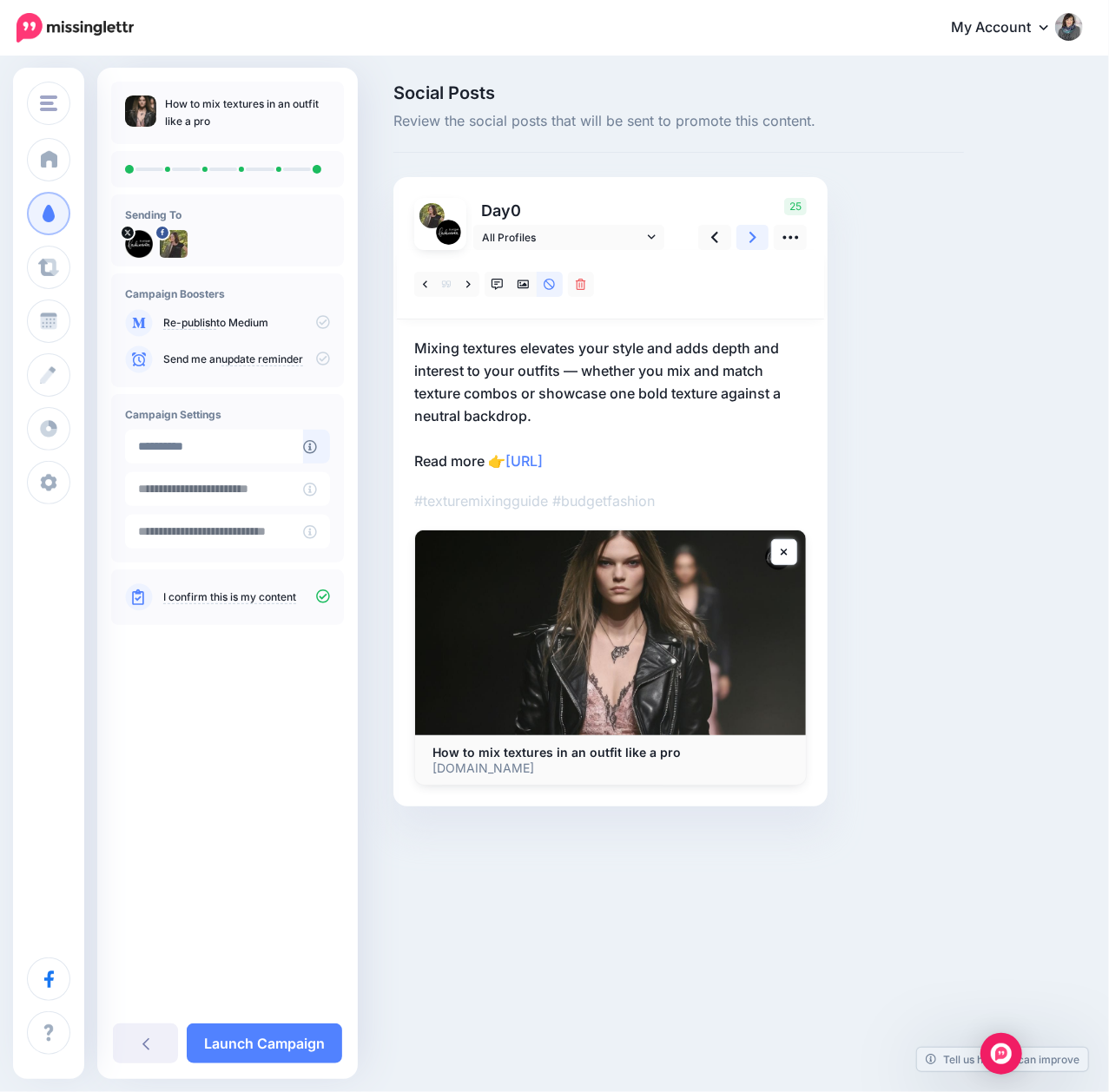
click at [751, 237] on icon at bounding box center [753, 238] width 7 height 18
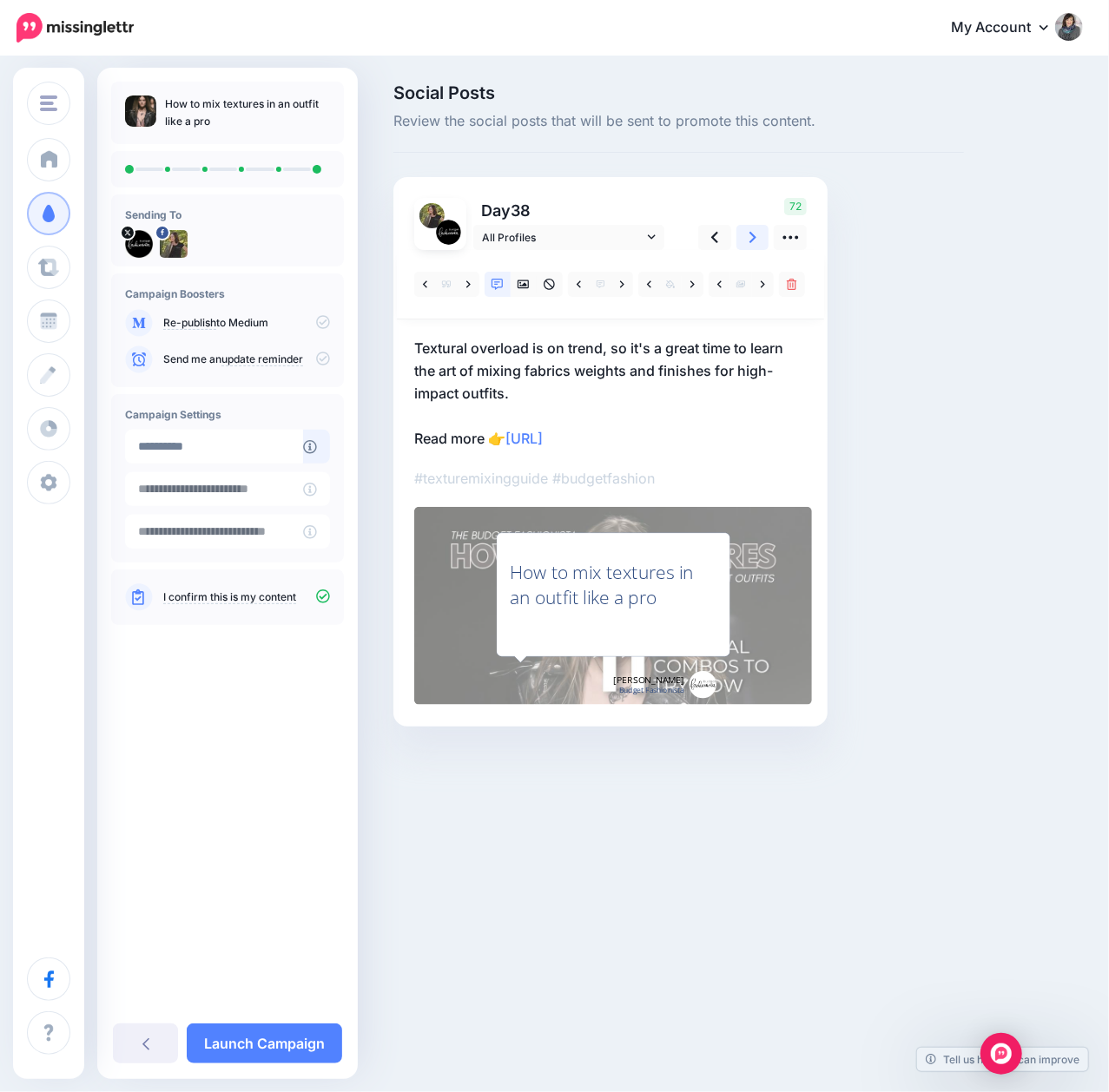
click at [751, 237] on icon at bounding box center [753, 238] width 7 height 18
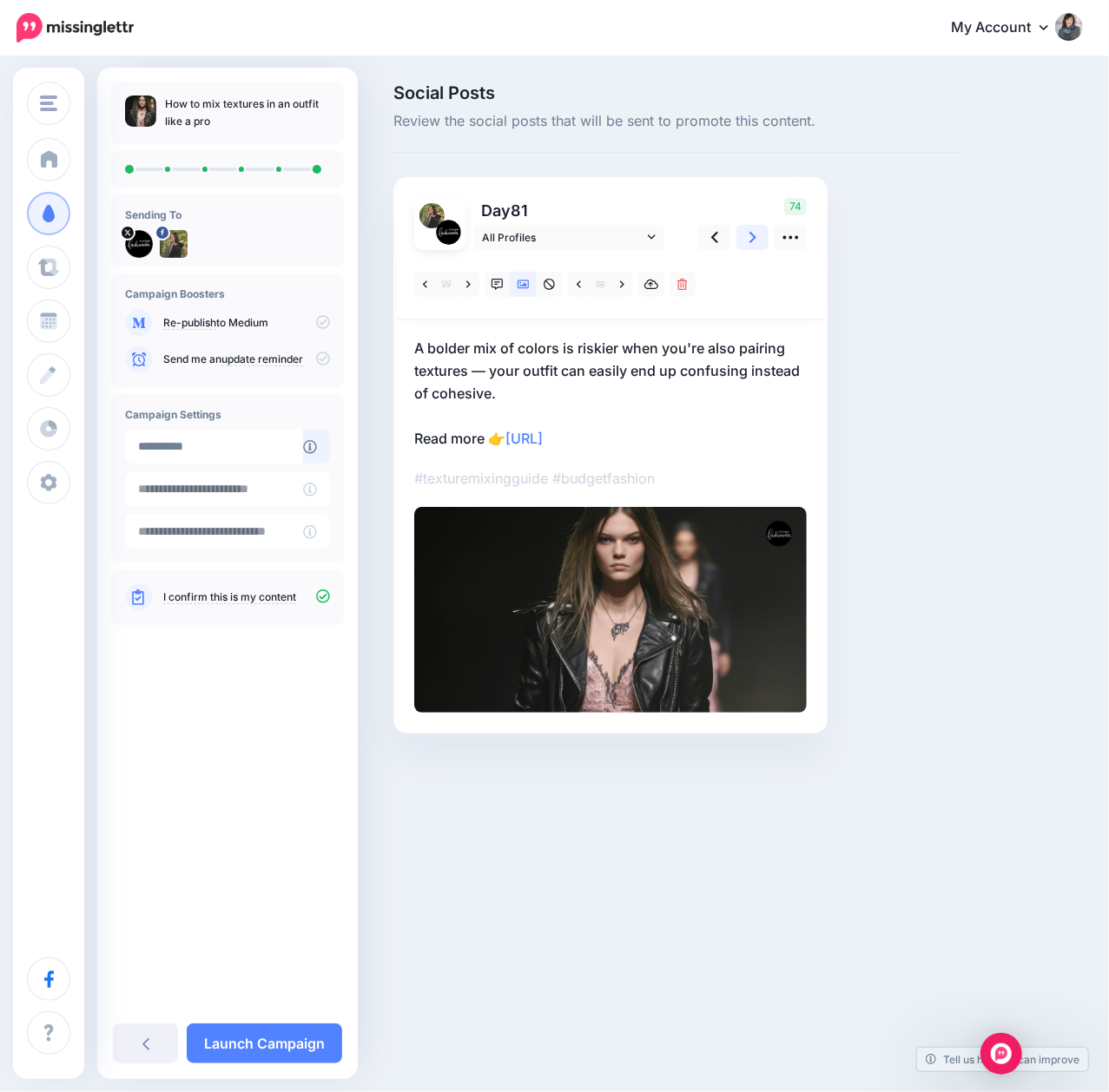
click at [751, 237] on icon at bounding box center [753, 238] width 7 height 18
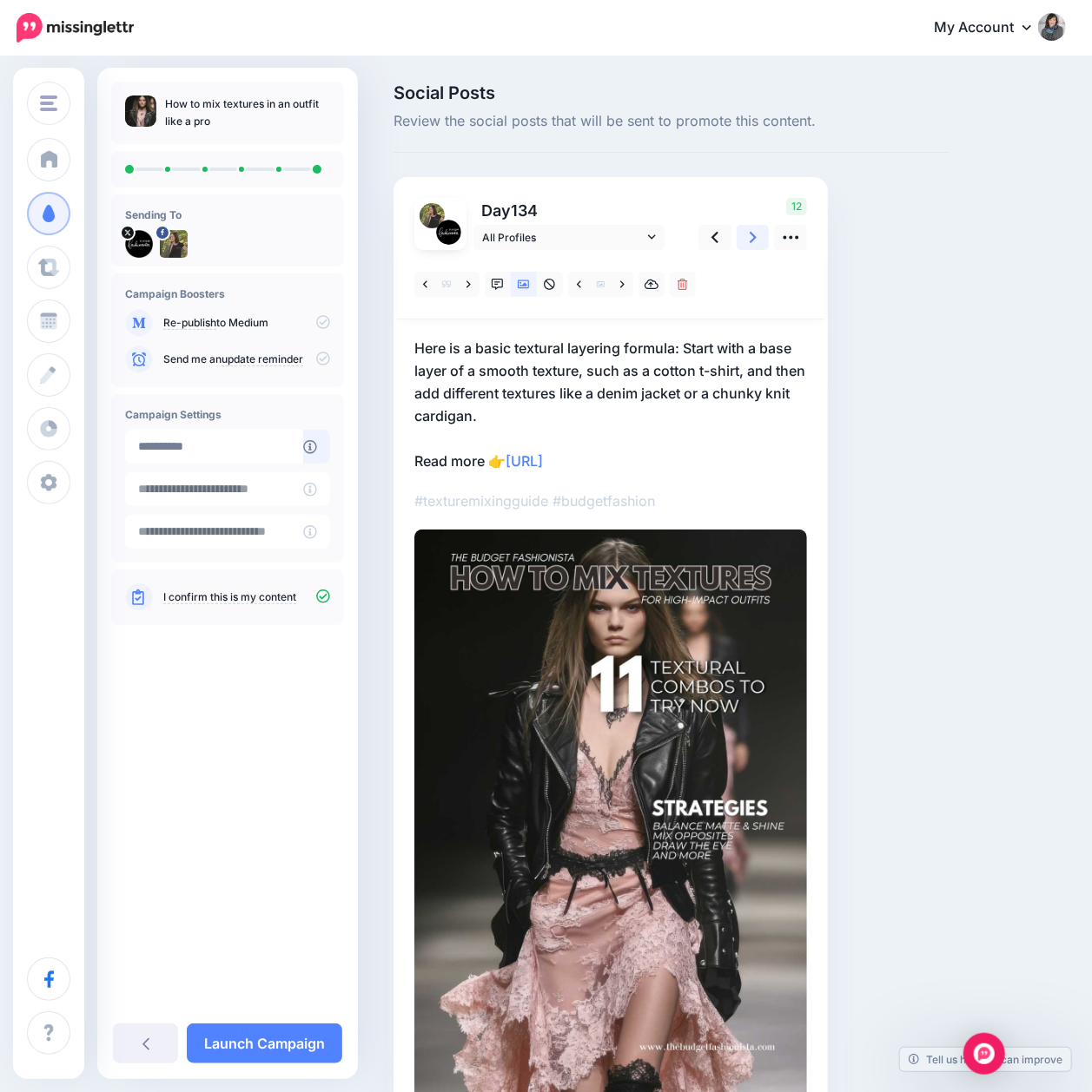
click at [752, 237] on icon at bounding box center [753, 238] width 7 height 18
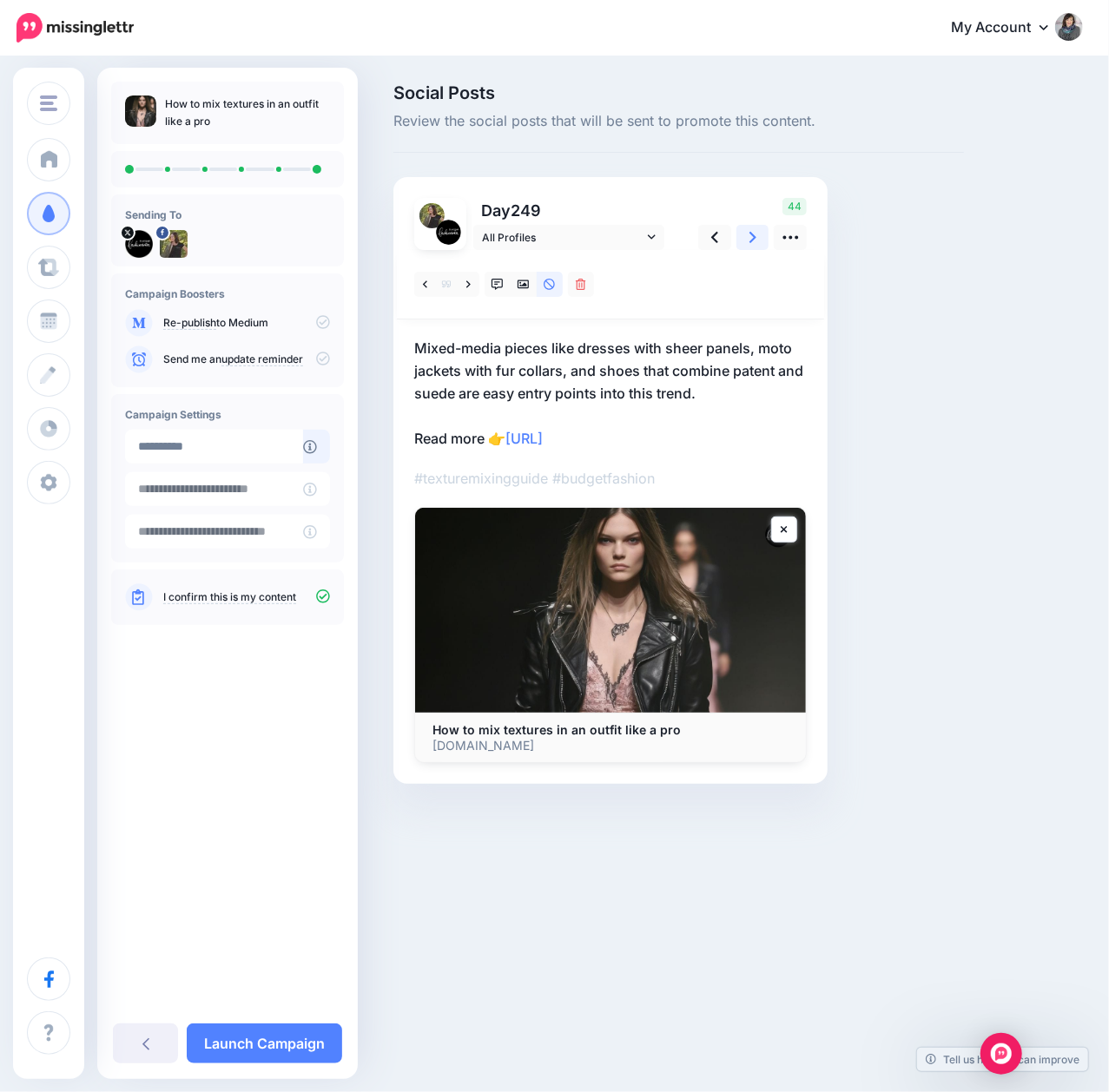
click at [751, 237] on icon at bounding box center [753, 238] width 7 height 18
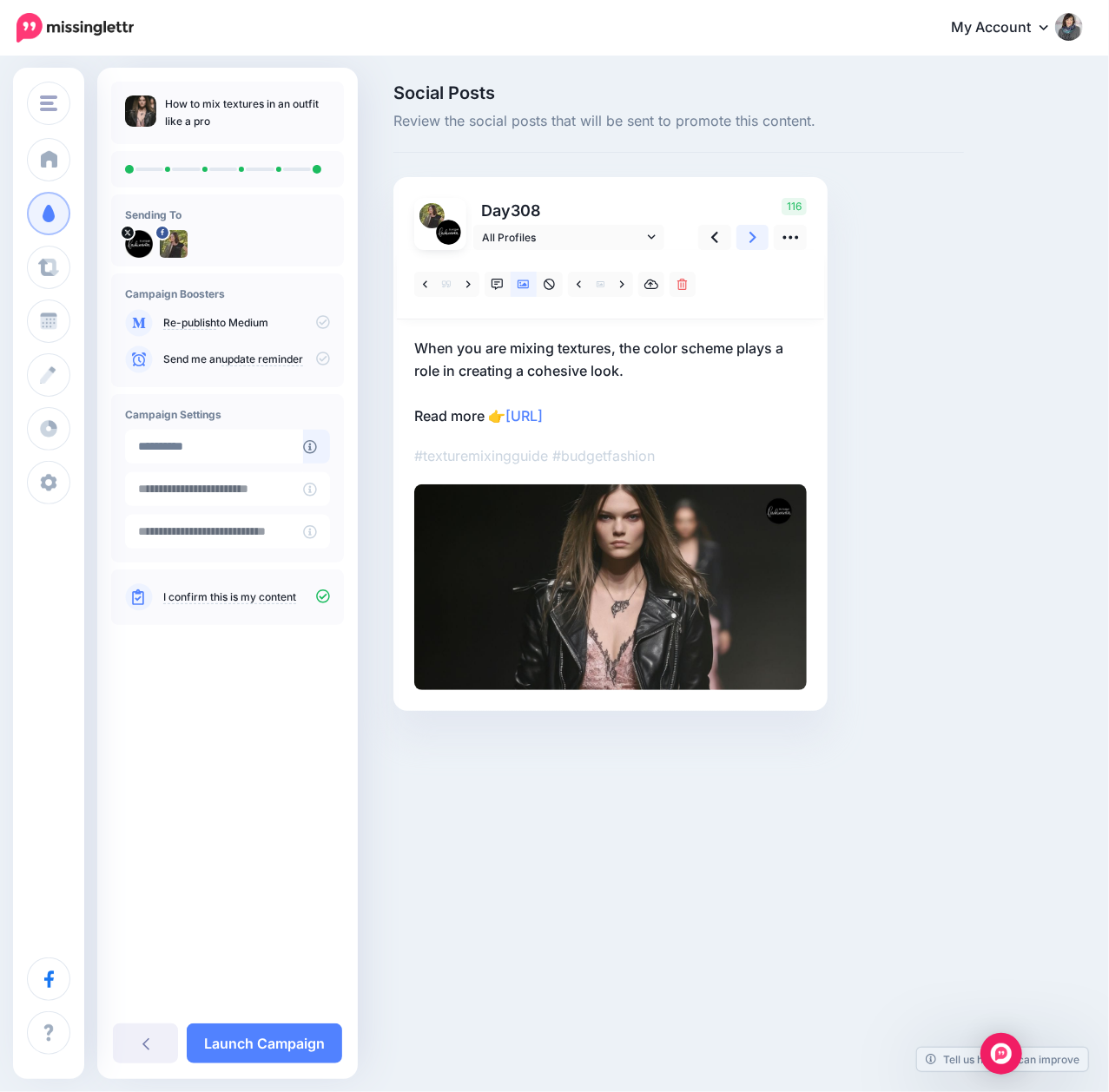
click at [751, 237] on icon at bounding box center [753, 238] width 7 height 18
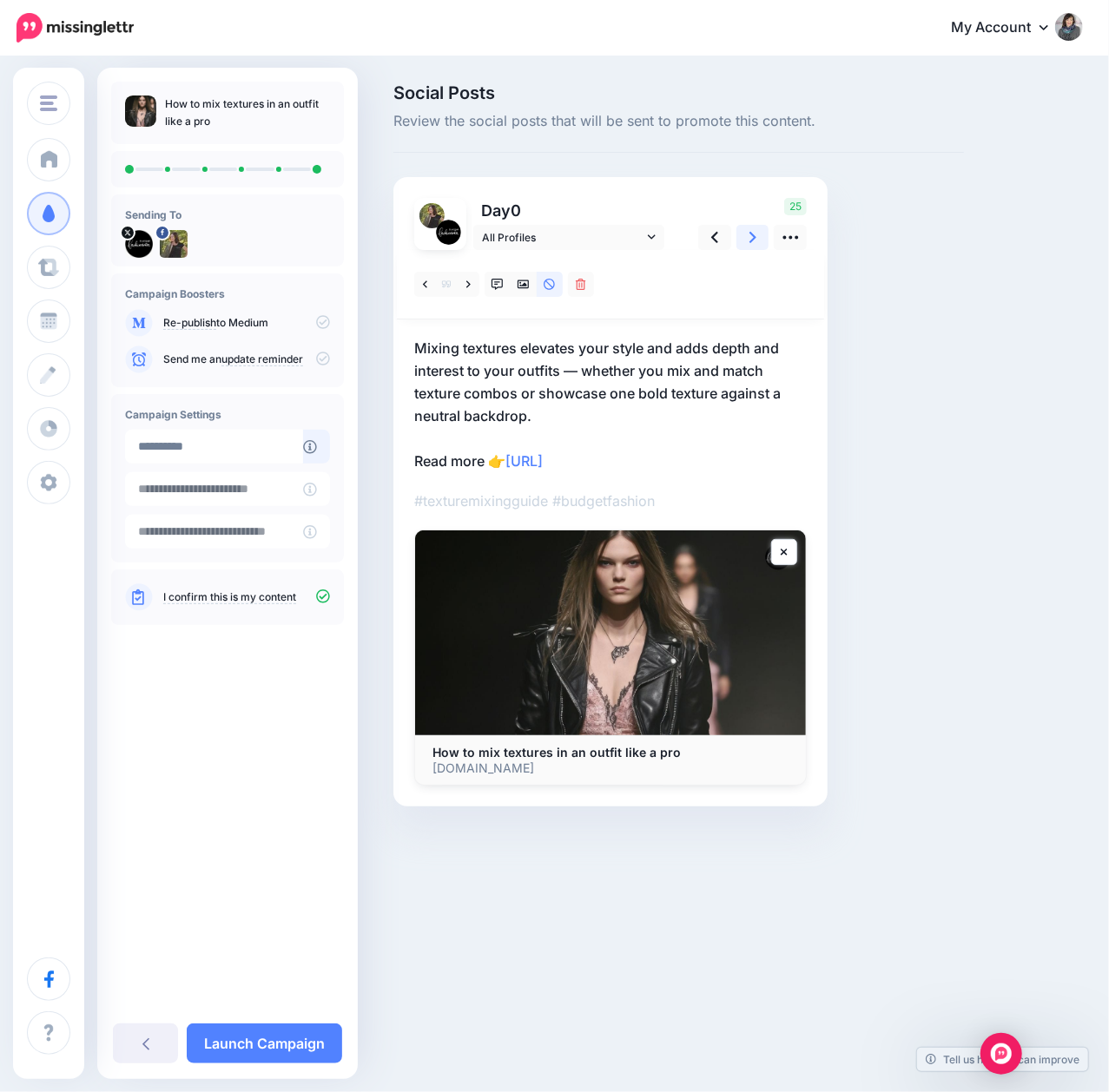
click at [751, 237] on icon at bounding box center [753, 238] width 7 height 18
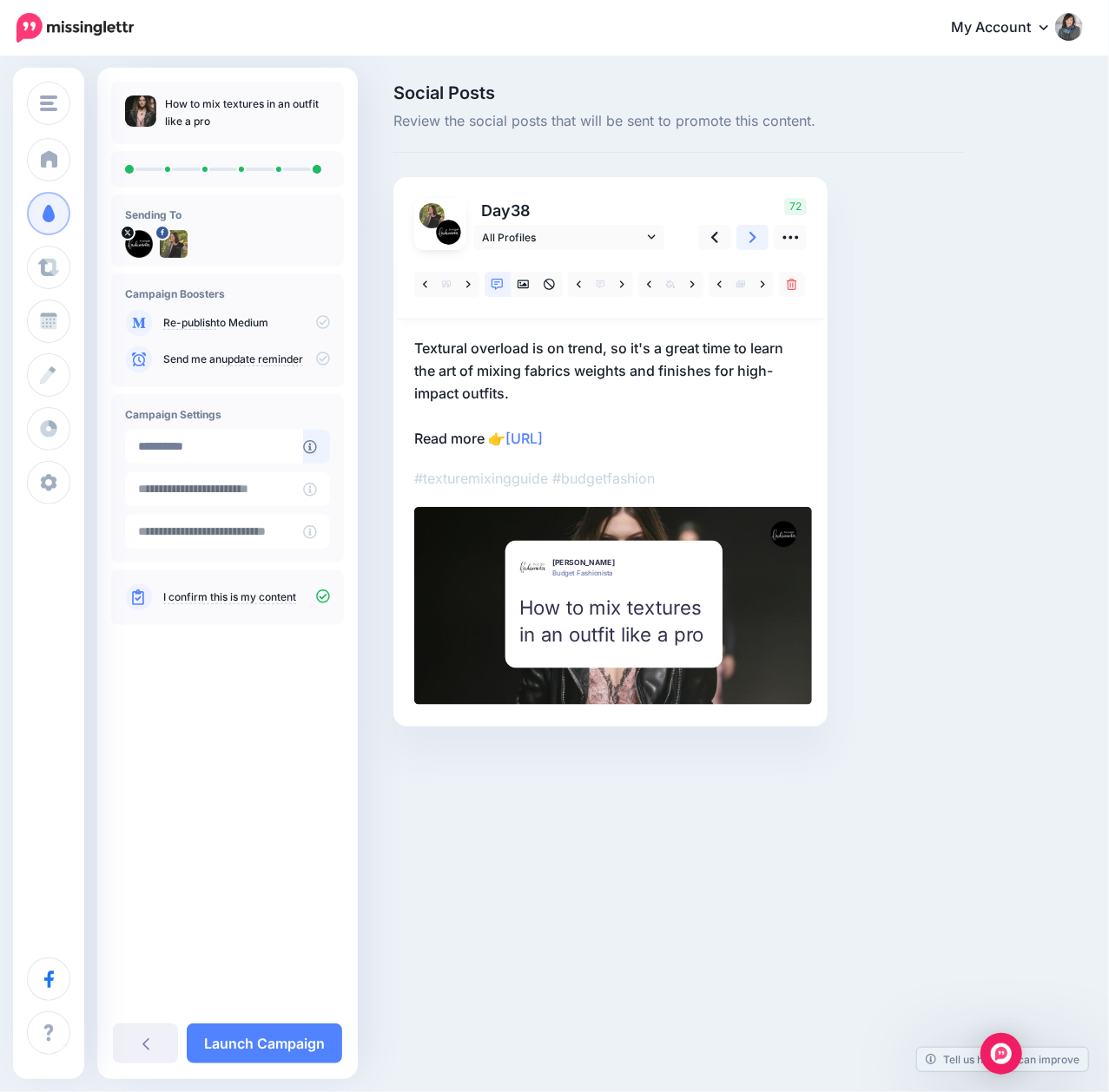
click at [751, 237] on icon at bounding box center [753, 238] width 7 height 18
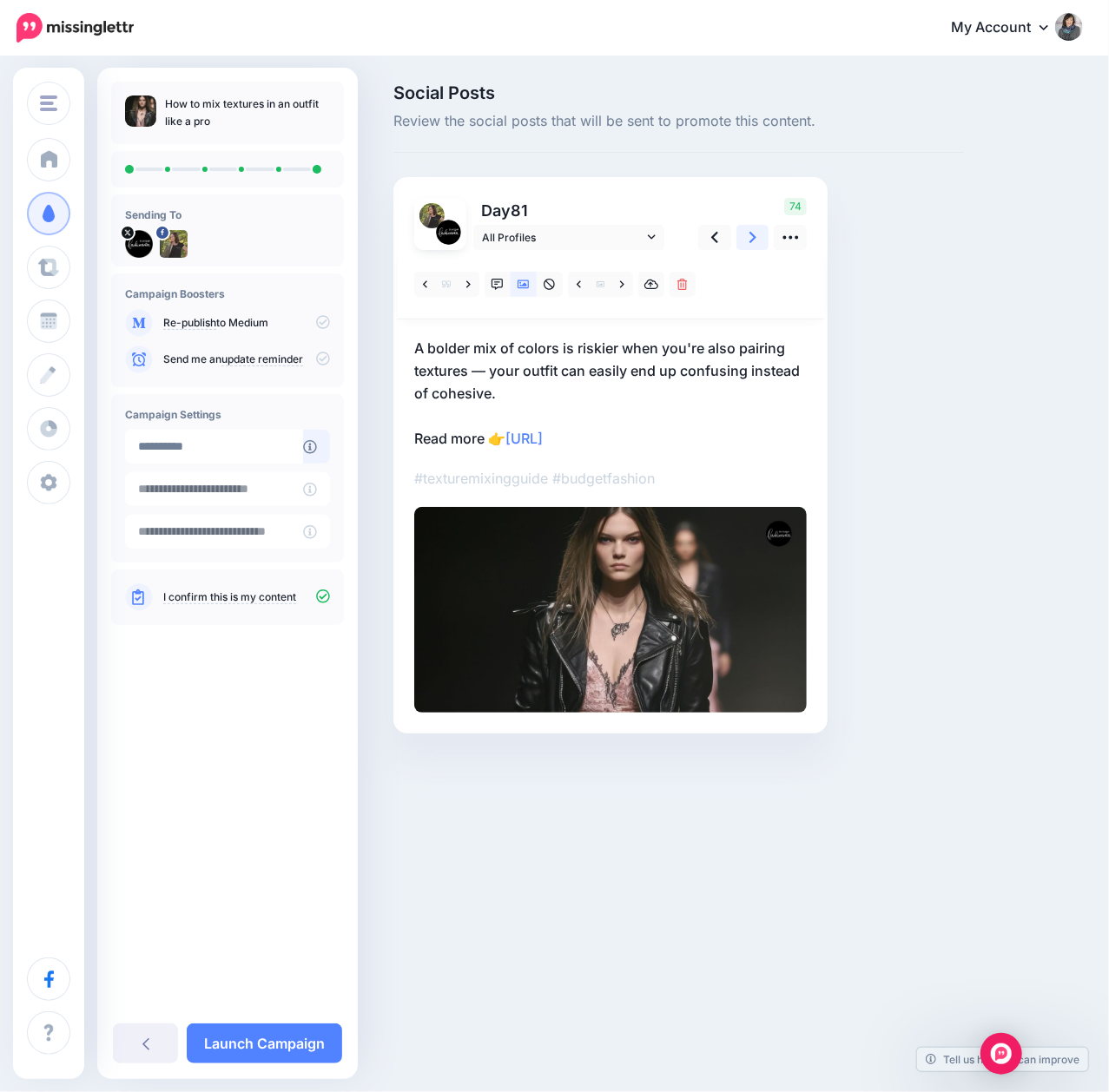
click at [751, 237] on icon at bounding box center [753, 238] width 7 height 18
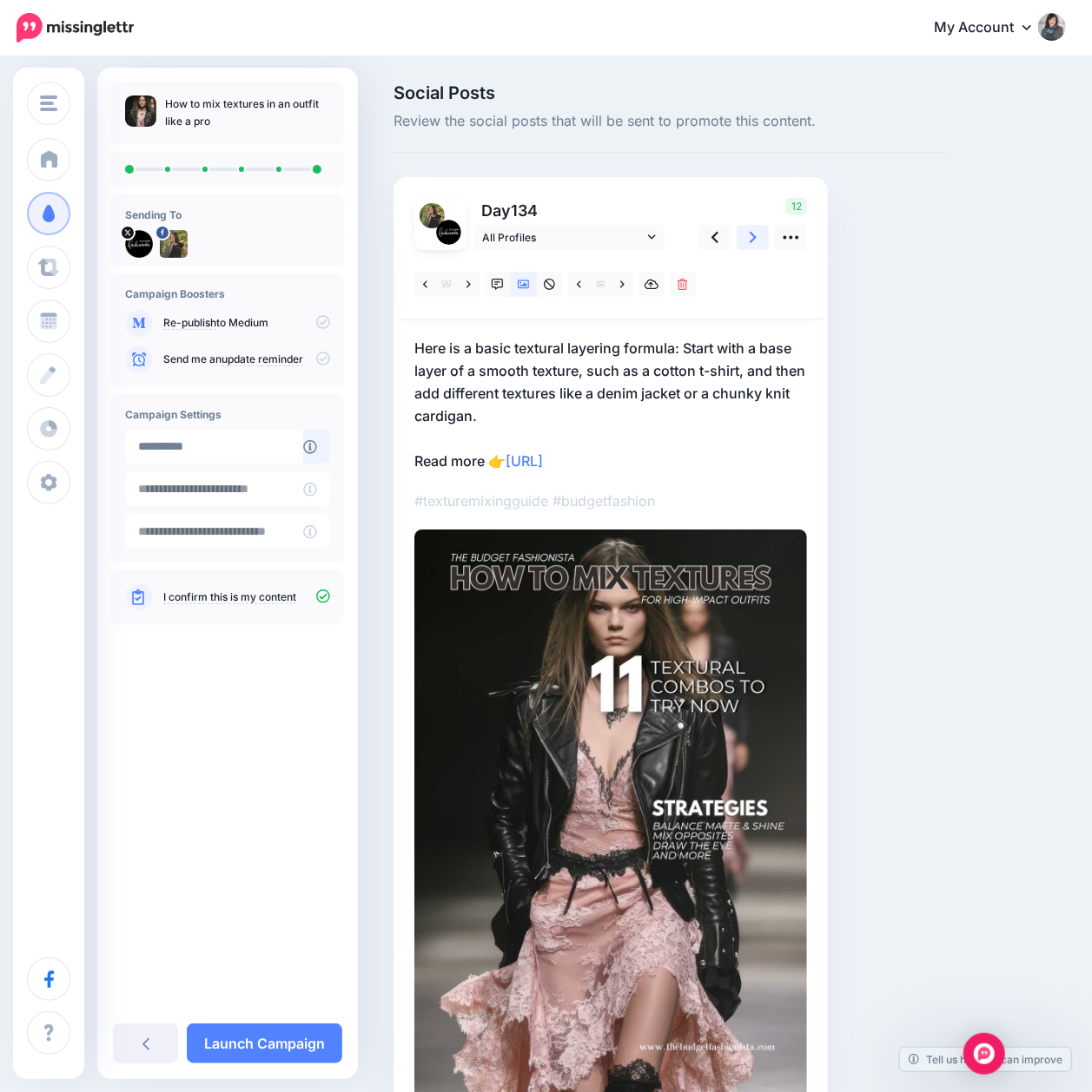
click at [752, 237] on icon at bounding box center [753, 238] width 7 height 18
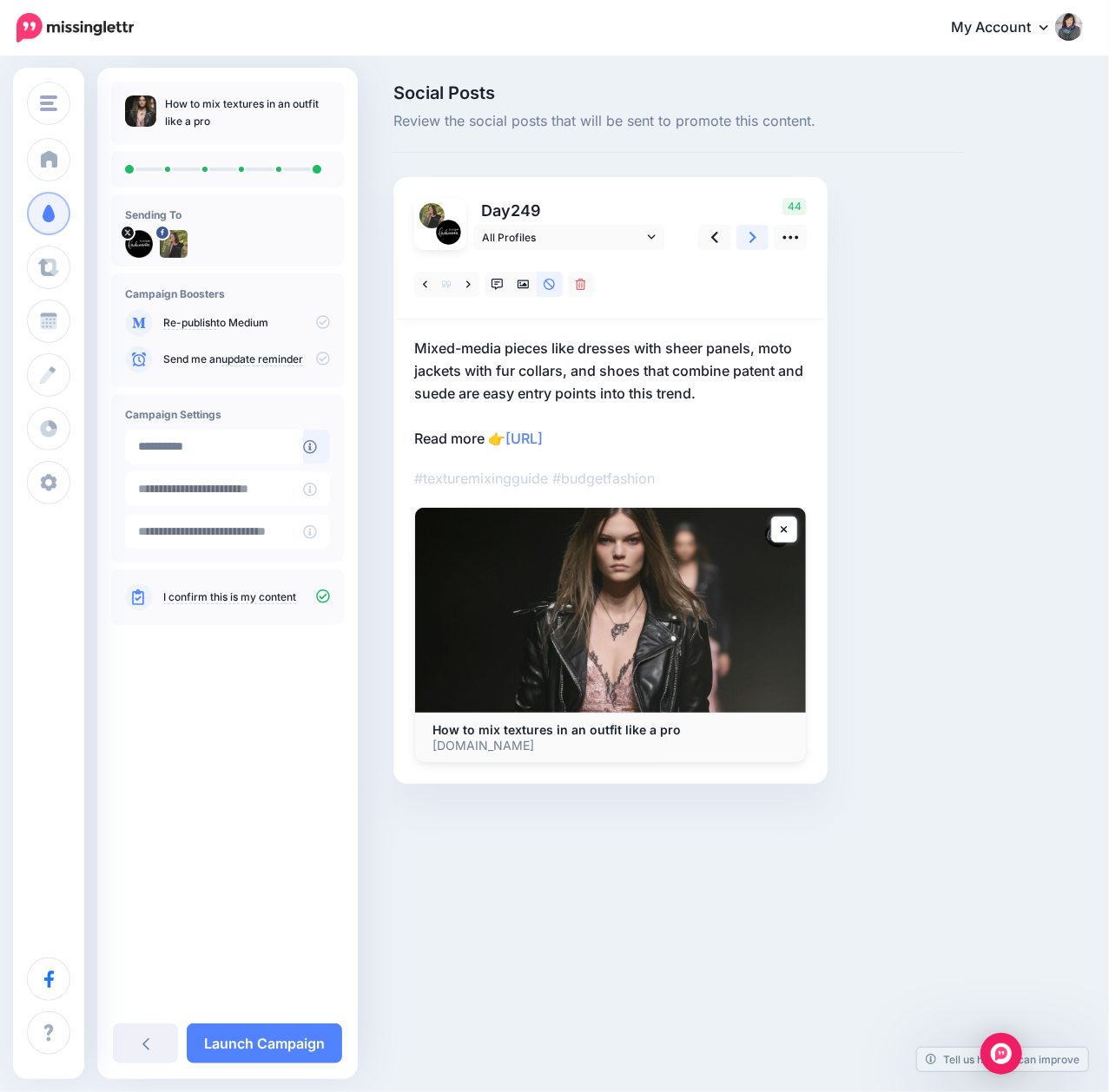
click at [751, 237] on icon at bounding box center [753, 238] width 7 height 18
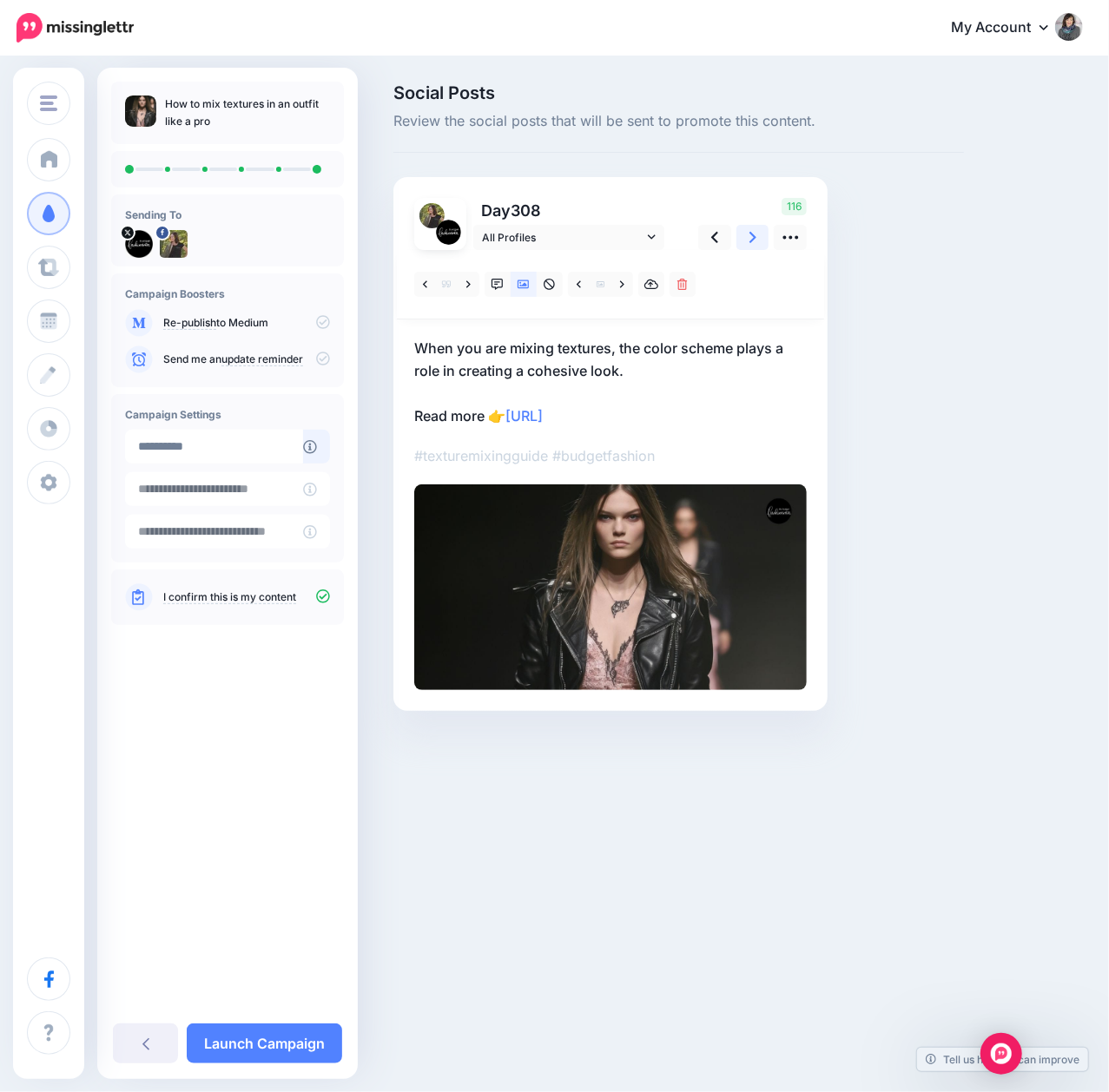
click at [751, 237] on icon at bounding box center [753, 238] width 7 height 18
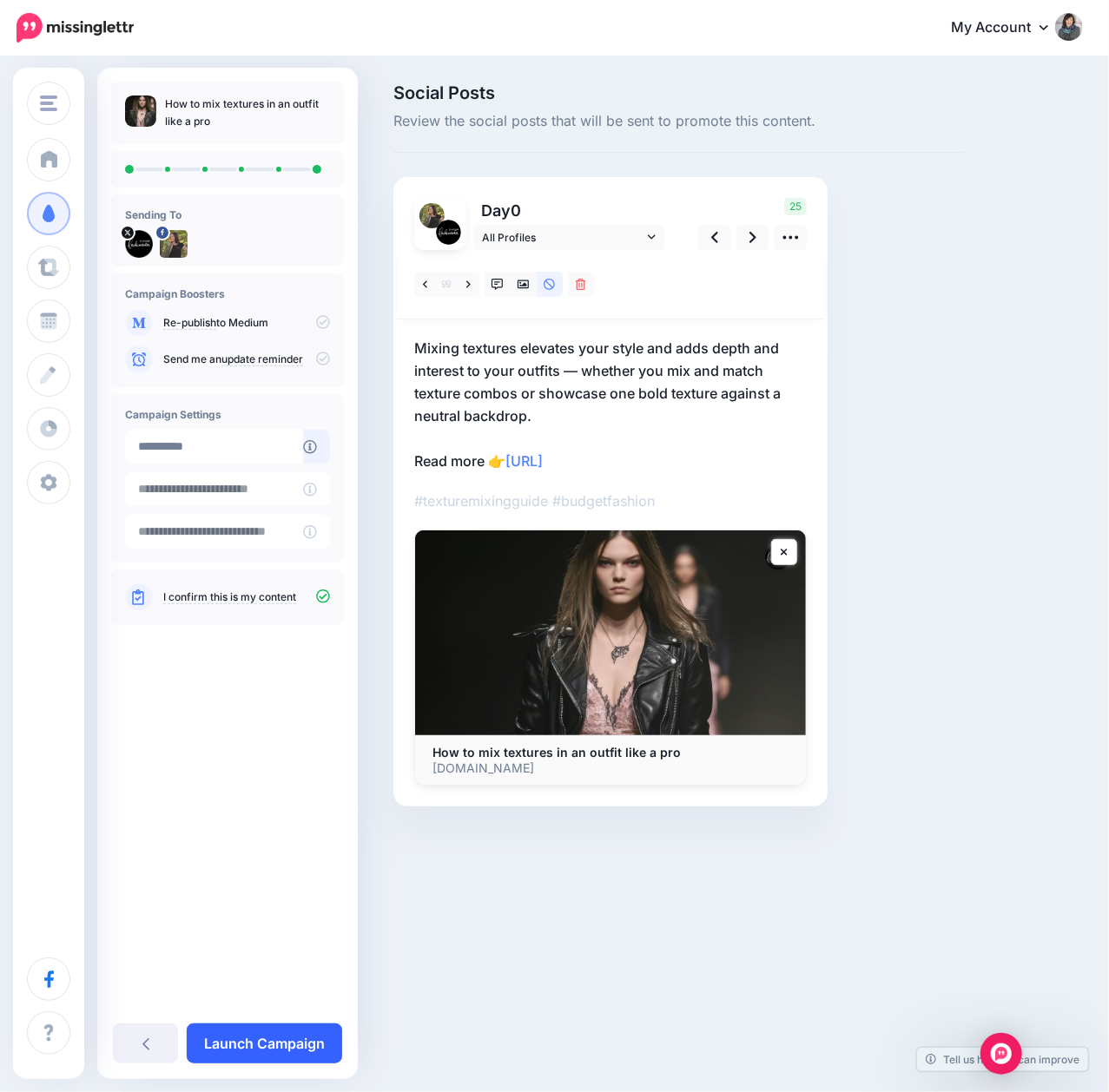
click at [276, 1038] on link "Launch Campaign" at bounding box center [264, 1044] width 155 height 40
